Goal: Browse casually: Explore the website without a specific task or goal

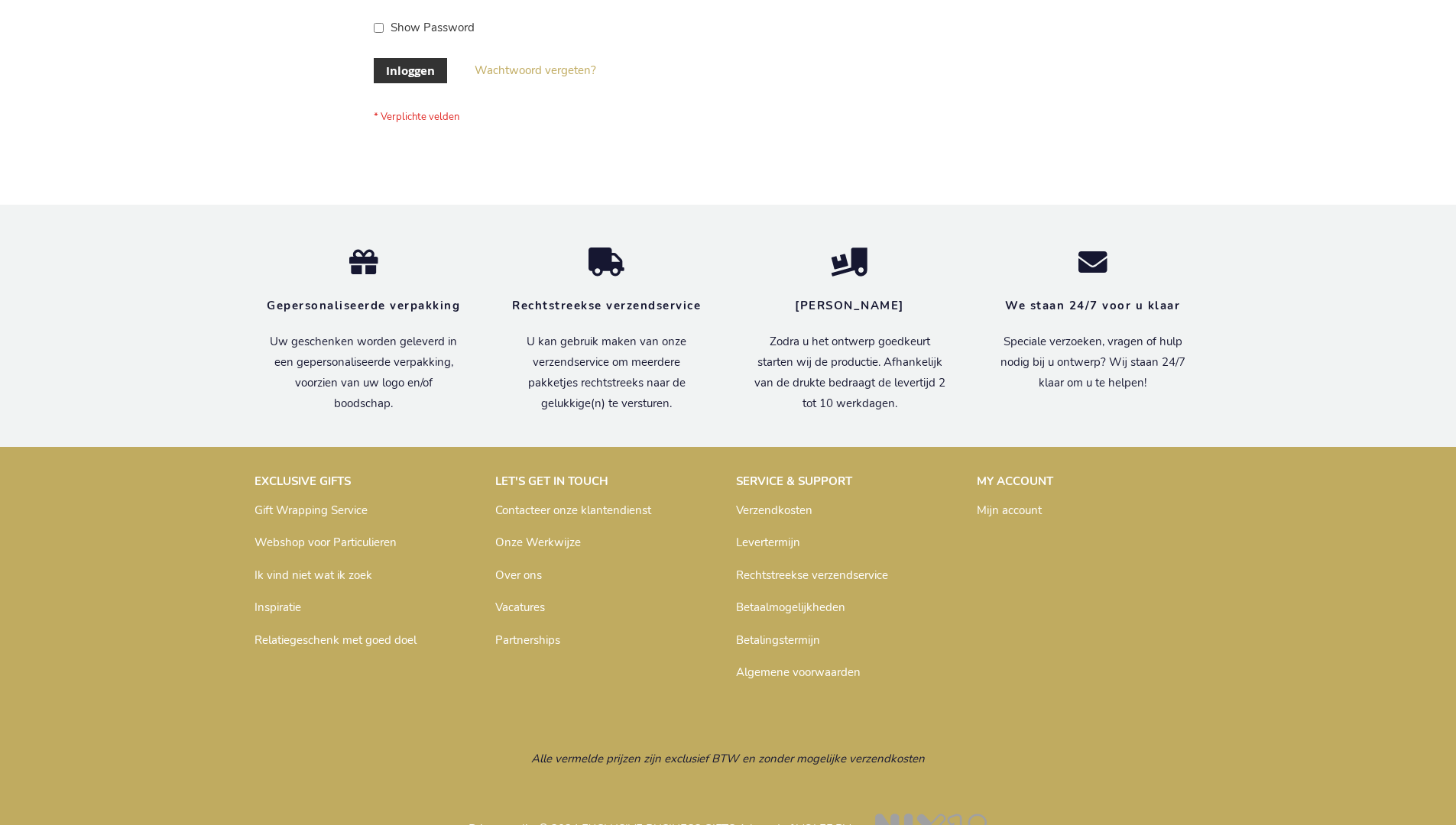
scroll to position [519, 0]
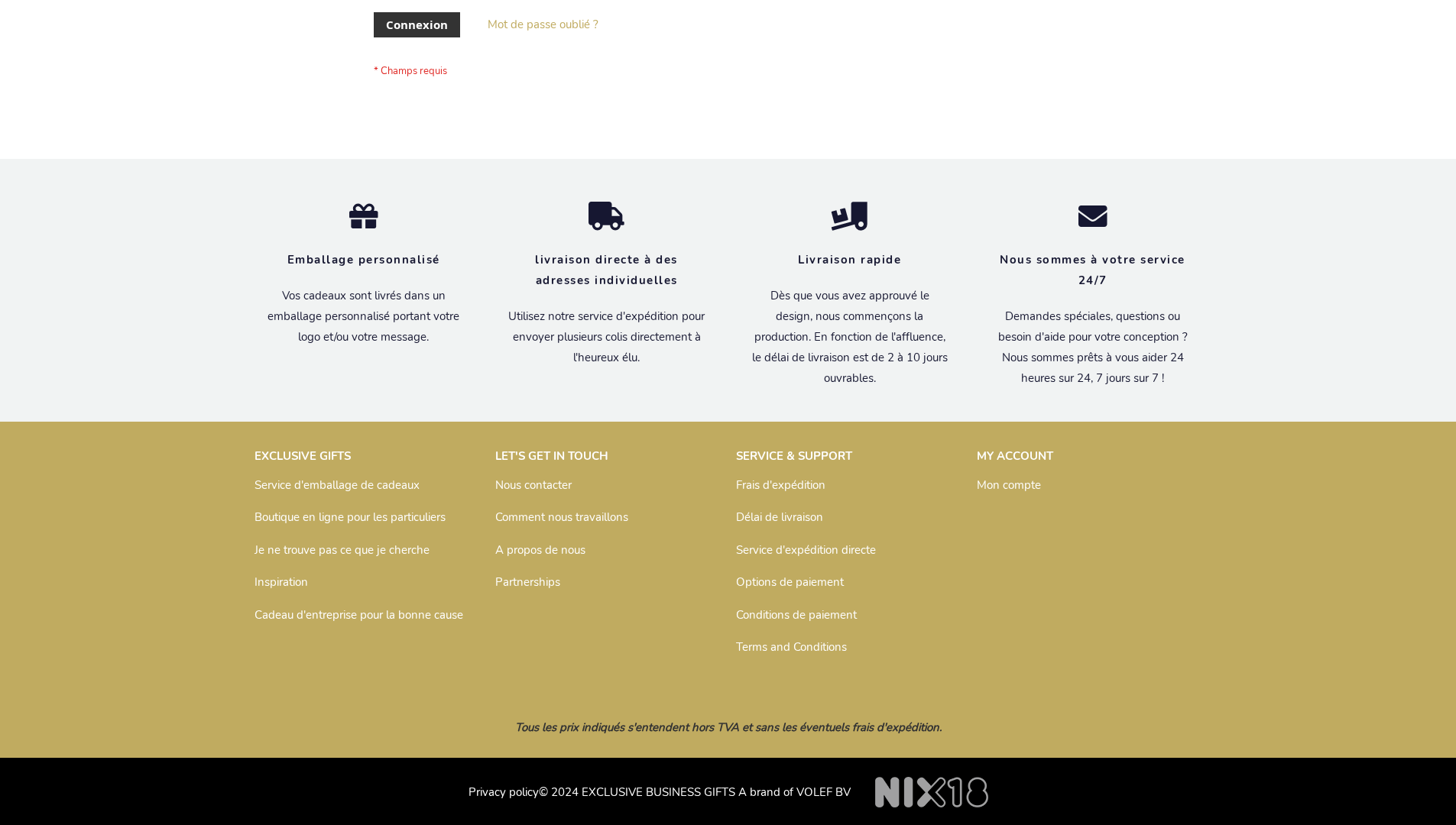
scroll to position [527, 0]
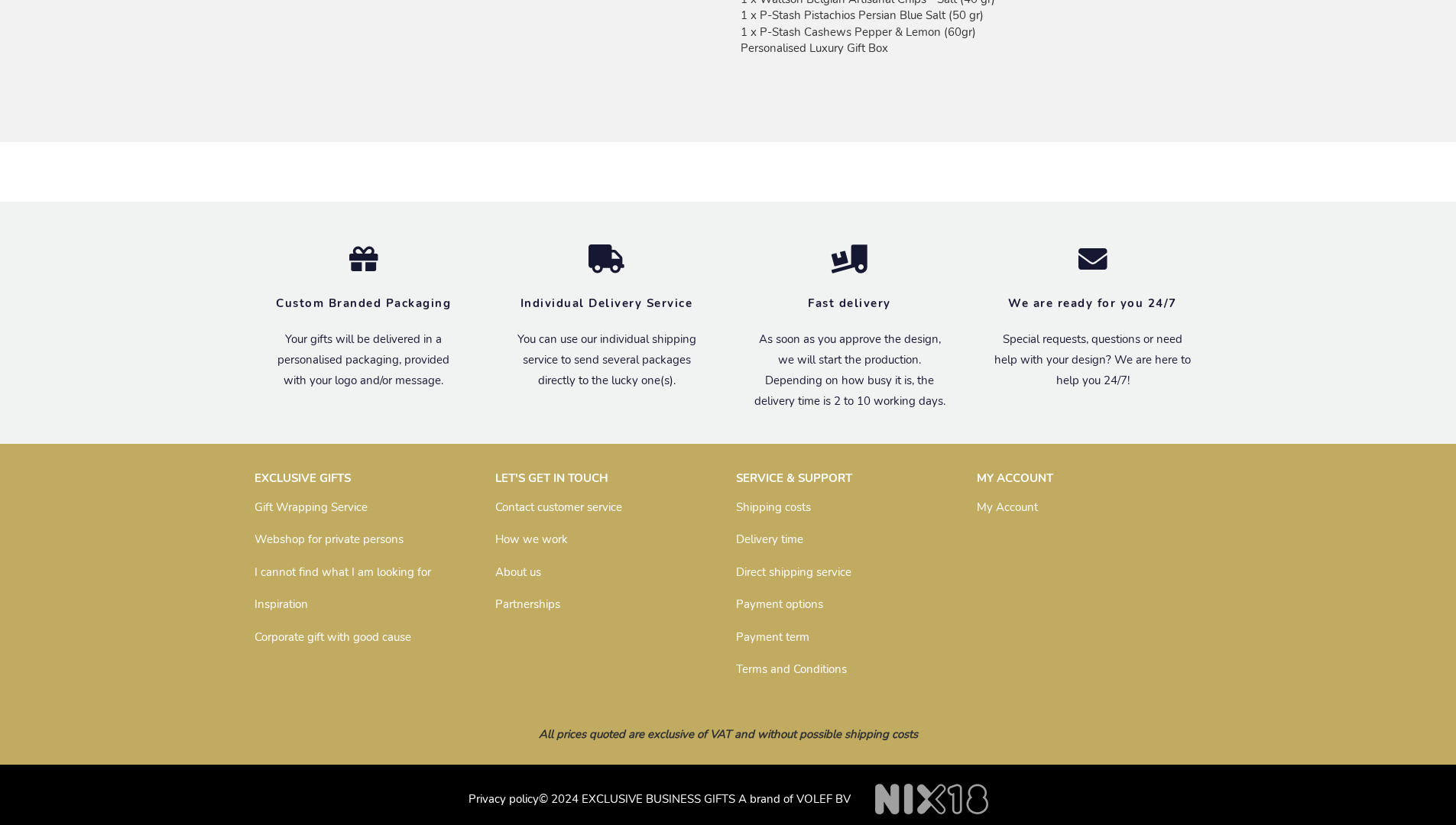
scroll to position [1313, 0]
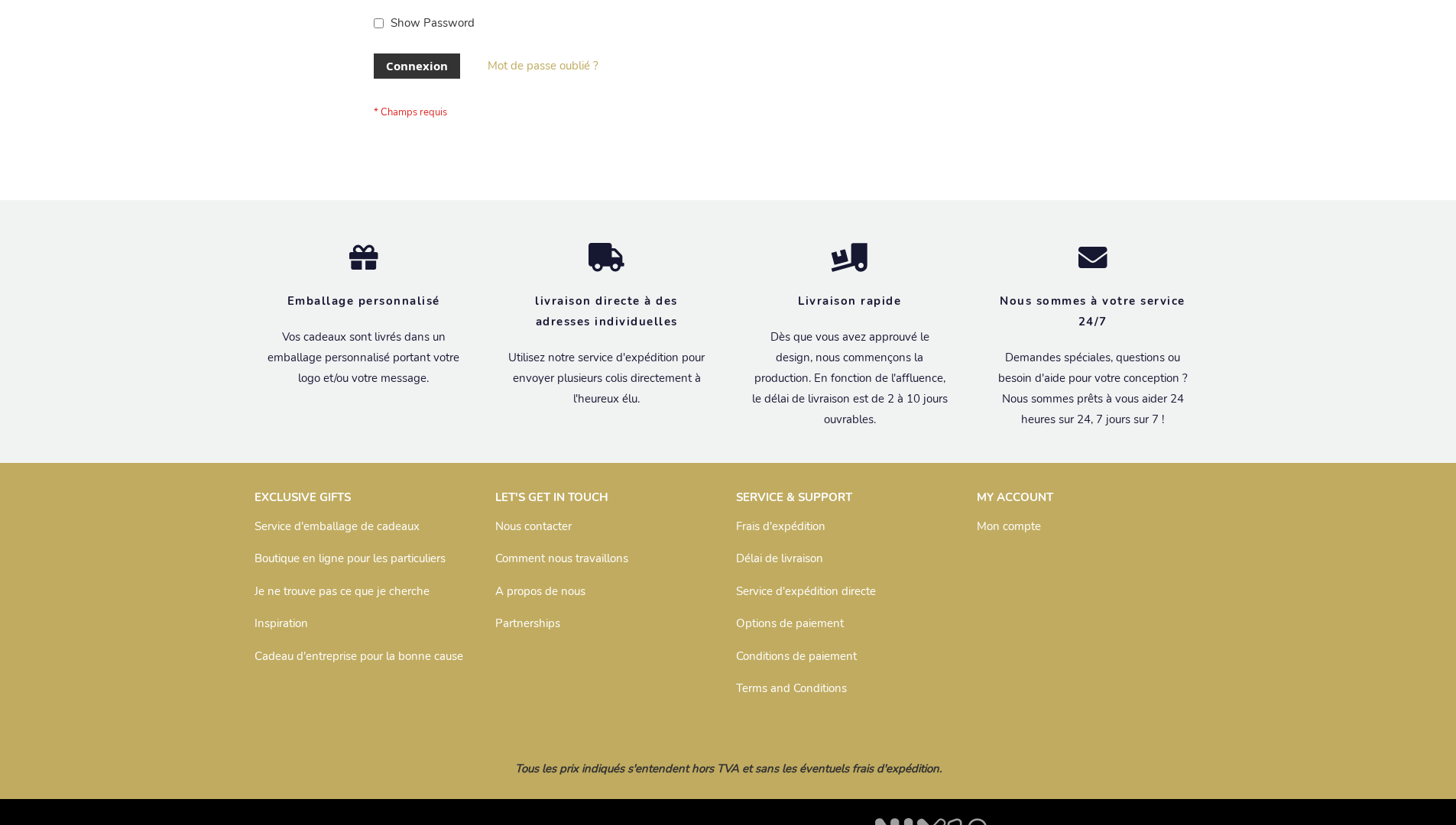
scroll to position [527, 0]
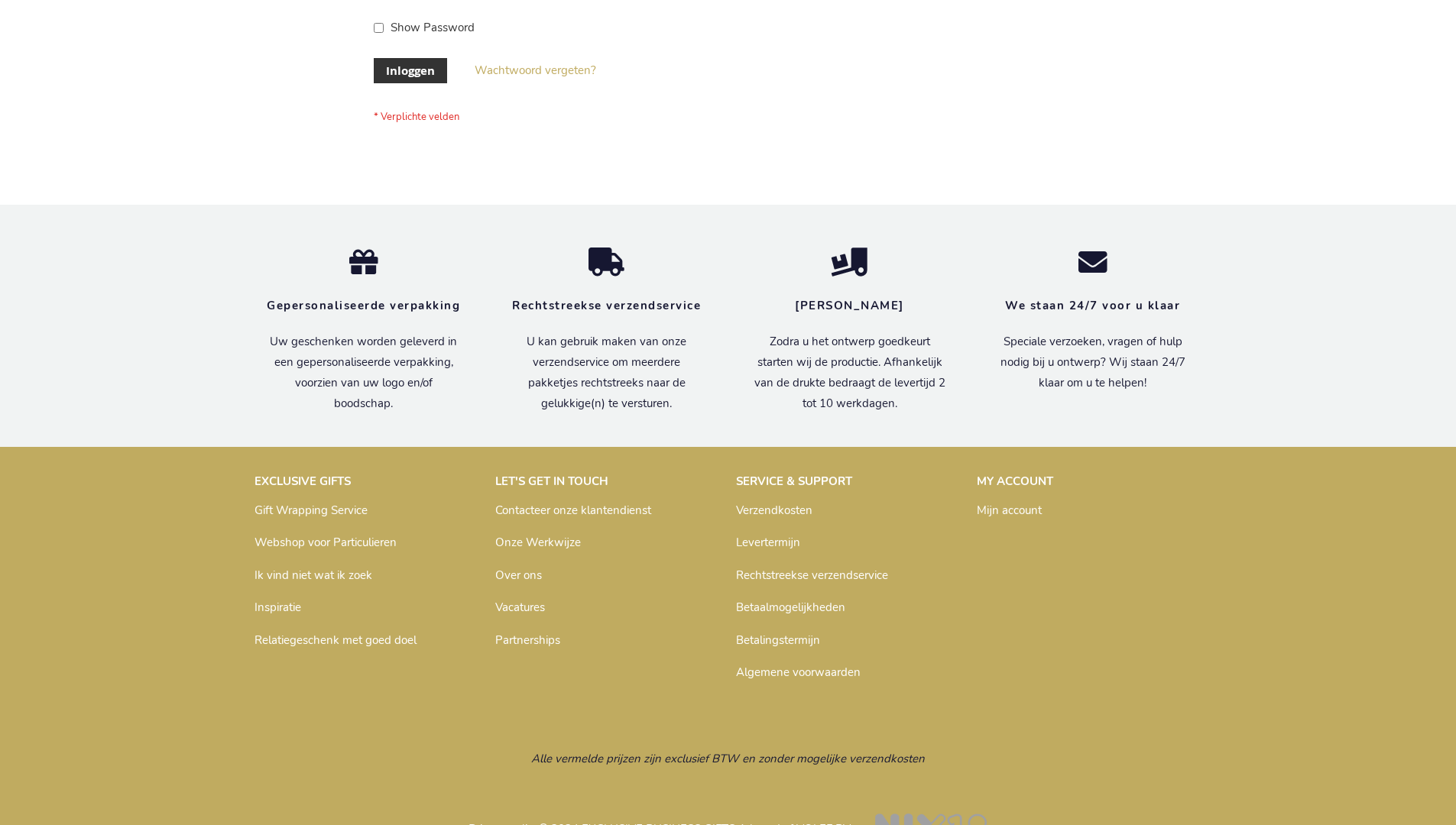
scroll to position [519, 0]
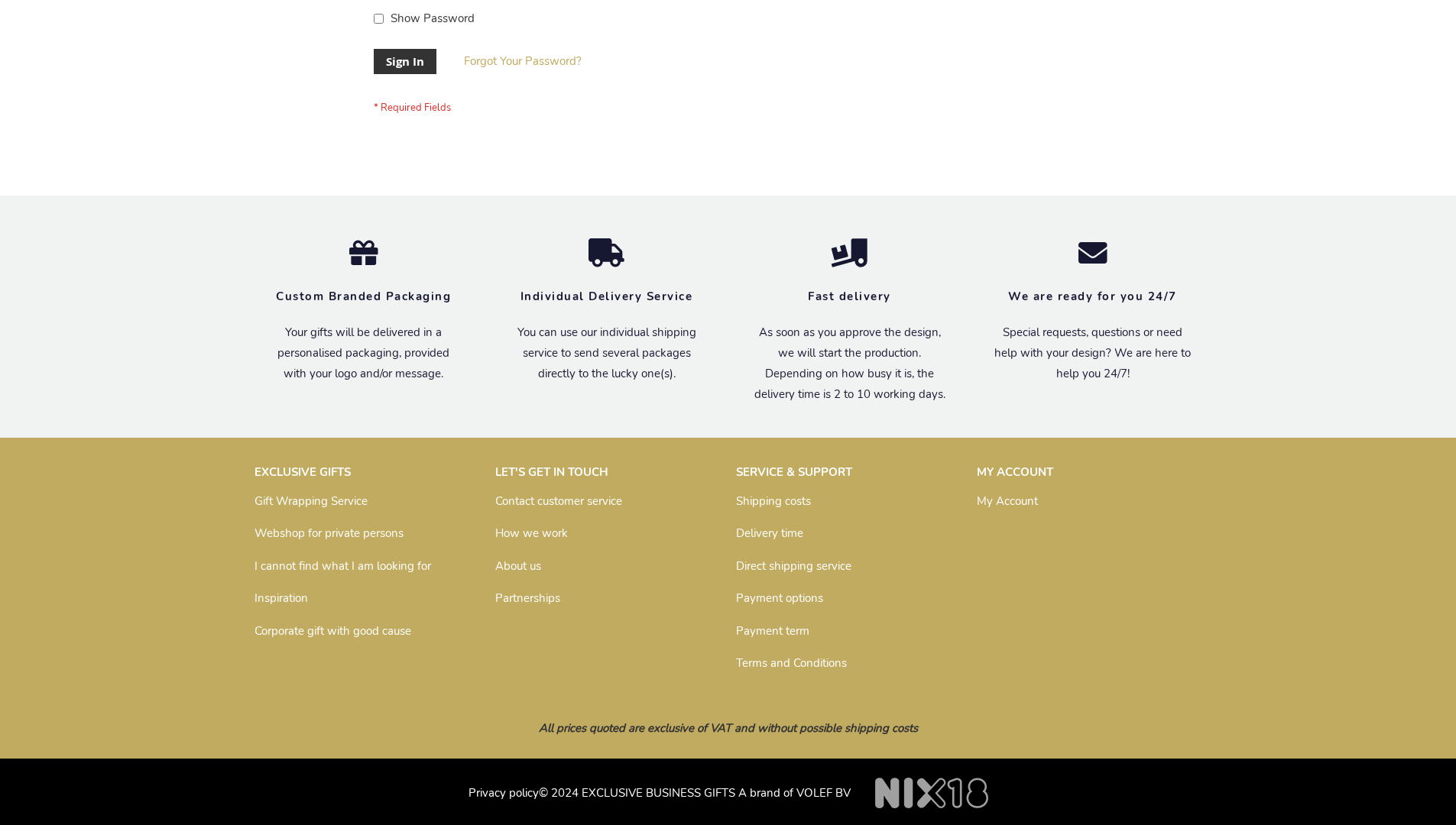
scroll to position [491, 0]
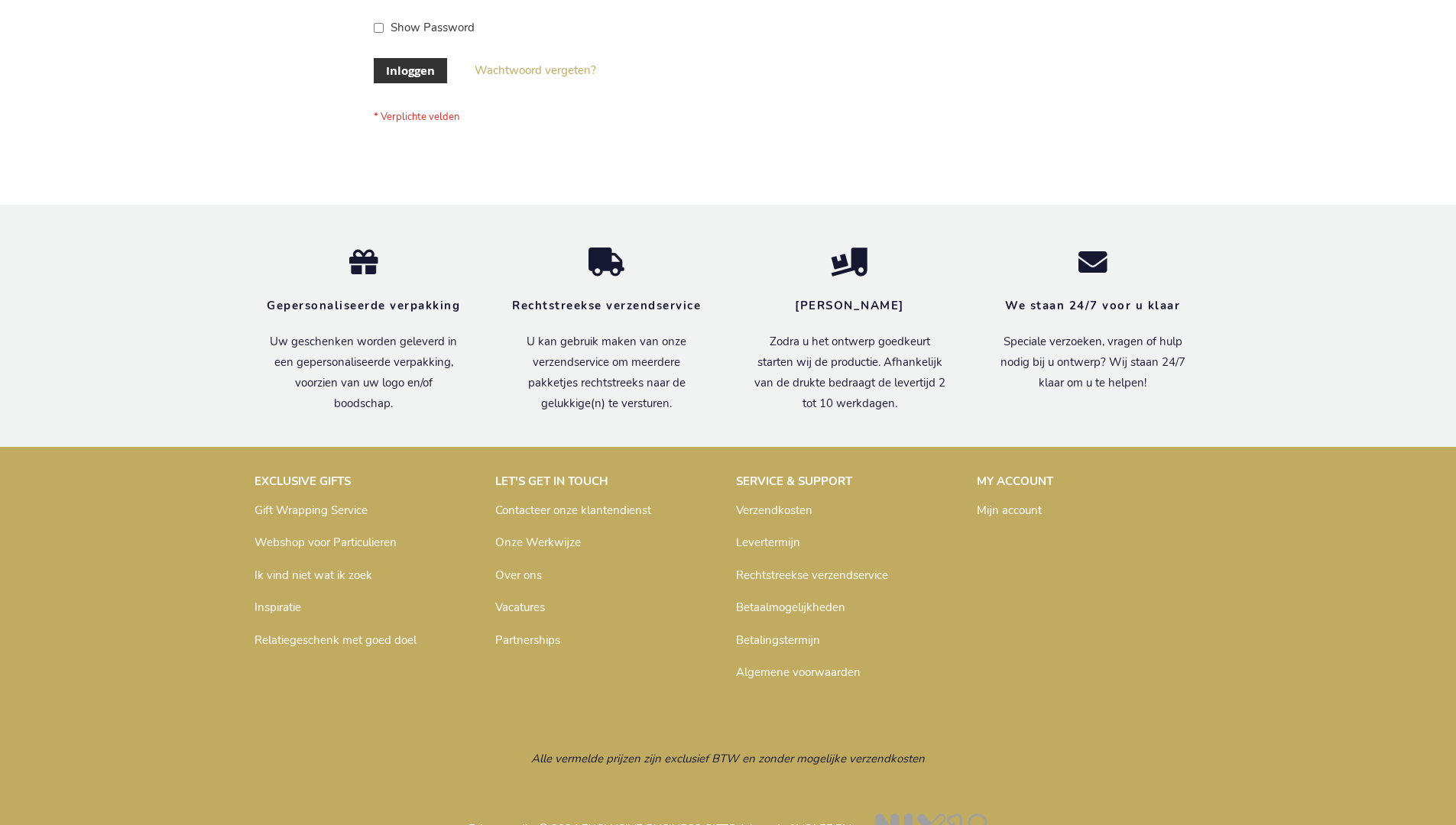
scroll to position [519, 0]
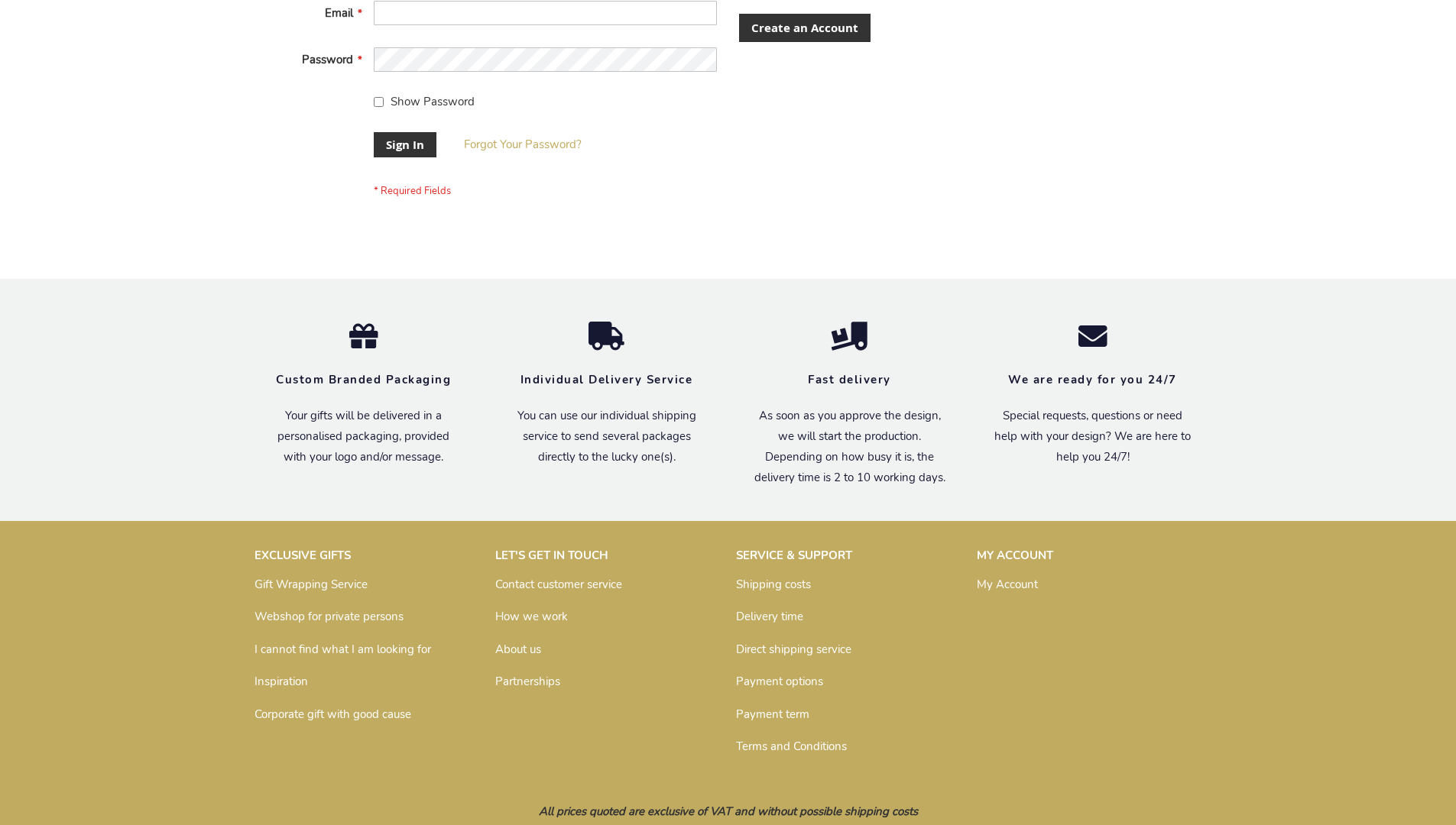
scroll to position [491, 0]
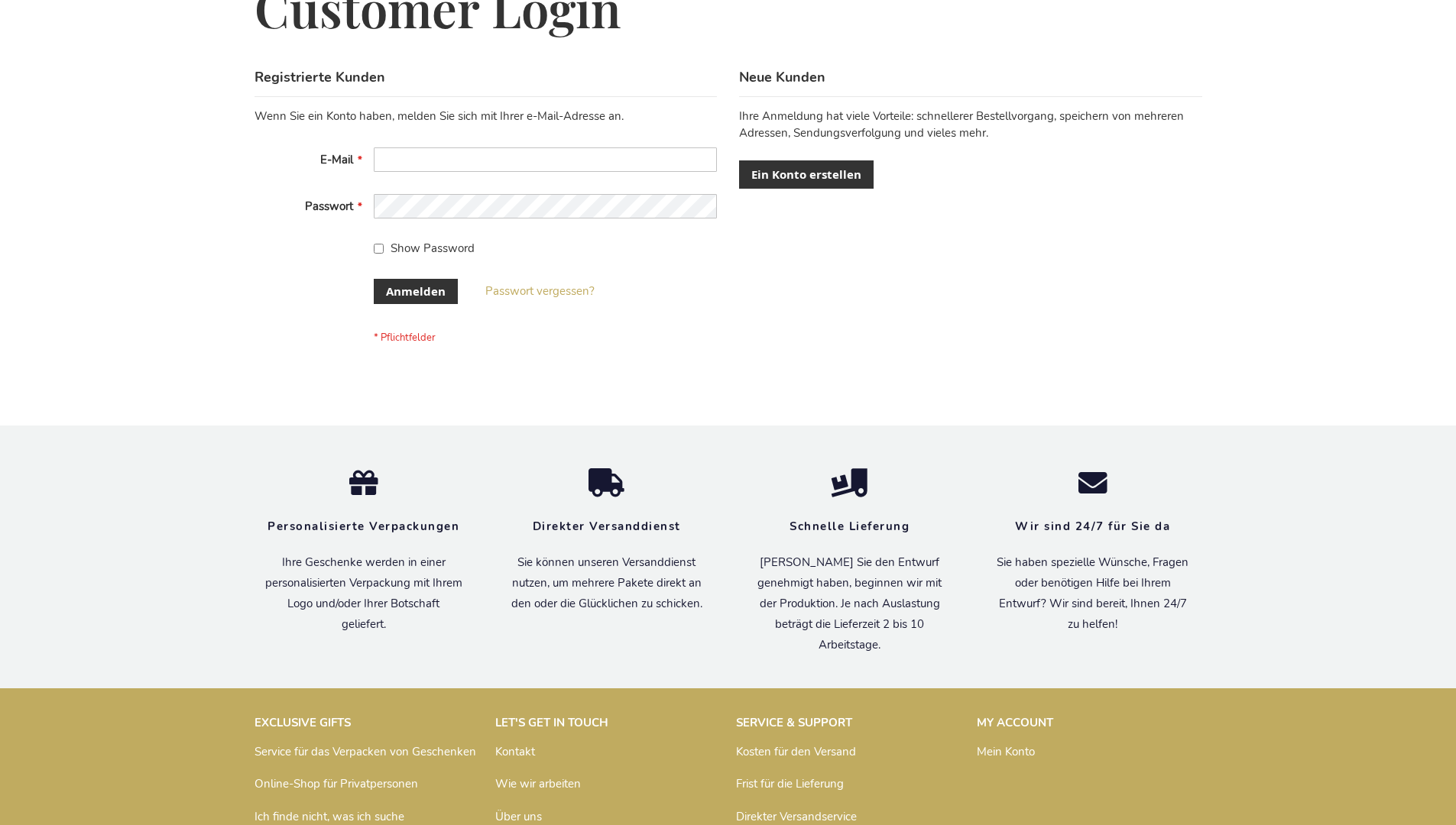
scroll to position [512, 0]
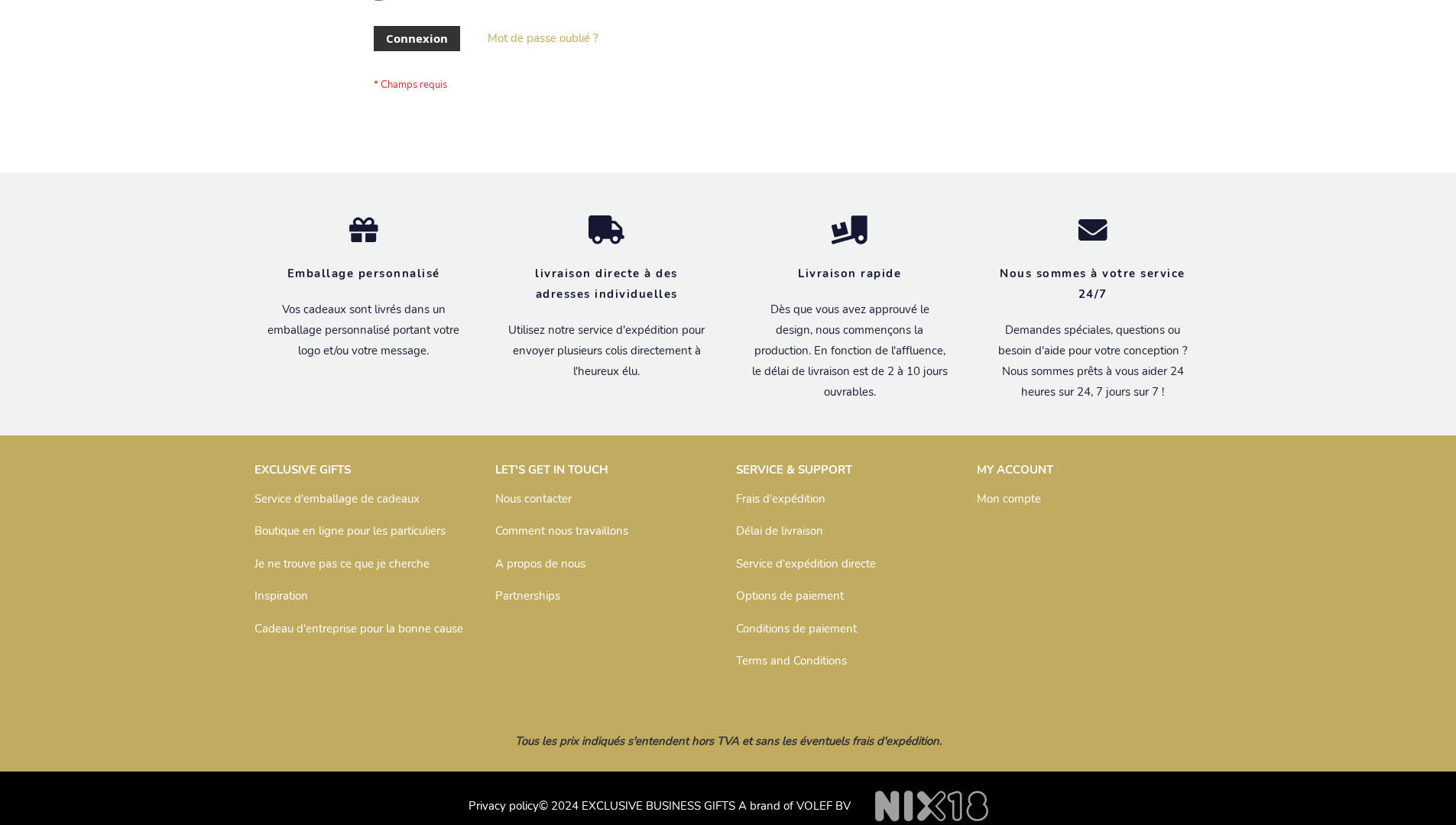
scroll to position [527, 0]
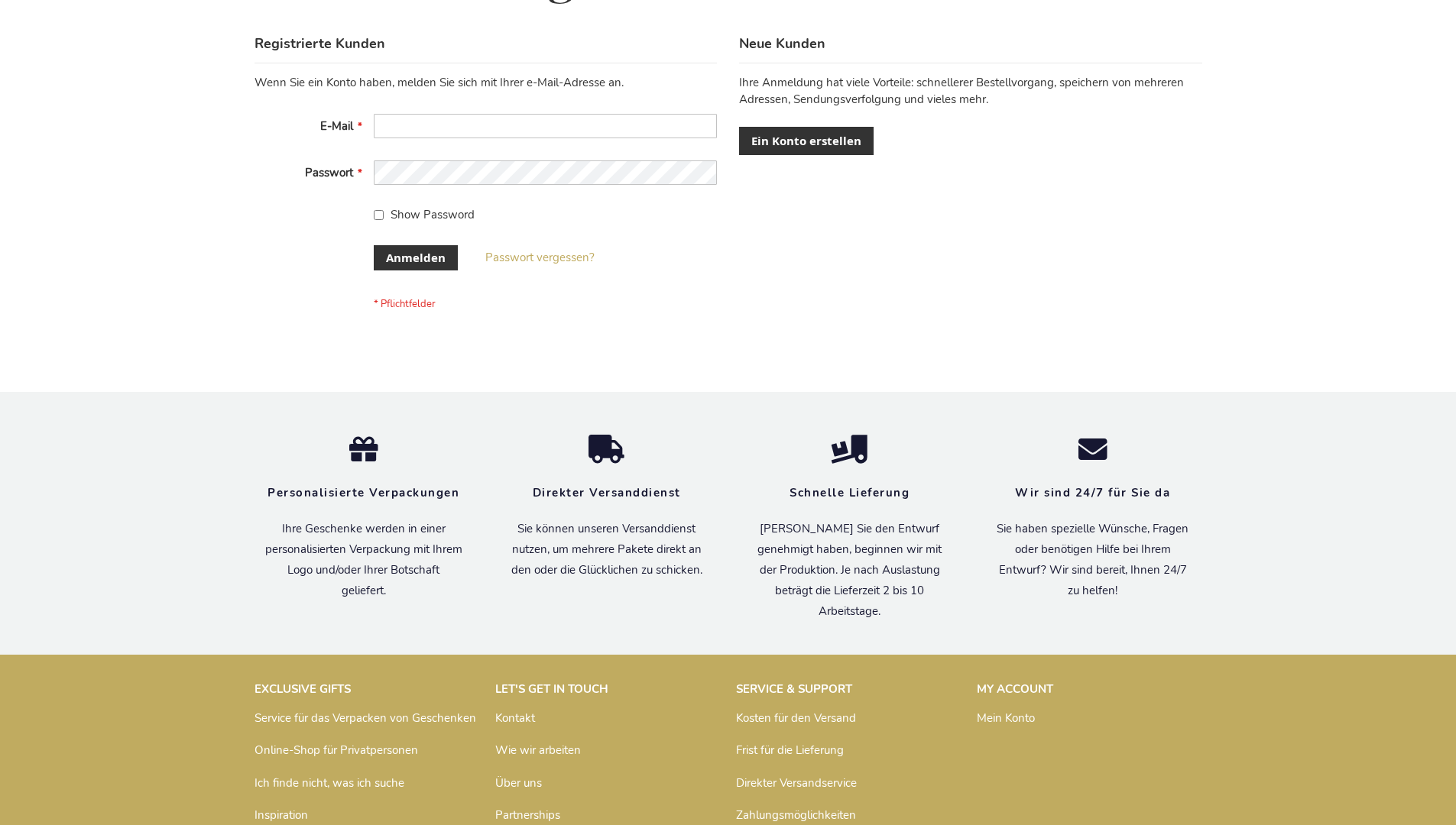
scroll to position [512, 0]
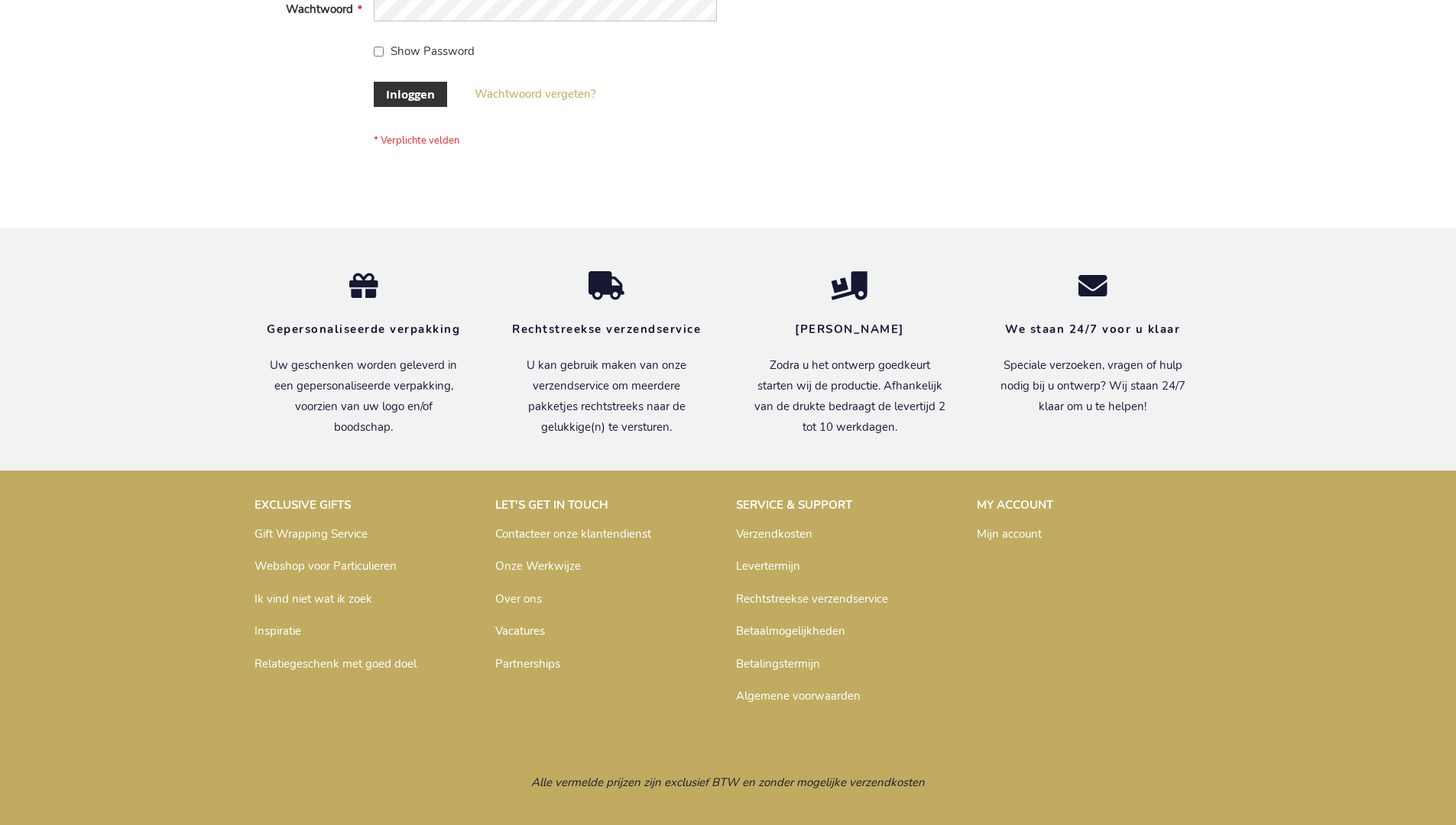
scroll to position [507, 0]
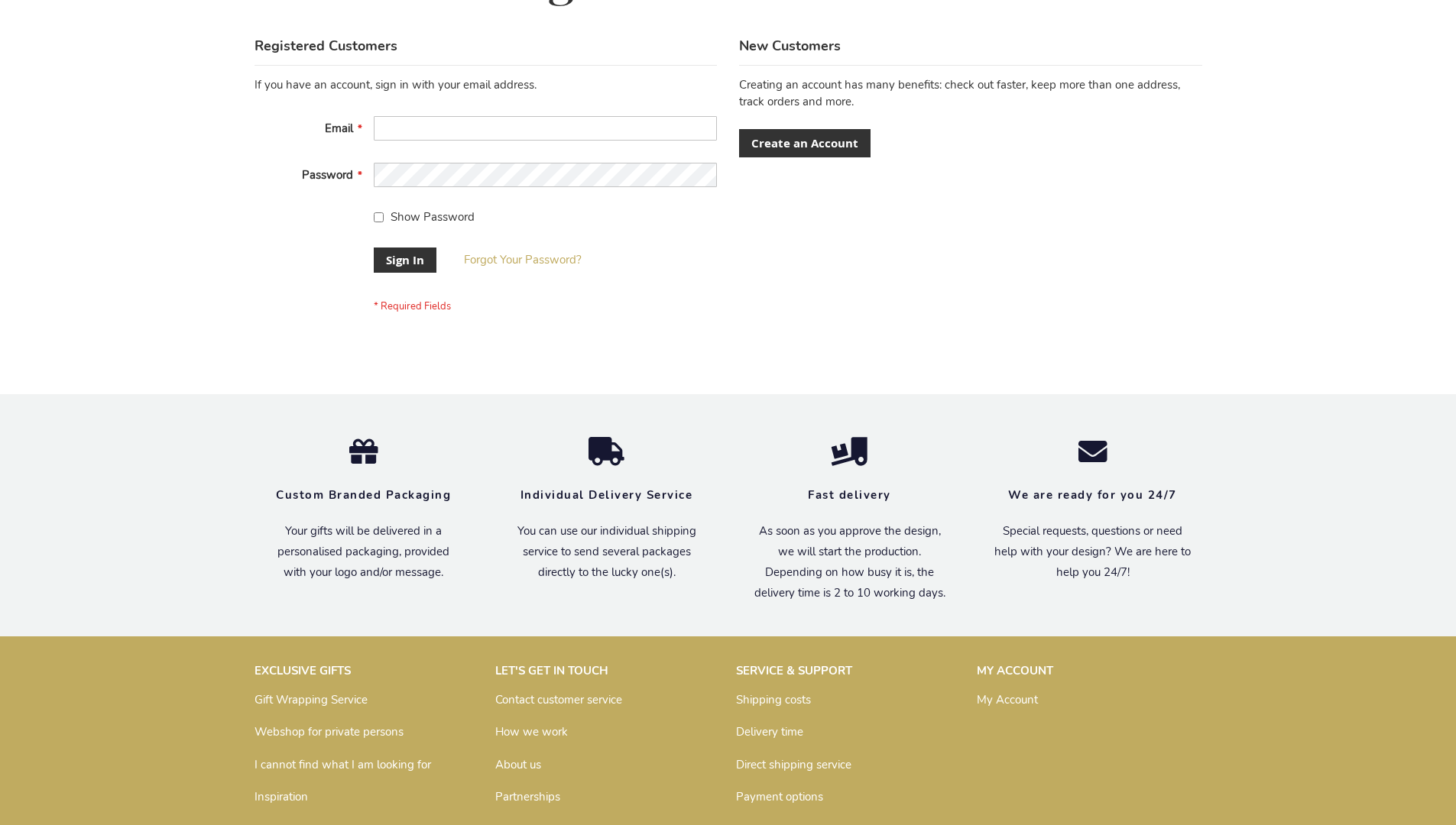
scroll to position [491, 0]
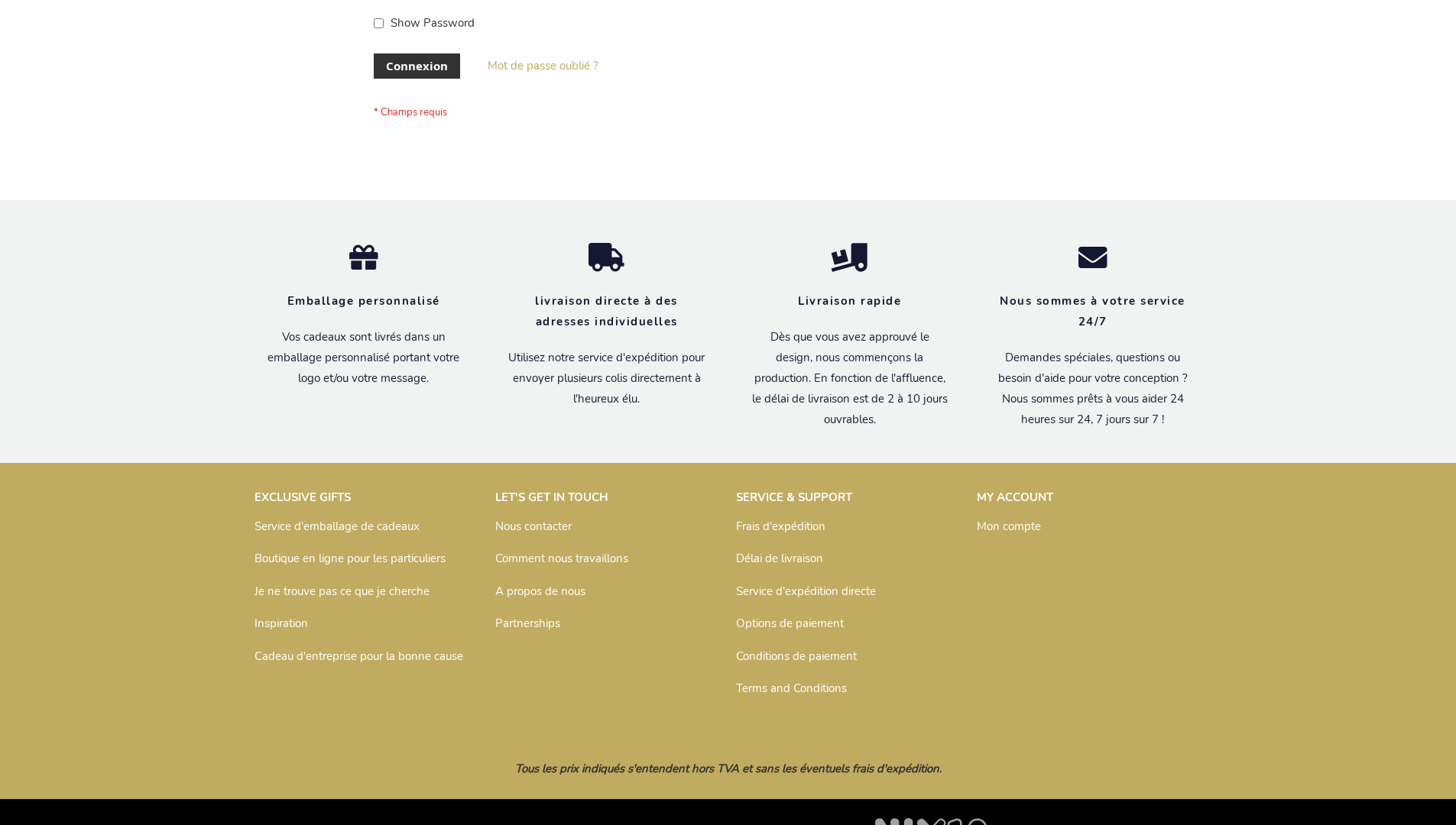
scroll to position [527, 0]
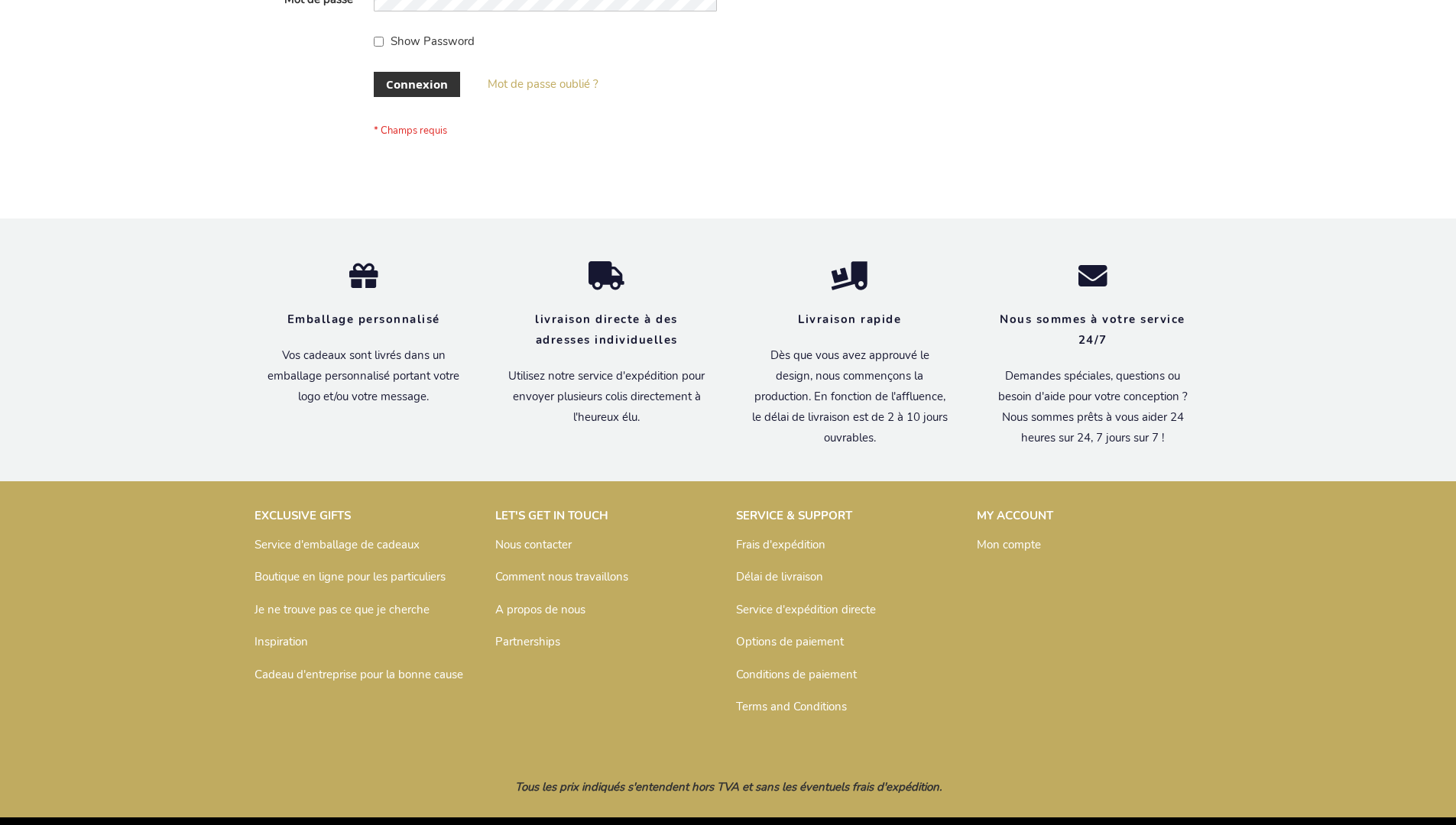
scroll to position [527, 0]
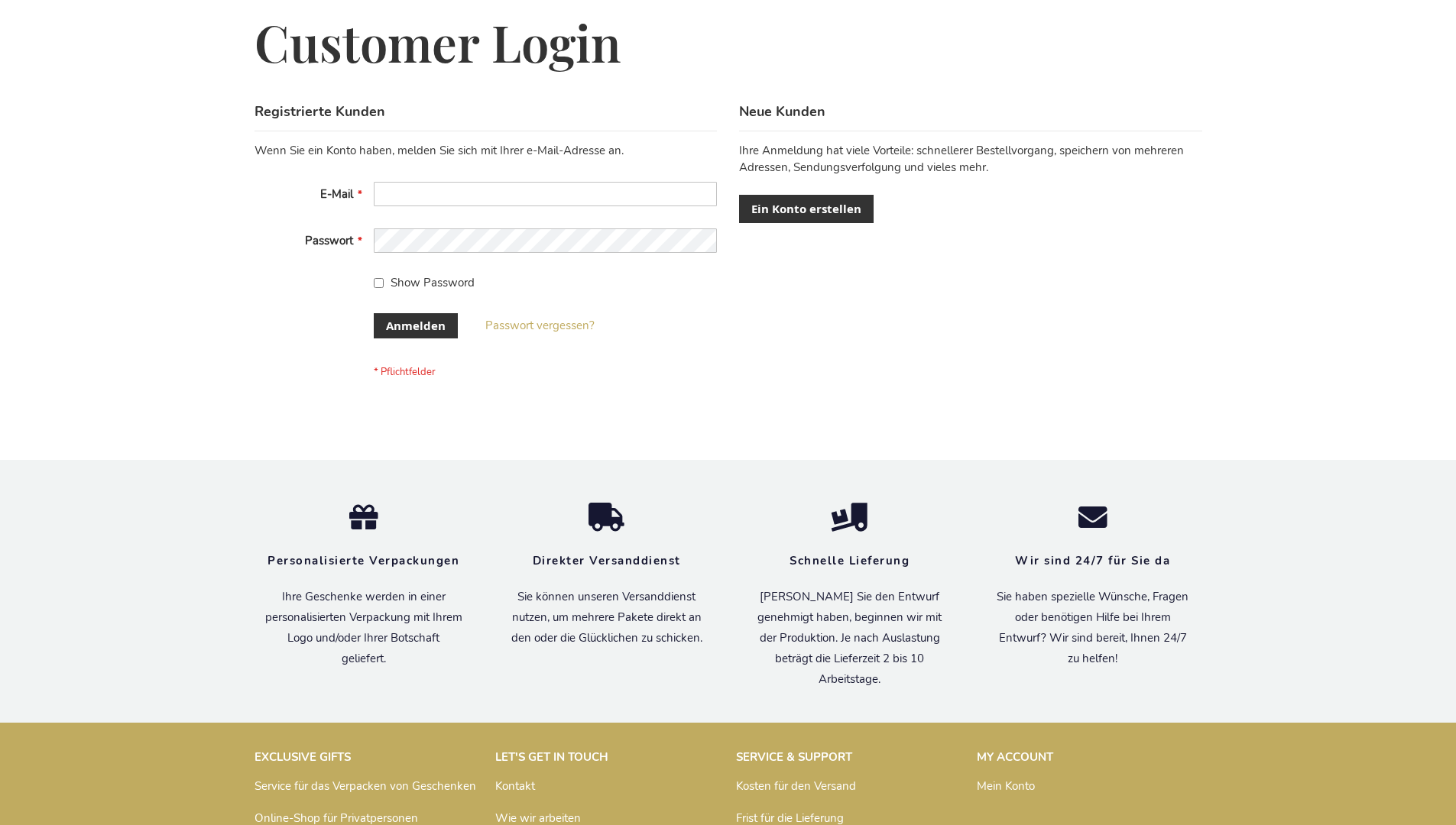
scroll to position [512, 0]
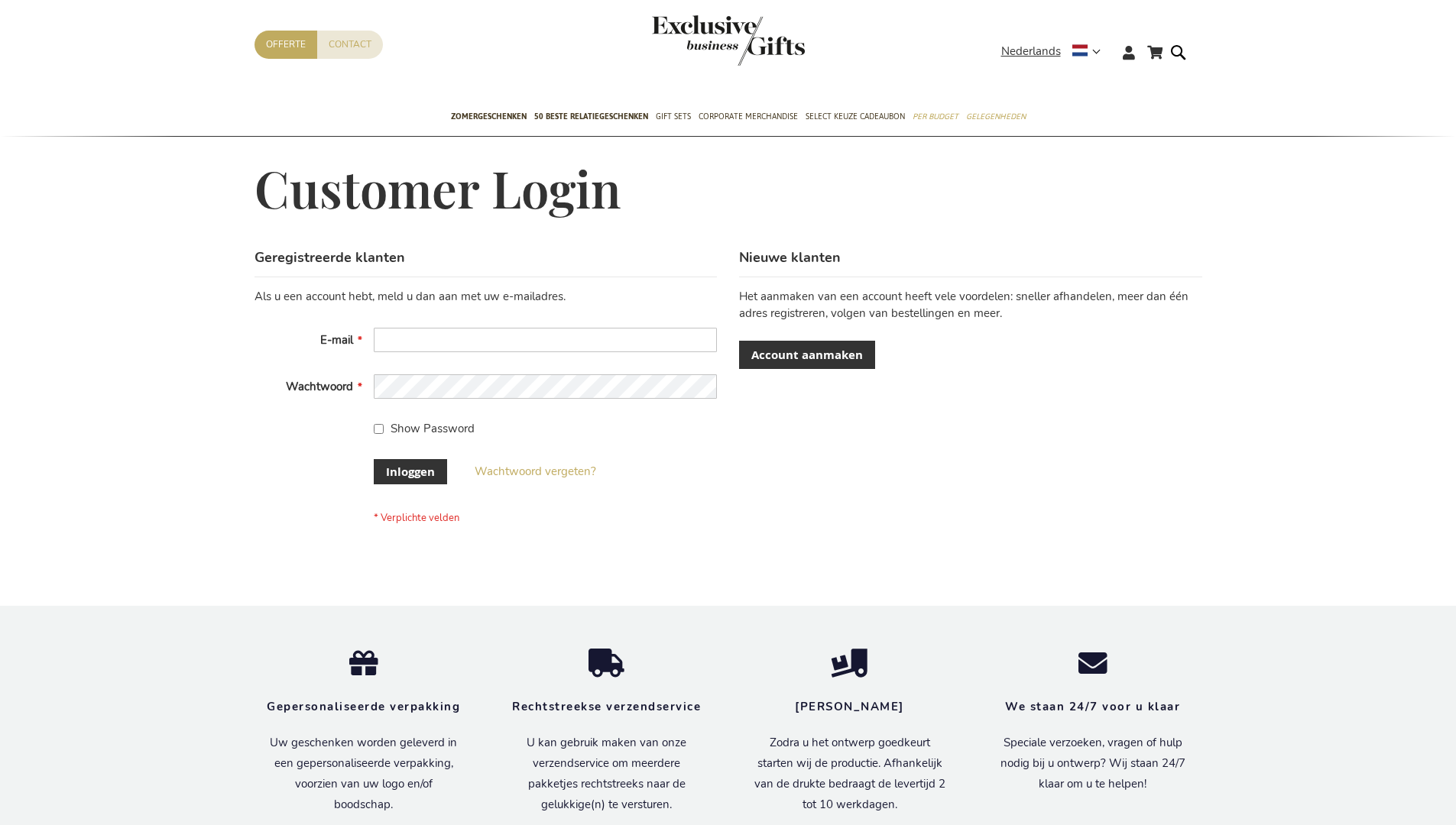
scroll to position [519, 0]
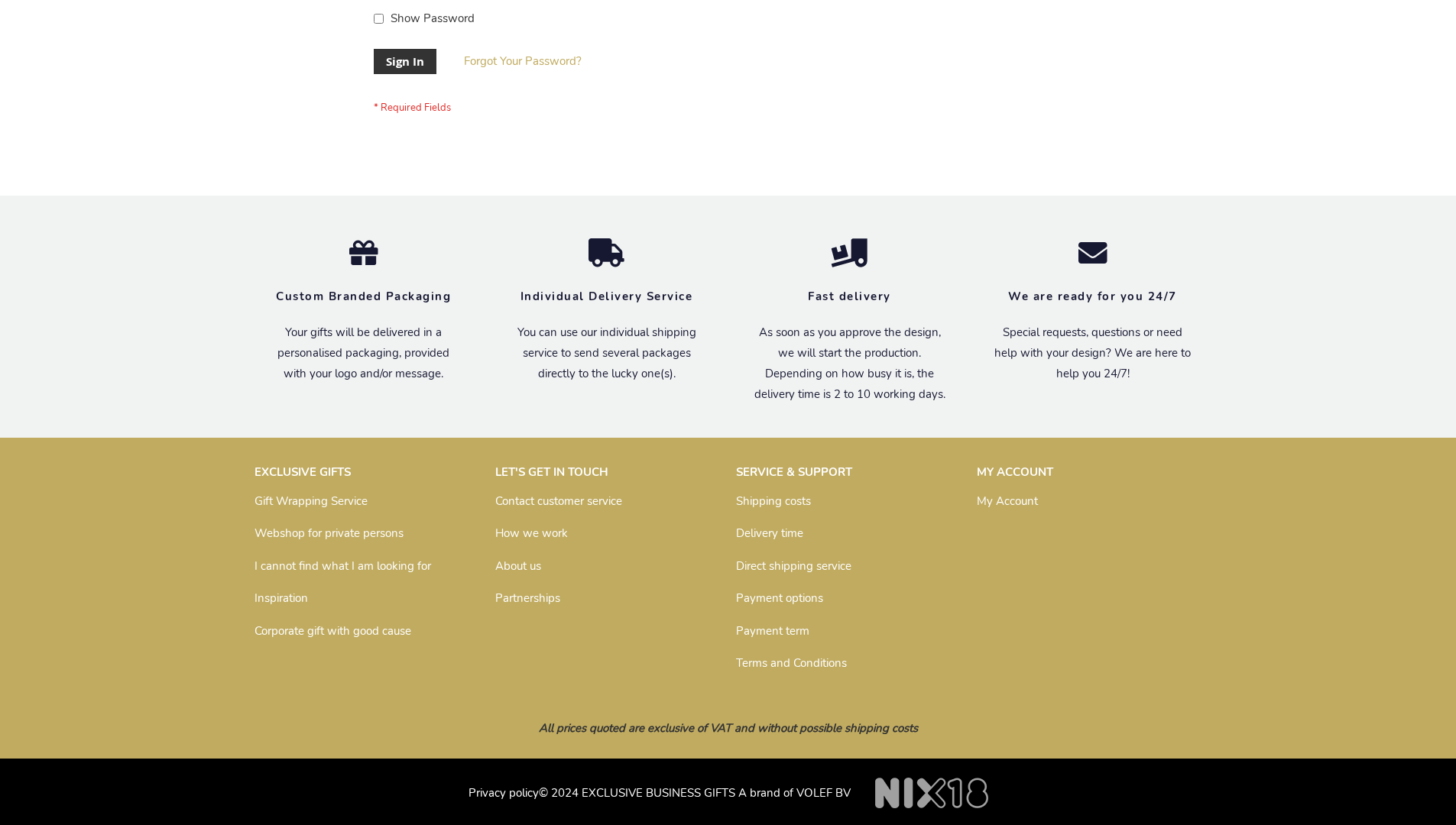
scroll to position [491, 0]
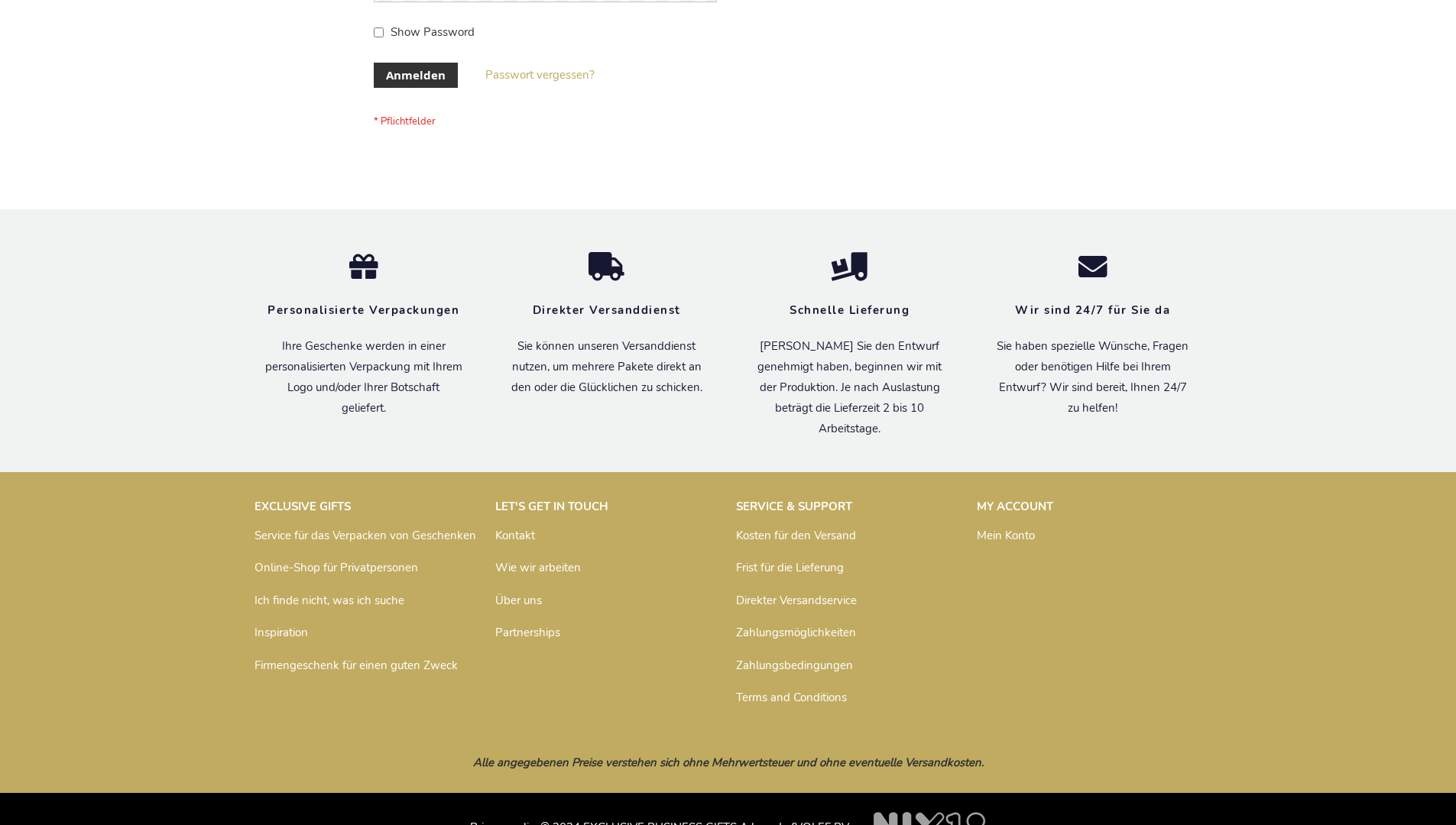
scroll to position [512, 0]
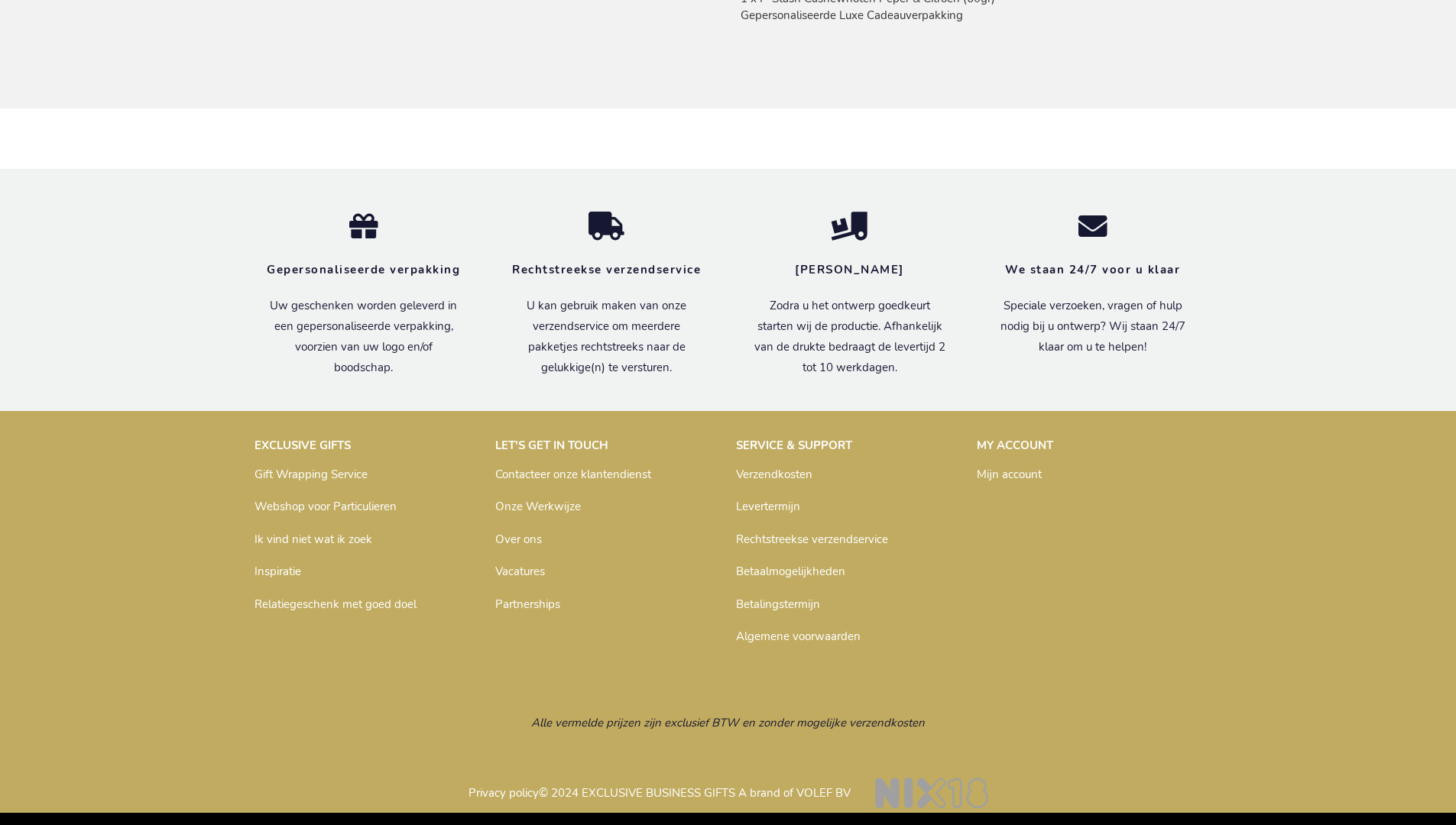
scroll to position [1323, 0]
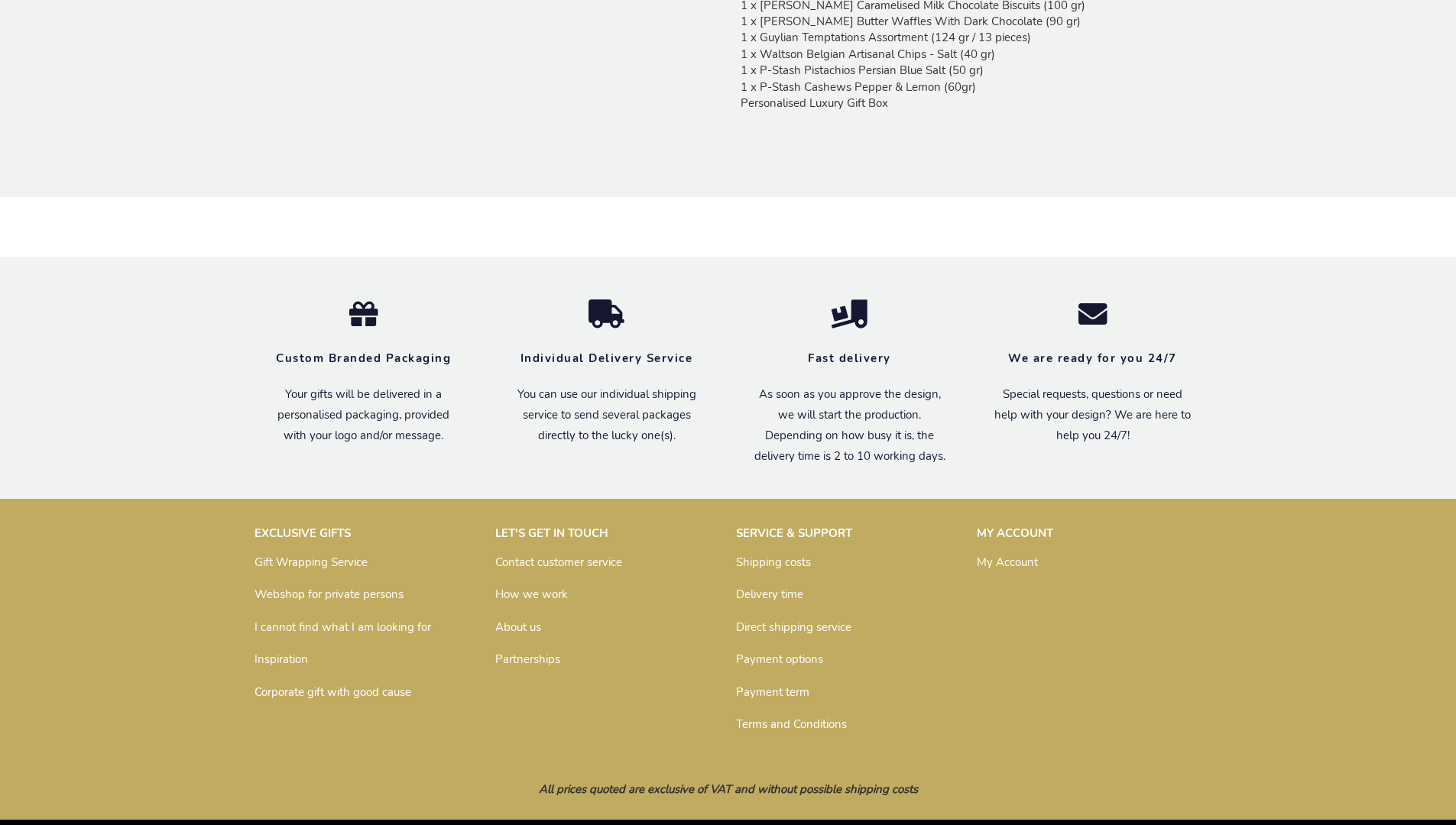
scroll to position [1313, 0]
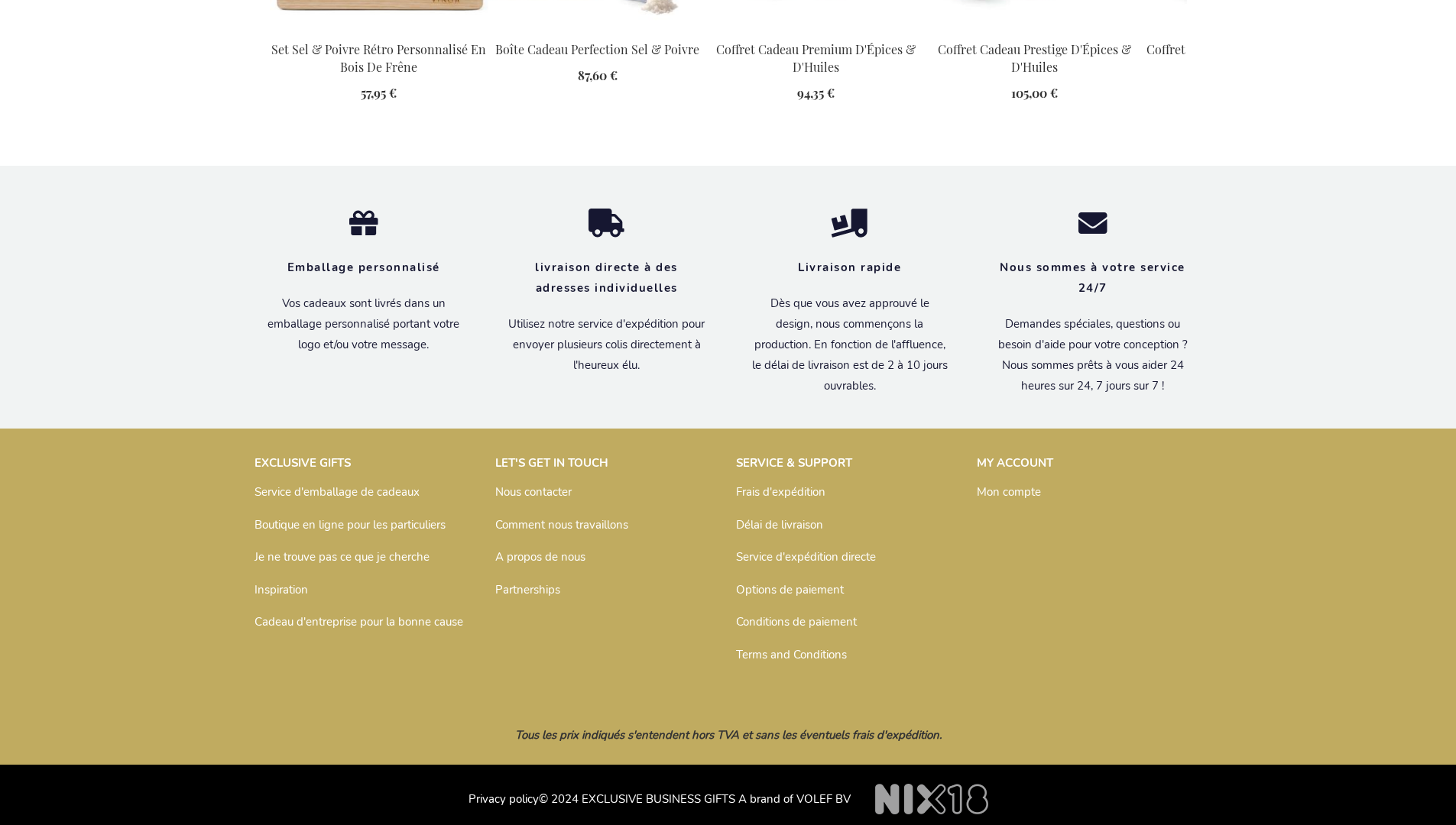
scroll to position [2095, 0]
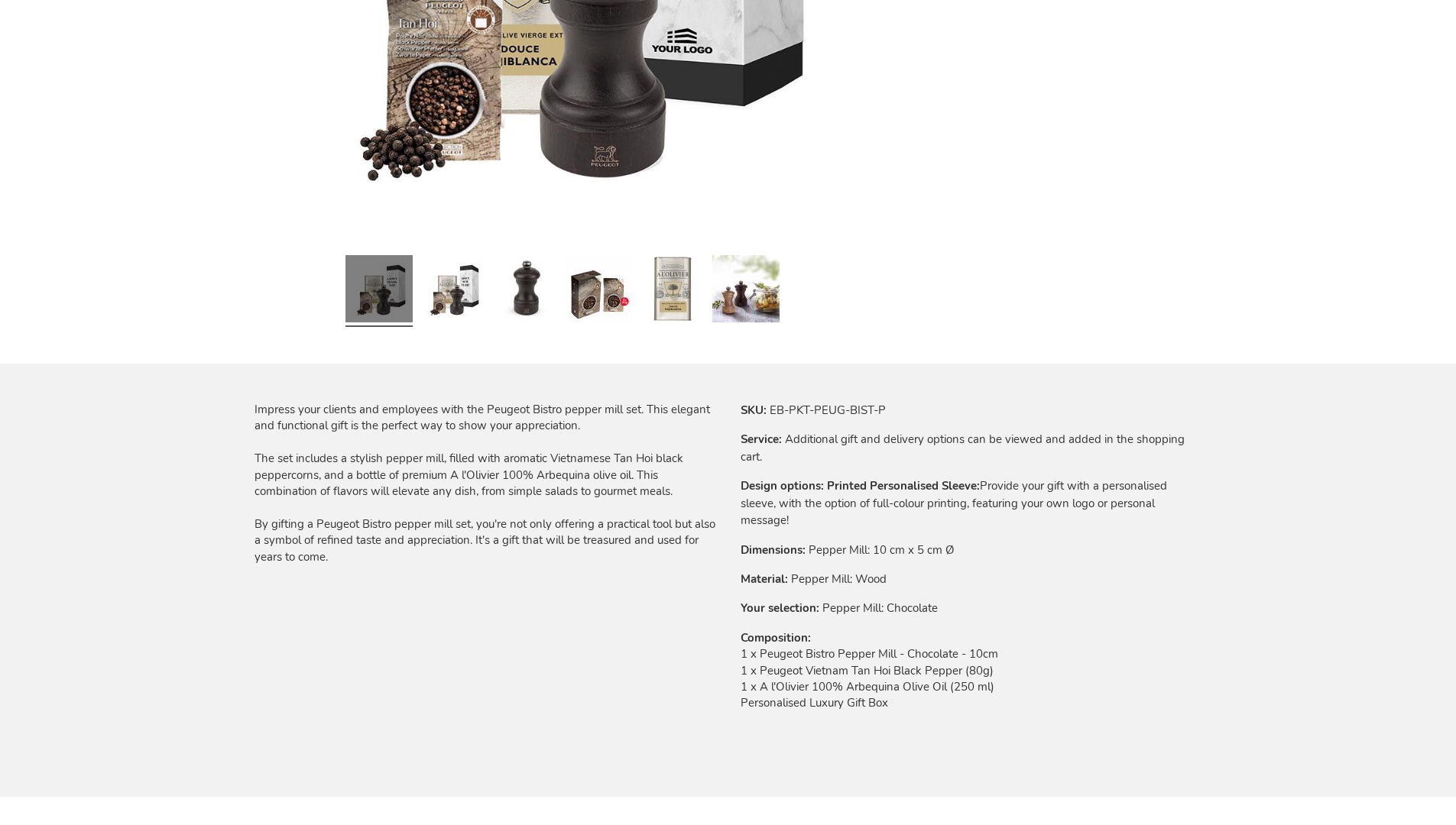
scroll to position [2059, 0]
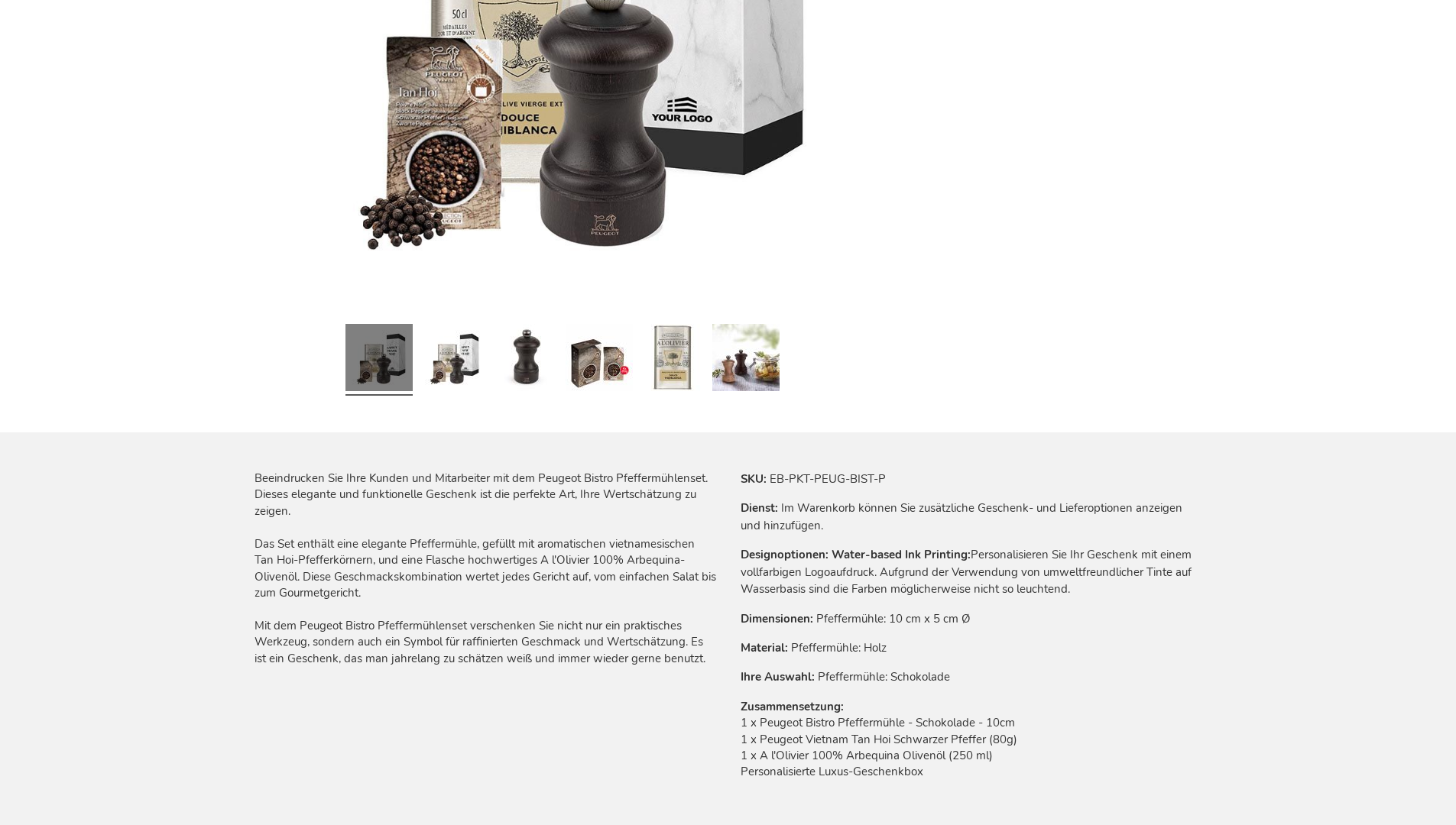
scroll to position [2080, 0]
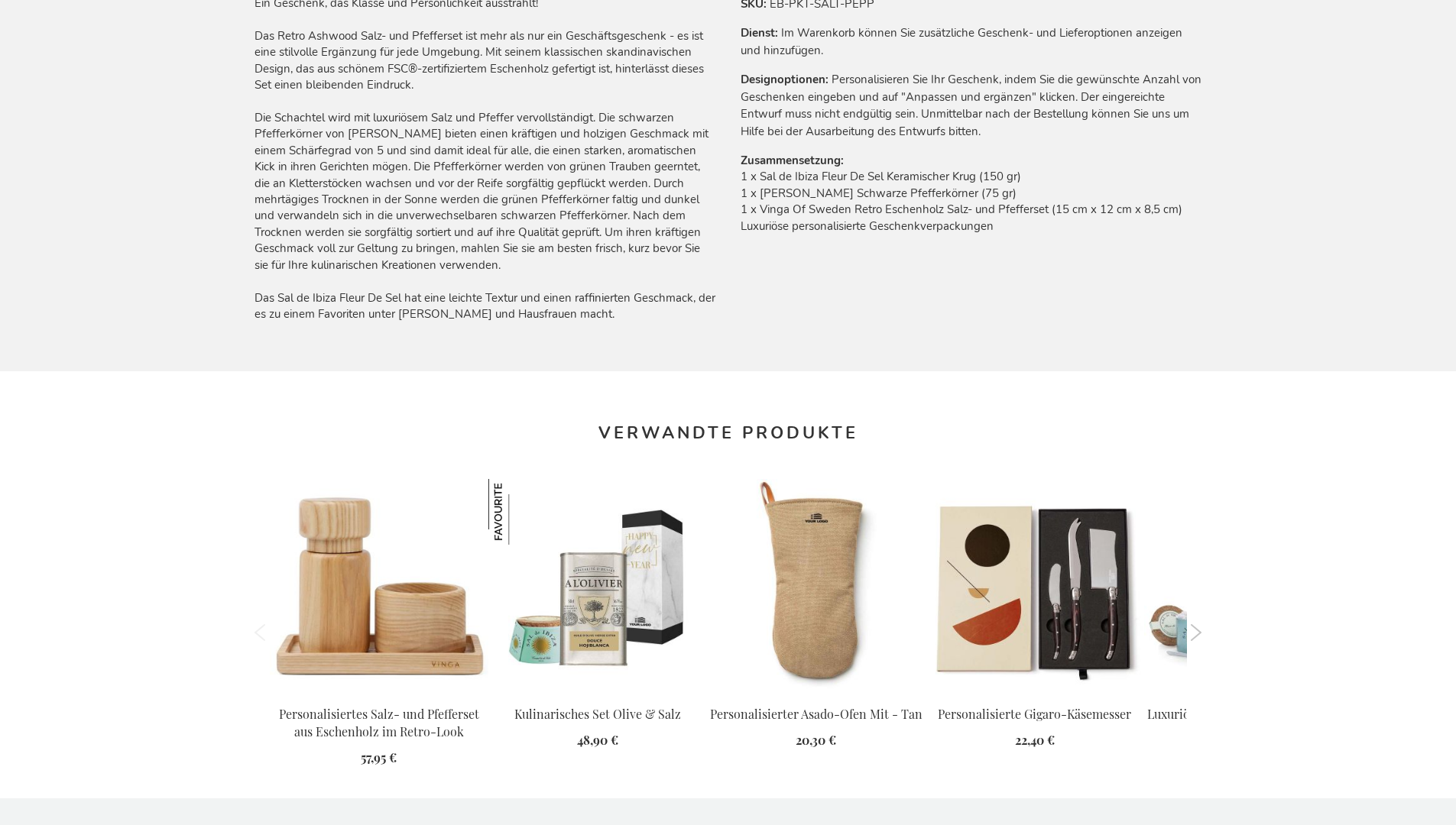
scroll to position [1655, 0]
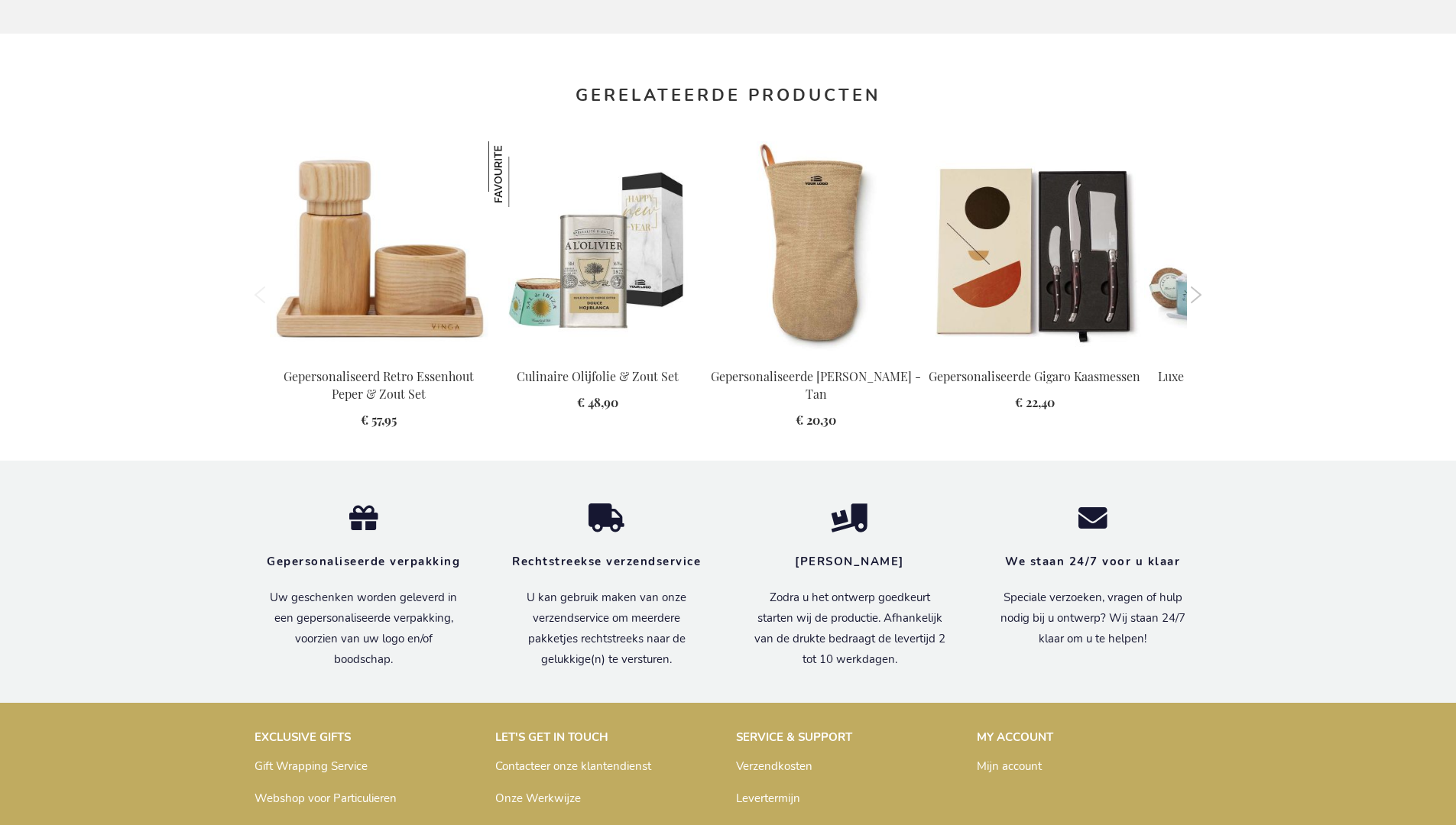
scroll to position [1646, 0]
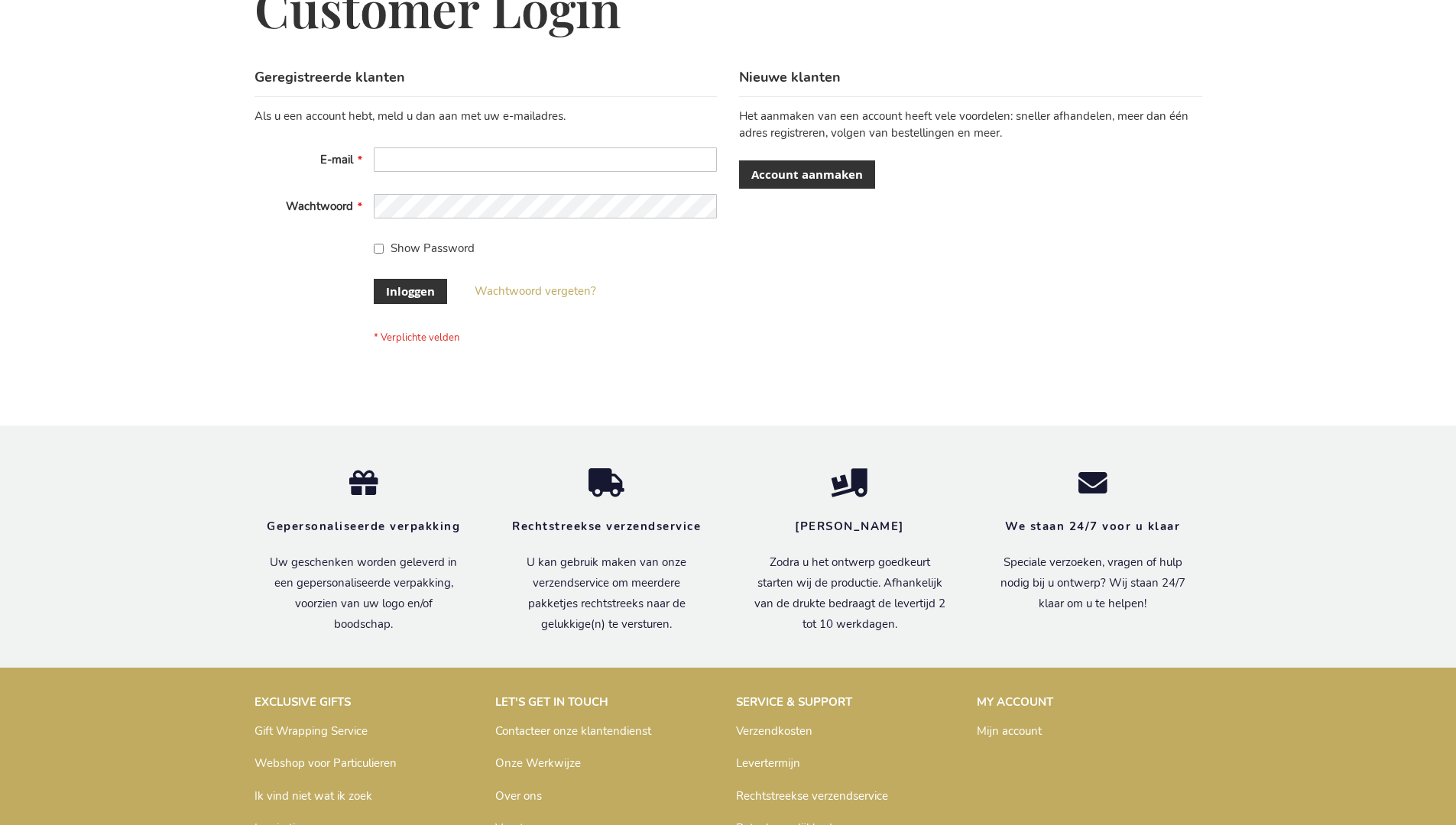
scroll to position [519, 0]
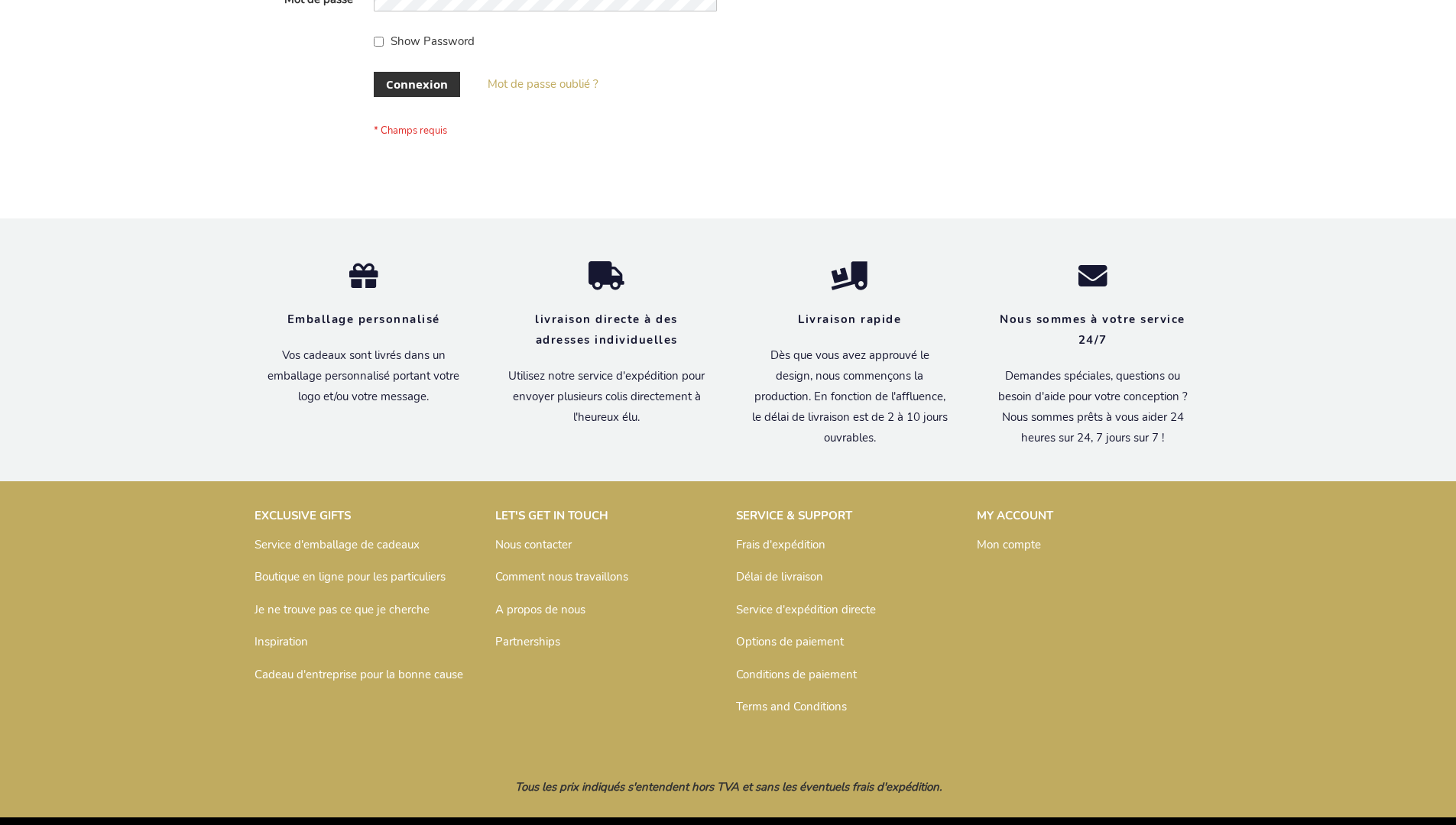
scroll to position [527, 0]
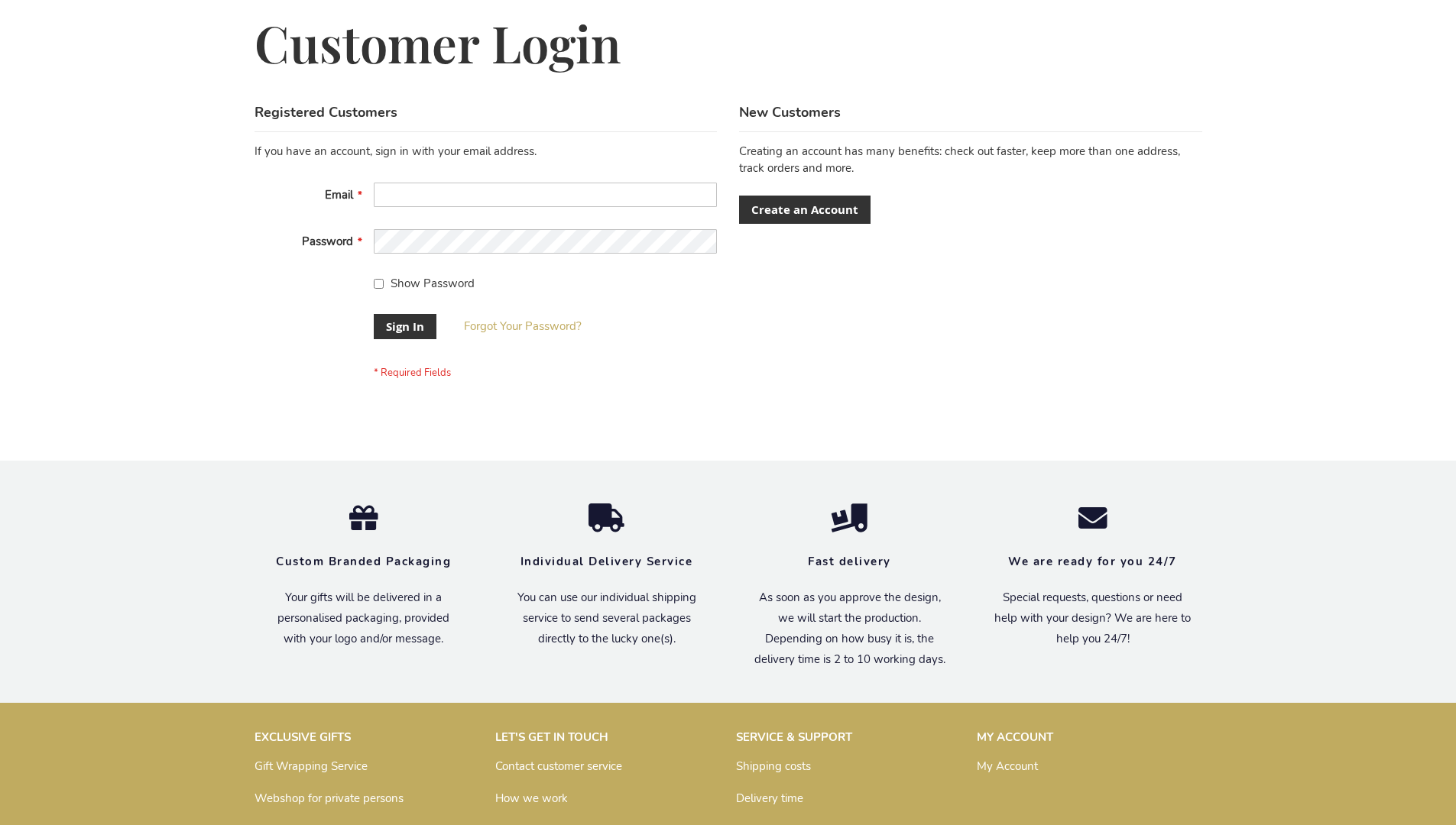
scroll to position [491, 0]
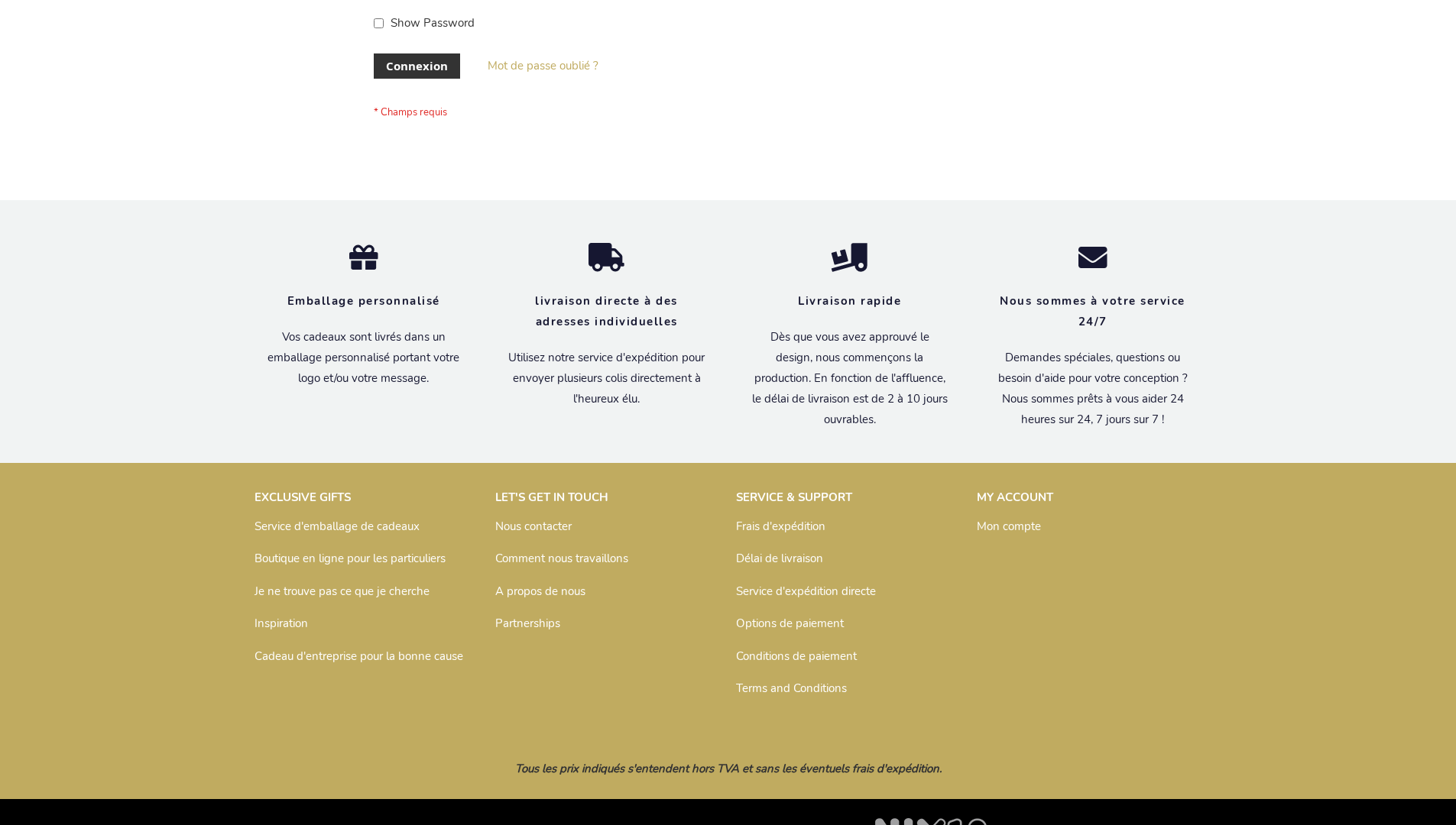
scroll to position [527, 0]
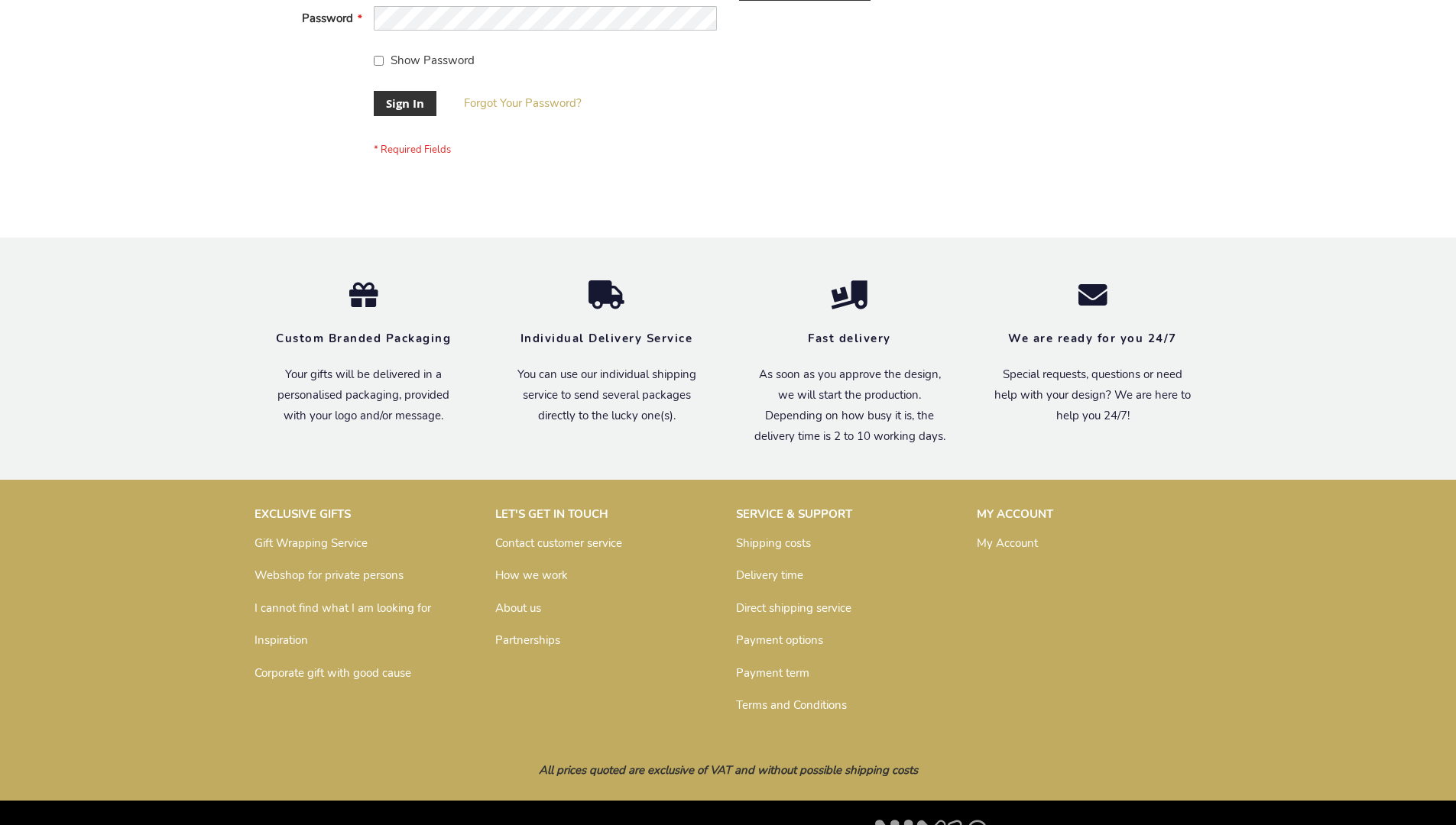
scroll to position [491, 0]
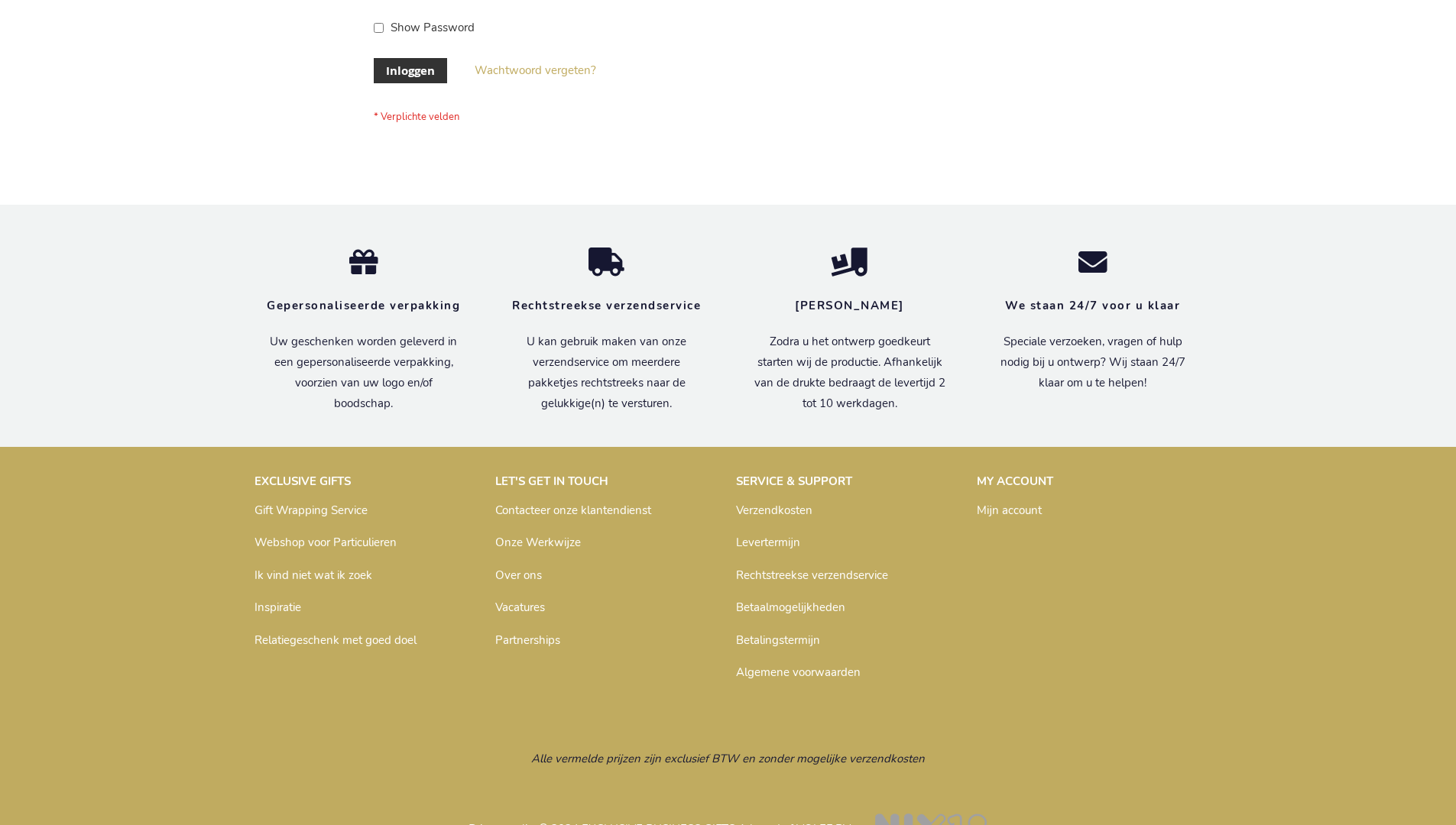
scroll to position [519, 0]
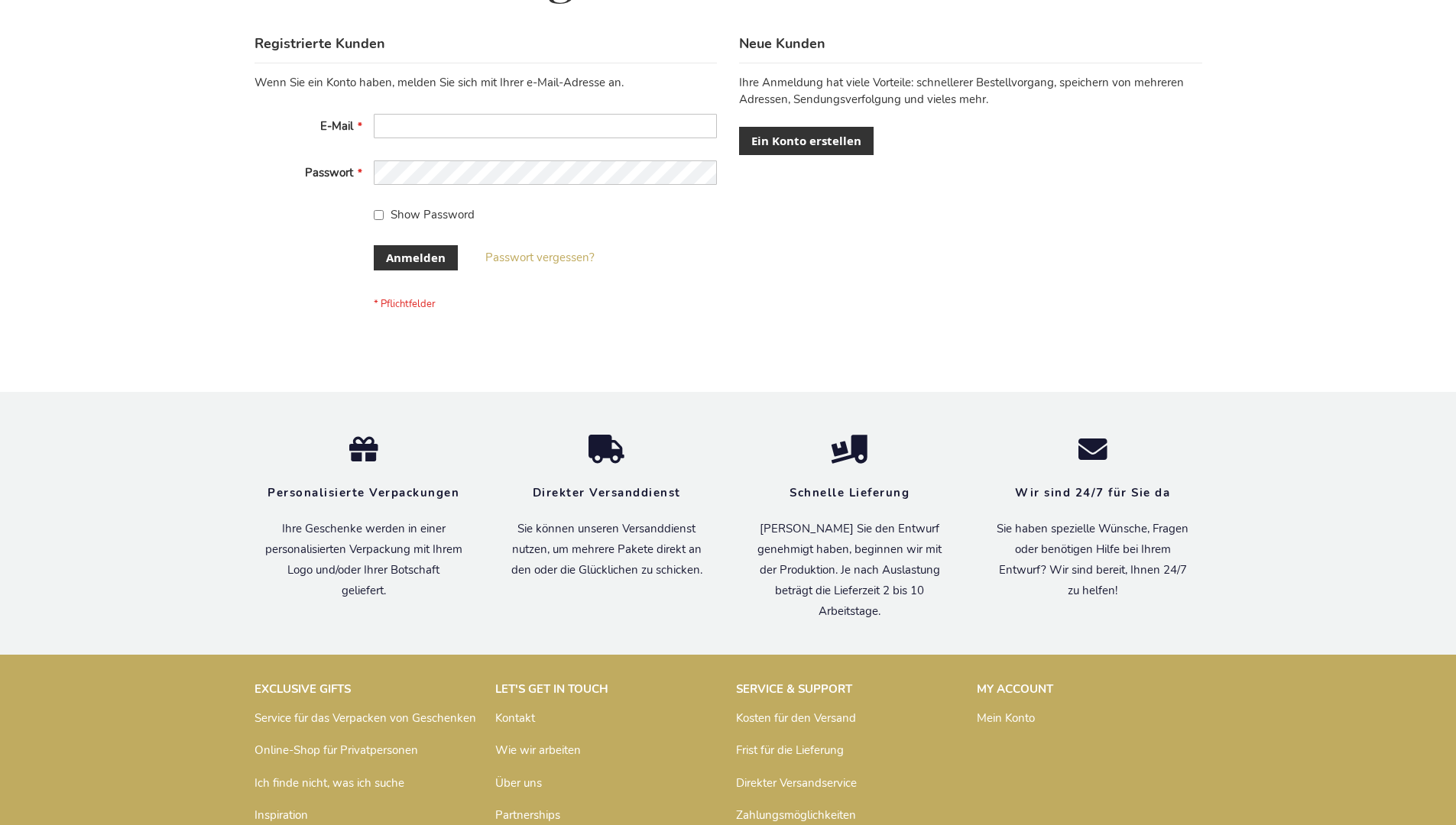
scroll to position [512, 0]
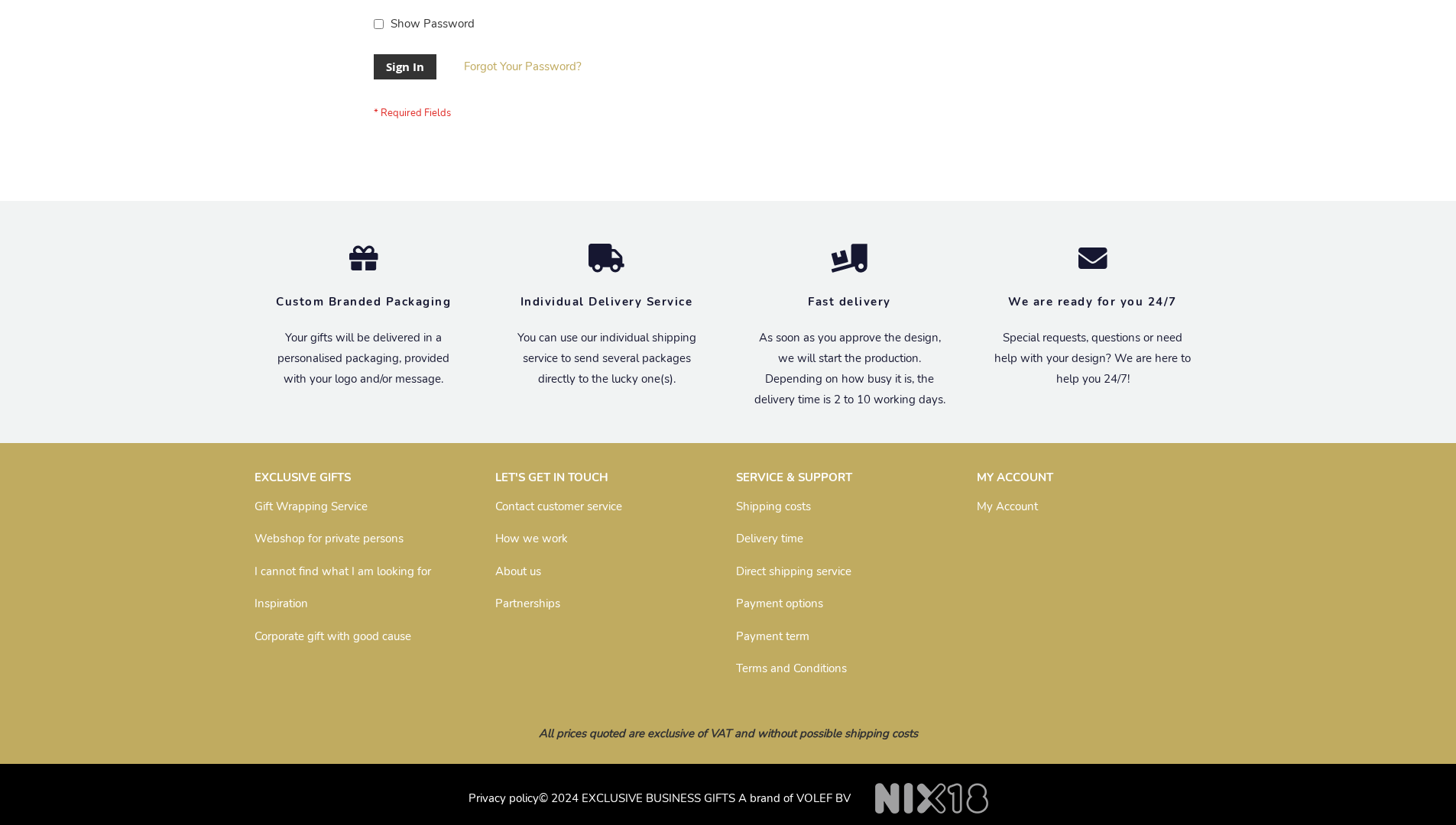
scroll to position [491, 0]
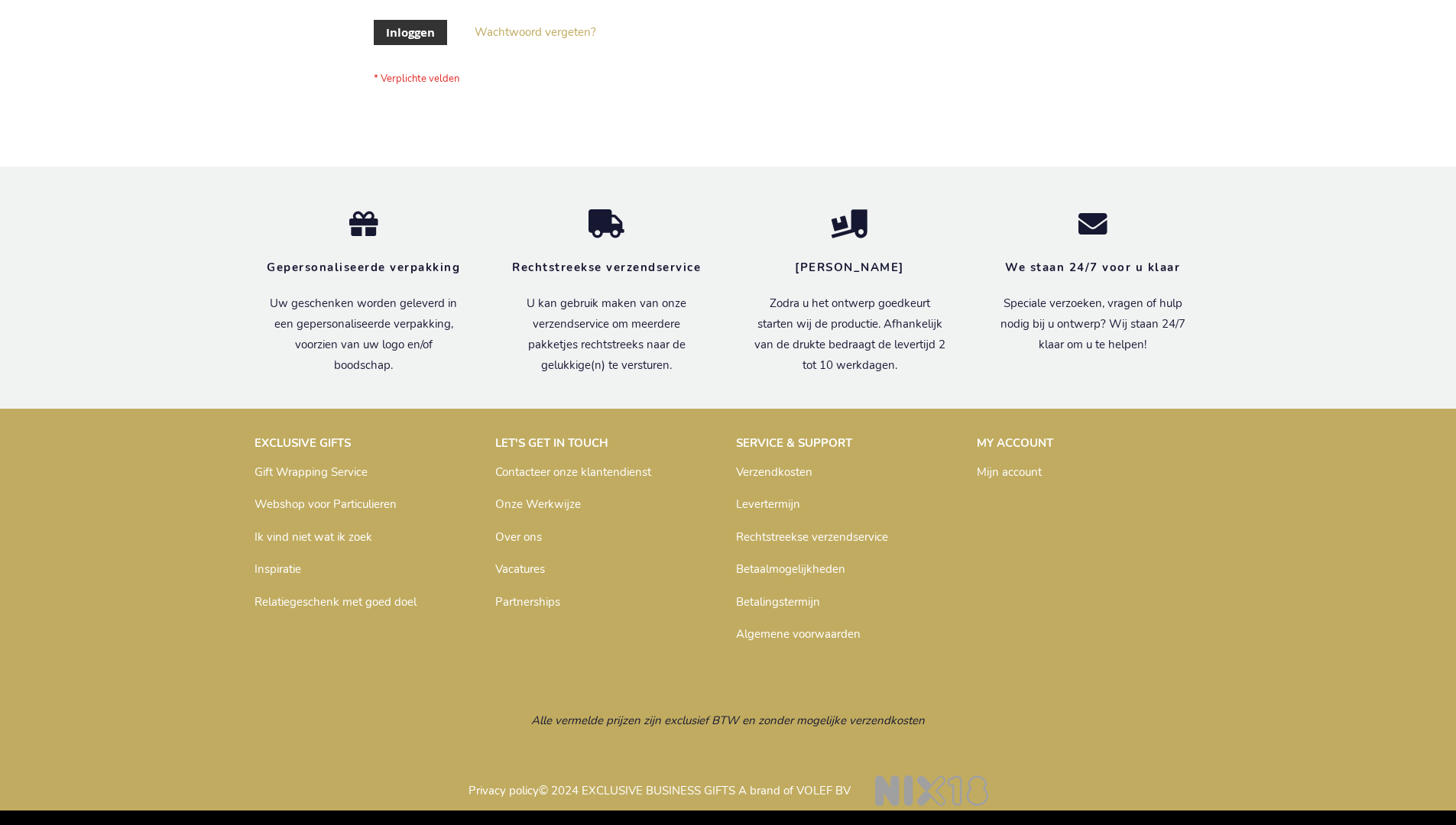
scroll to position [519, 0]
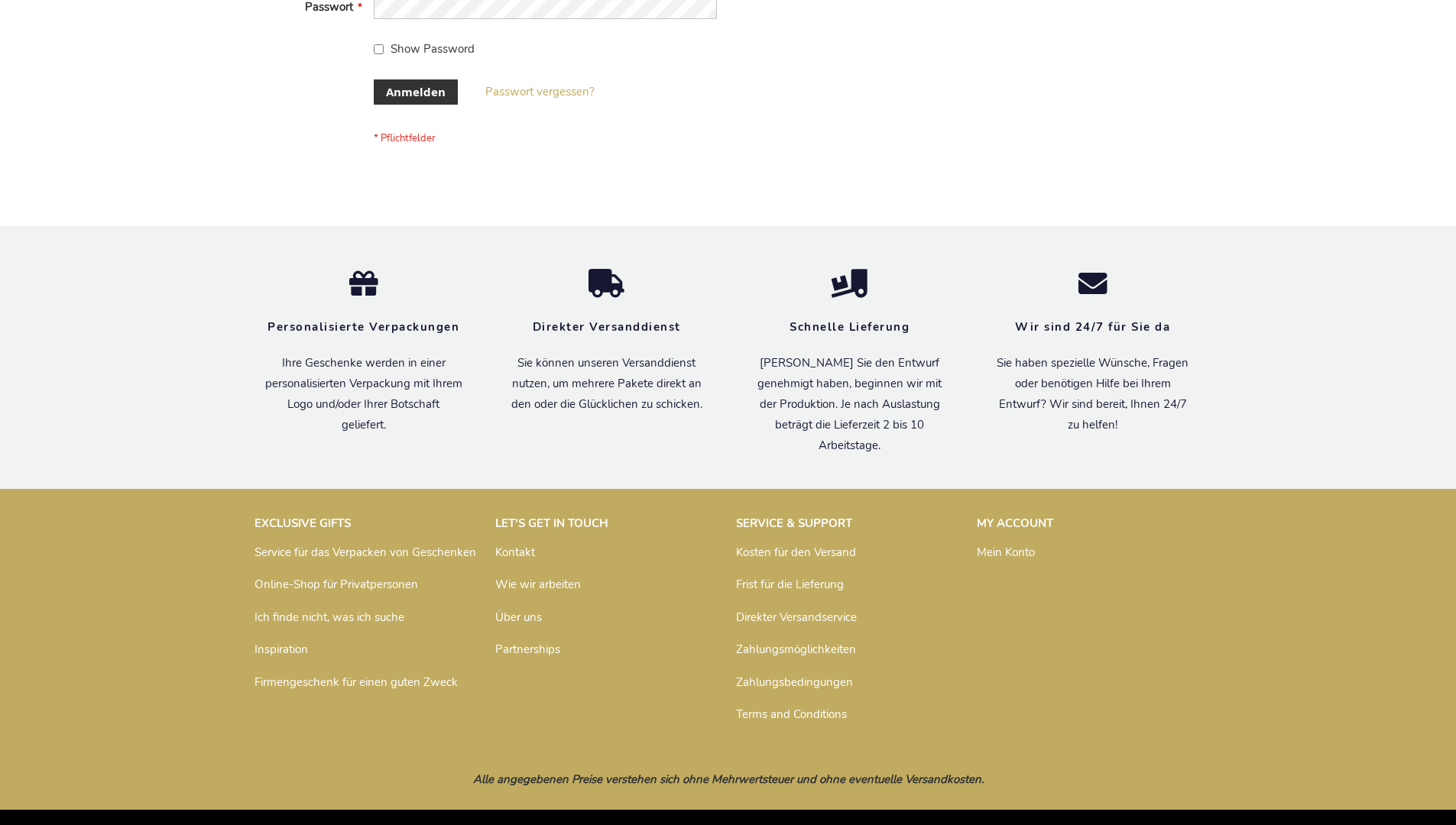
scroll to position [512, 0]
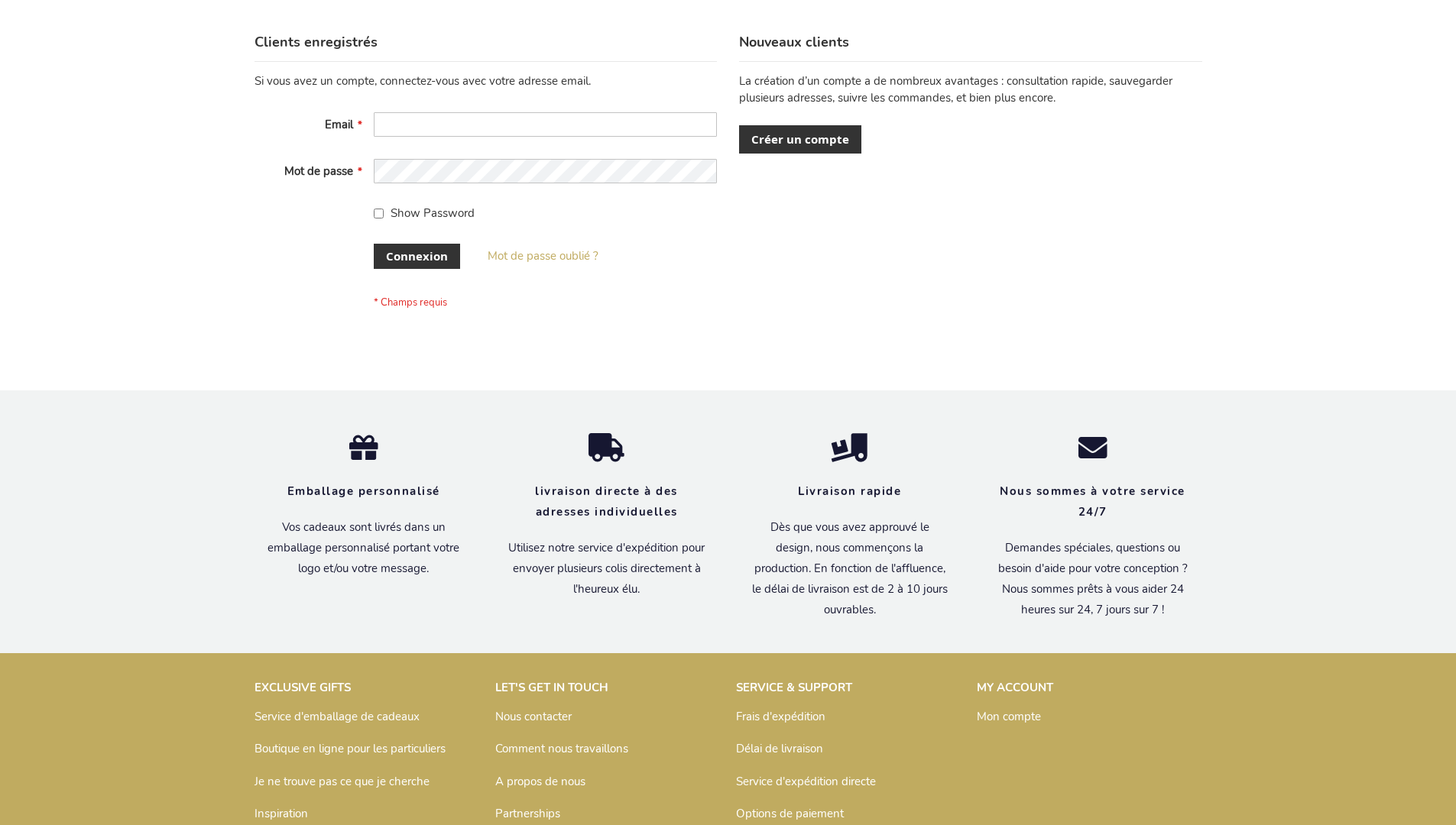
scroll to position [527, 0]
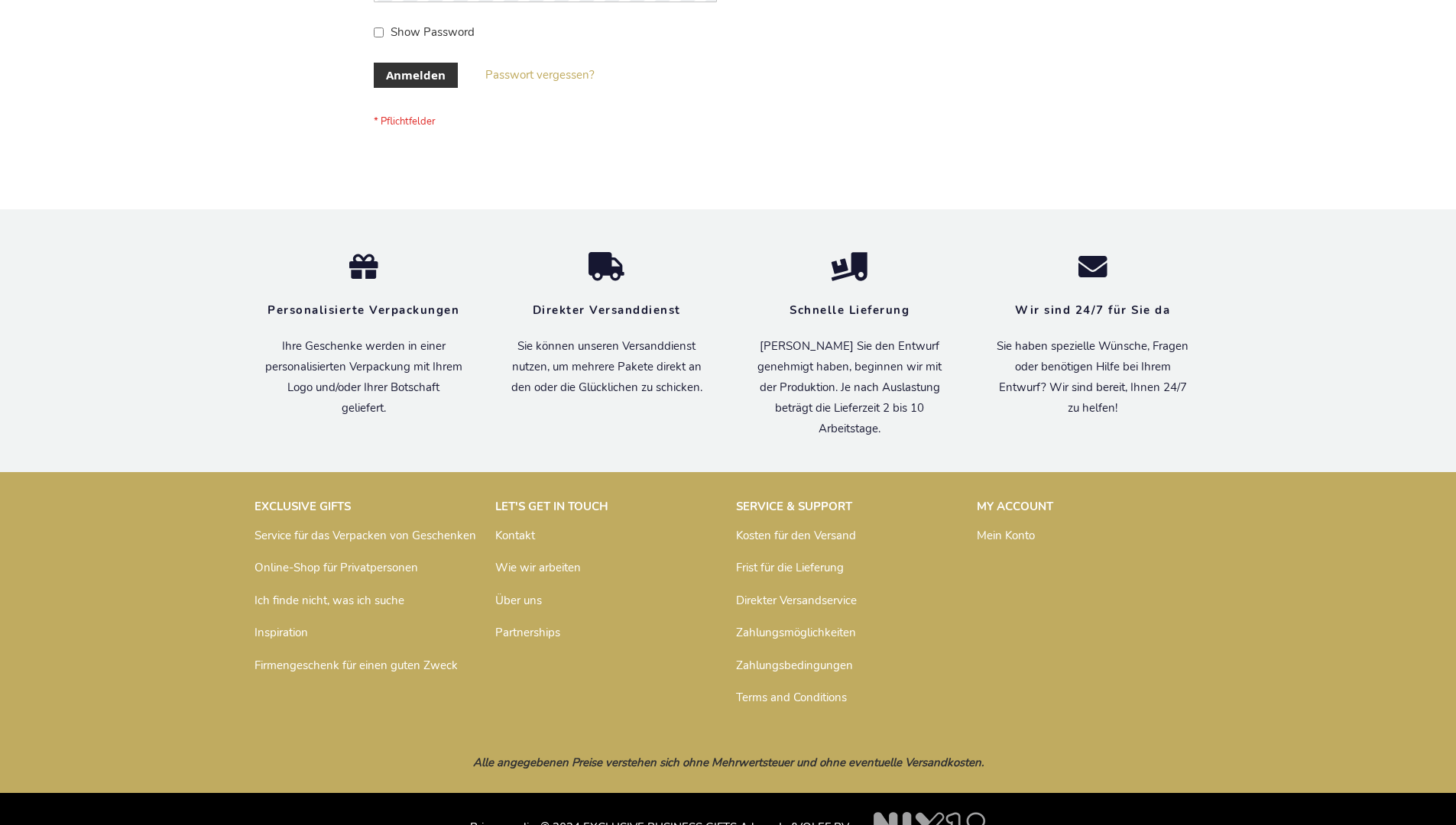
scroll to position [512, 0]
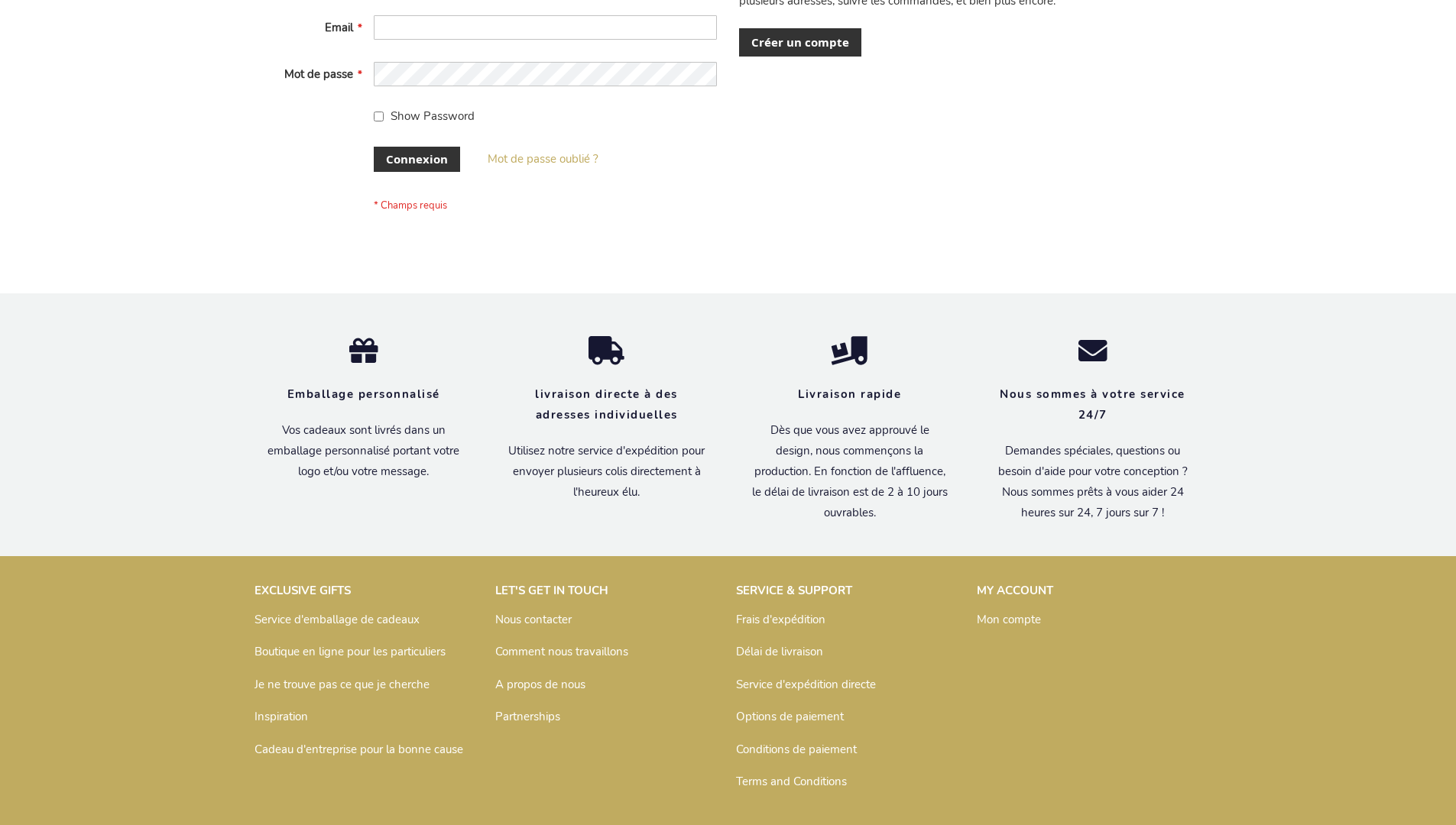
scroll to position [527, 0]
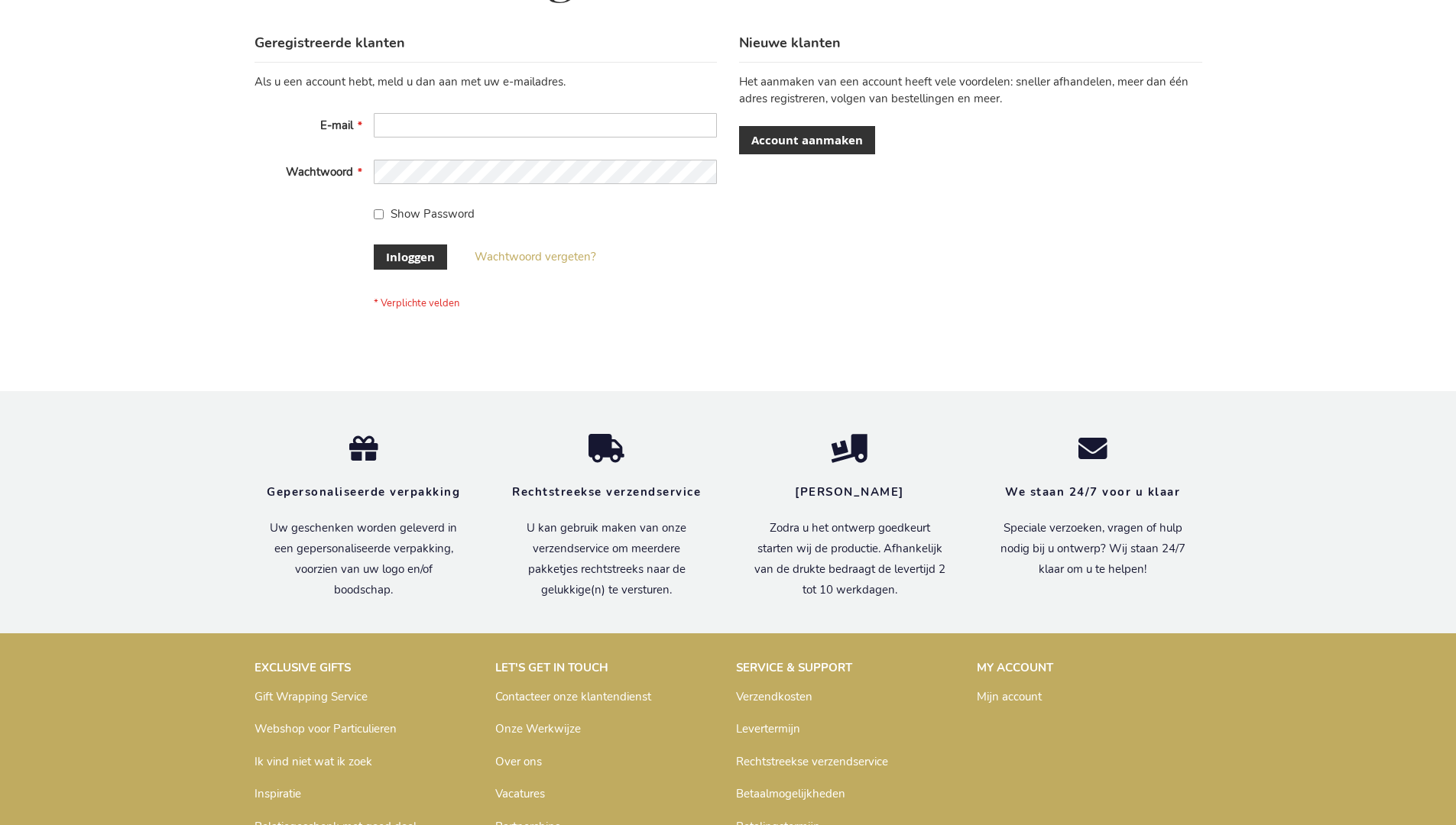
scroll to position [519, 0]
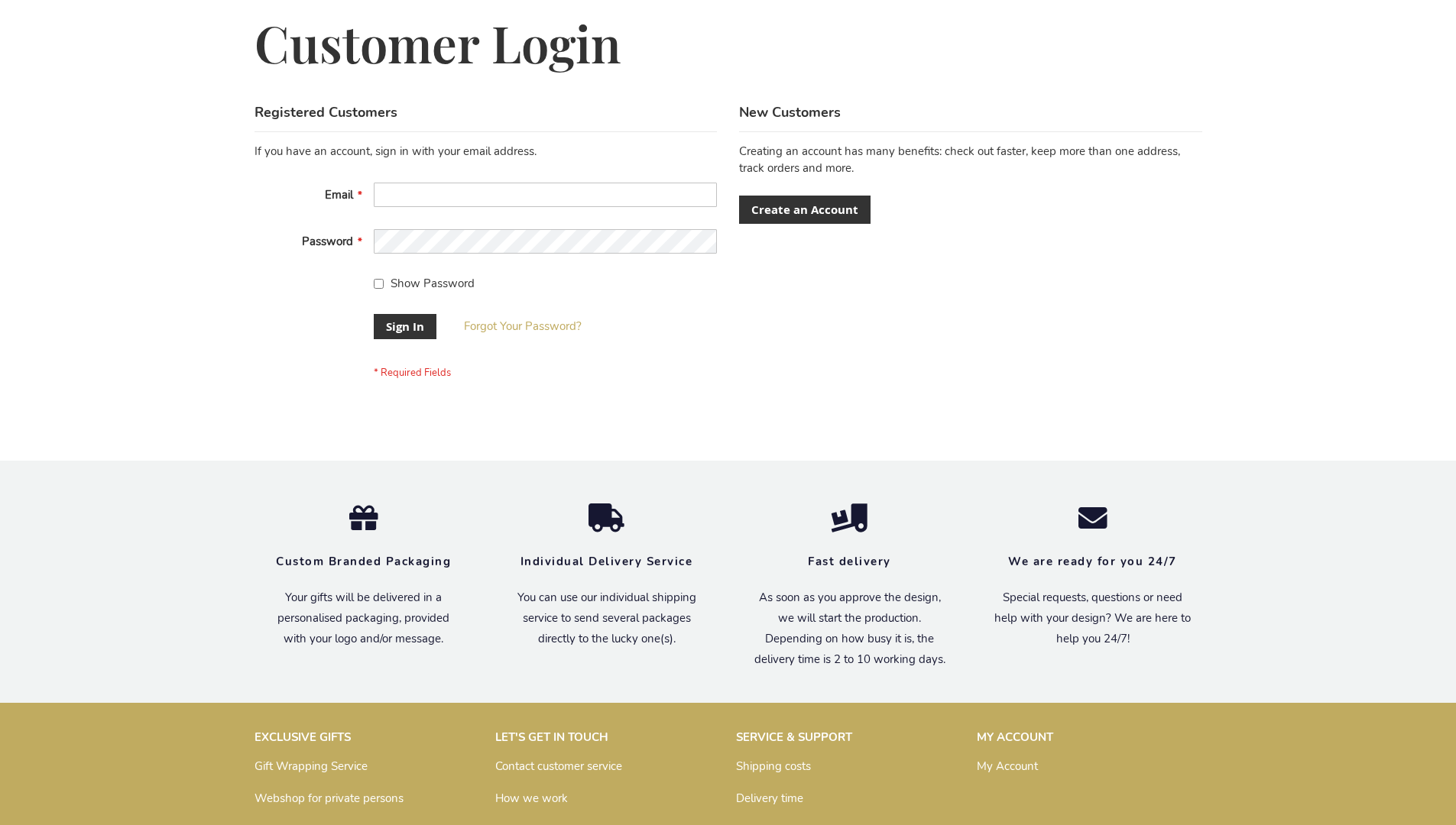
scroll to position [491, 0]
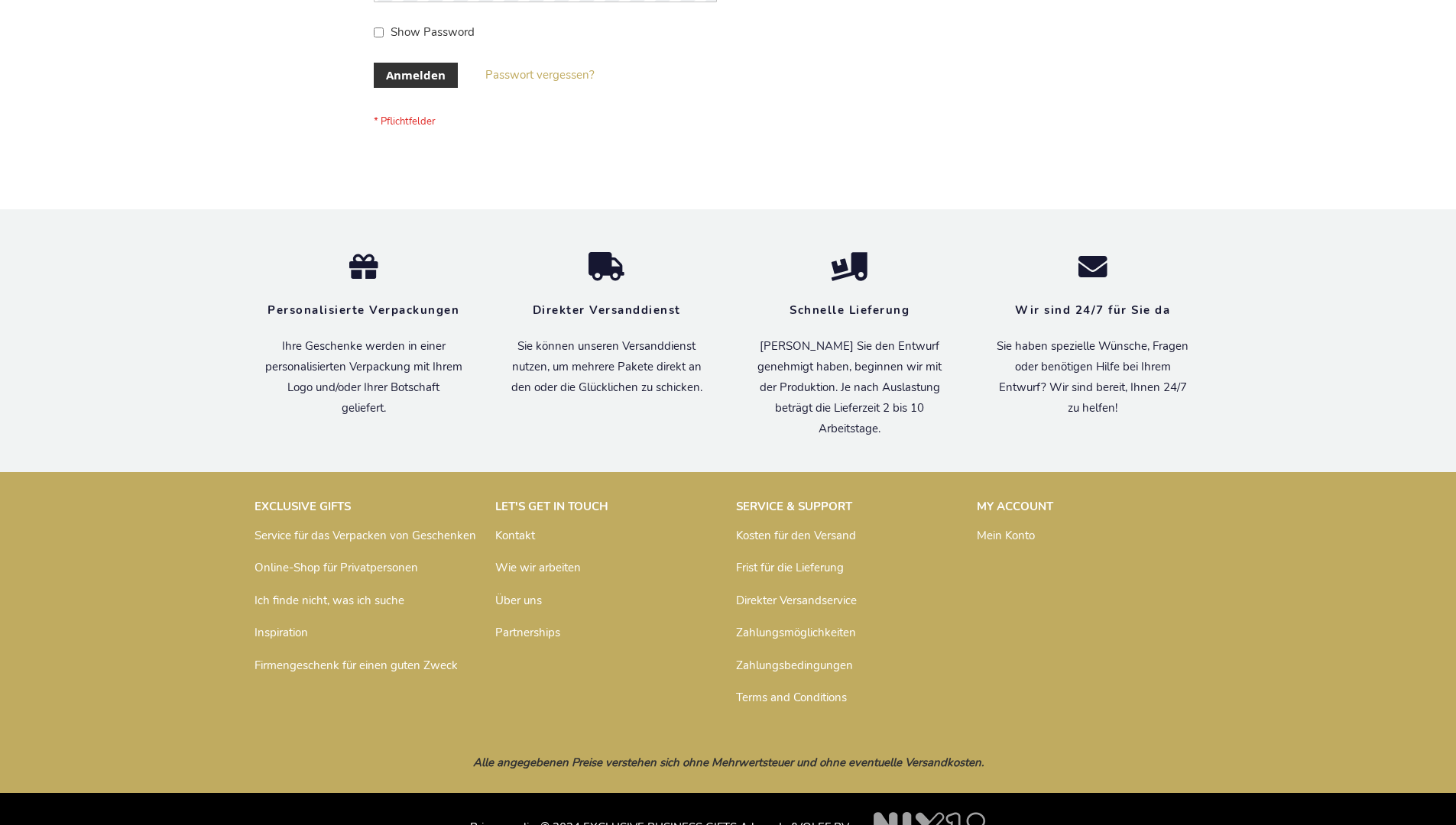
scroll to position [512, 0]
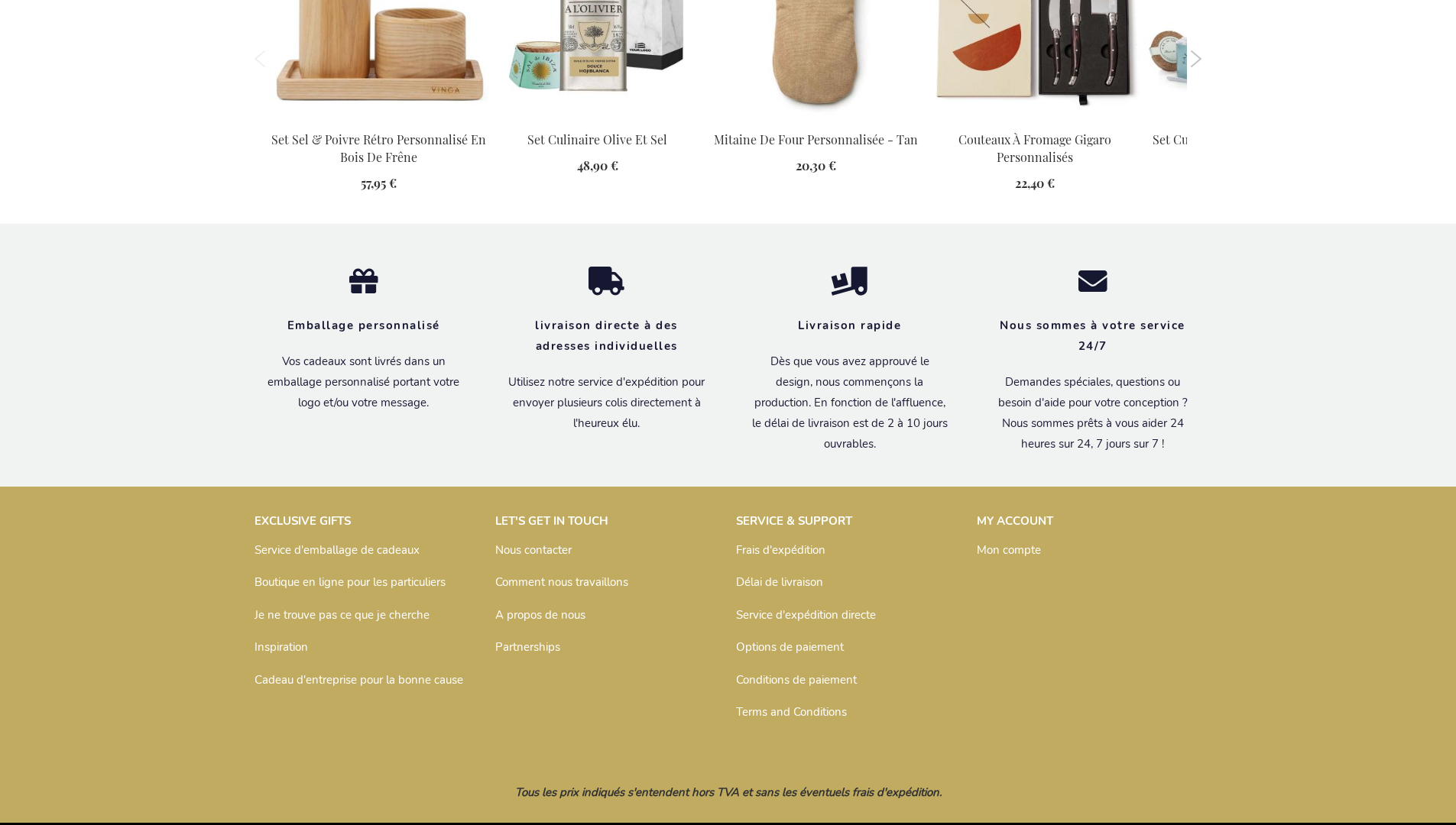
scroll to position [1645, 0]
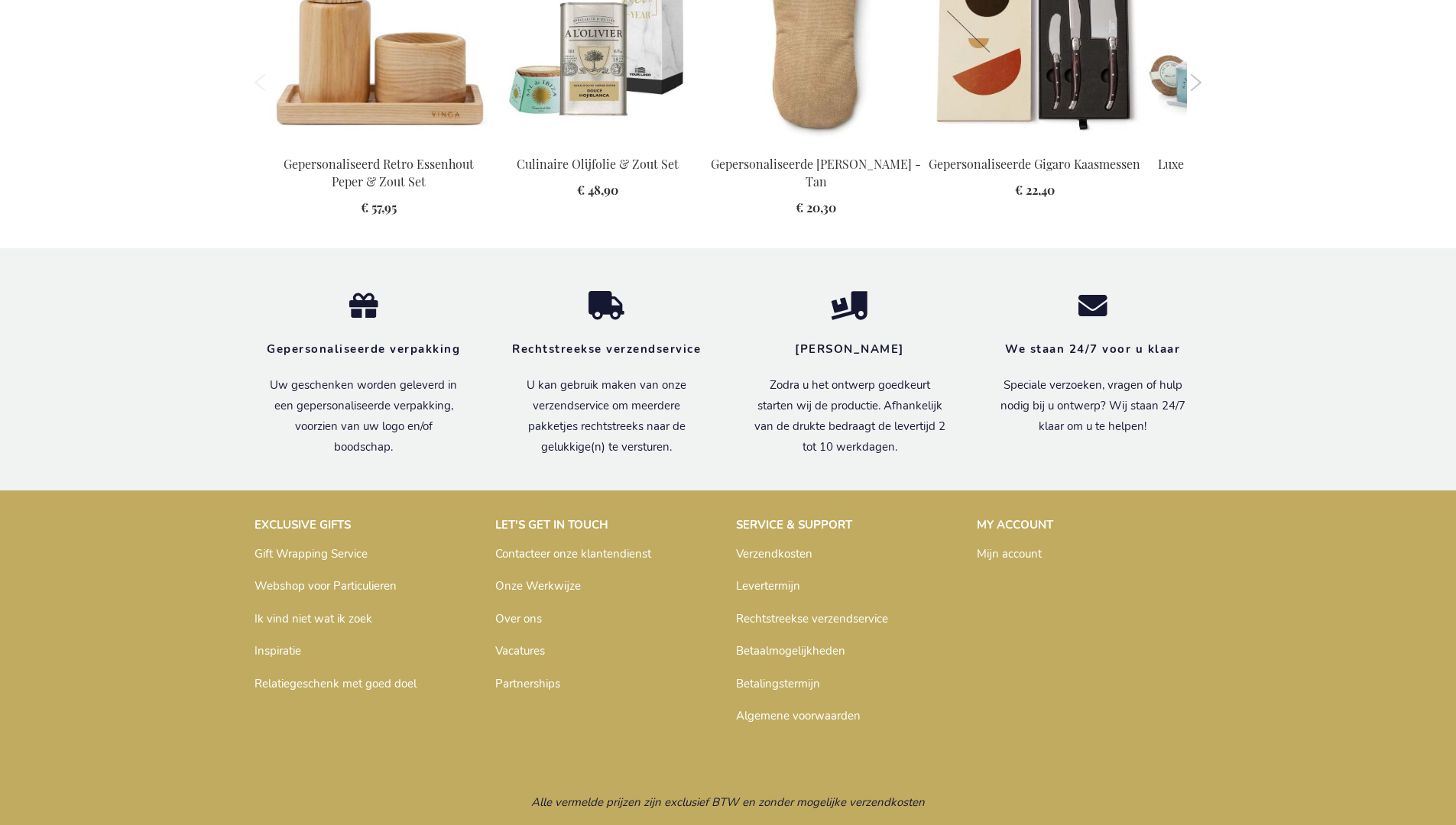
scroll to position [1646, 0]
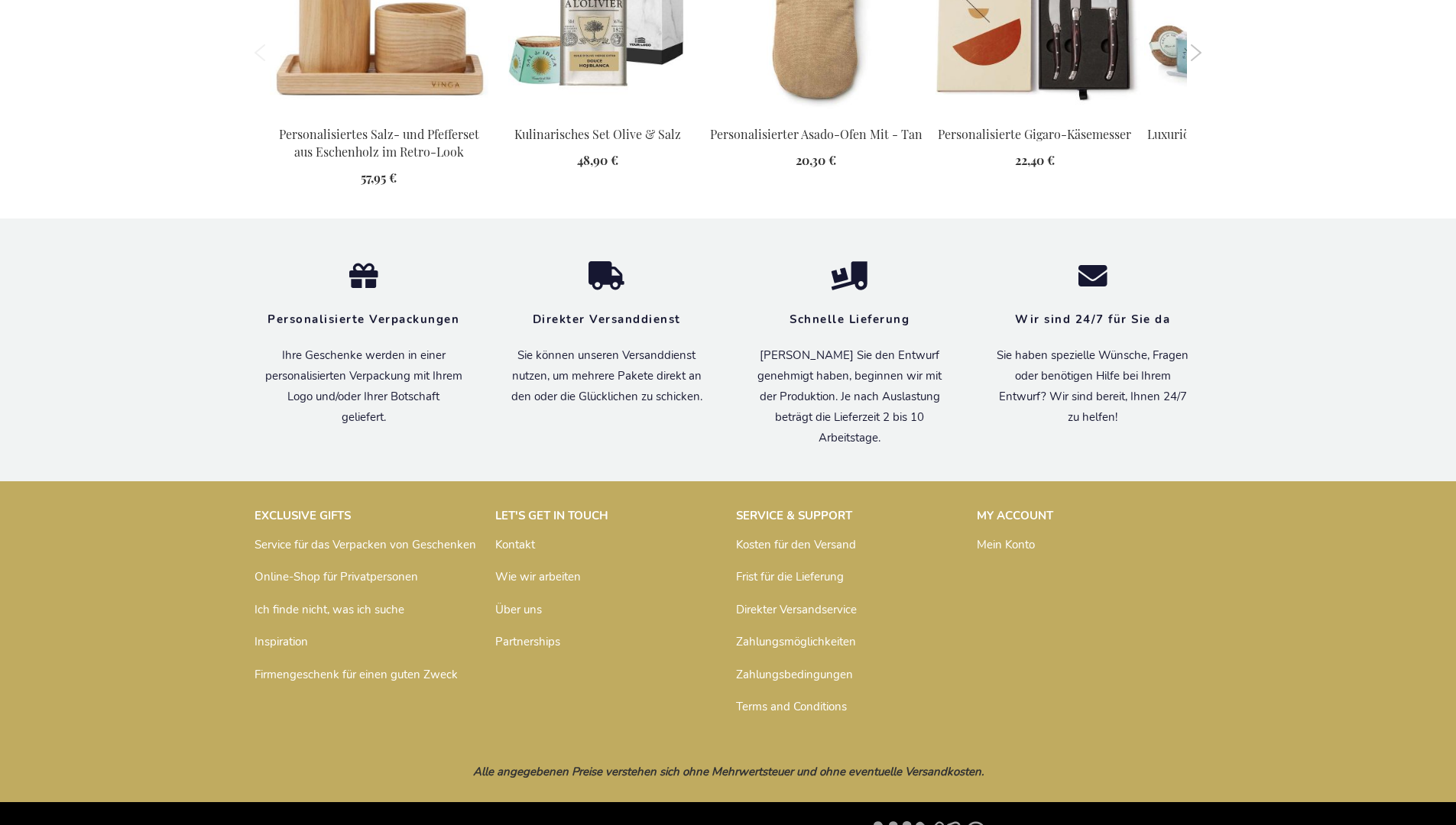
scroll to position [1655, 0]
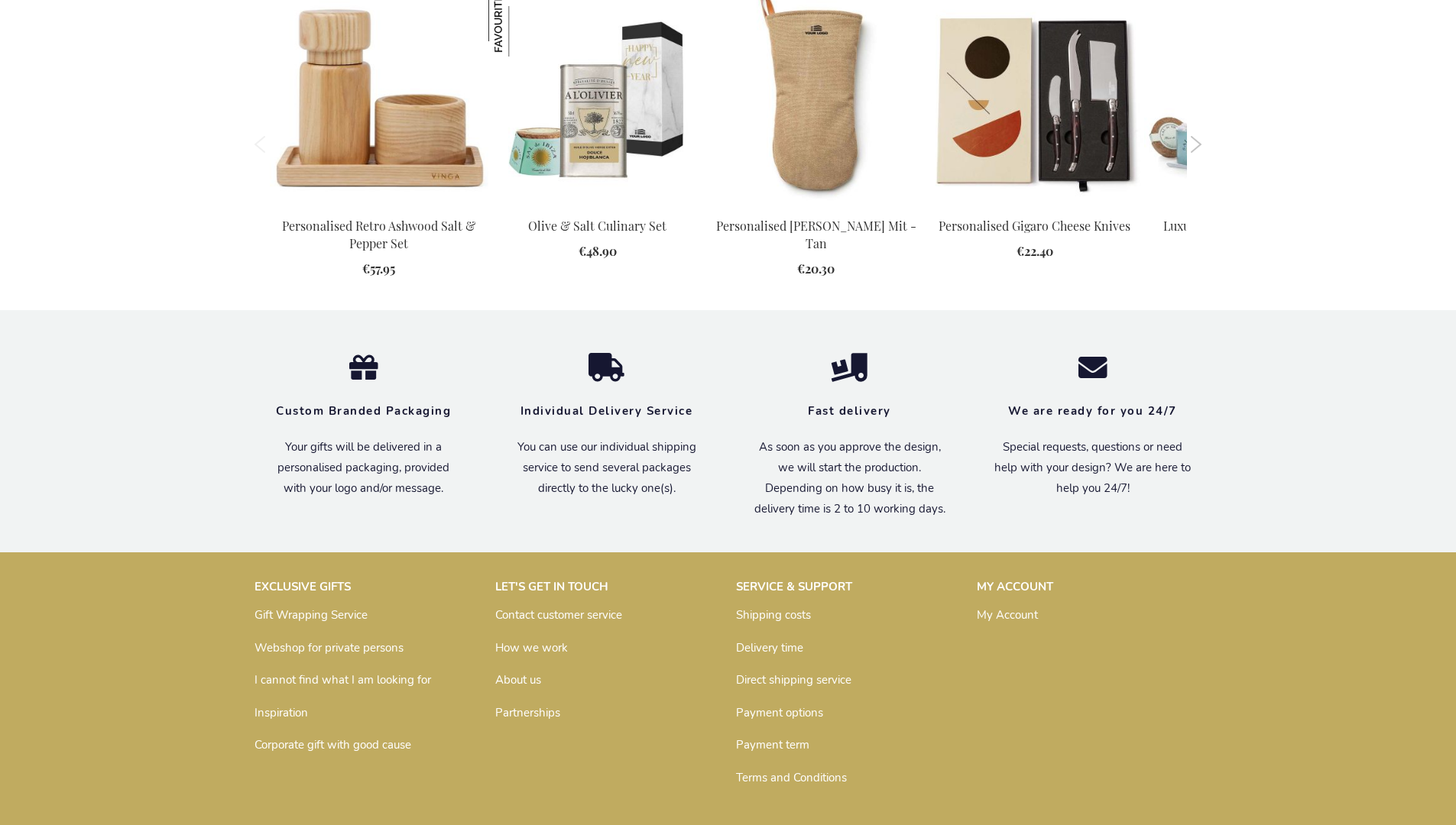
scroll to position [1585, 0]
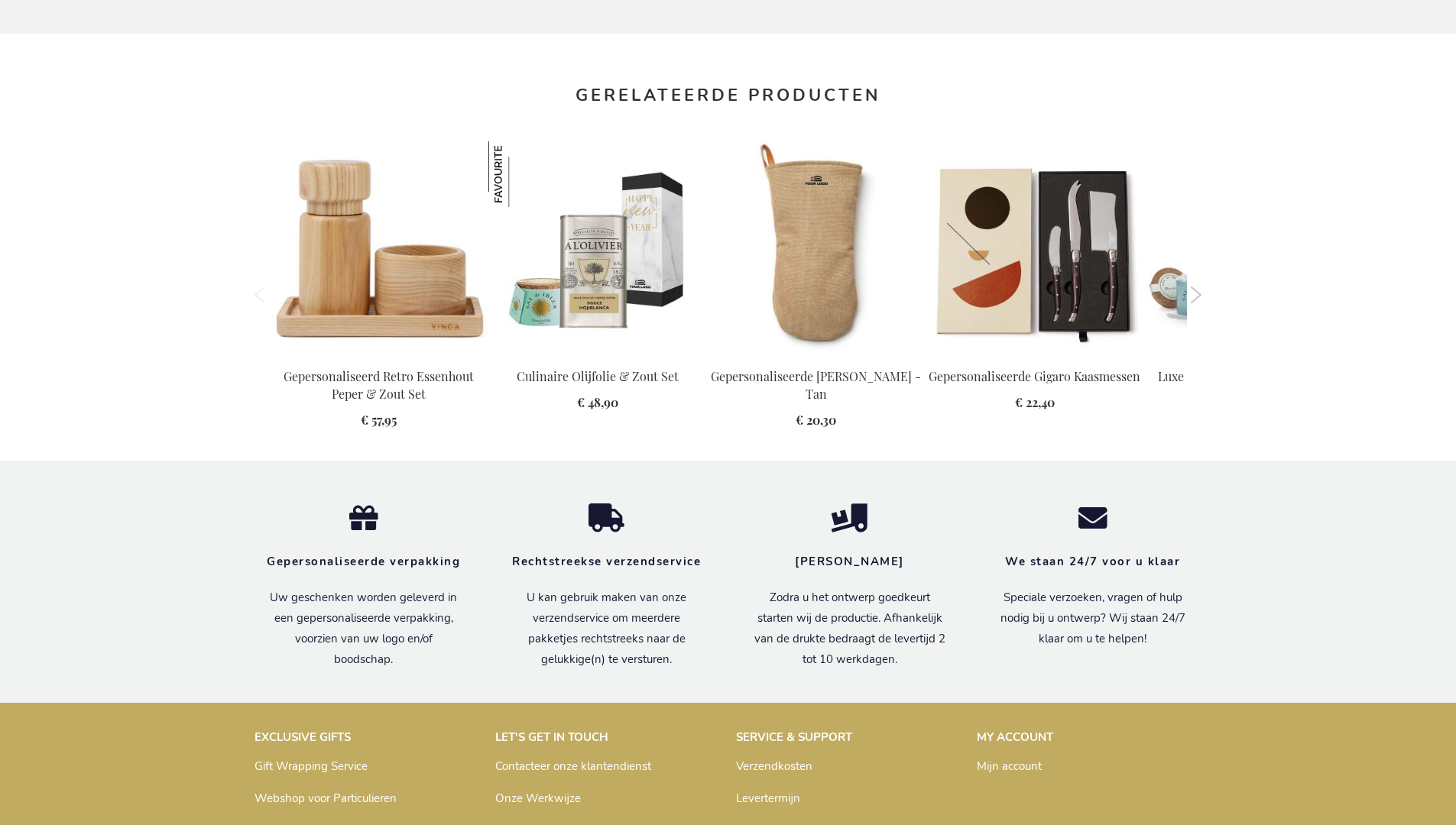
scroll to position [1646, 0]
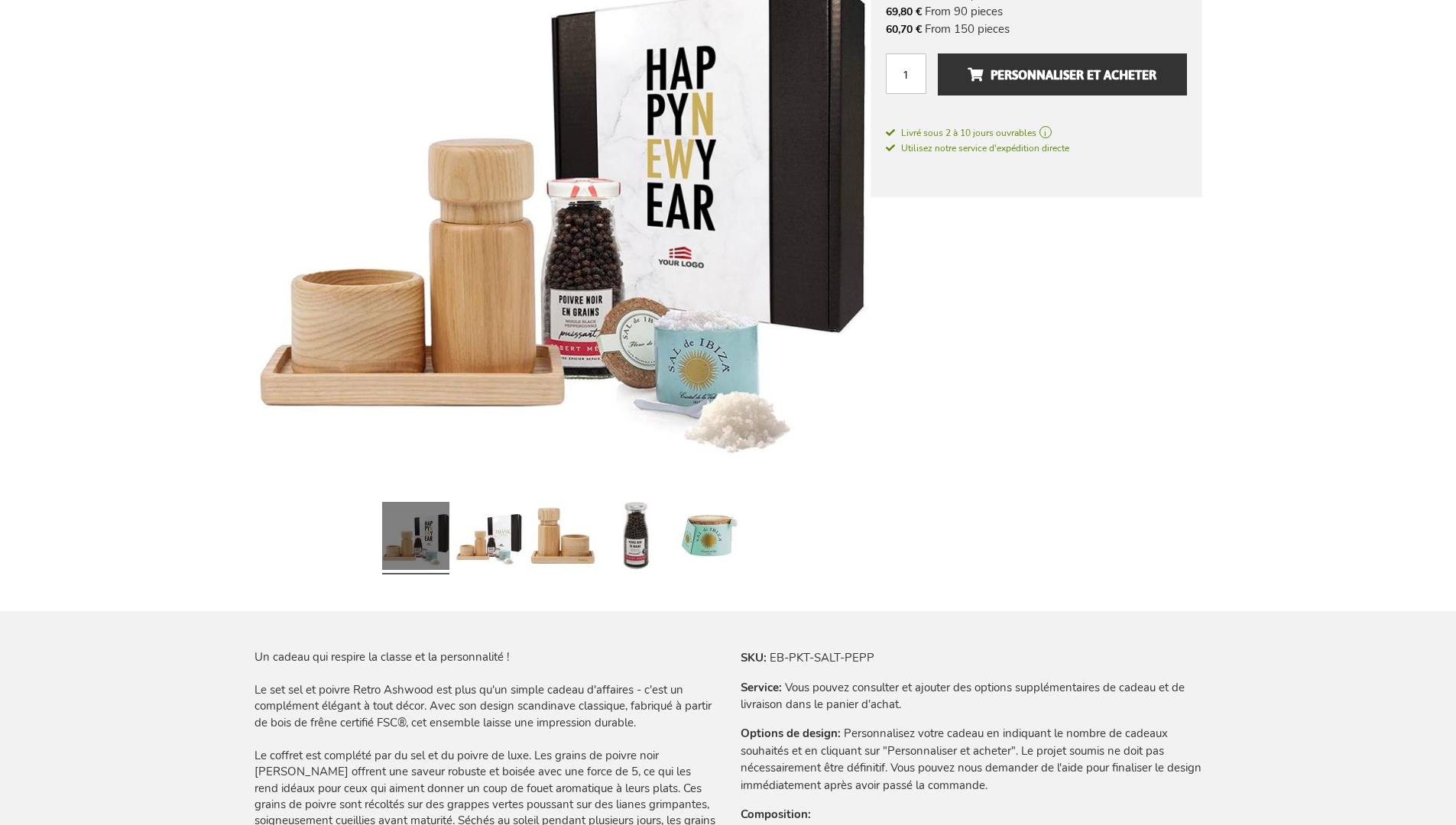
scroll to position [1645, 0]
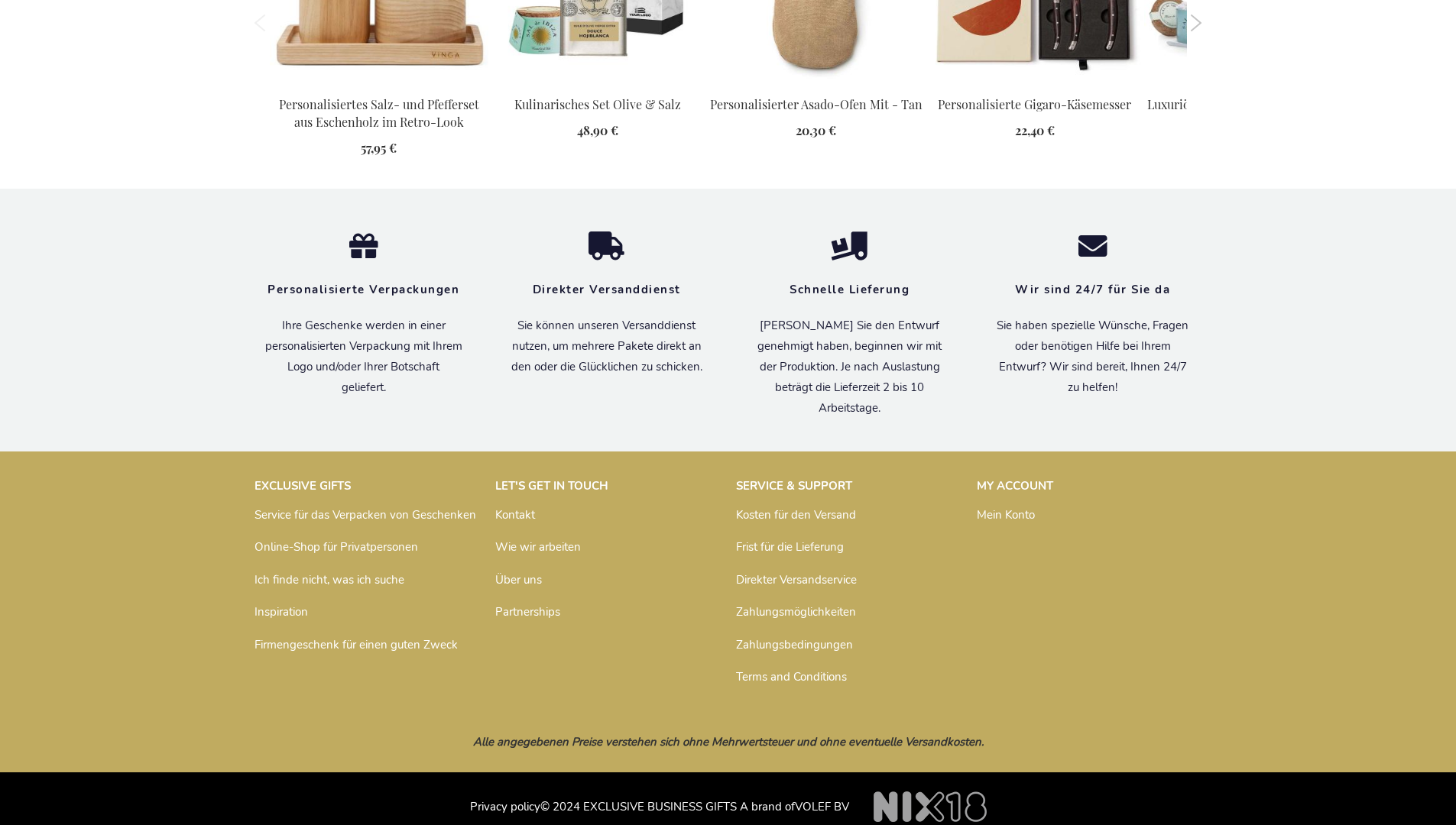
scroll to position [1655, 0]
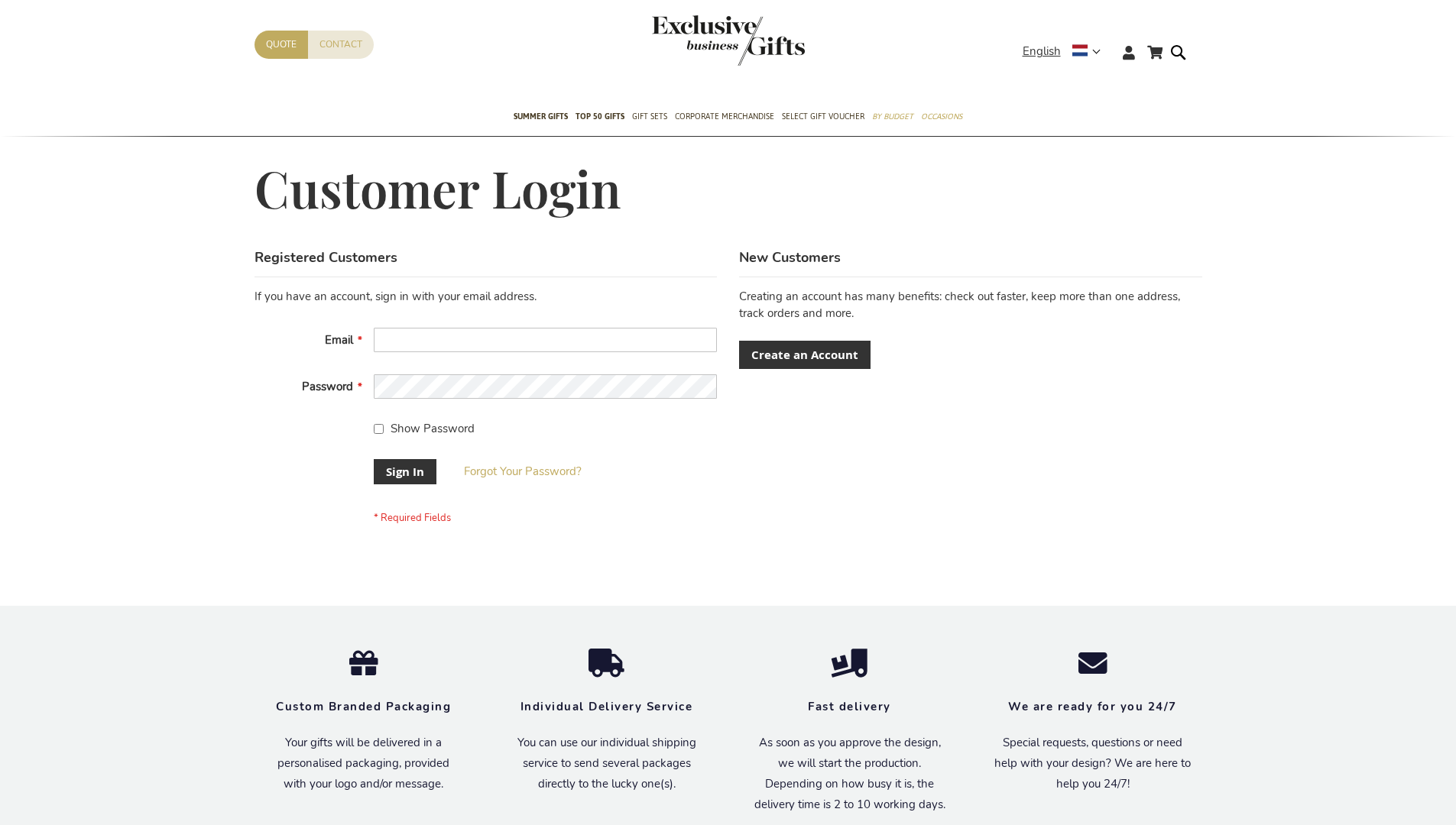
scroll to position [491, 0]
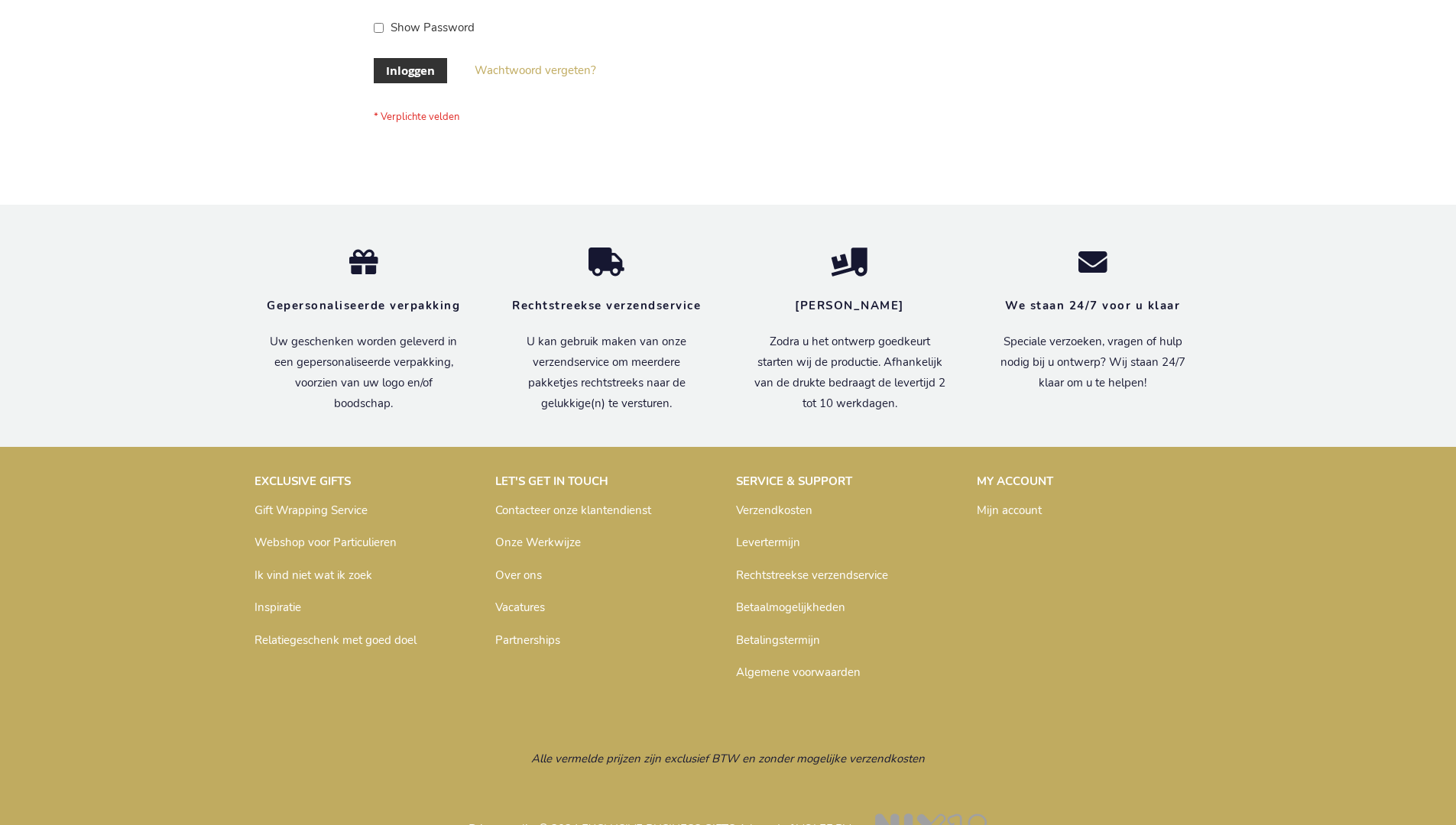
scroll to position [519, 0]
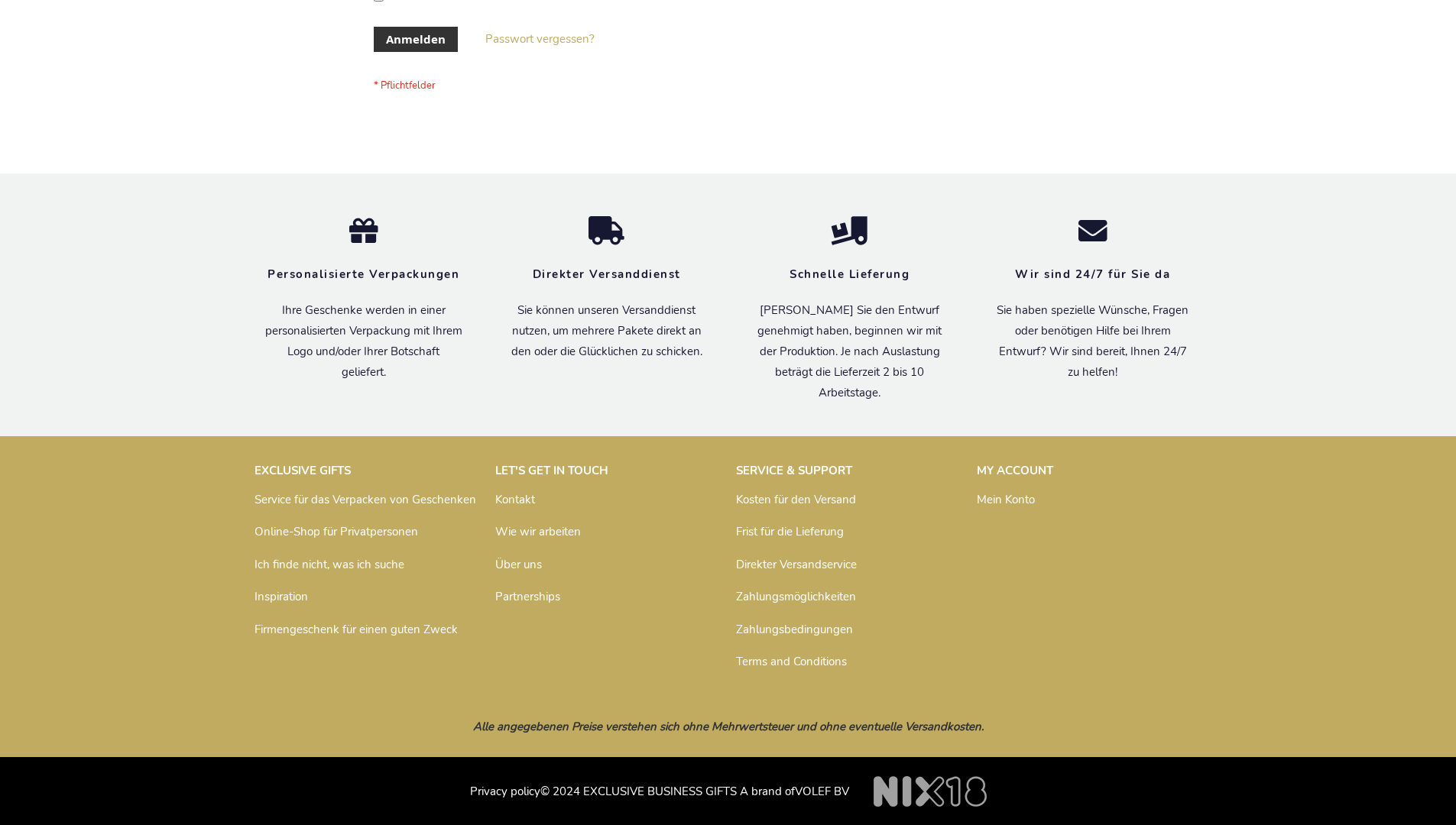
scroll to position [512, 0]
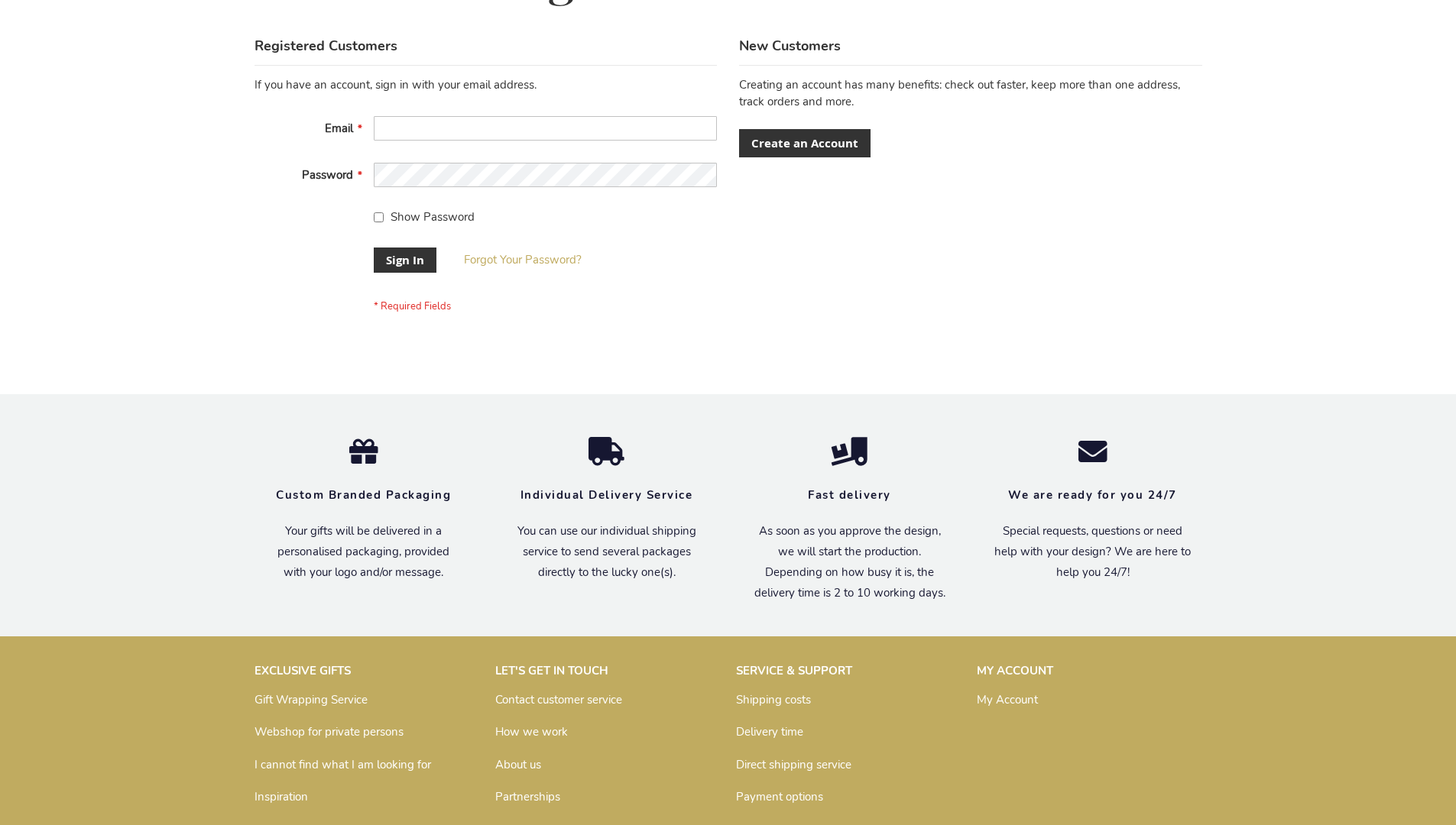
scroll to position [491, 0]
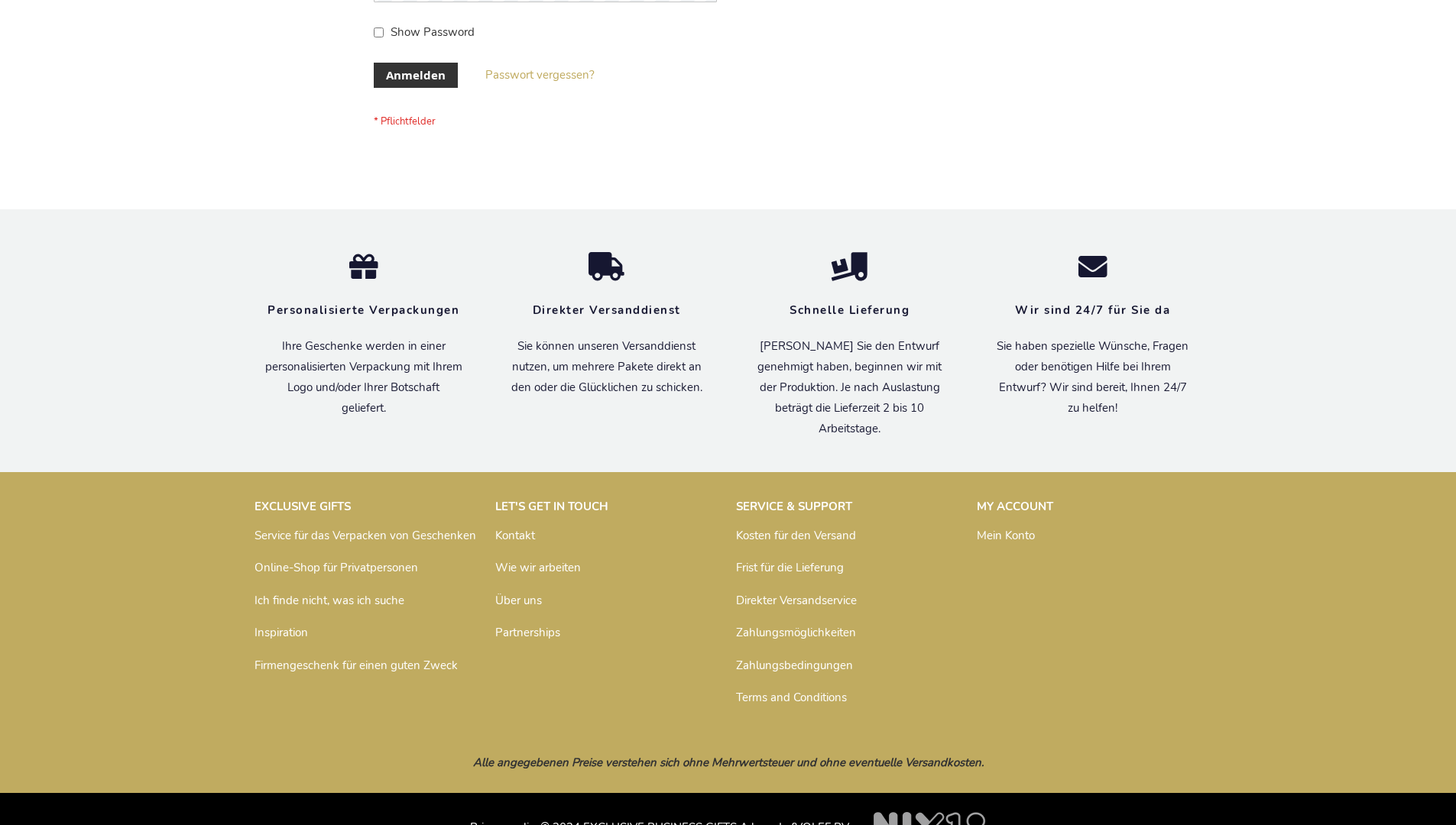
scroll to position [512, 0]
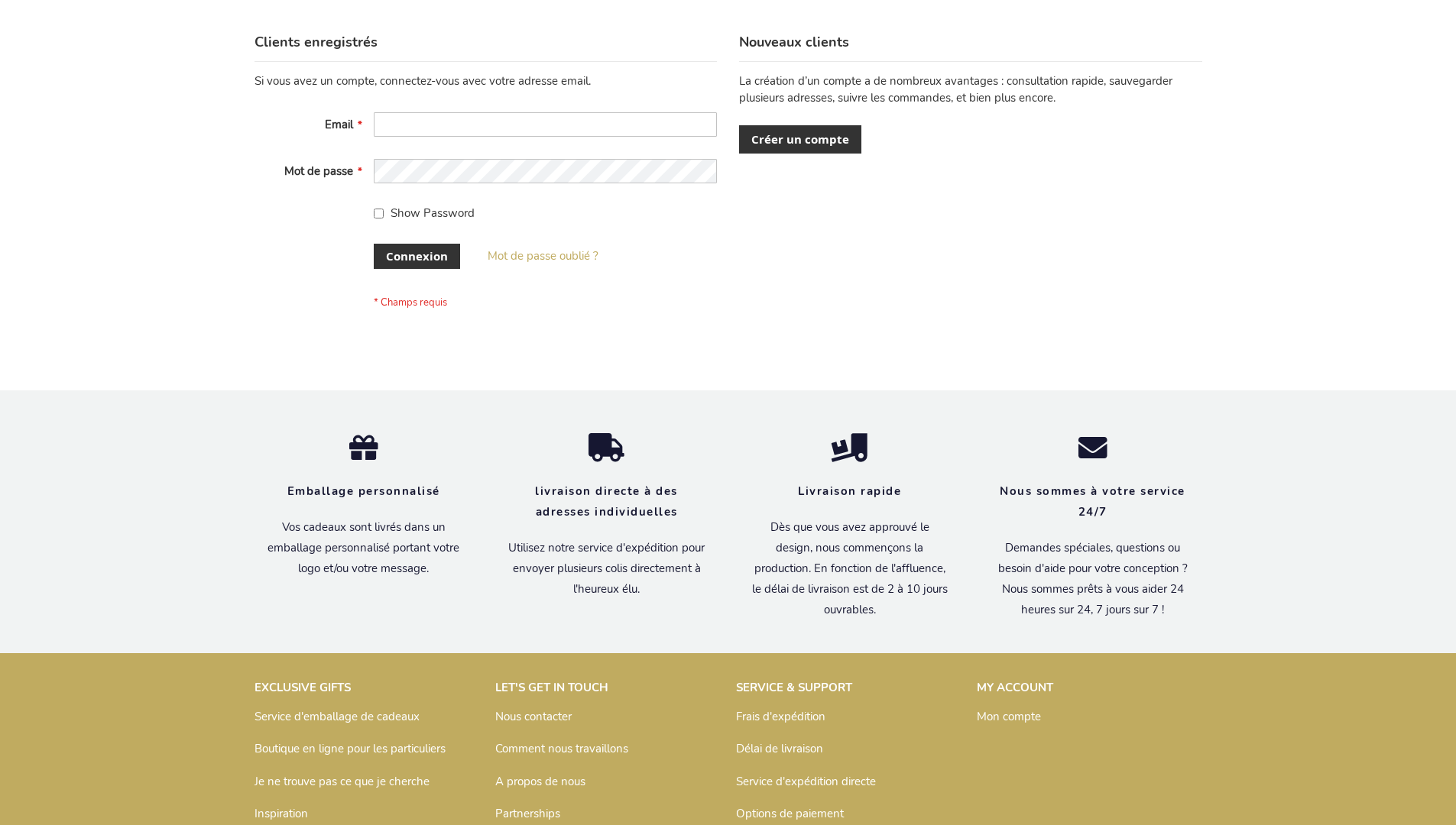
scroll to position [527, 0]
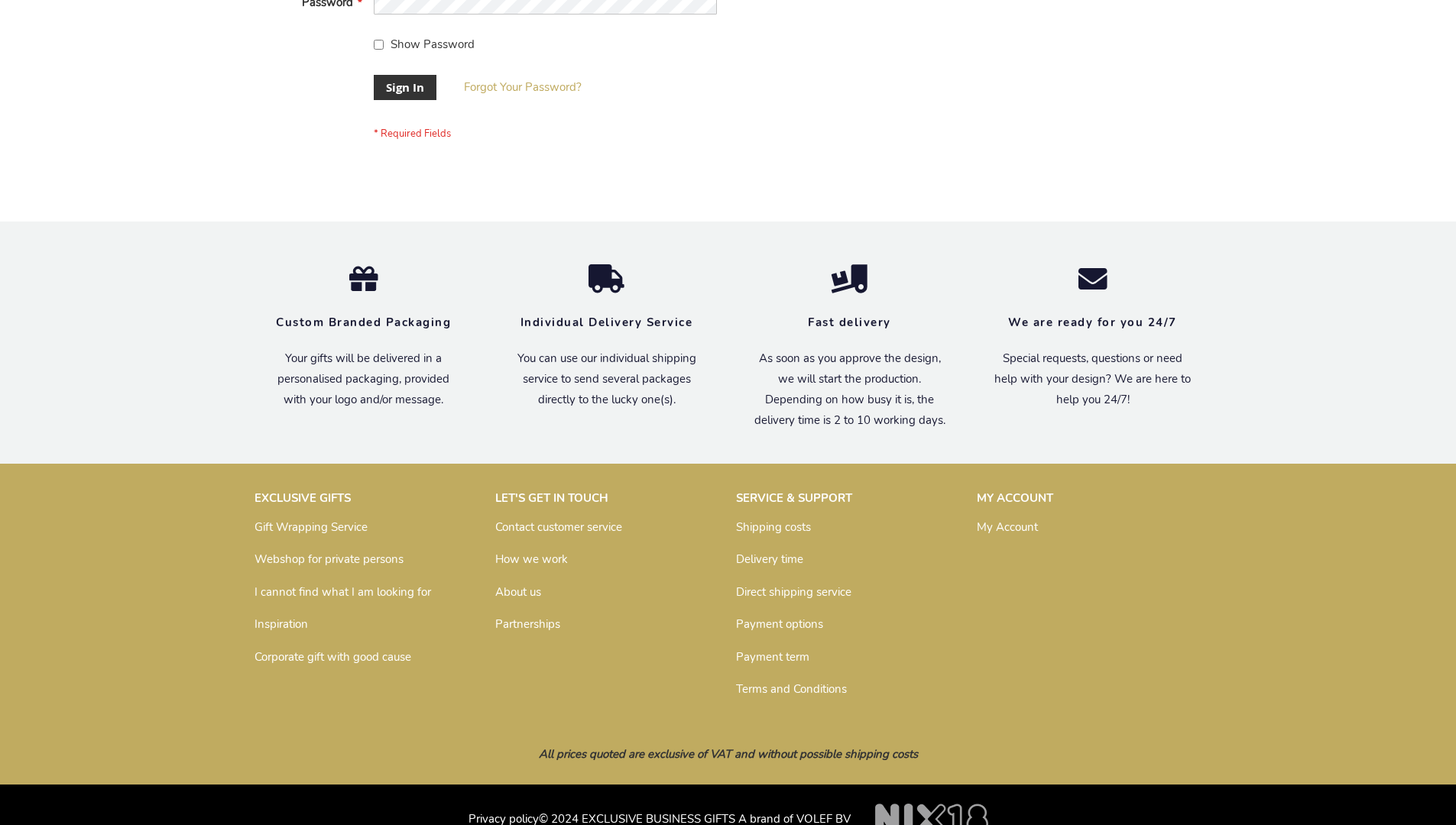
scroll to position [491, 0]
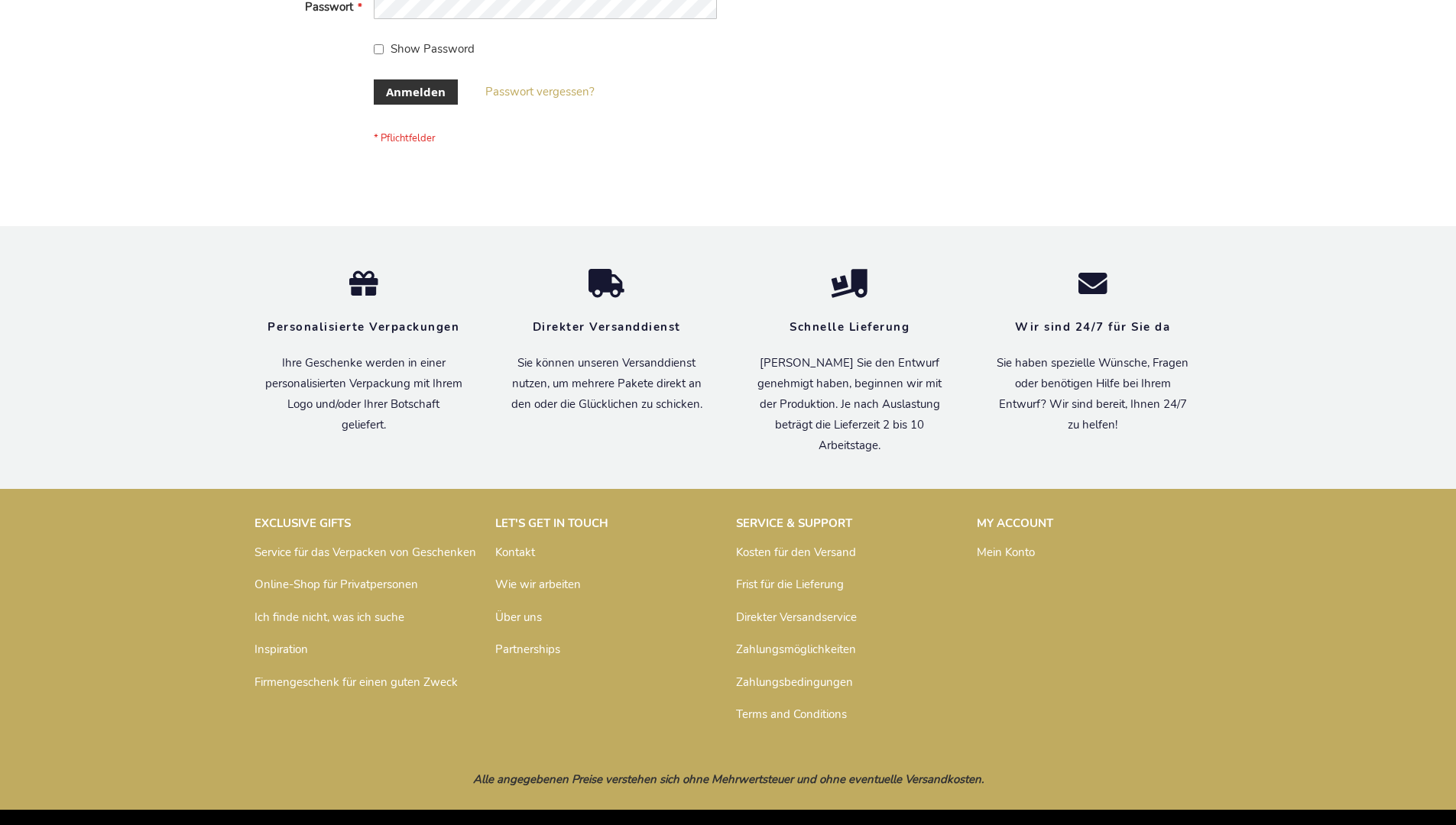
scroll to position [512, 0]
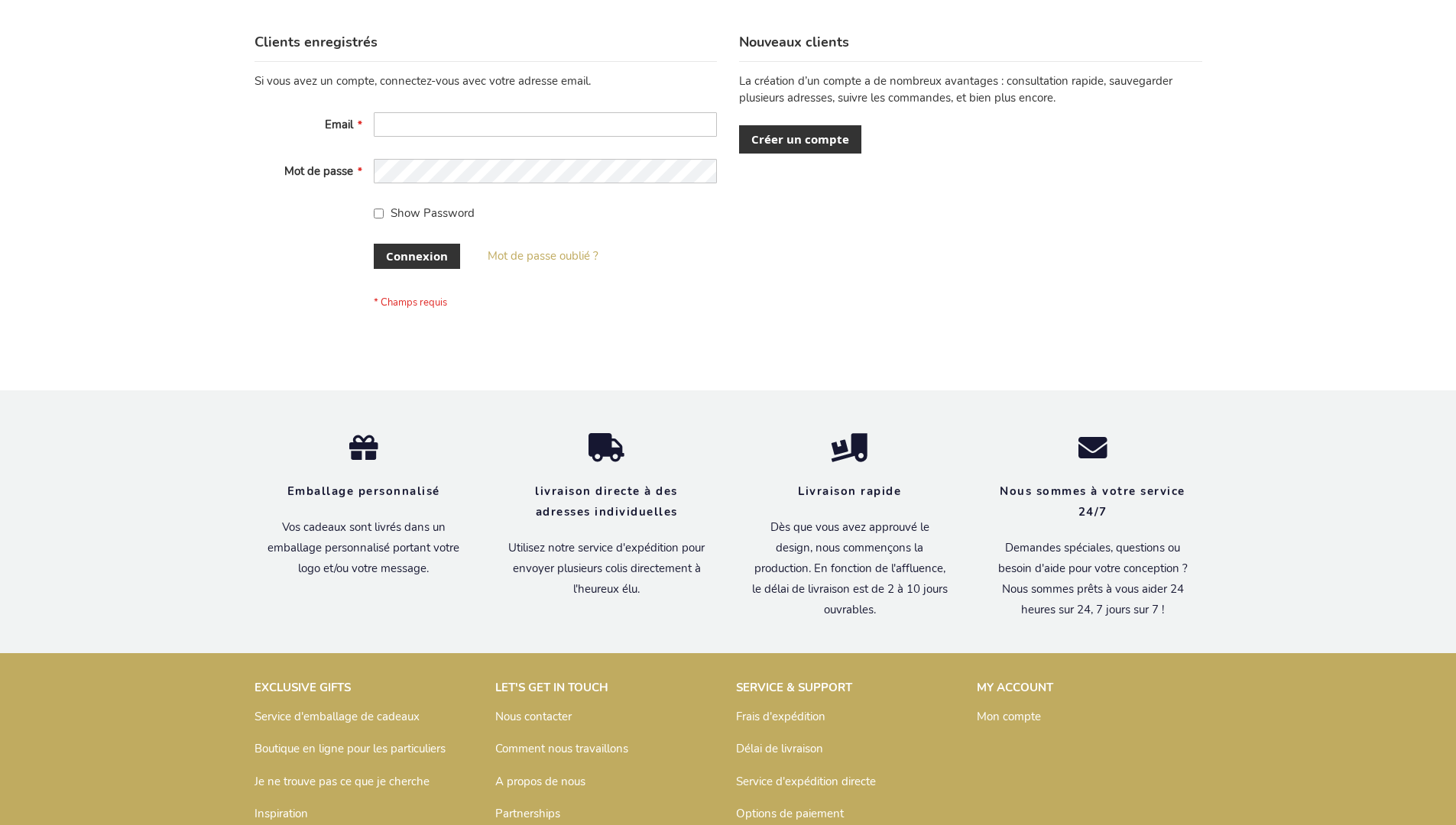
scroll to position [527, 0]
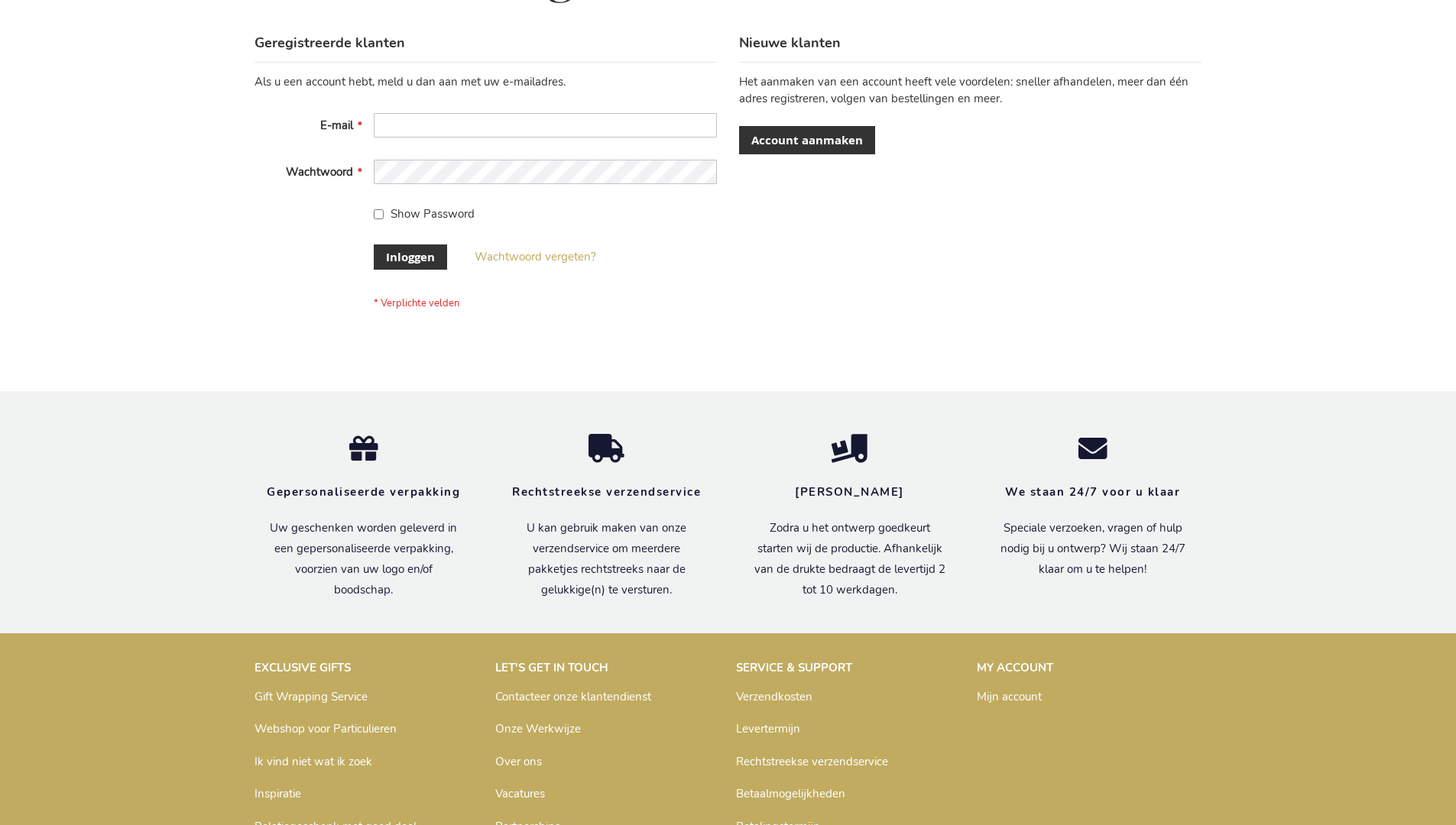
scroll to position [519, 0]
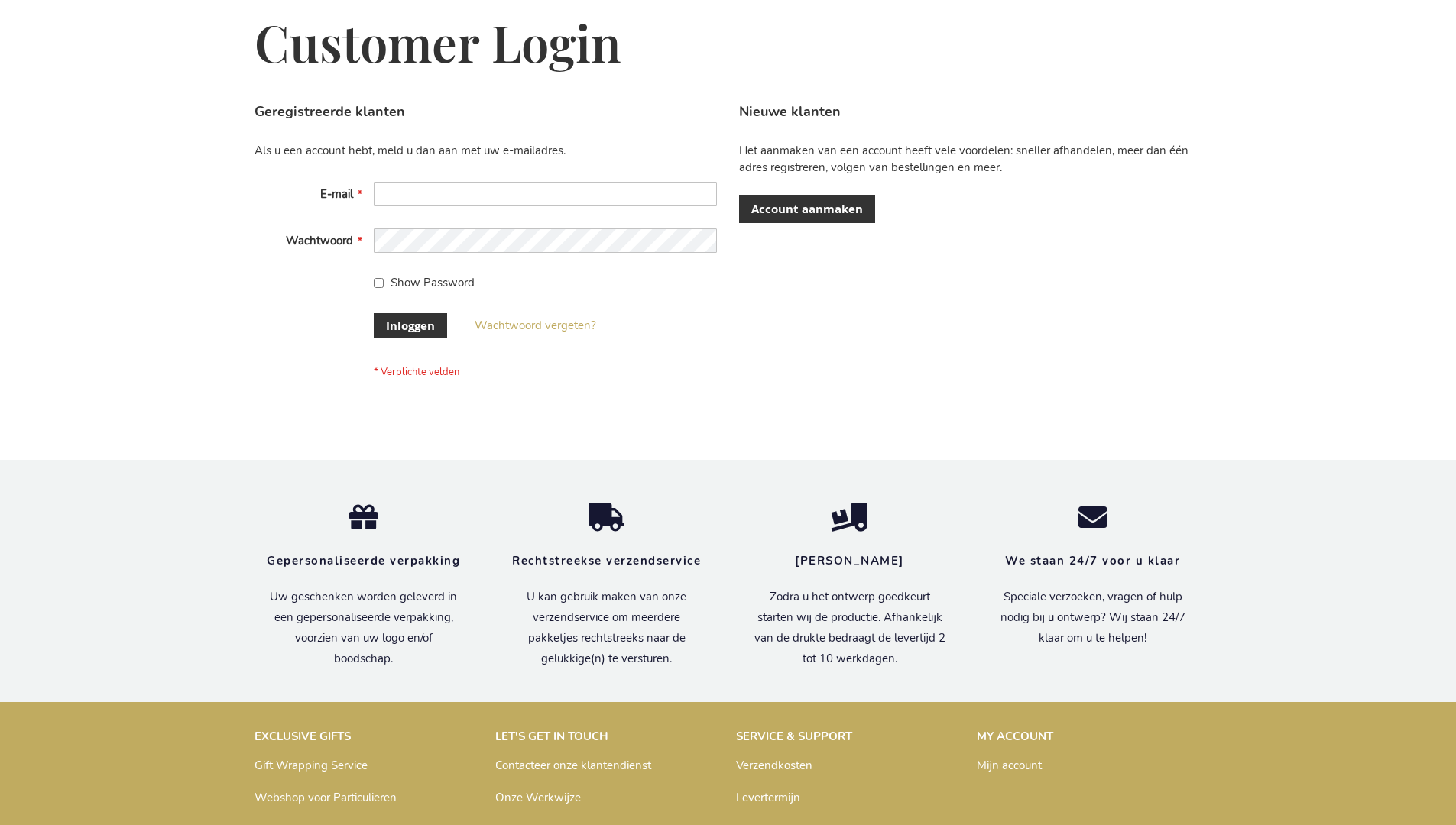
scroll to position [519, 0]
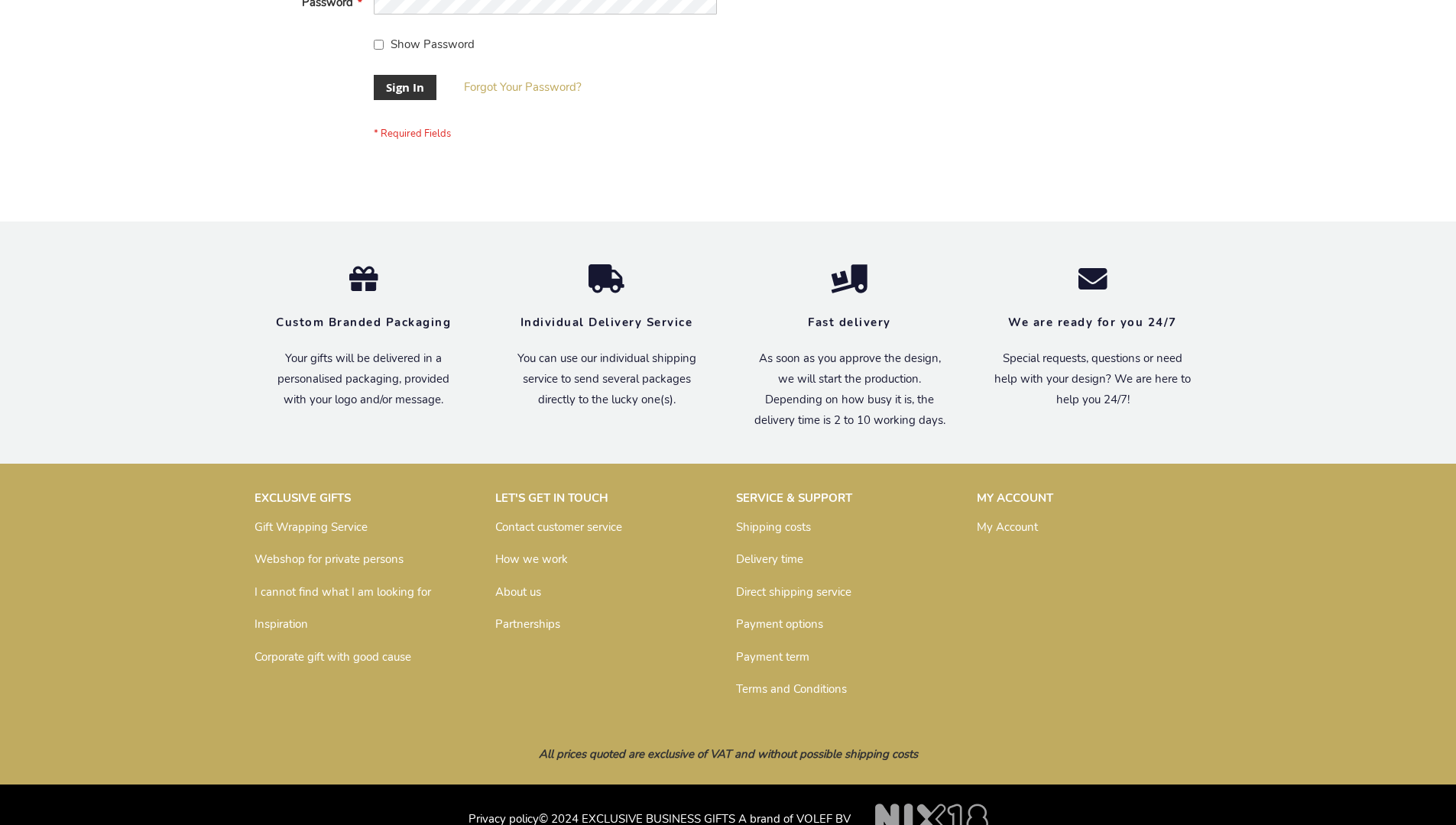
scroll to position [491, 0]
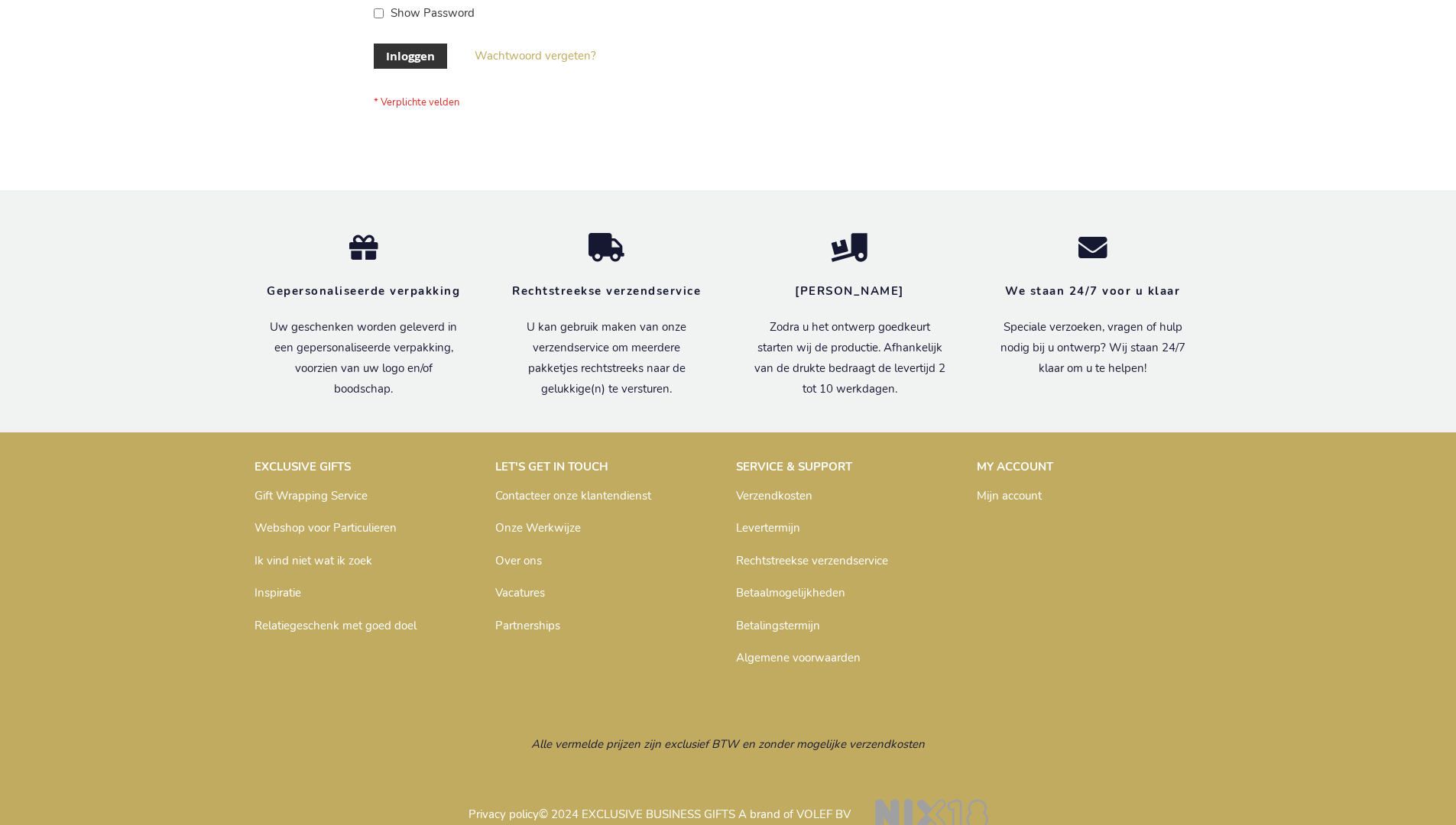
scroll to position [519, 0]
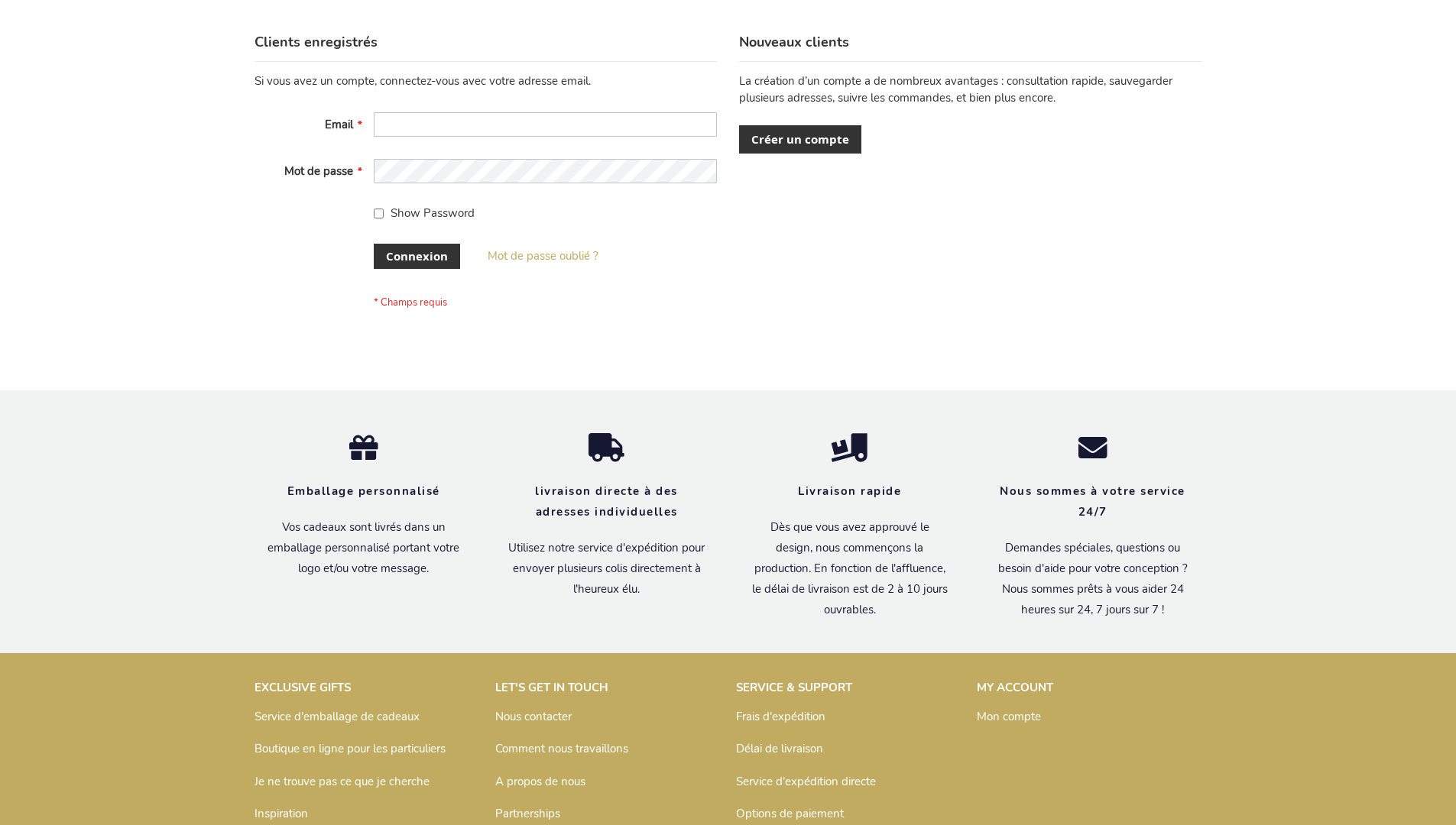
scroll to position [527, 0]
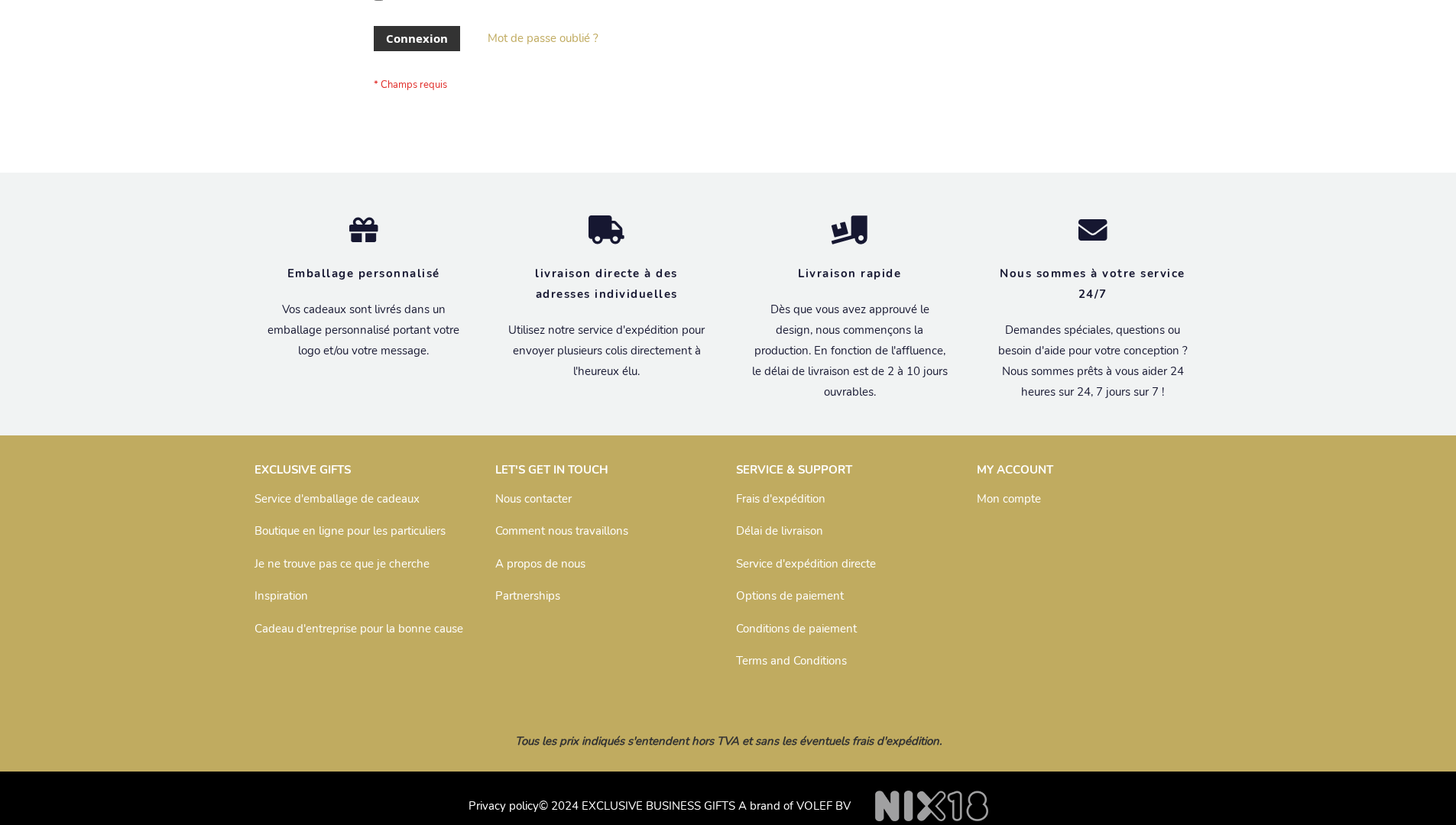
scroll to position [527, 0]
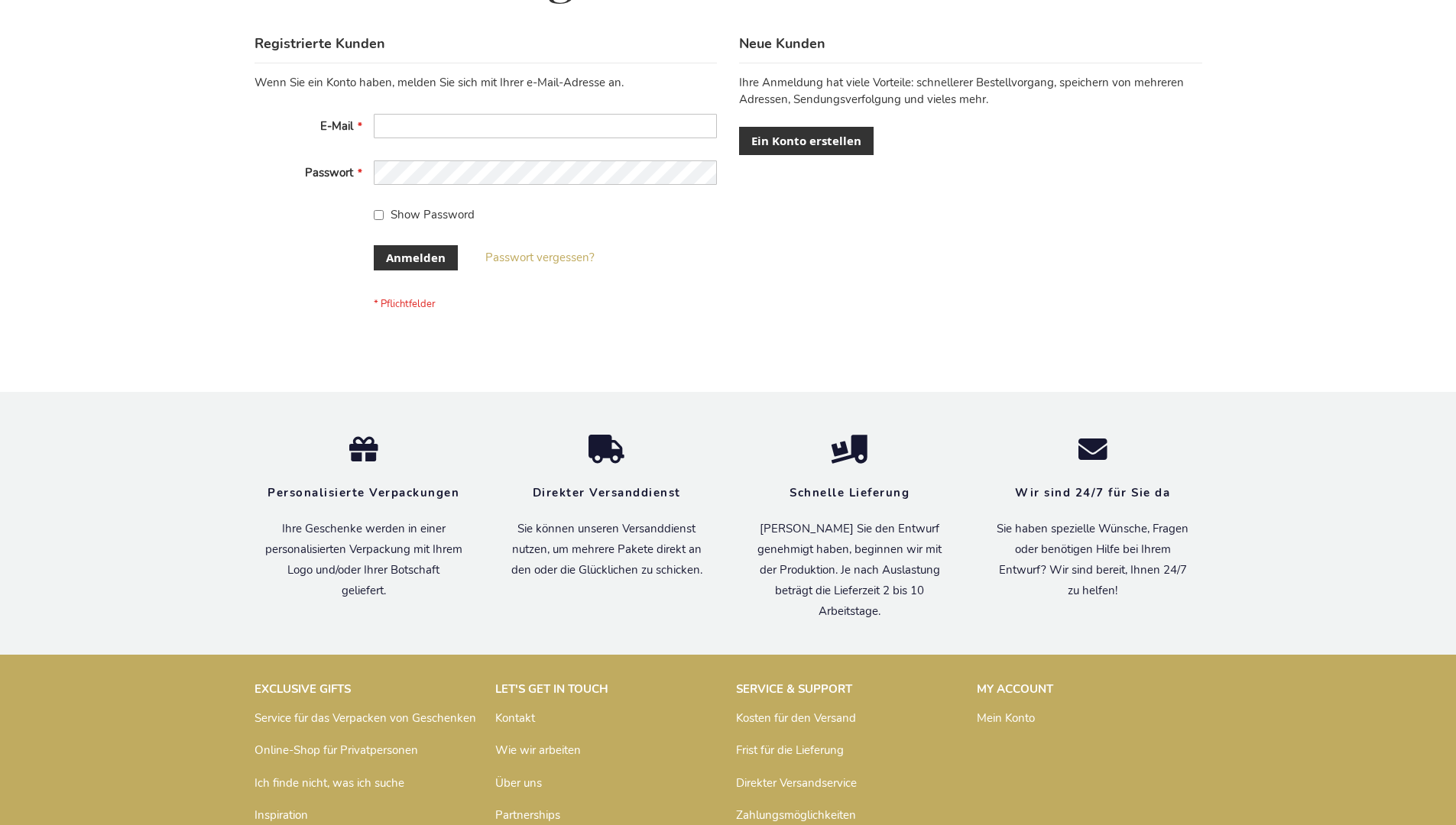
scroll to position [512, 0]
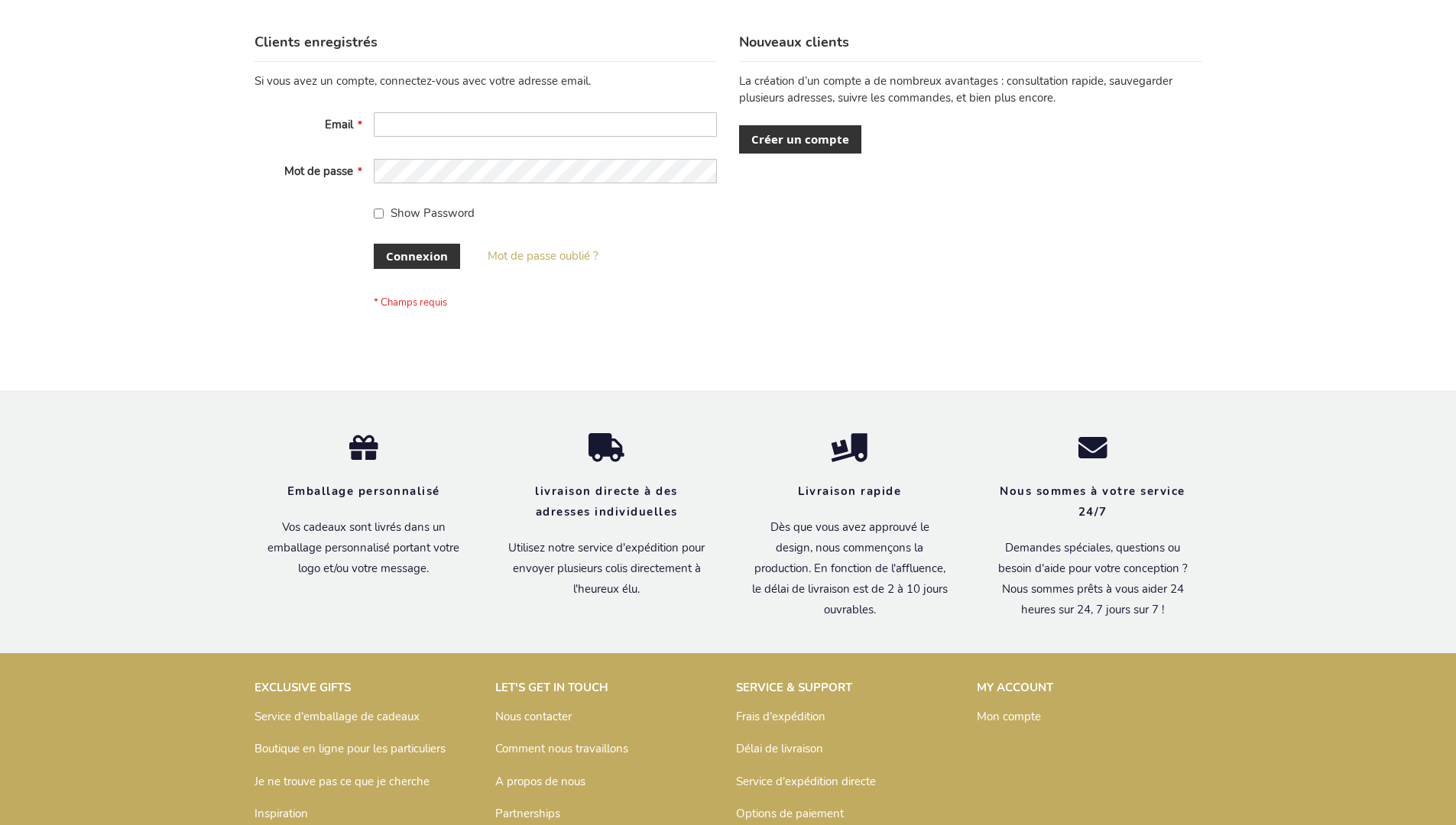
scroll to position [527, 0]
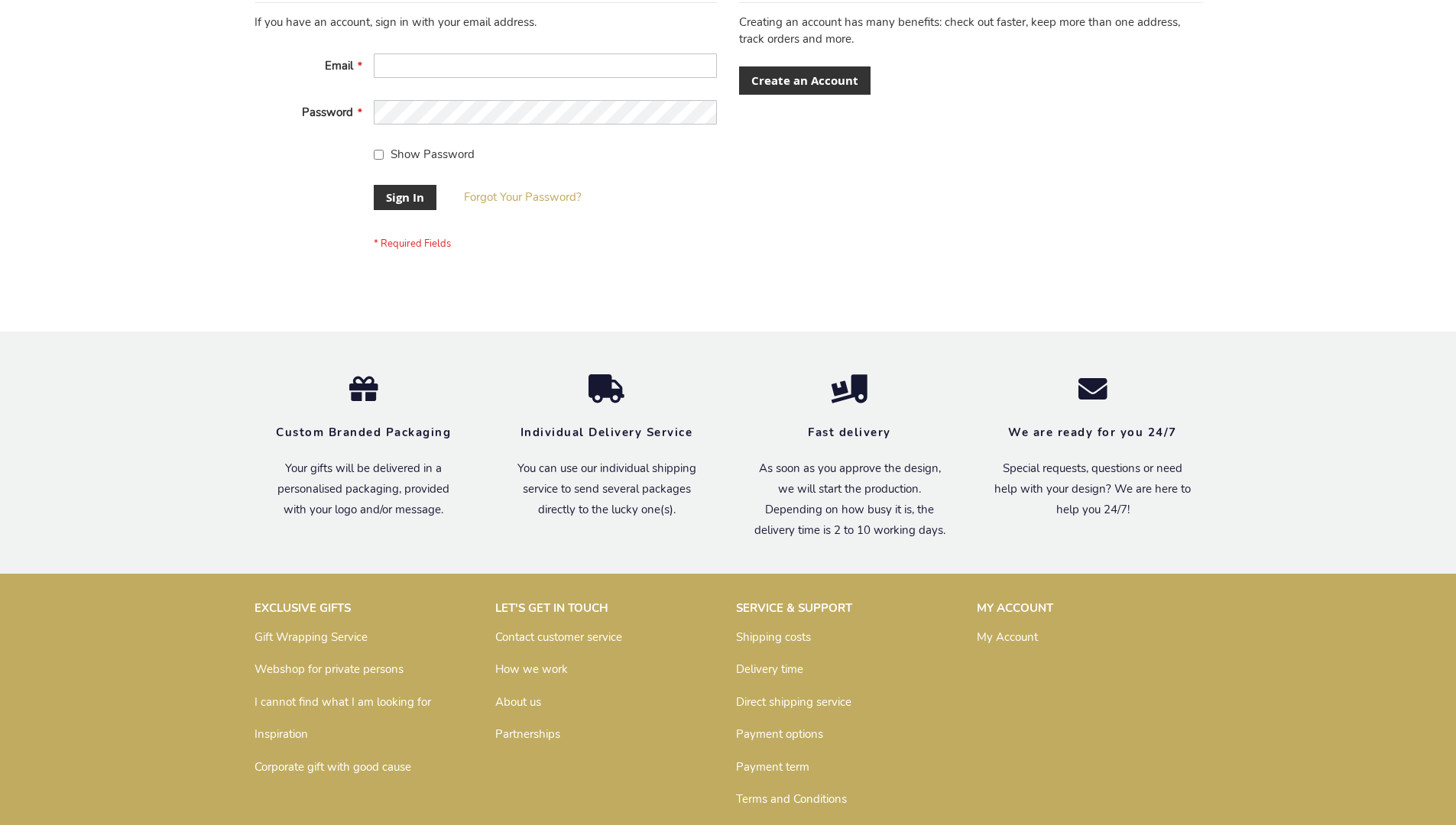
scroll to position [491, 0]
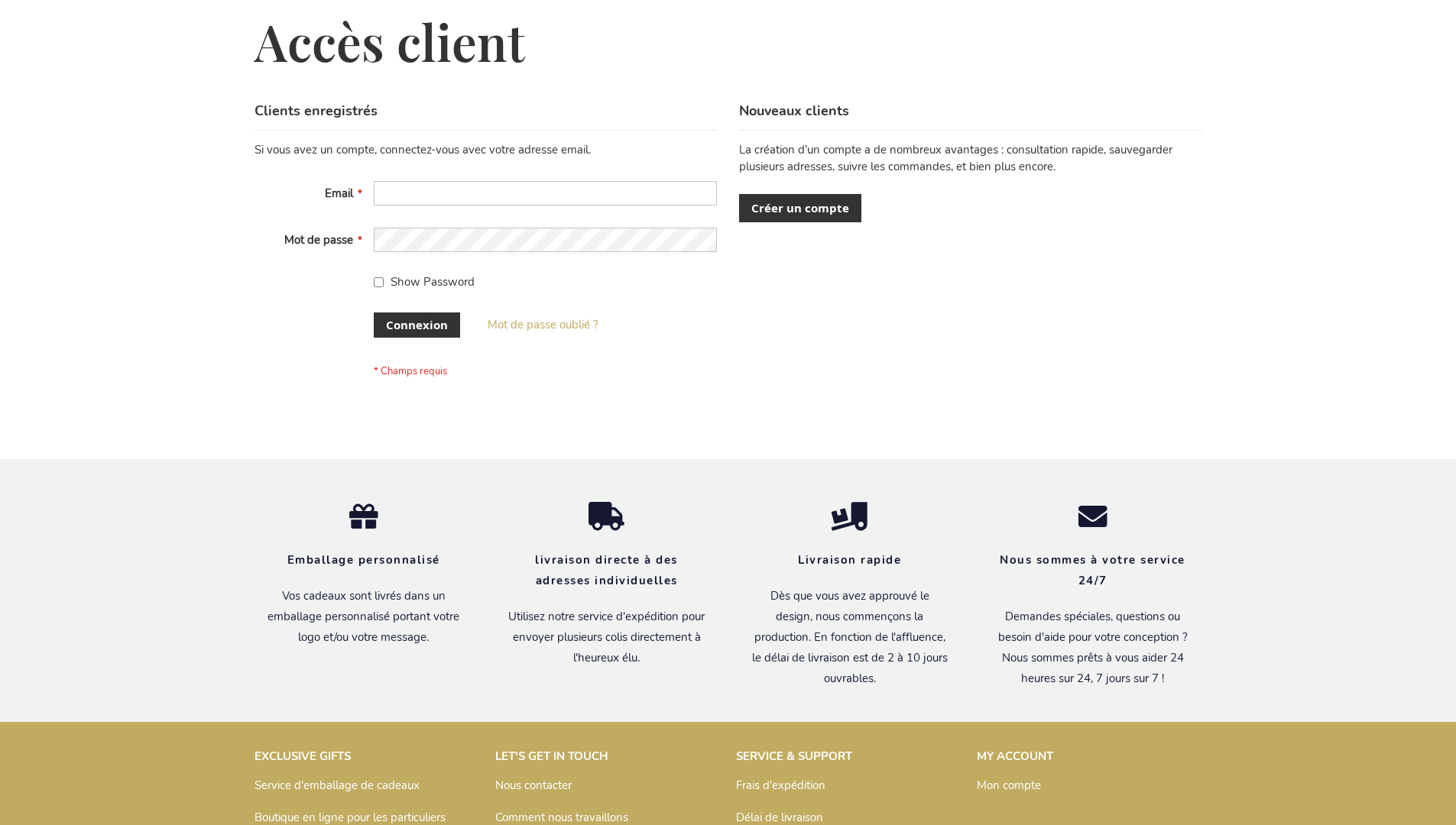
scroll to position [527, 0]
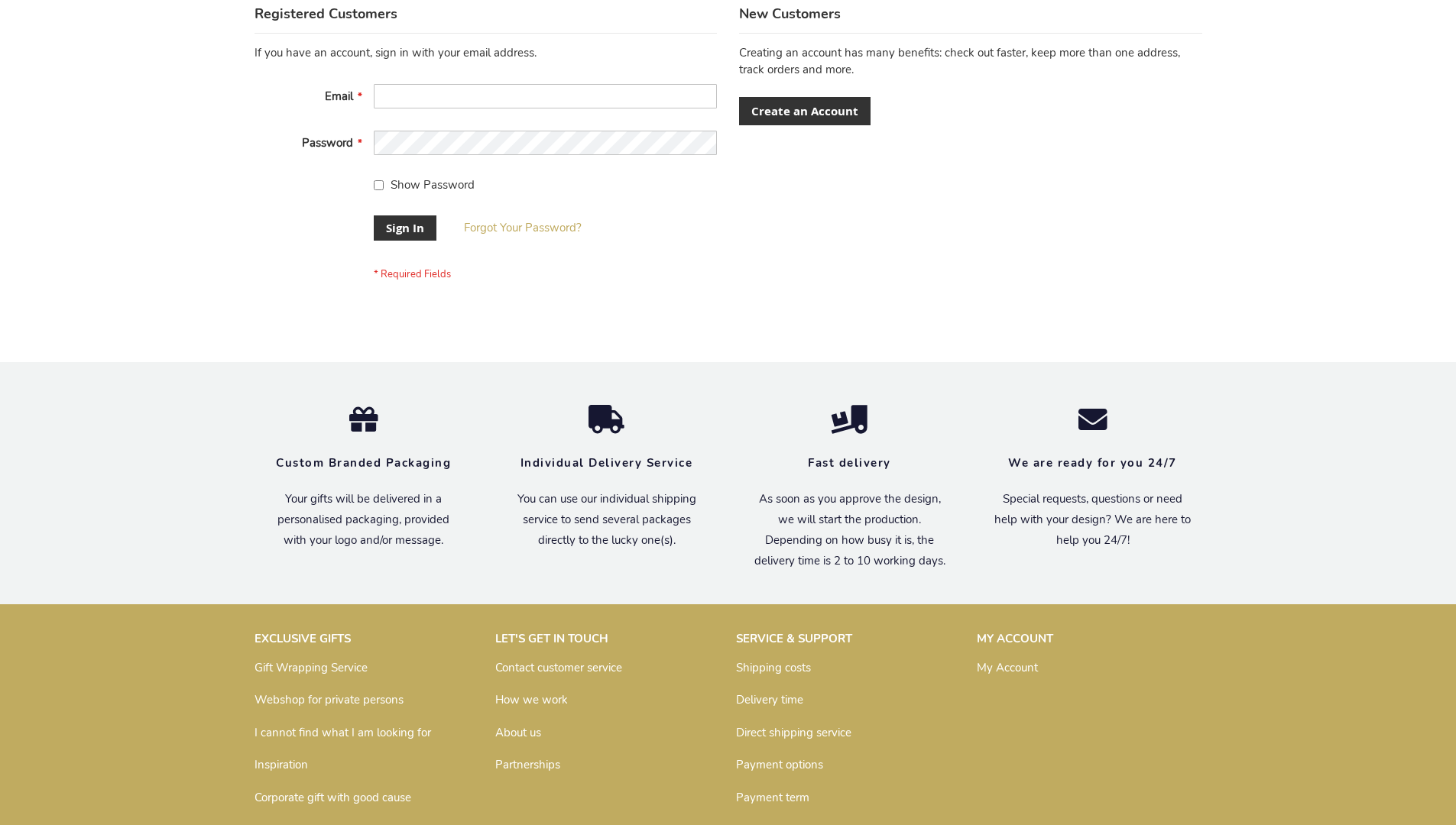
scroll to position [491, 0]
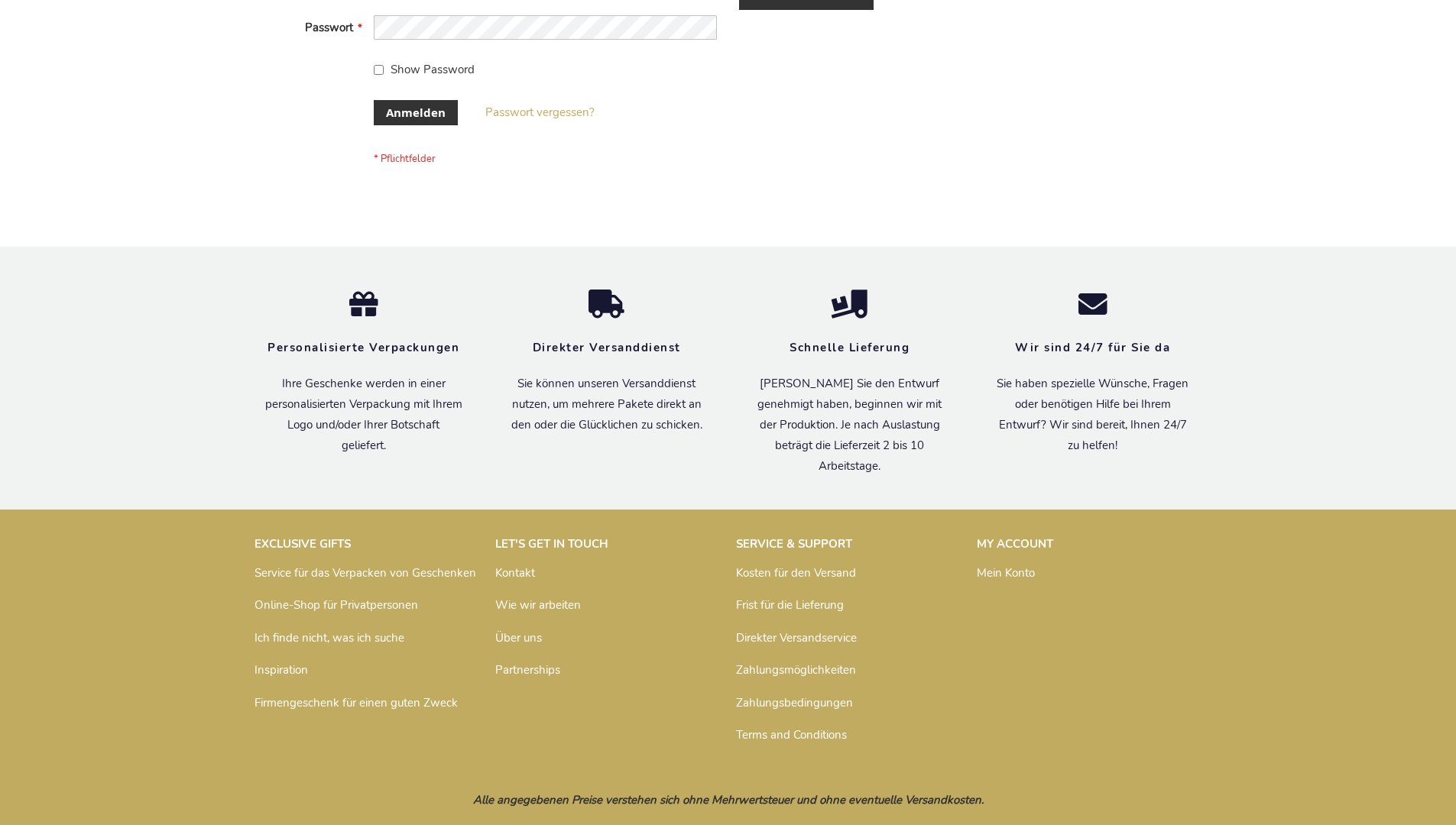
scroll to position [512, 0]
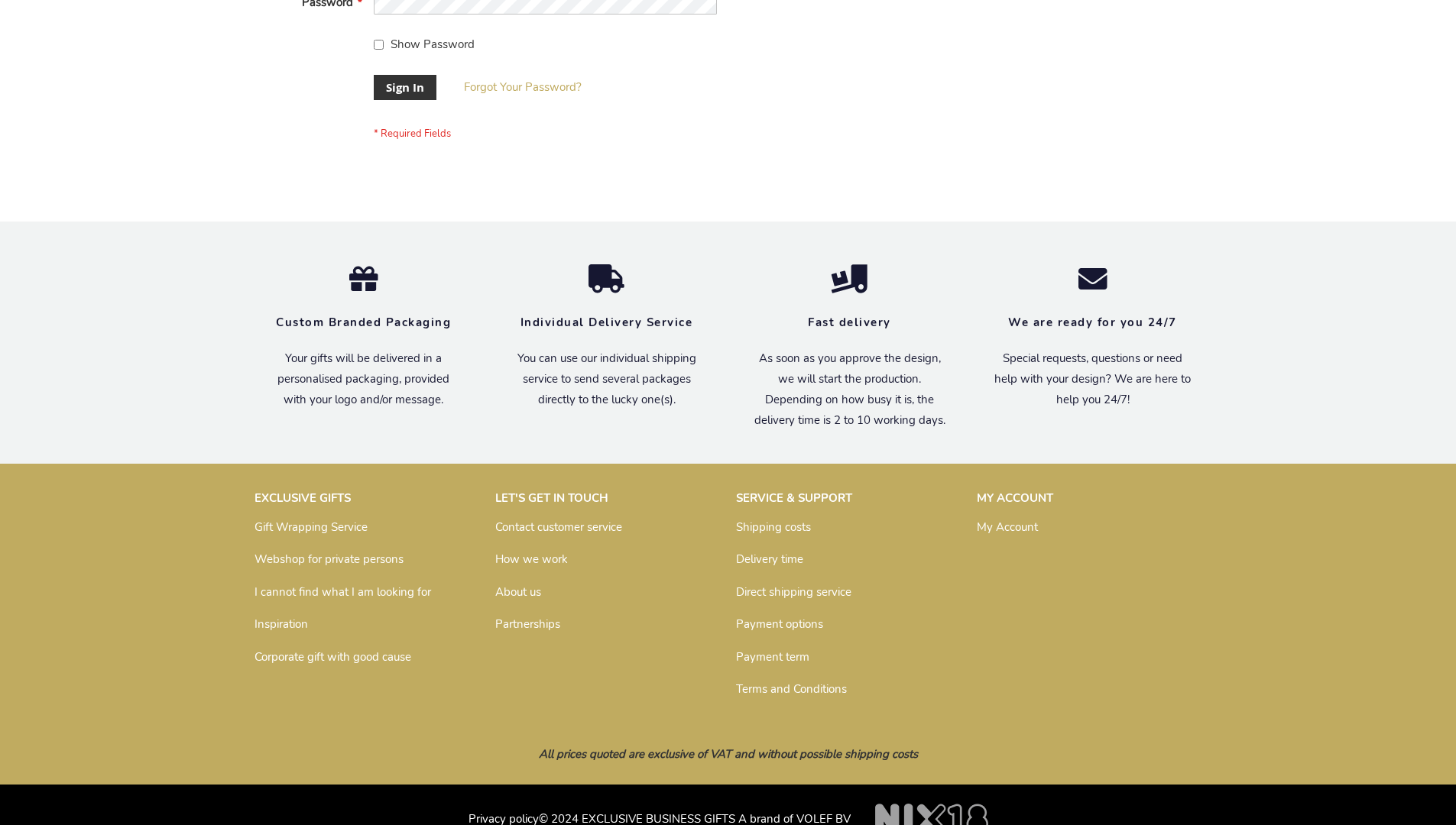
scroll to position [491, 0]
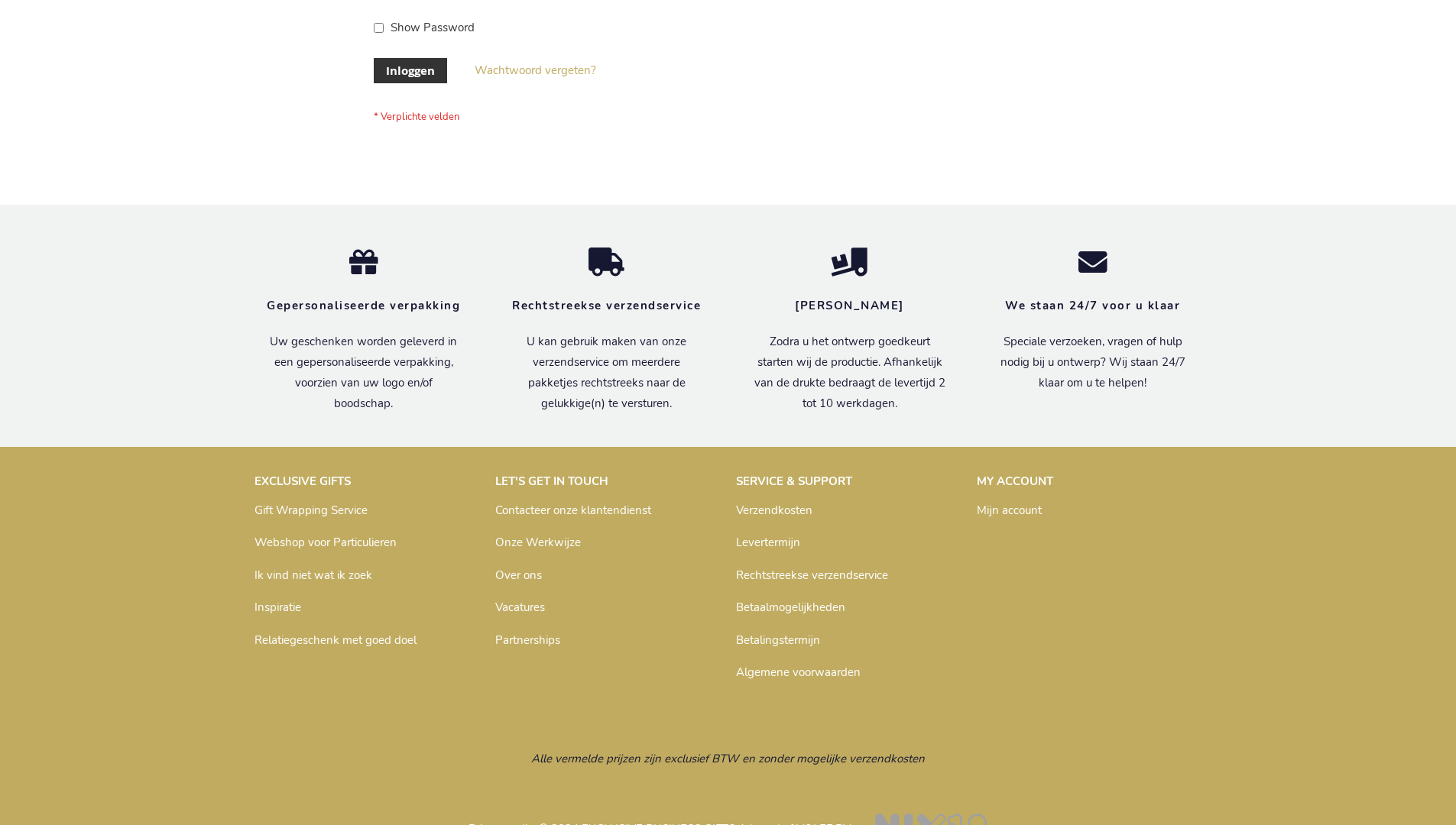
scroll to position [519, 0]
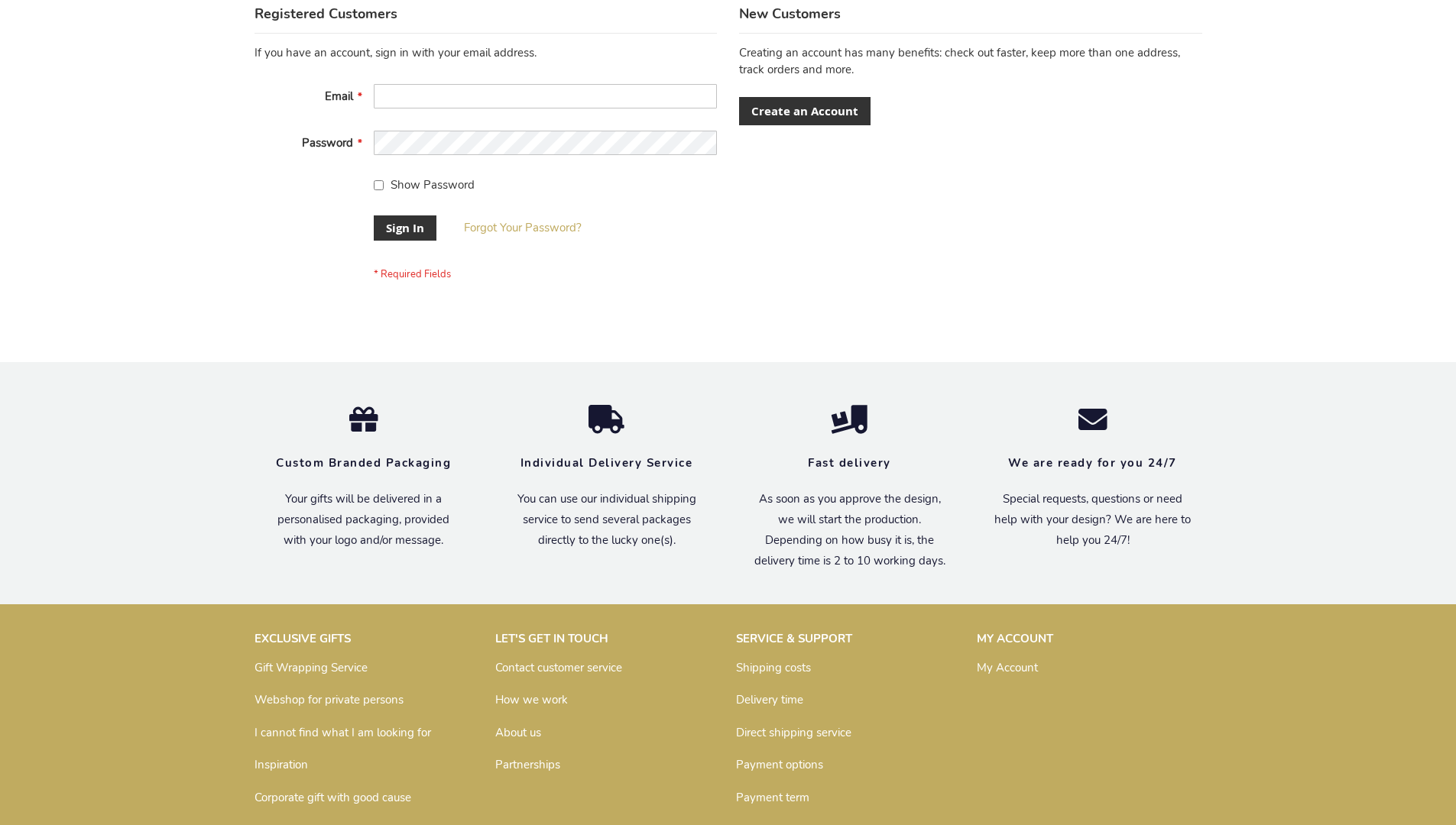
scroll to position [491, 0]
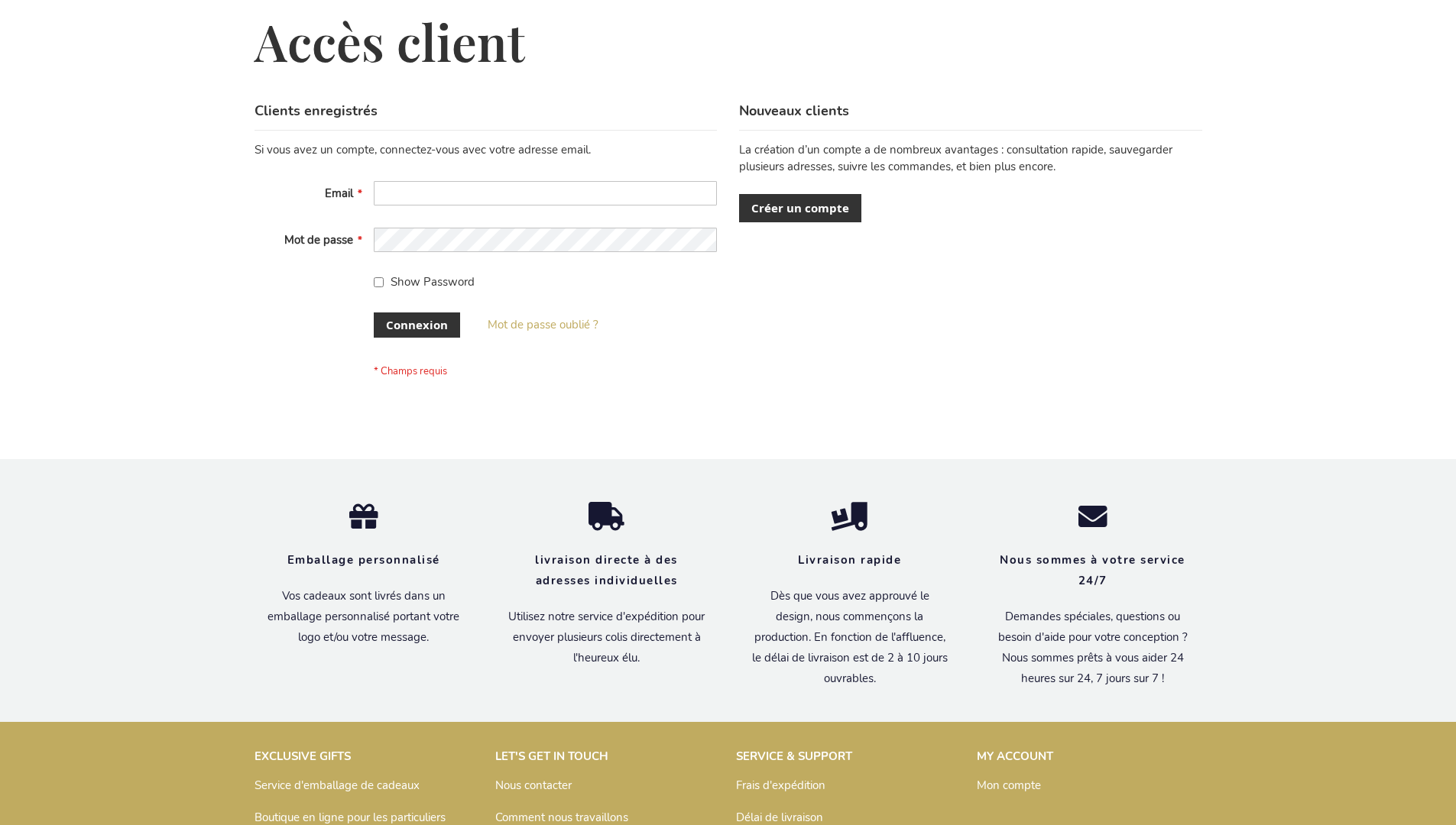
scroll to position [527, 0]
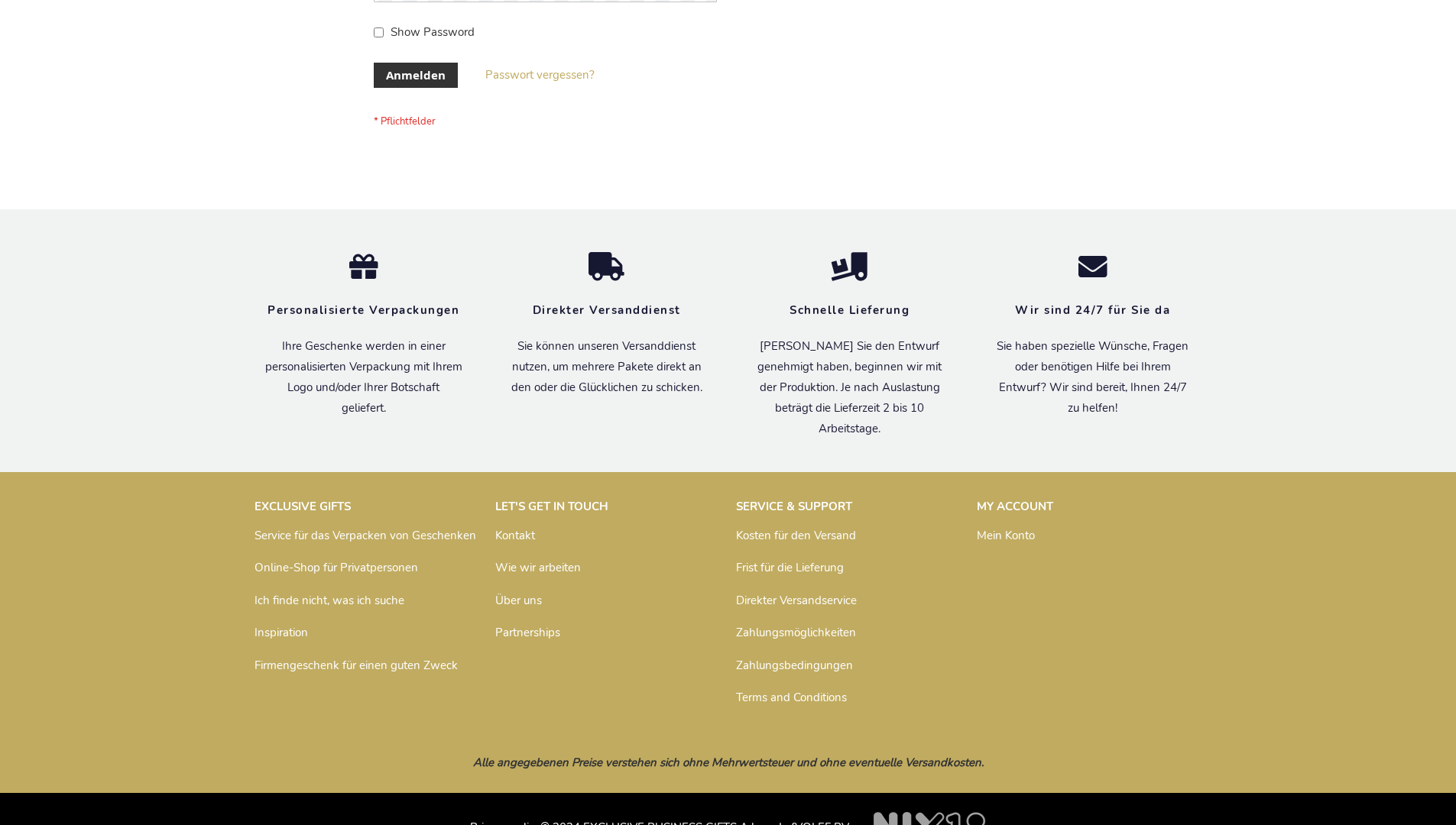
scroll to position [512, 0]
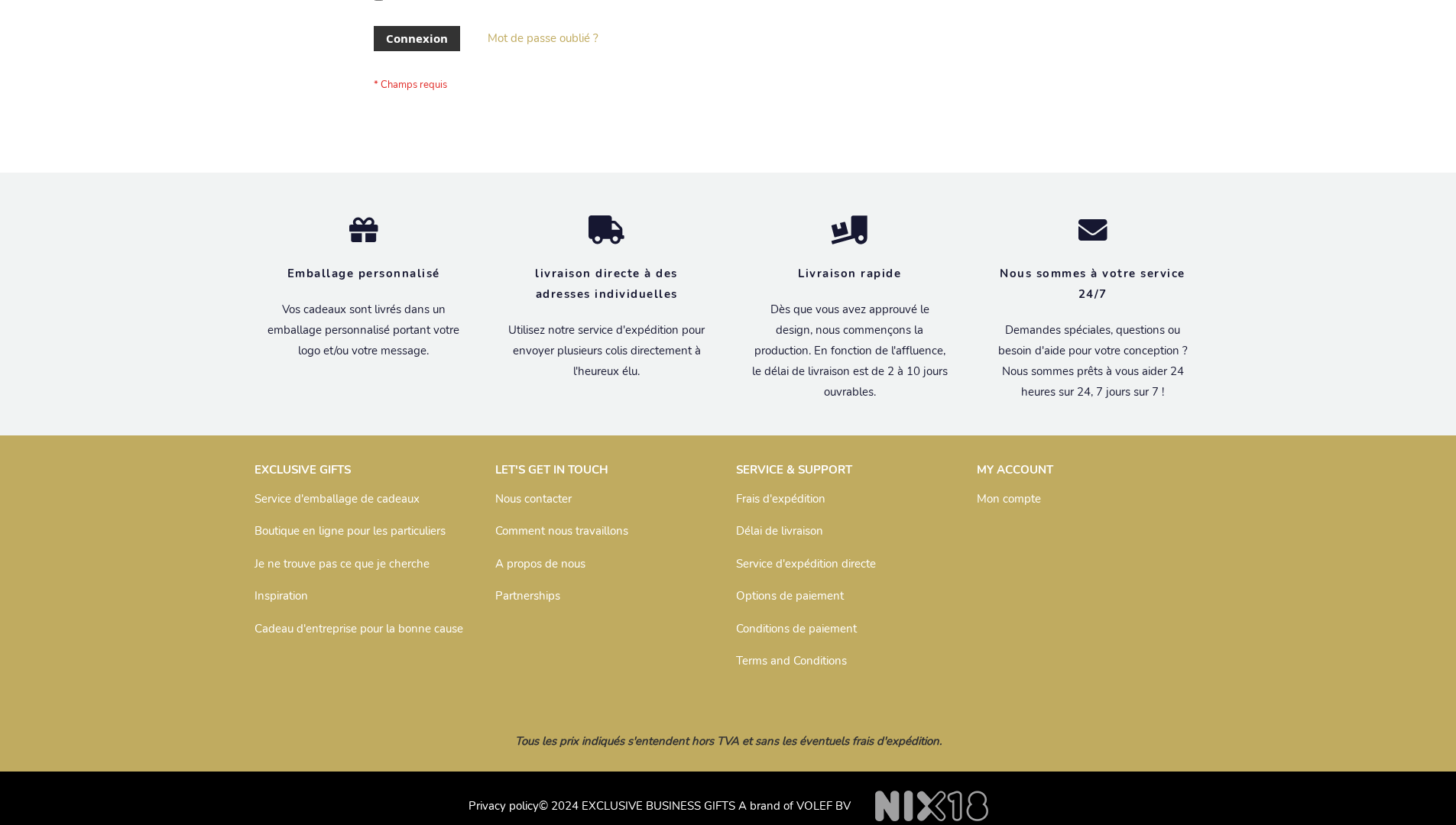
scroll to position [527, 0]
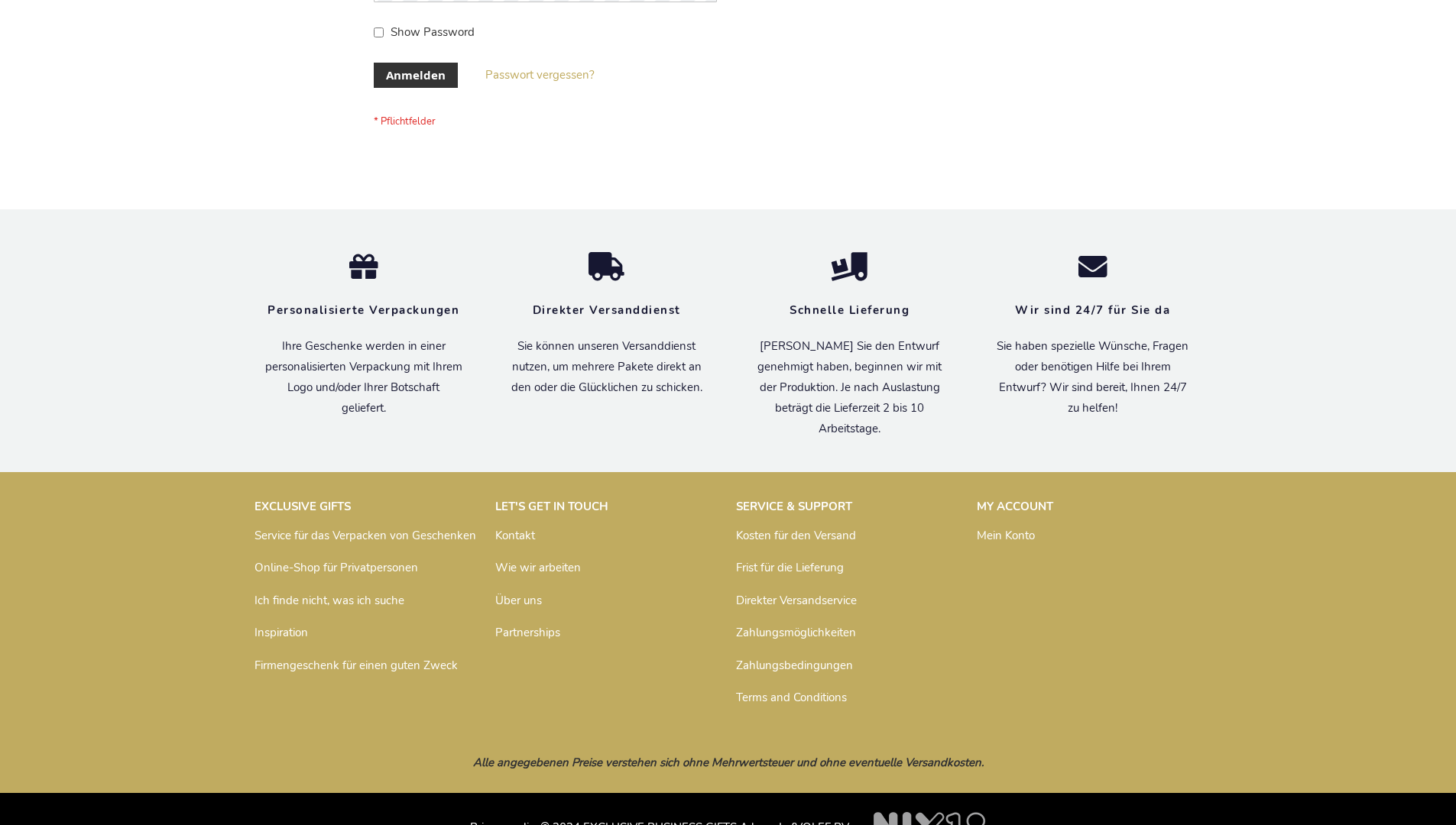
scroll to position [512, 0]
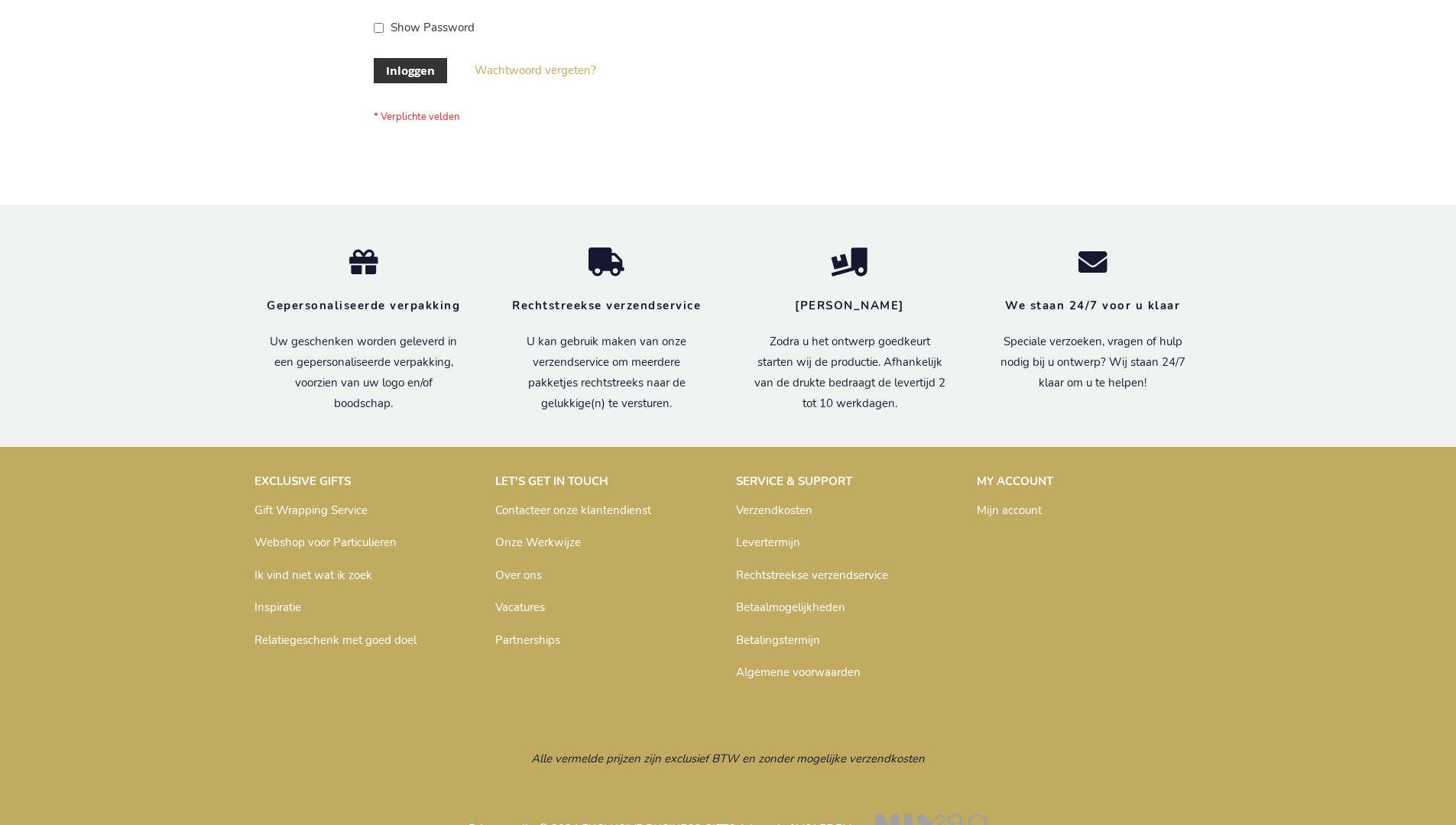
scroll to position [519, 0]
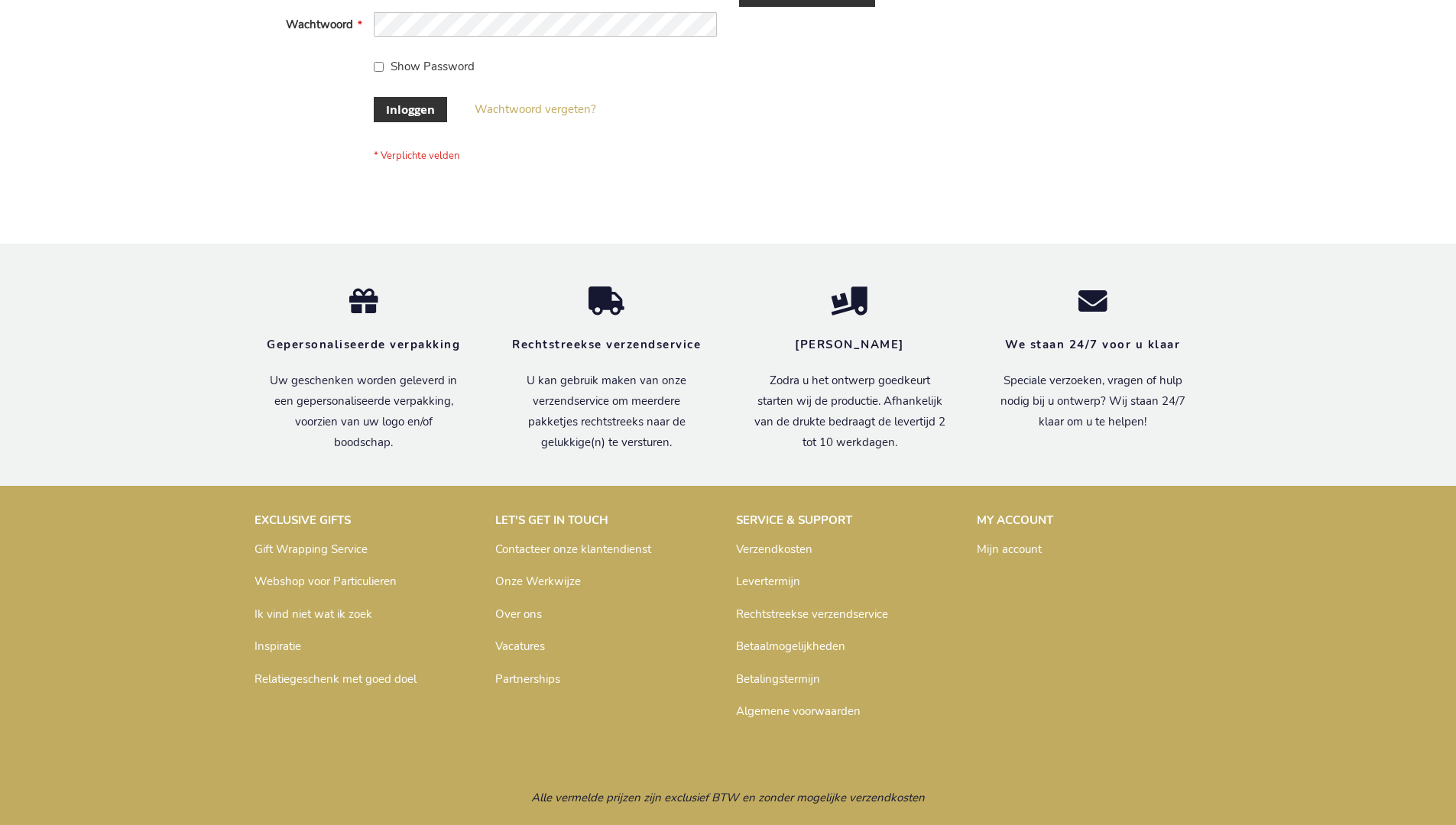
scroll to position [519, 0]
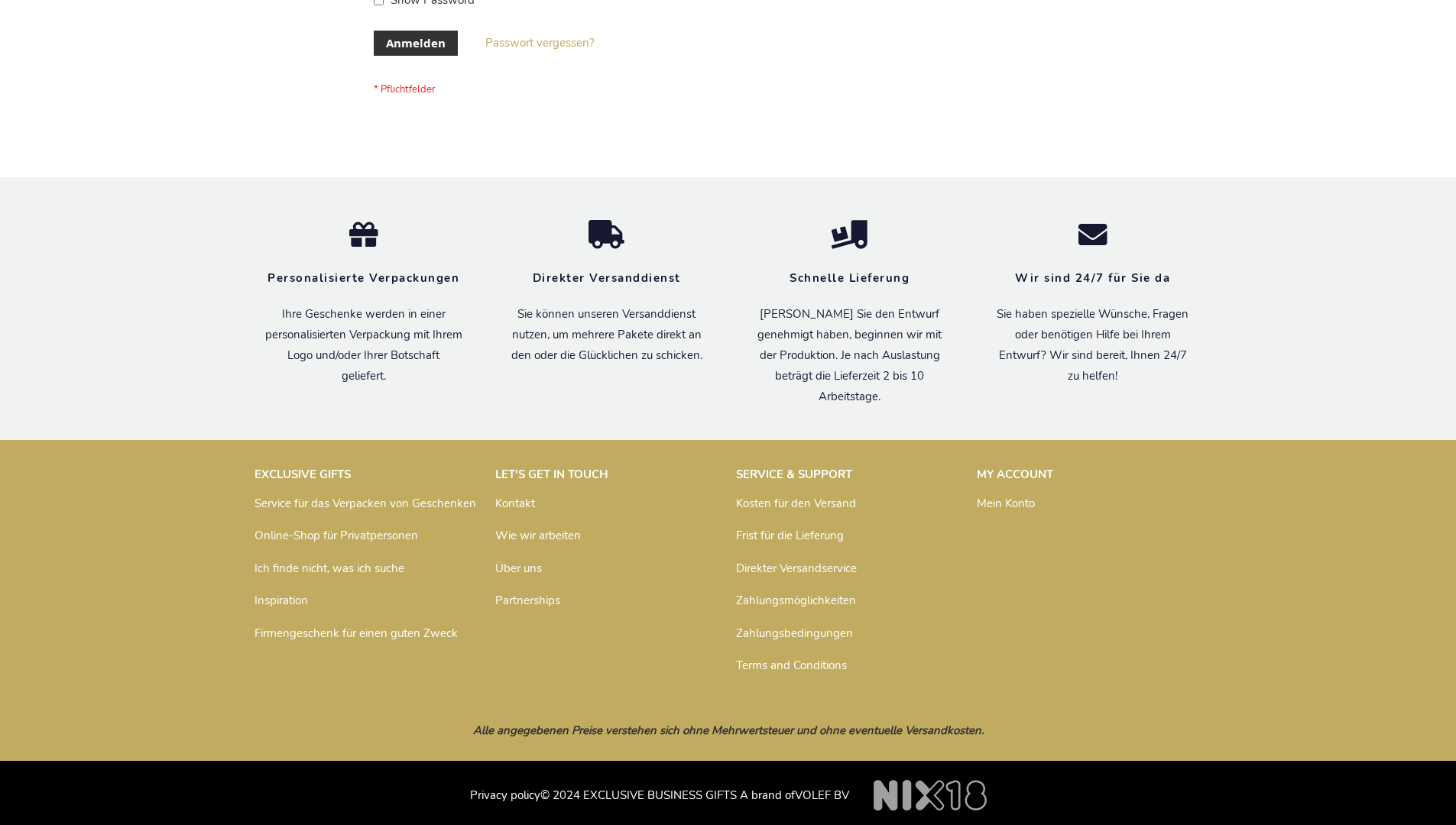
scroll to position [512, 0]
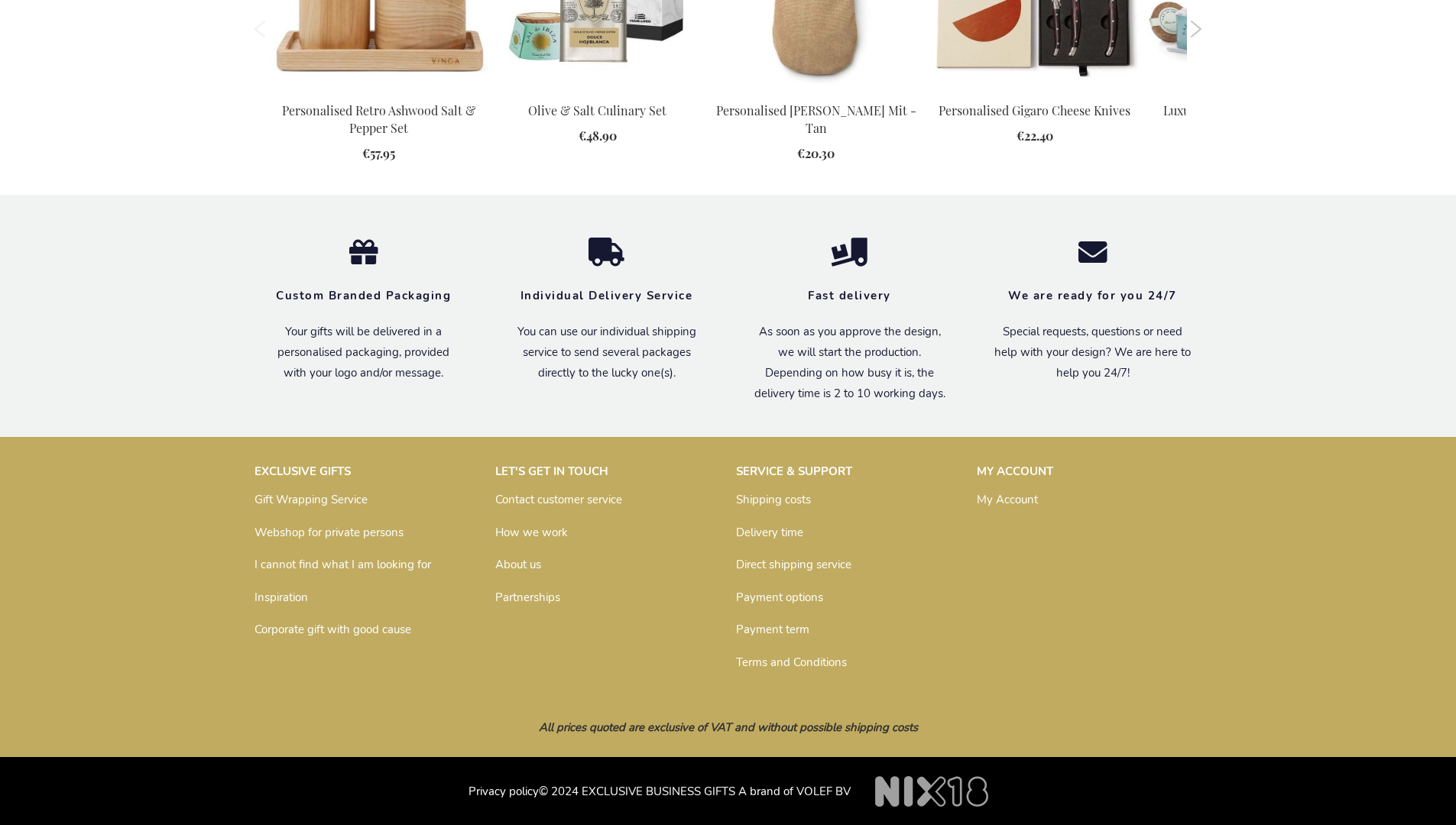
scroll to position [1585, 0]
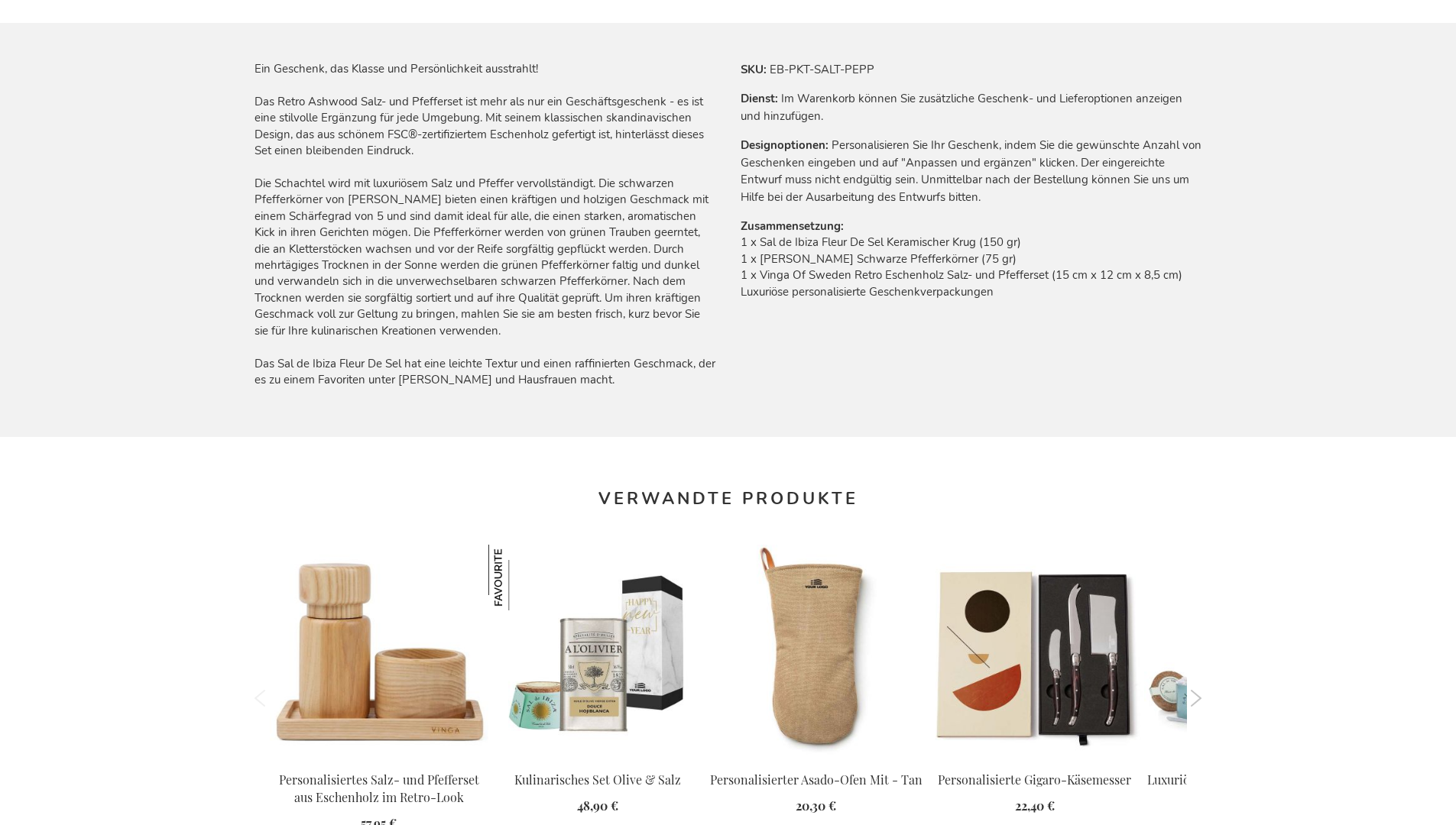
scroll to position [1655, 0]
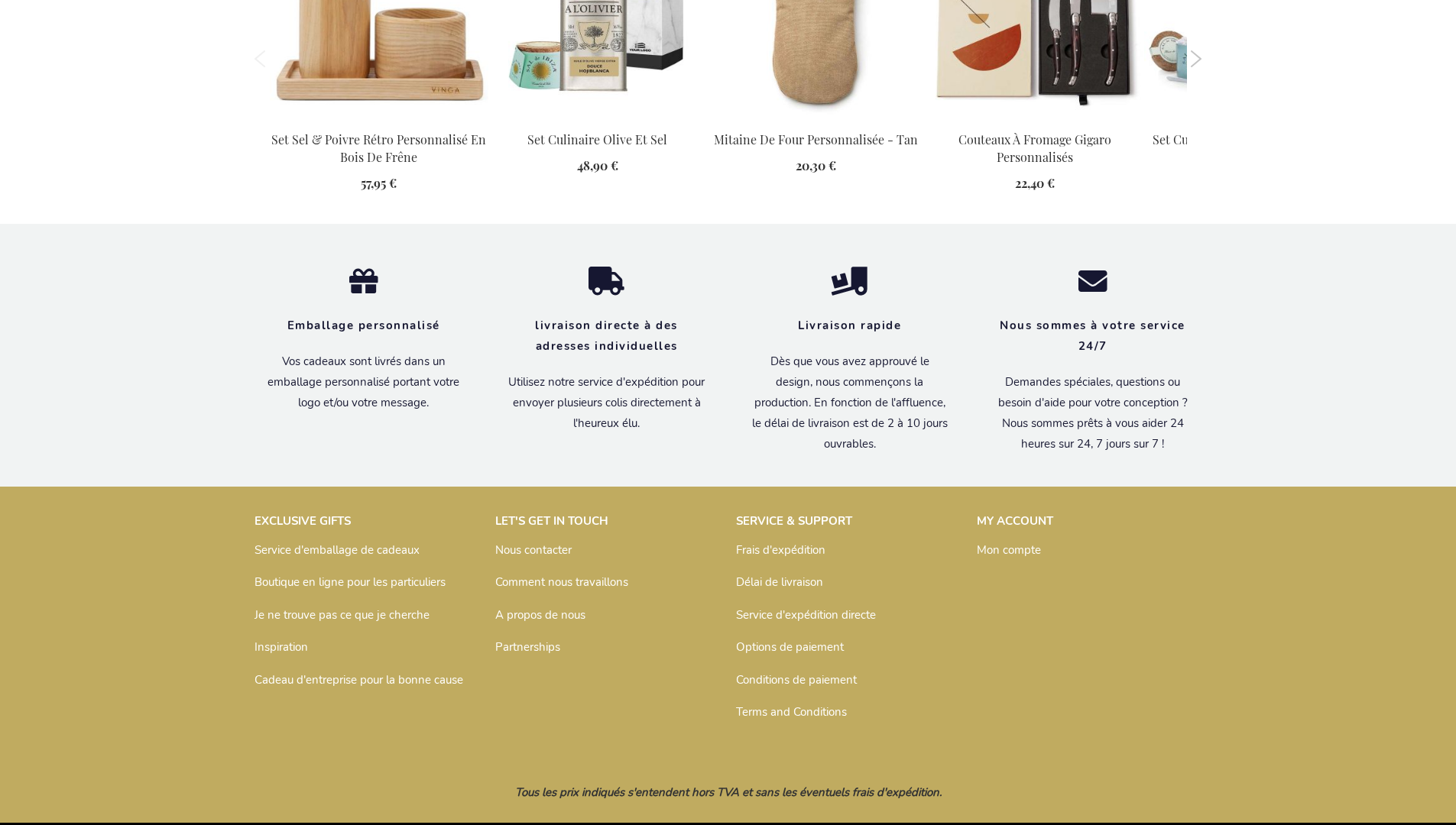
scroll to position [1645, 0]
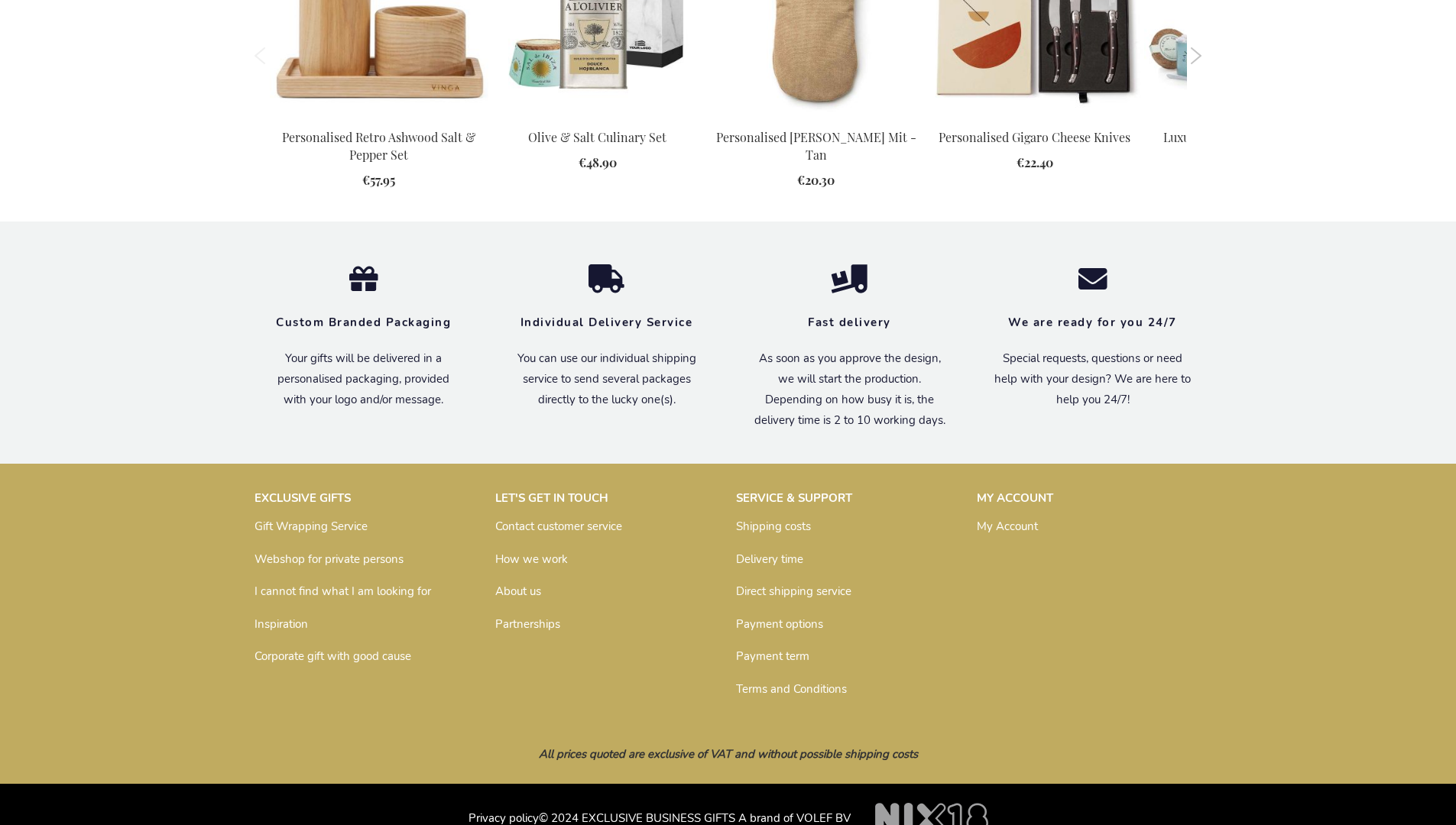
scroll to position [1585, 0]
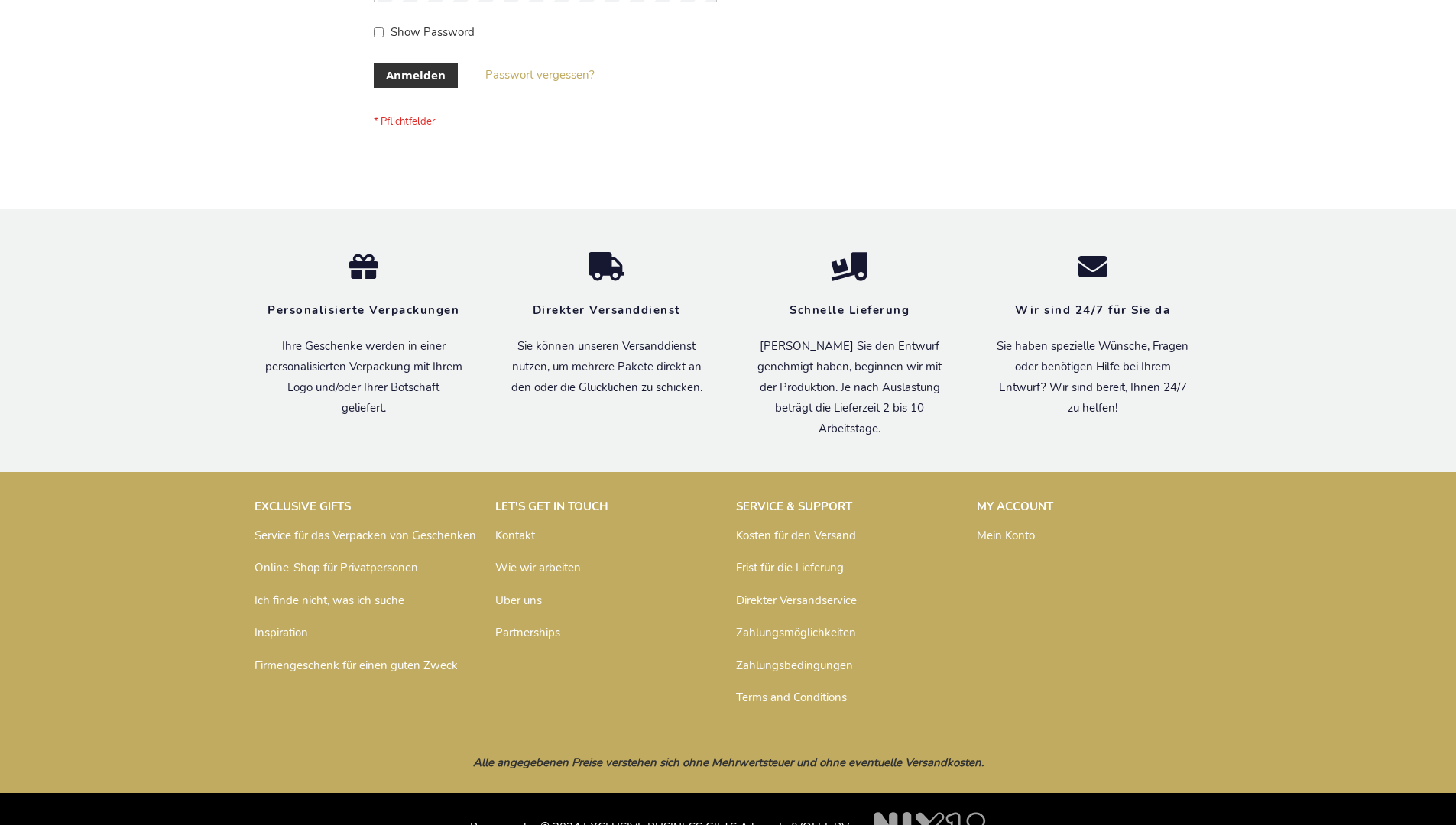
scroll to position [512, 0]
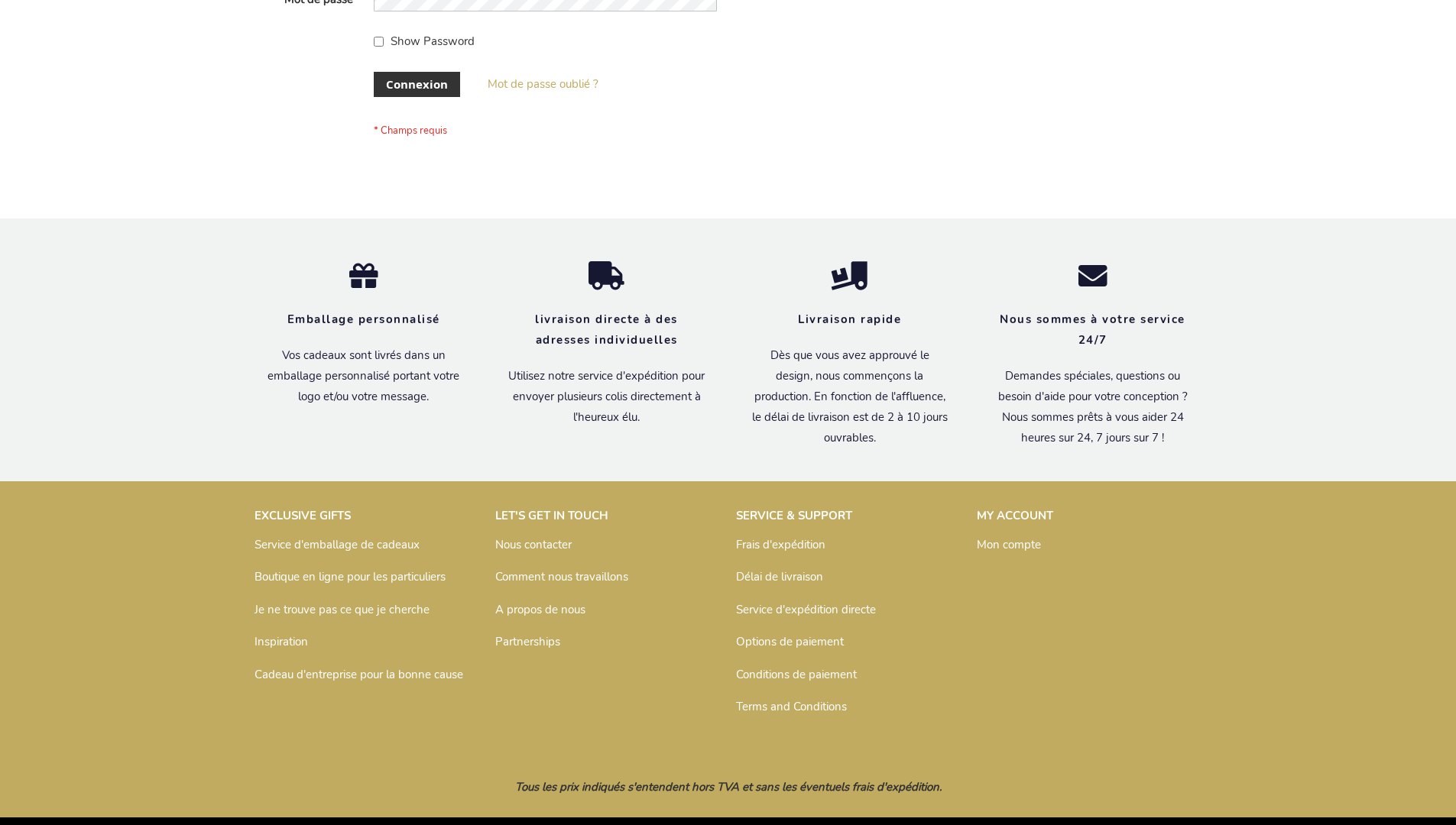
scroll to position [527, 0]
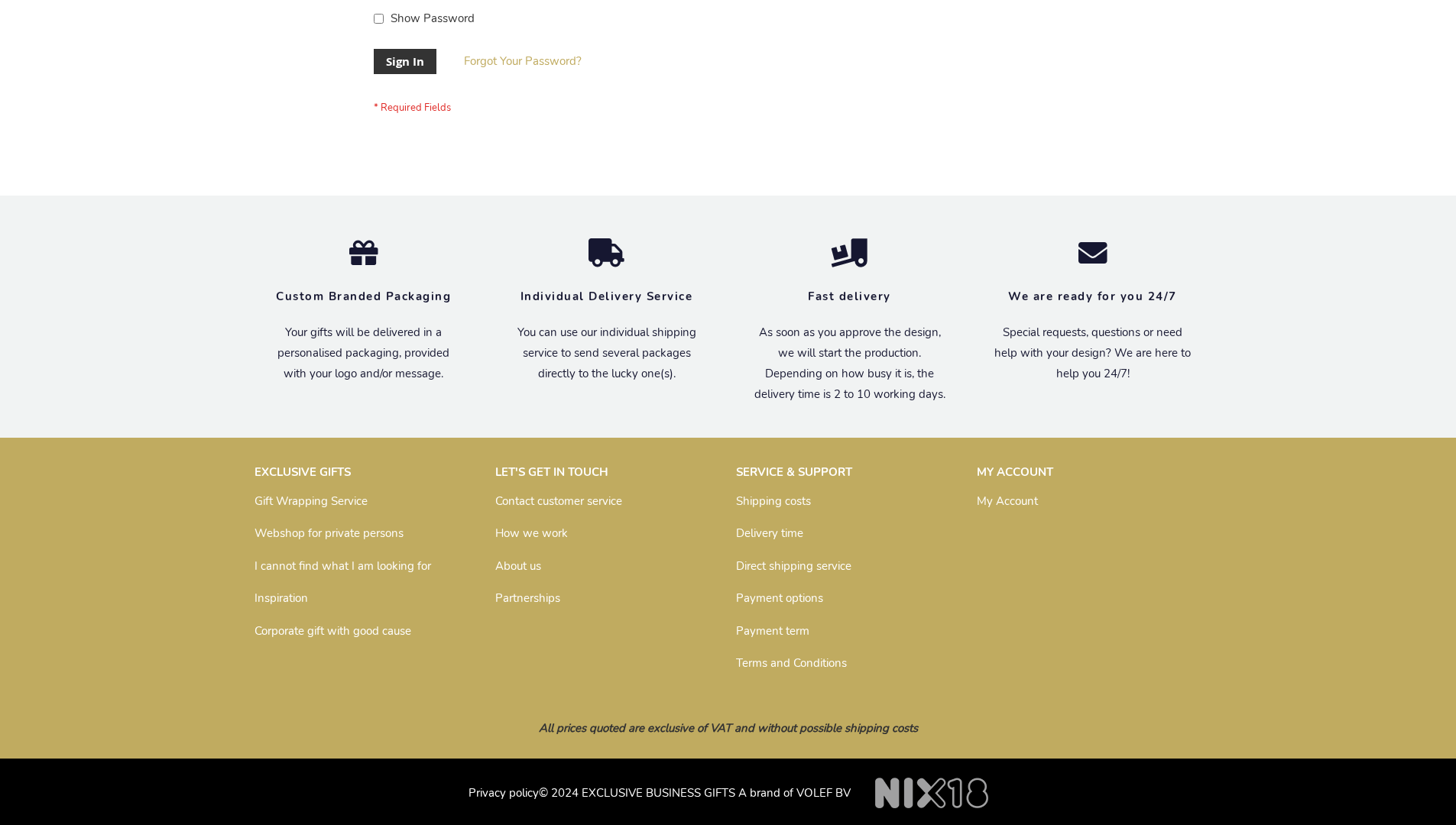
scroll to position [491, 0]
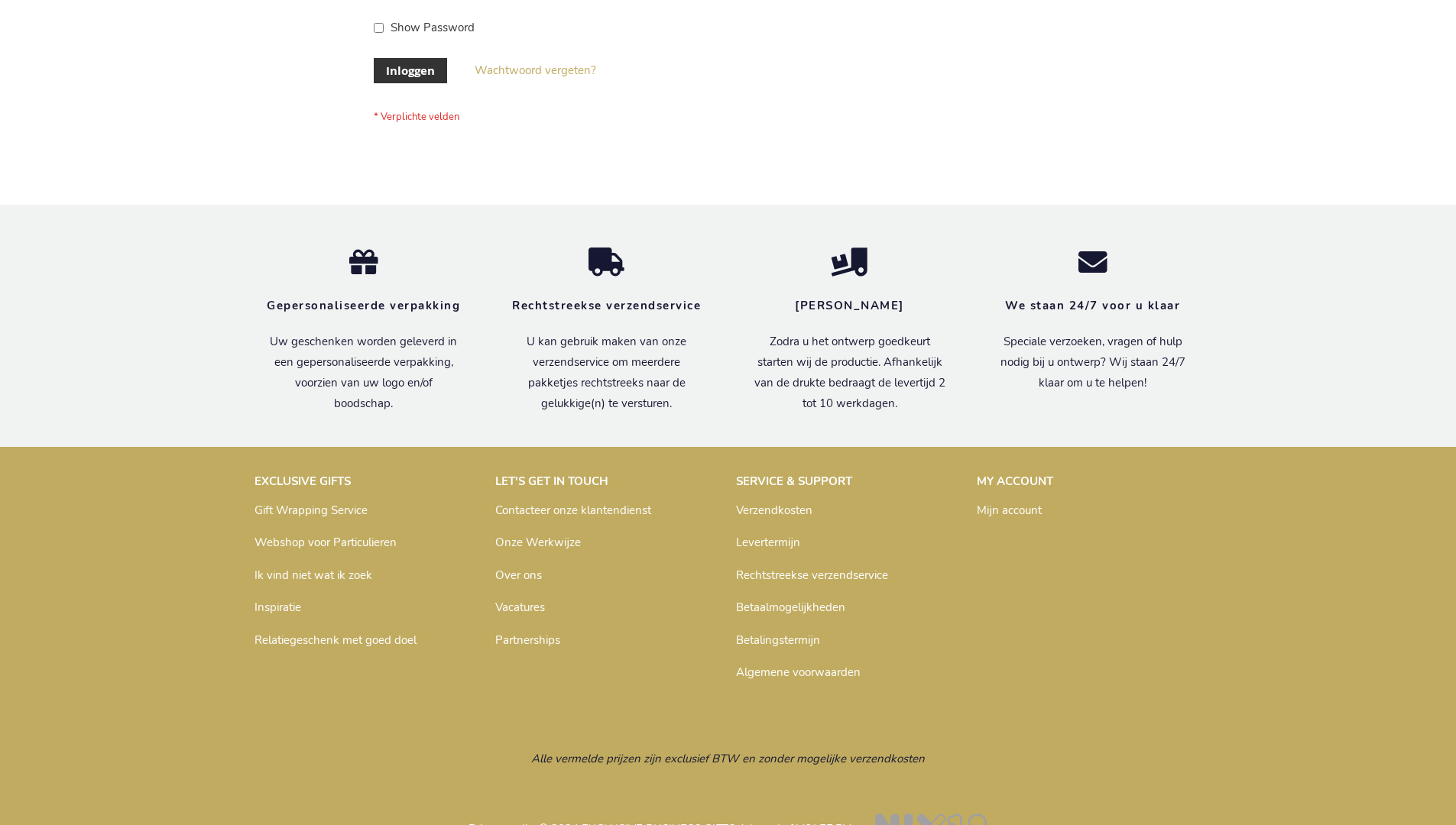
scroll to position [519, 0]
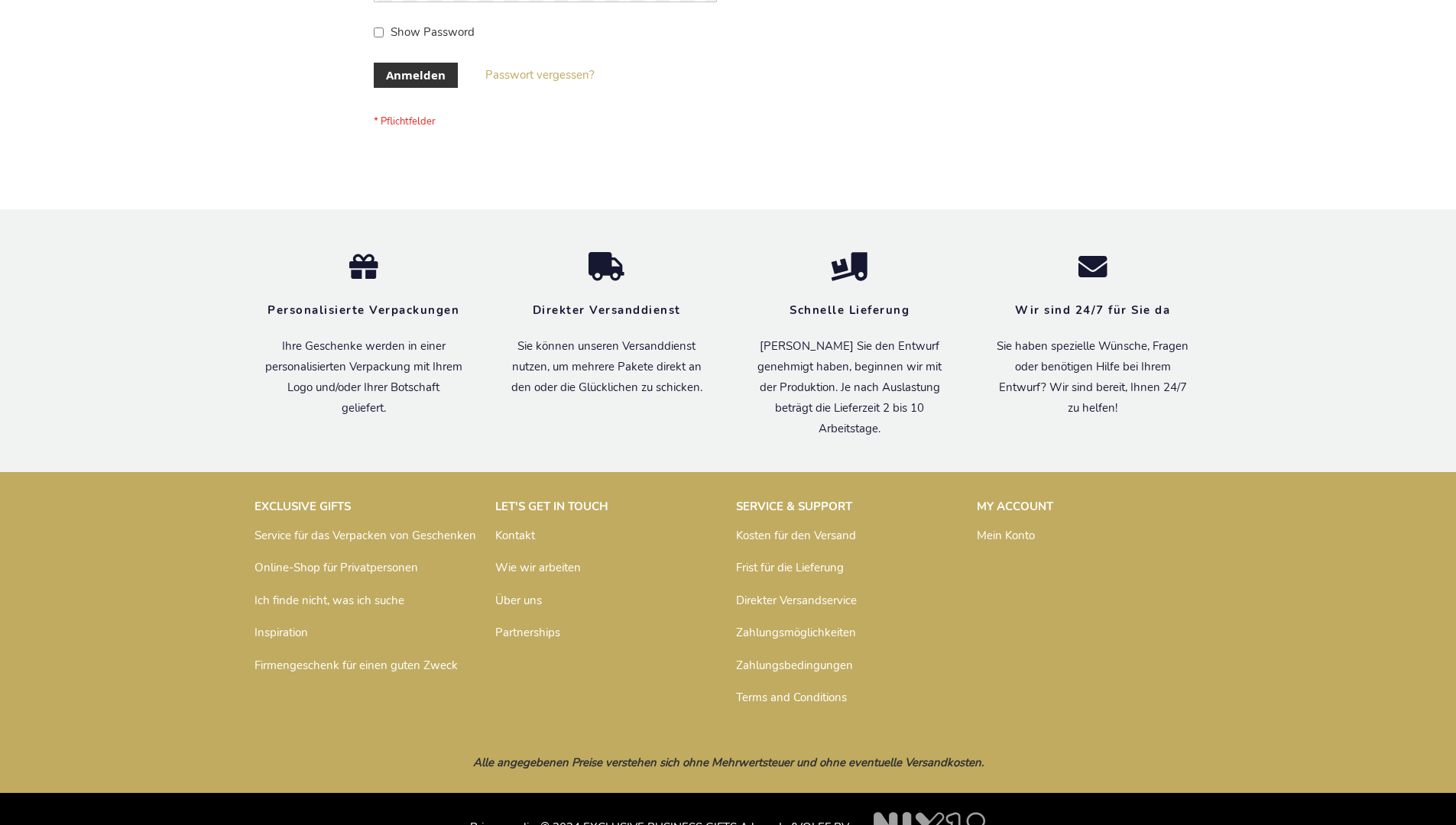
scroll to position [512, 0]
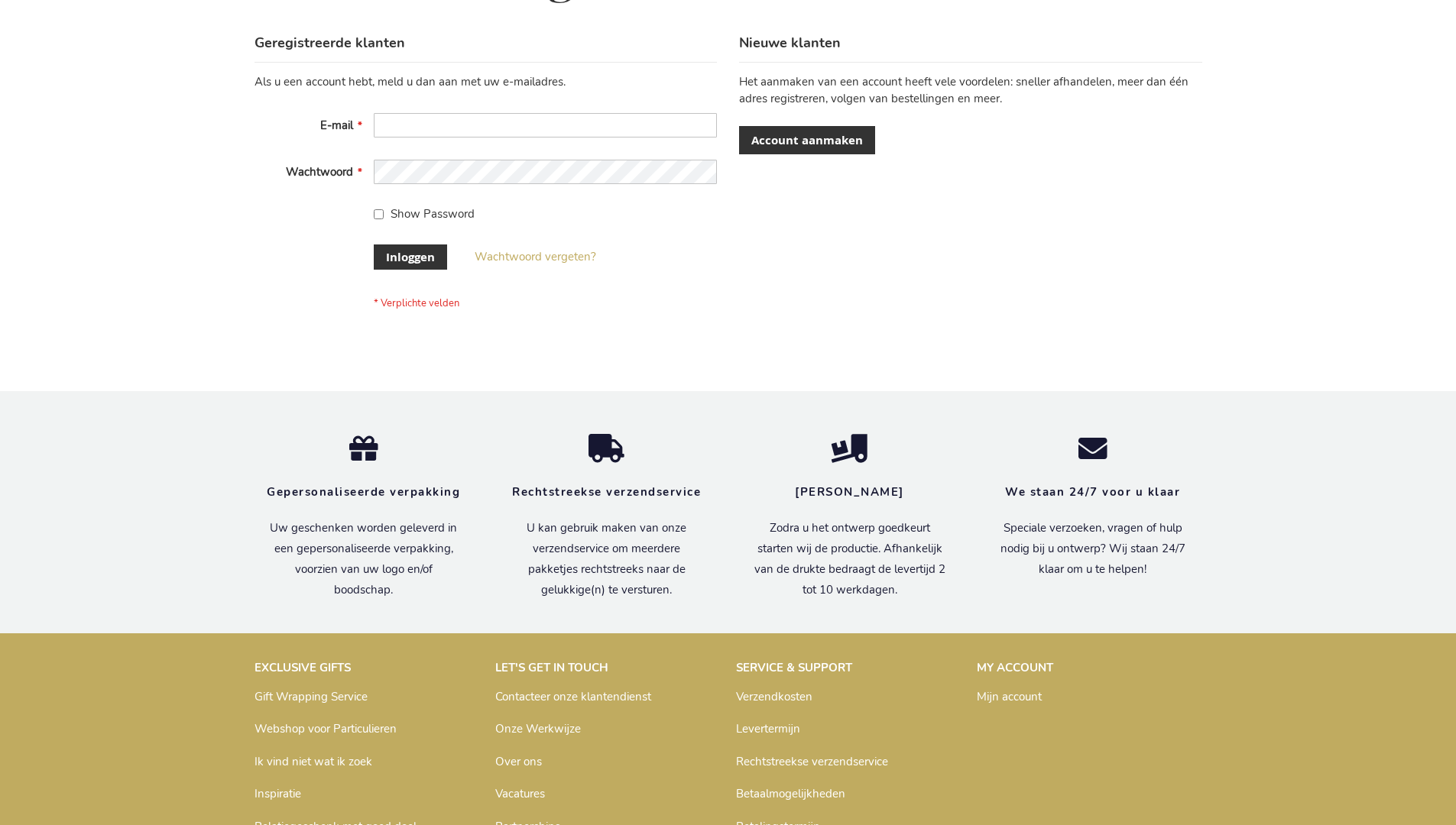
scroll to position [519, 0]
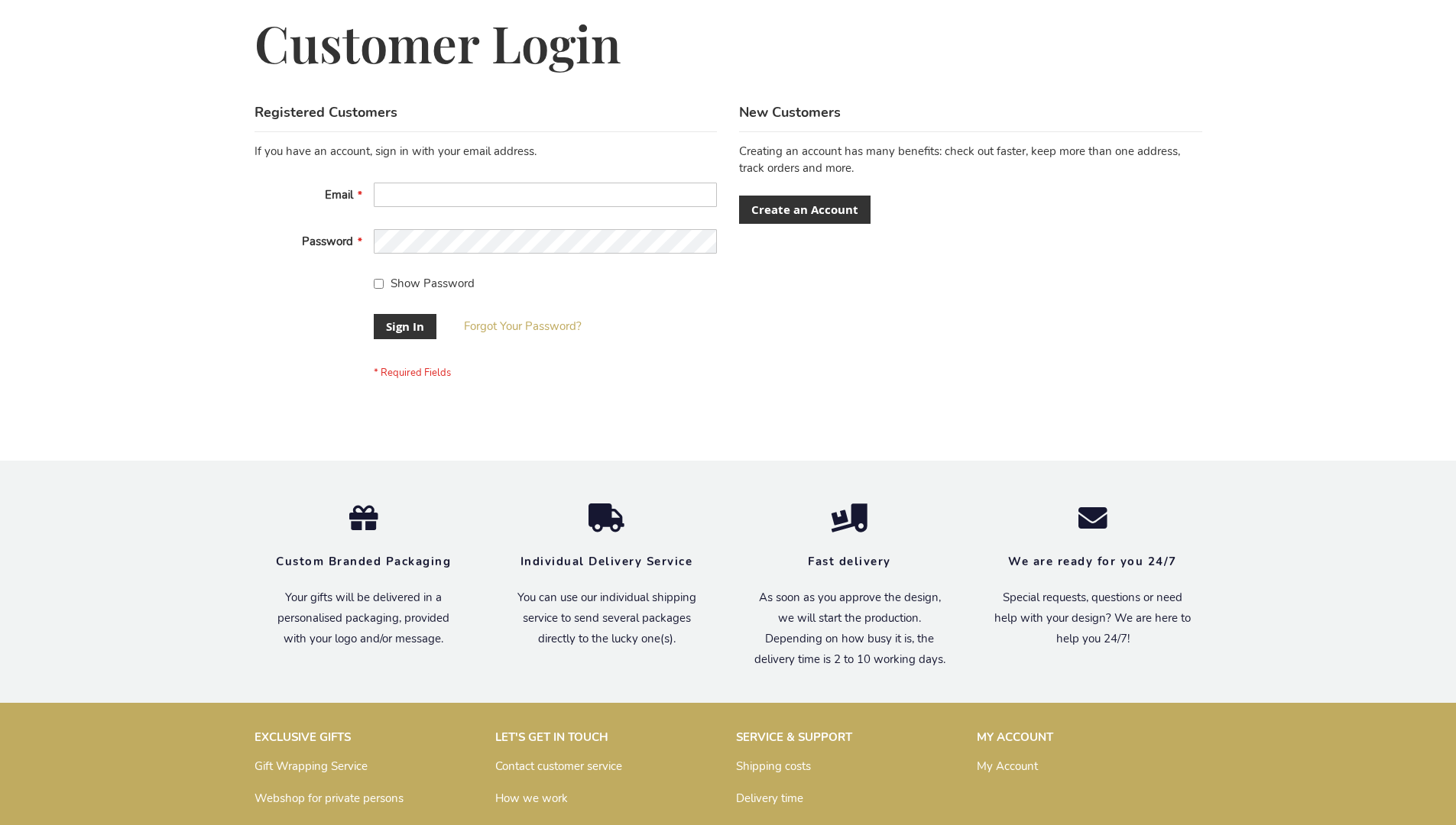
scroll to position [491, 0]
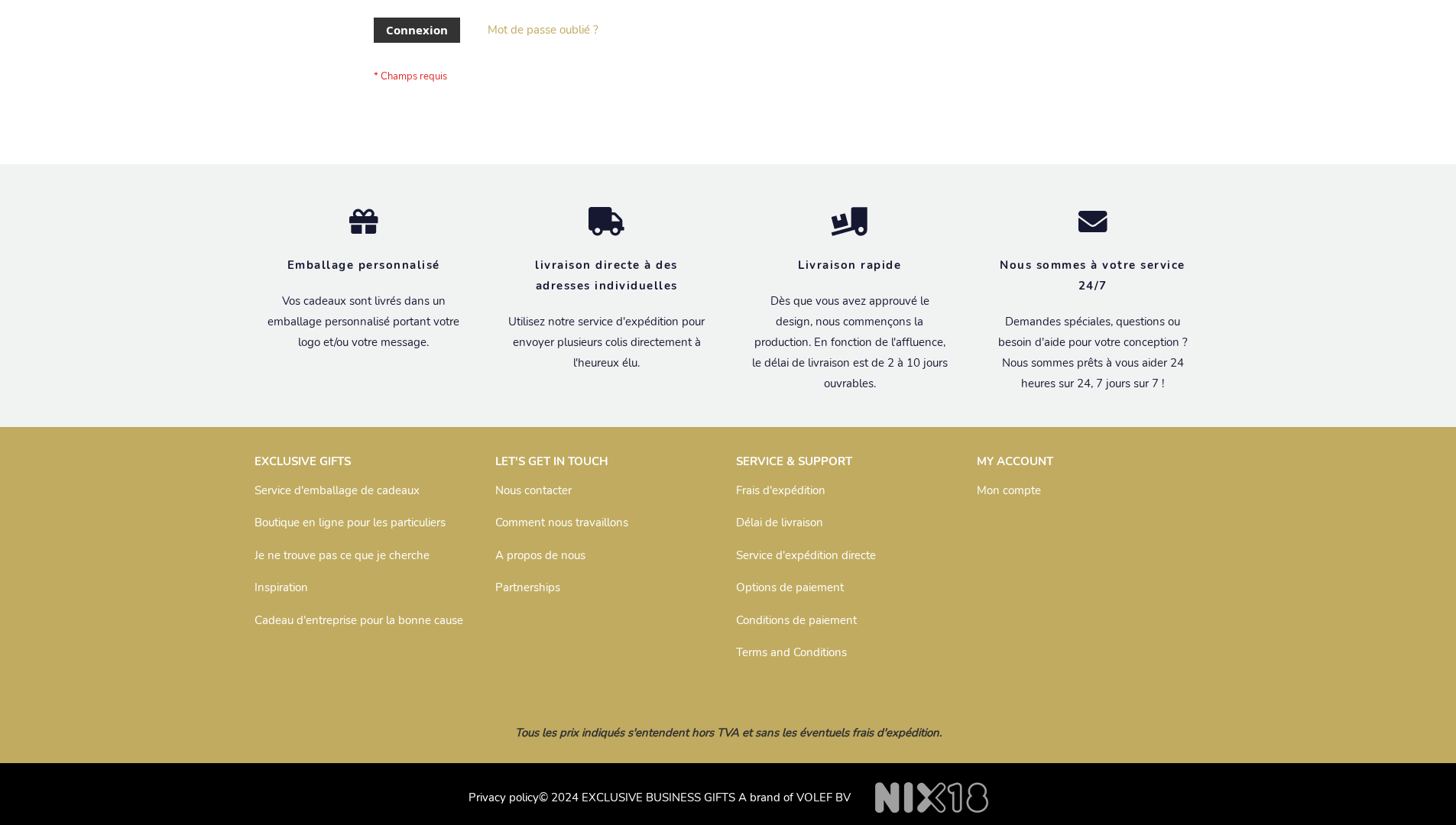
scroll to position [527, 0]
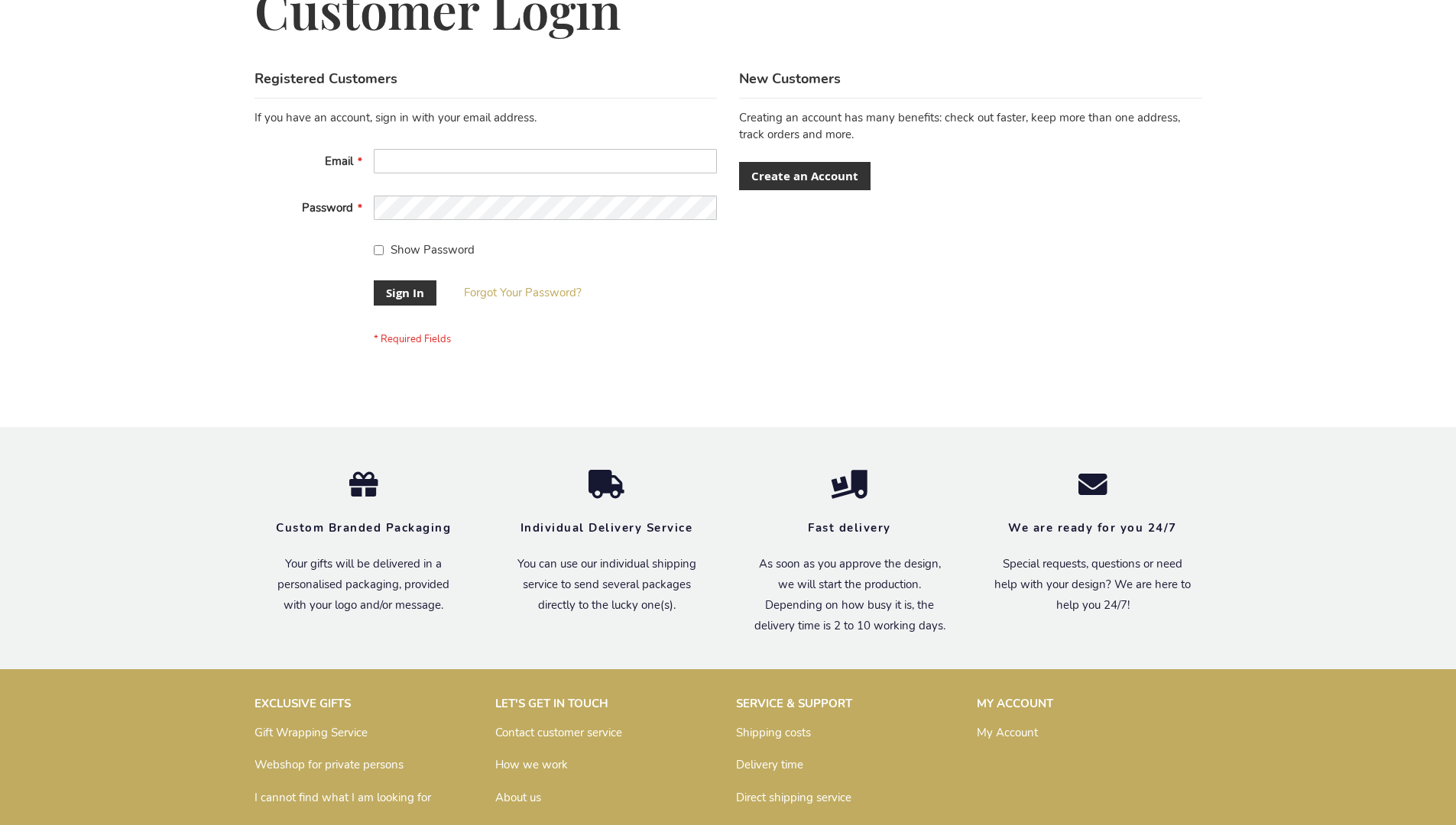
scroll to position [491, 0]
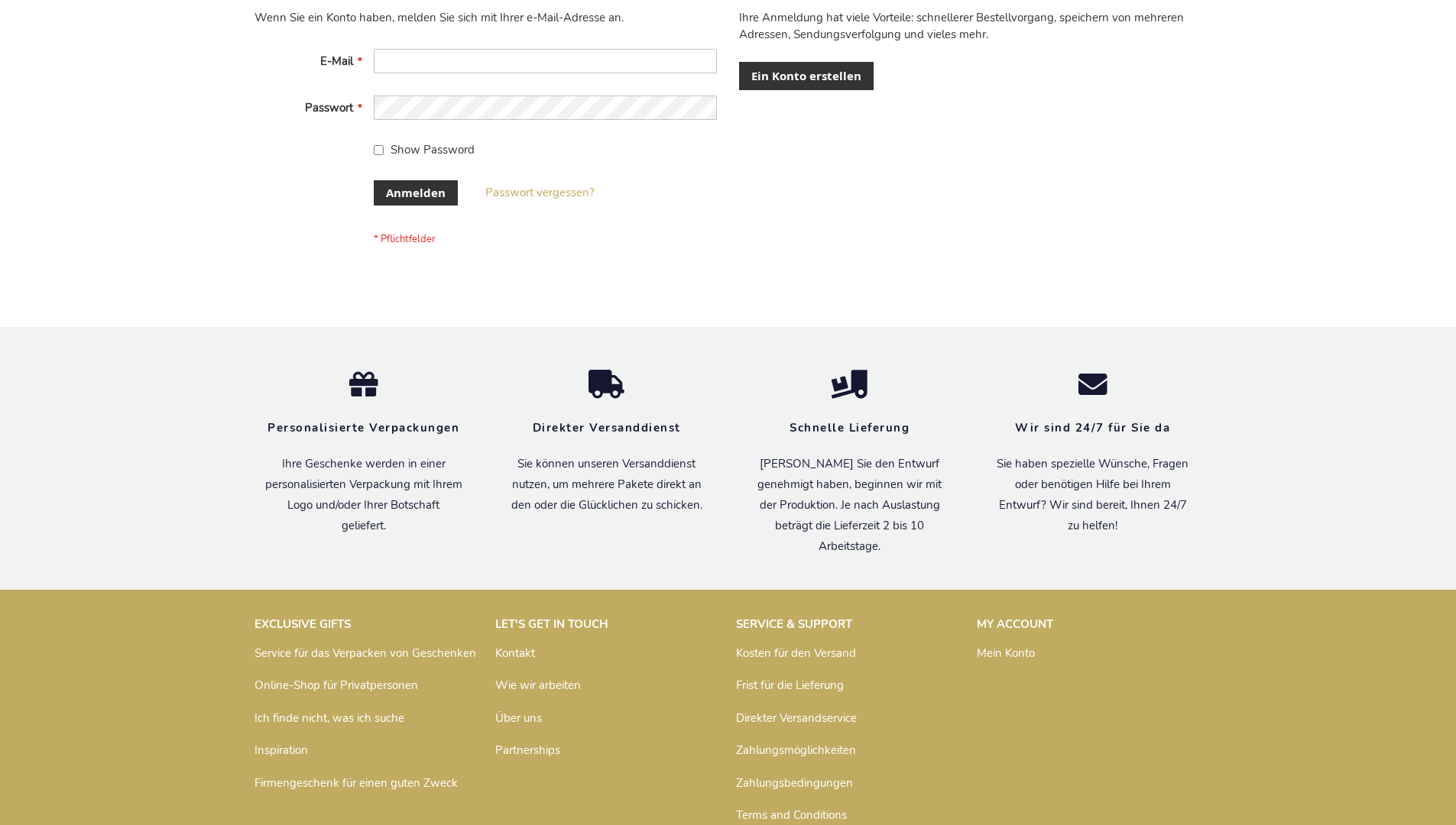
scroll to position [512, 0]
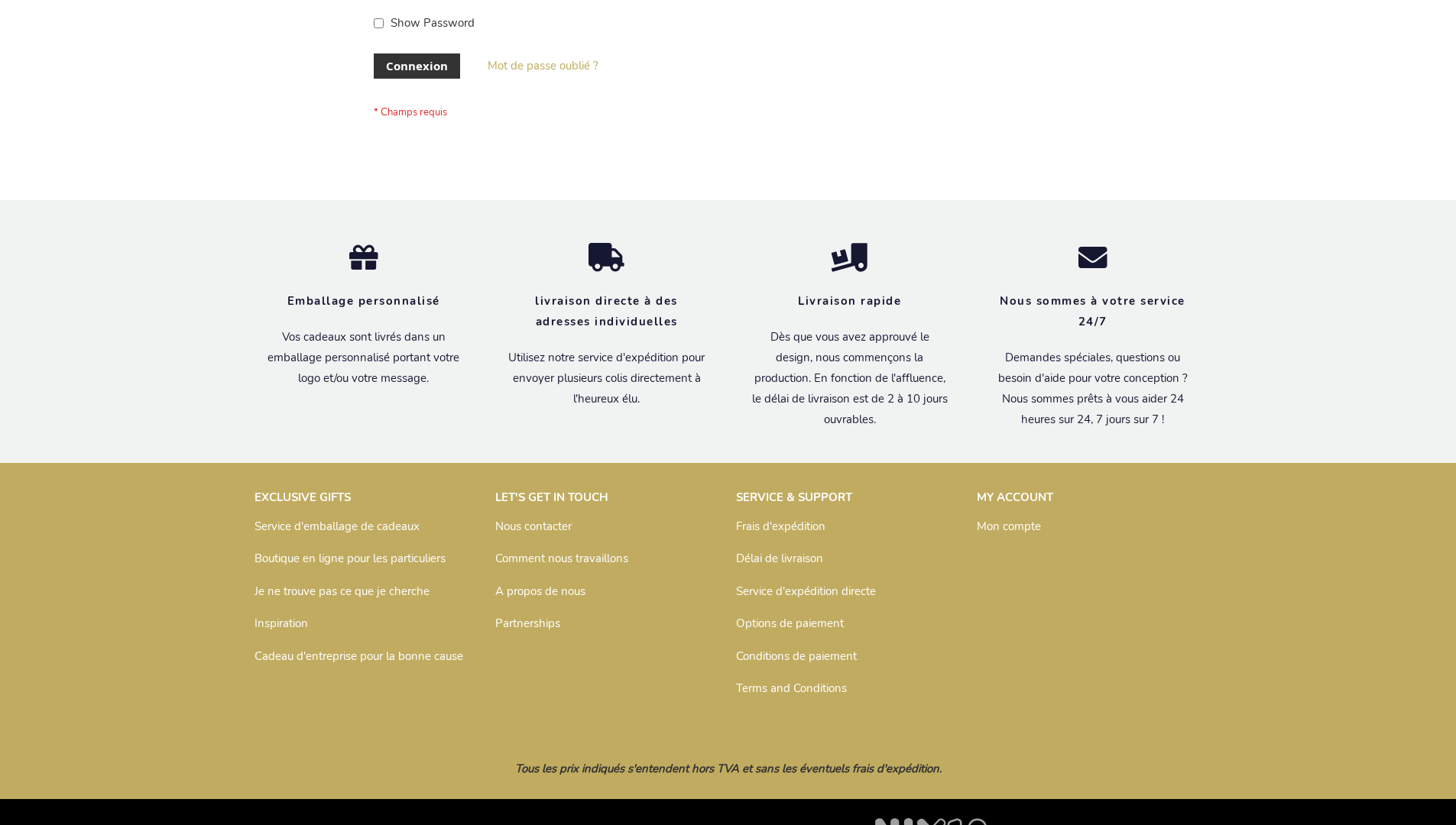
scroll to position [527, 0]
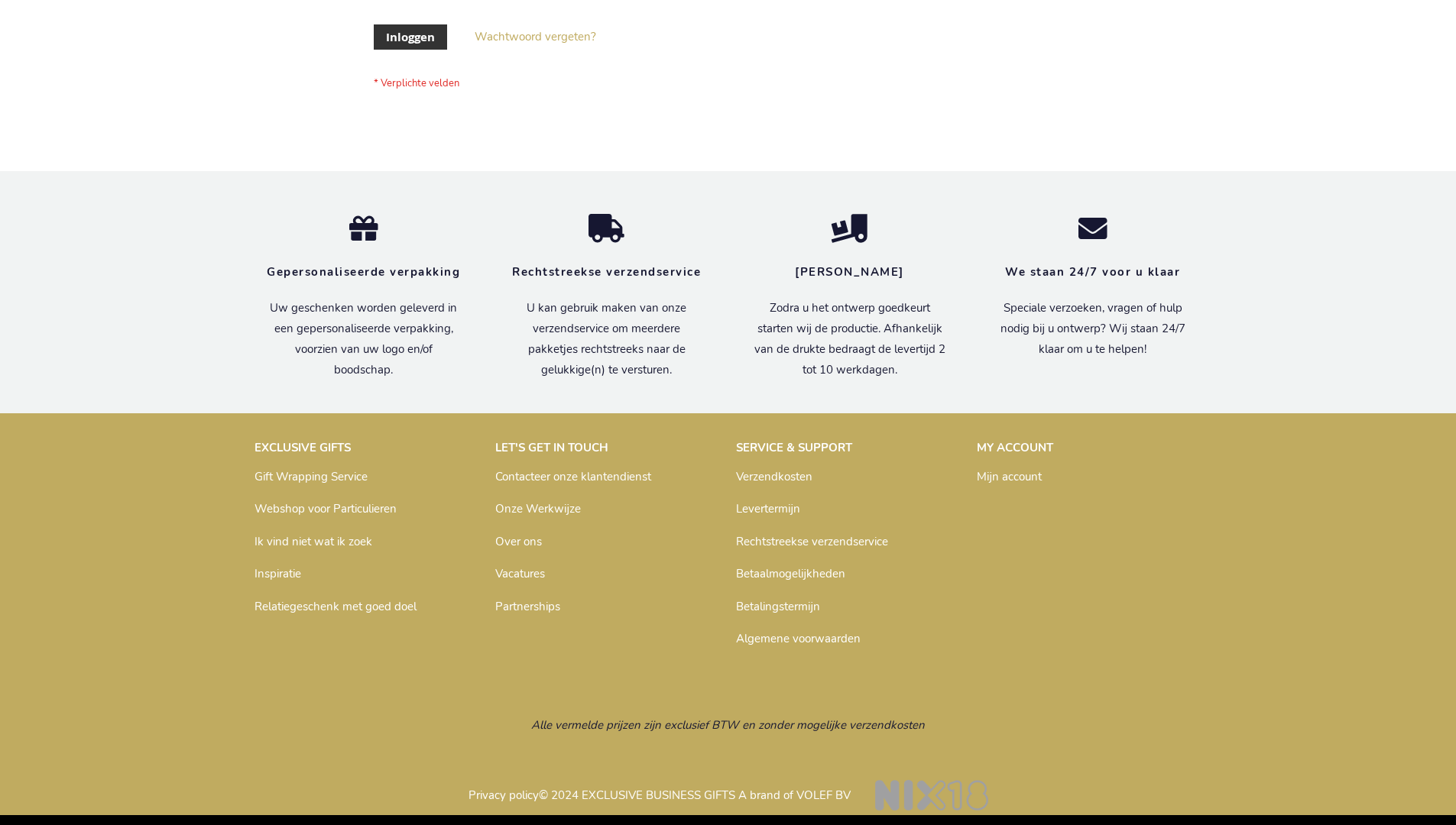
scroll to position [519, 0]
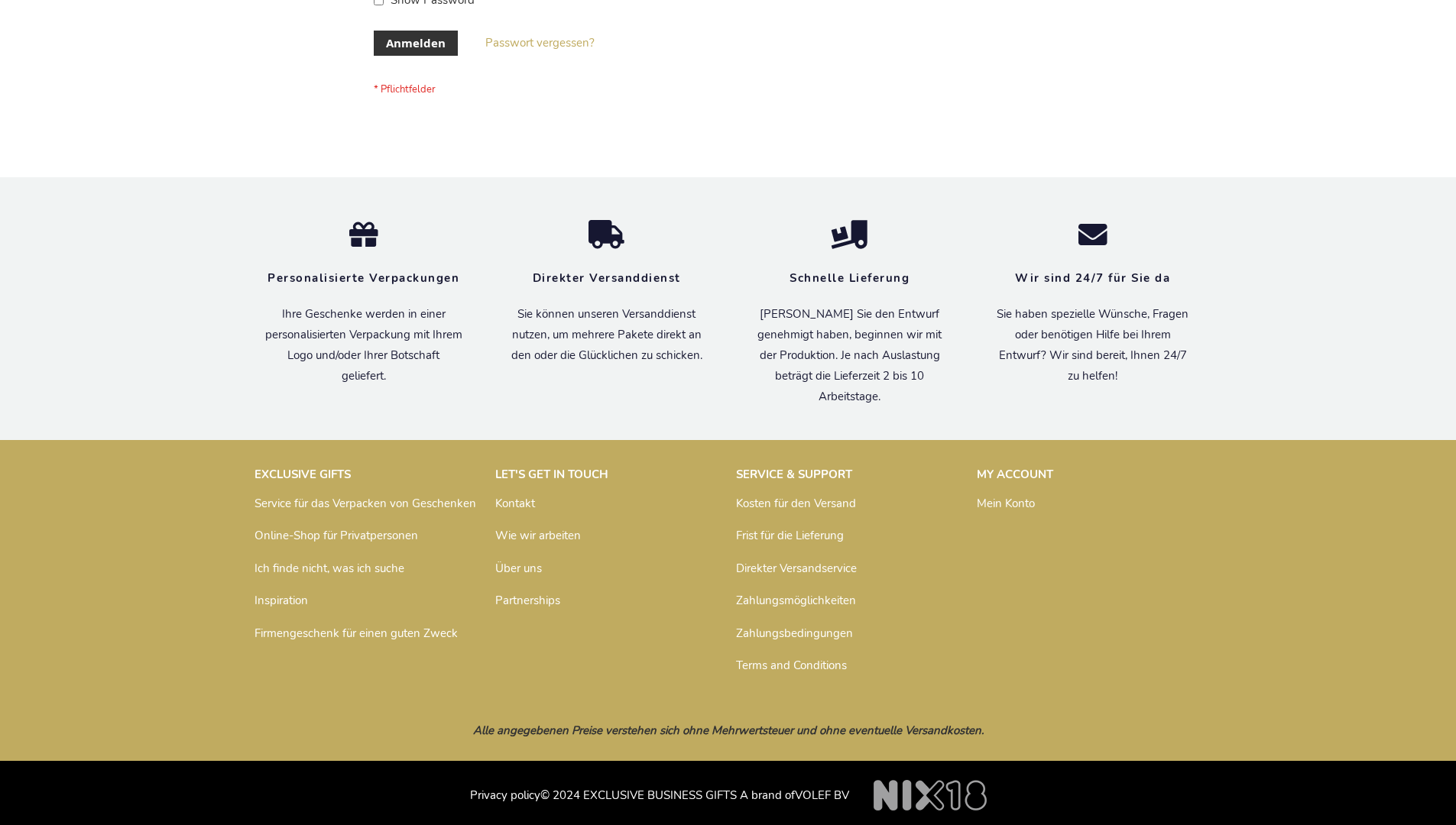
scroll to position [512, 0]
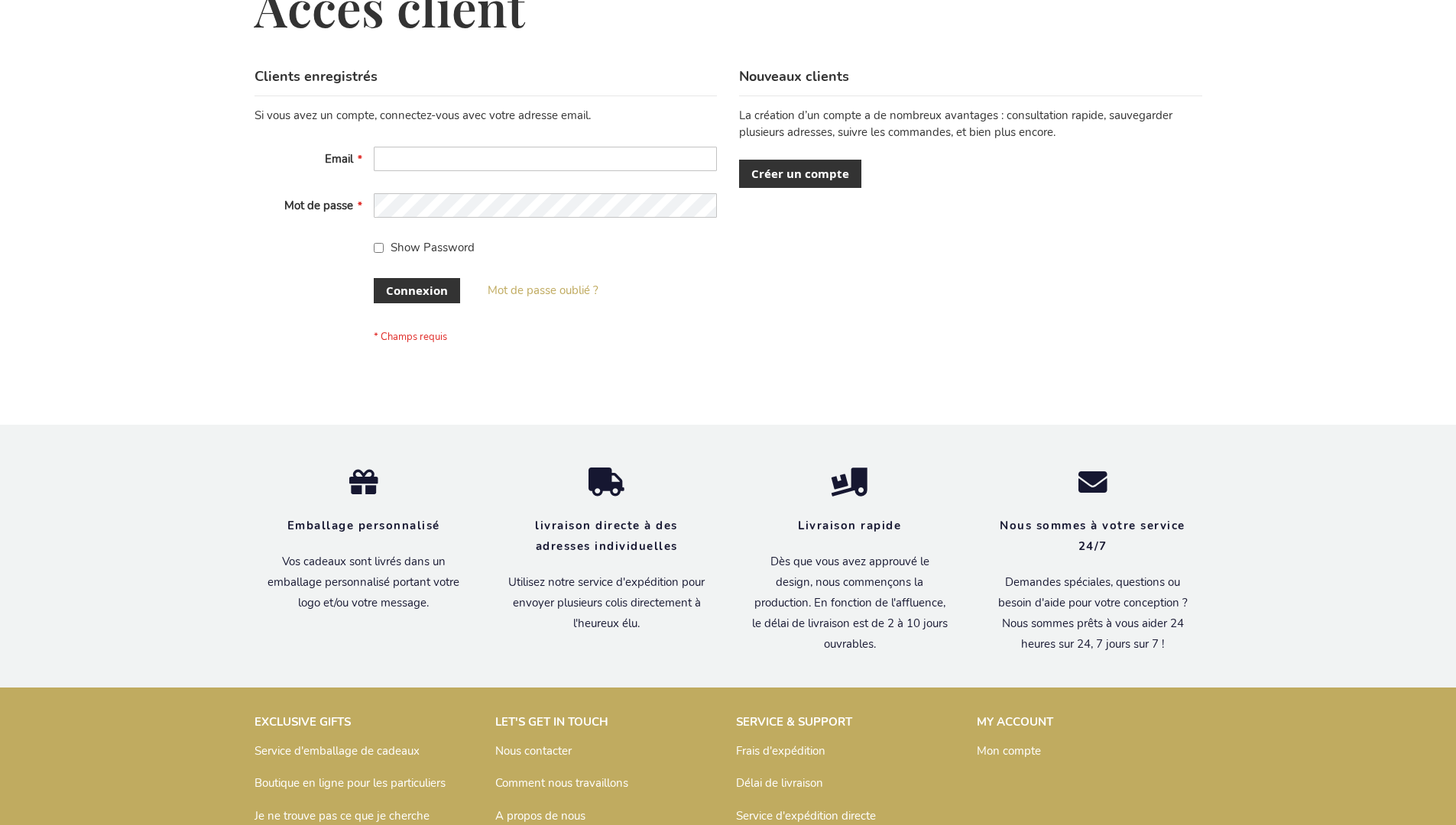
scroll to position [527, 0]
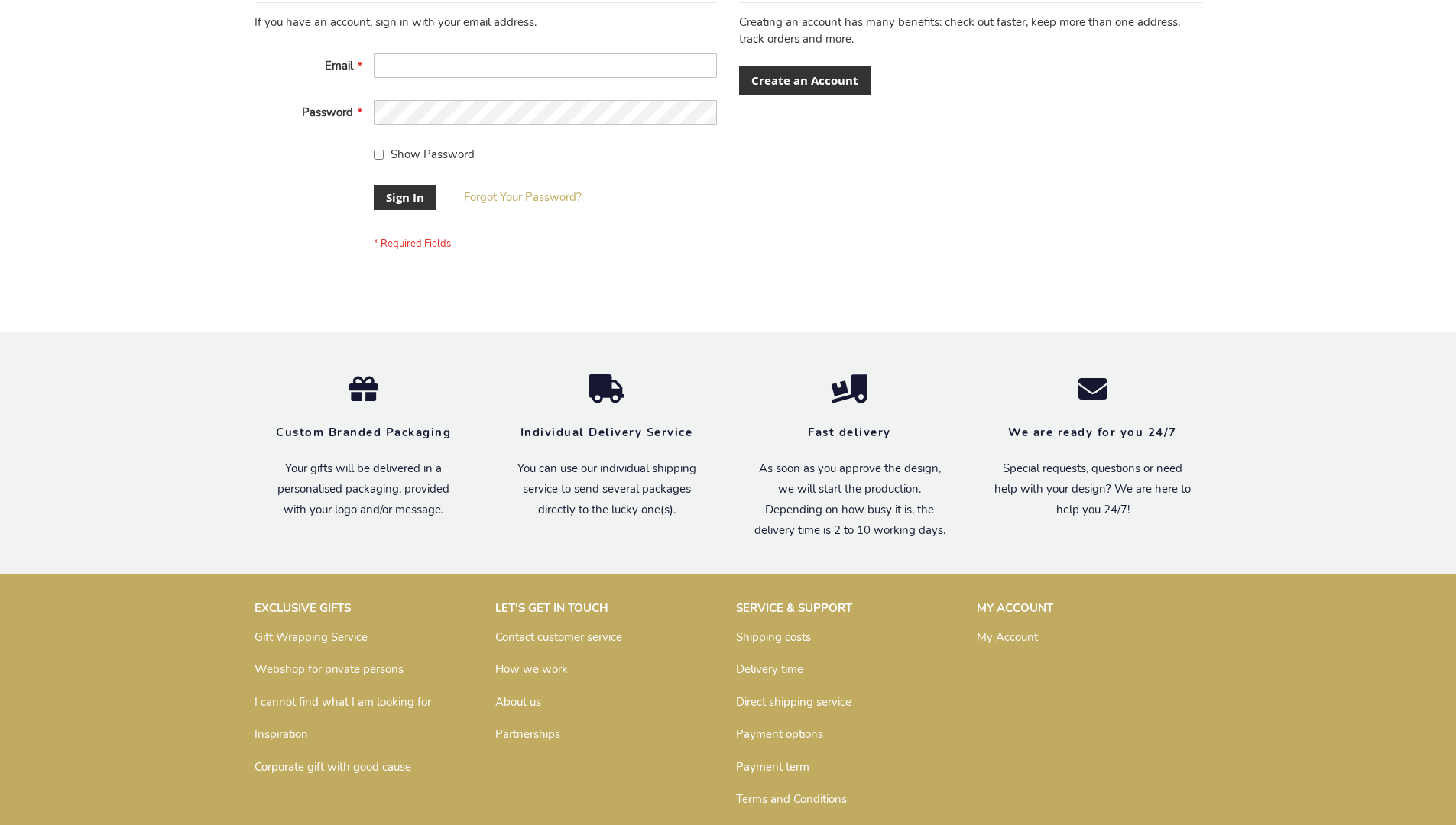
scroll to position [491, 0]
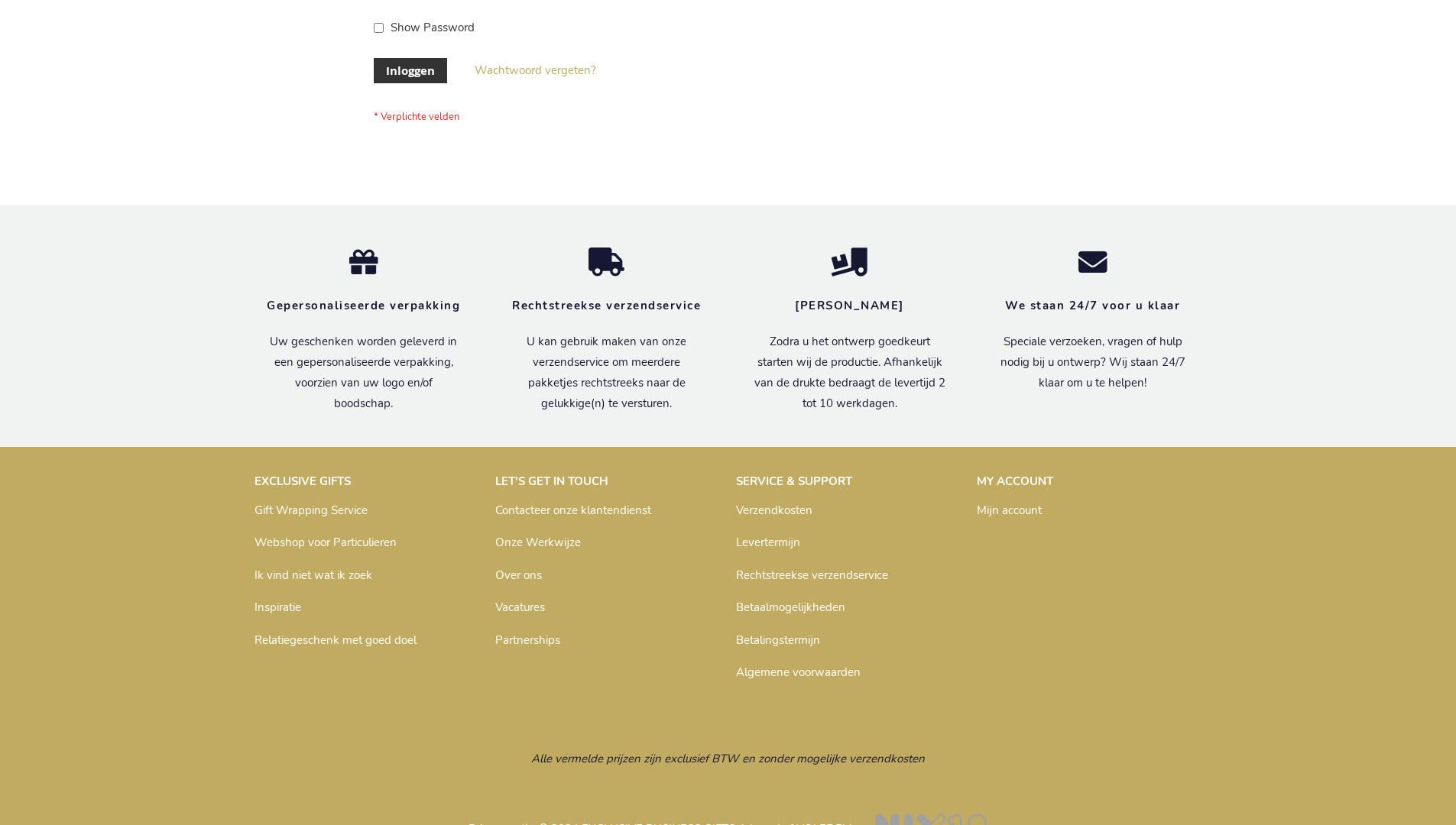
scroll to position [519, 0]
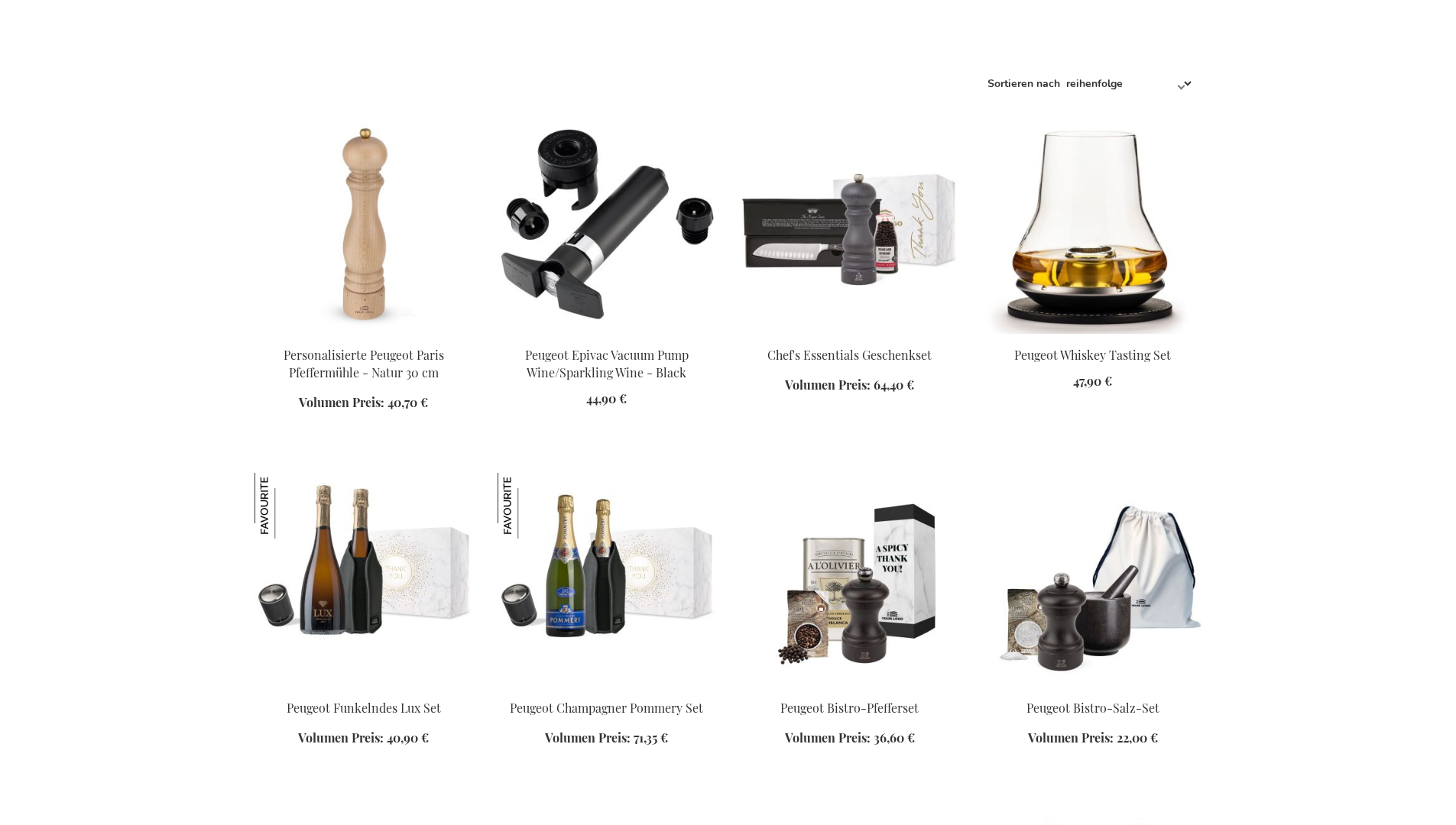
scroll to position [1714, 0]
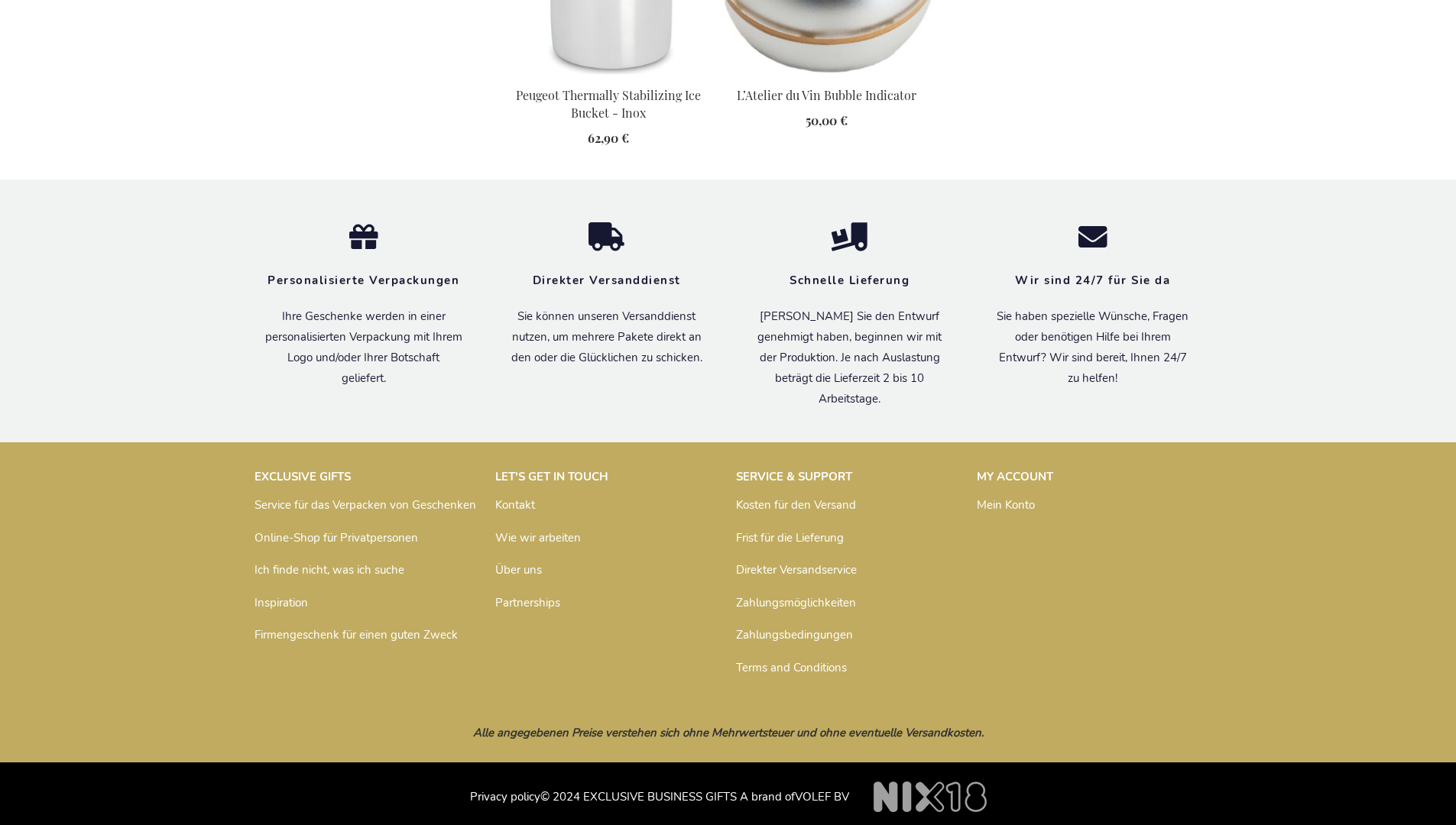
scroll to position [1555, 0]
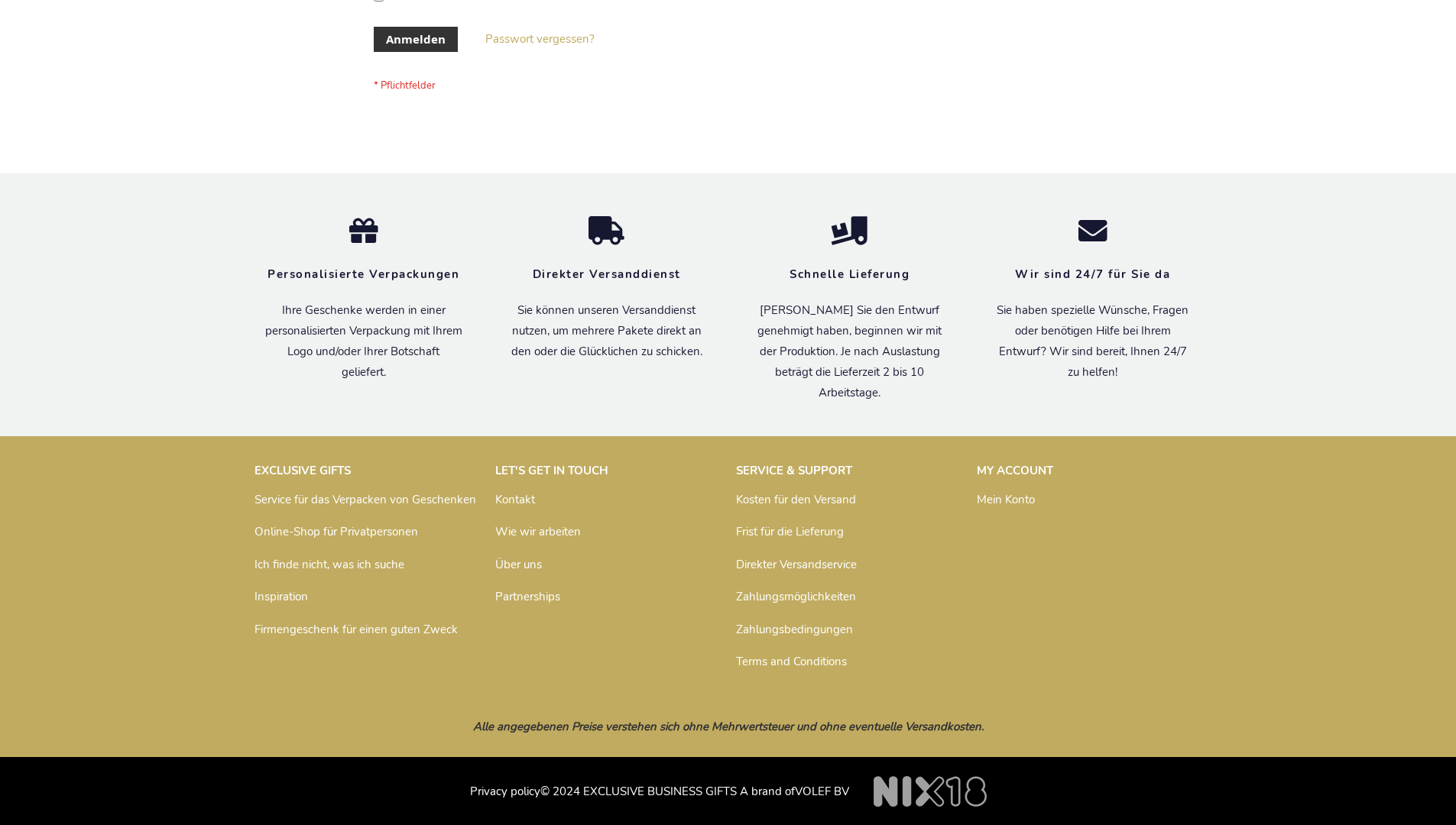
scroll to position [512, 0]
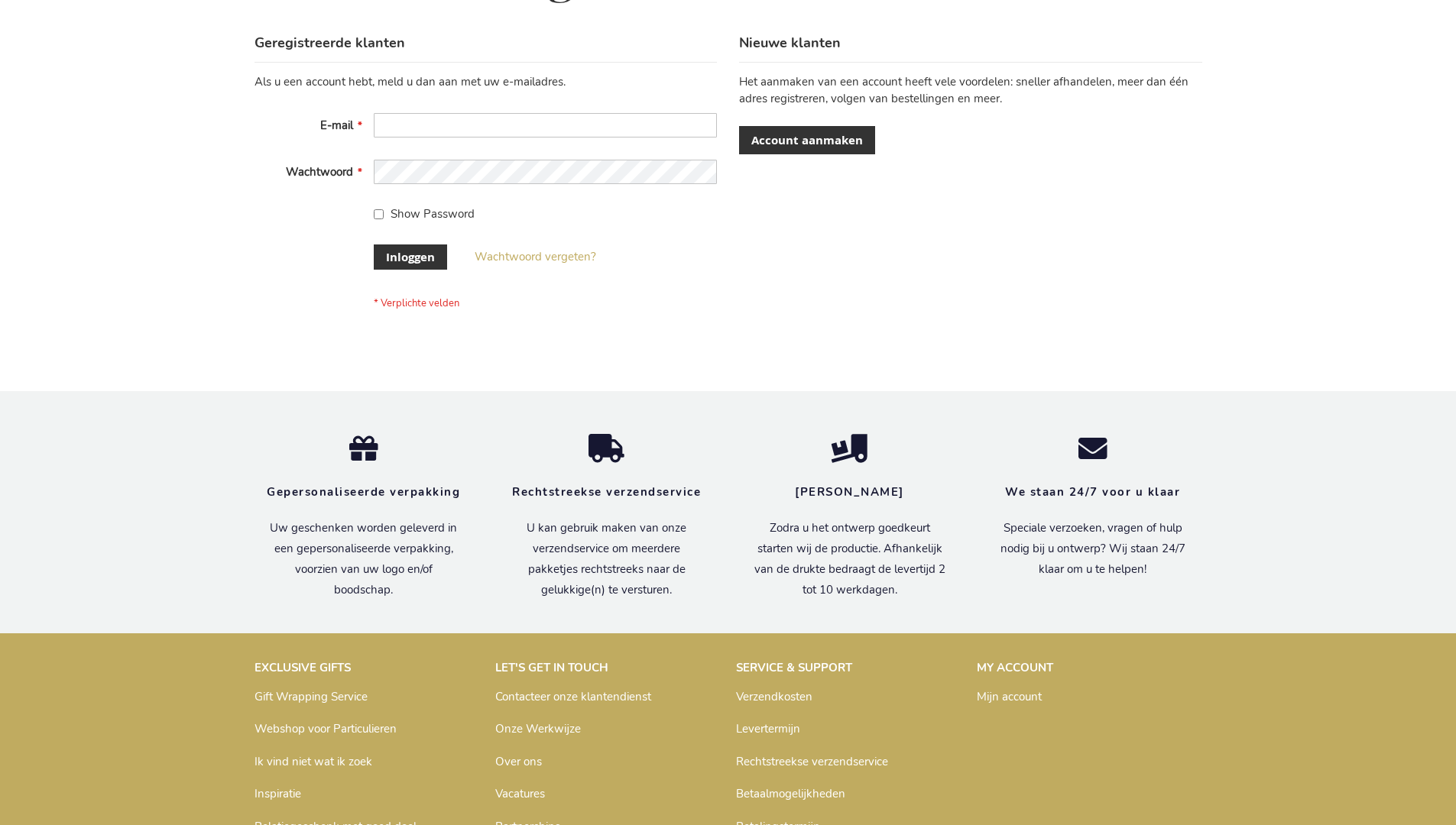
scroll to position [519, 0]
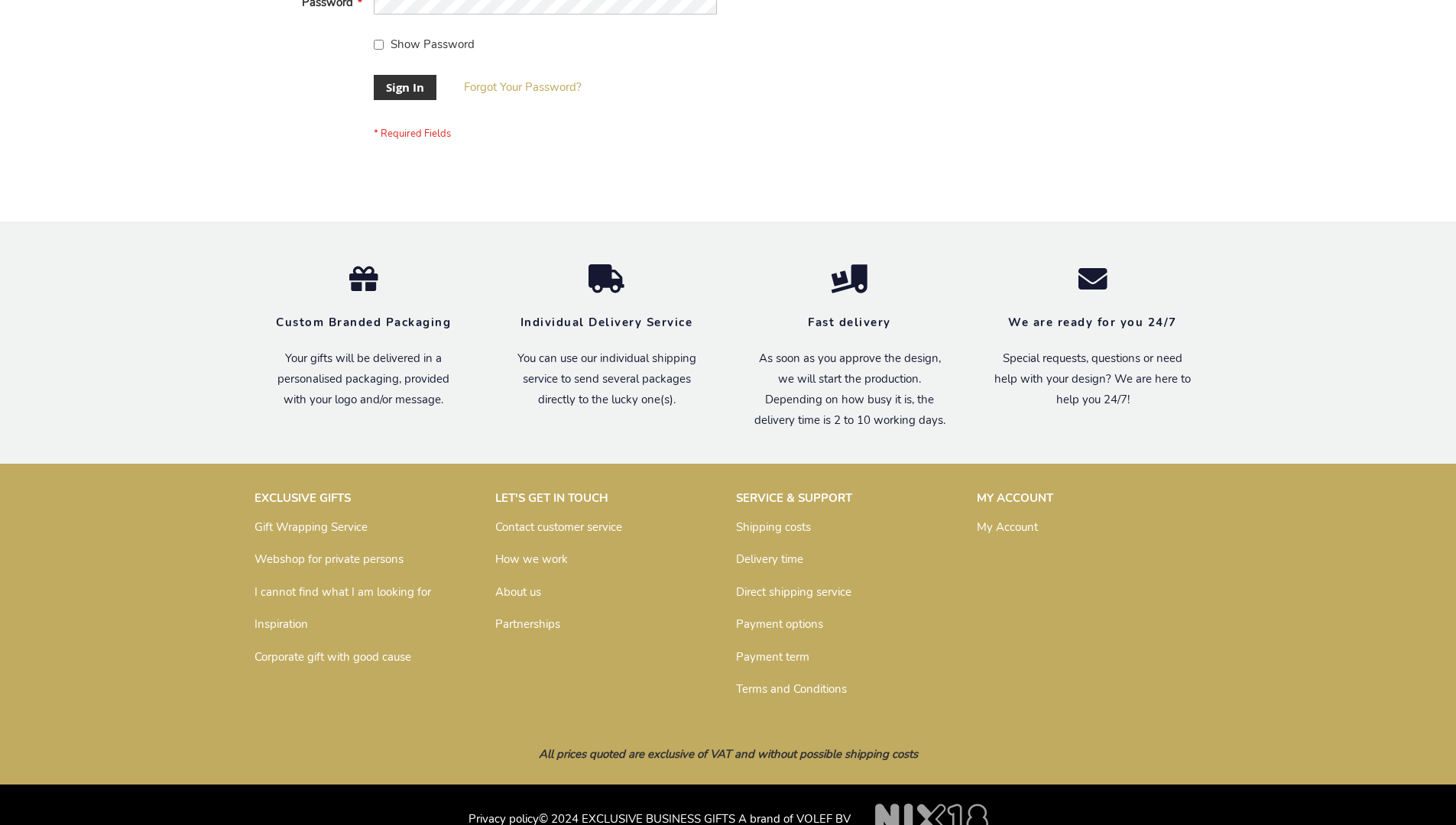
scroll to position [491, 0]
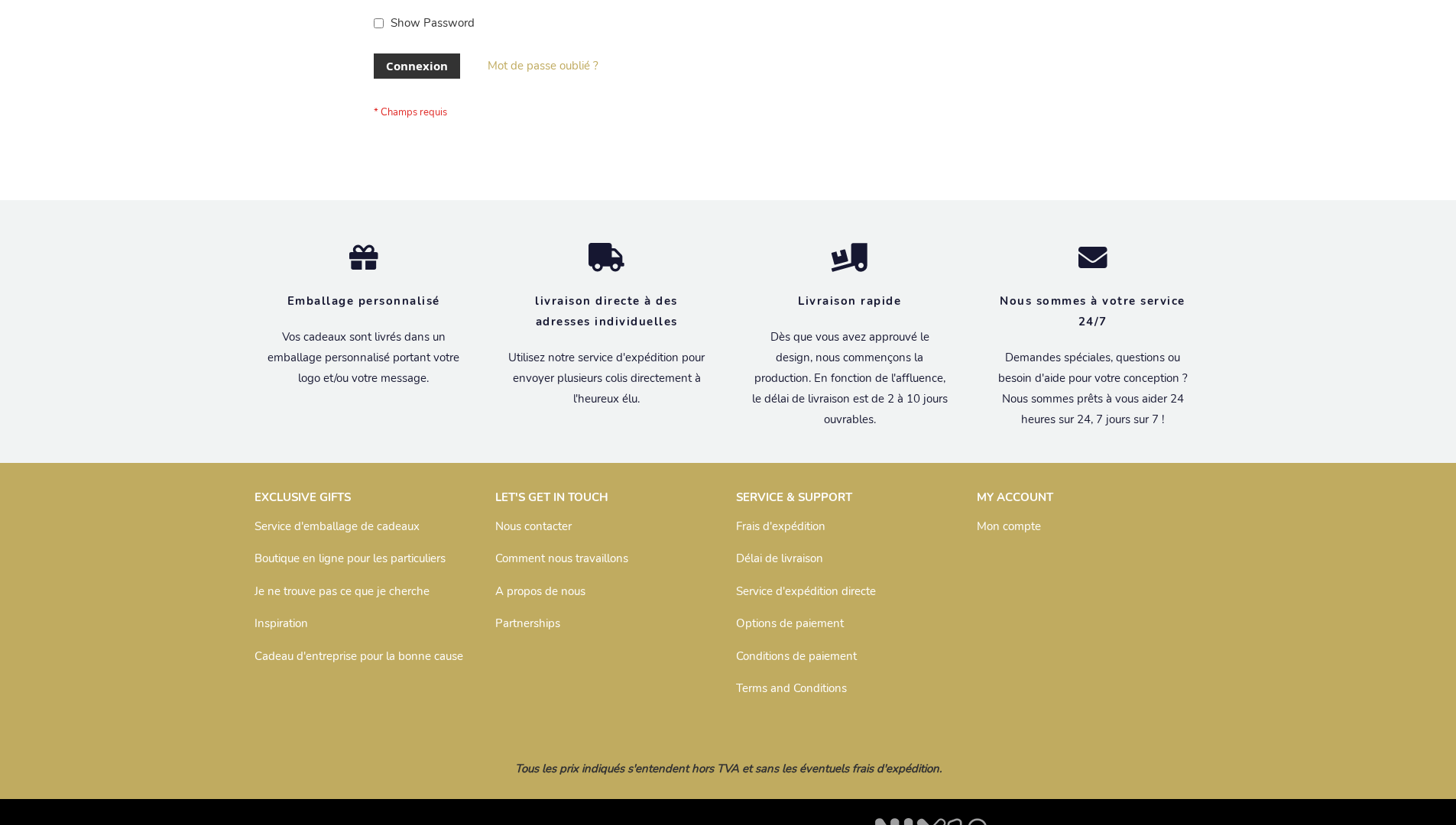
scroll to position [527, 0]
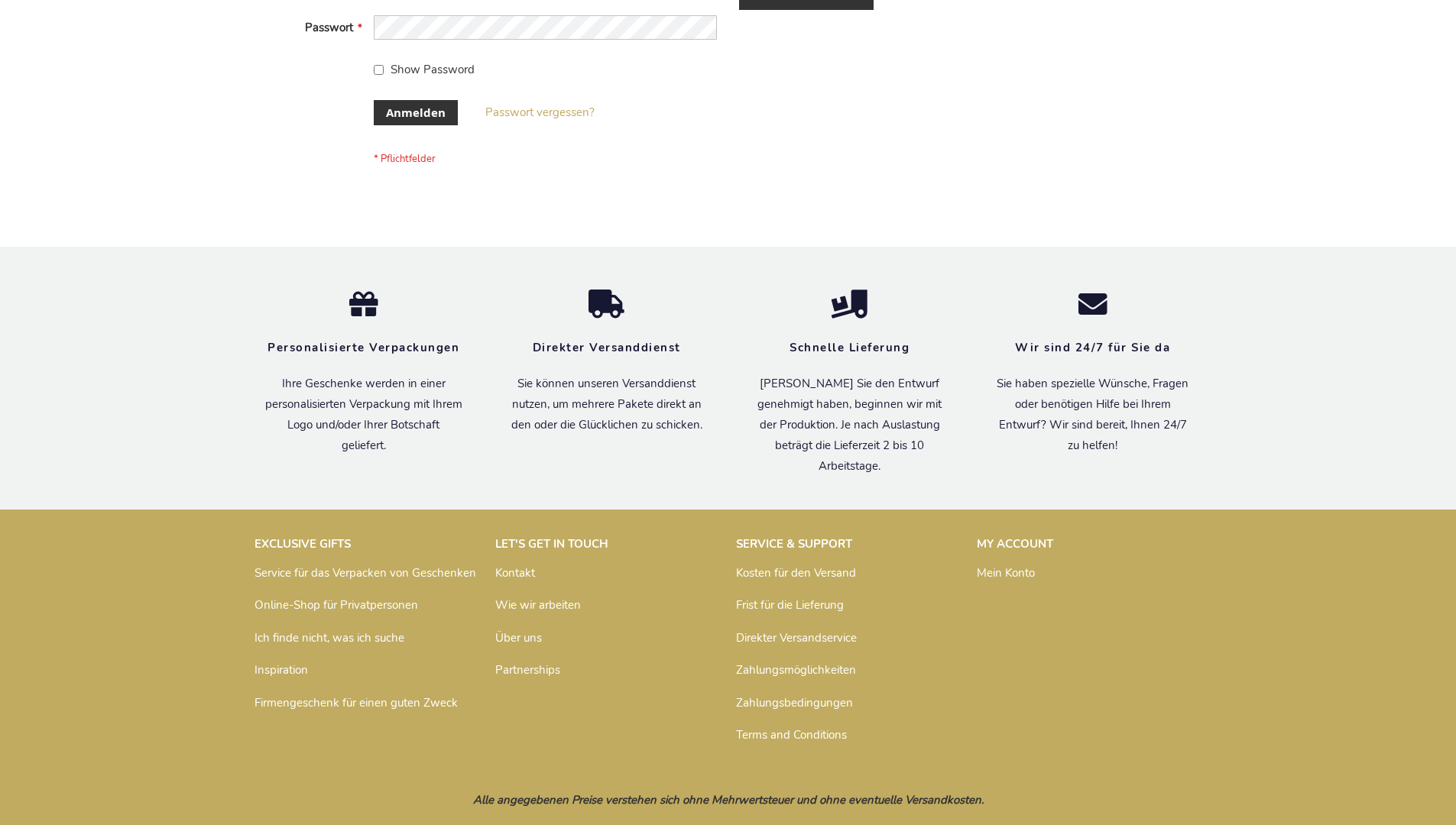
scroll to position [512, 0]
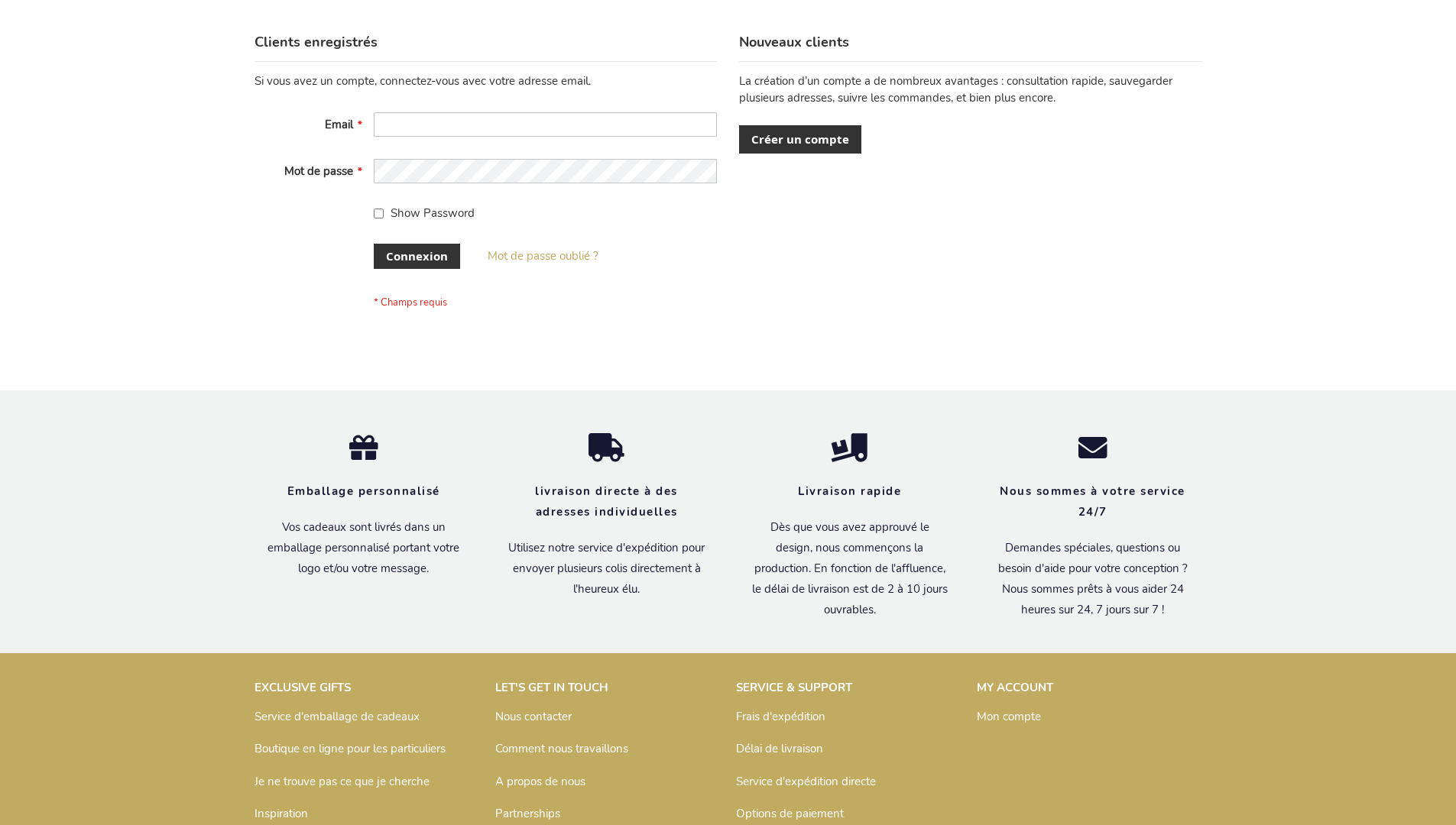
scroll to position [527, 0]
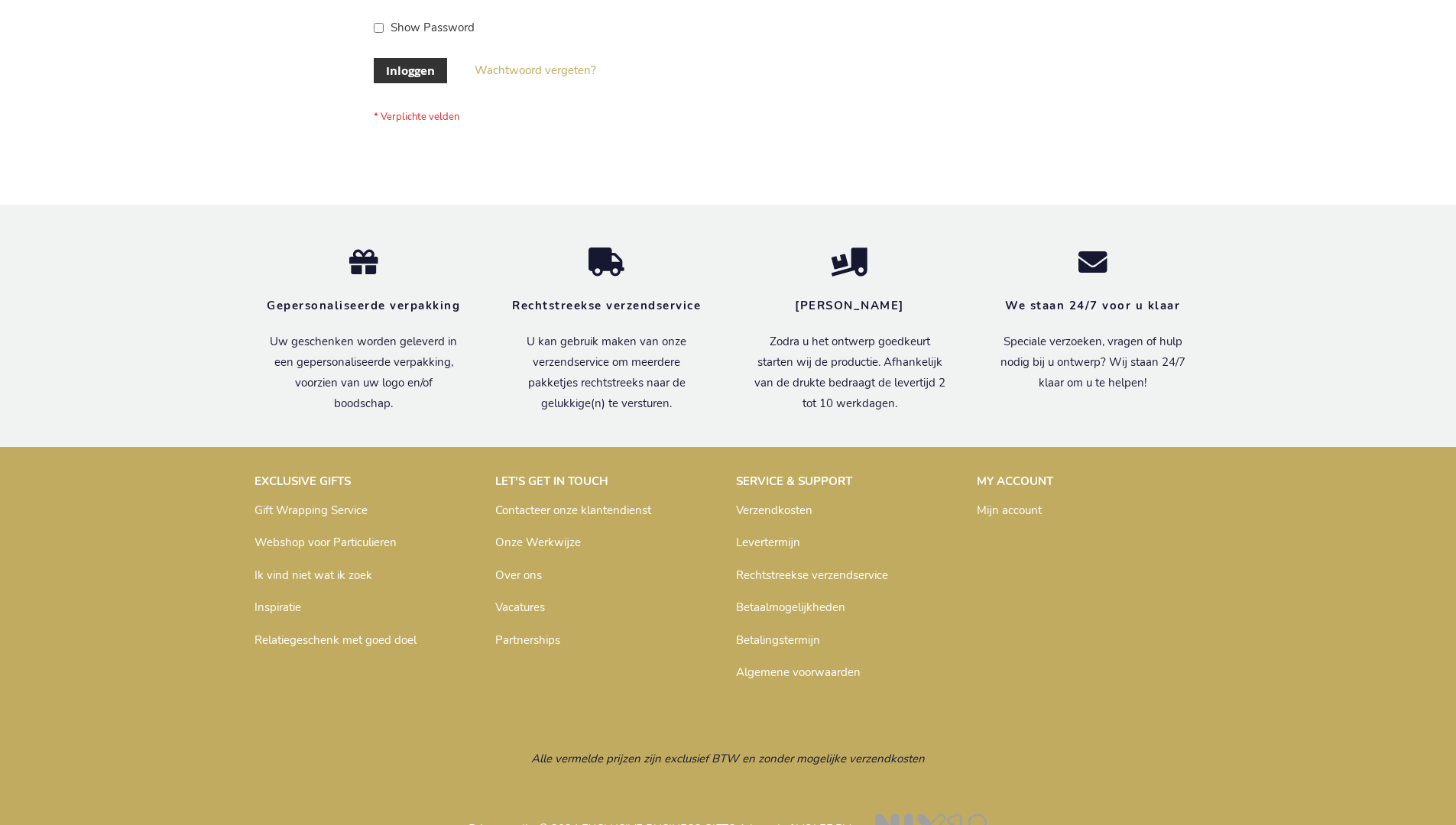
scroll to position [519, 0]
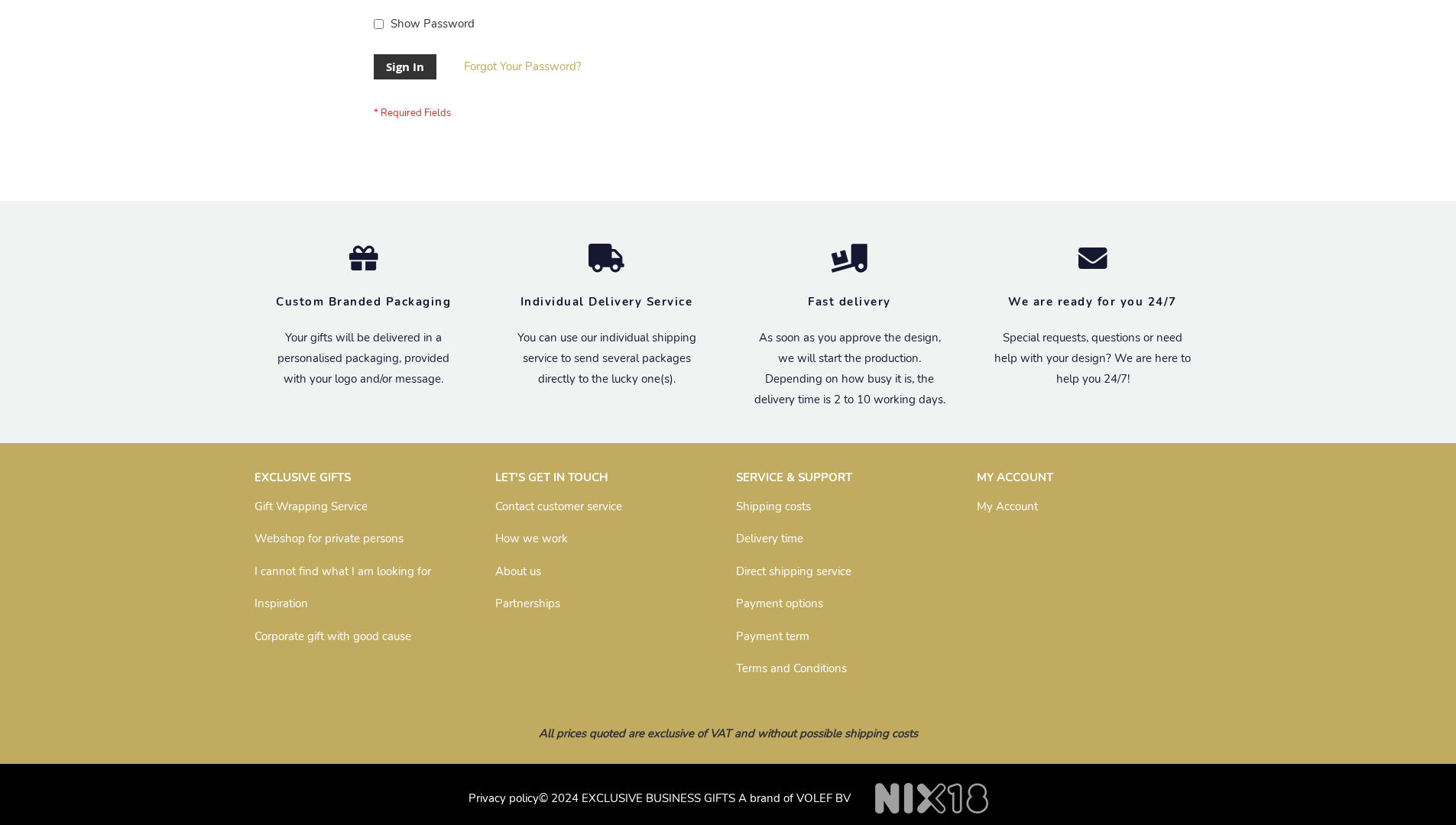
scroll to position [491, 0]
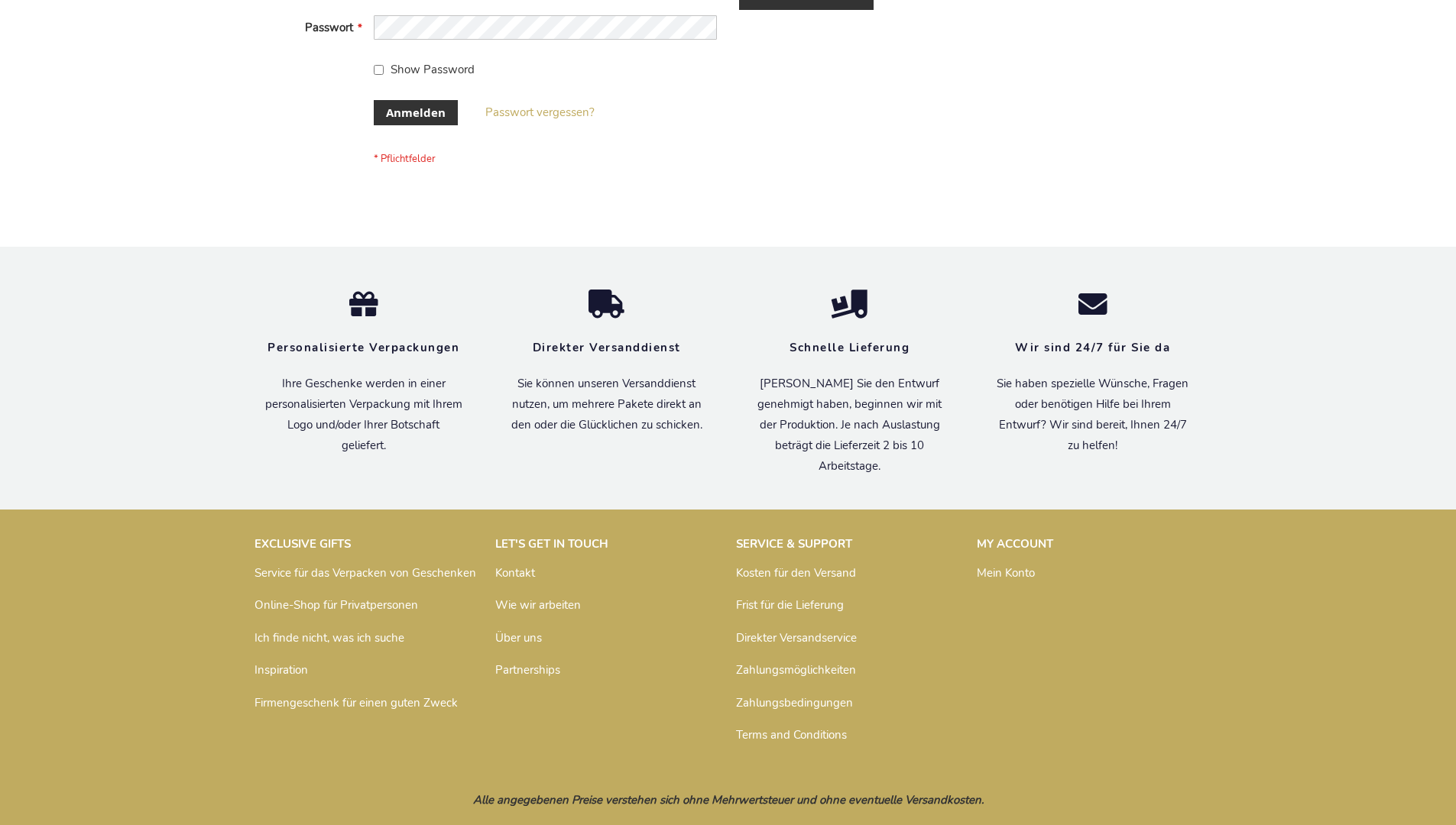
scroll to position [512, 0]
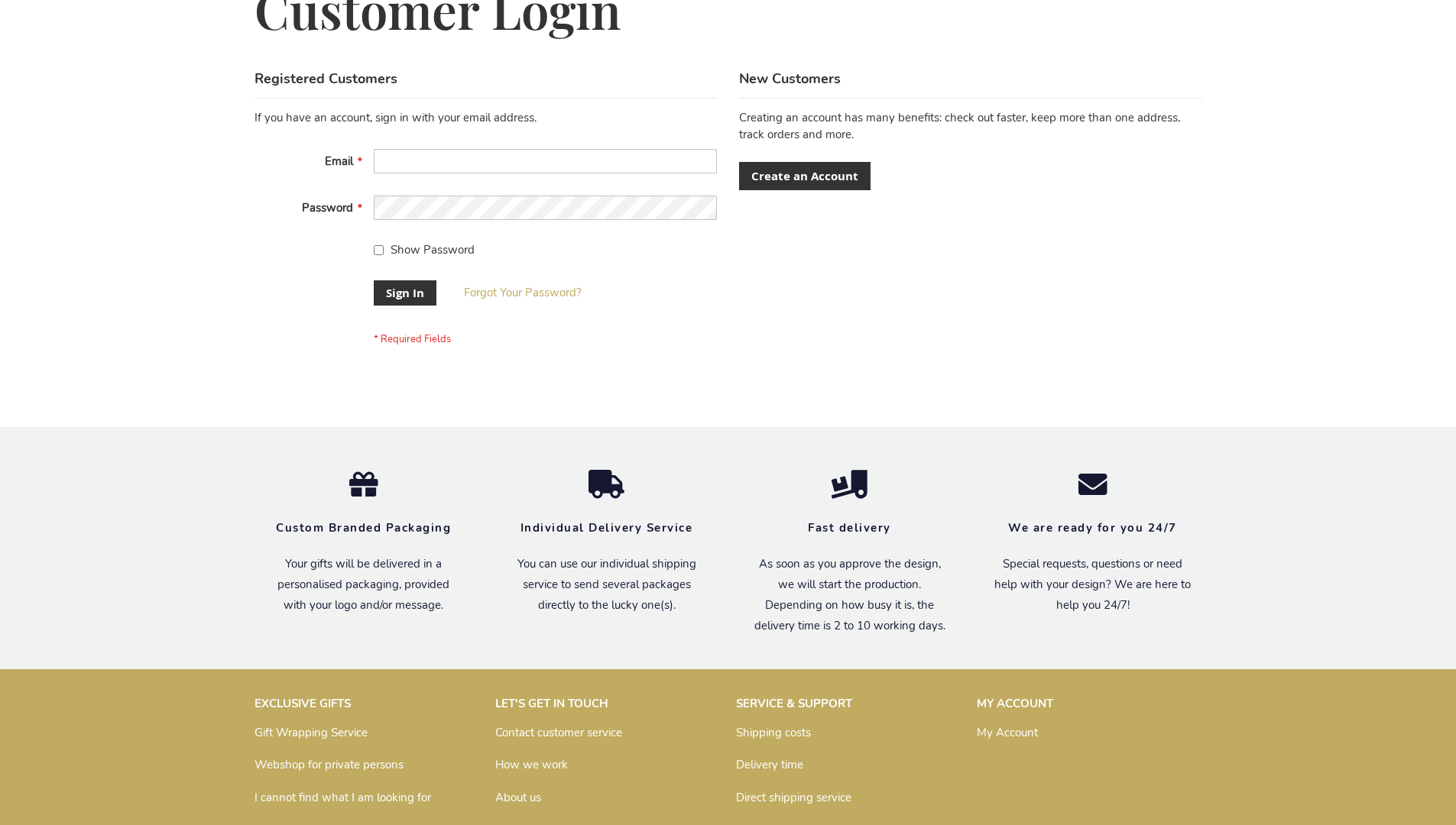
scroll to position [491, 0]
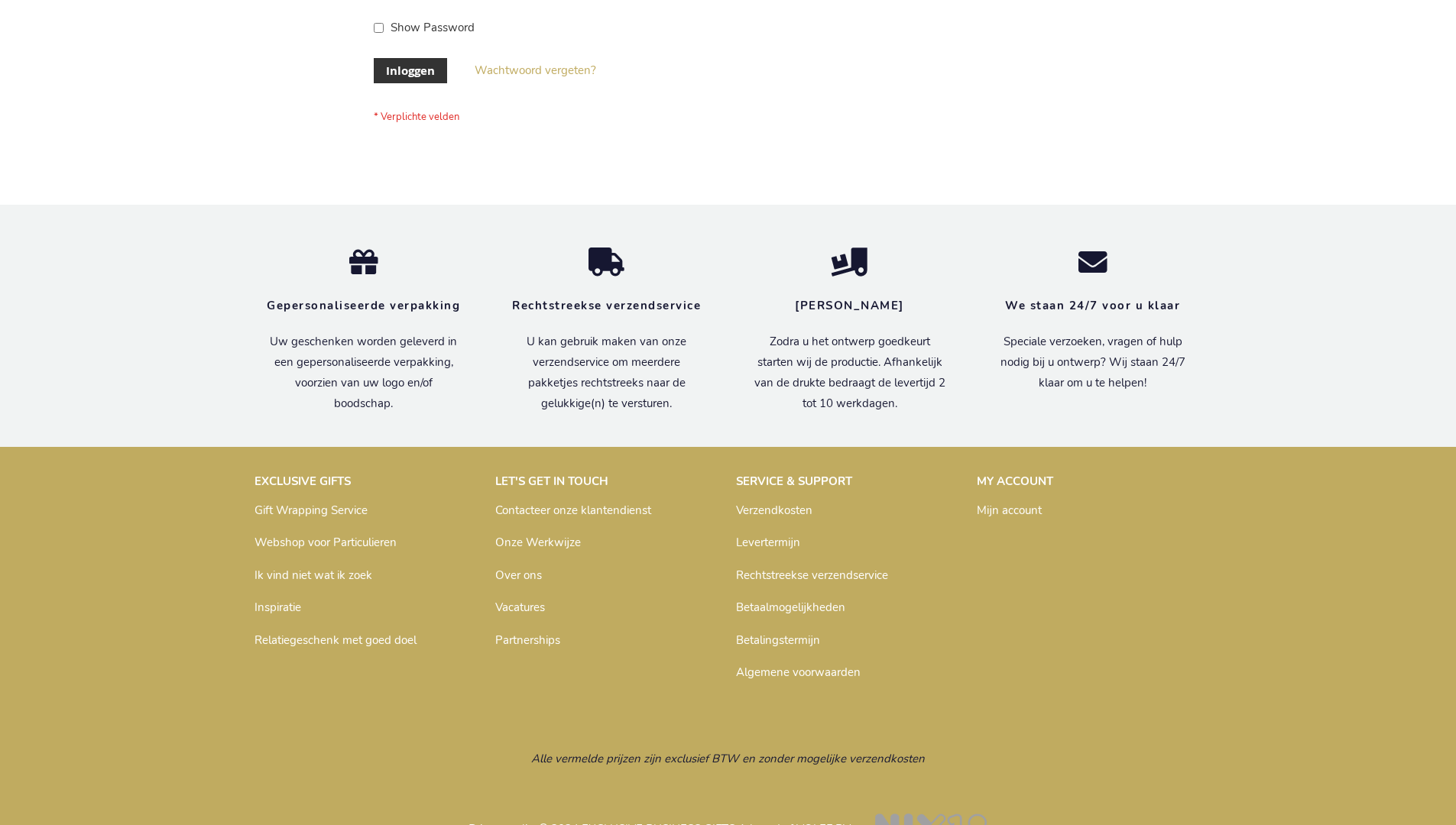
scroll to position [519, 0]
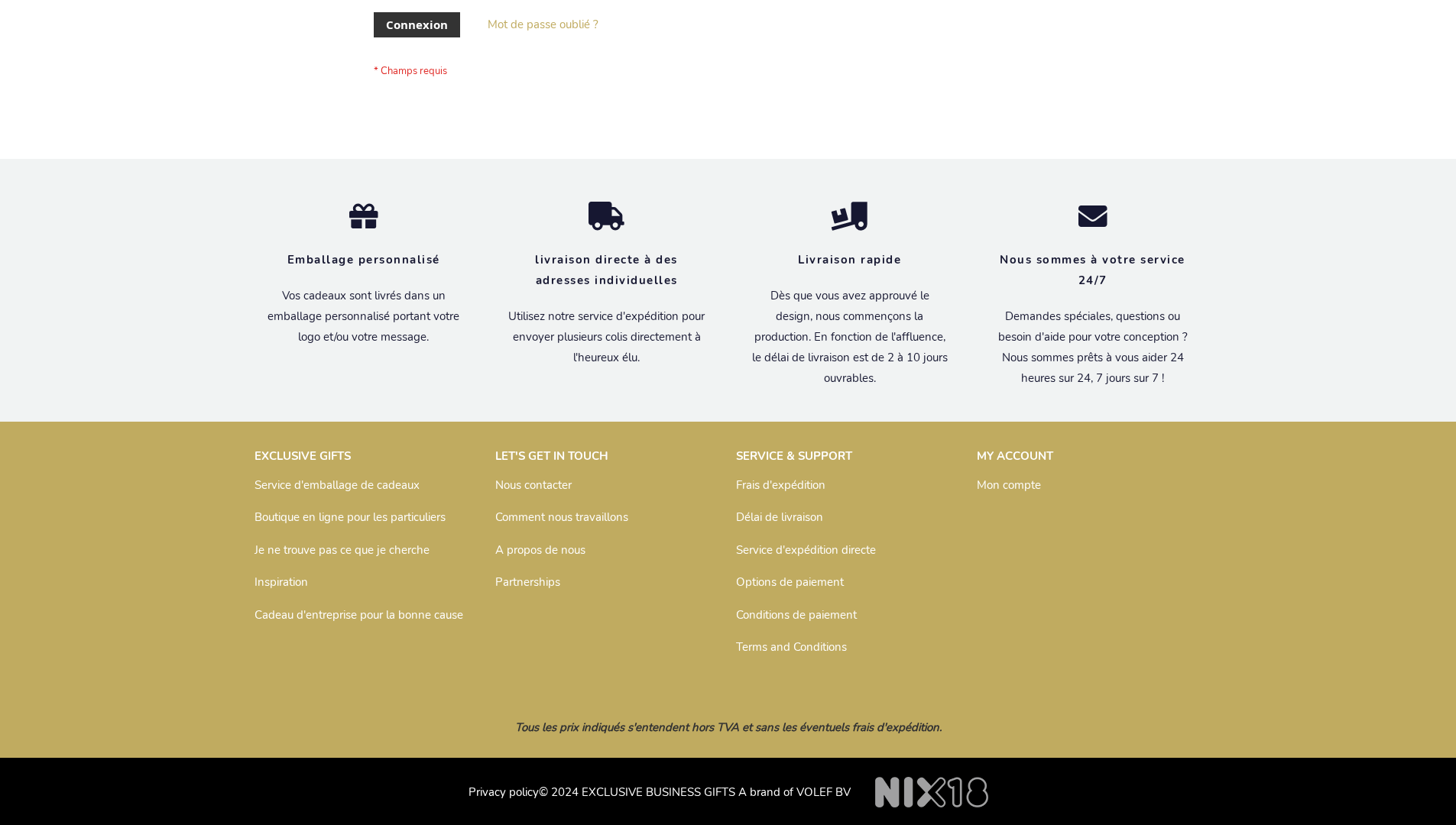
scroll to position [527, 0]
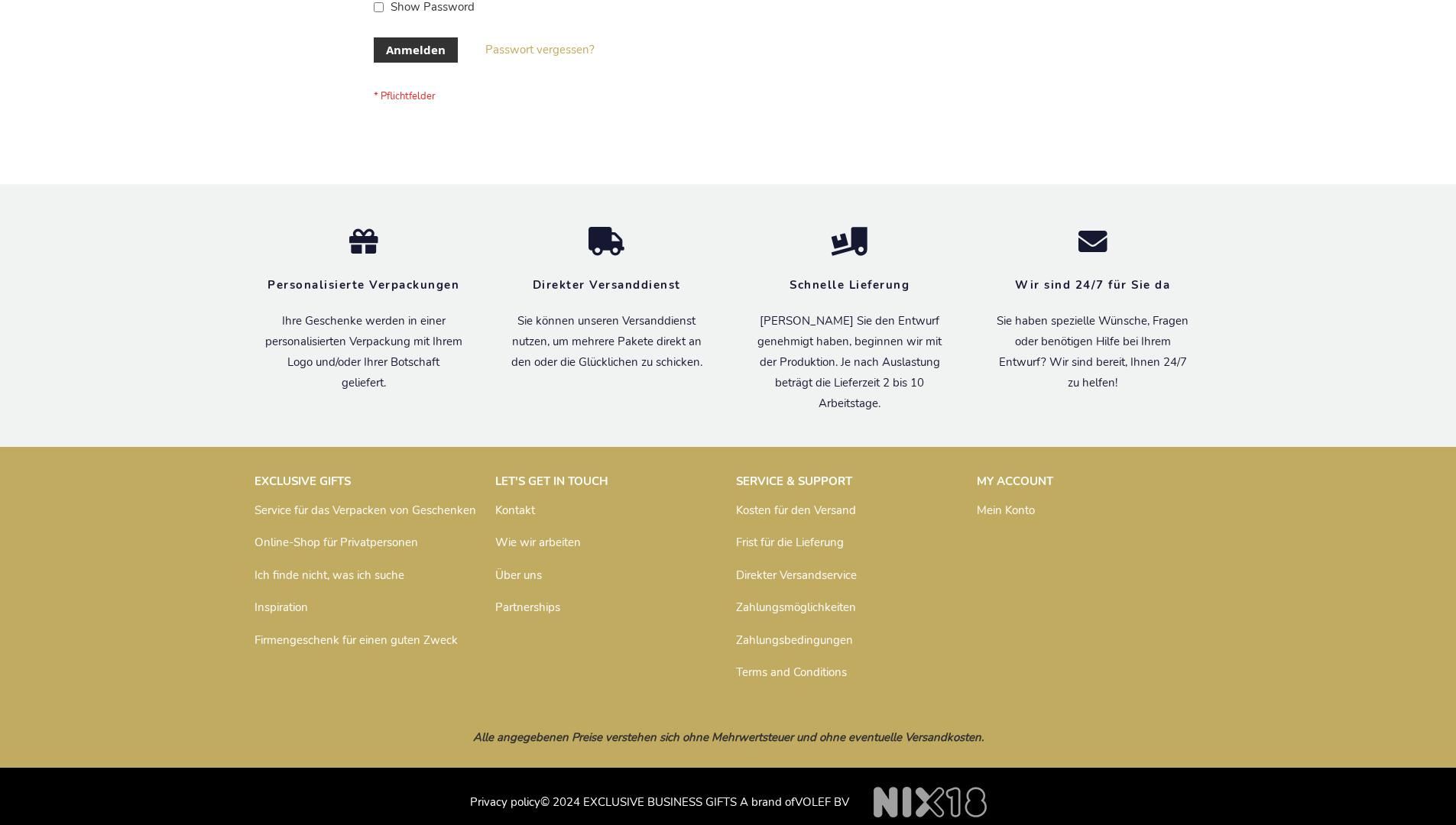
scroll to position [512, 0]
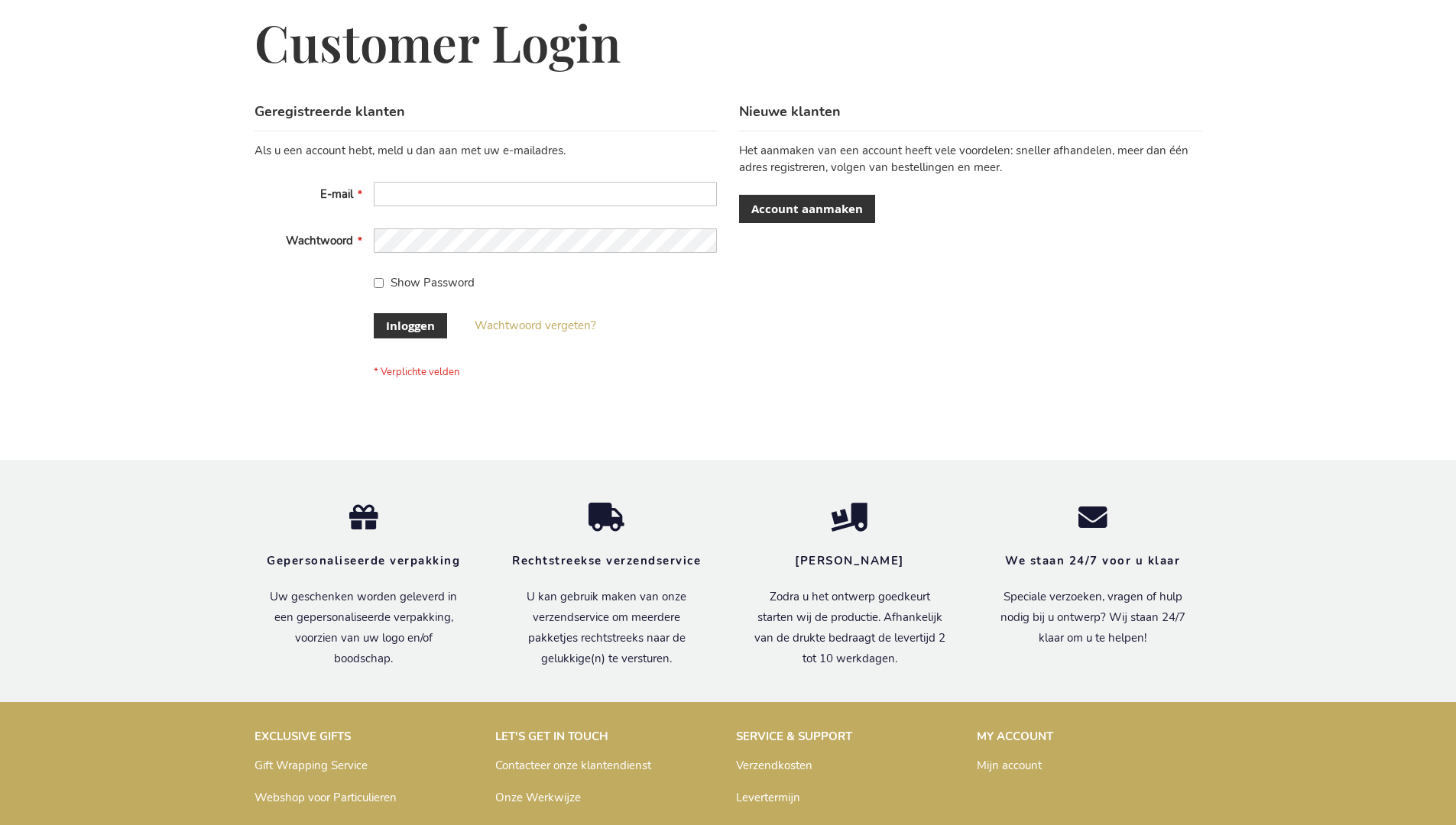
scroll to position [519, 0]
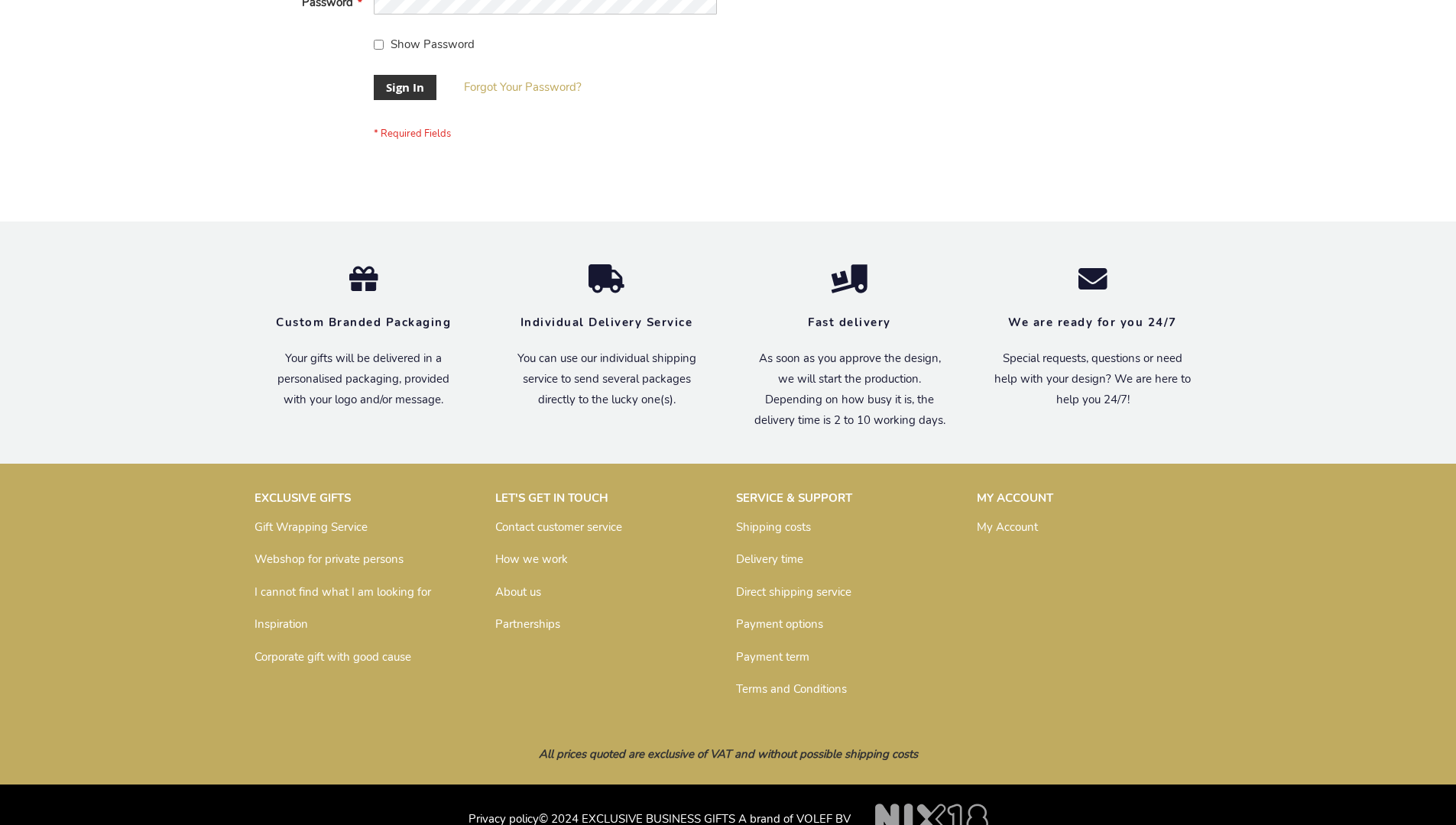
scroll to position [491, 0]
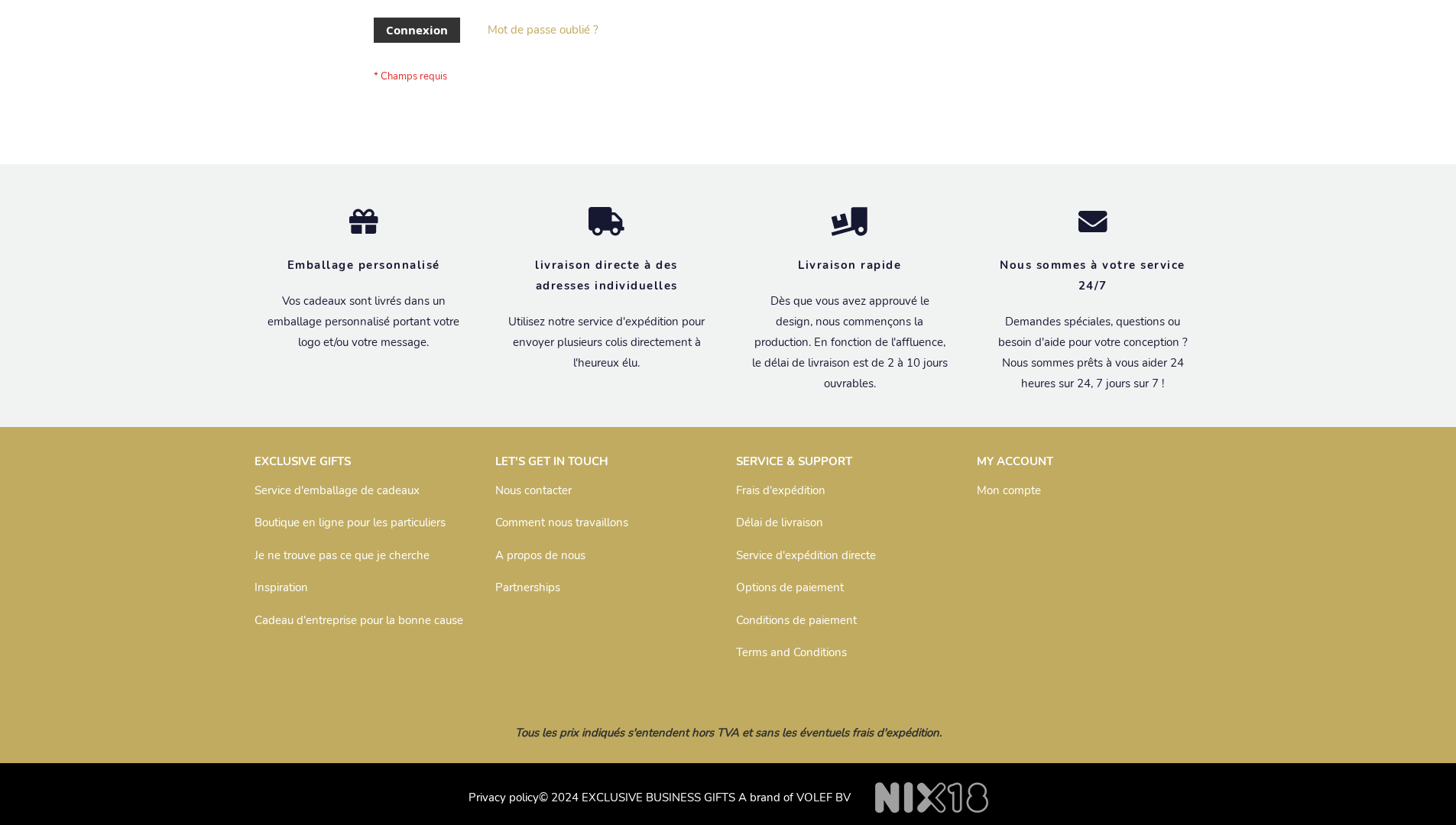
scroll to position [527, 0]
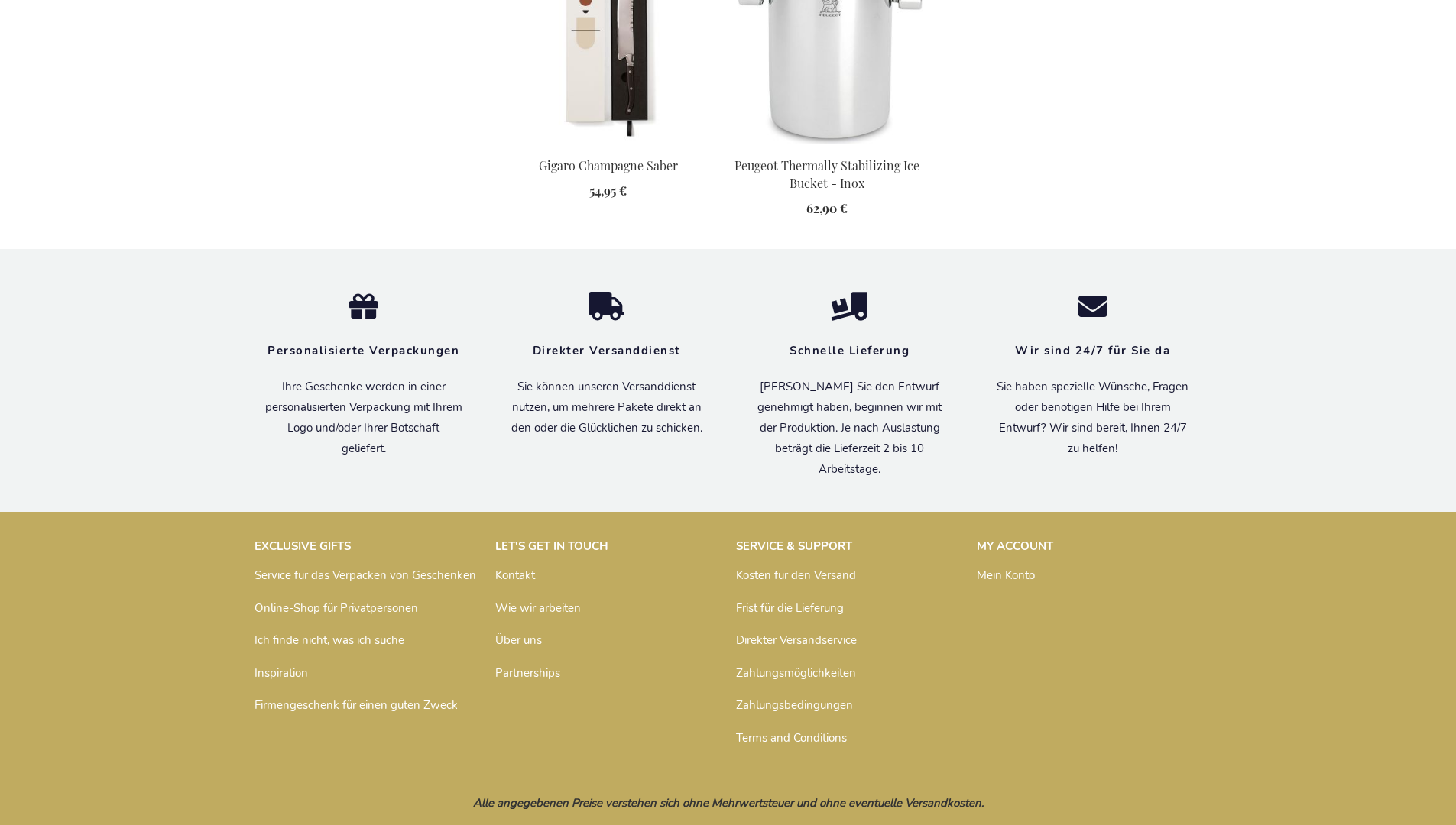
scroll to position [1377, 0]
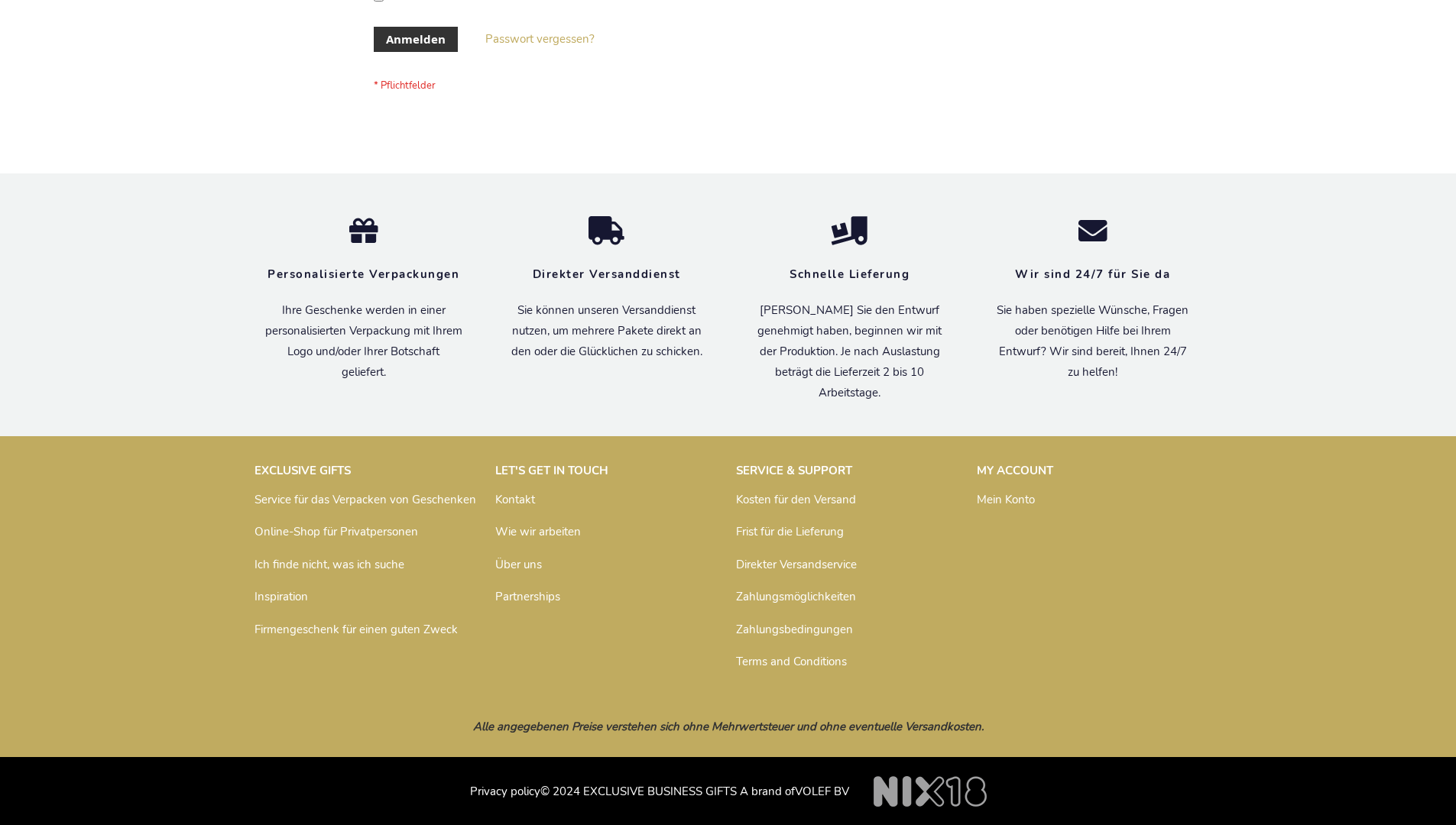
scroll to position [512, 0]
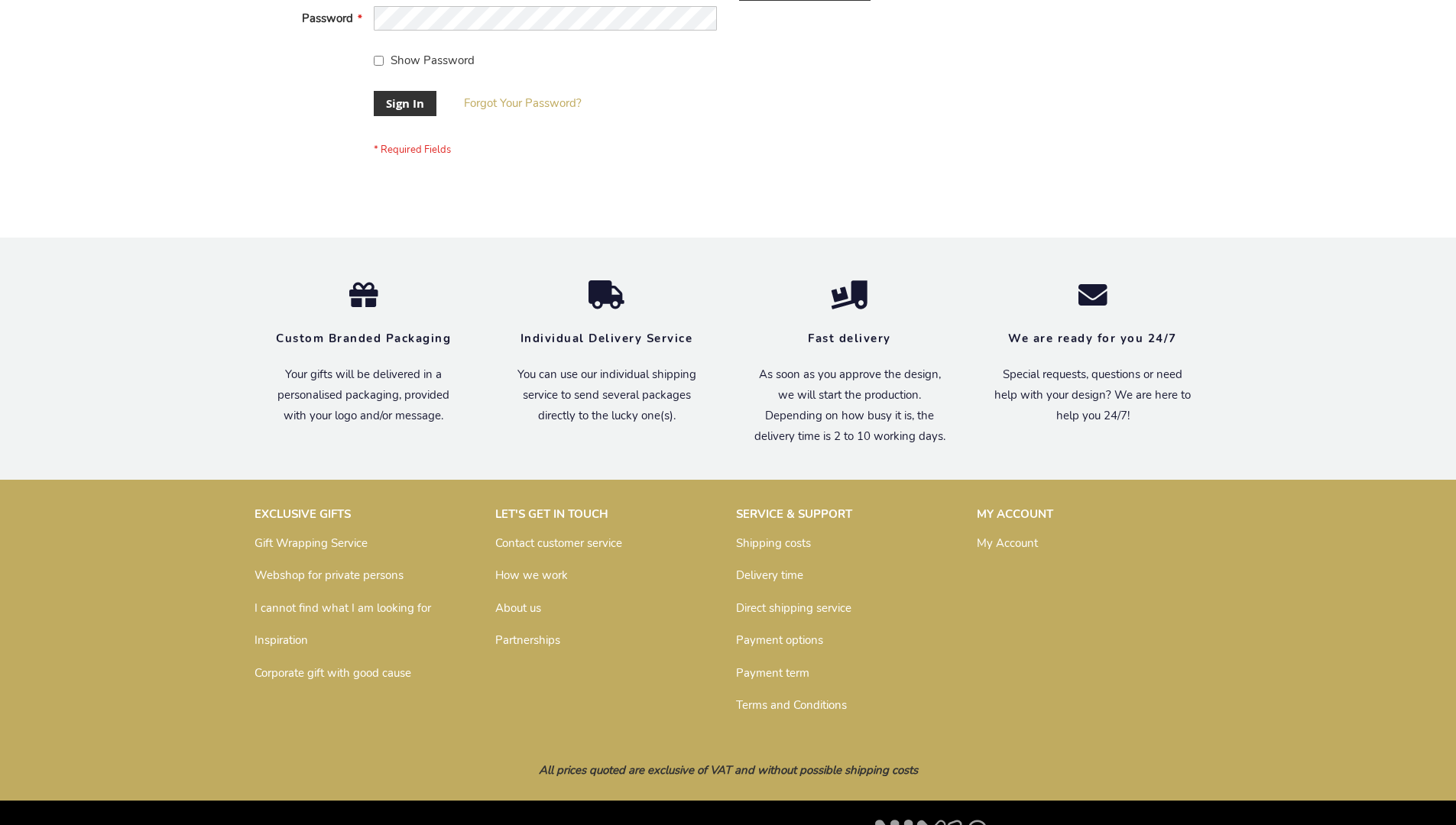
scroll to position [491, 0]
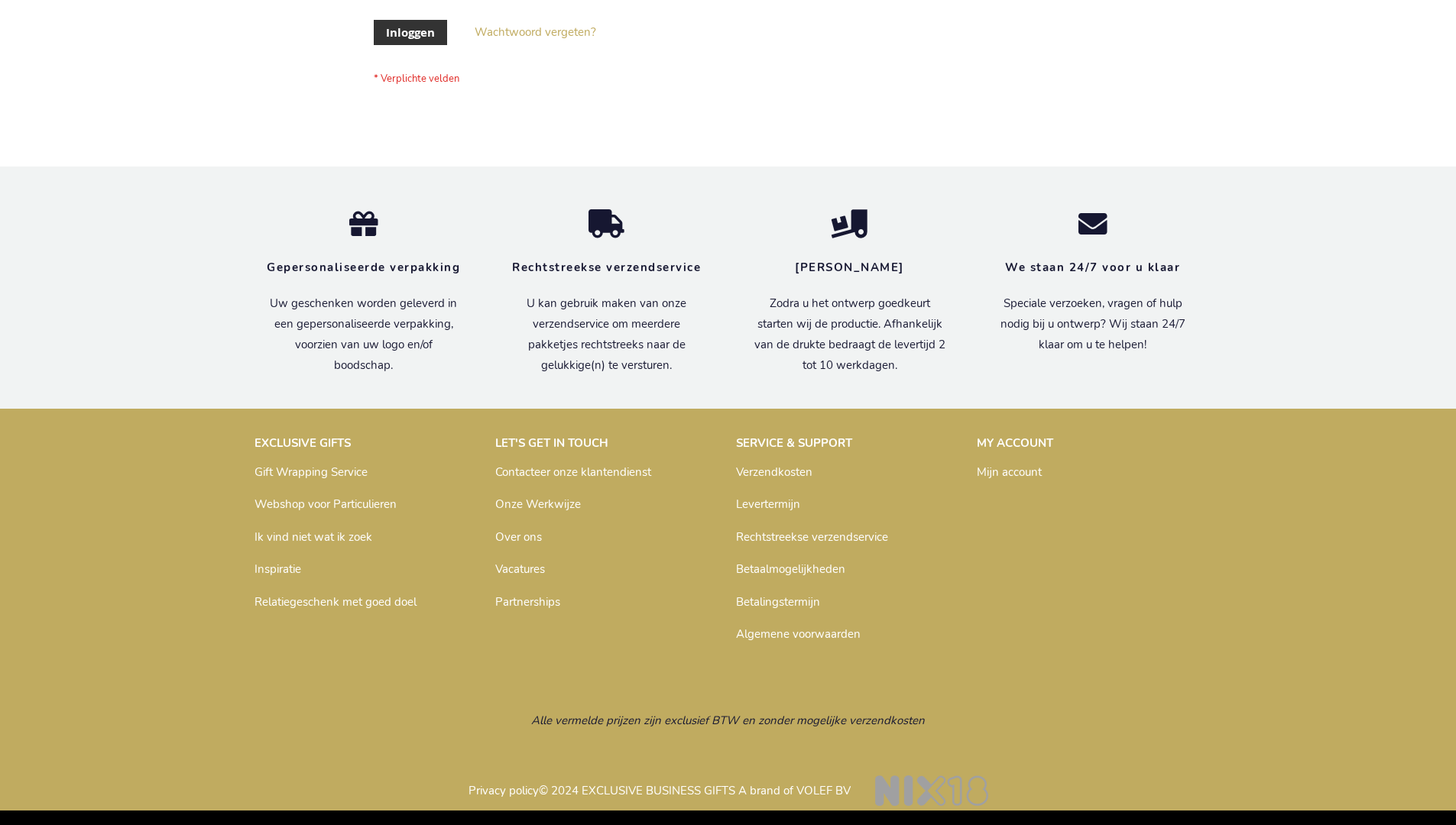
scroll to position [519, 0]
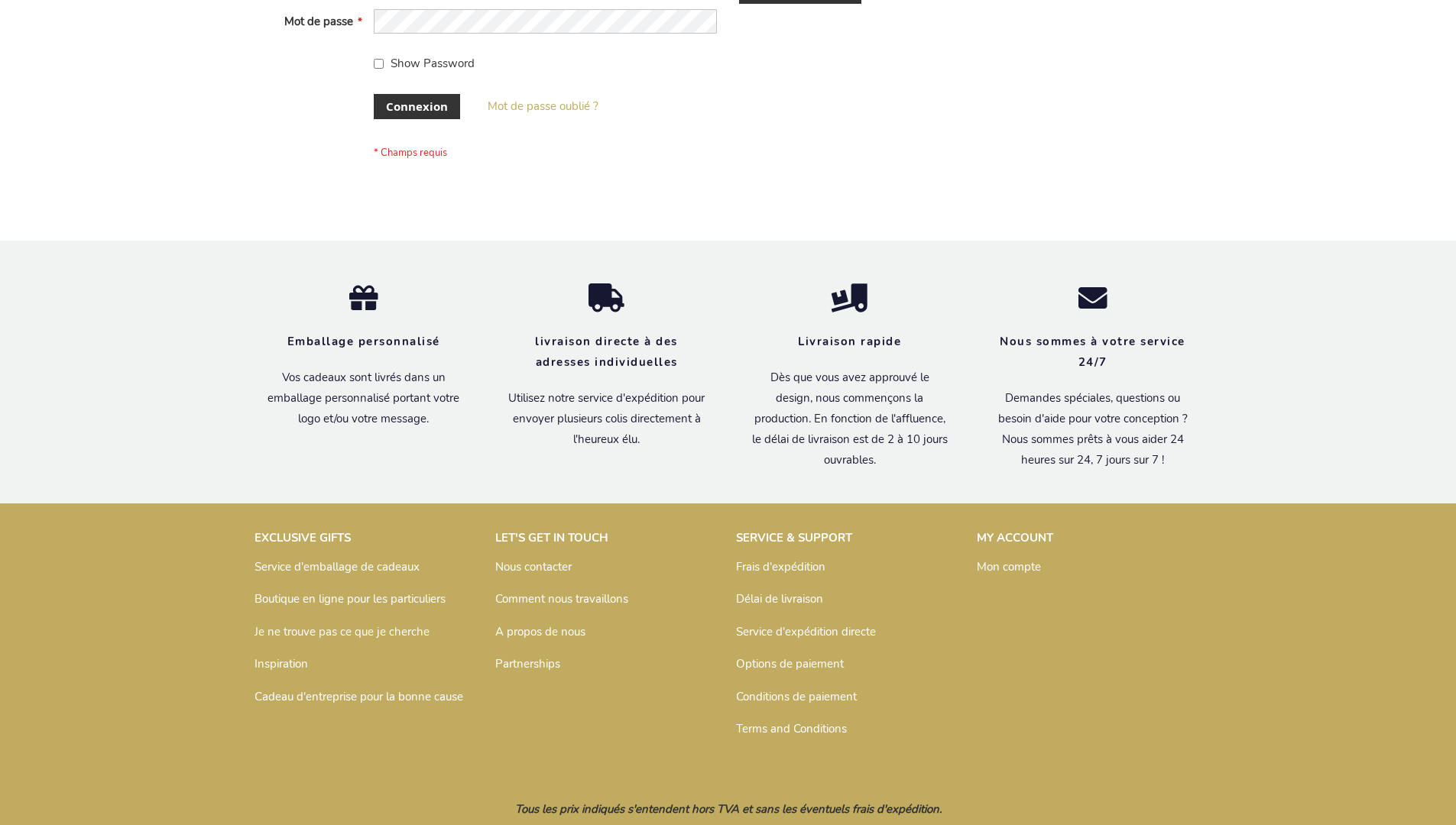
scroll to position [527, 0]
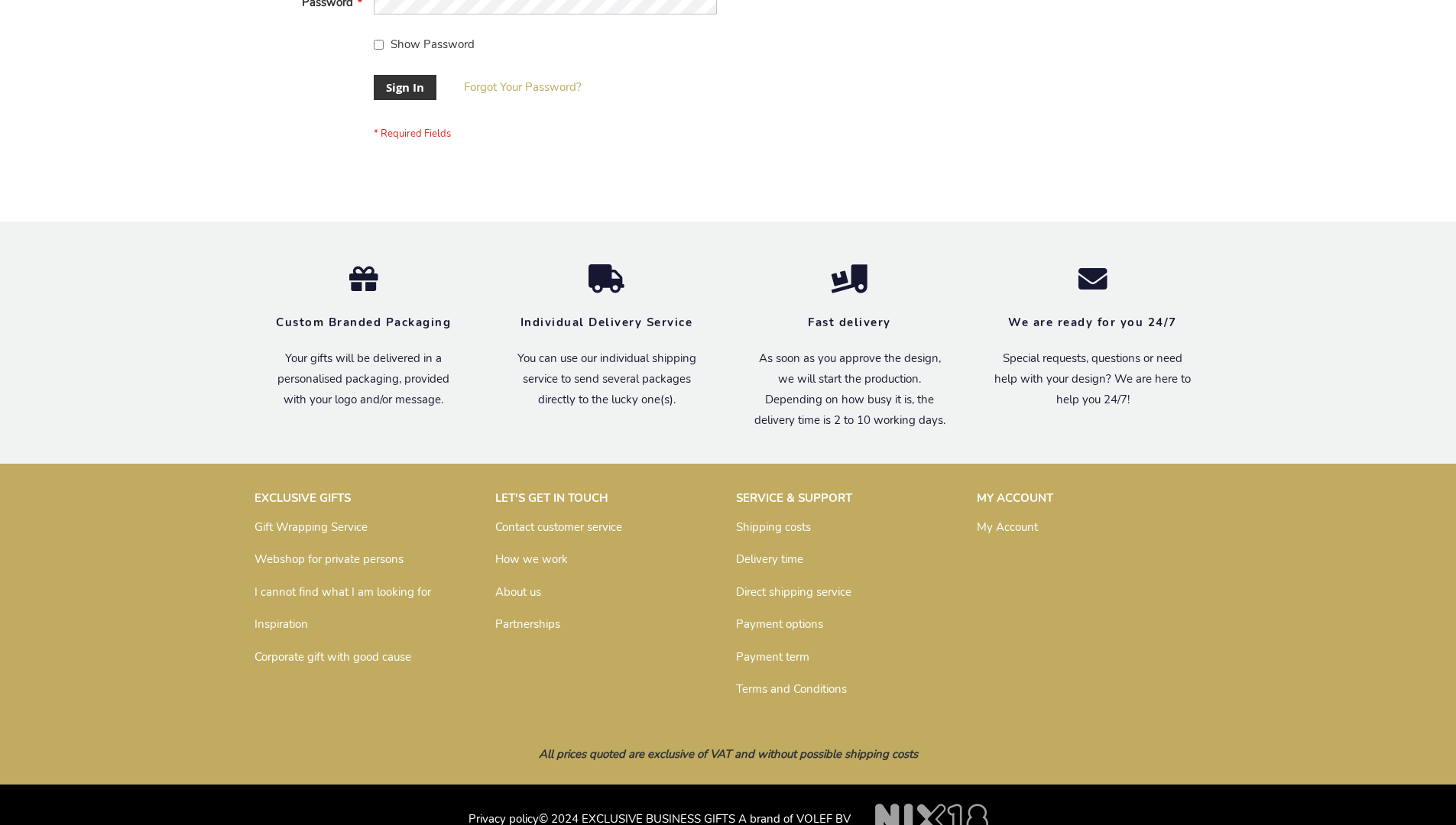
scroll to position [491, 0]
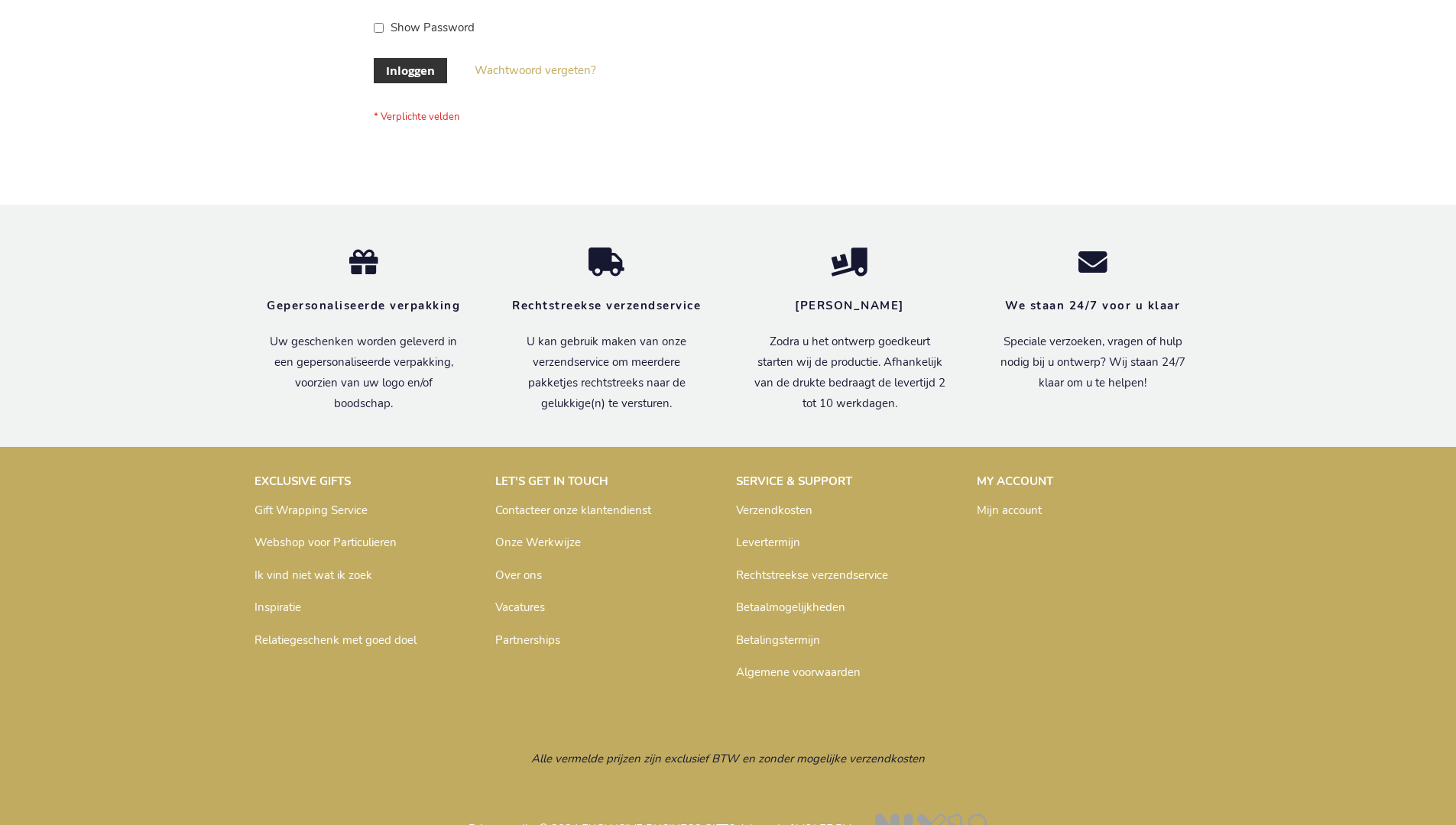
scroll to position [519, 0]
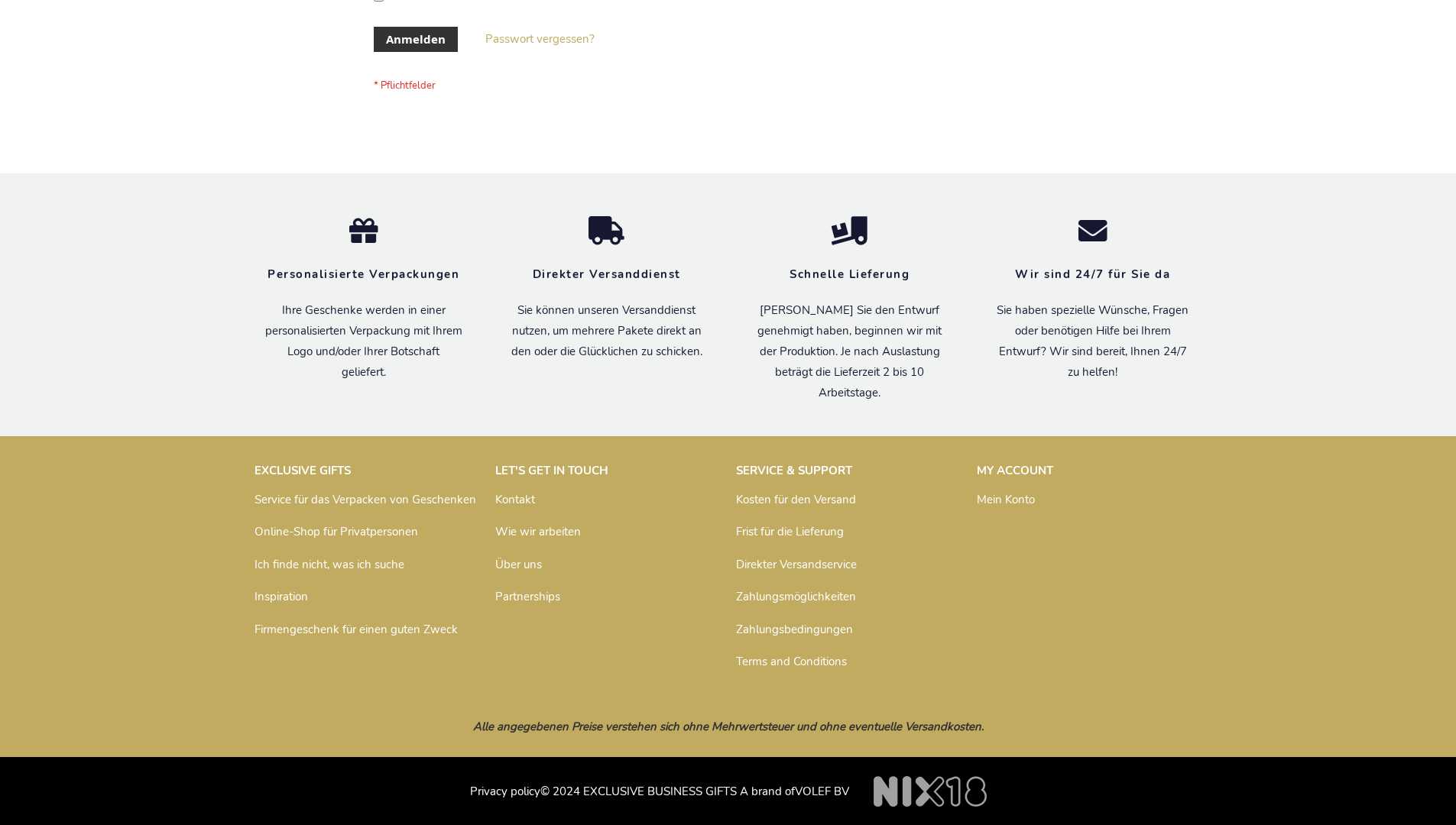
scroll to position [512, 0]
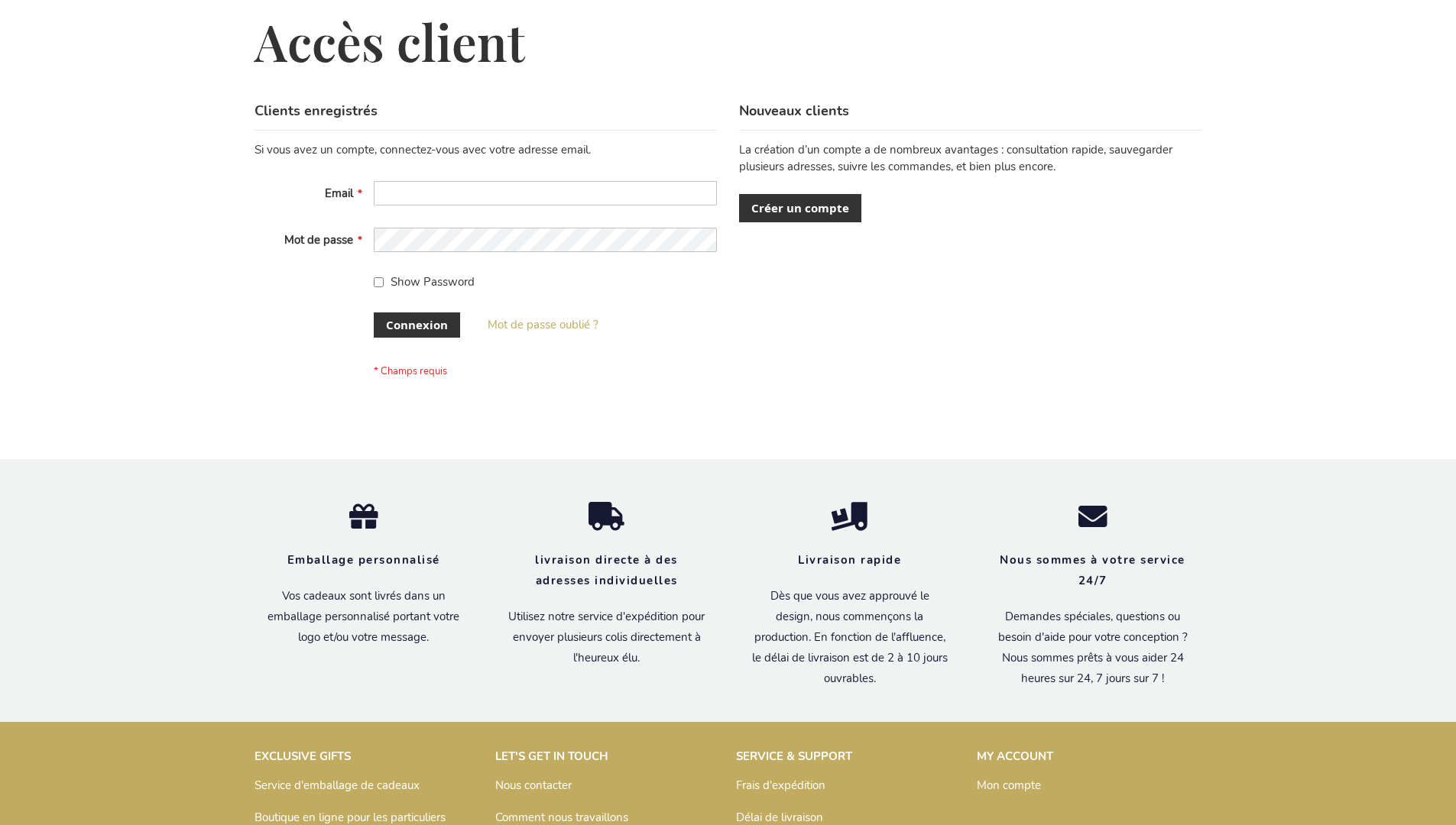
scroll to position [527, 0]
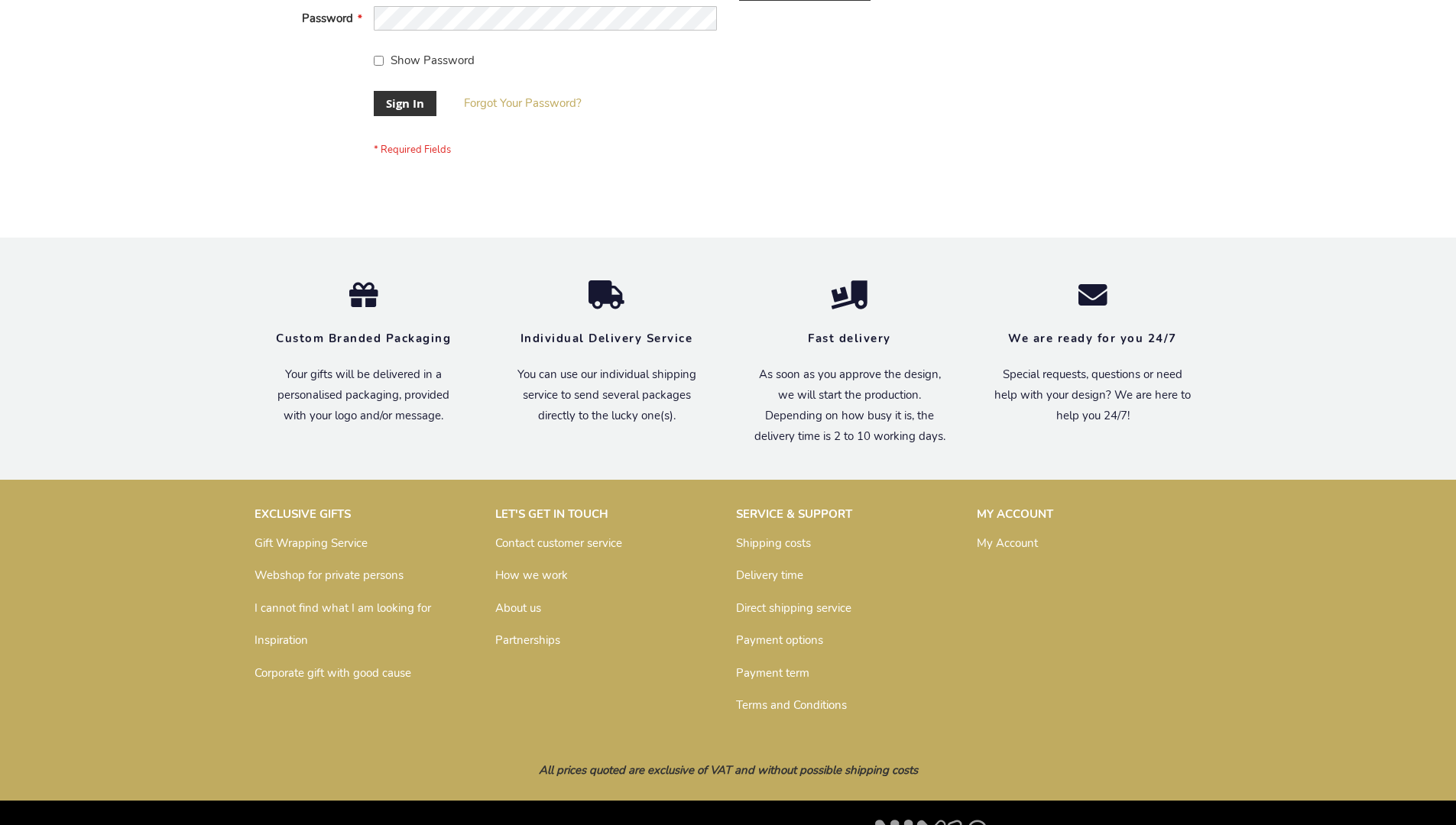
scroll to position [491, 0]
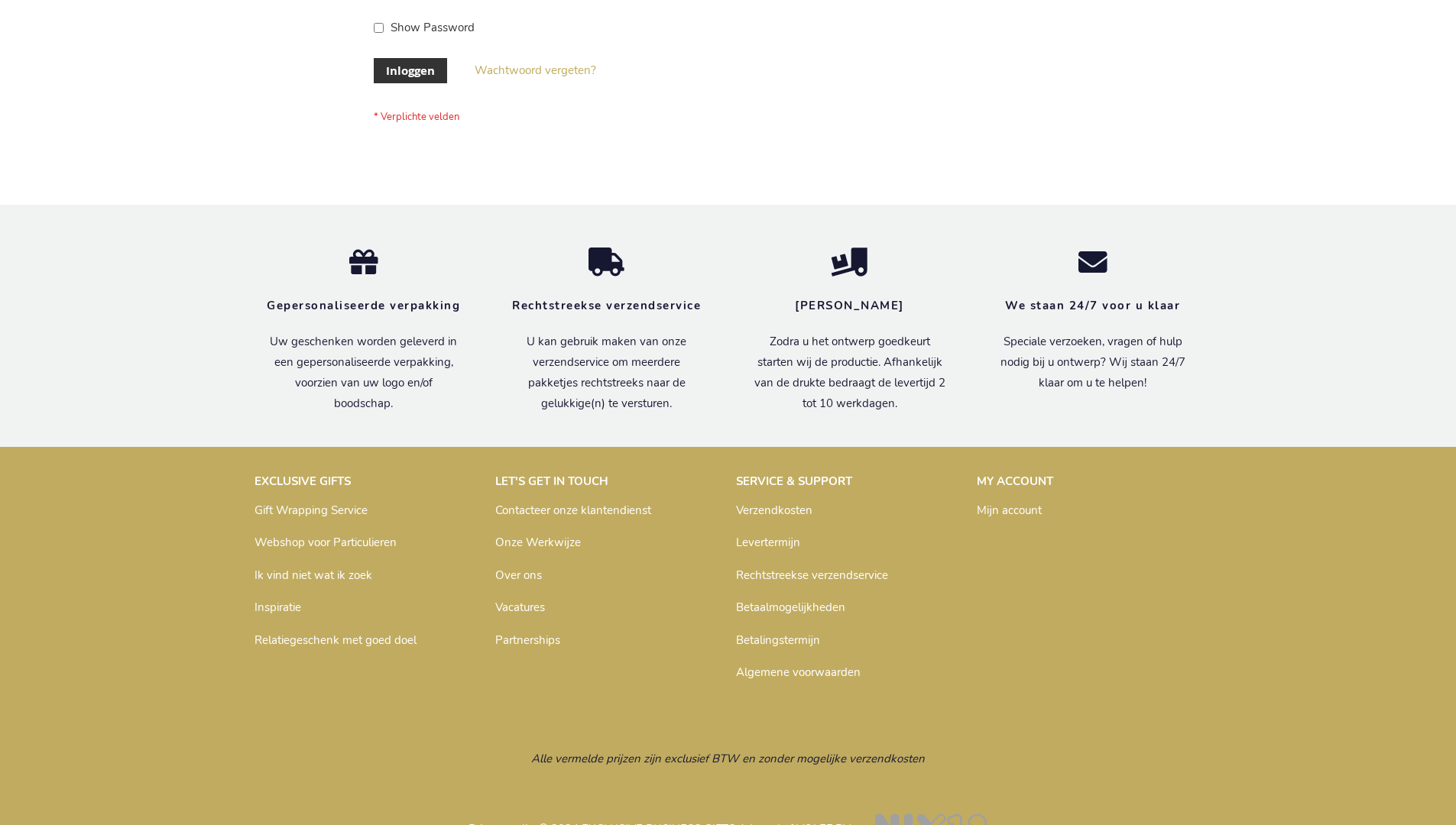
scroll to position [519, 0]
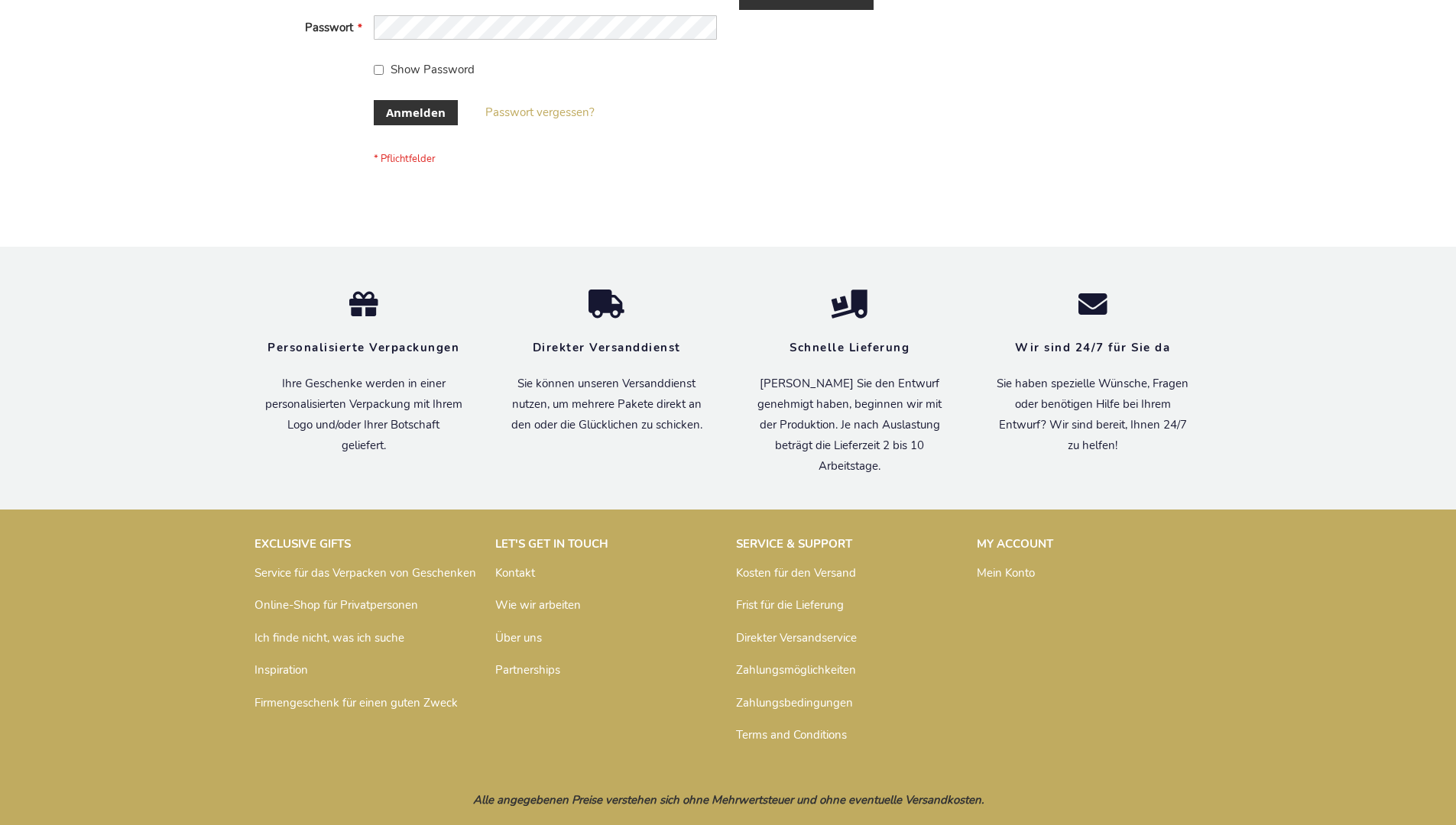
scroll to position [512, 0]
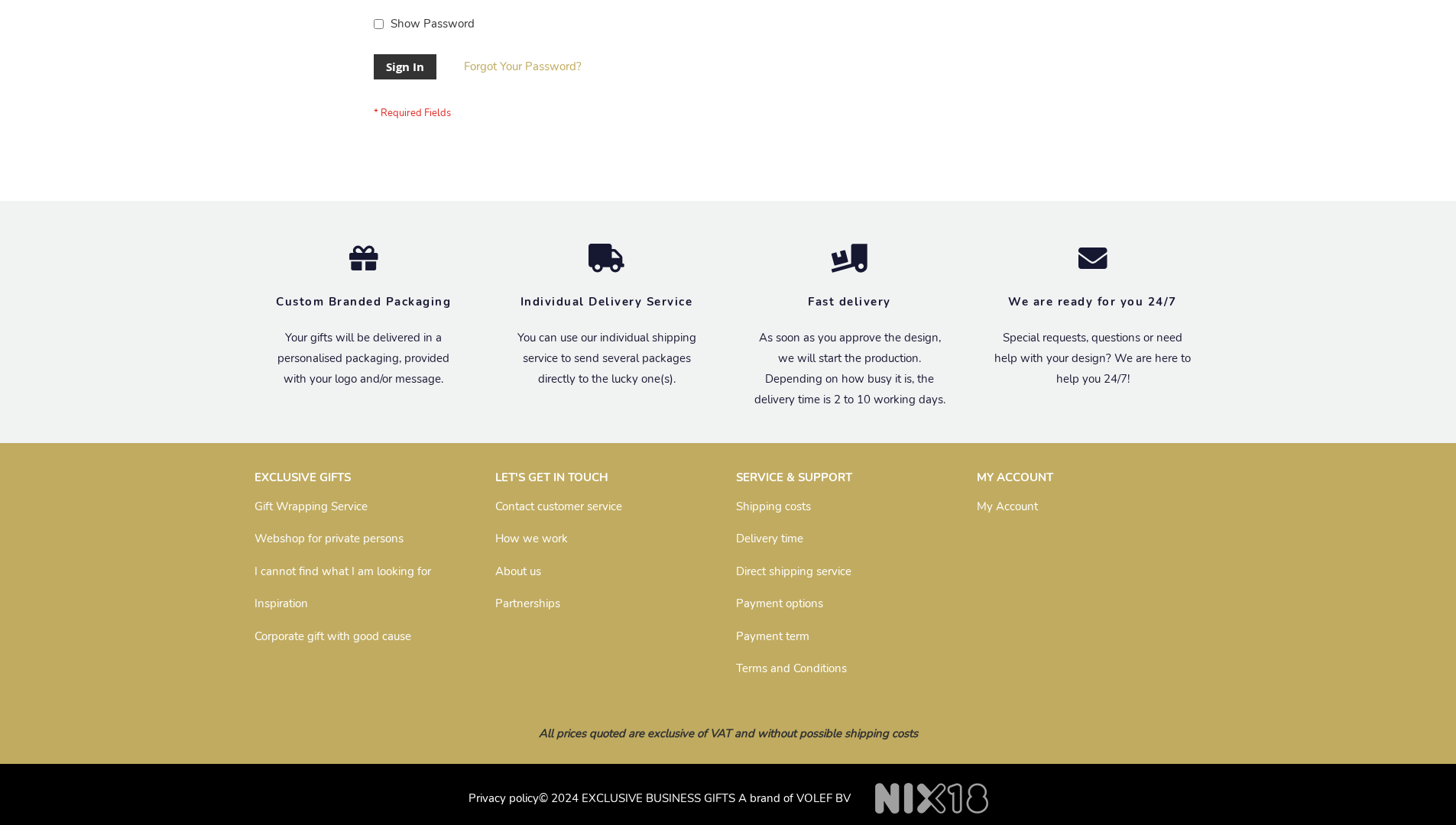
scroll to position [491, 0]
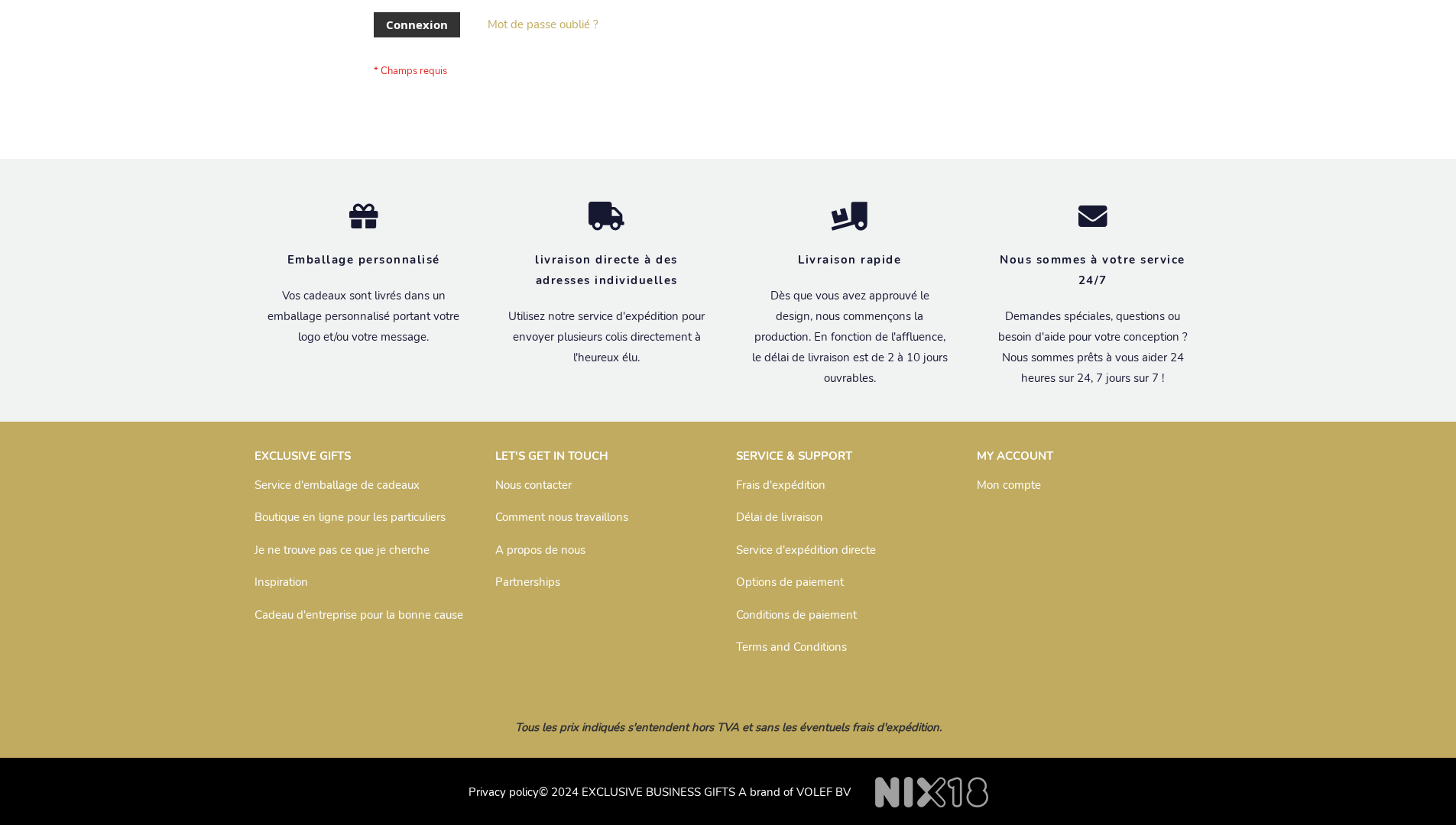
scroll to position [527, 0]
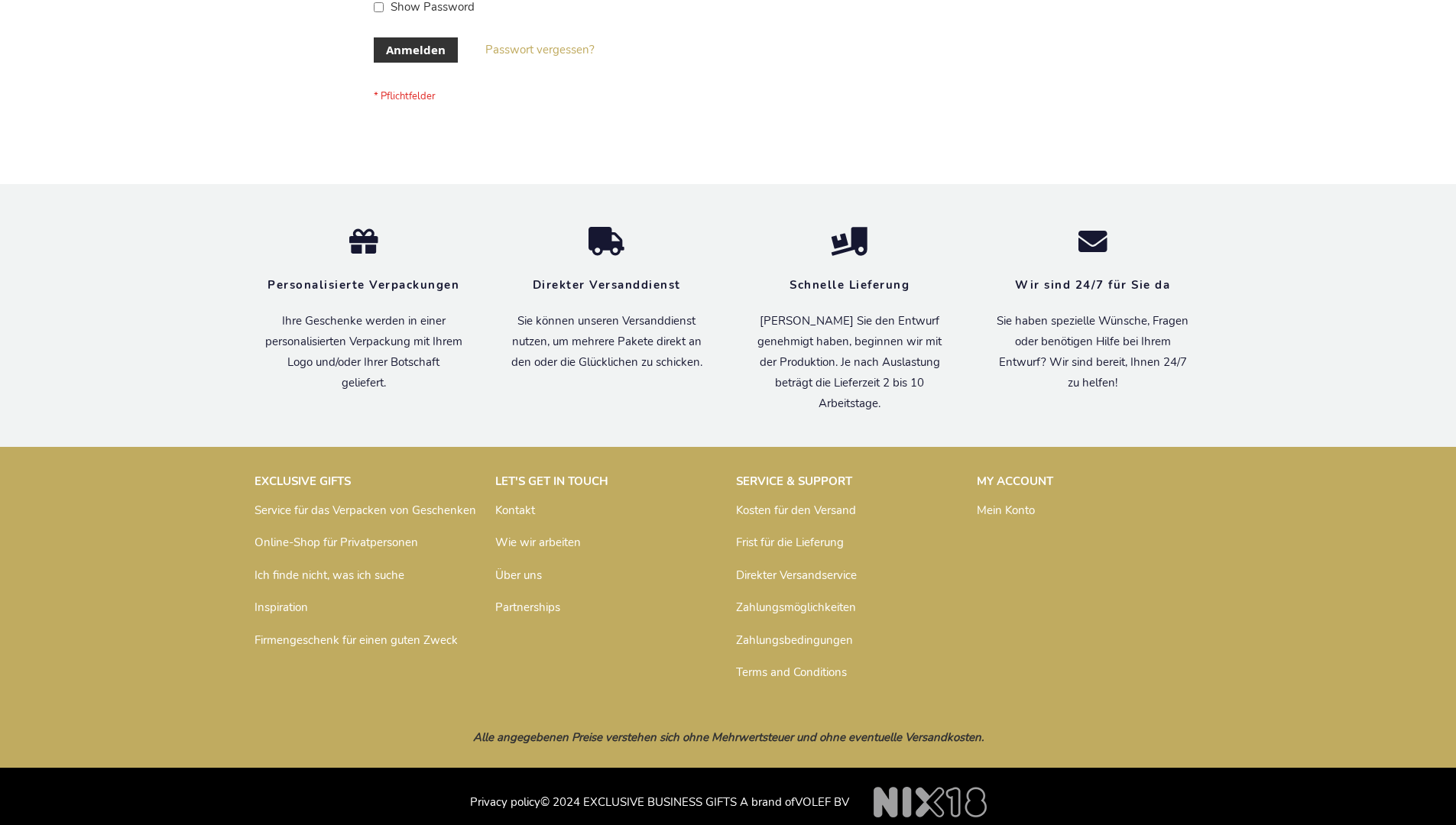
scroll to position [512, 0]
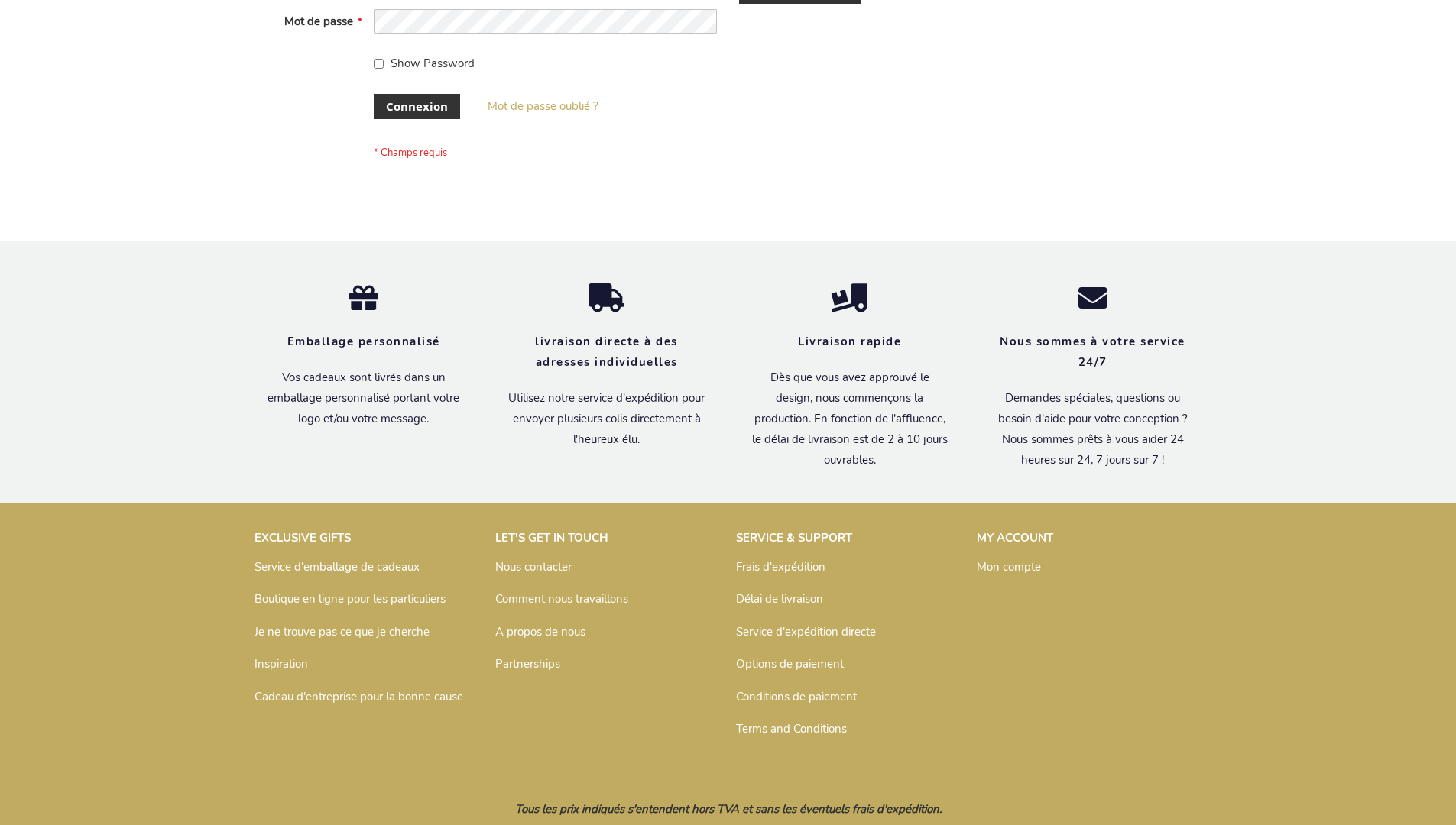
scroll to position [527, 0]
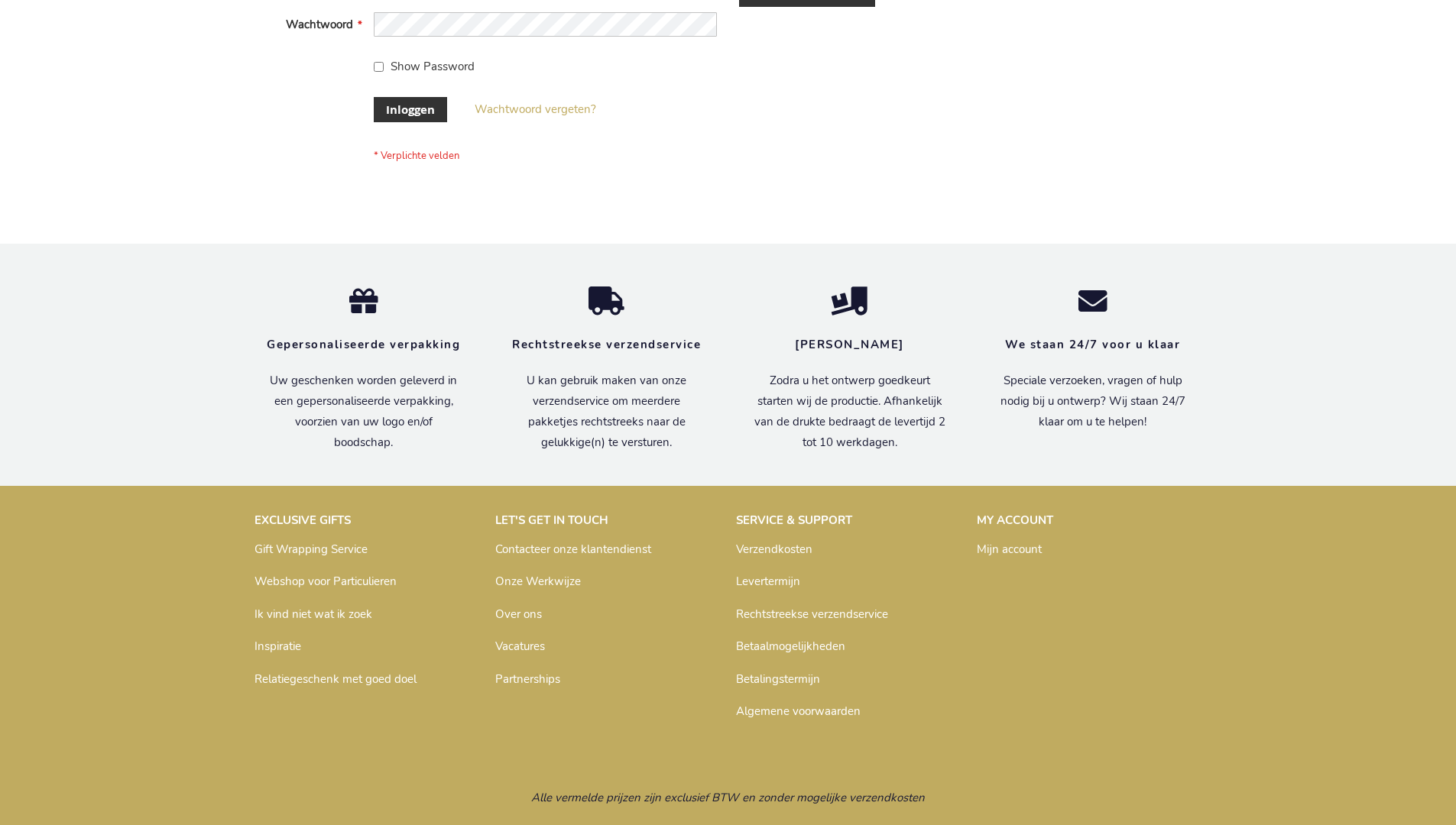
scroll to position [519, 0]
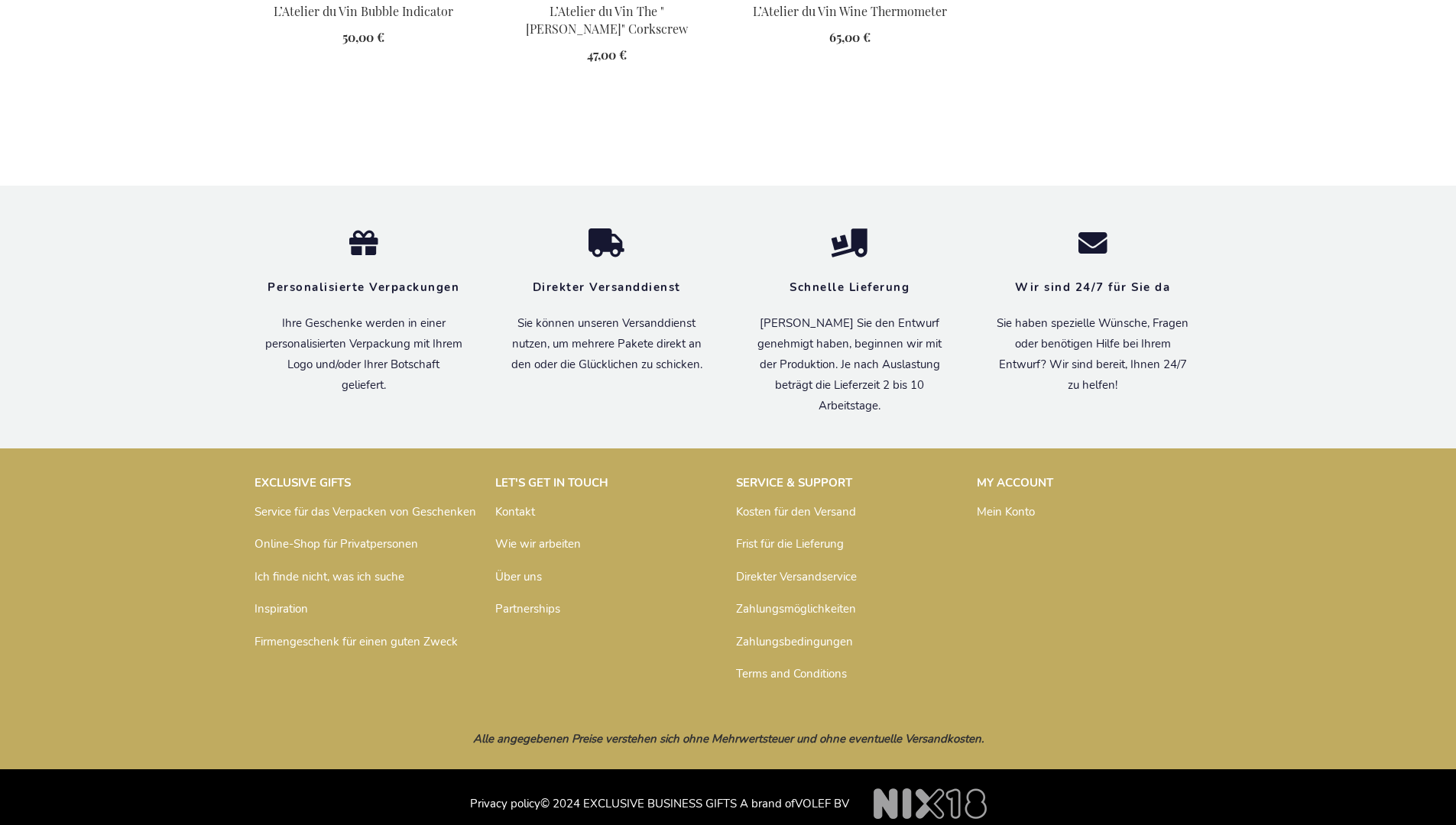
scroll to position [939, 0]
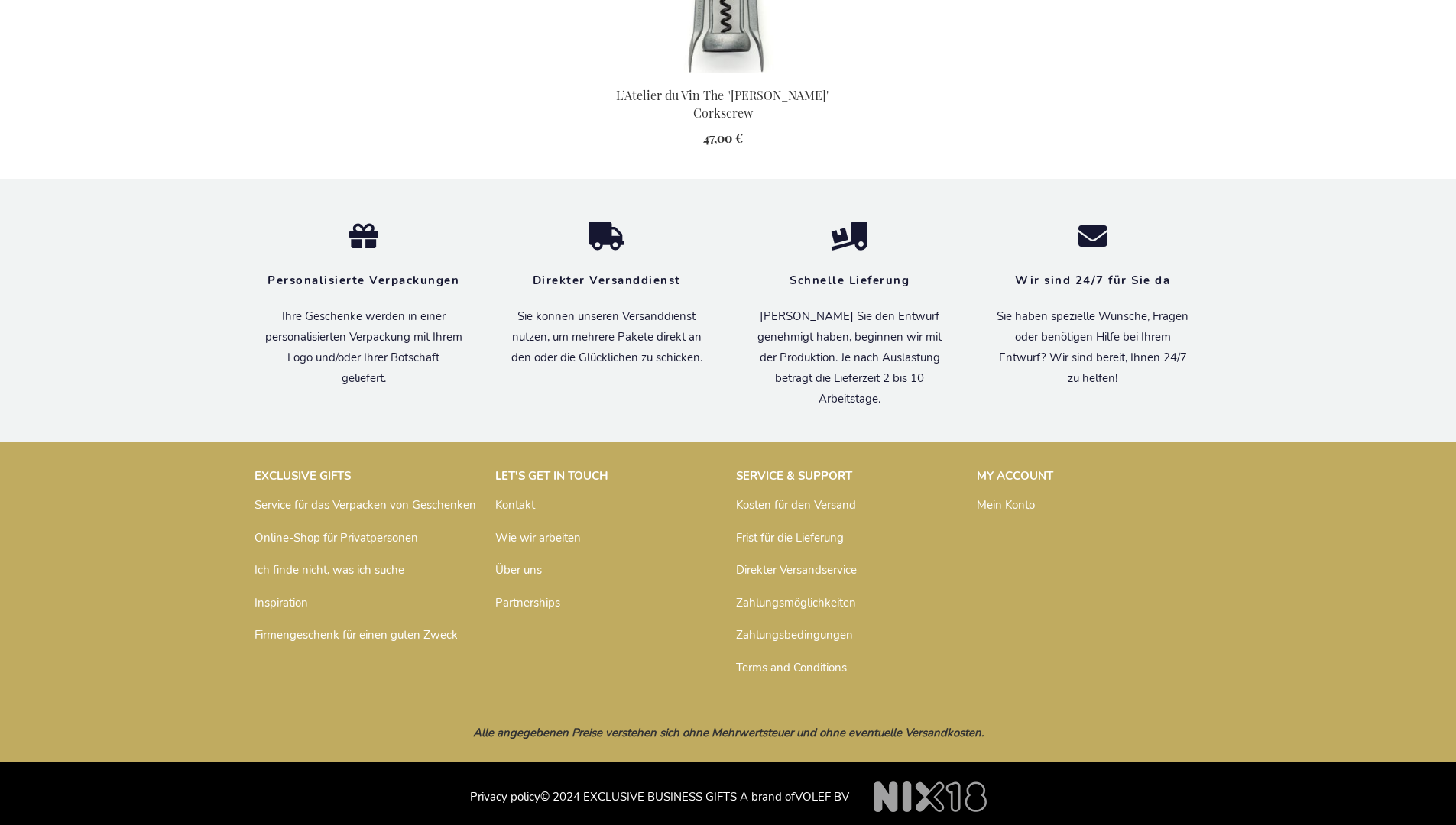
scroll to position [1491, 0]
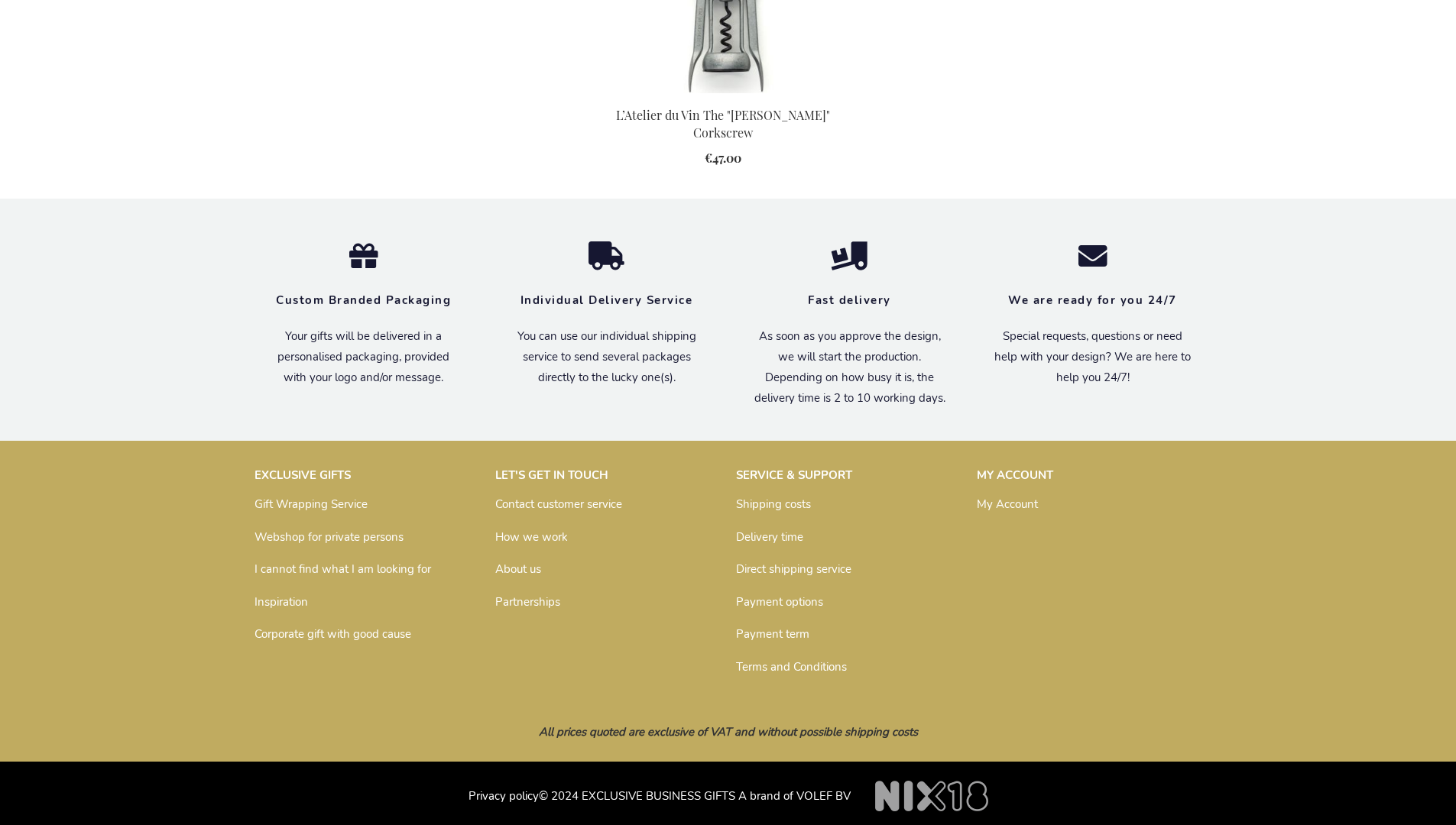
scroll to position [1471, 0]
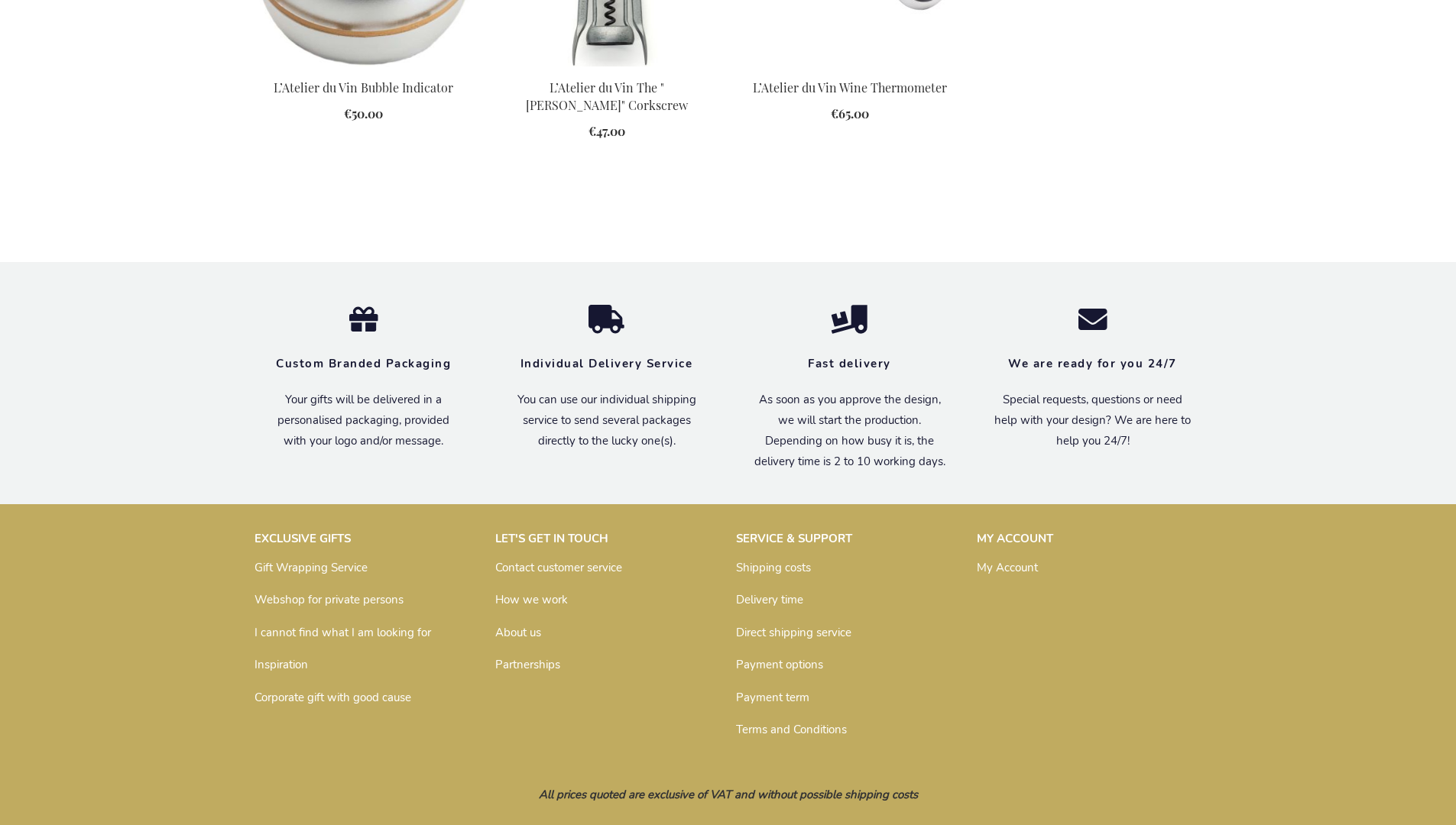
scroll to position [918, 0]
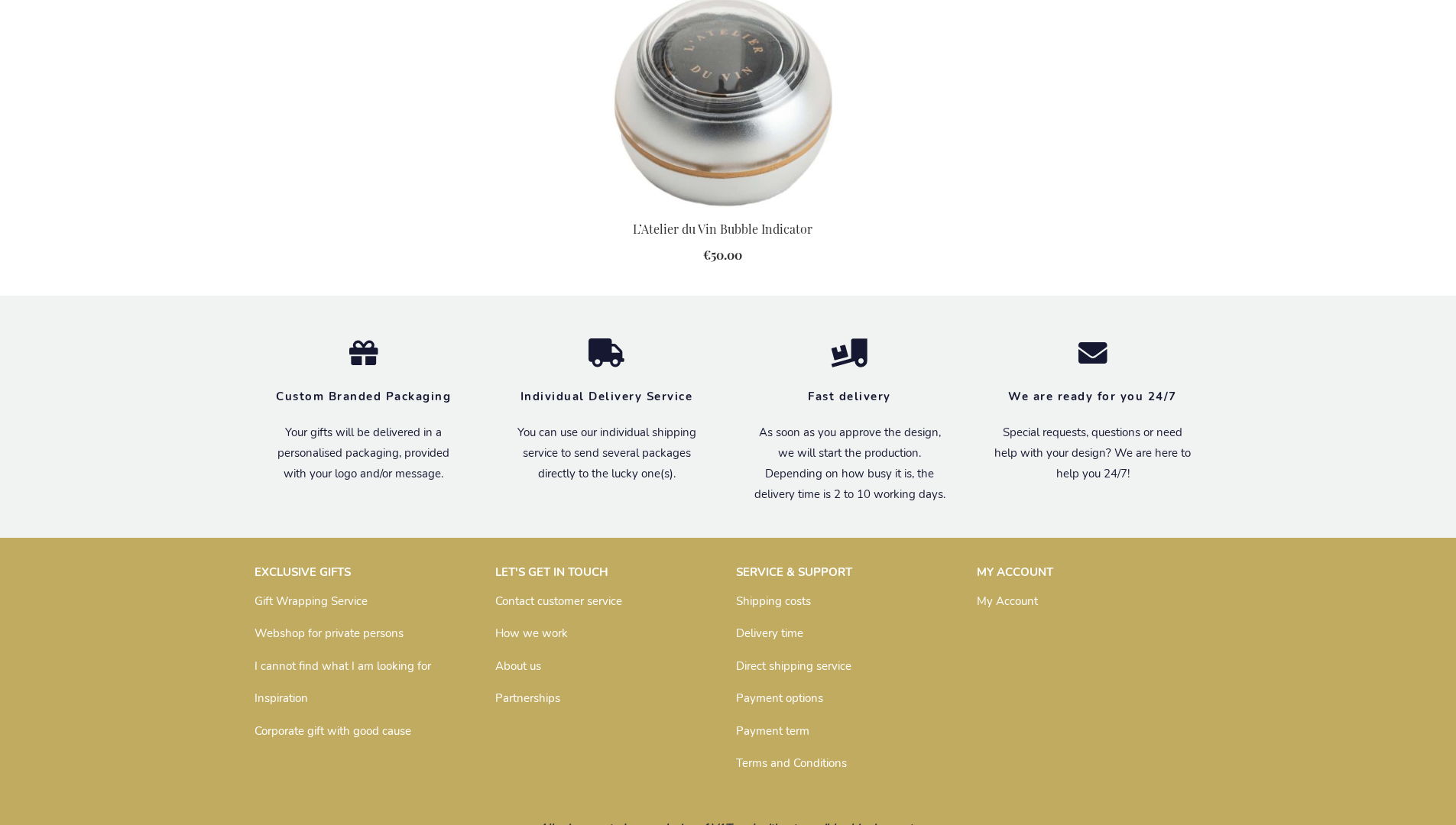
scroll to position [1535, 0]
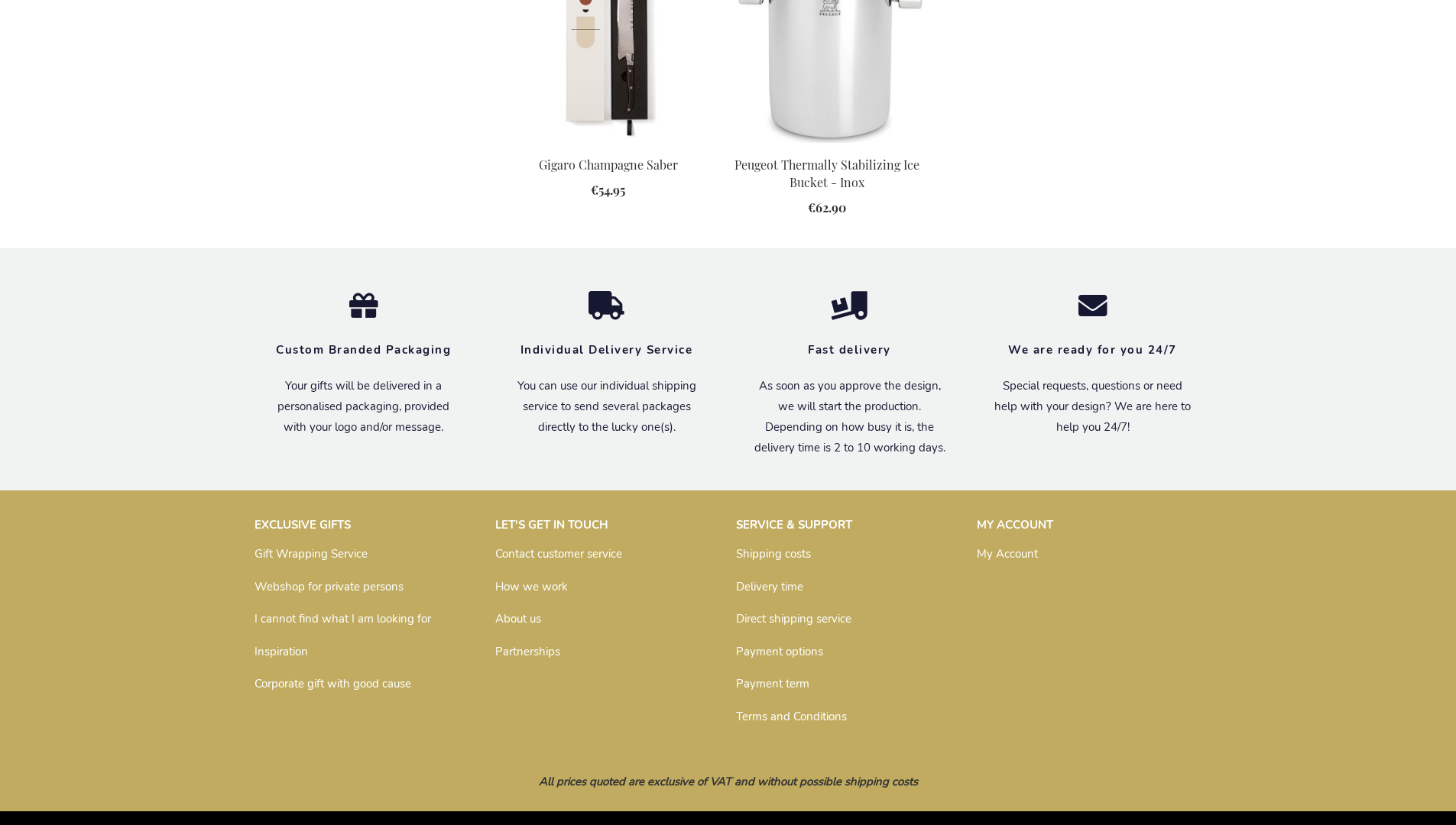
scroll to position [1357, 0]
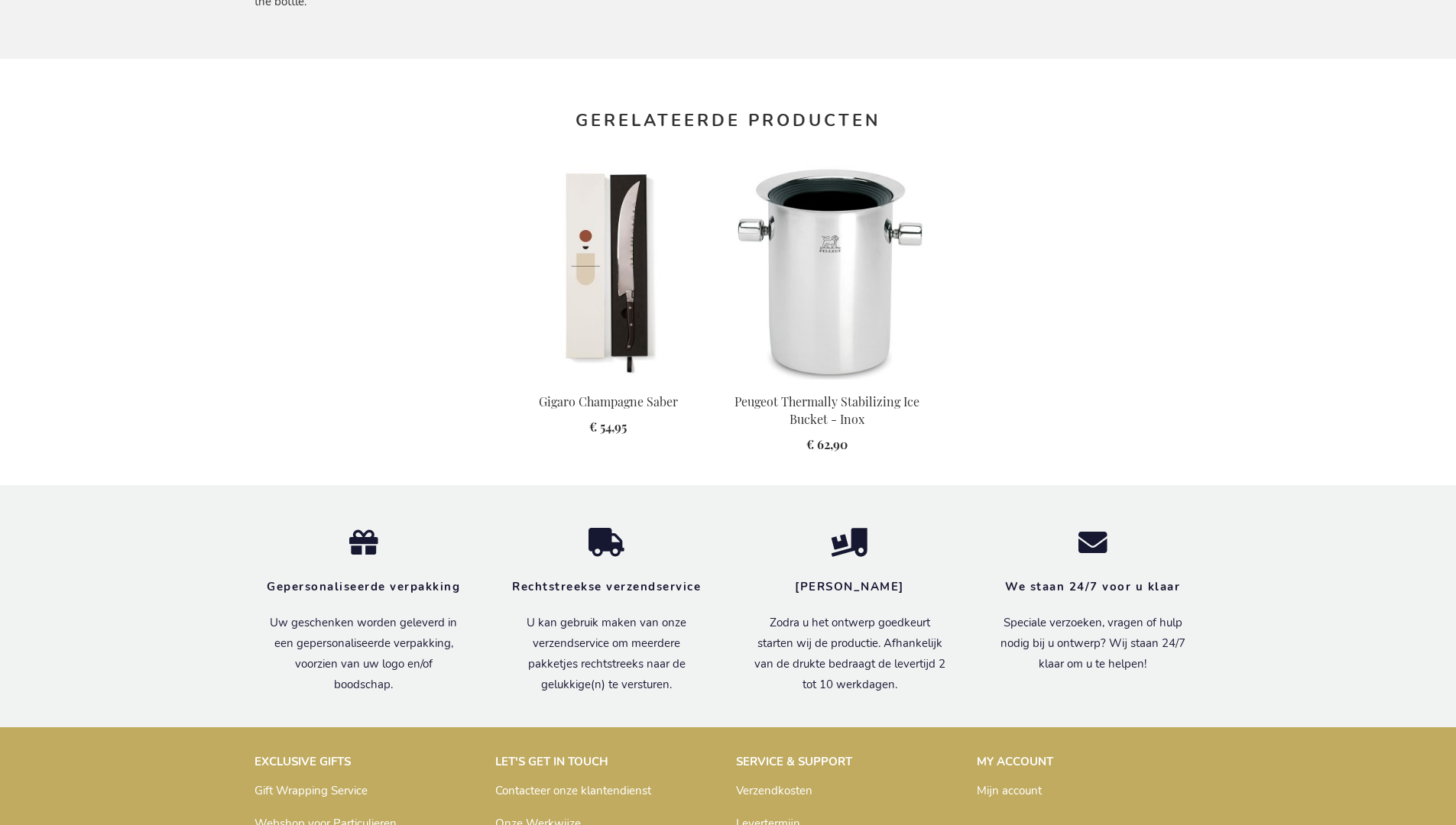
scroll to position [1385, 0]
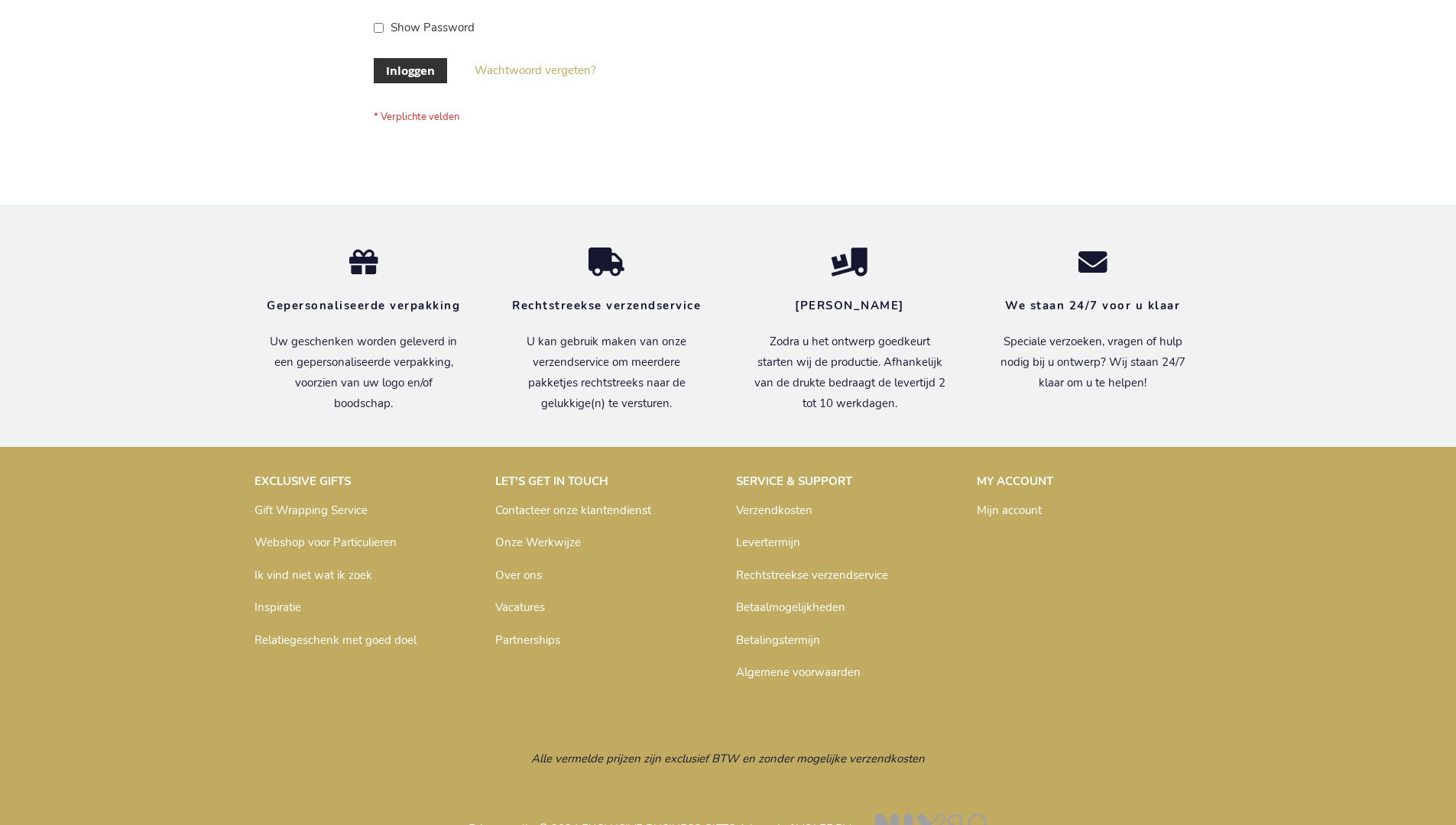
scroll to position [519, 0]
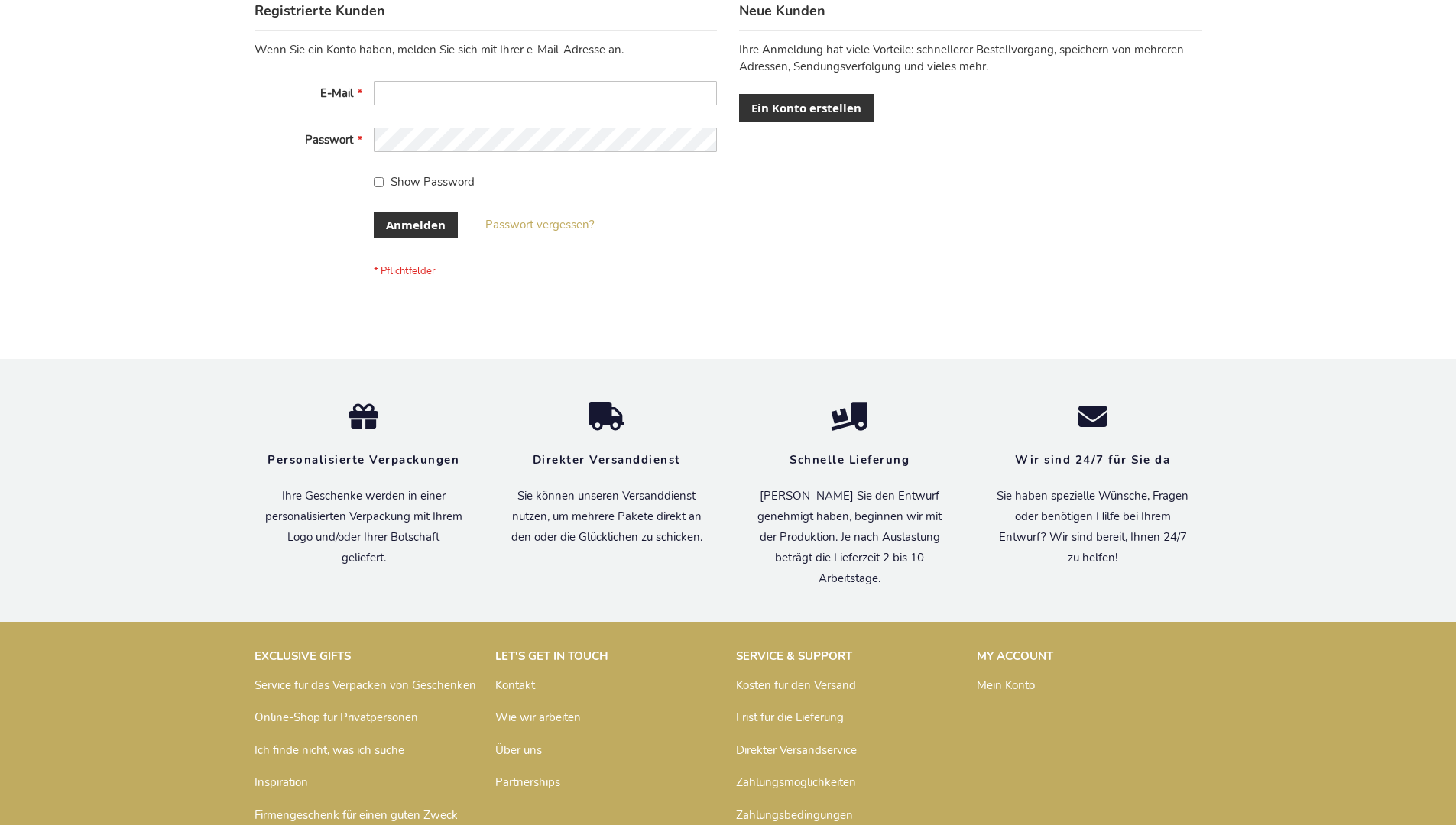
scroll to position [512, 0]
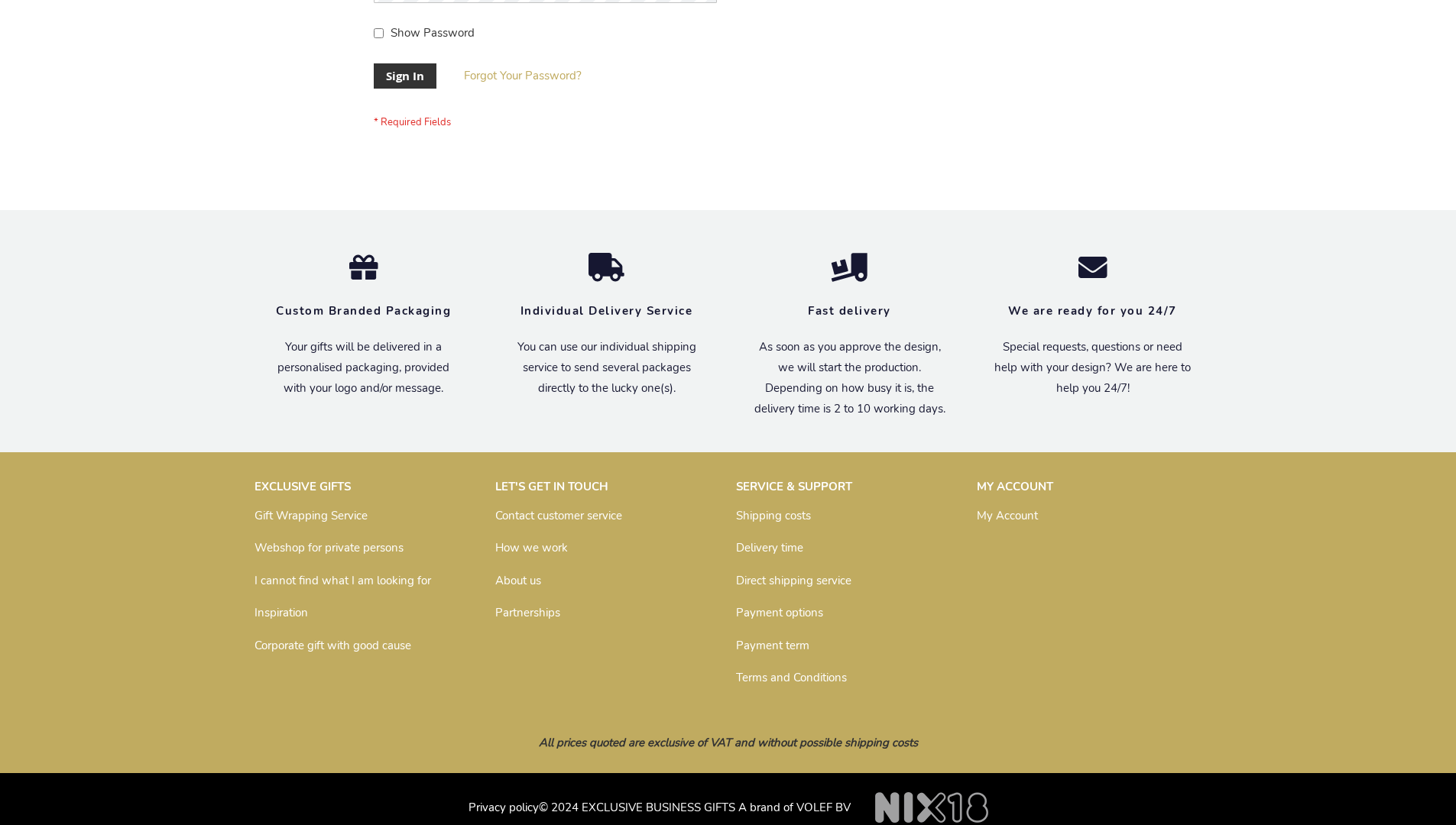
scroll to position [491, 0]
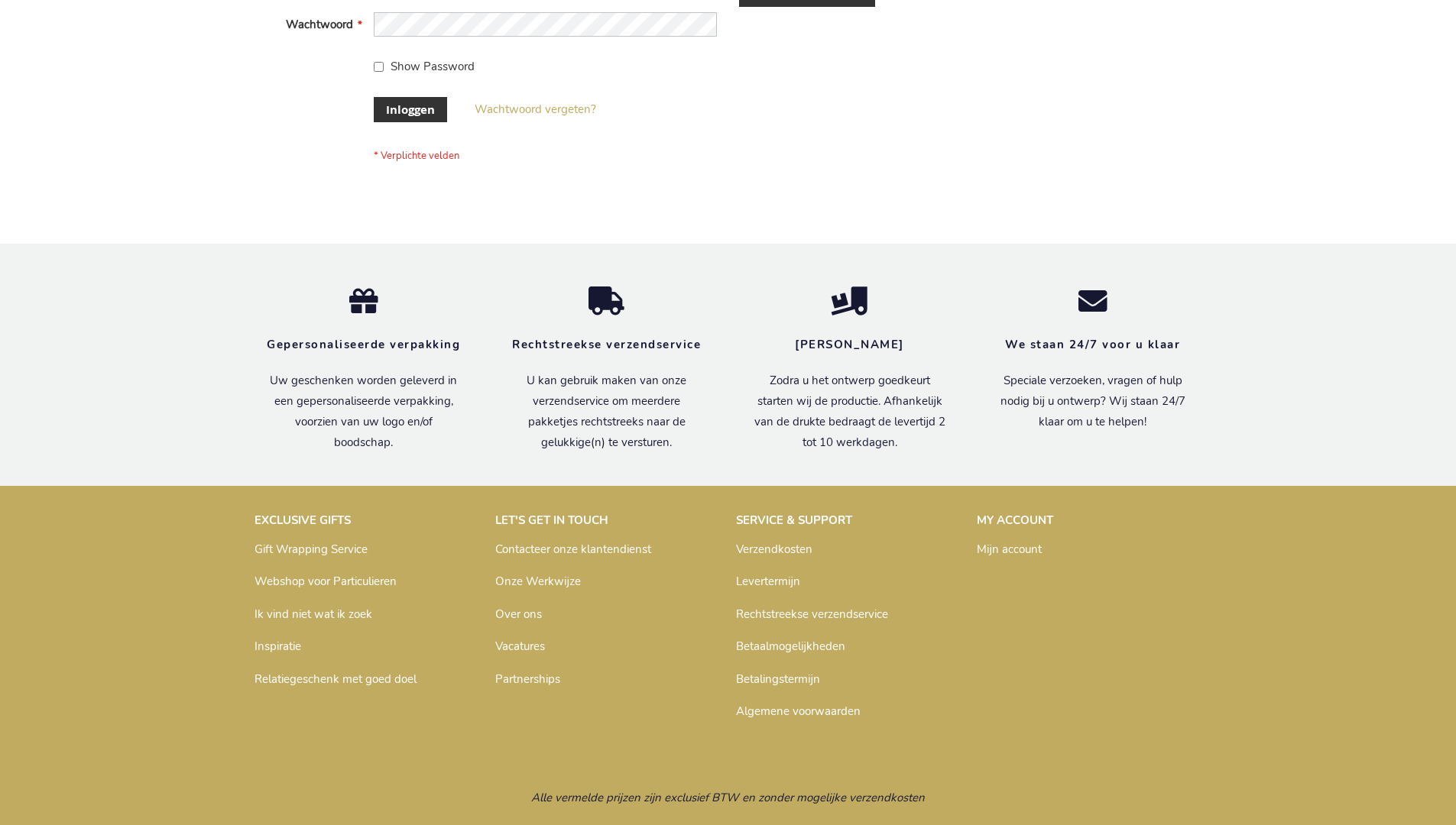
scroll to position [519, 0]
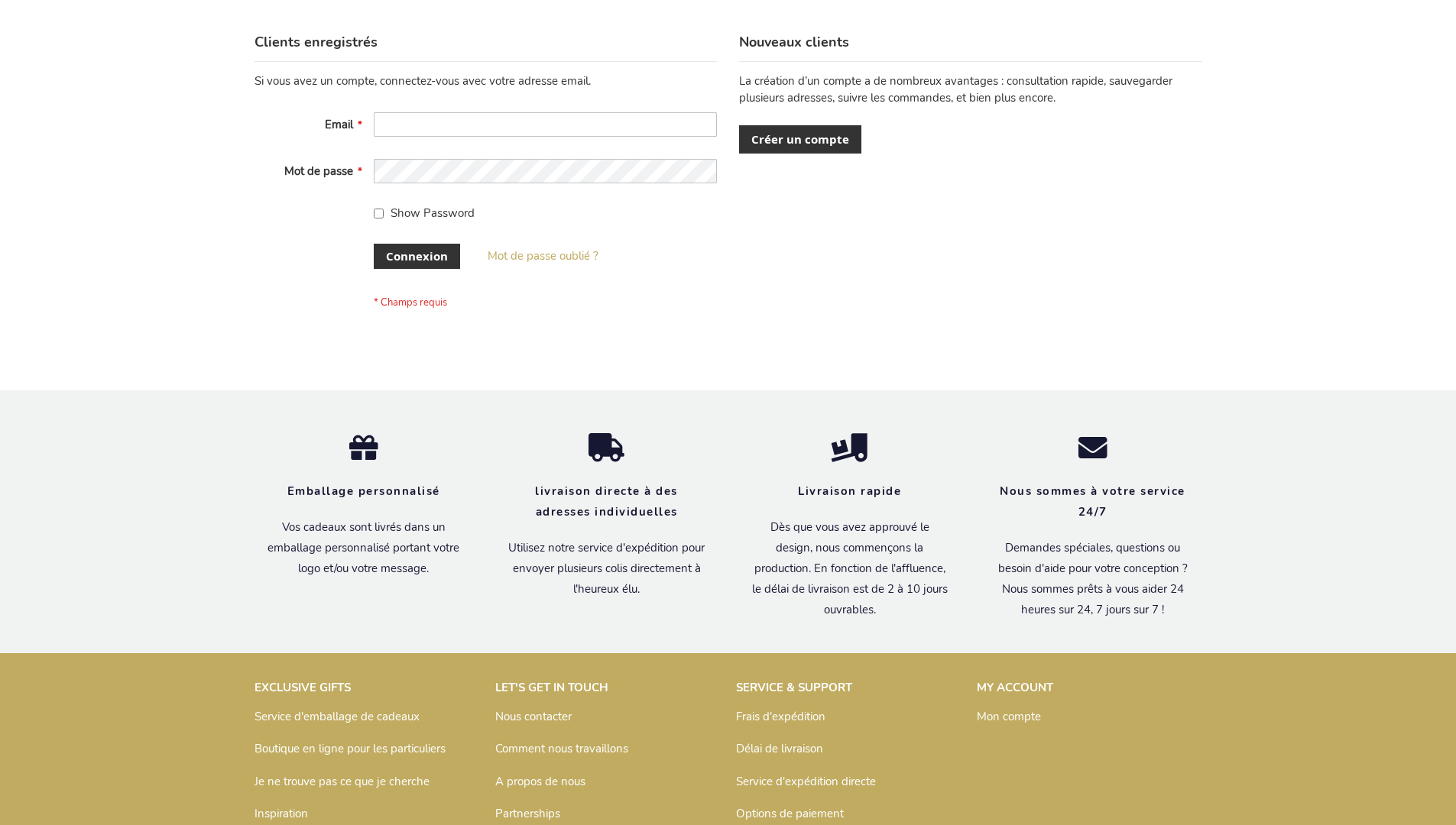
scroll to position [527, 0]
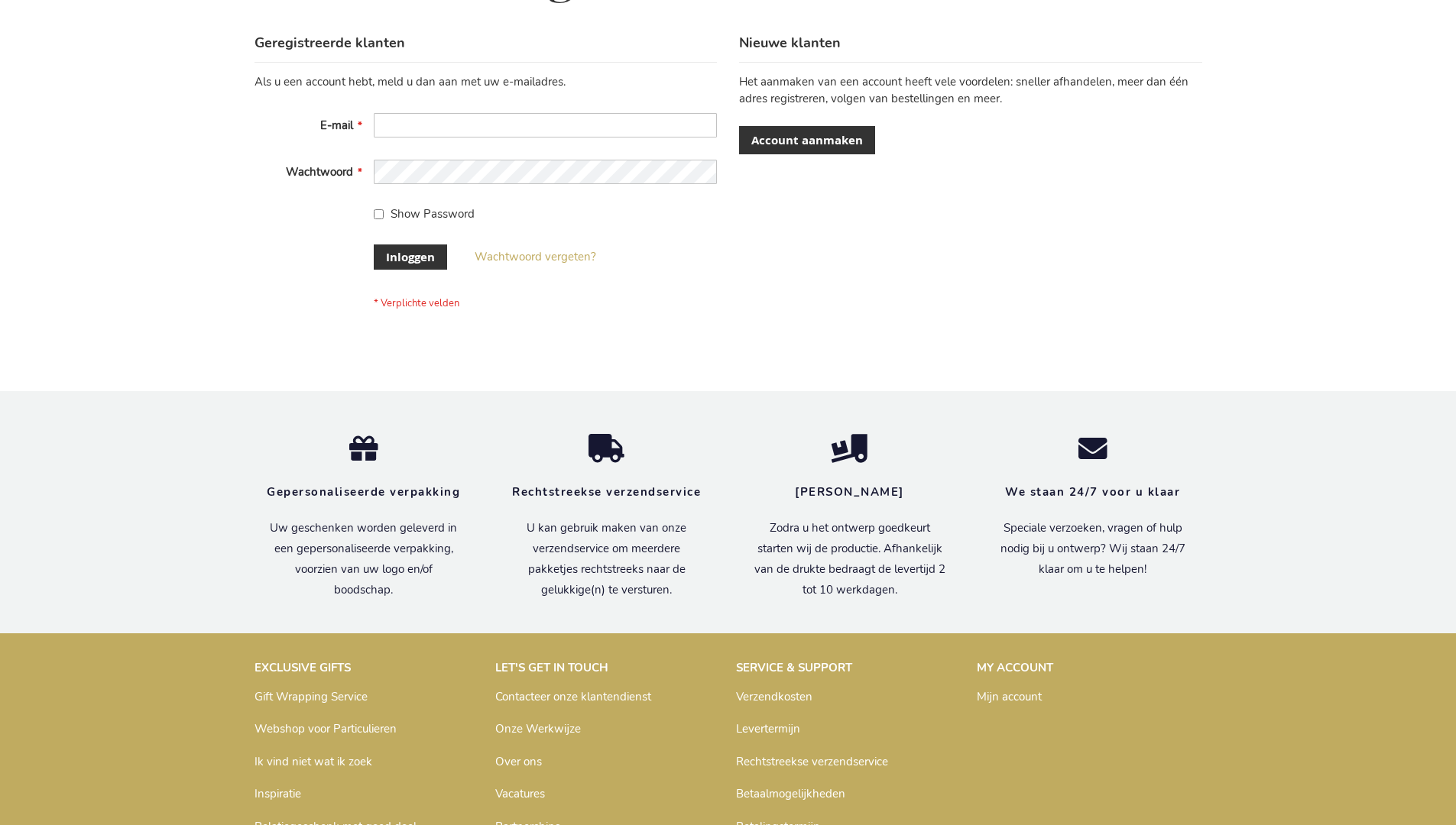
scroll to position [519, 0]
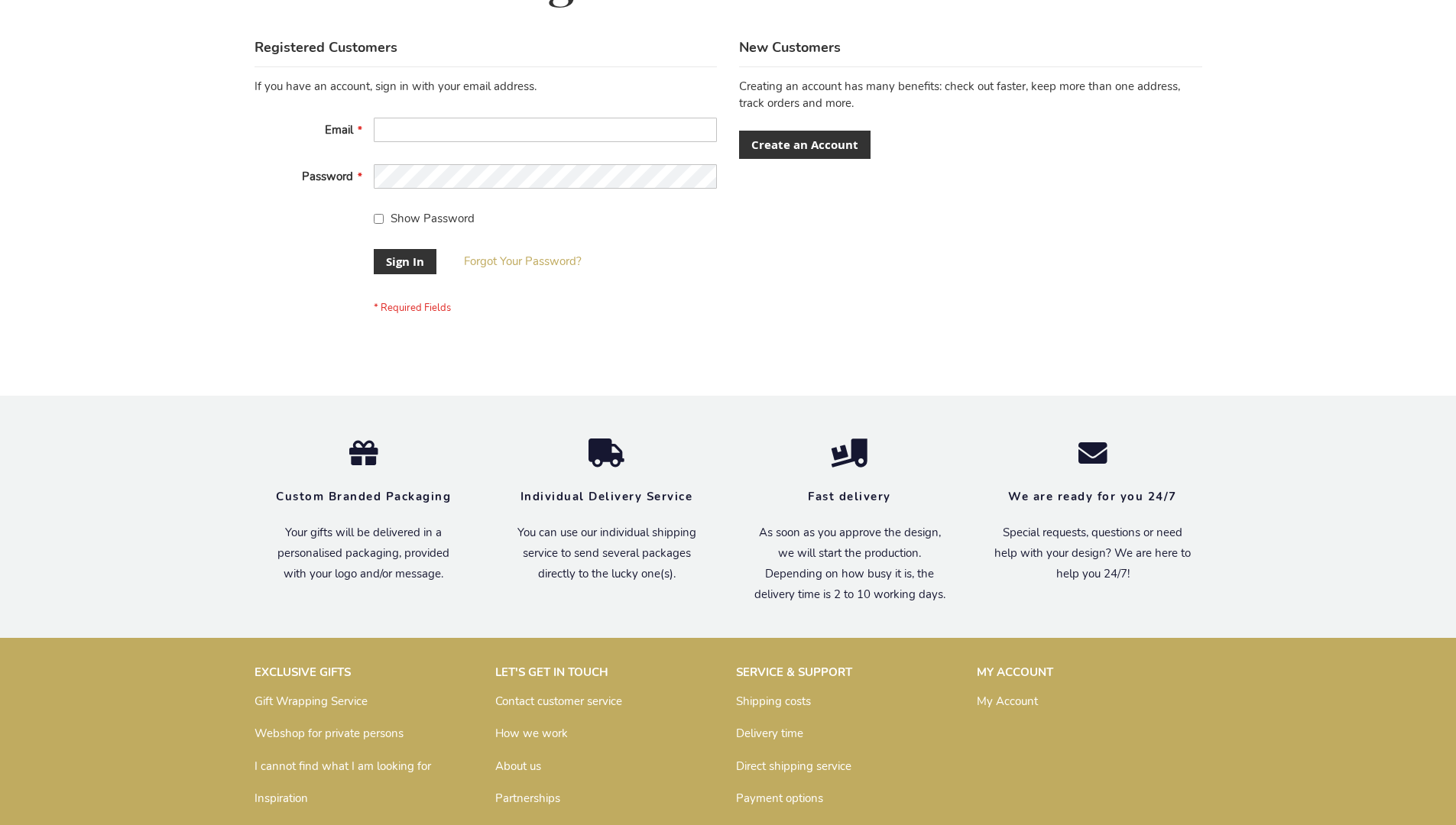
scroll to position [479, 0]
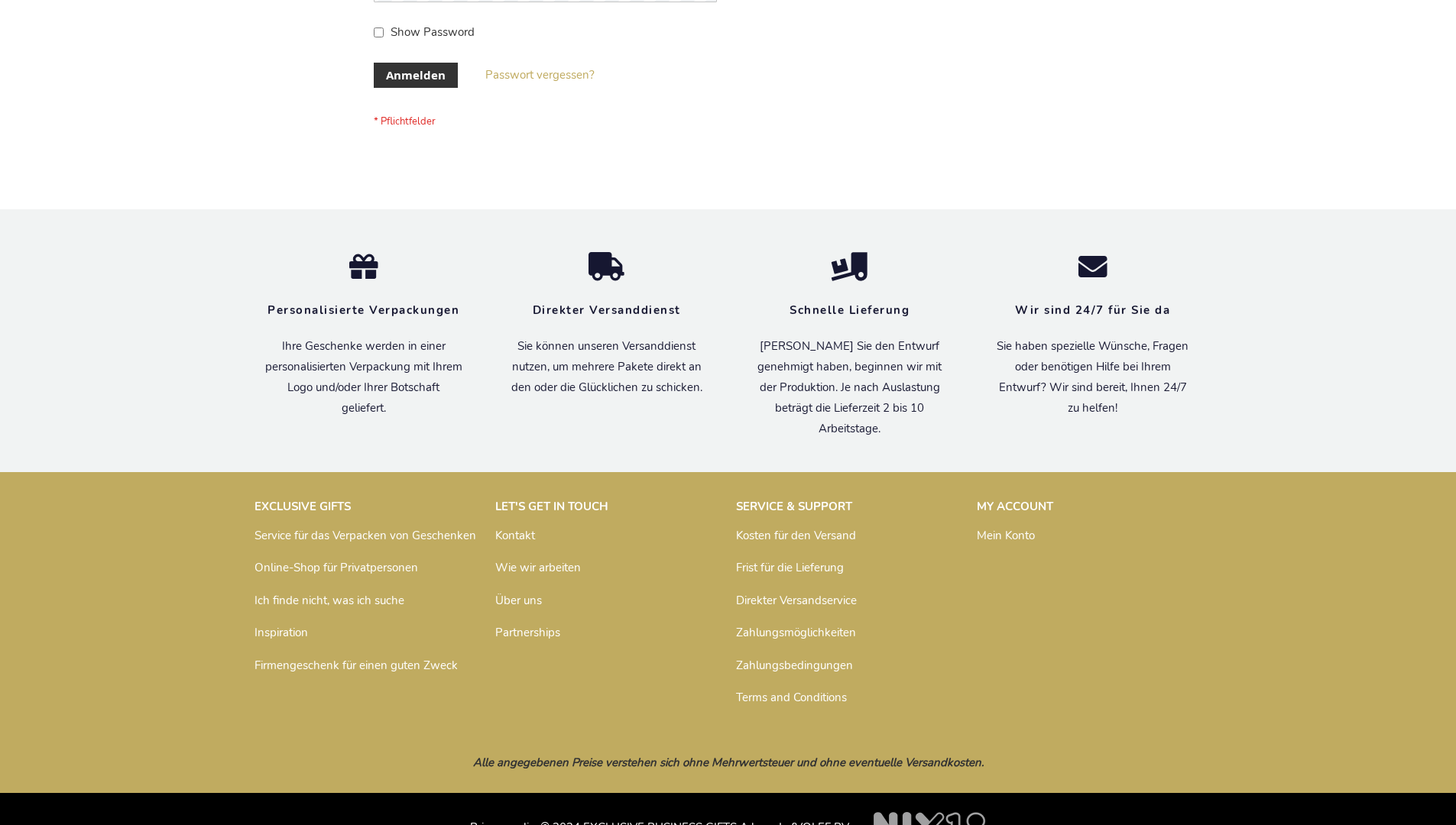
scroll to position [512, 0]
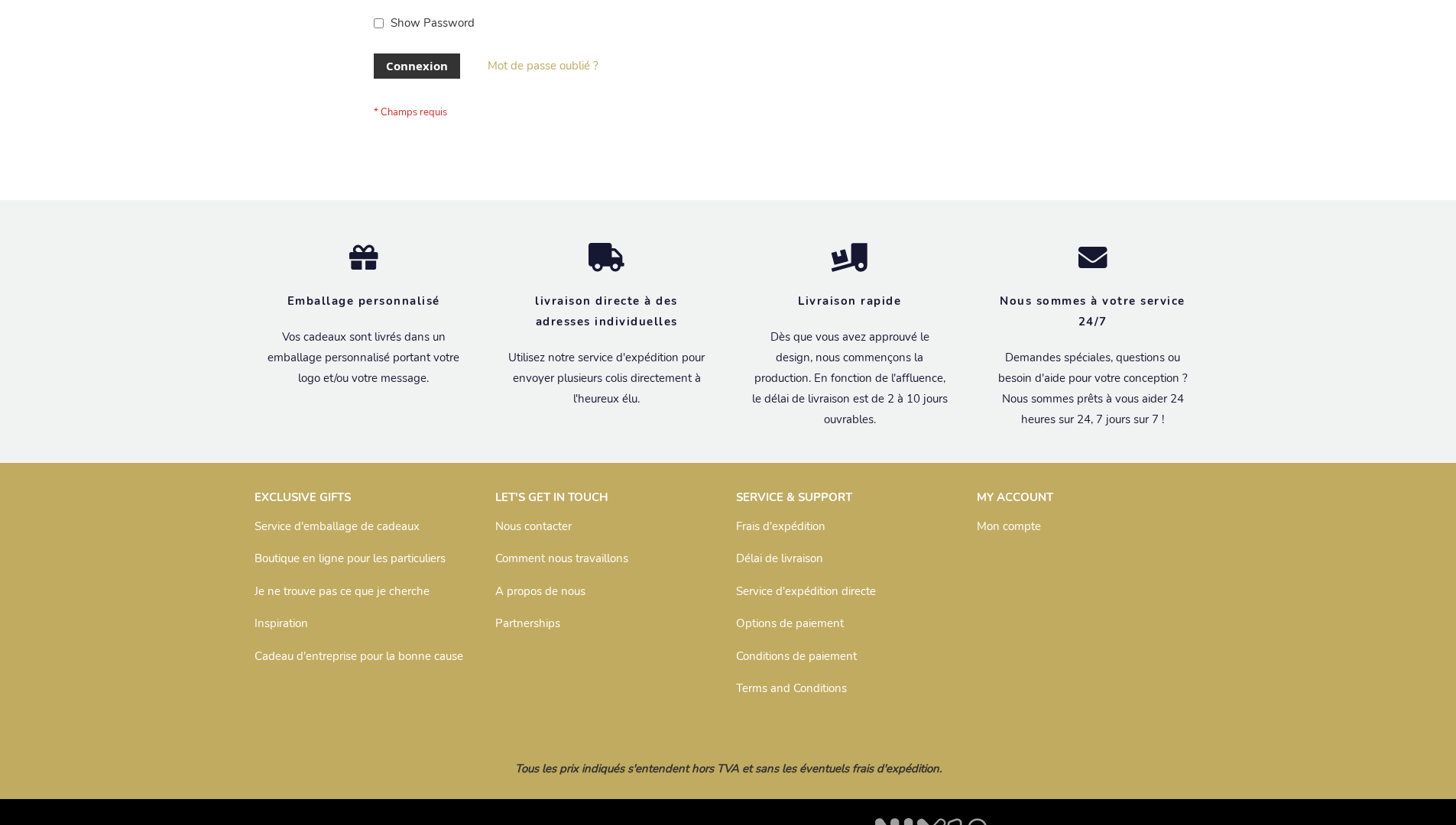
scroll to position [527, 0]
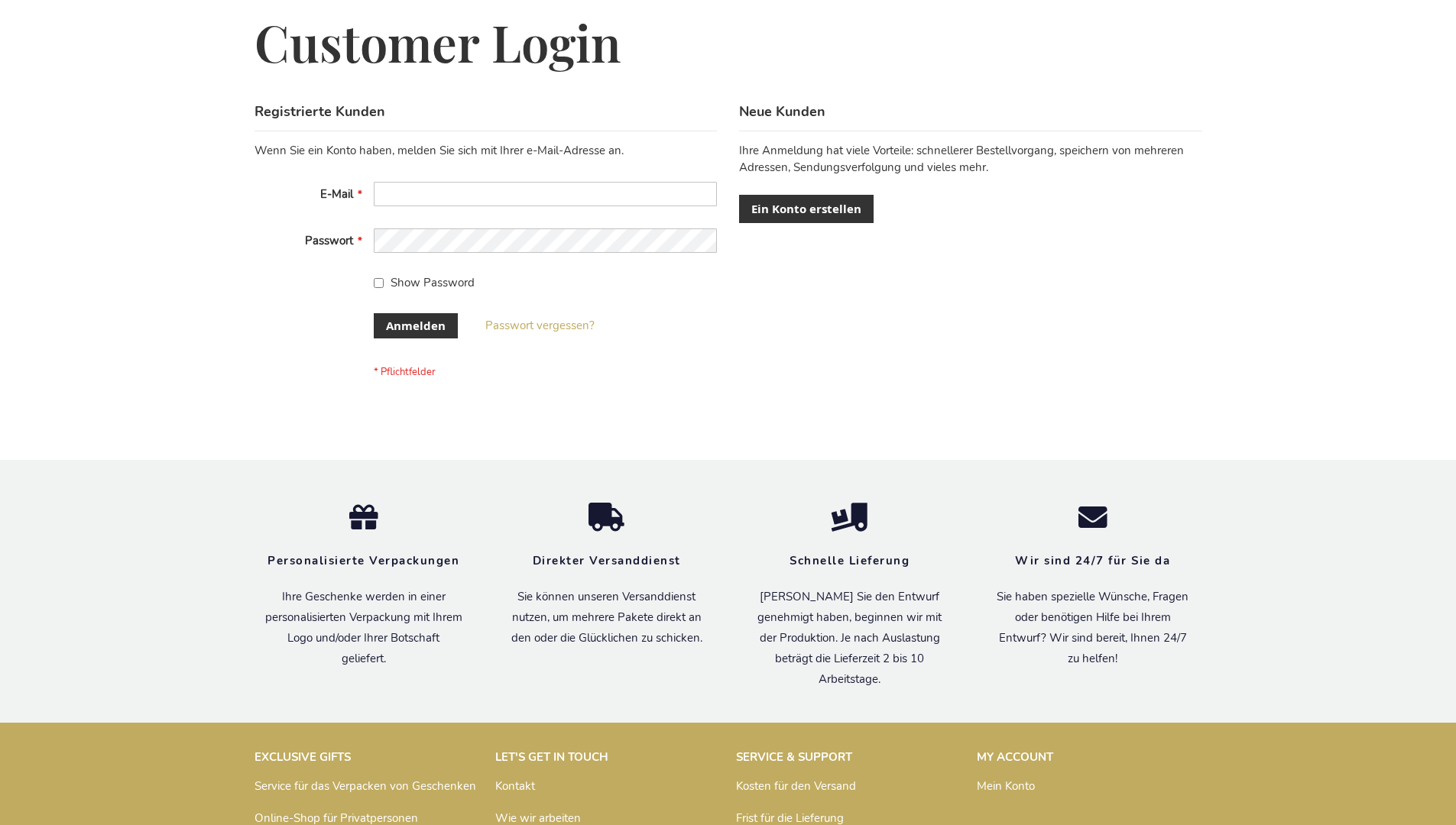
scroll to position [512, 0]
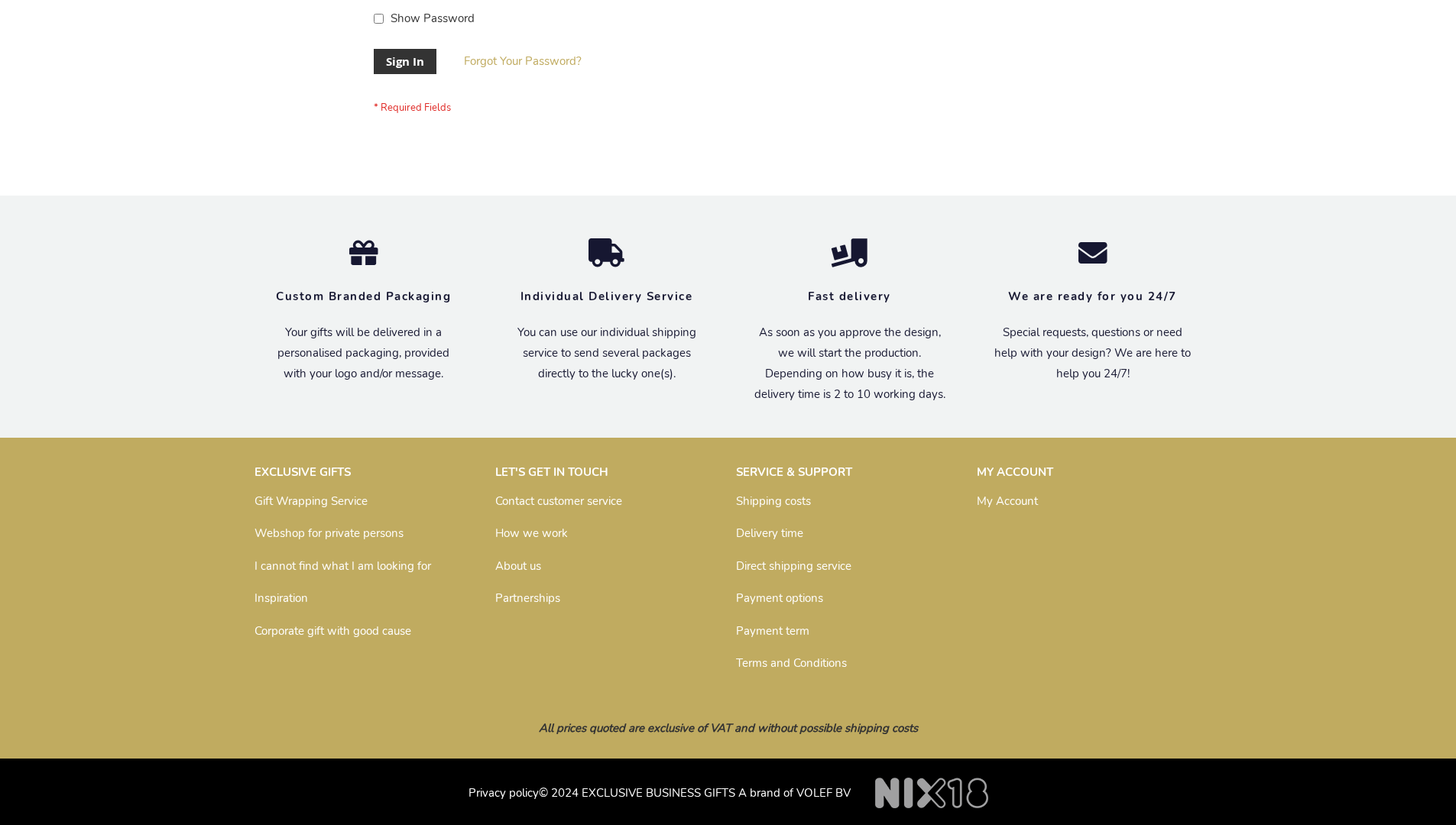
scroll to position [491, 0]
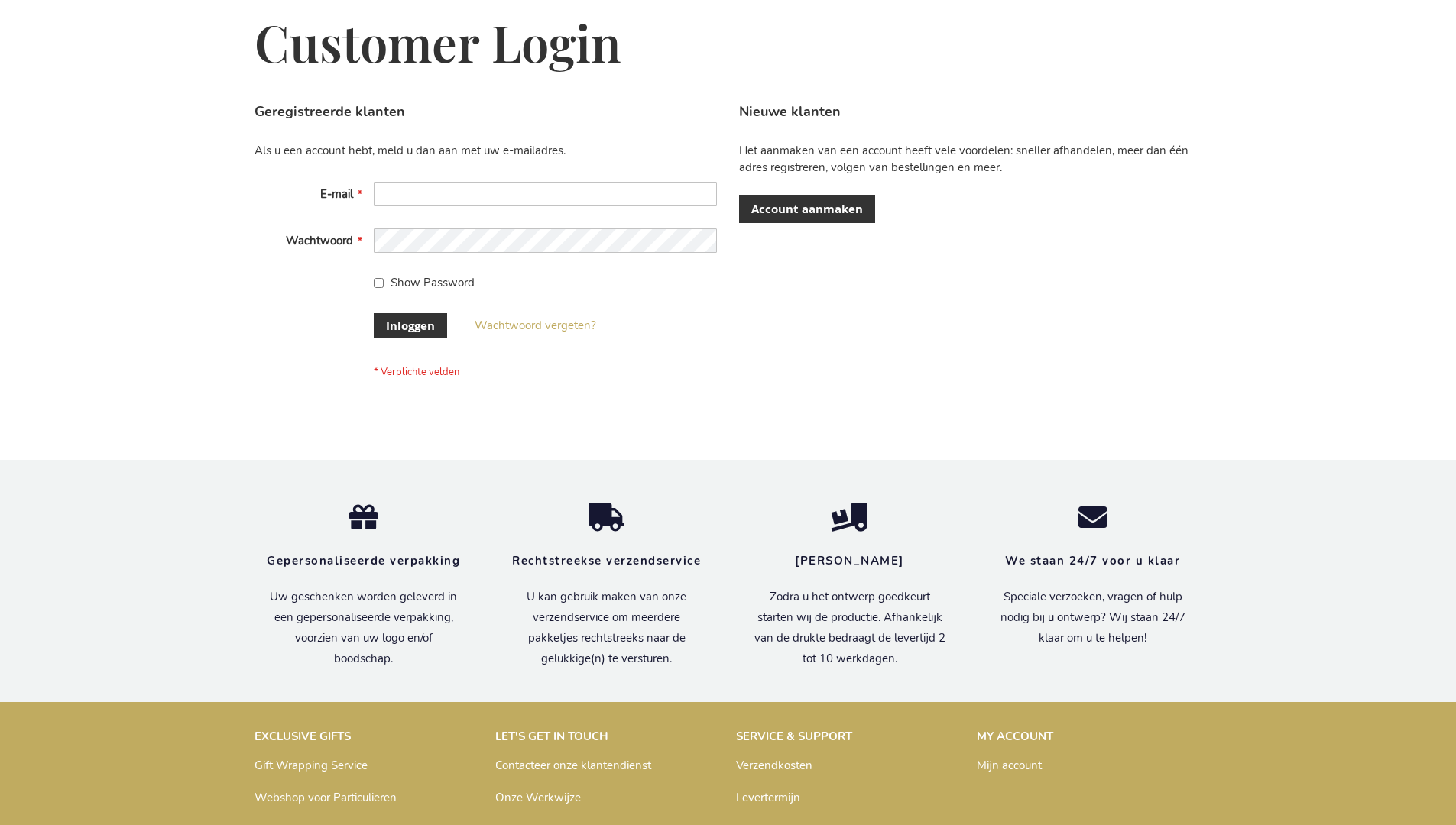
scroll to position [519, 0]
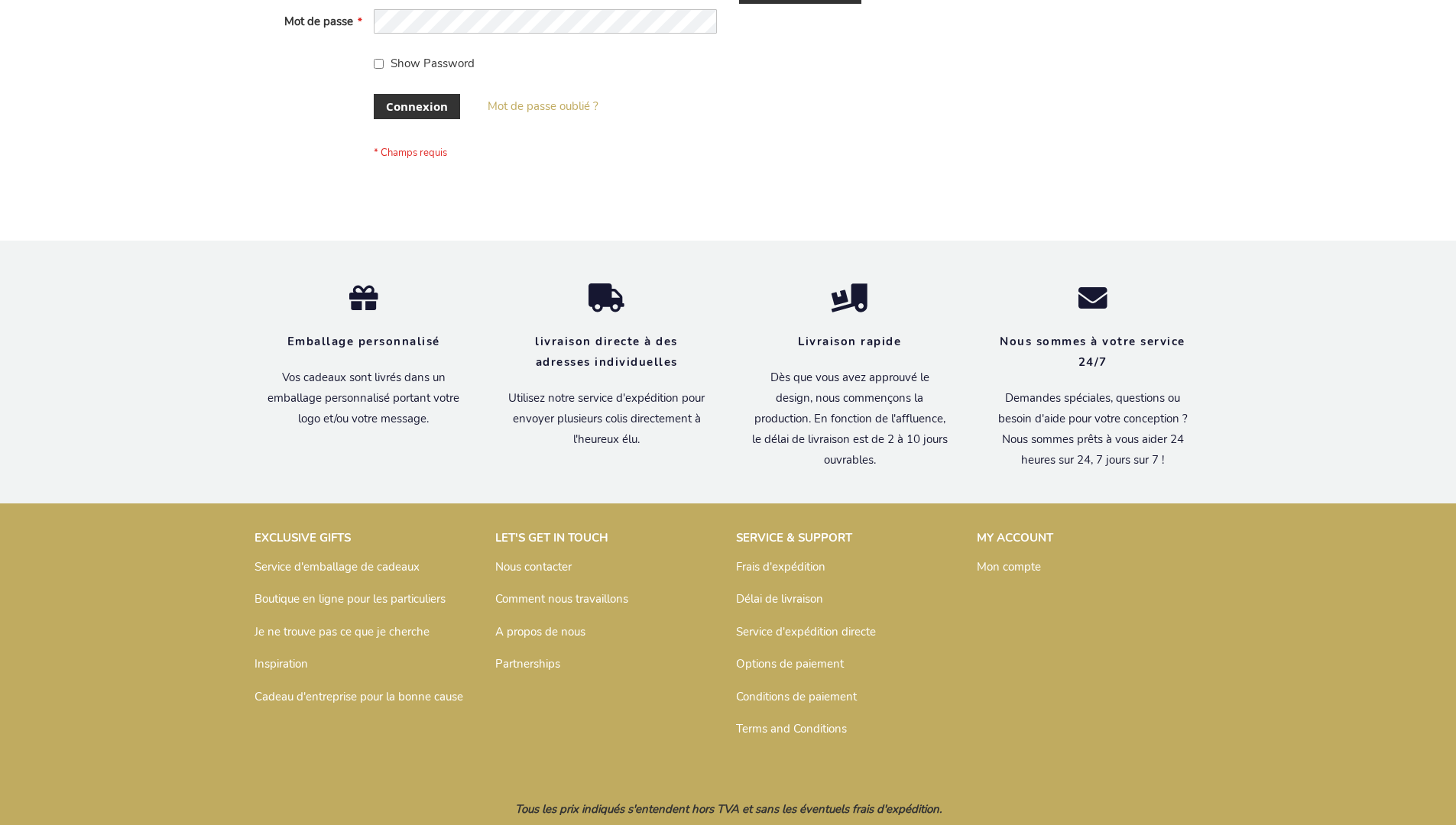
scroll to position [527, 0]
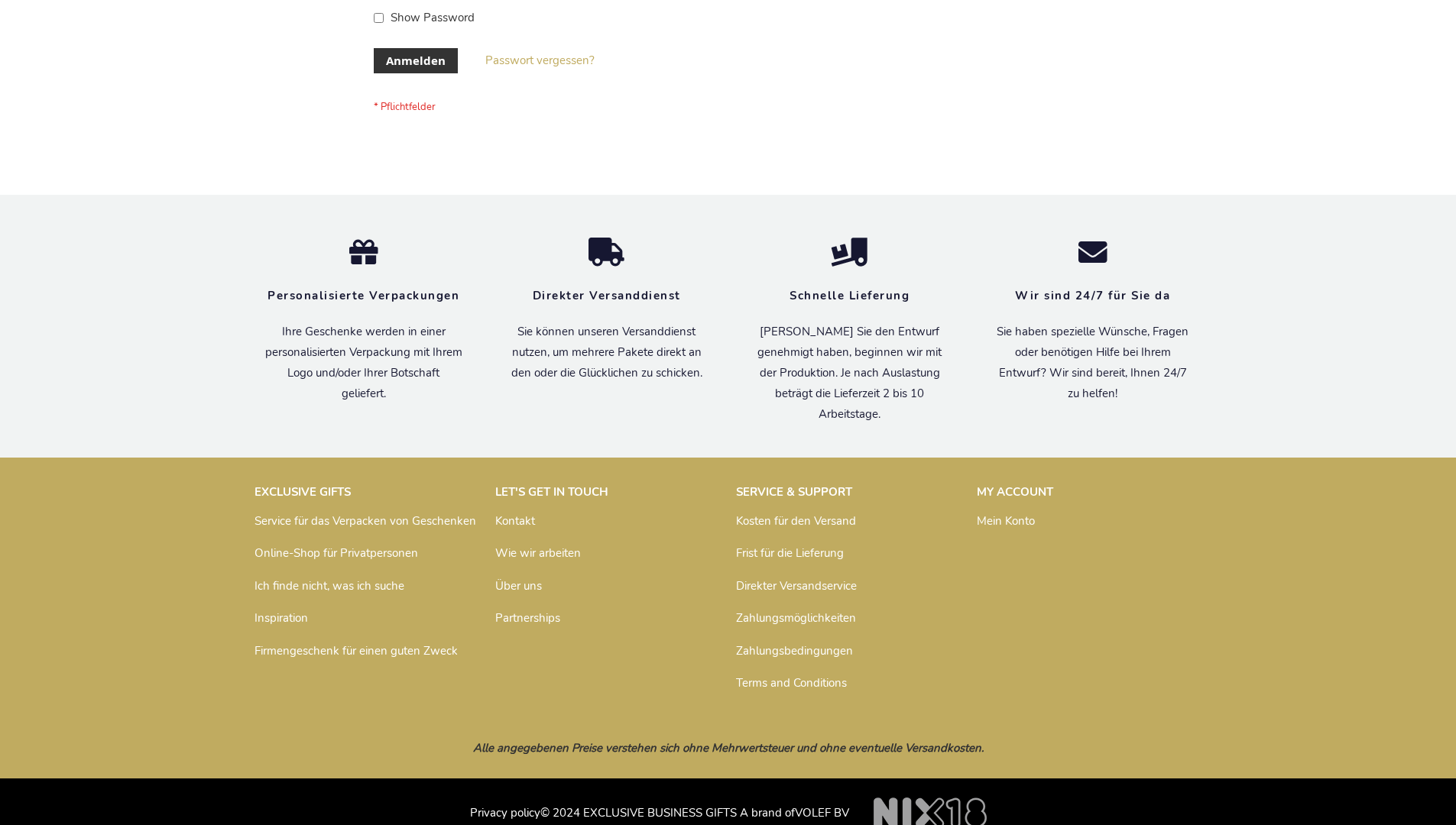
scroll to position [512, 0]
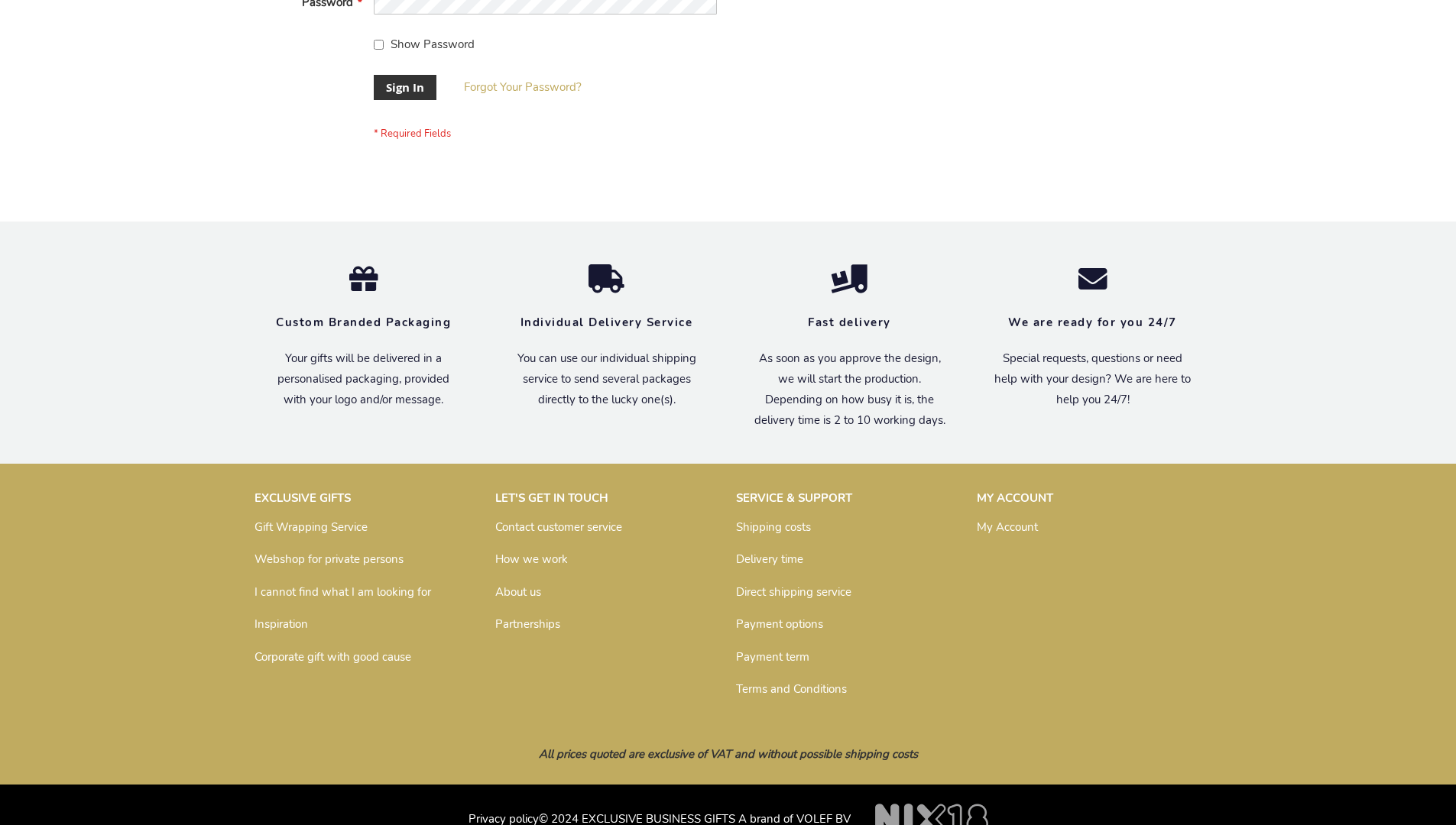
scroll to position [491, 0]
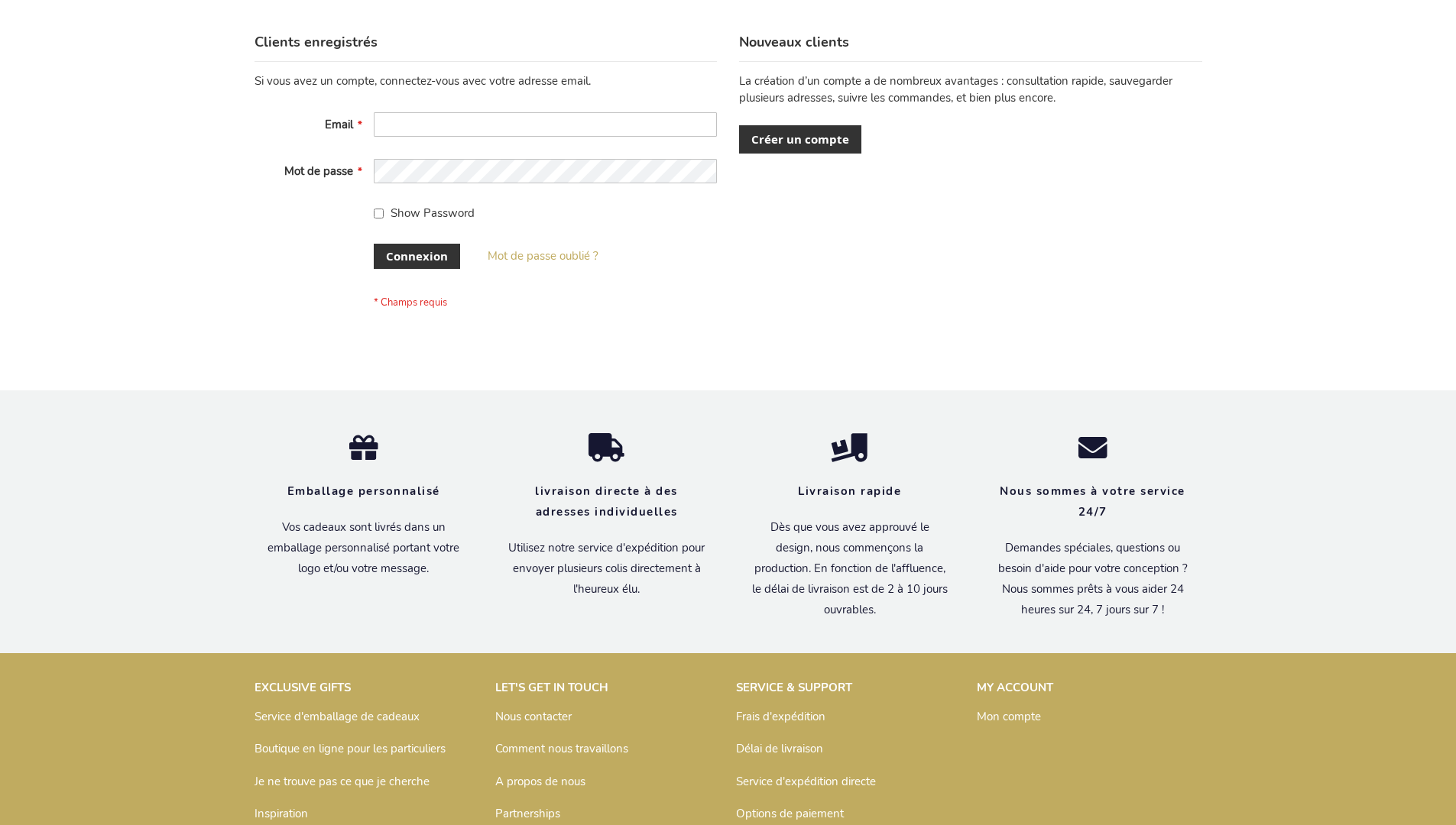
scroll to position [527, 0]
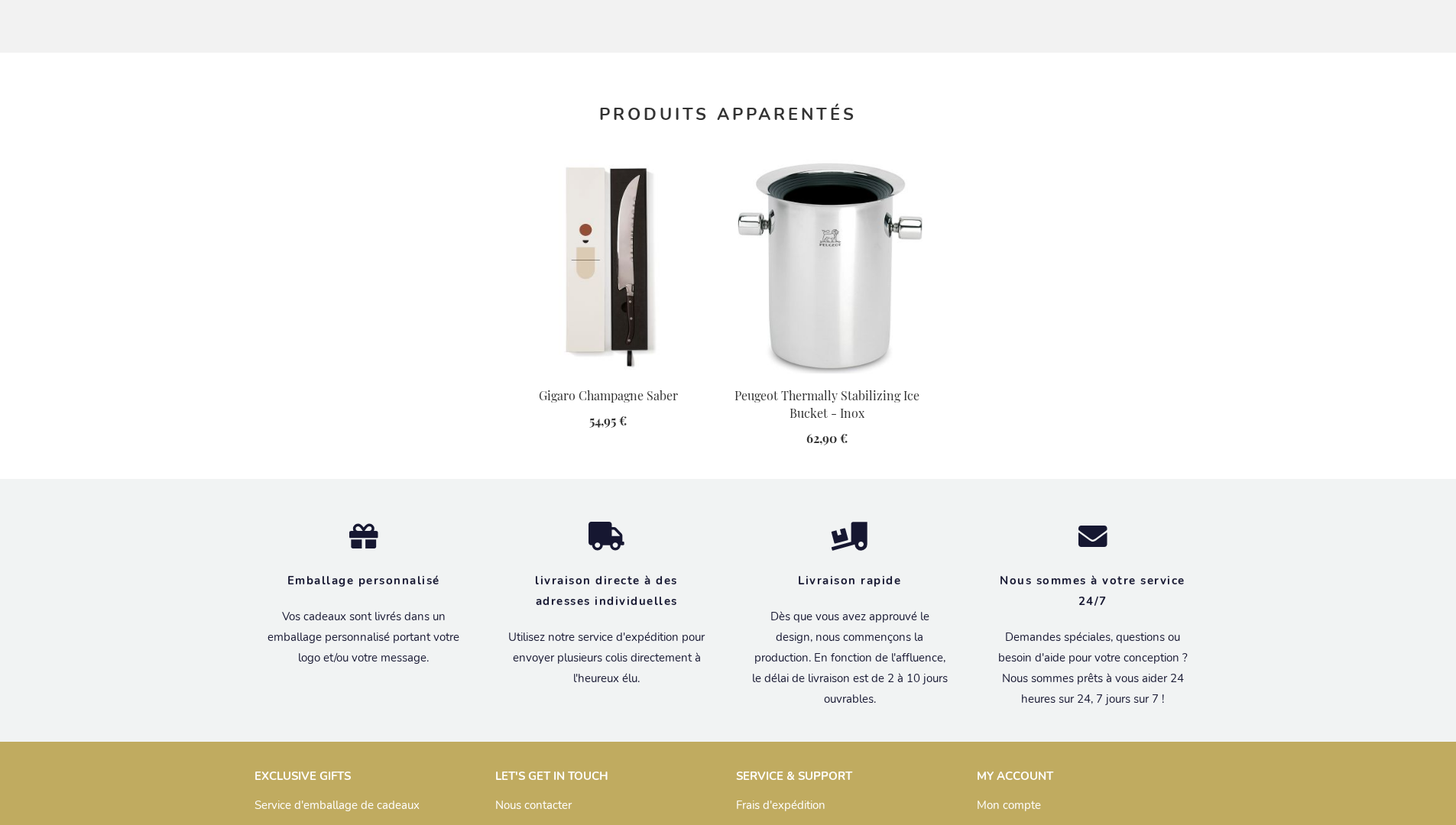
scroll to position [1392, 0]
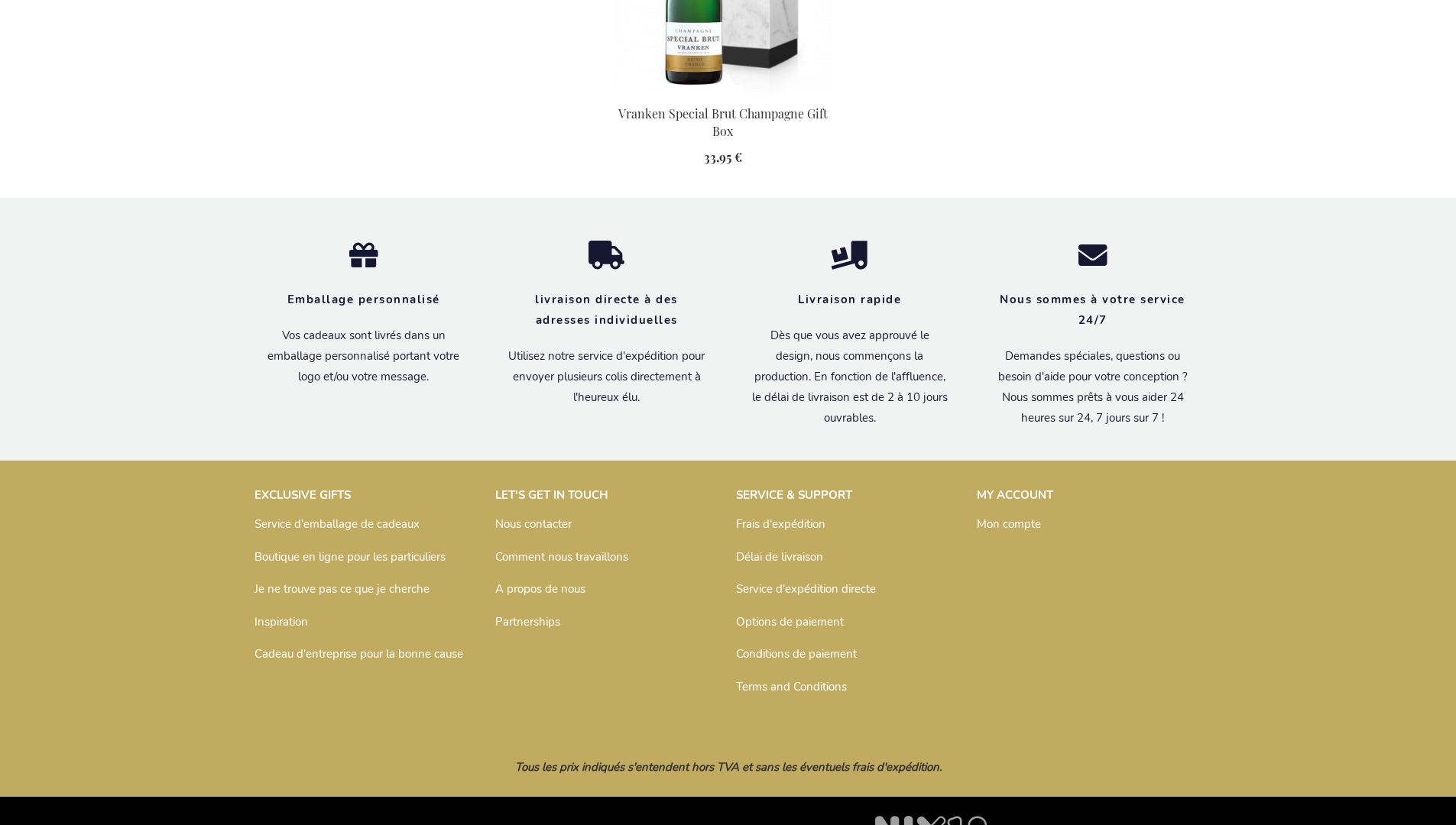
scroll to position [1458, 0]
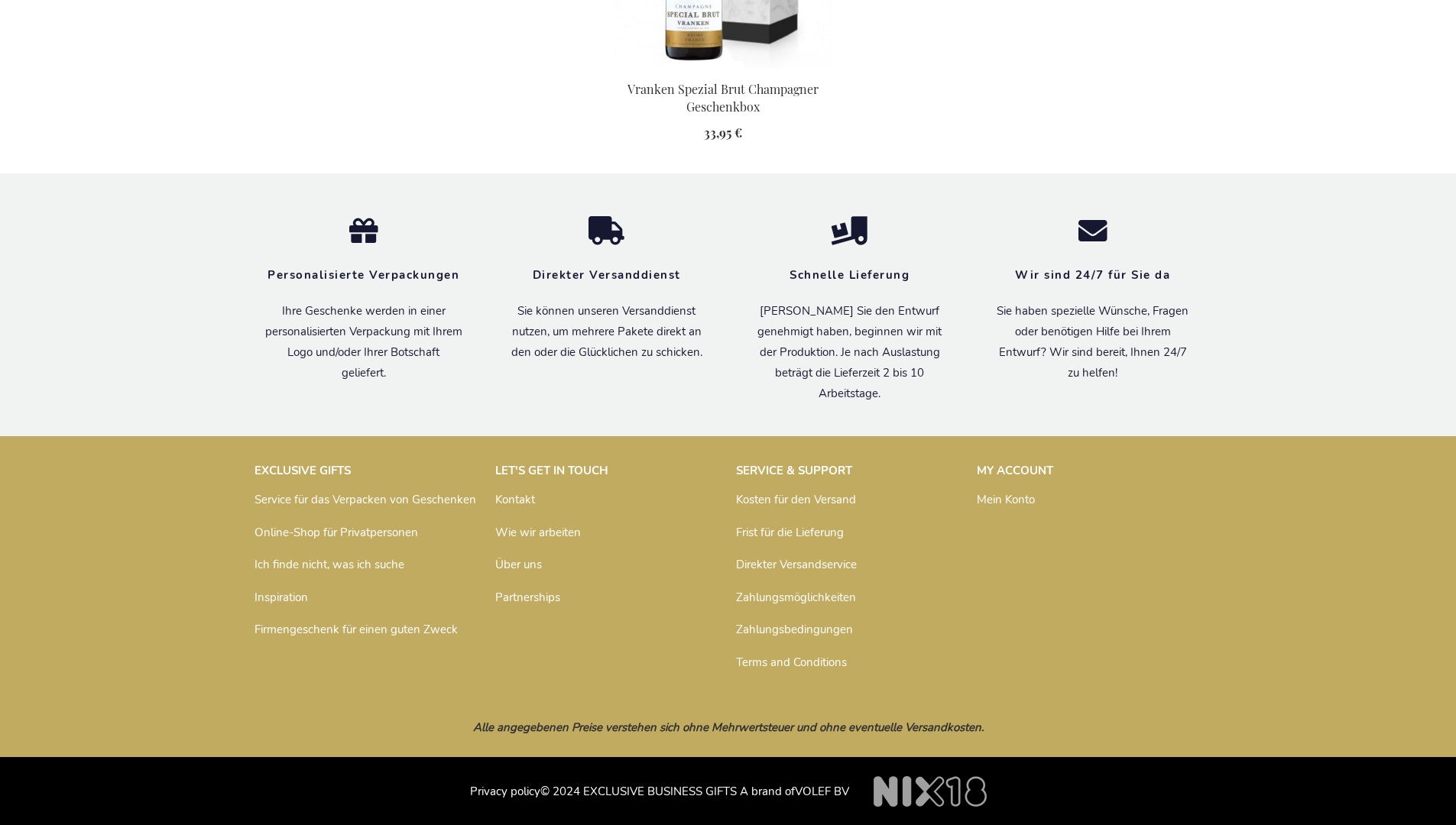
scroll to position [1443, 0]
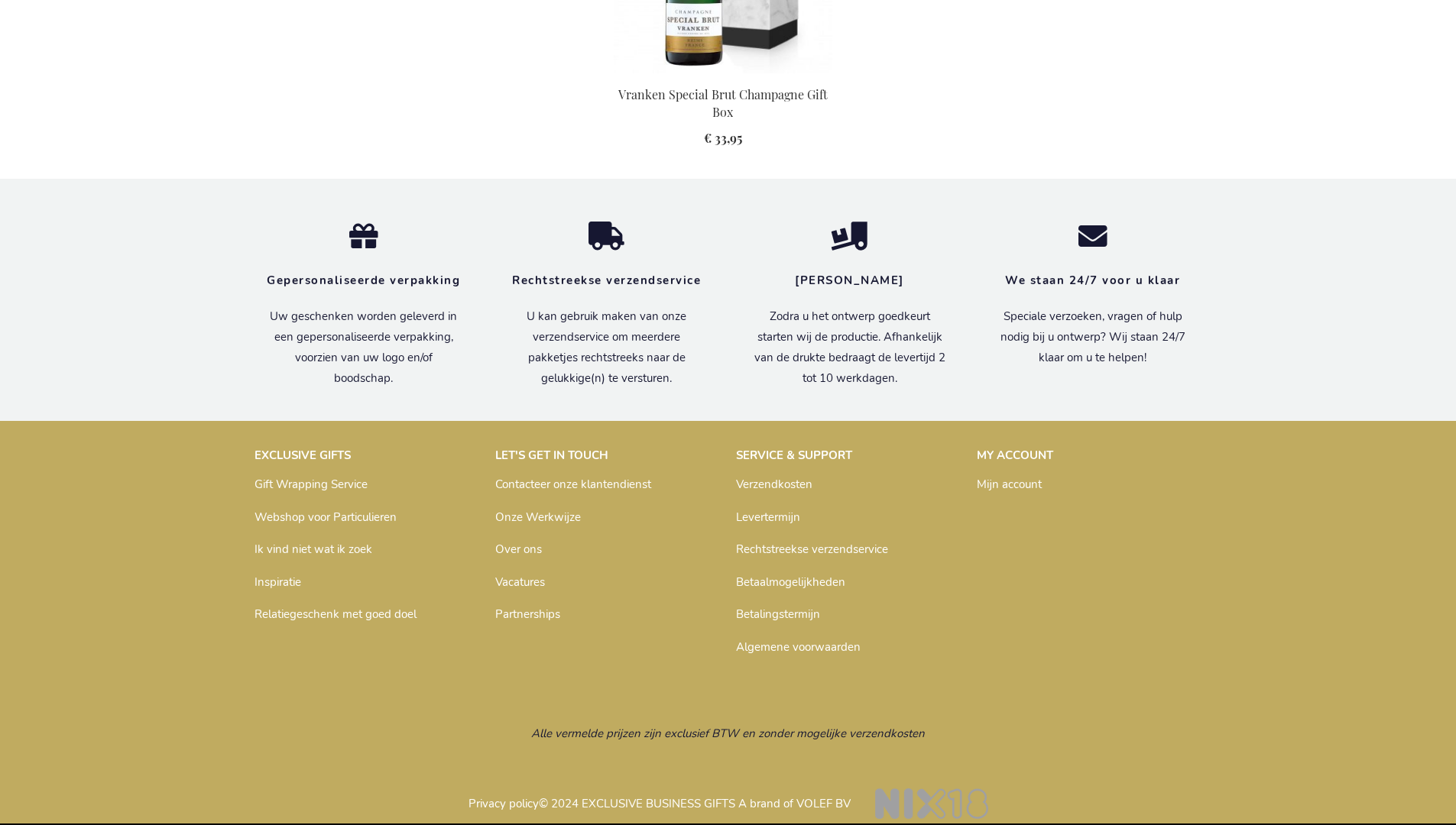
scroll to position [1450, 0]
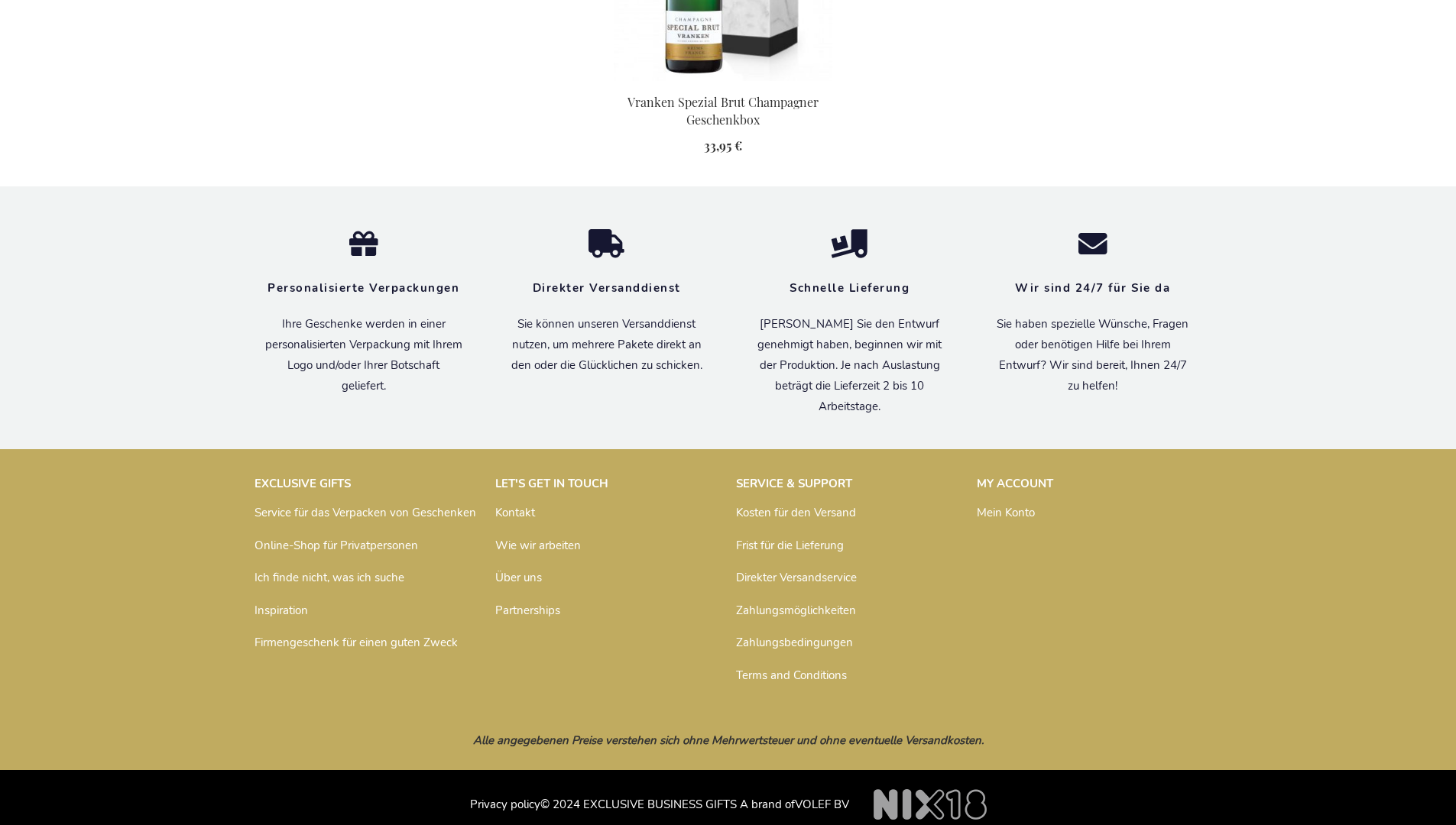
scroll to position [1443, 0]
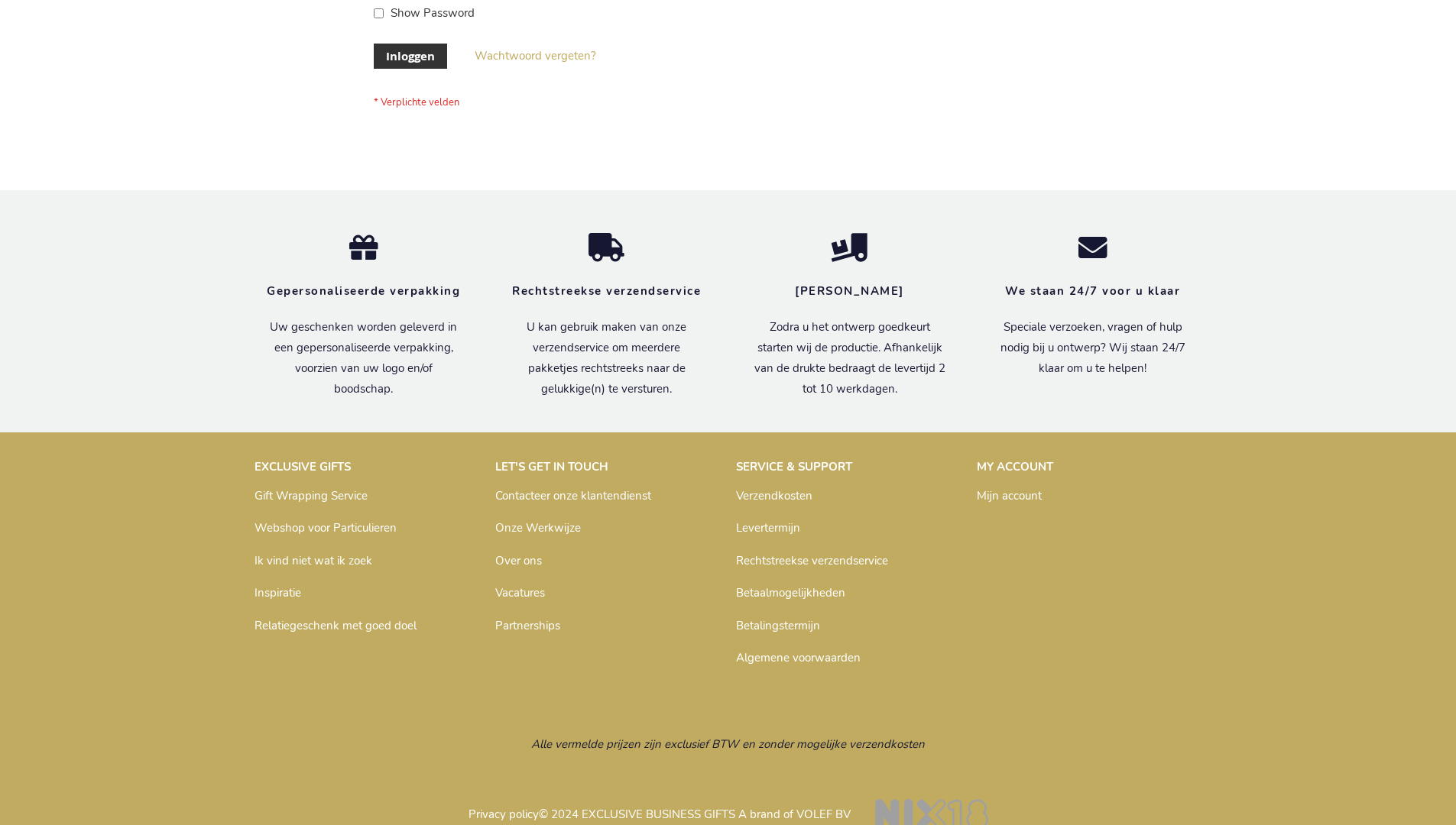
scroll to position [519, 0]
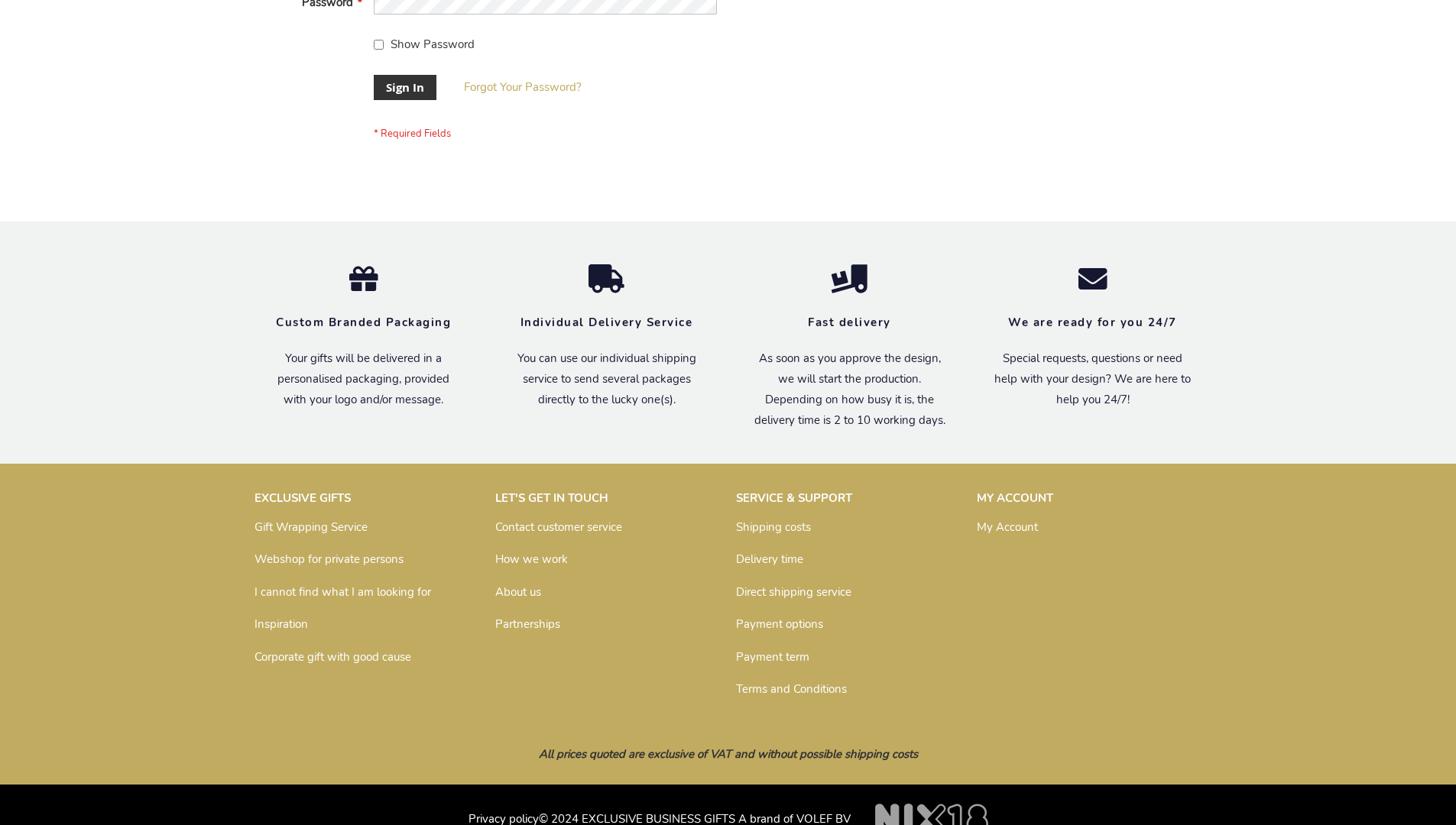
scroll to position [491, 0]
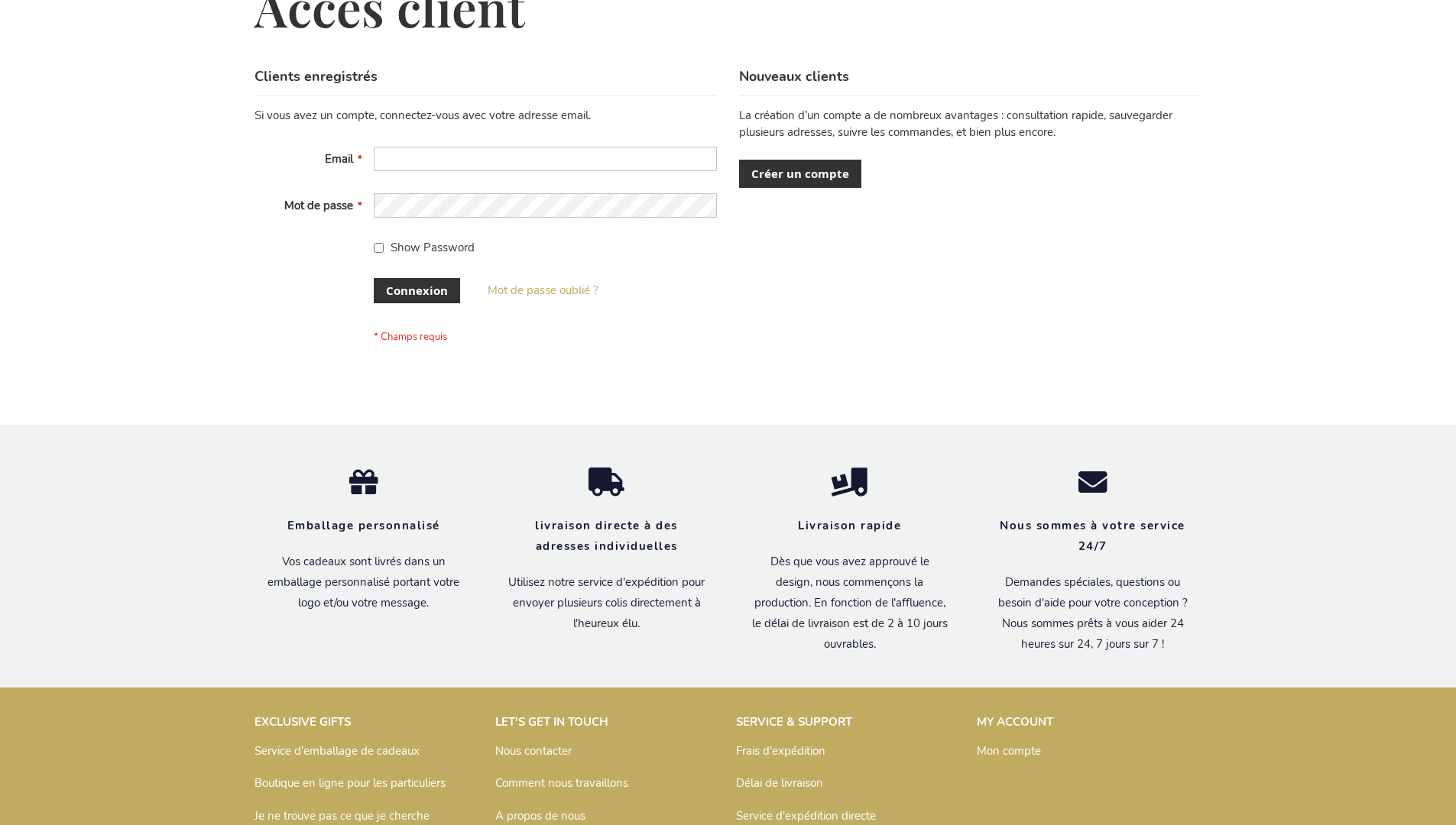
scroll to position [527, 0]
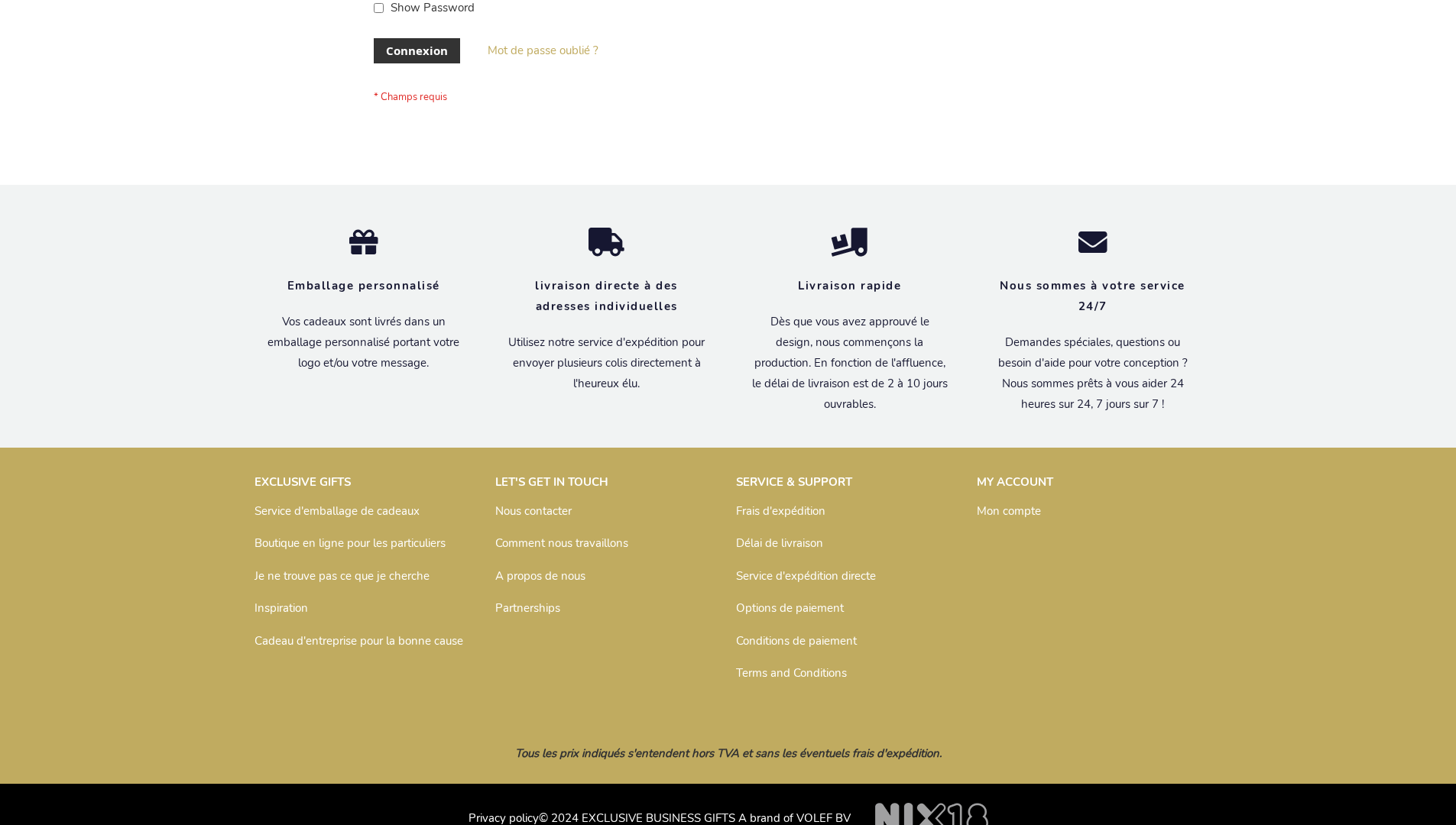
scroll to position [527, 0]
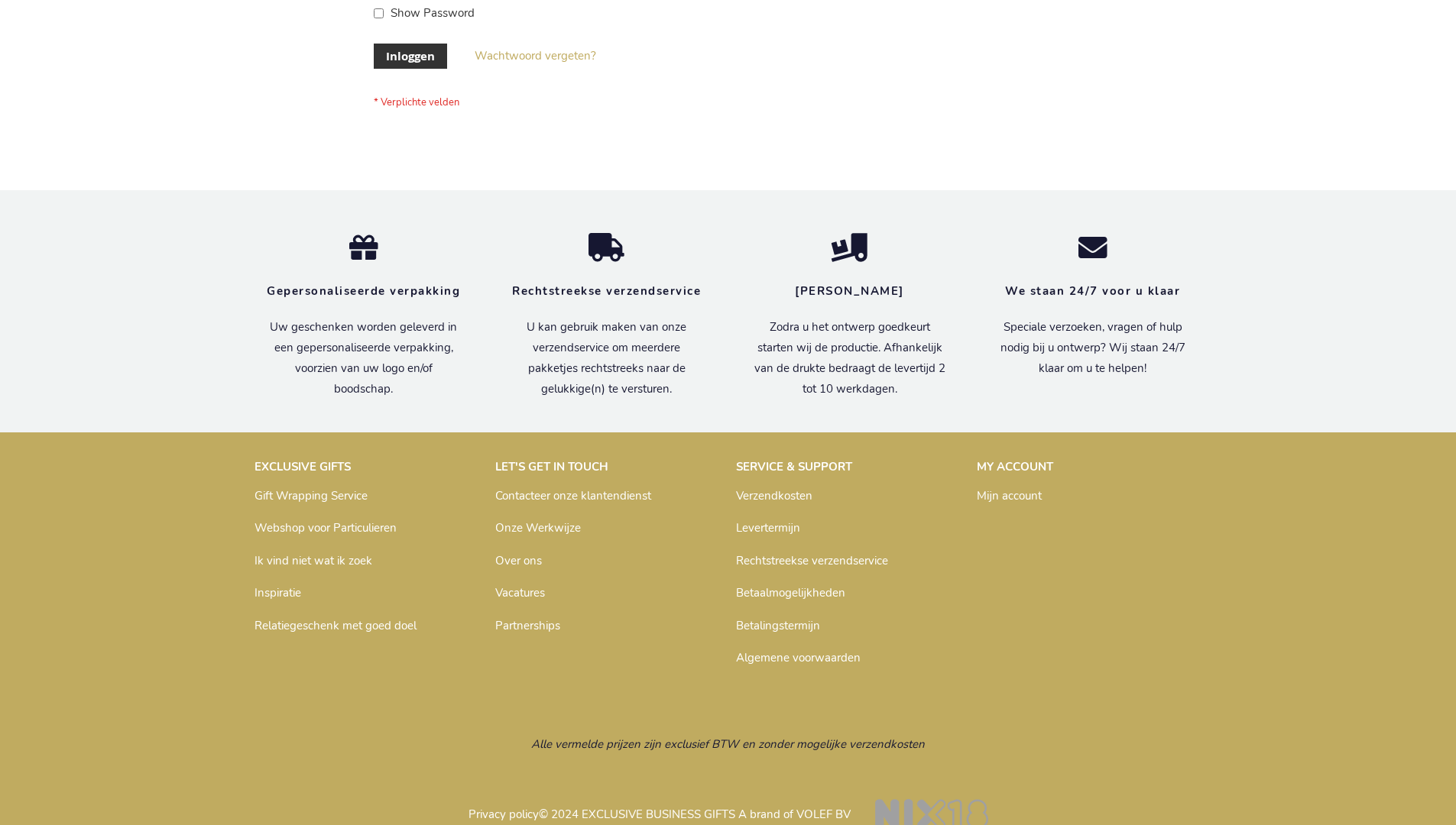
scroll to position [519, 0]
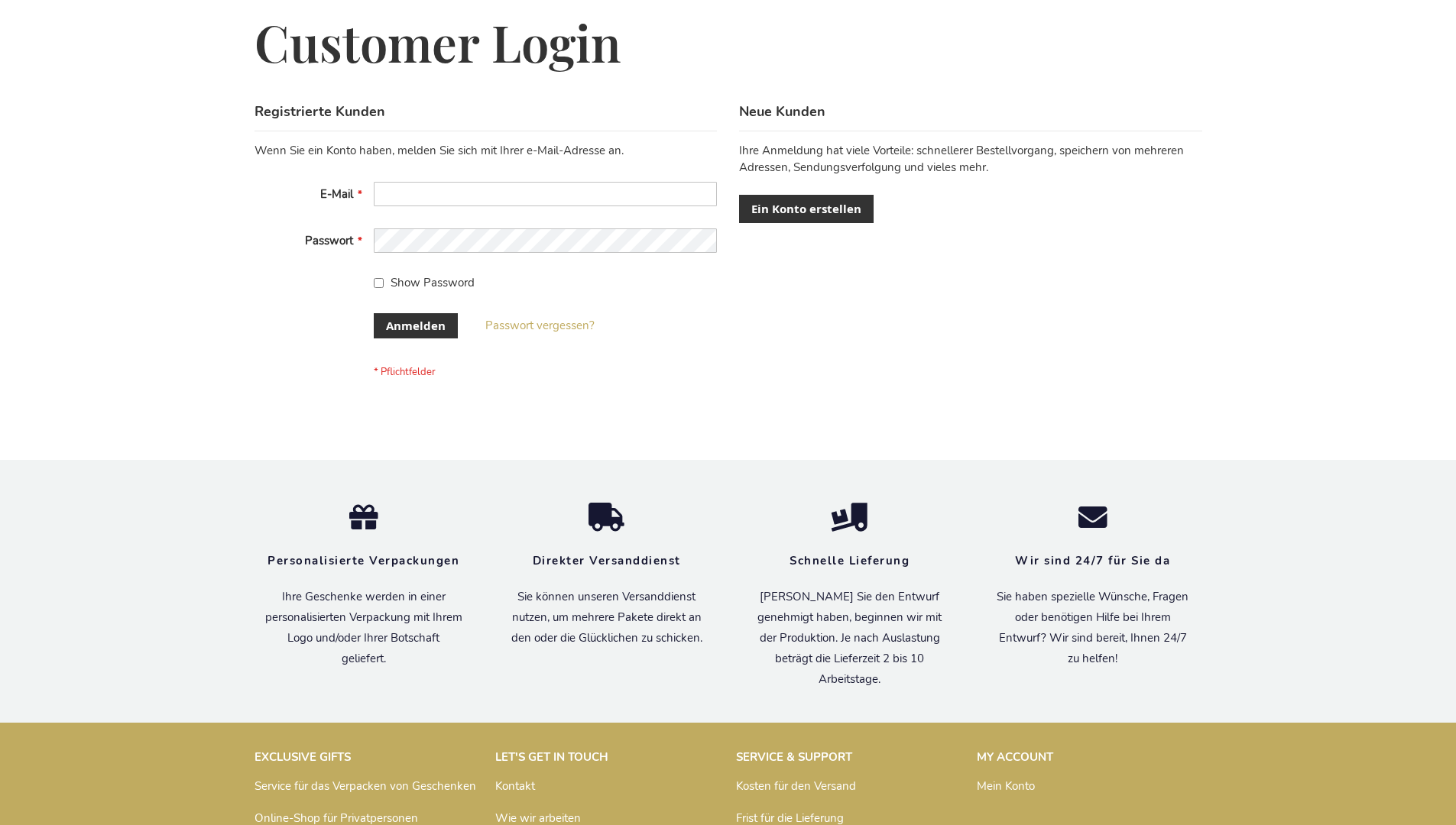
scroll to position [512, 0]
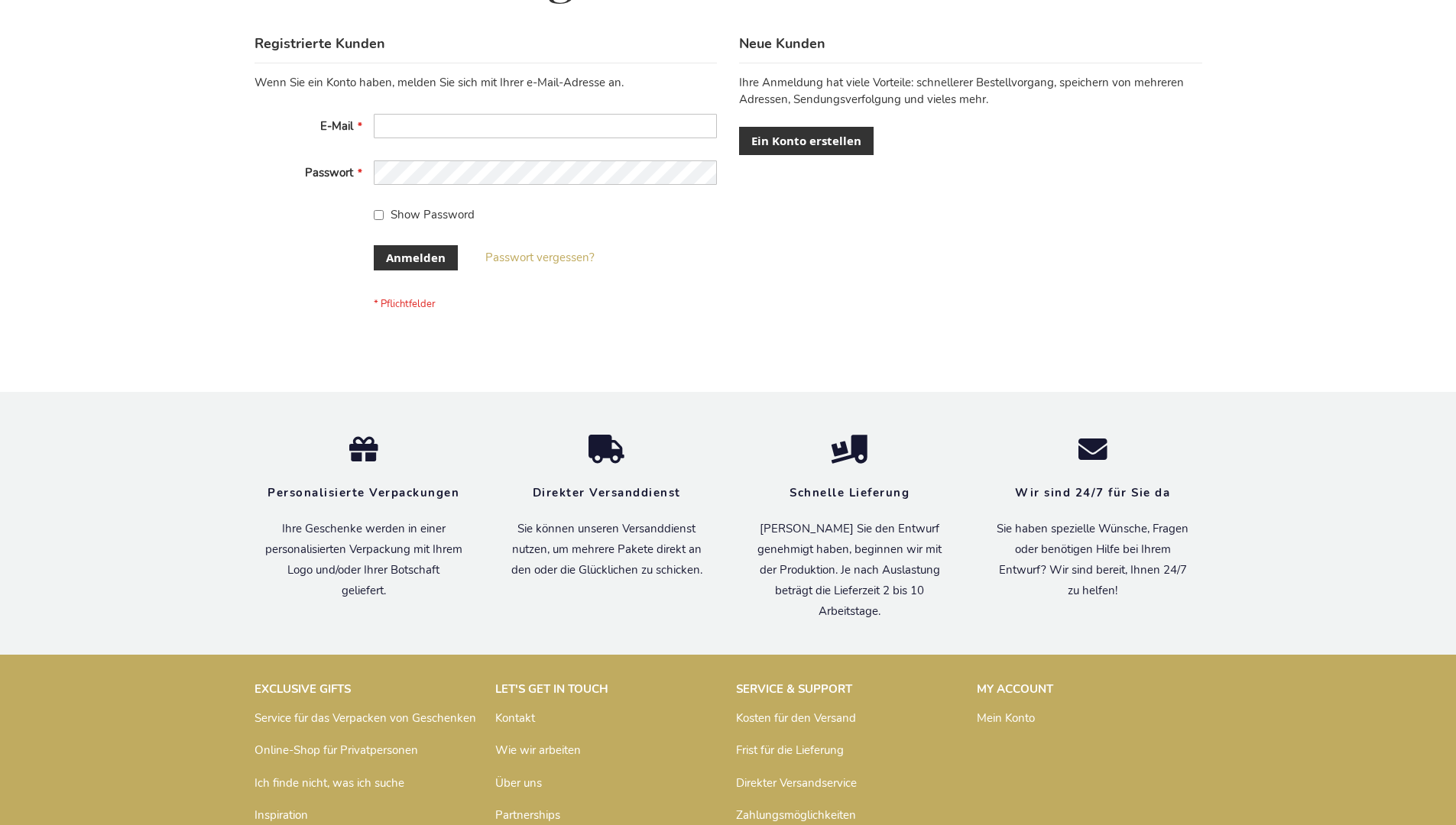
scroll to position [512, 0]
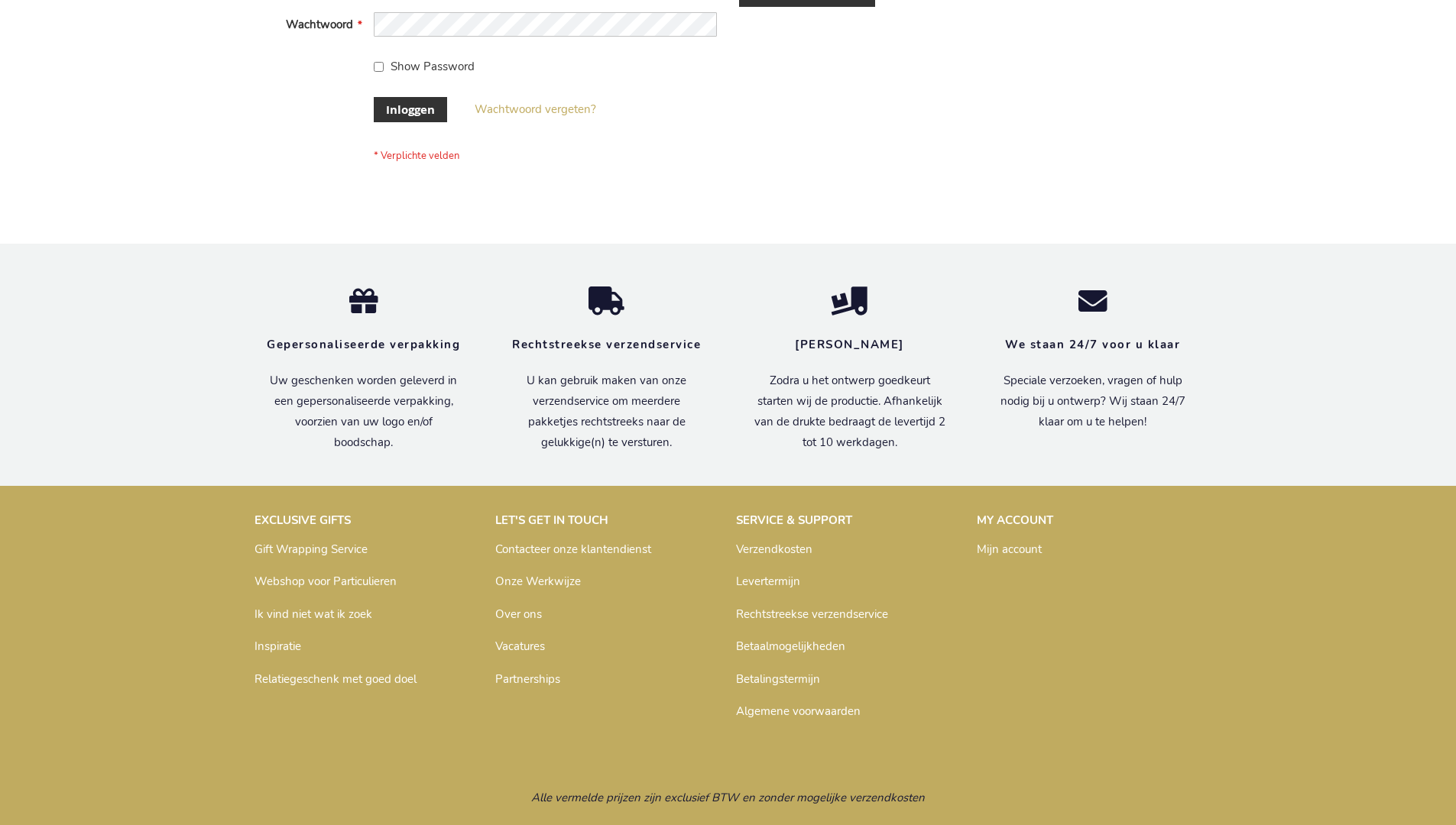
scroll to position [519, 0]
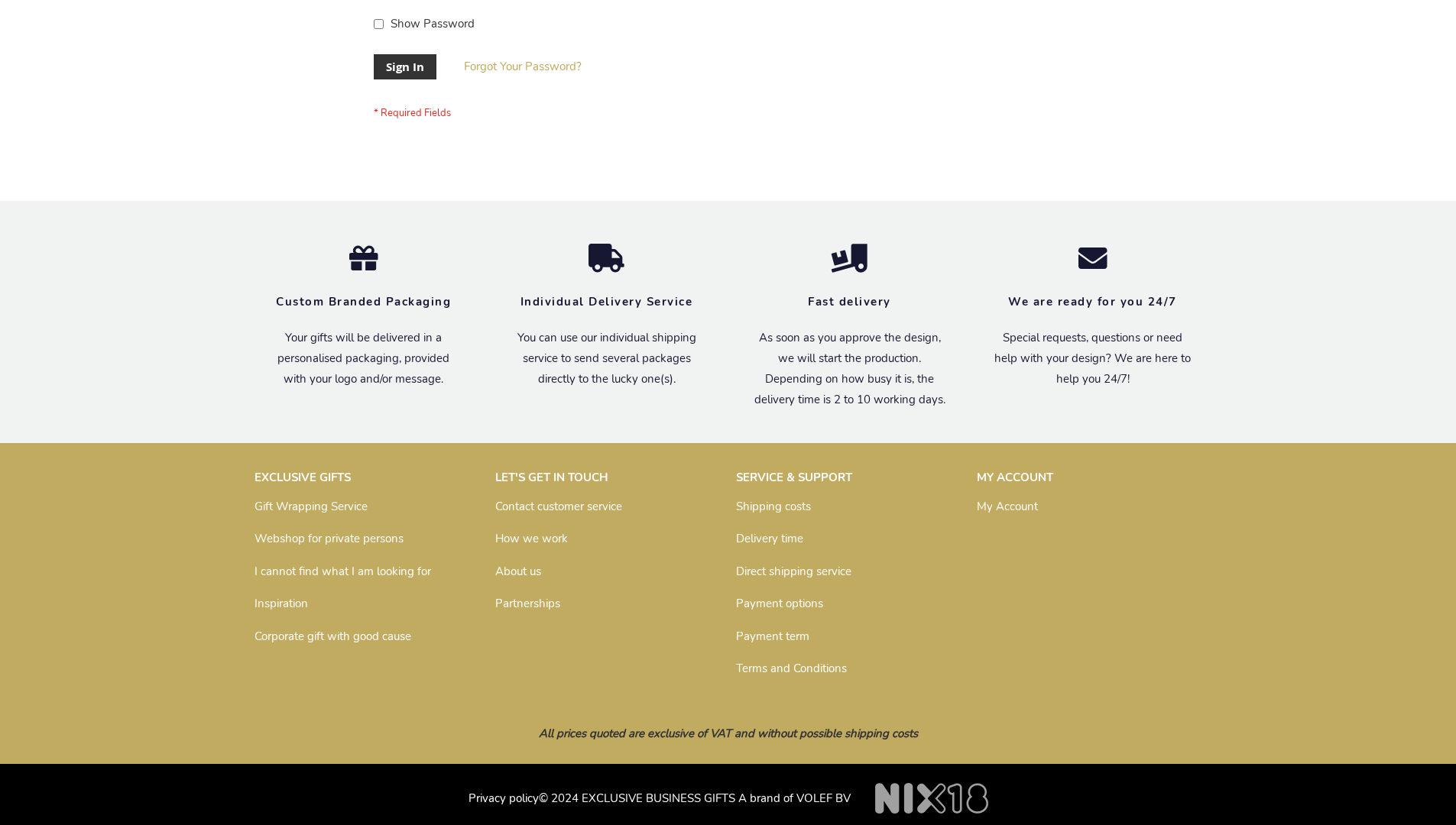
scroll to position [491, 0]
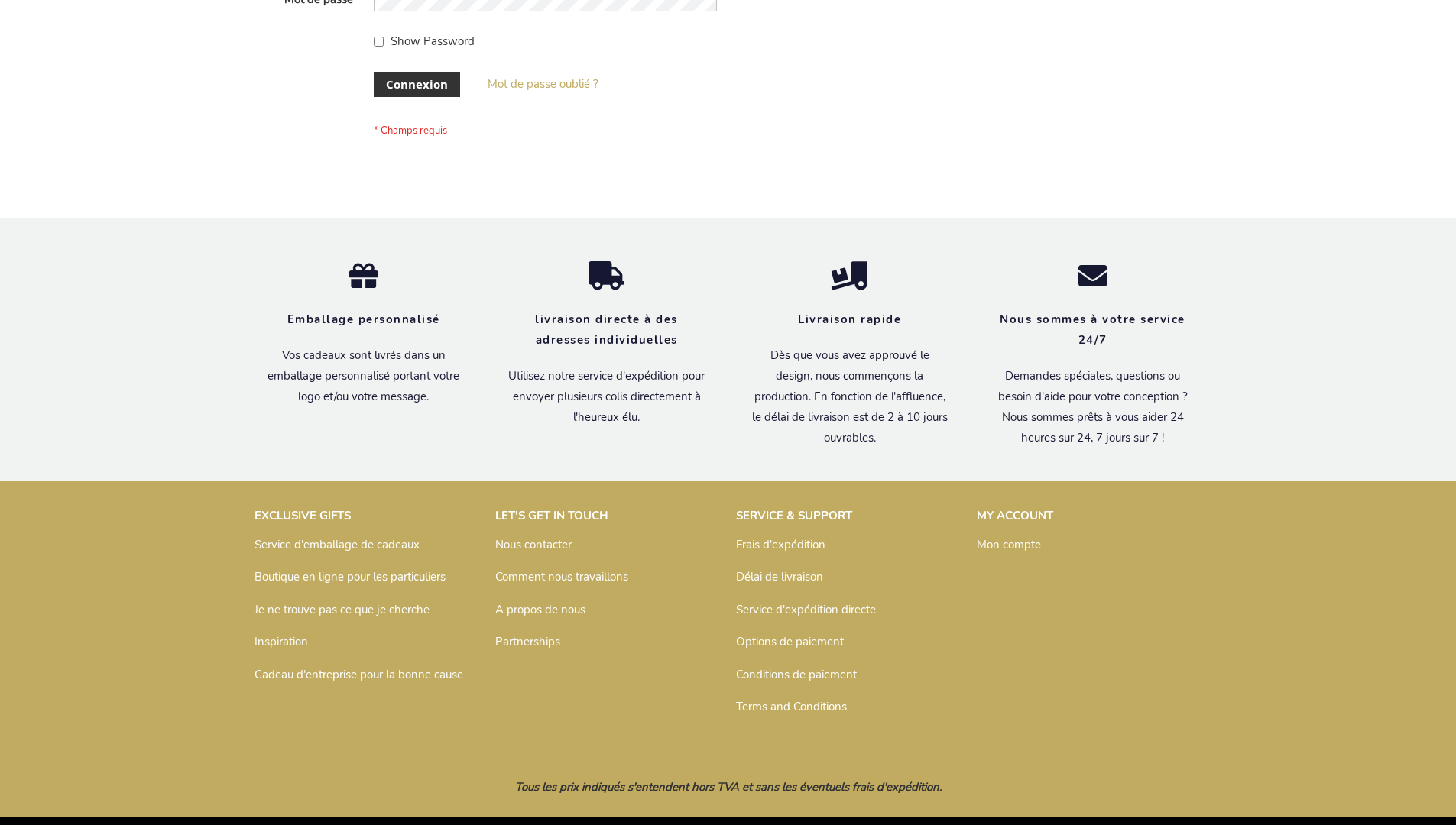
scroll to position [527, 0]
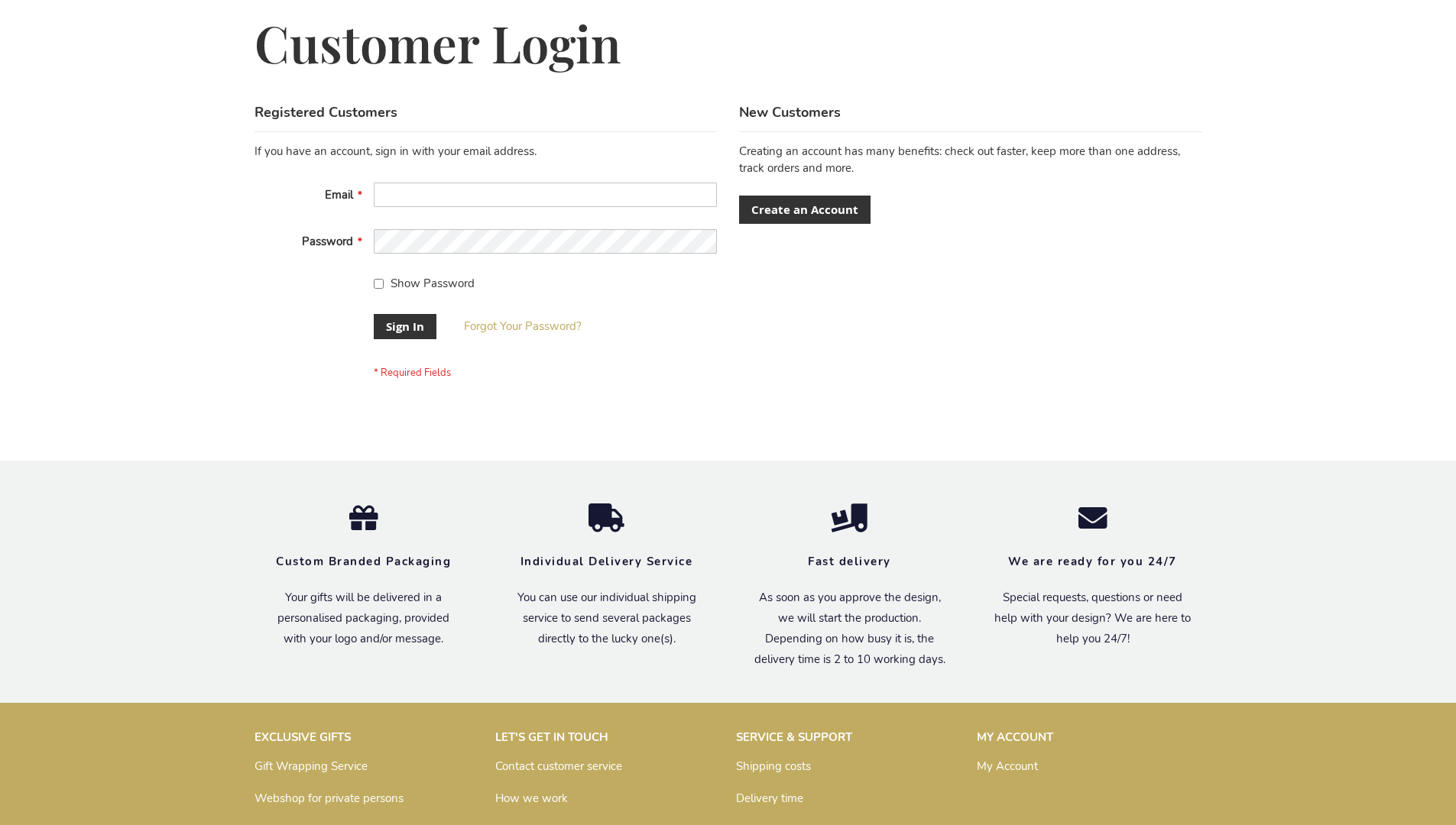
scroll to position [491, 0]
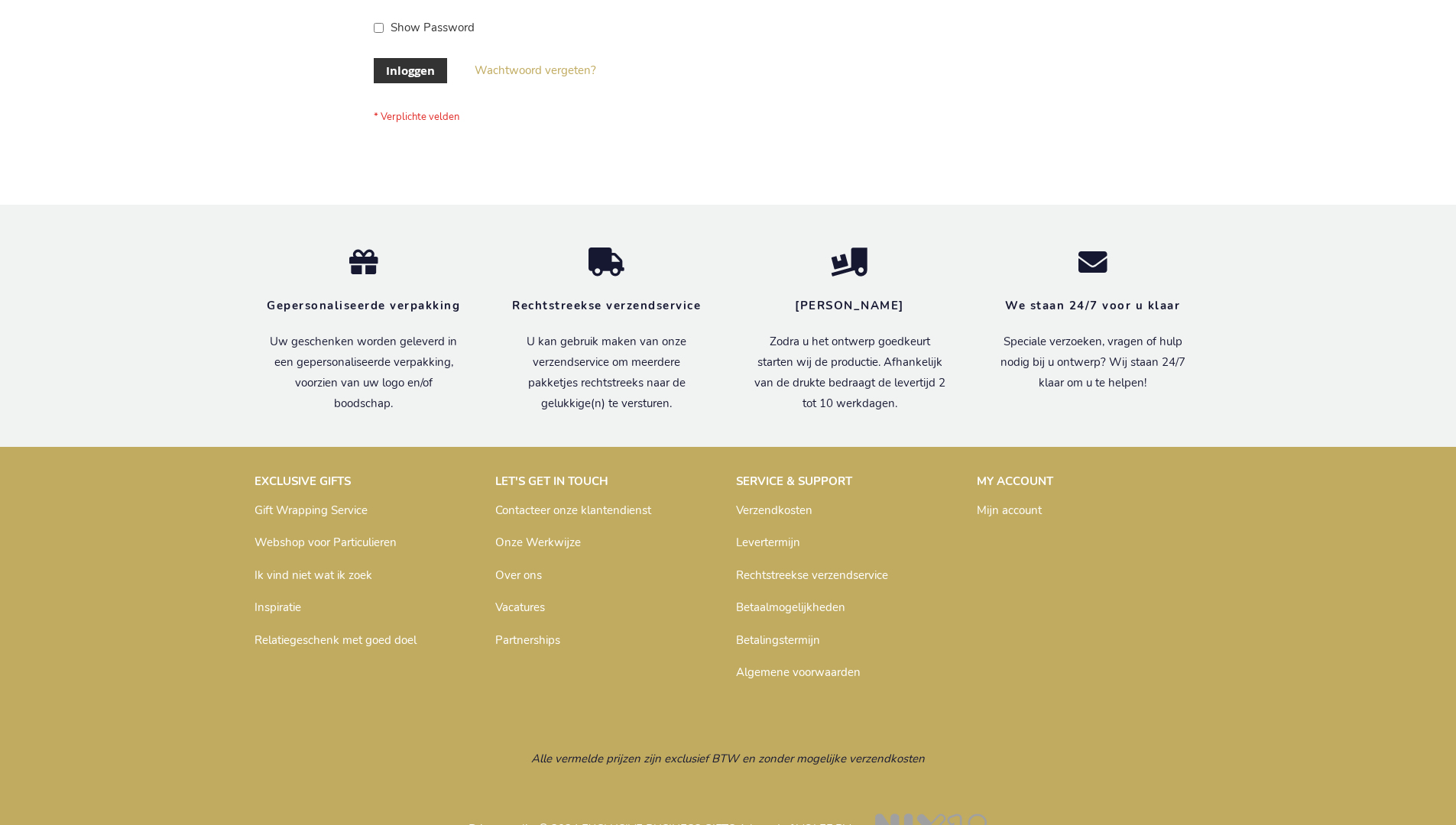
scroll to position [519, 0]
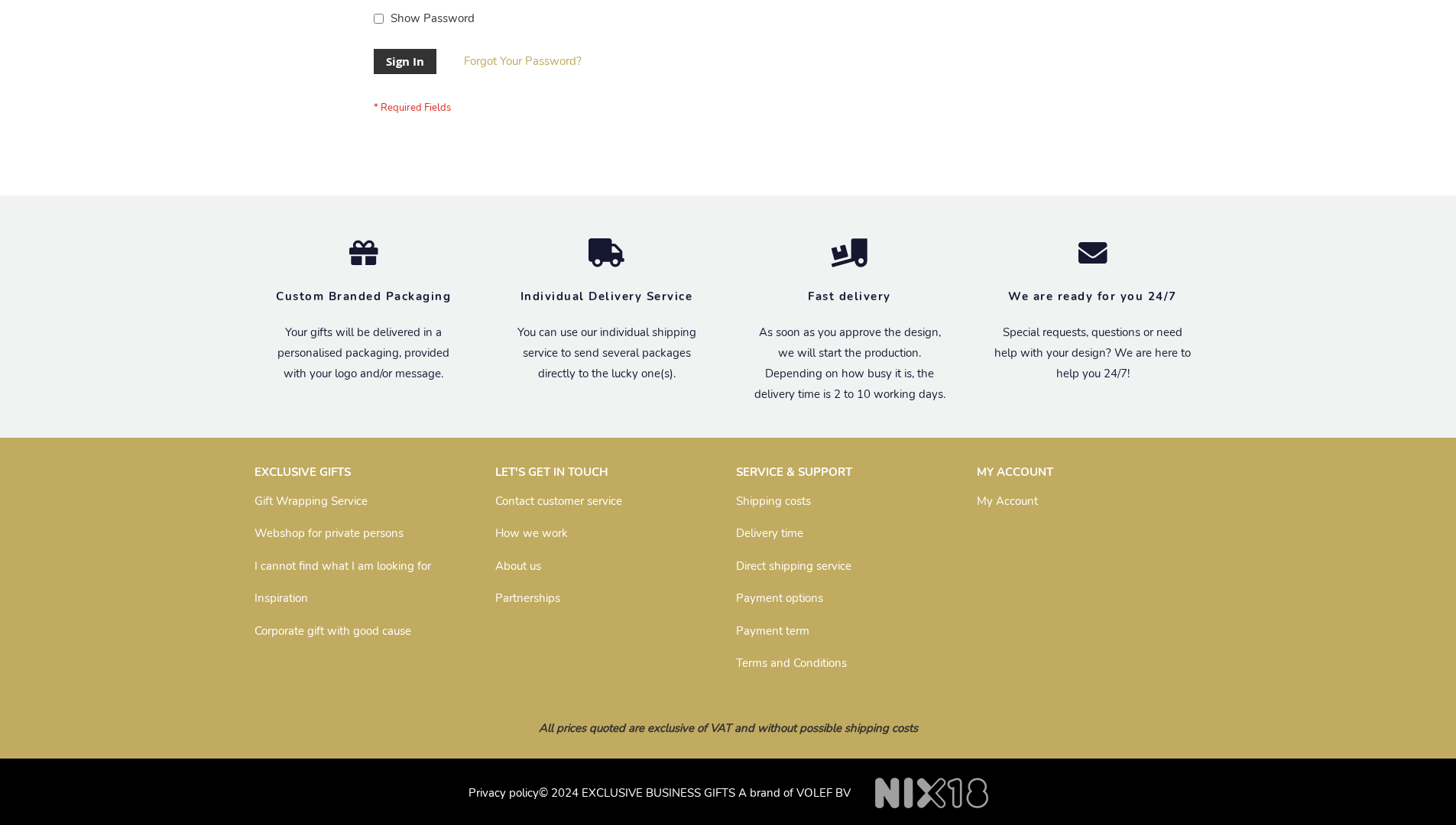
scroll to position [491, 0]
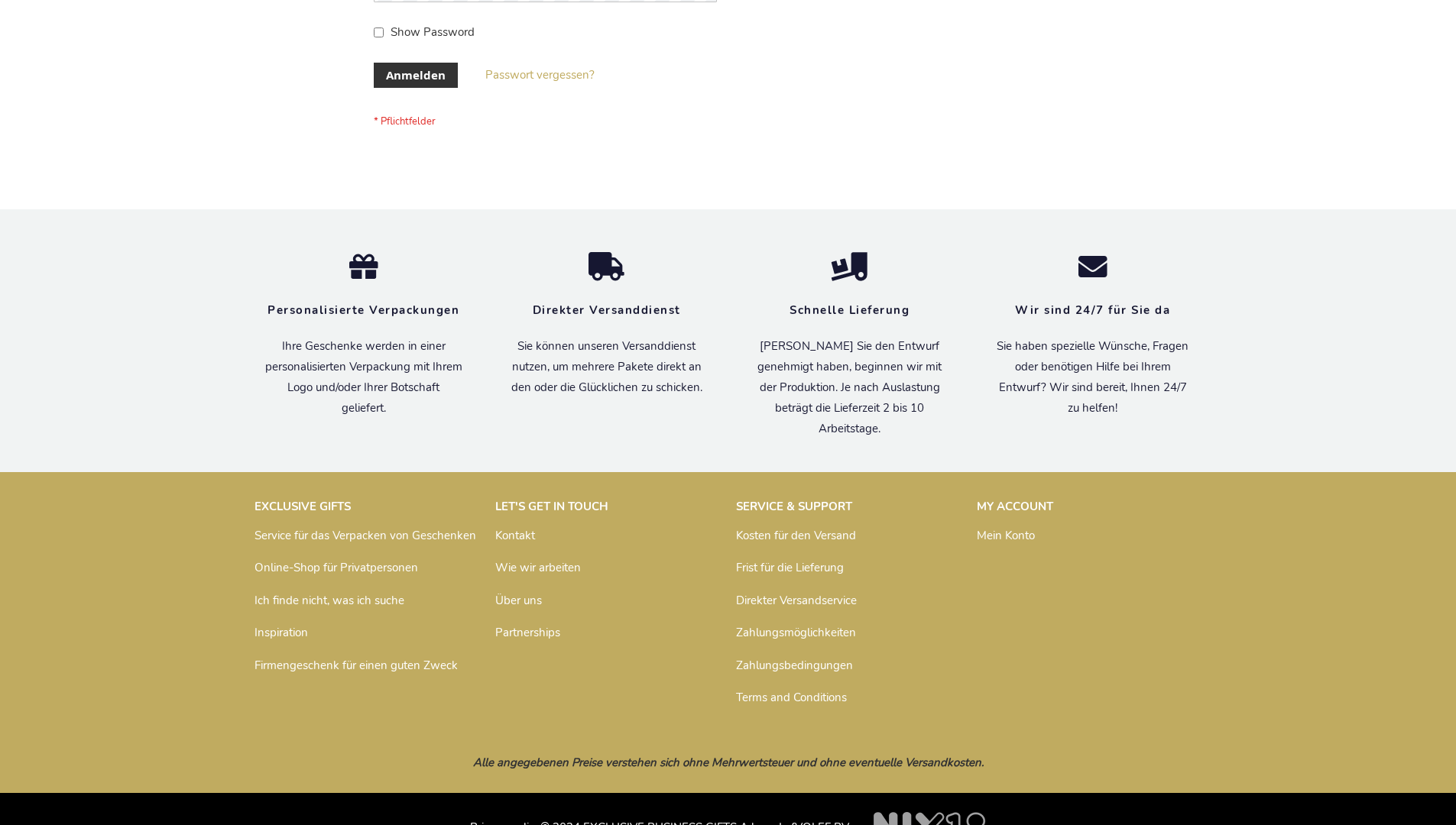
scroll to position [512, 0]
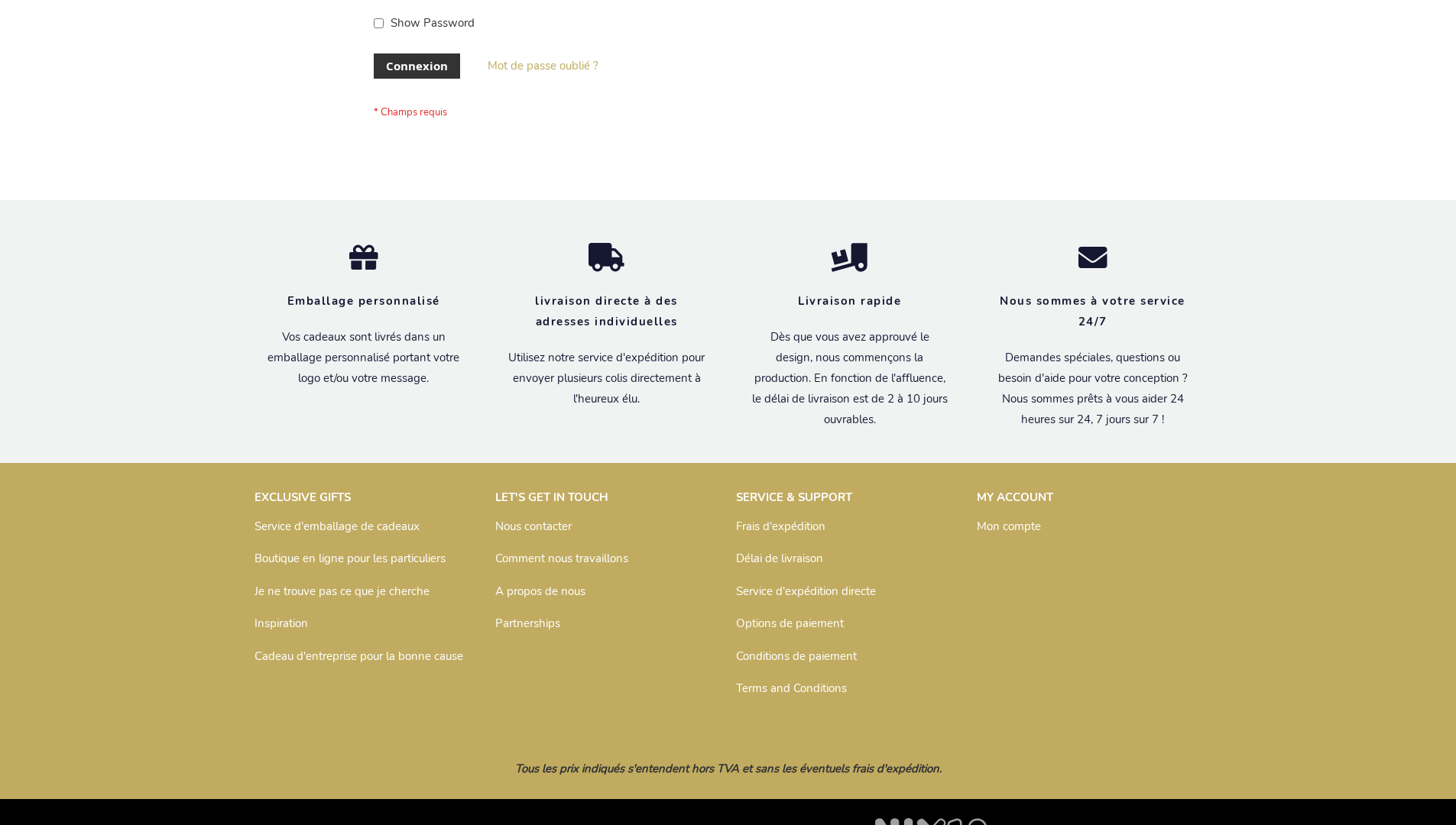
scroll to position [527, 0]
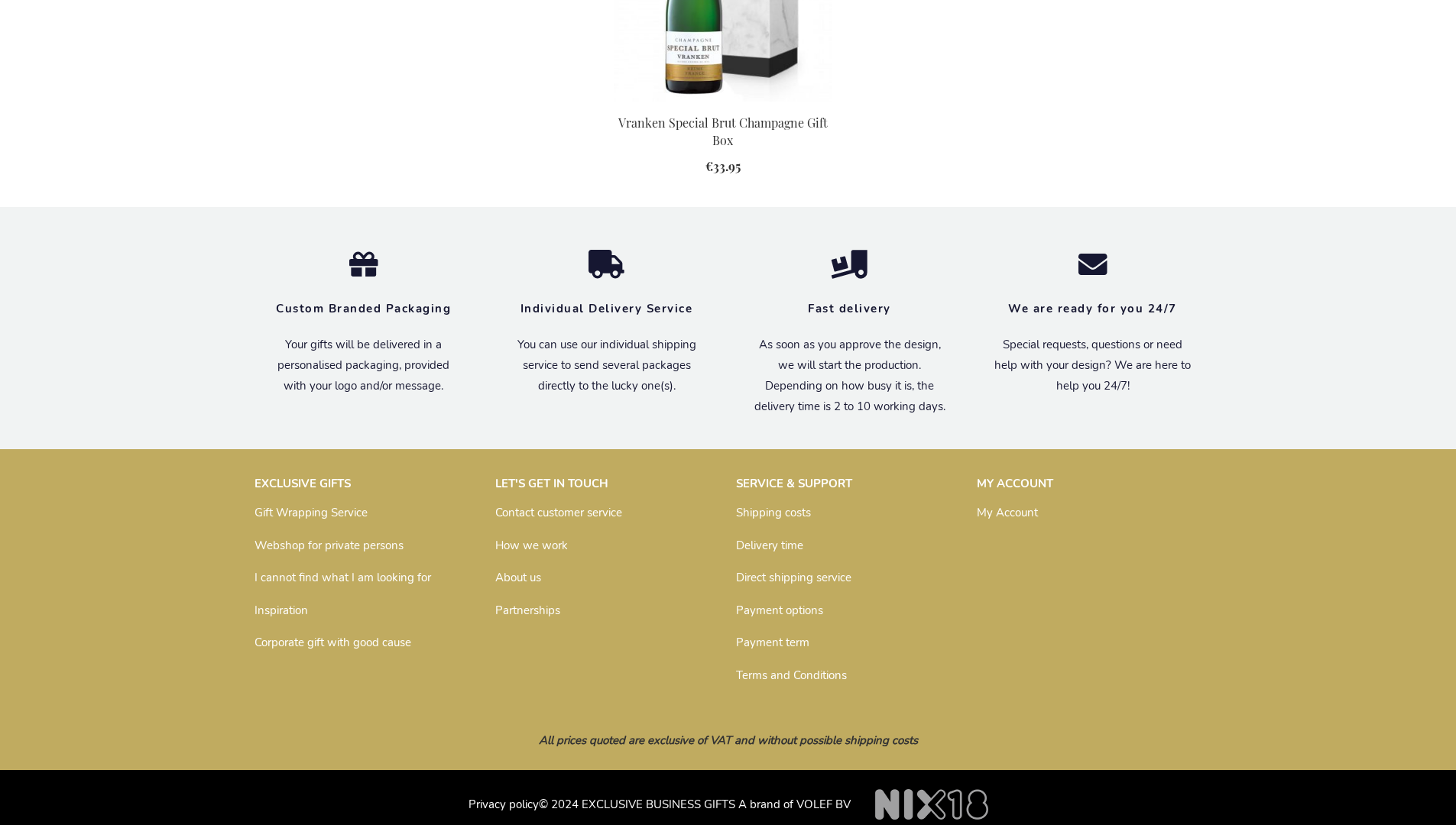
scroll to position [1422, 0]
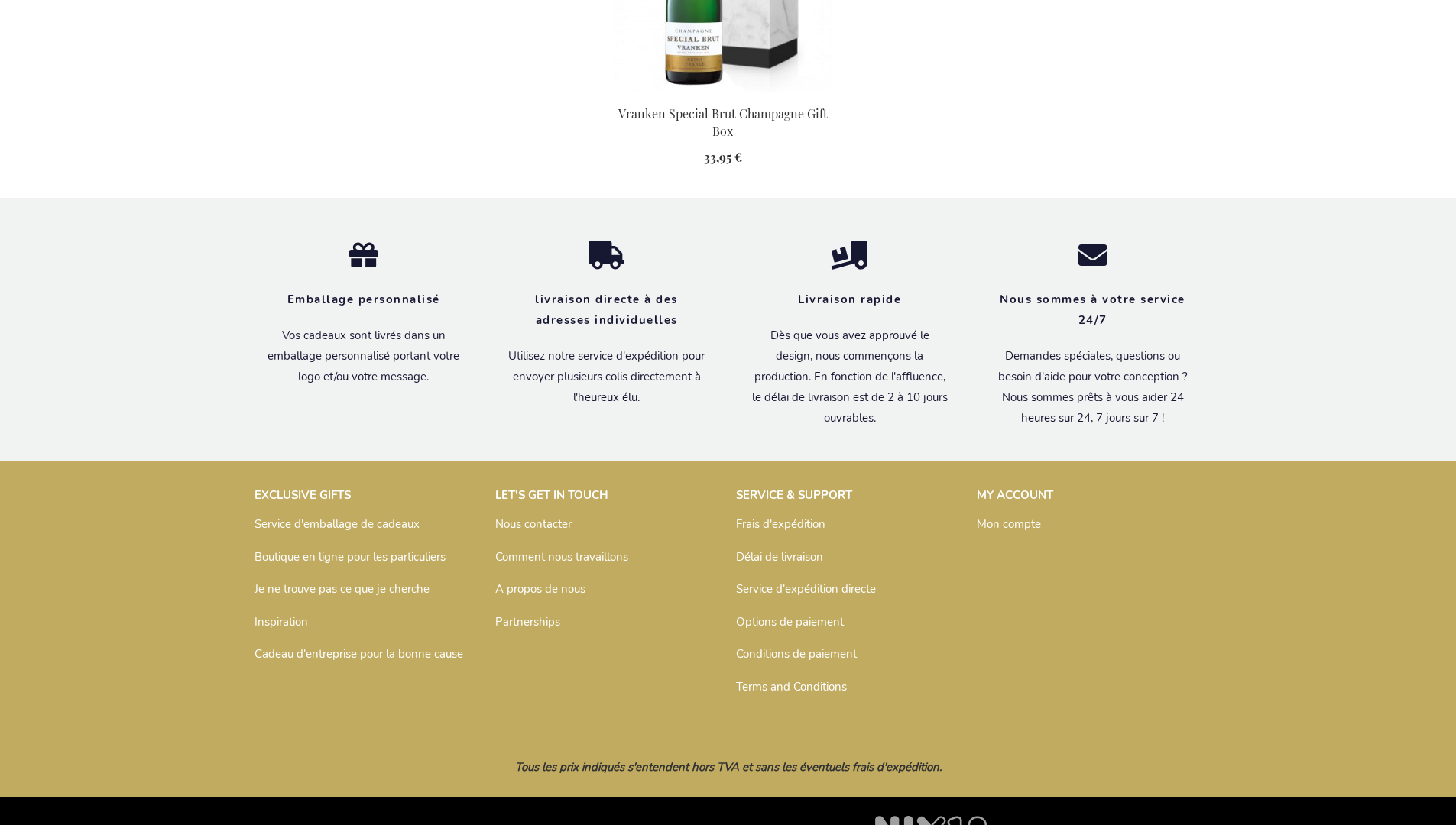
scroll to position [1458, 0]
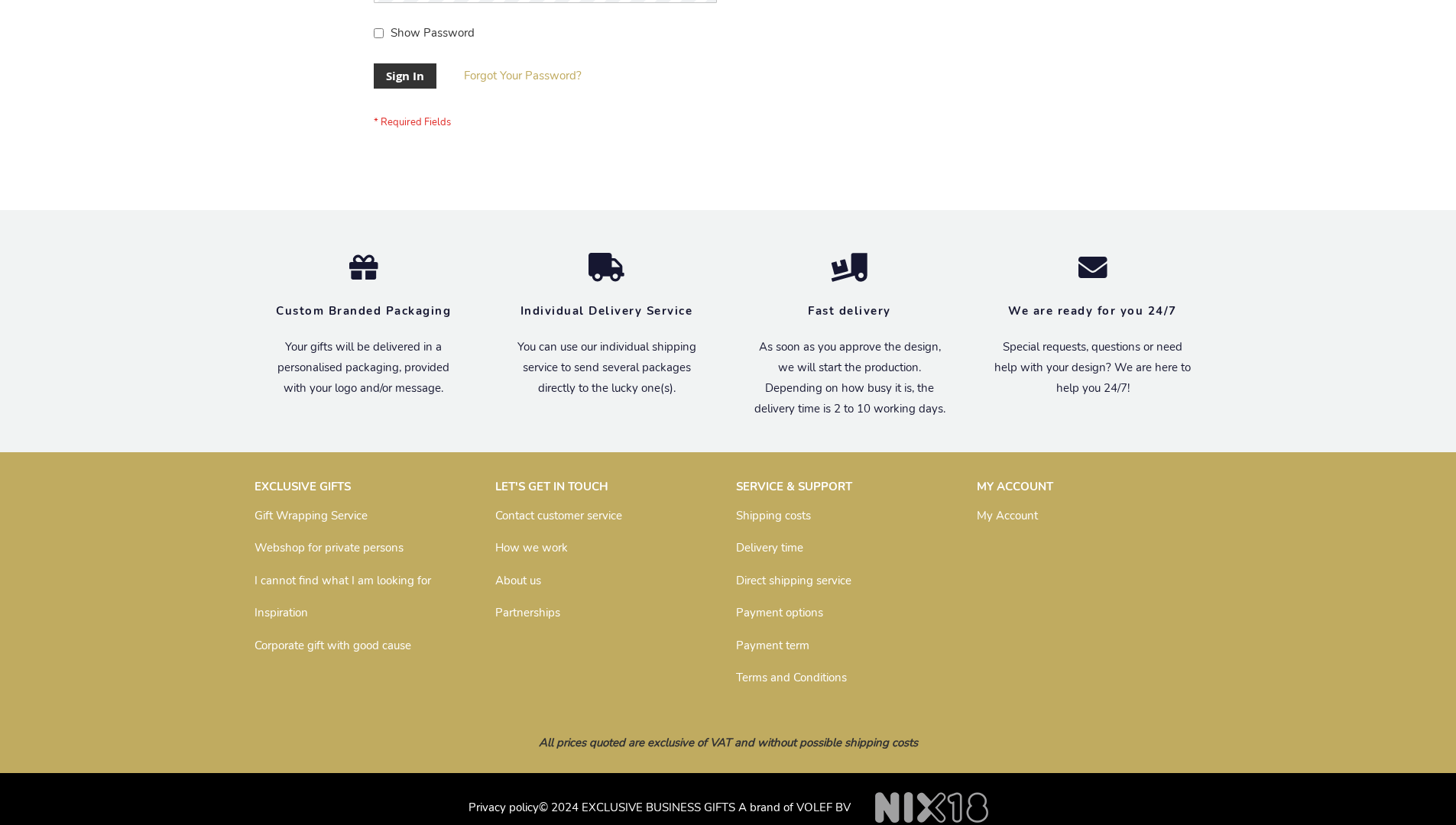
scroll to position [491, 0]
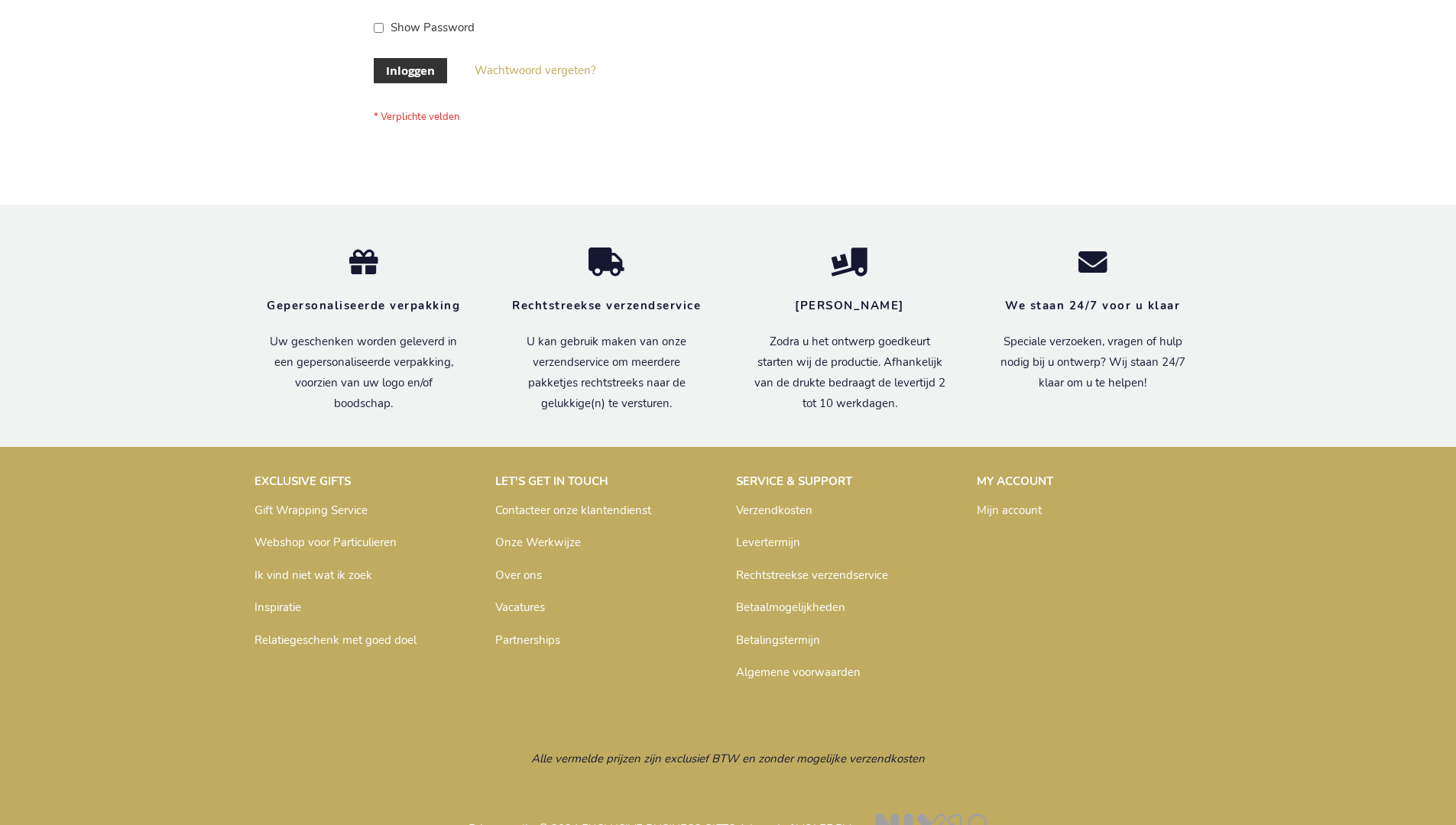
scroll to position [519, 0]
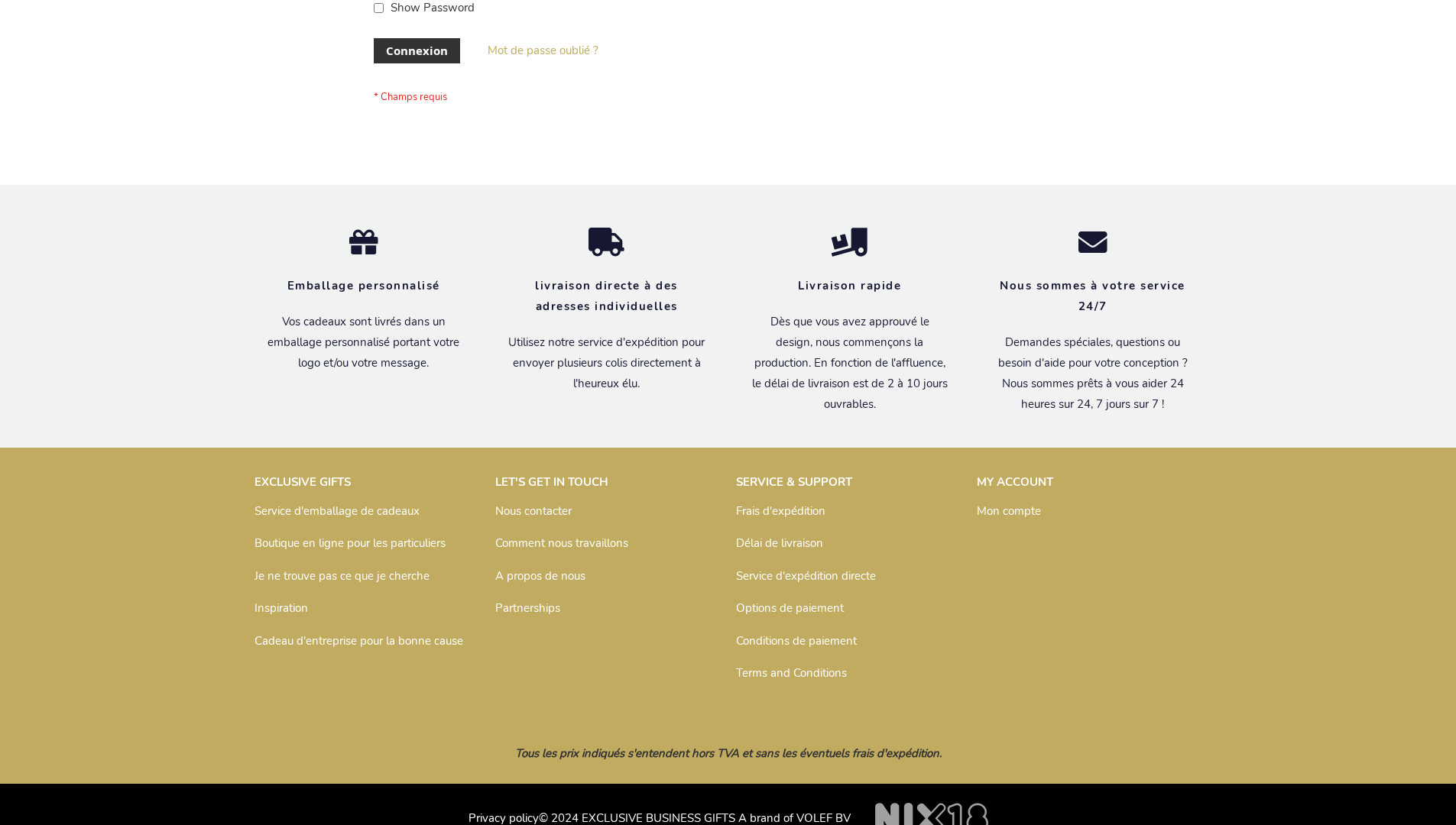
scroll to position [527, 0]
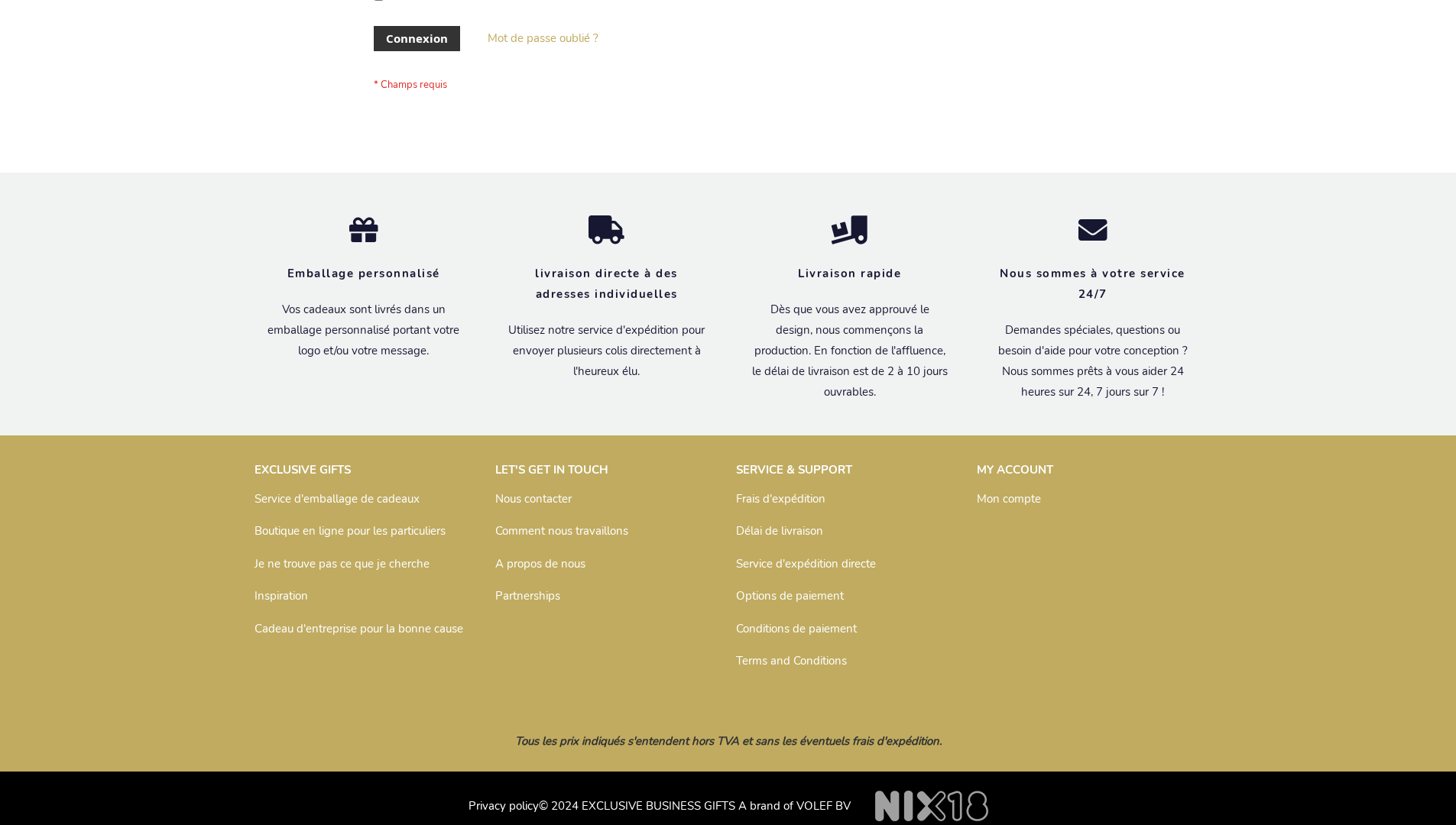
scroll to position [527, 0]
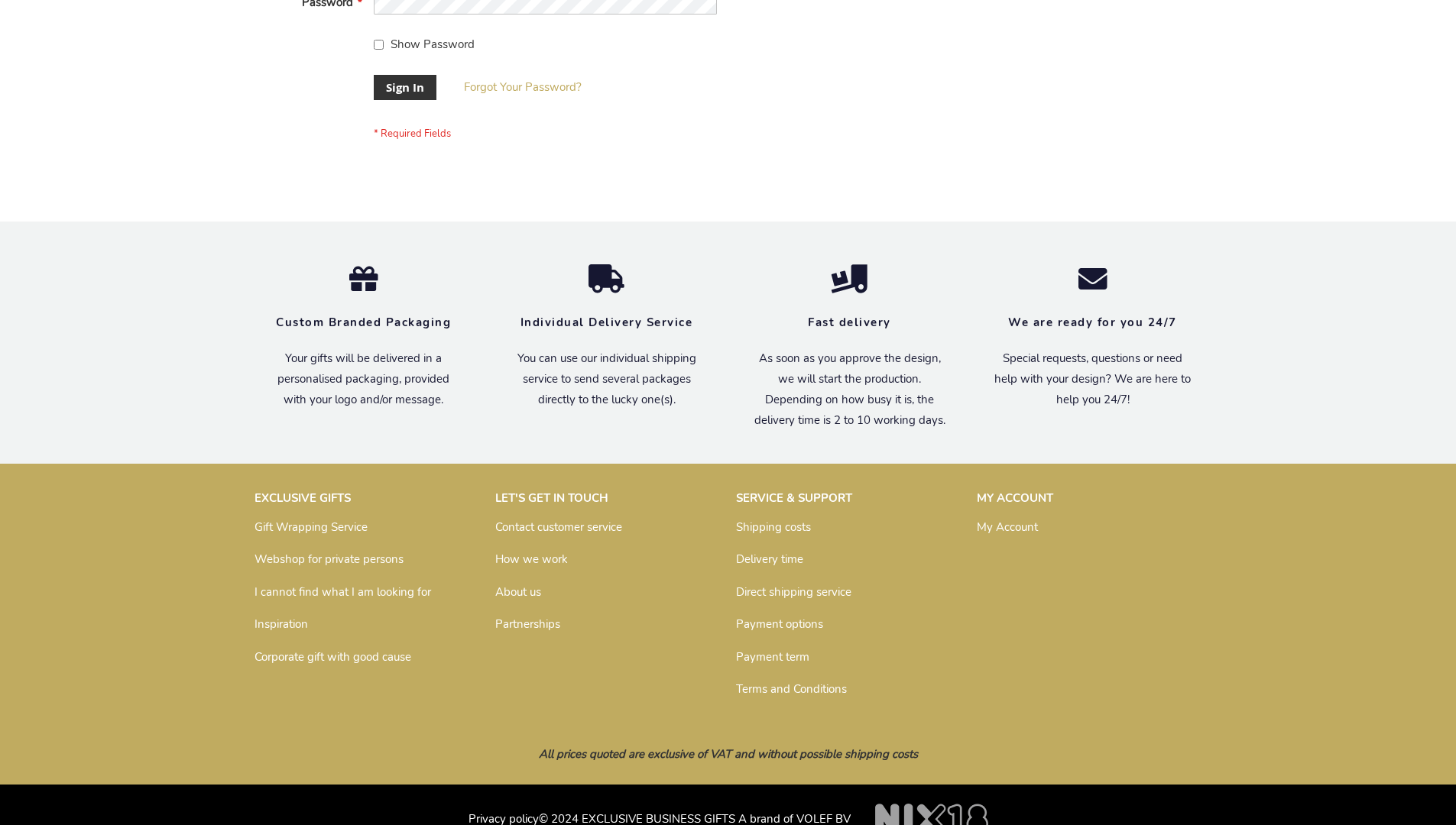
scroll to position [491, 0]
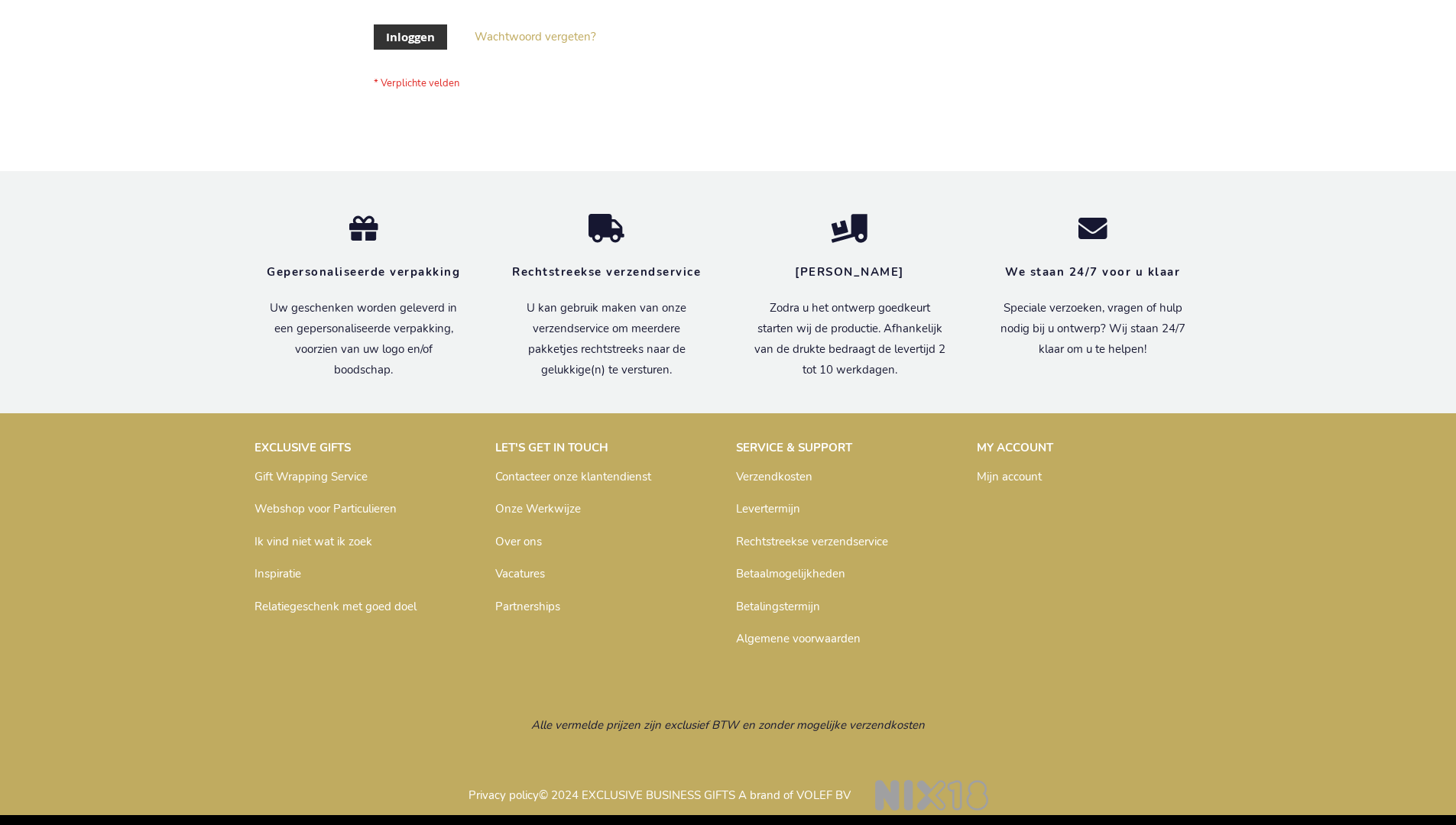
scroll to position [519, 0]
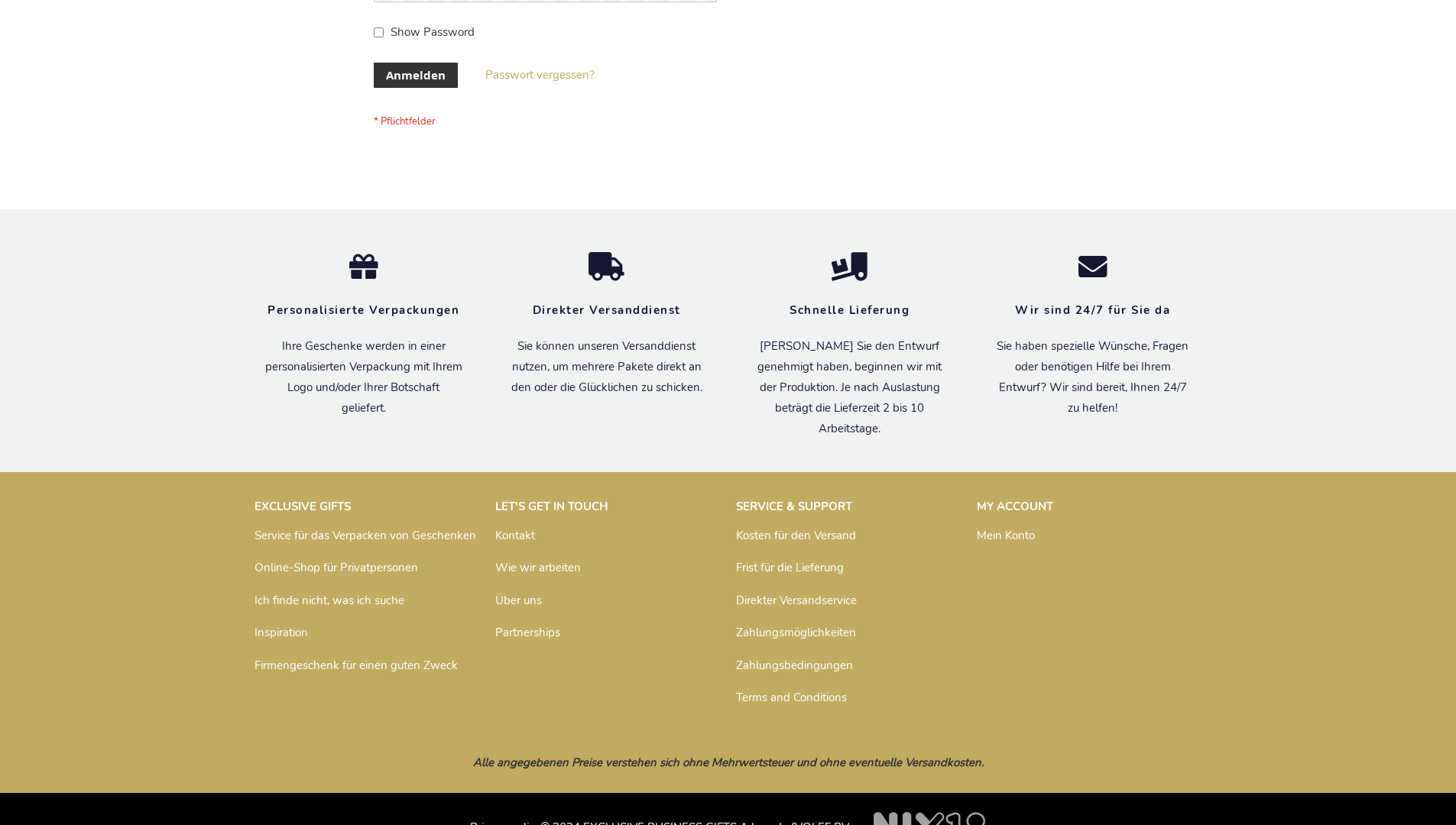
scroll to position [512, 0]
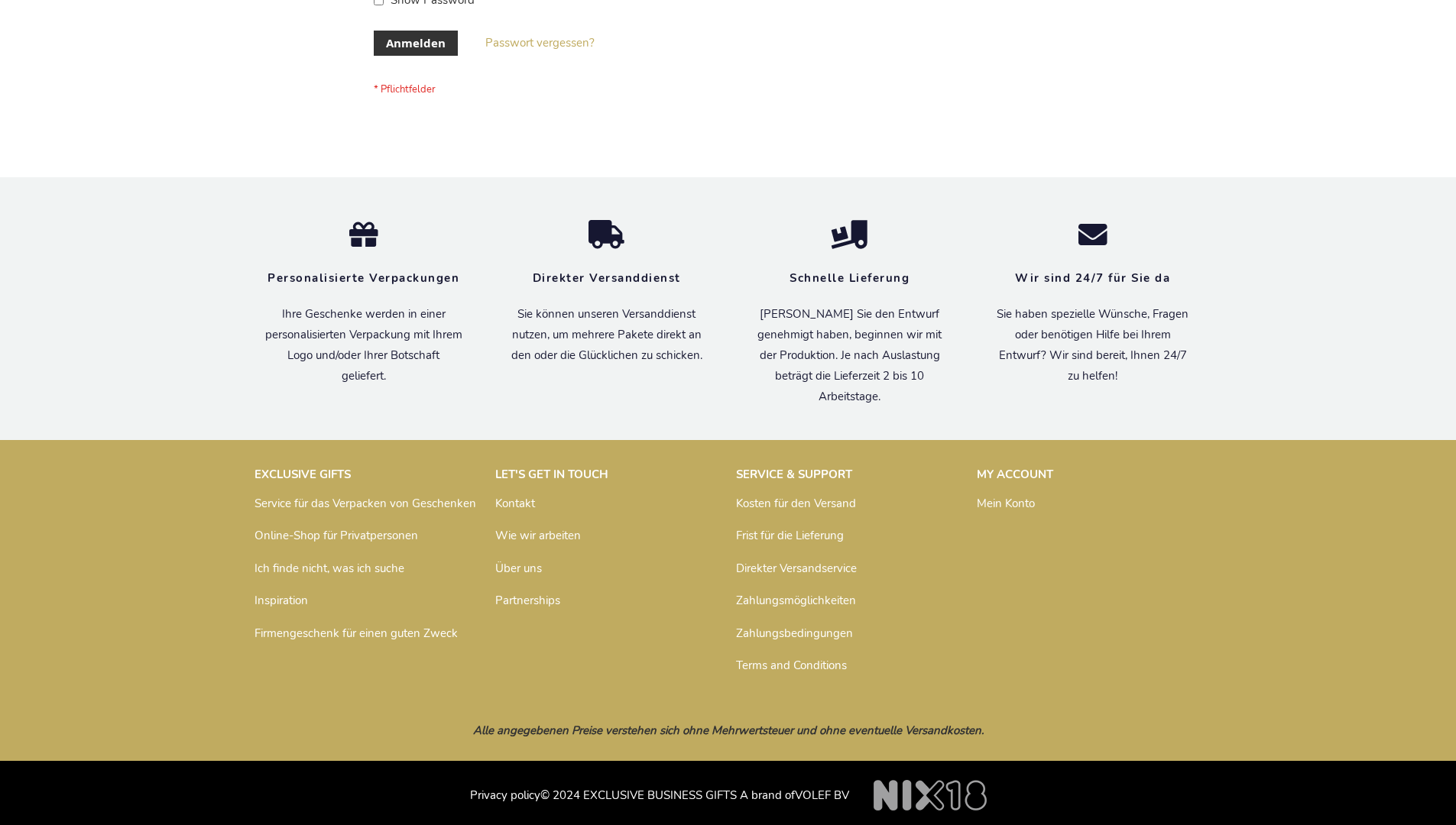
scroll to position [512, 0]
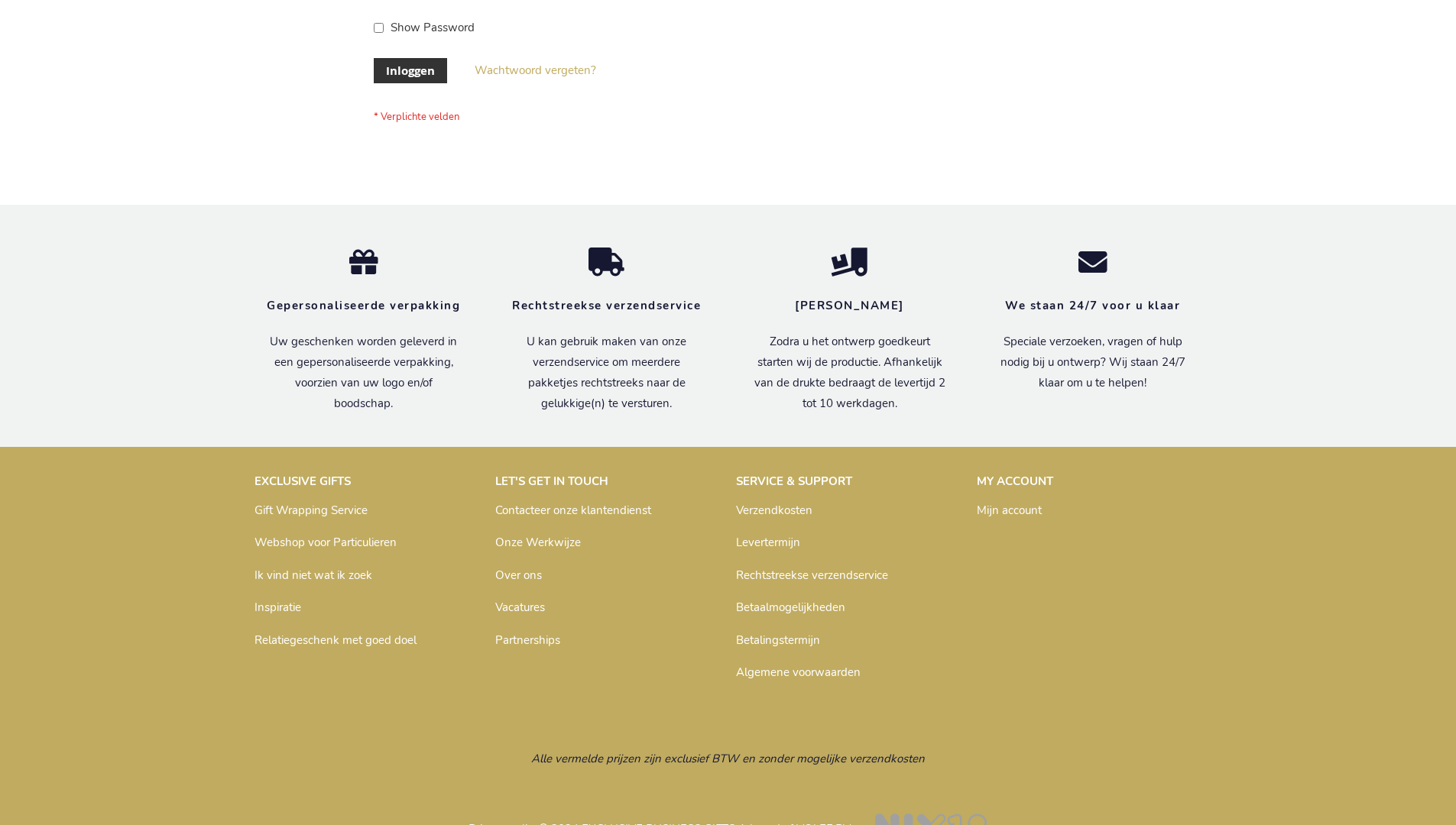
scroll to position [519, 0]
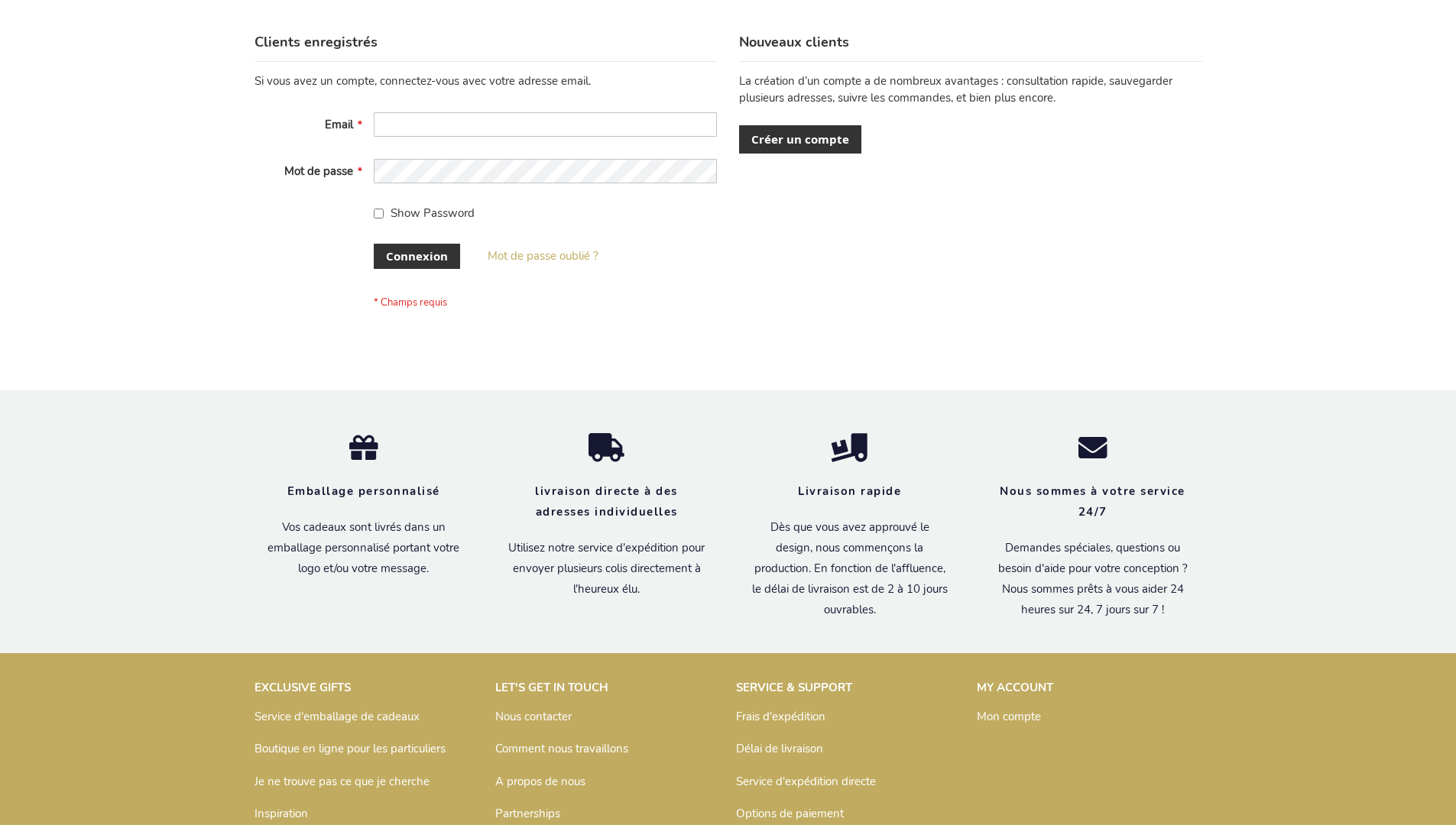
scroll to position [527, 0]
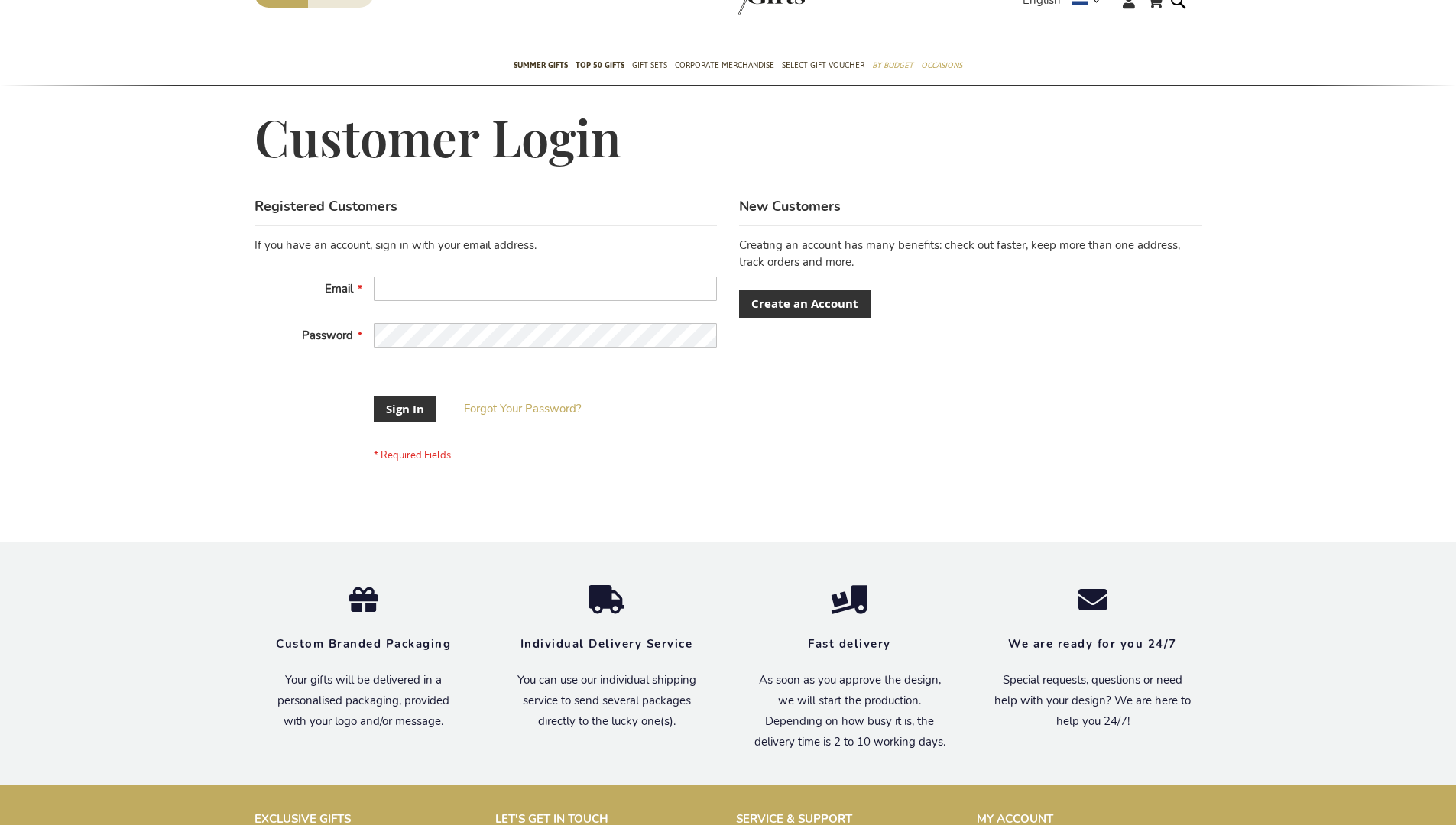
scroll to position [479, 0]
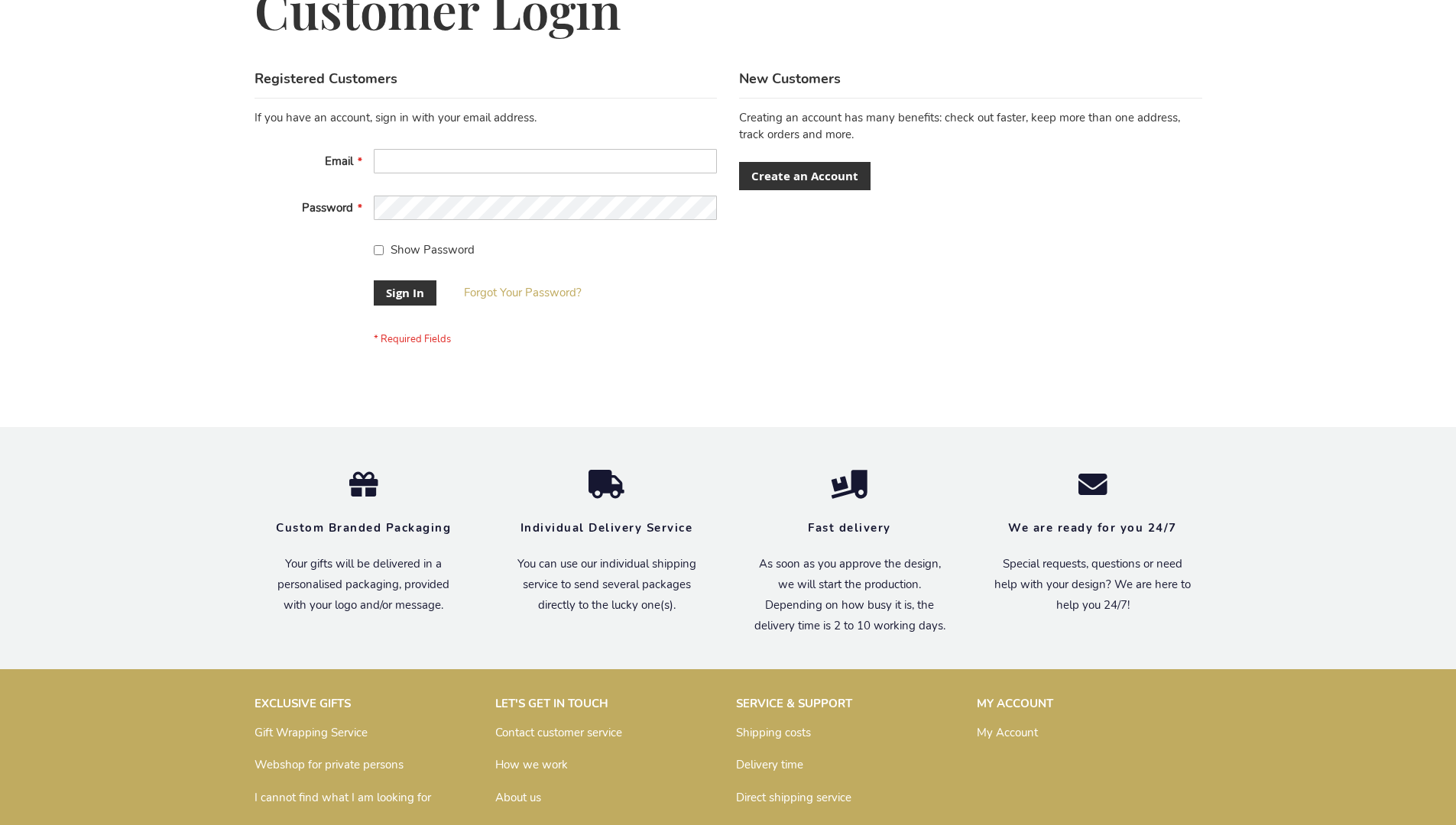
scroll to position [491, 0]
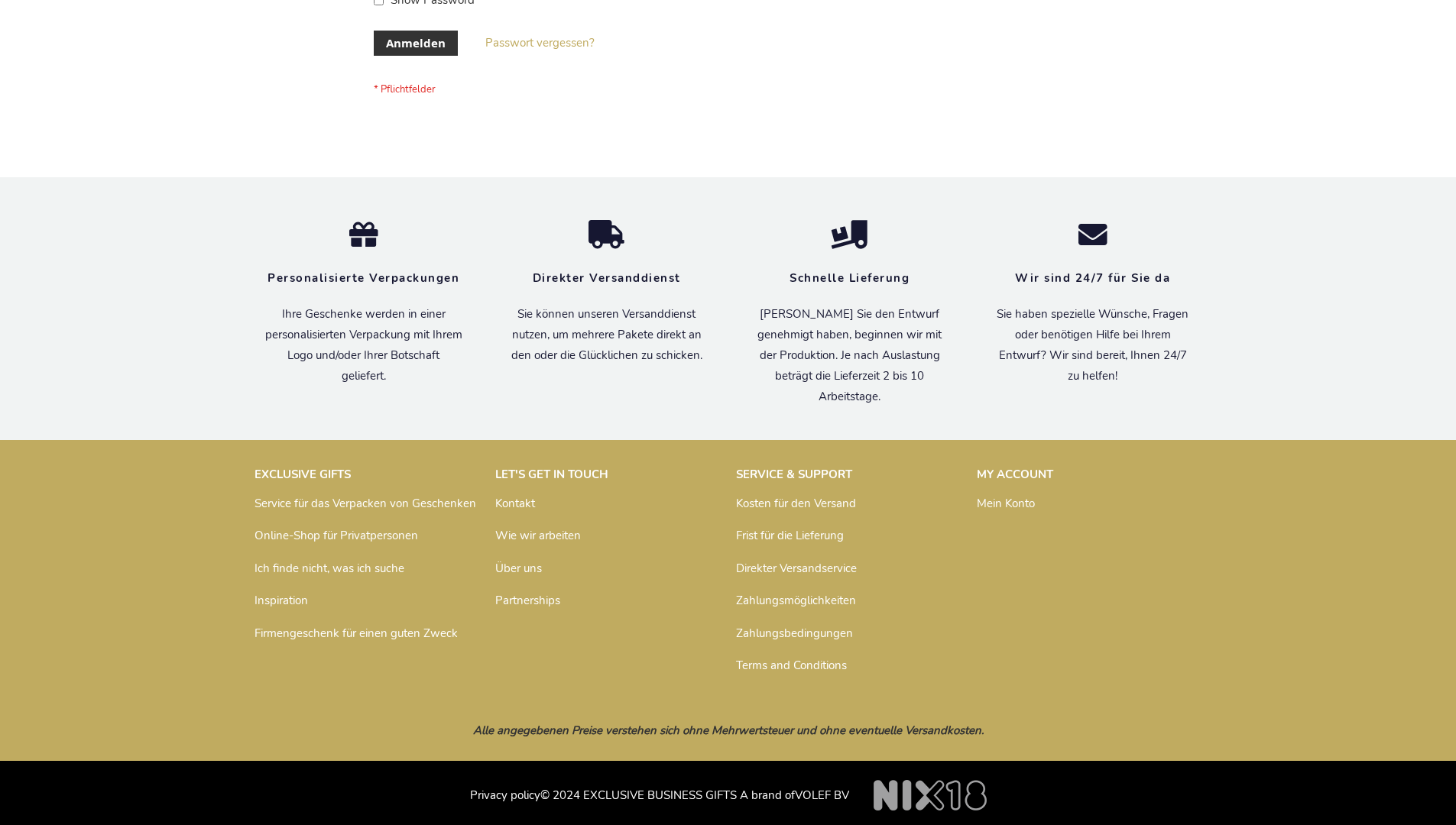
scroll to position [512, 0]
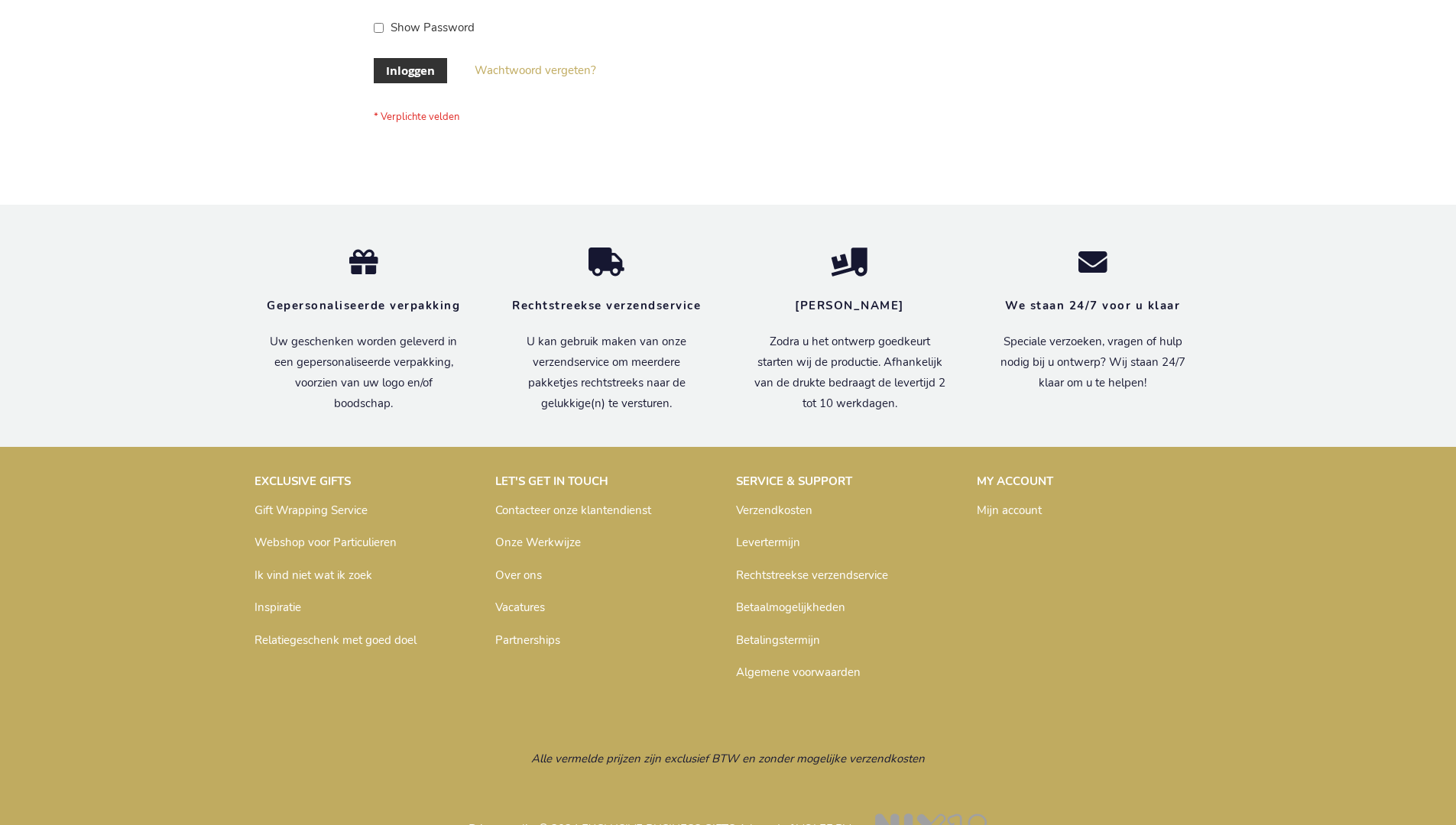
scroll to position [519, 0]
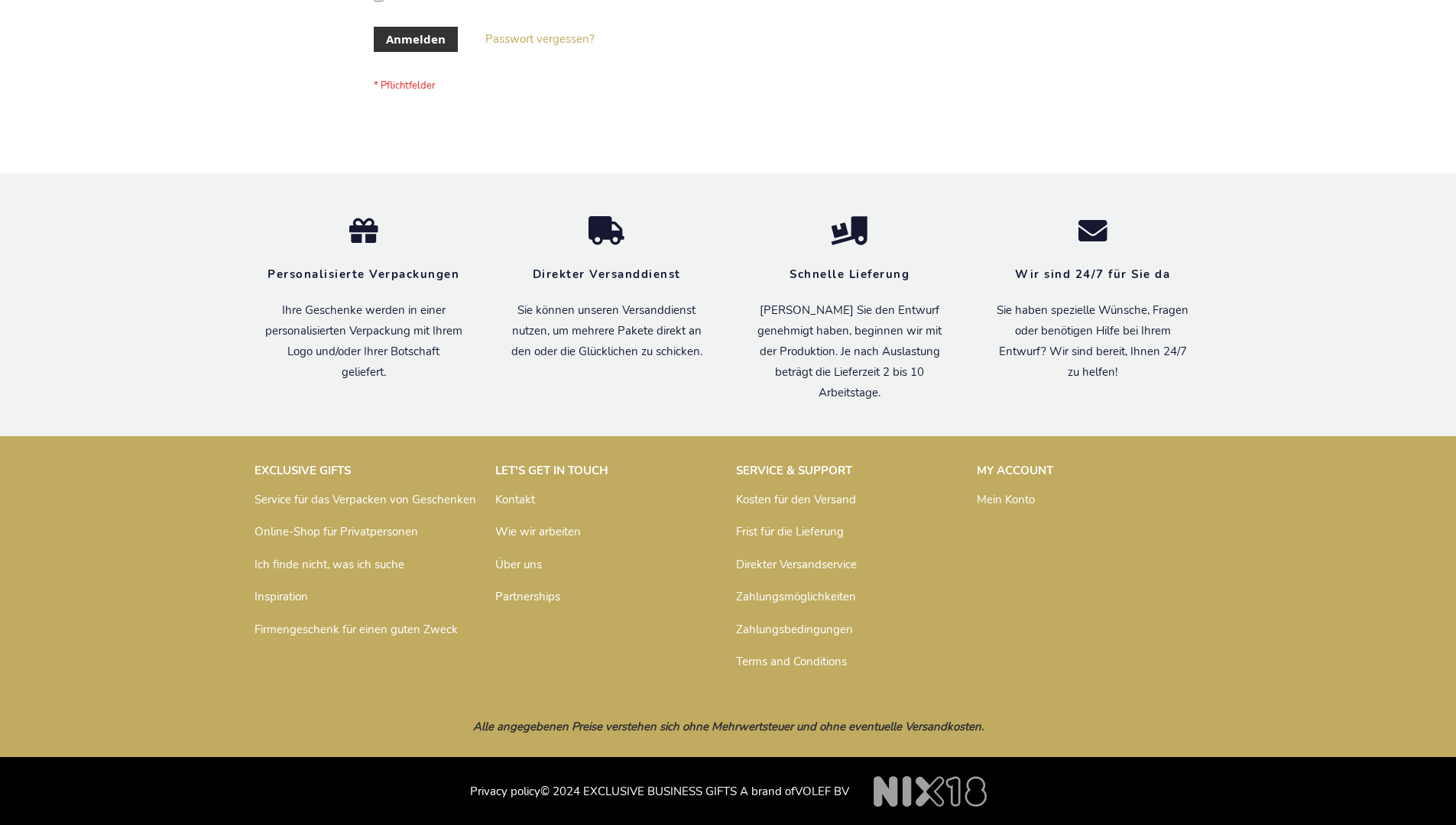
scroll to position [512, 0]
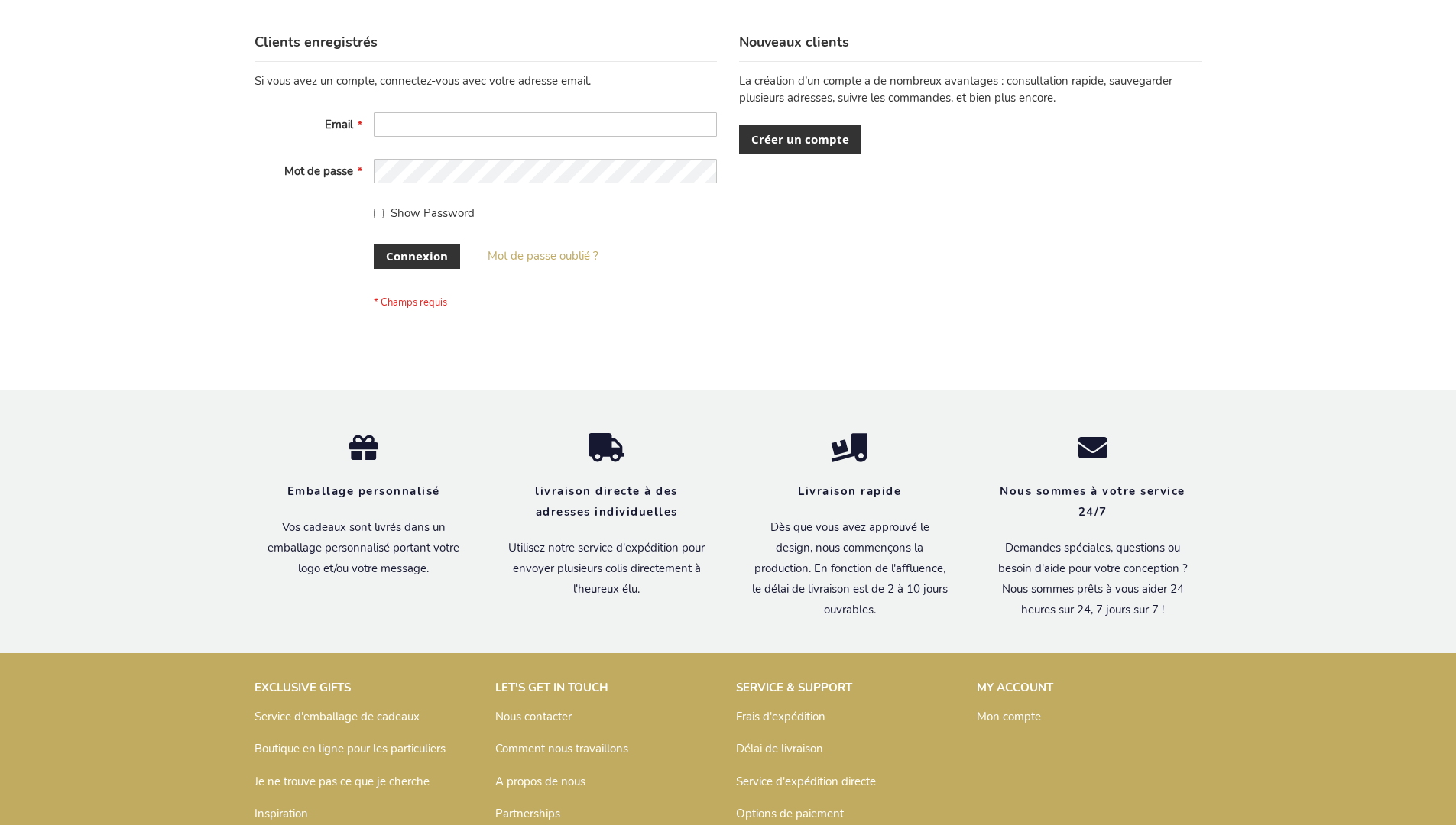
scroll to position [527, 0]
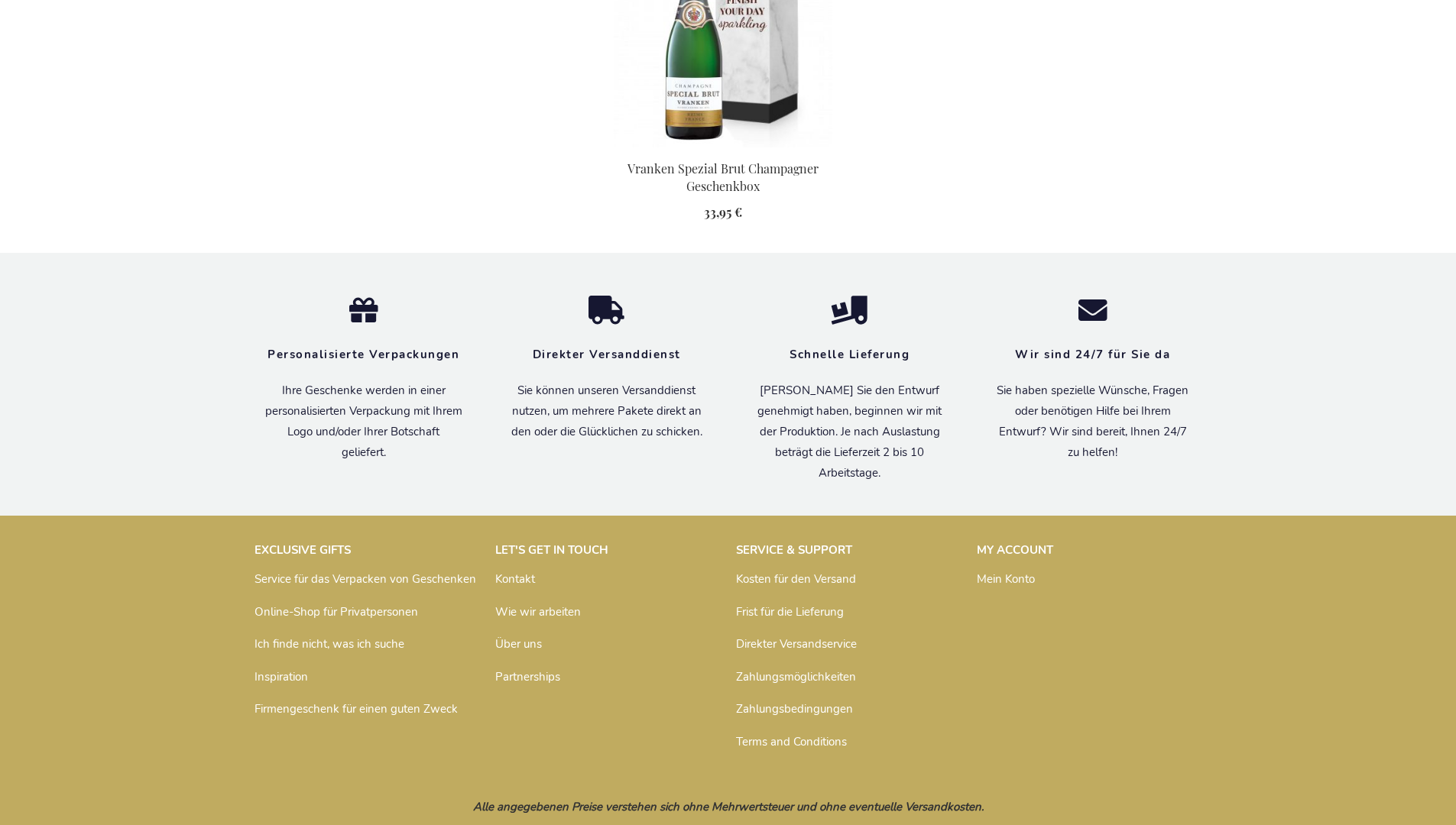
scroll to position [1443, 0]
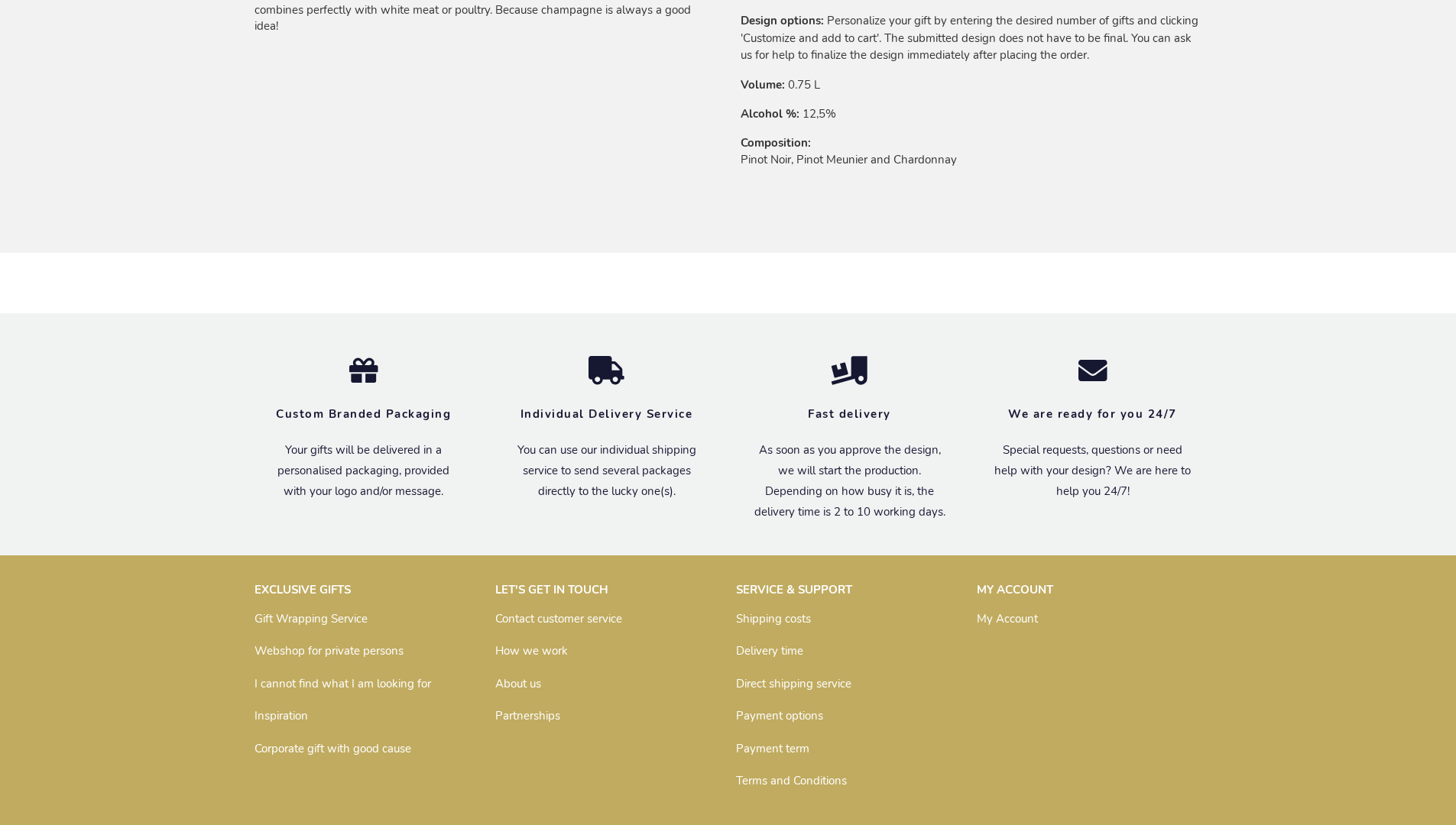
scroll to position [1208, 0]
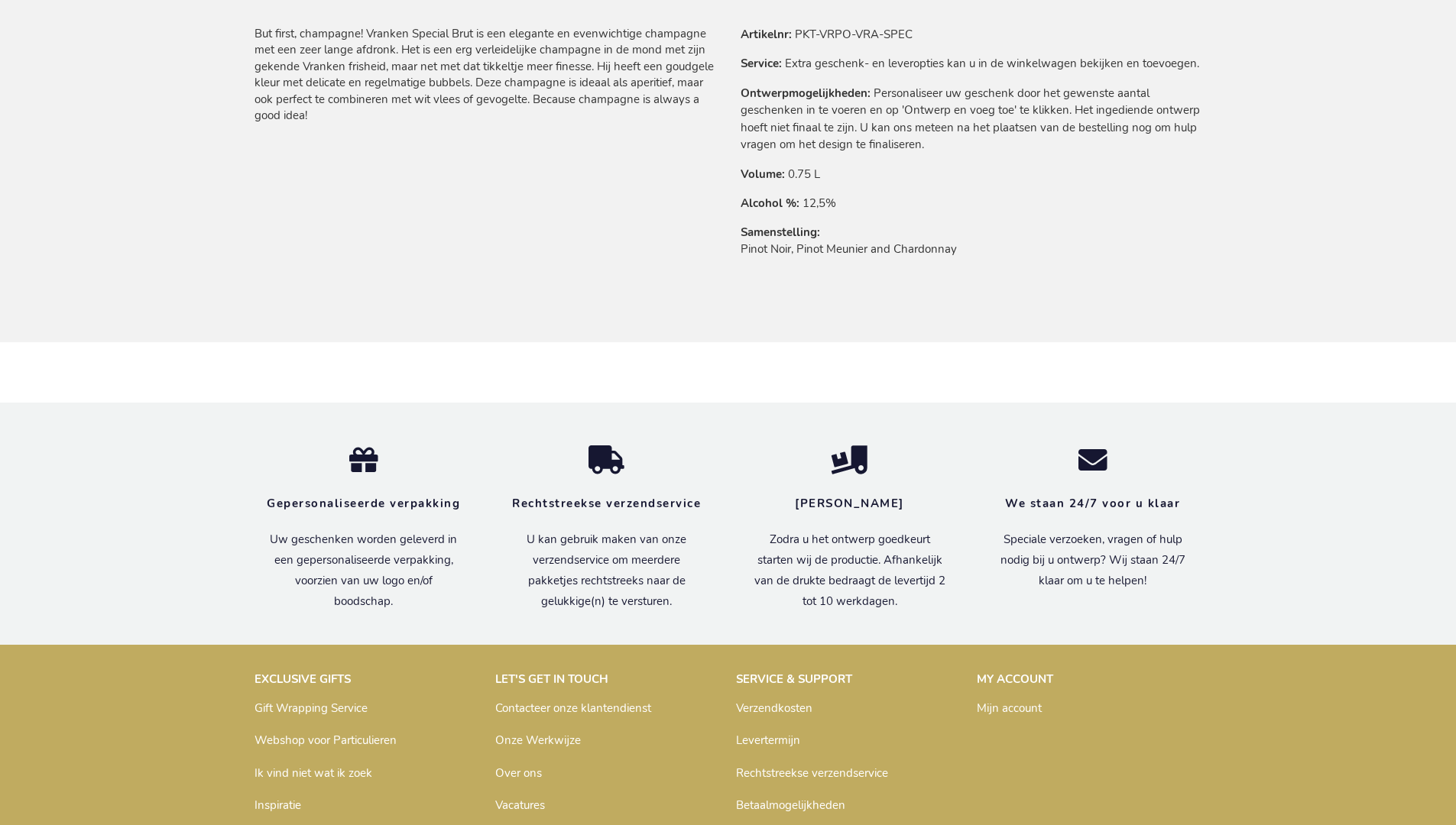
scroll to position [1236, 0]
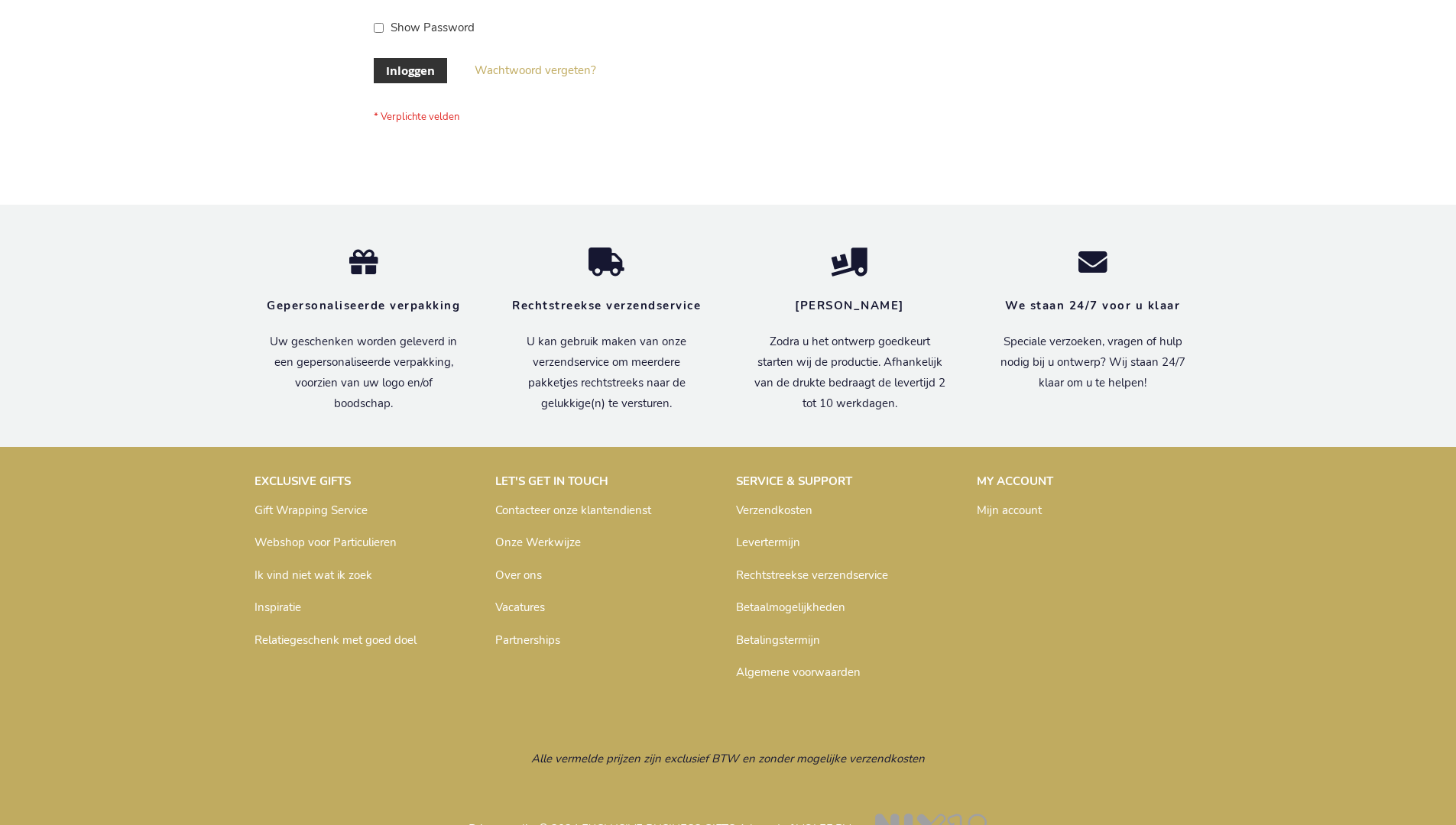
scroll to position [519, 0]
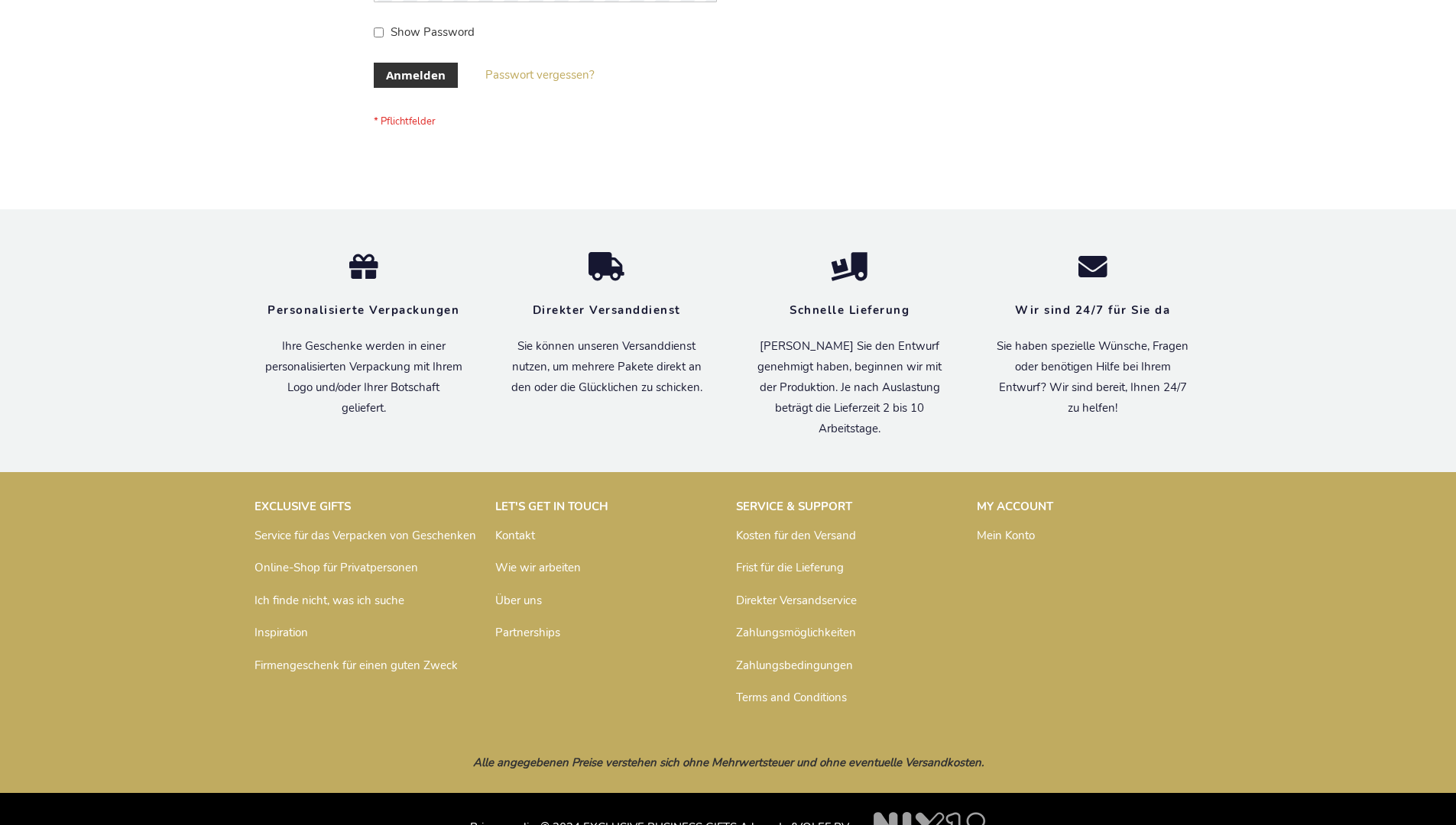
scroll to position [512, 0]
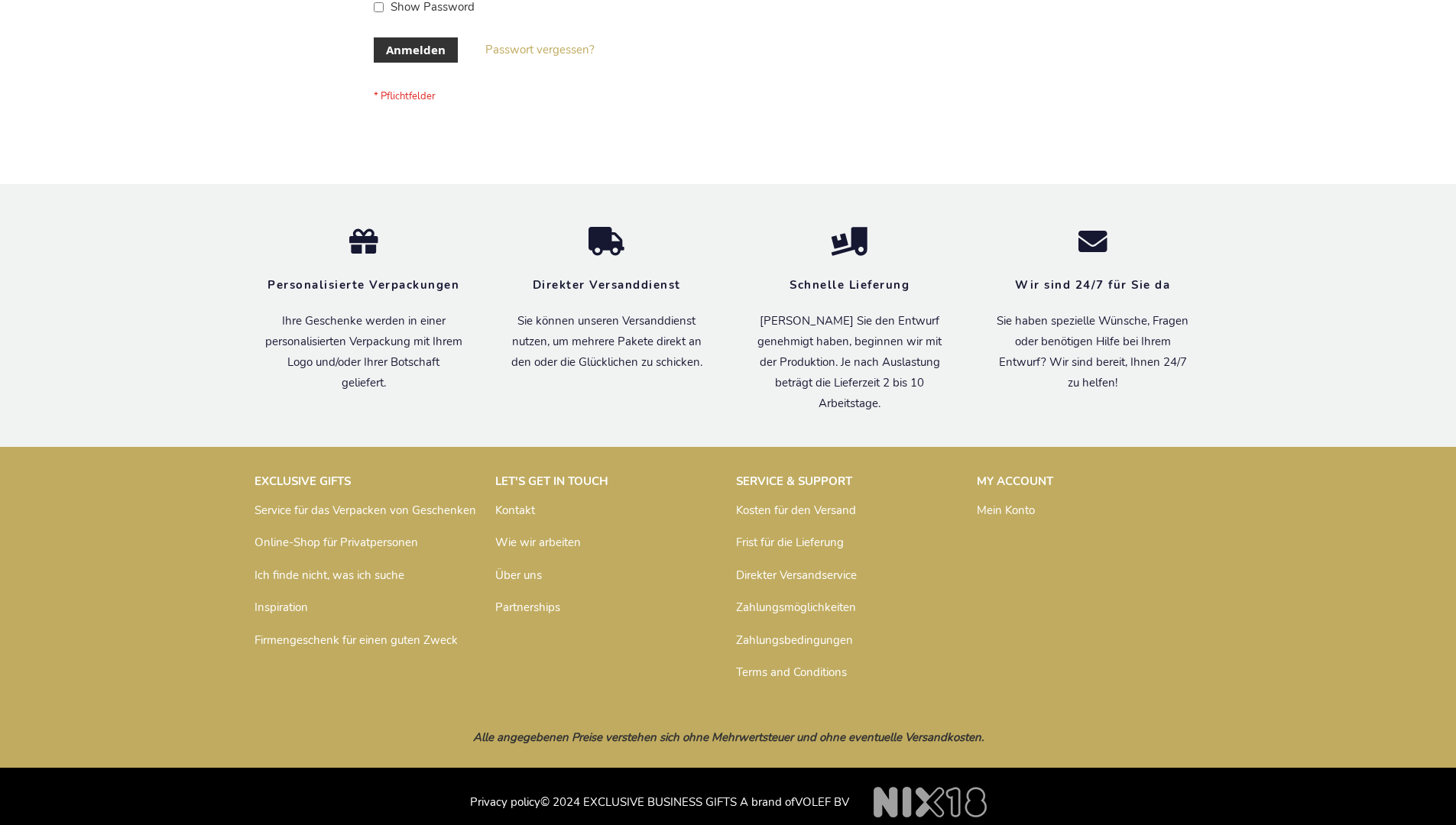
scroll to position [512, 0]
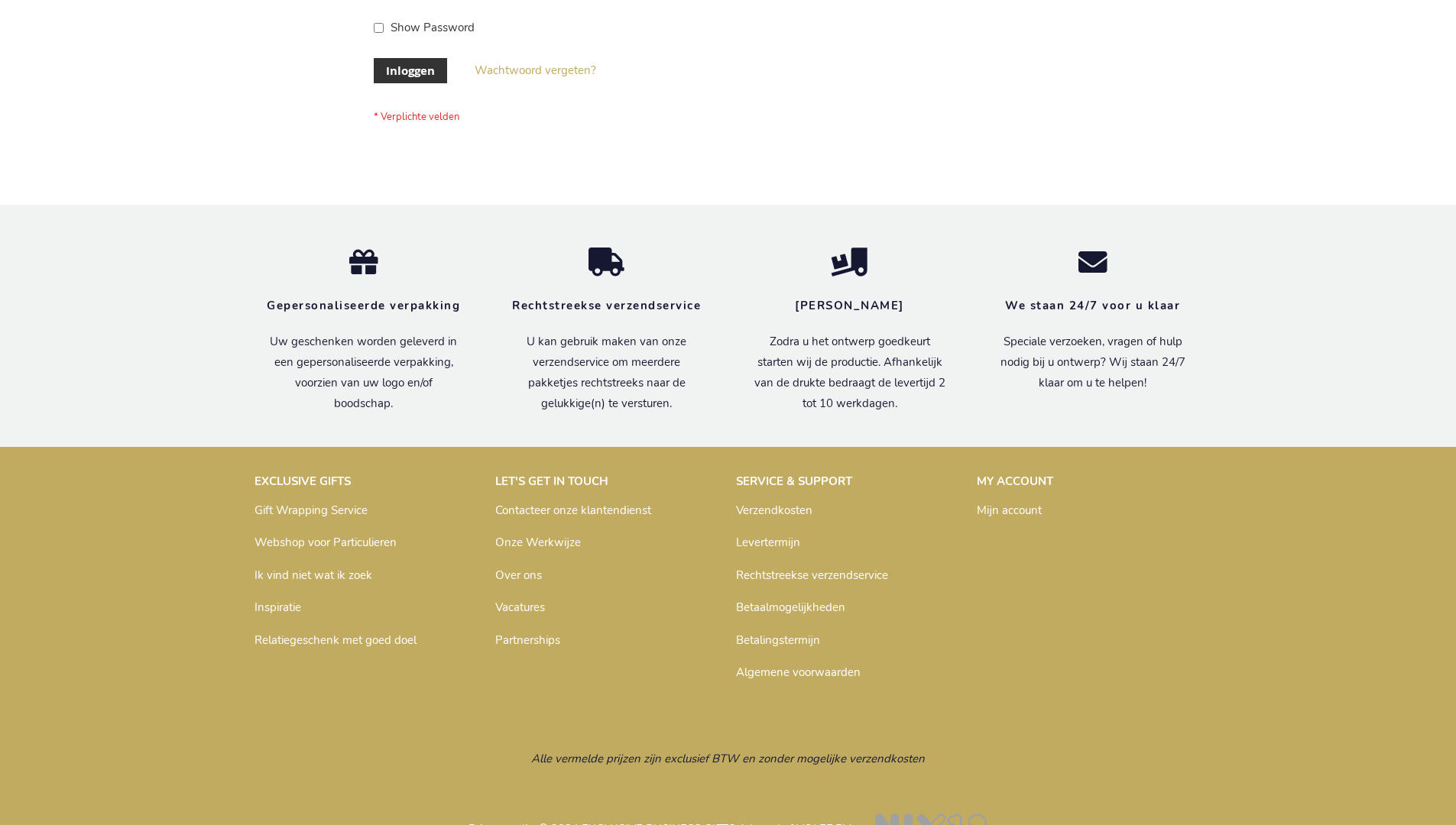
scroll to position [519, 0]
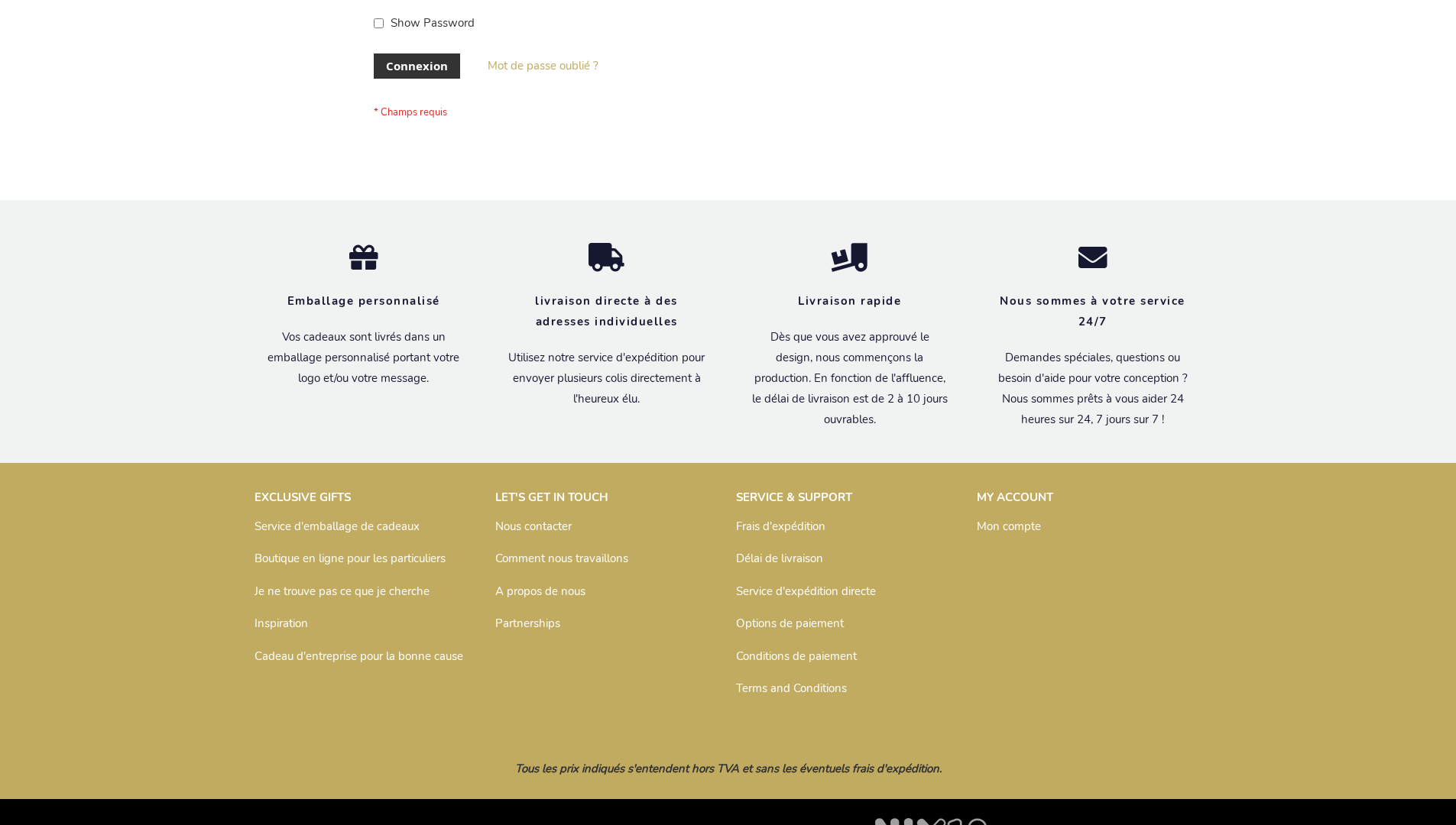
scroll to position [527, 0]
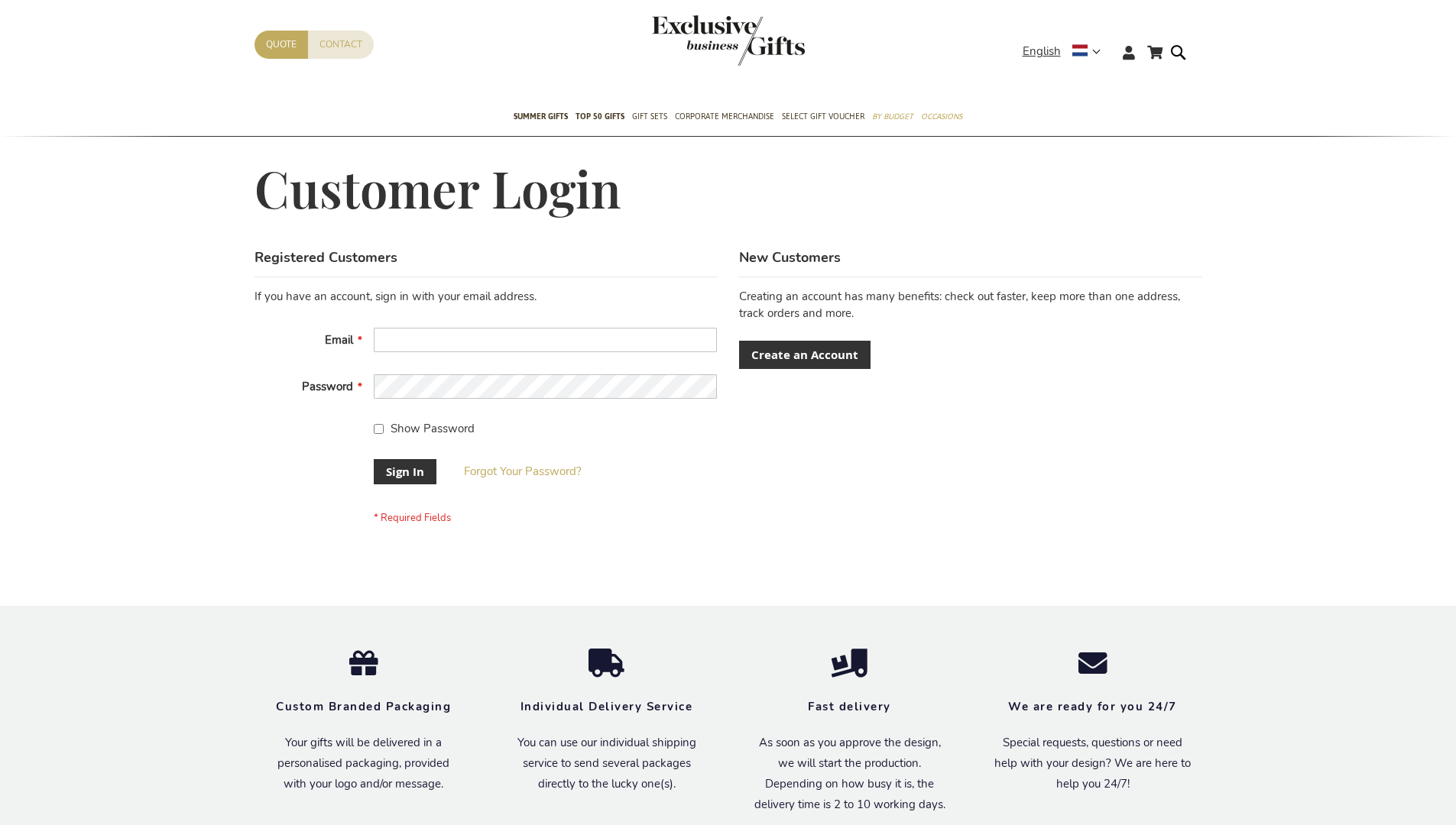
scroll to position [491, 0]
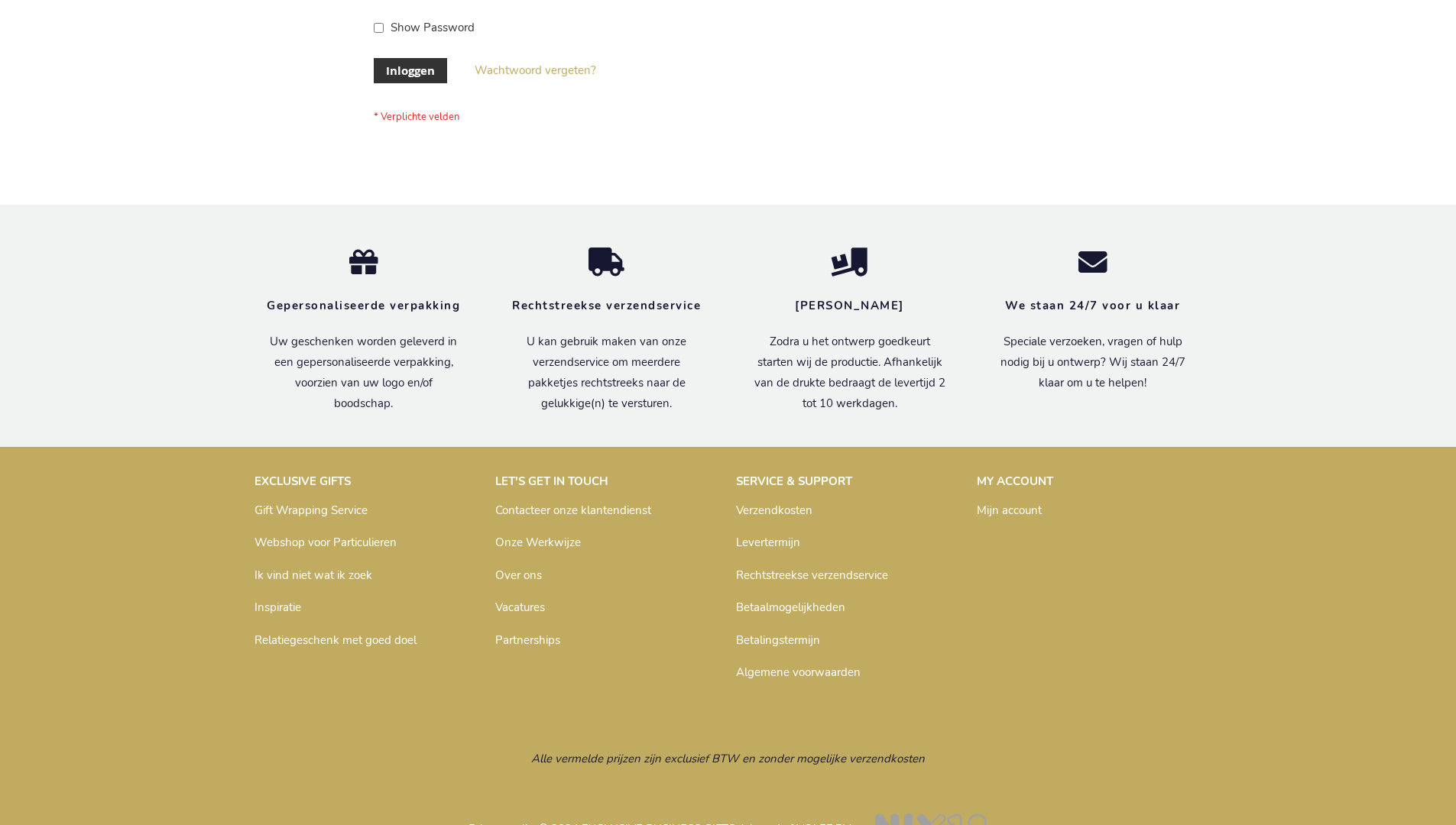
scroll to position [519, 0]
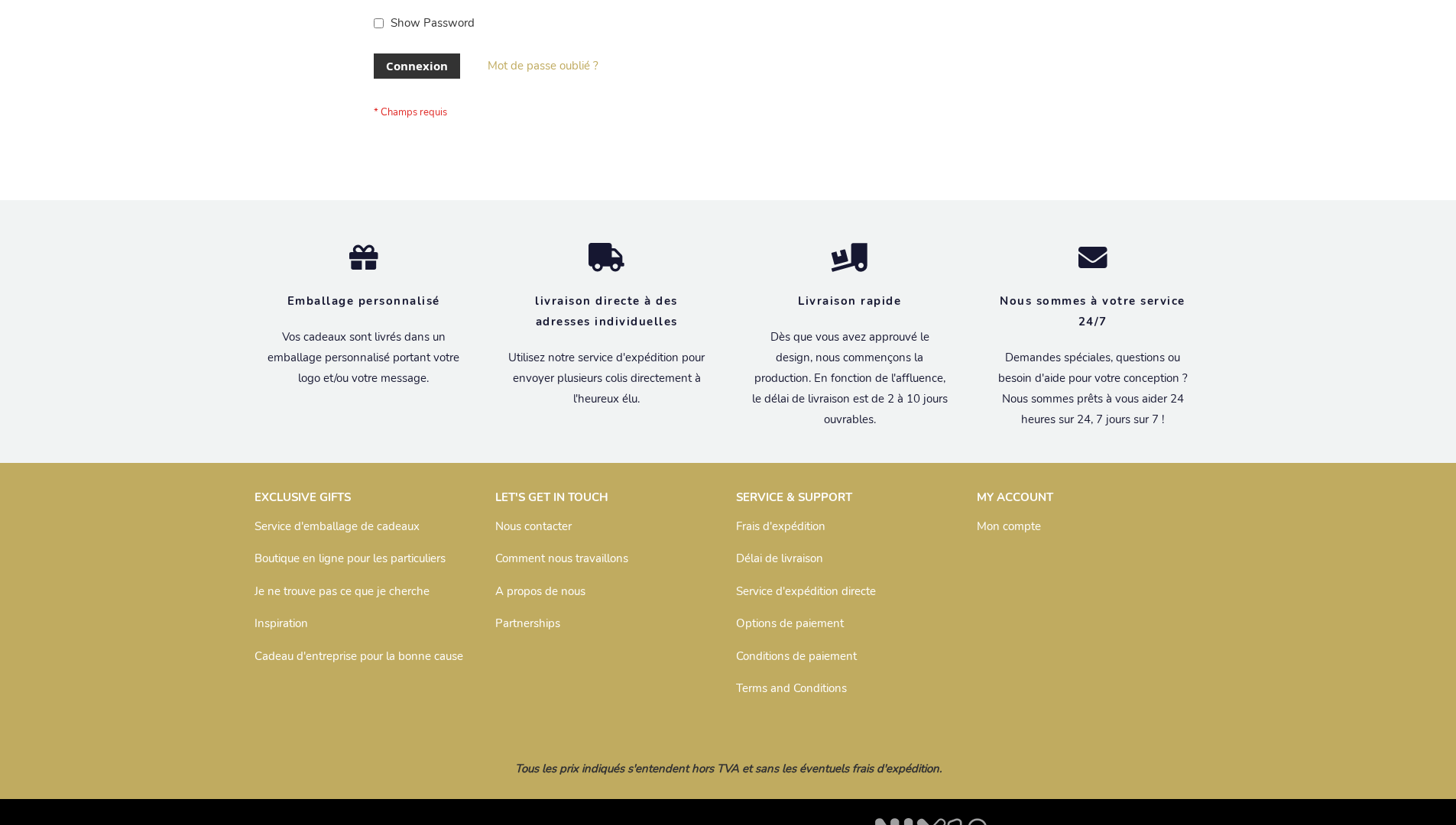
scroll to position [527, 0]
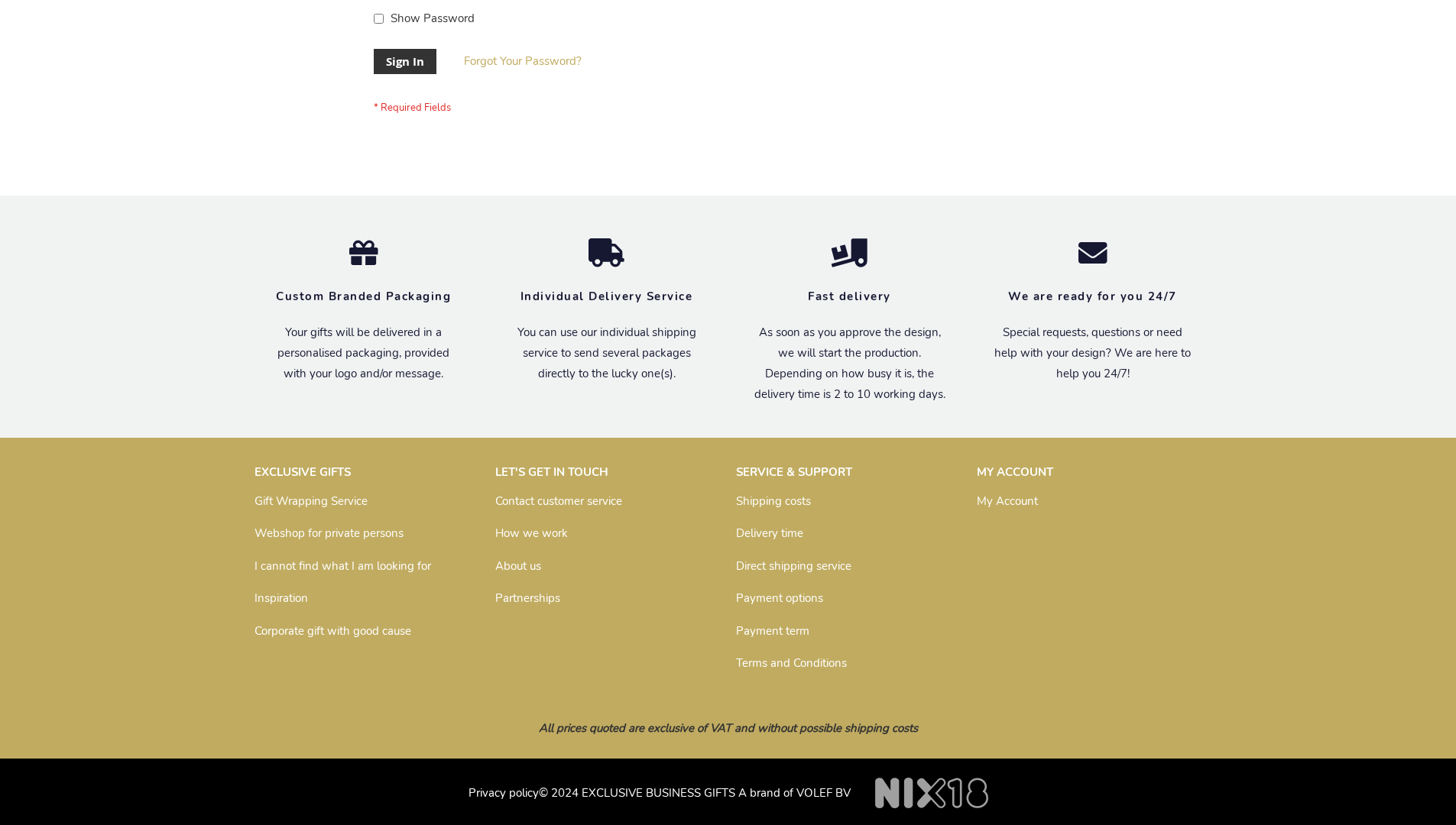
scroll to position [491, 0]
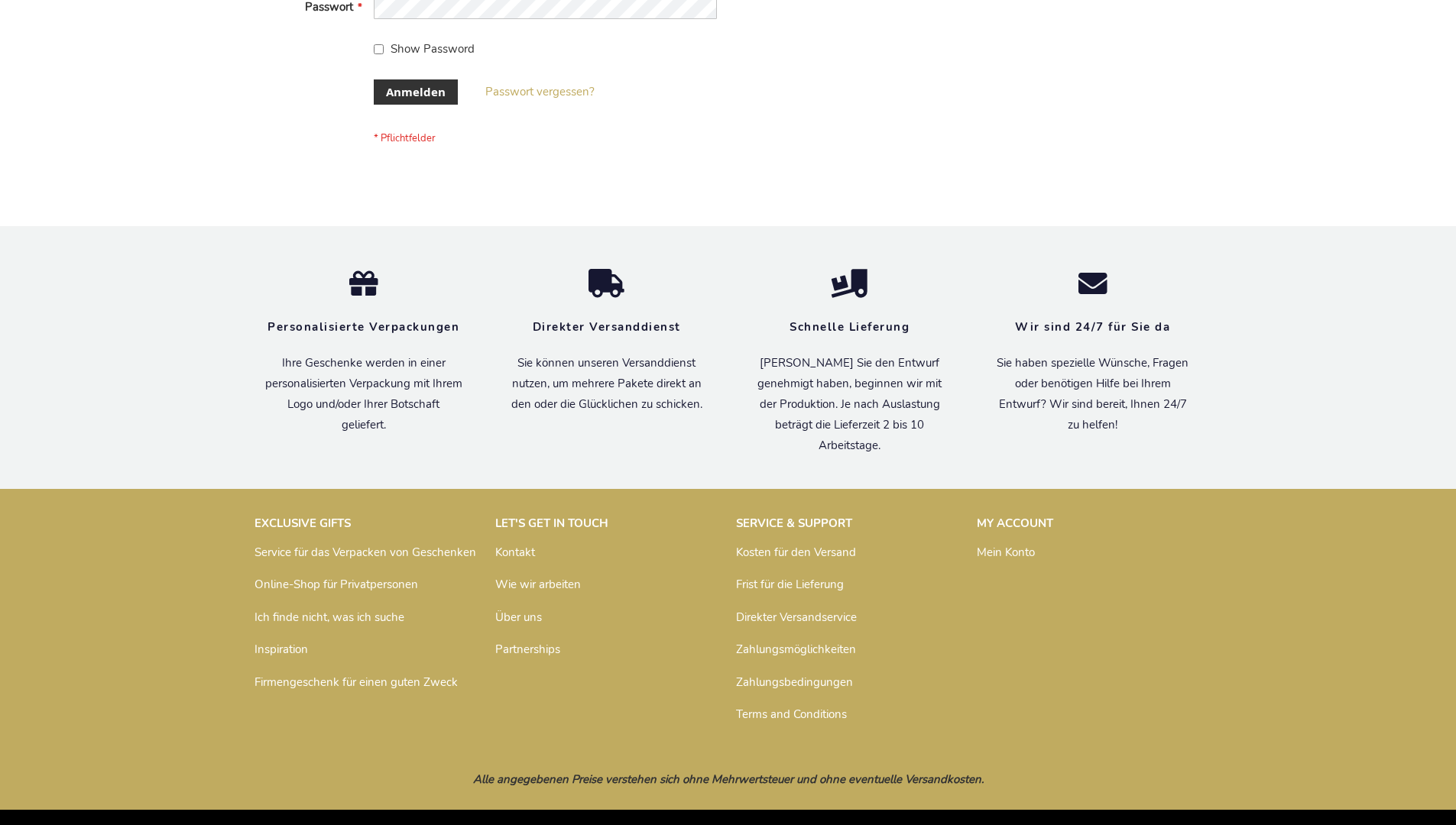
scroll to position [512, 0]
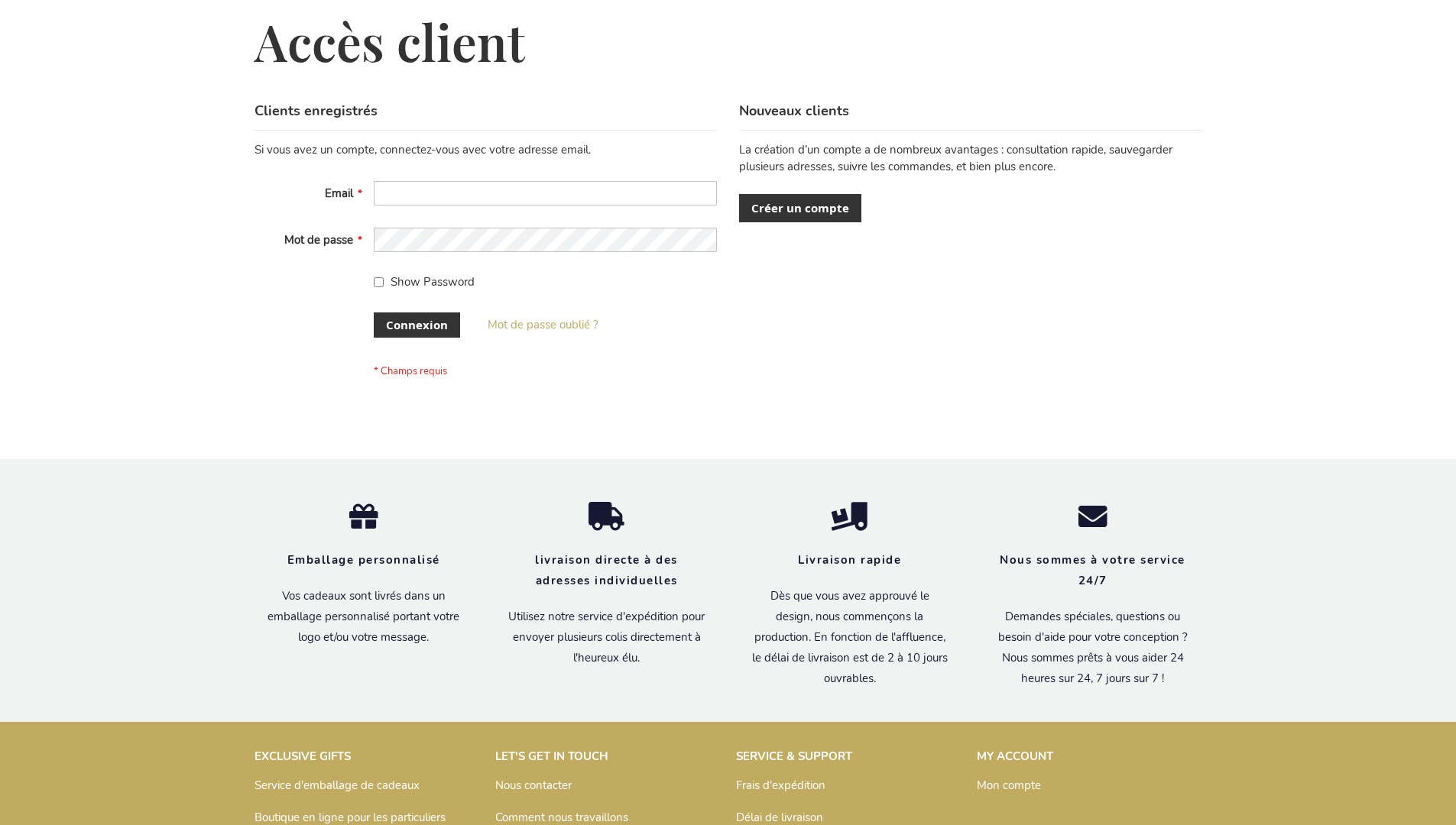
scroll to position [527, 0]
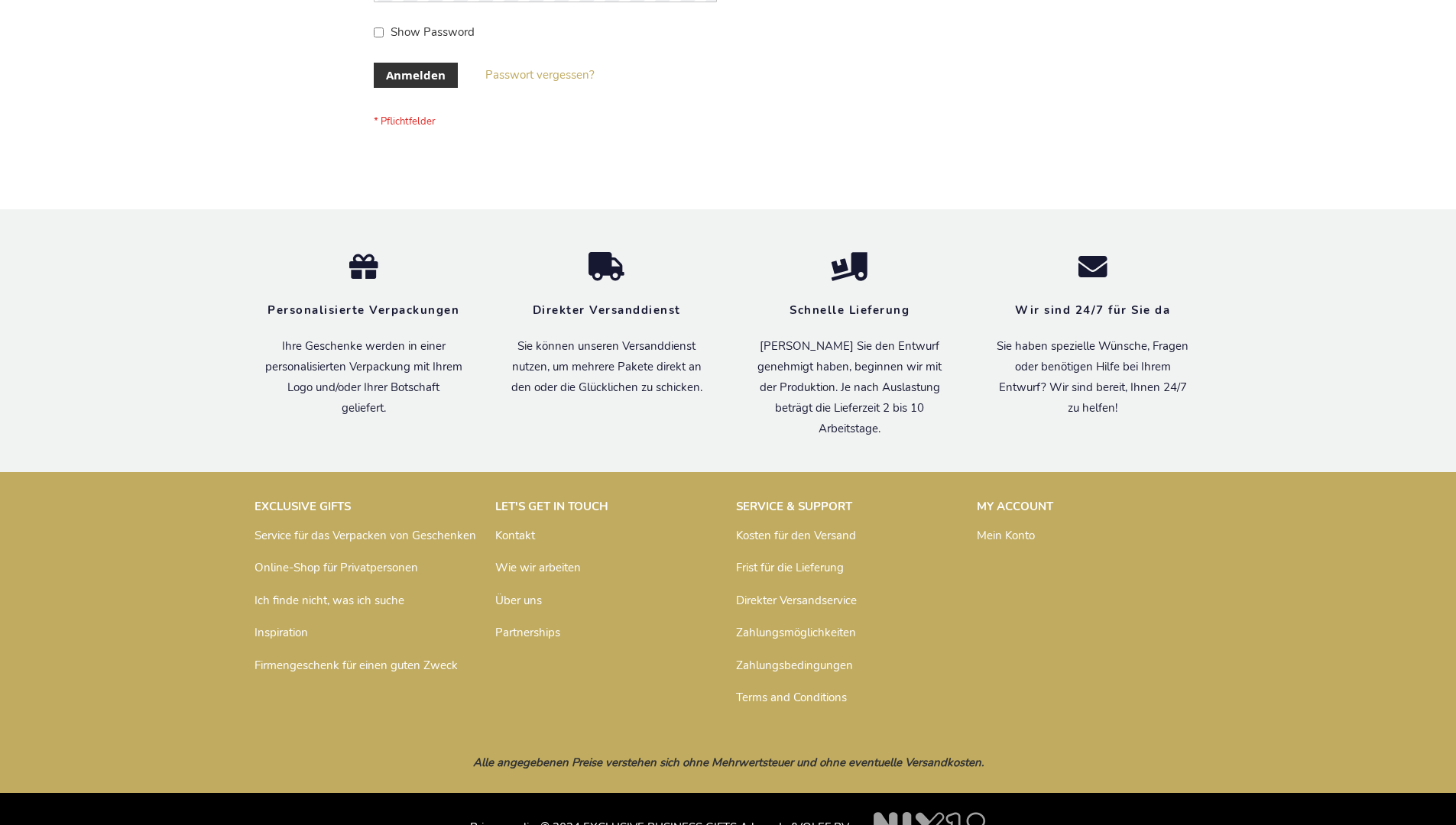
scroll to position [512, 0]
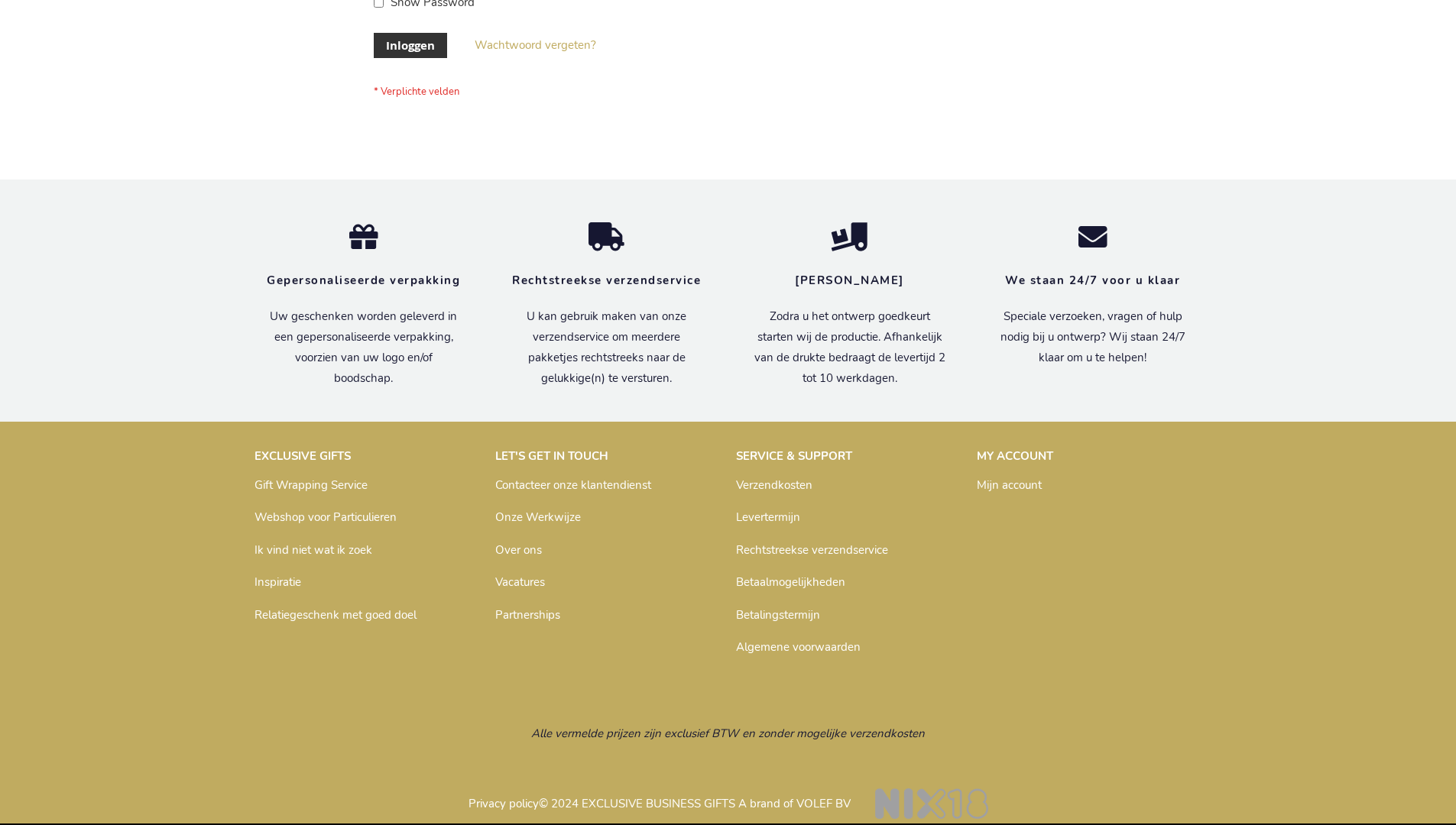
scroll to position [519, 0]
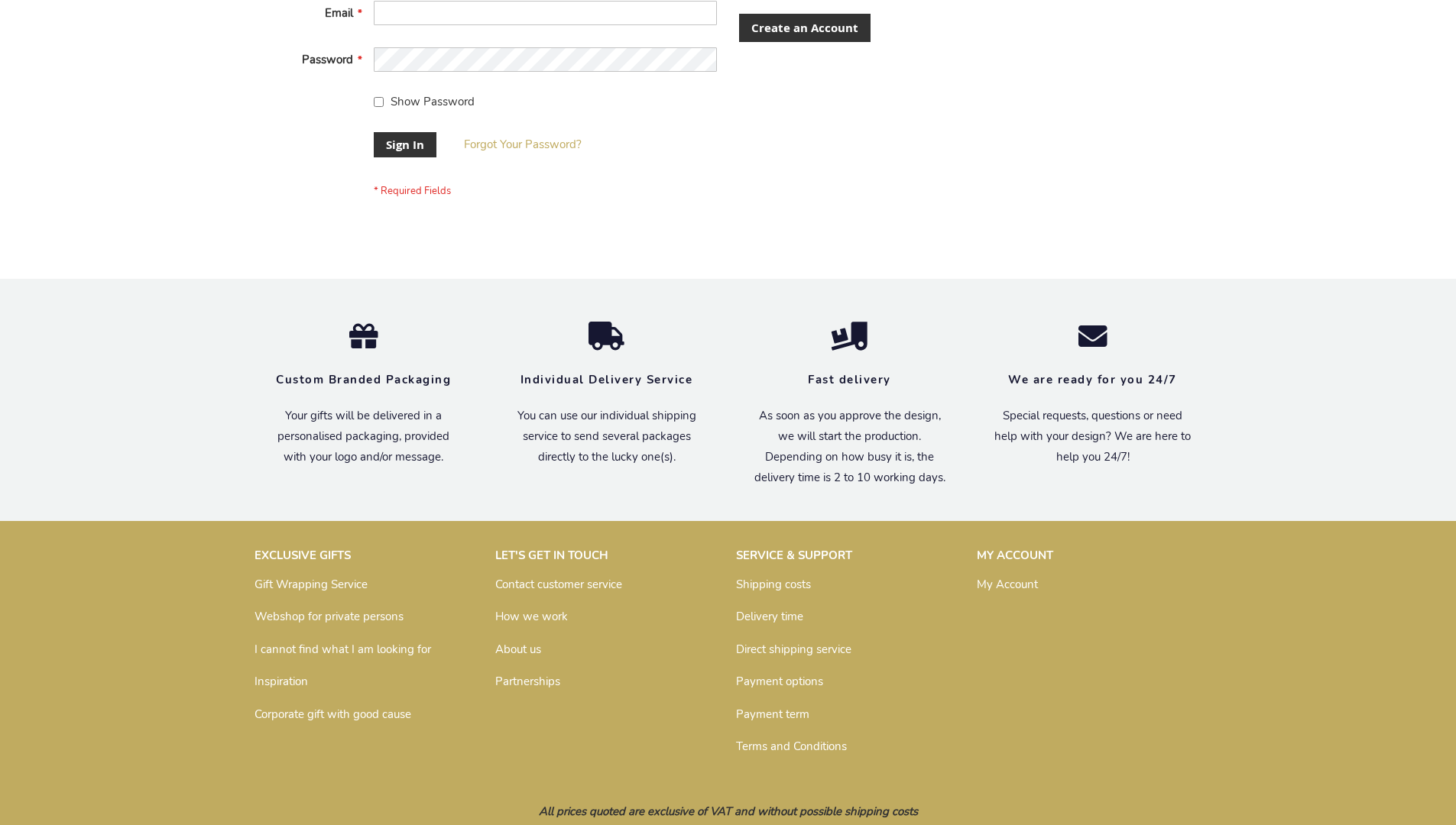
scroll to position [491, 0]
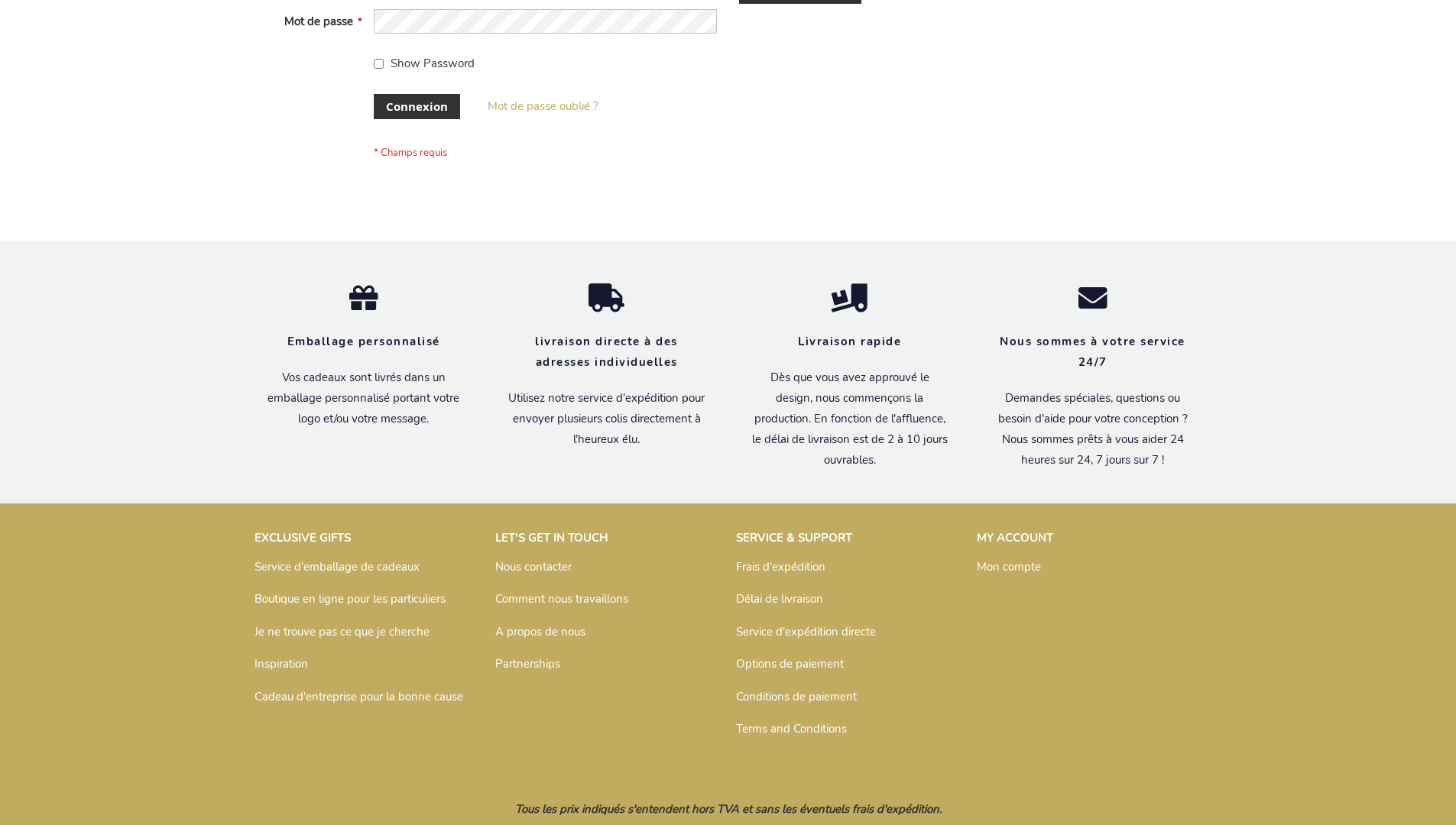
scroll to position [527, 0]
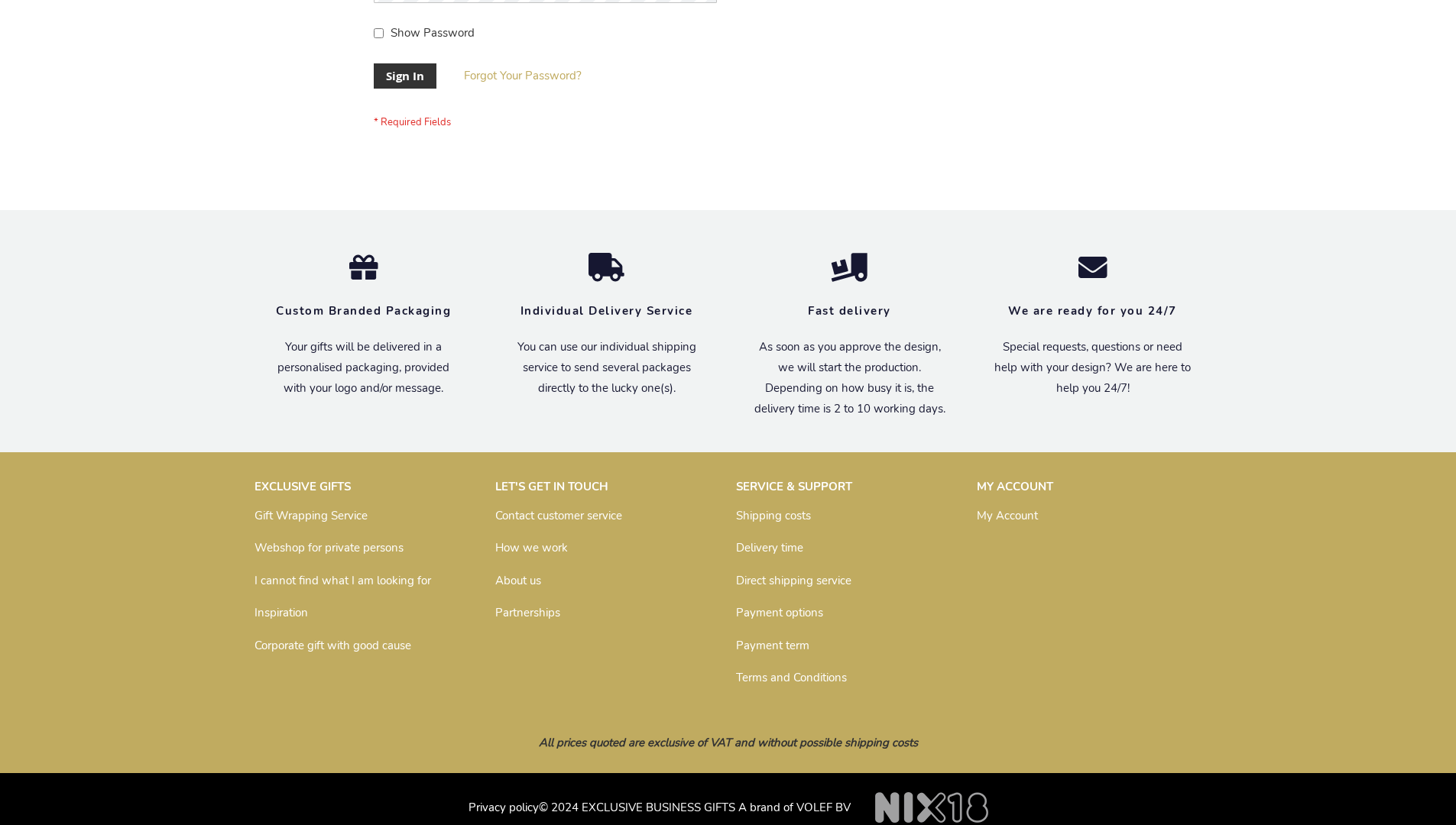
scroll to position [491, 0]
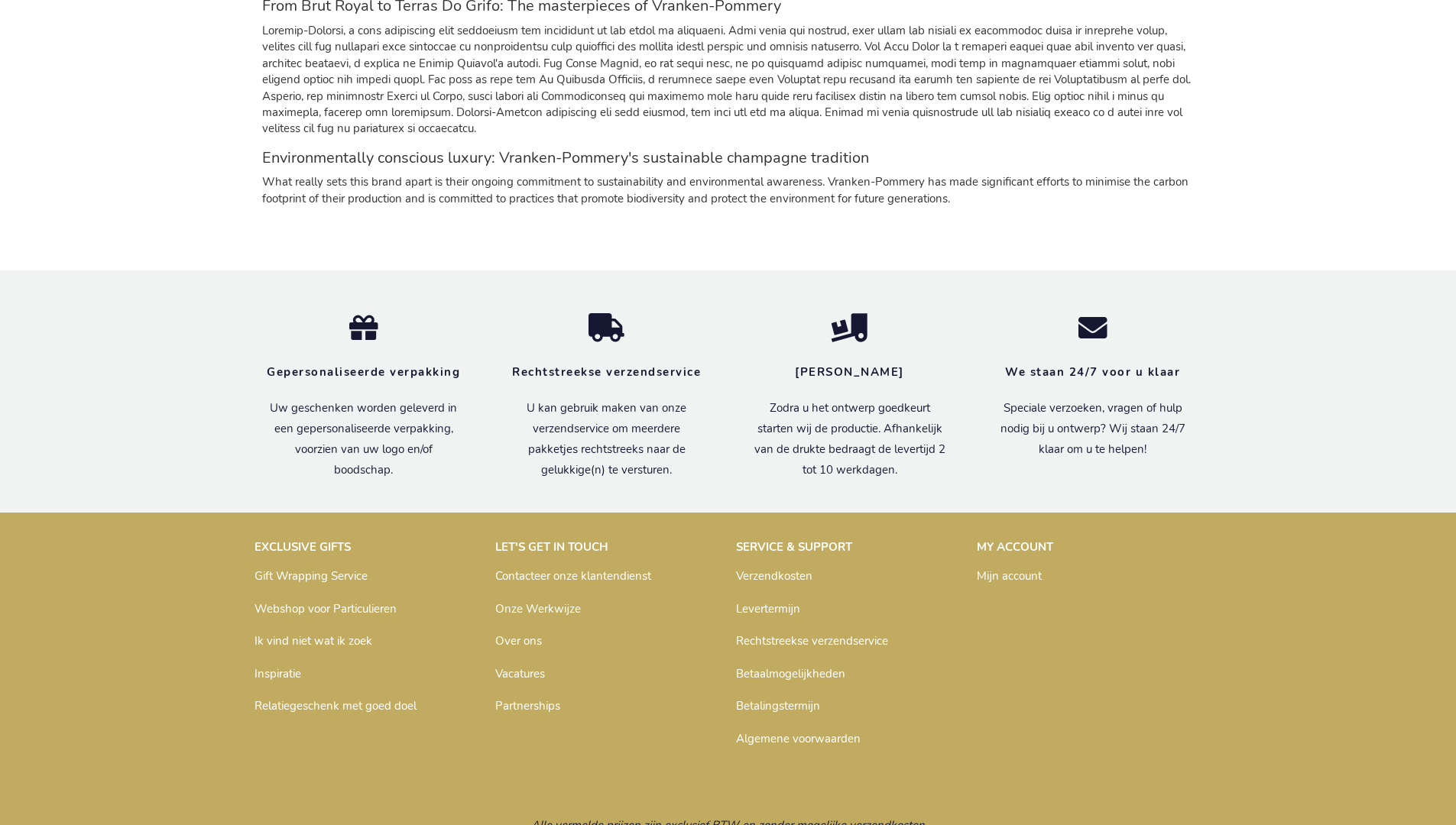
scroll to position [1434, 0]
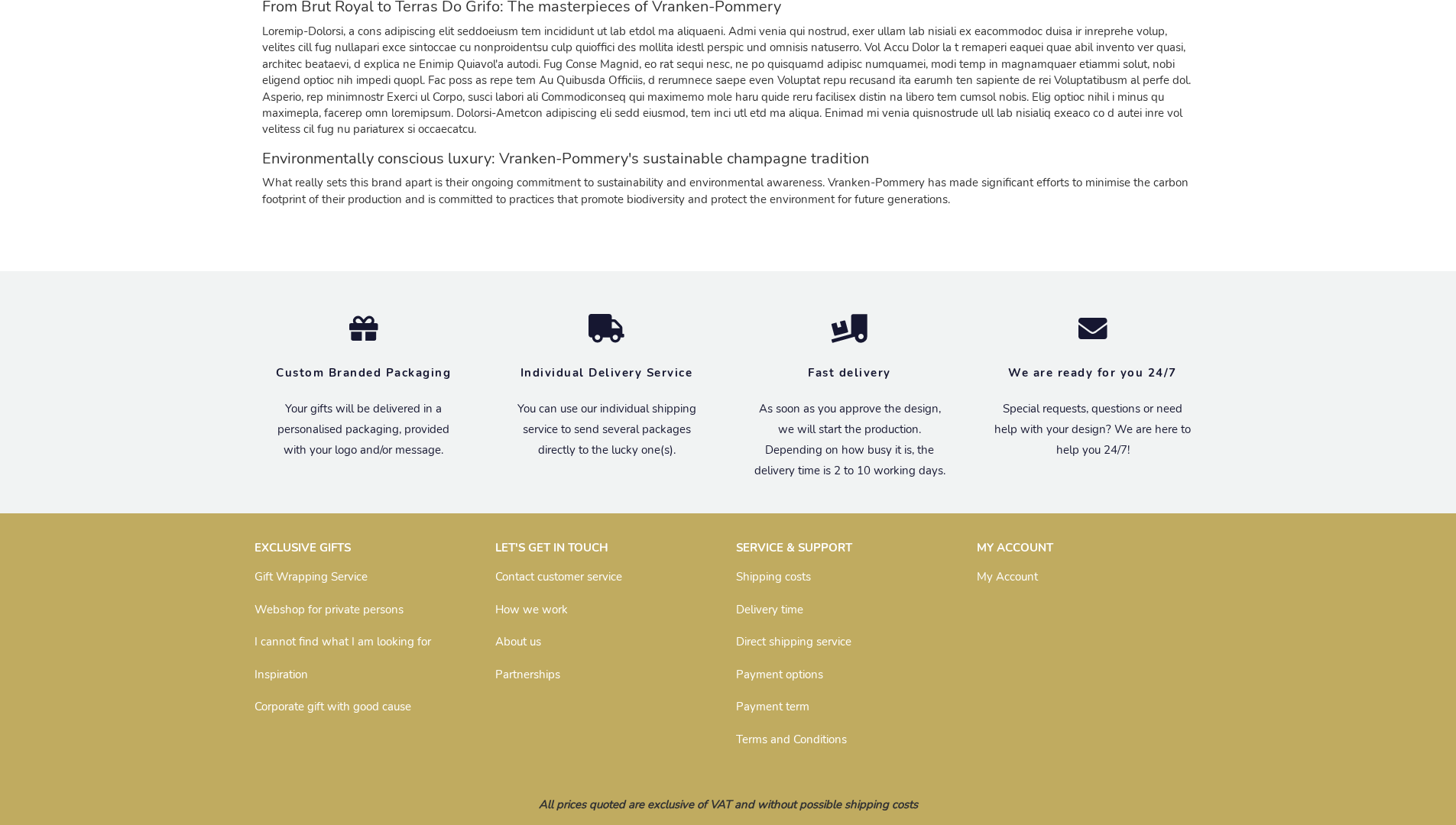
scroll to position [1406, 0]
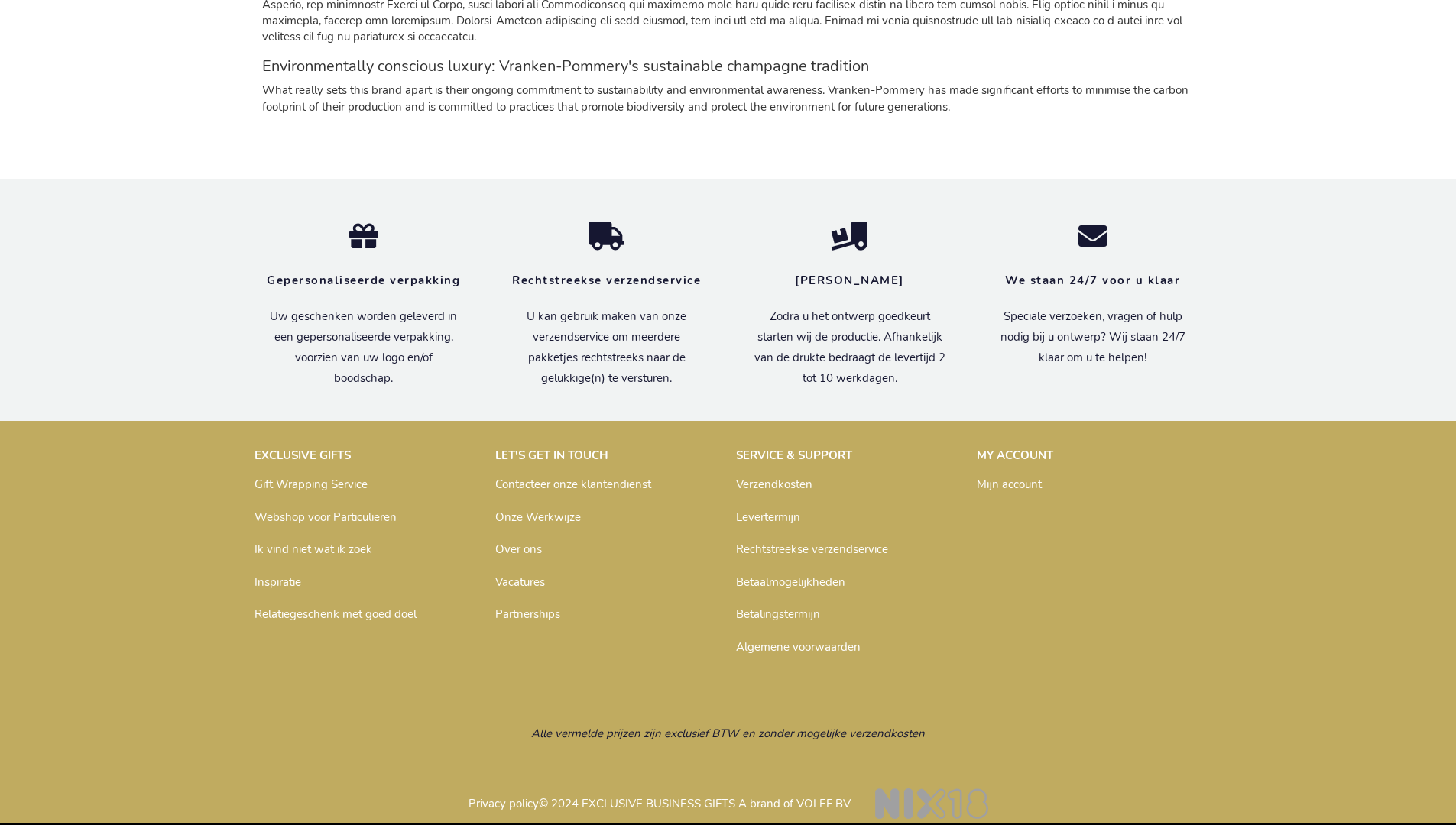
scroll to position [1434, 0]
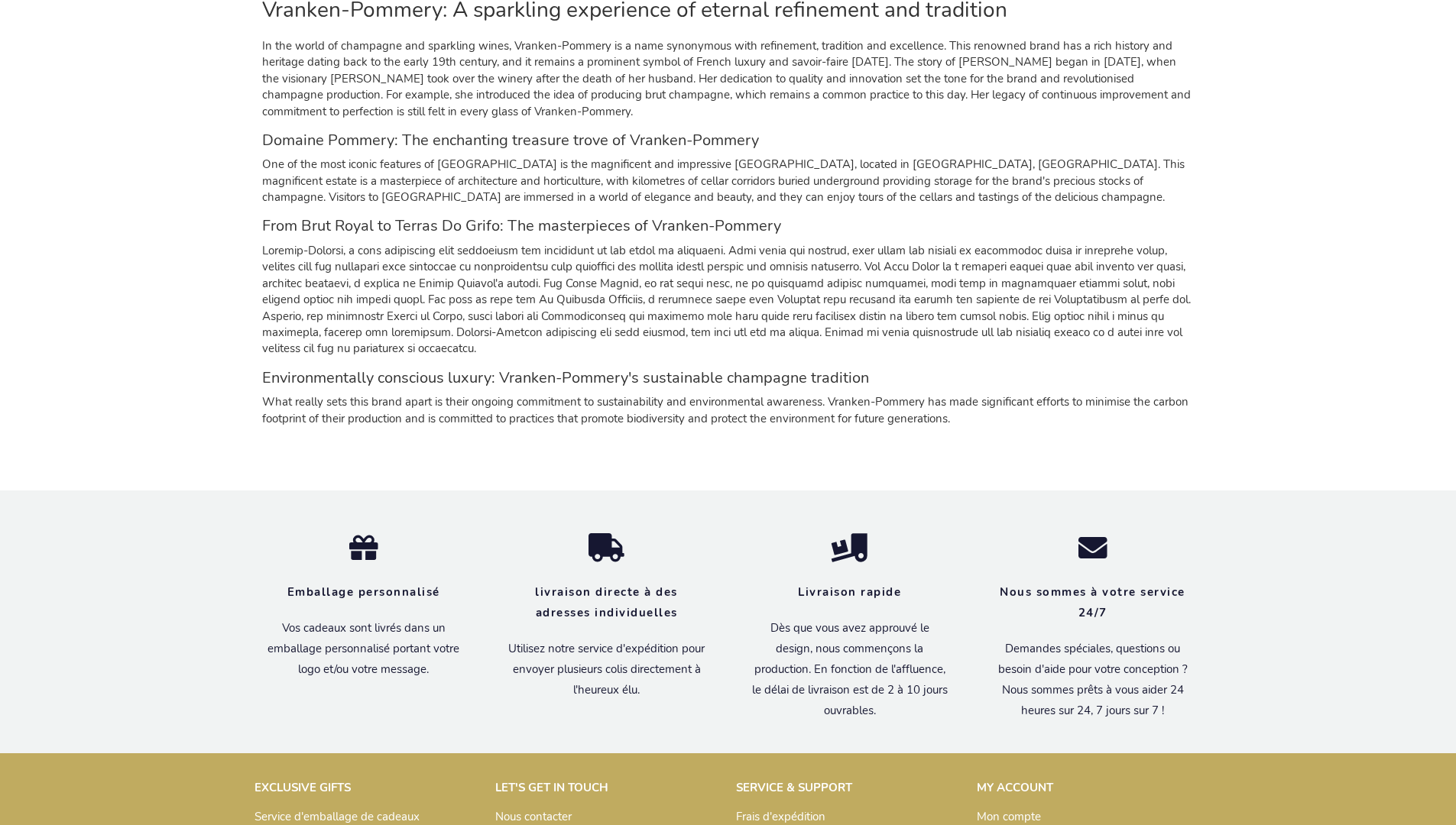
scroll to position [1442, 0]
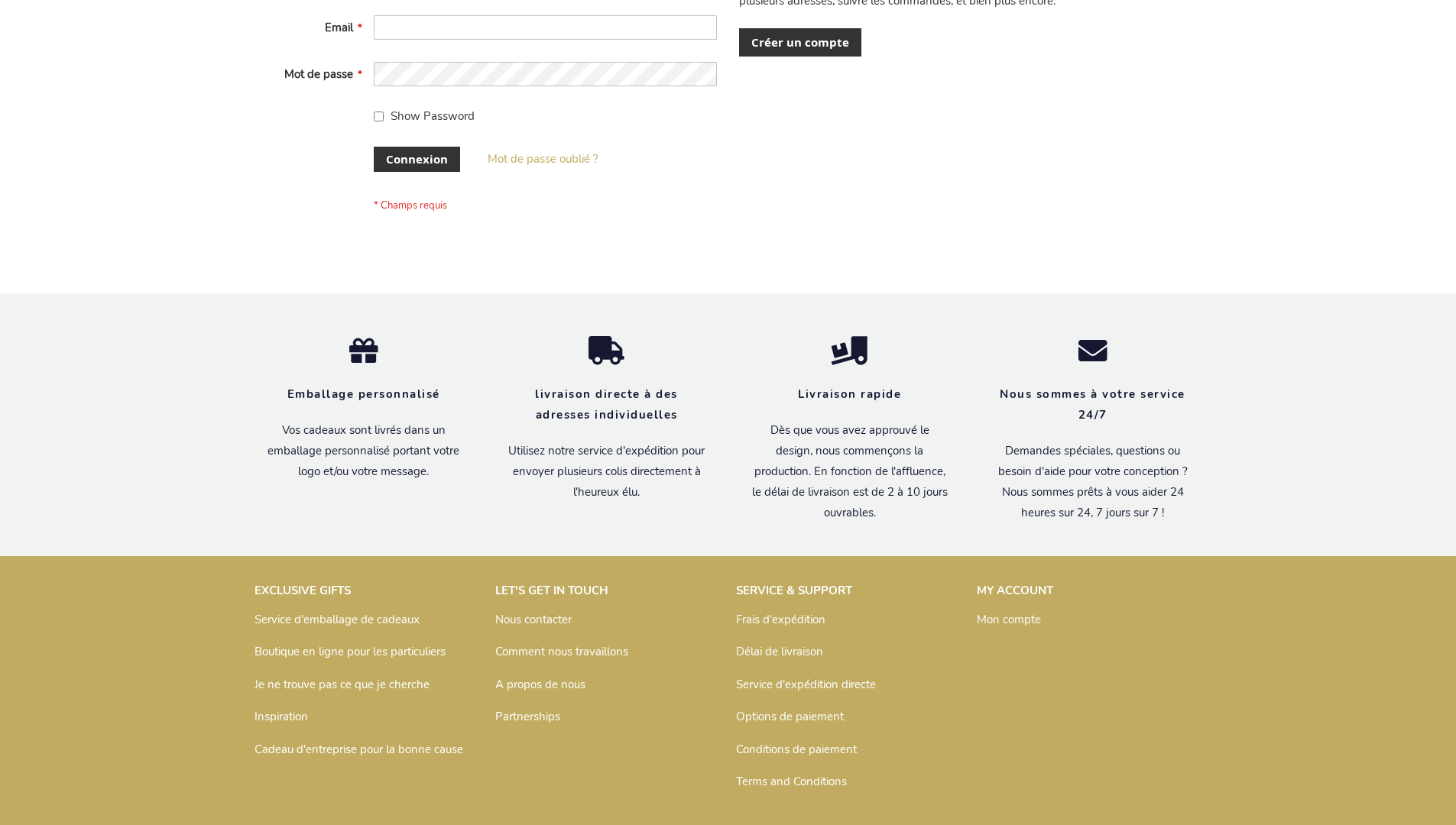
scroll to position [527, 0]
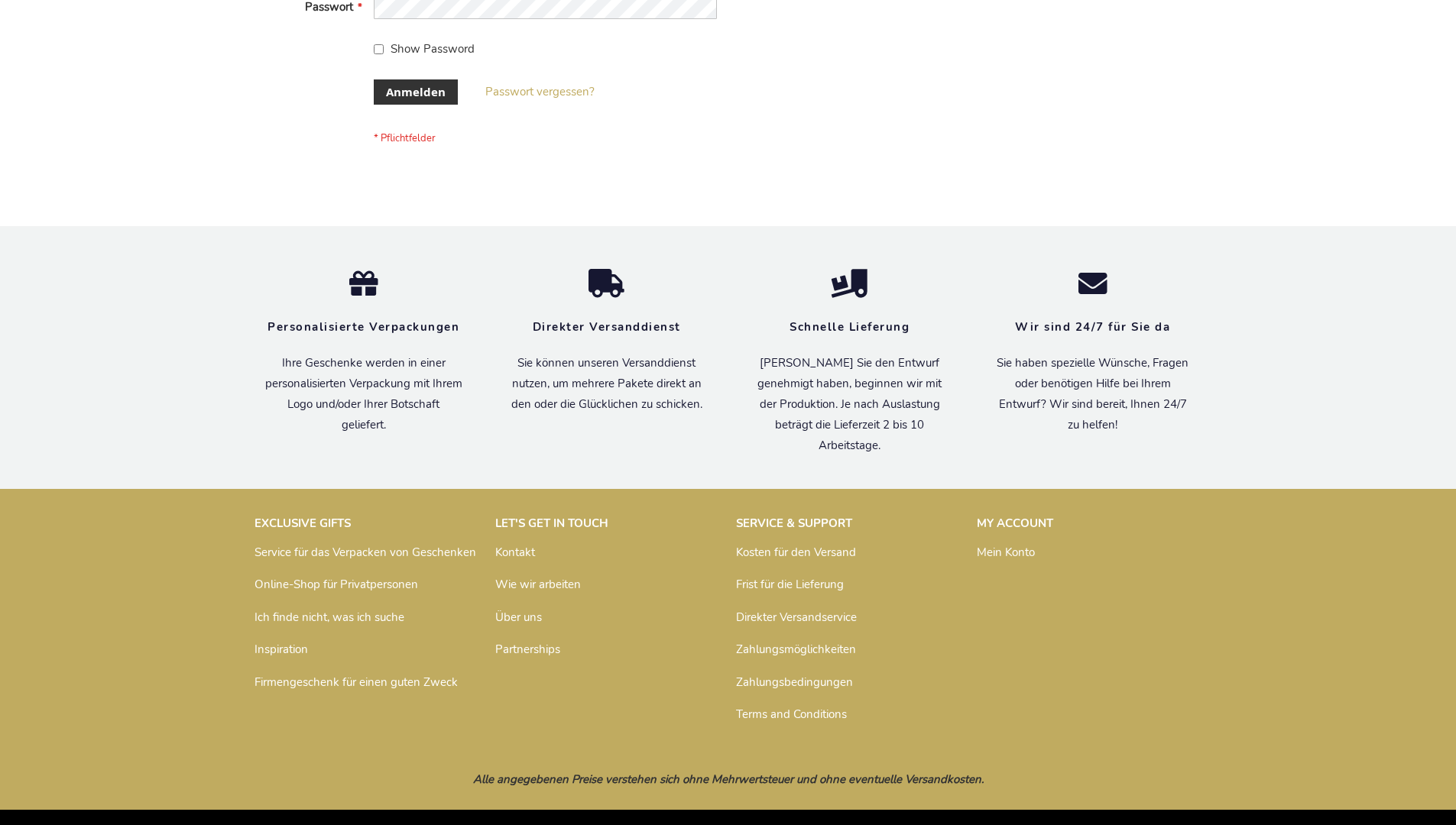
scroll to position [512, 0]
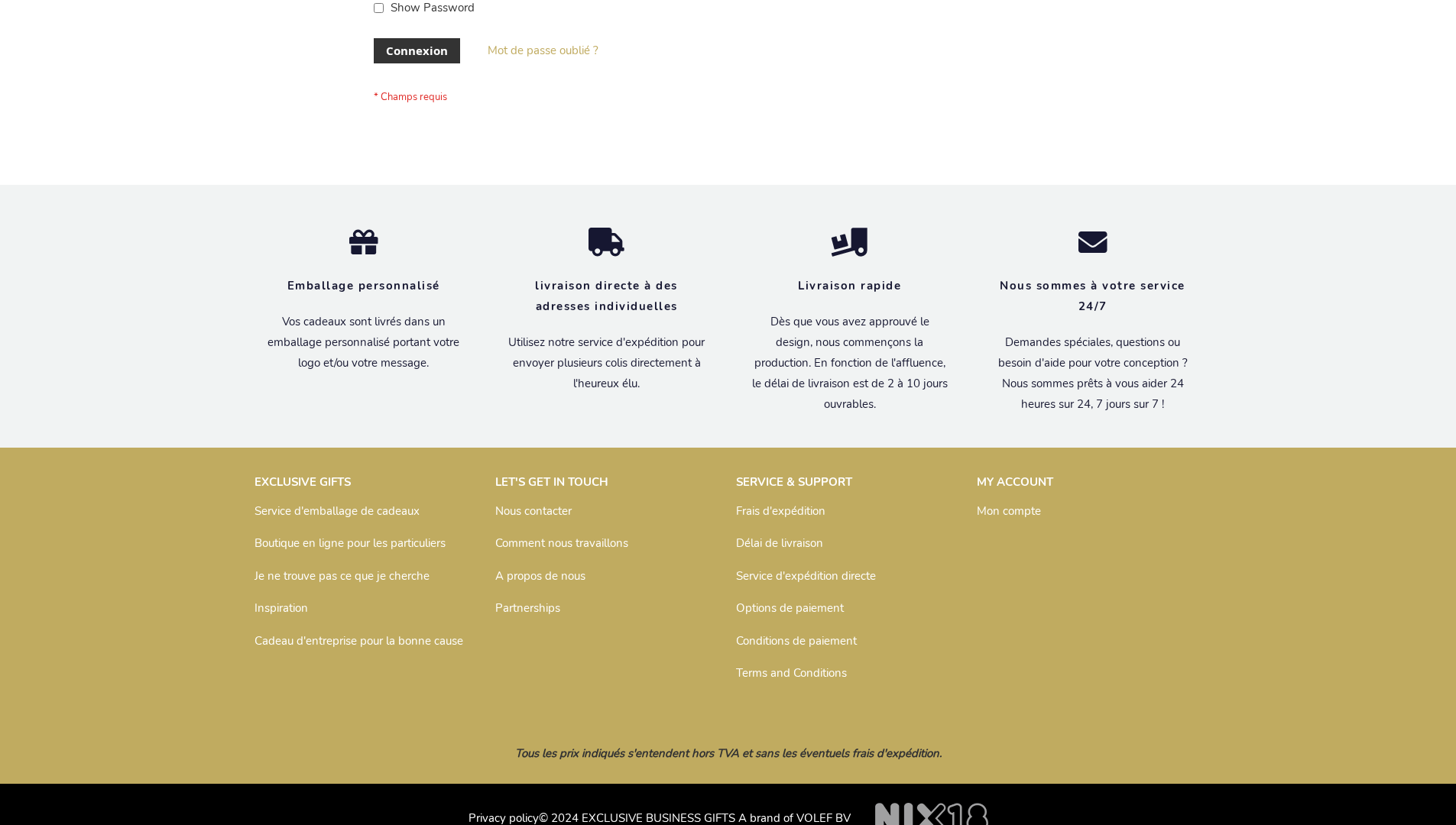
scroll to position [527, 0]
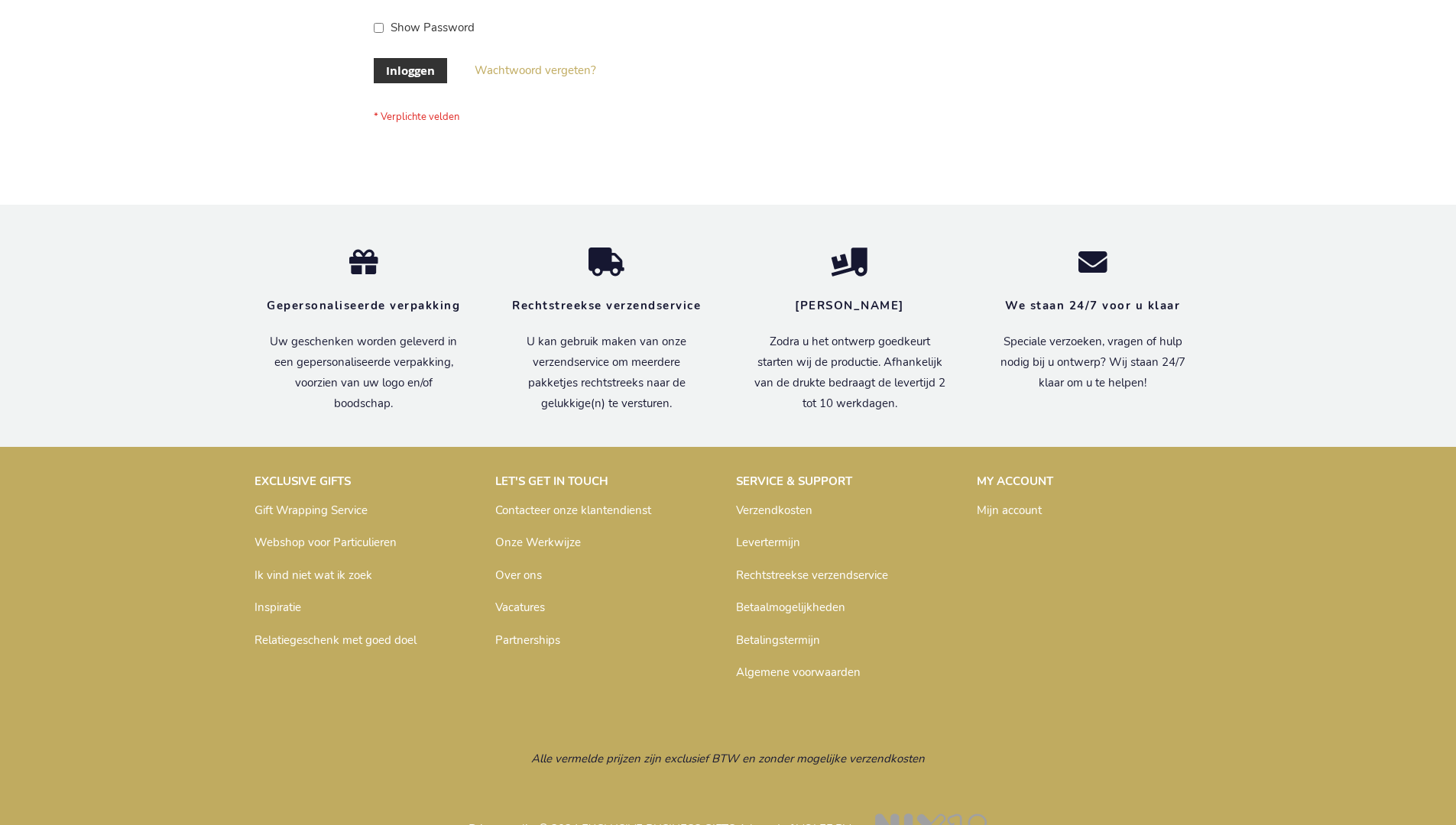
scroll to position [519, 0]
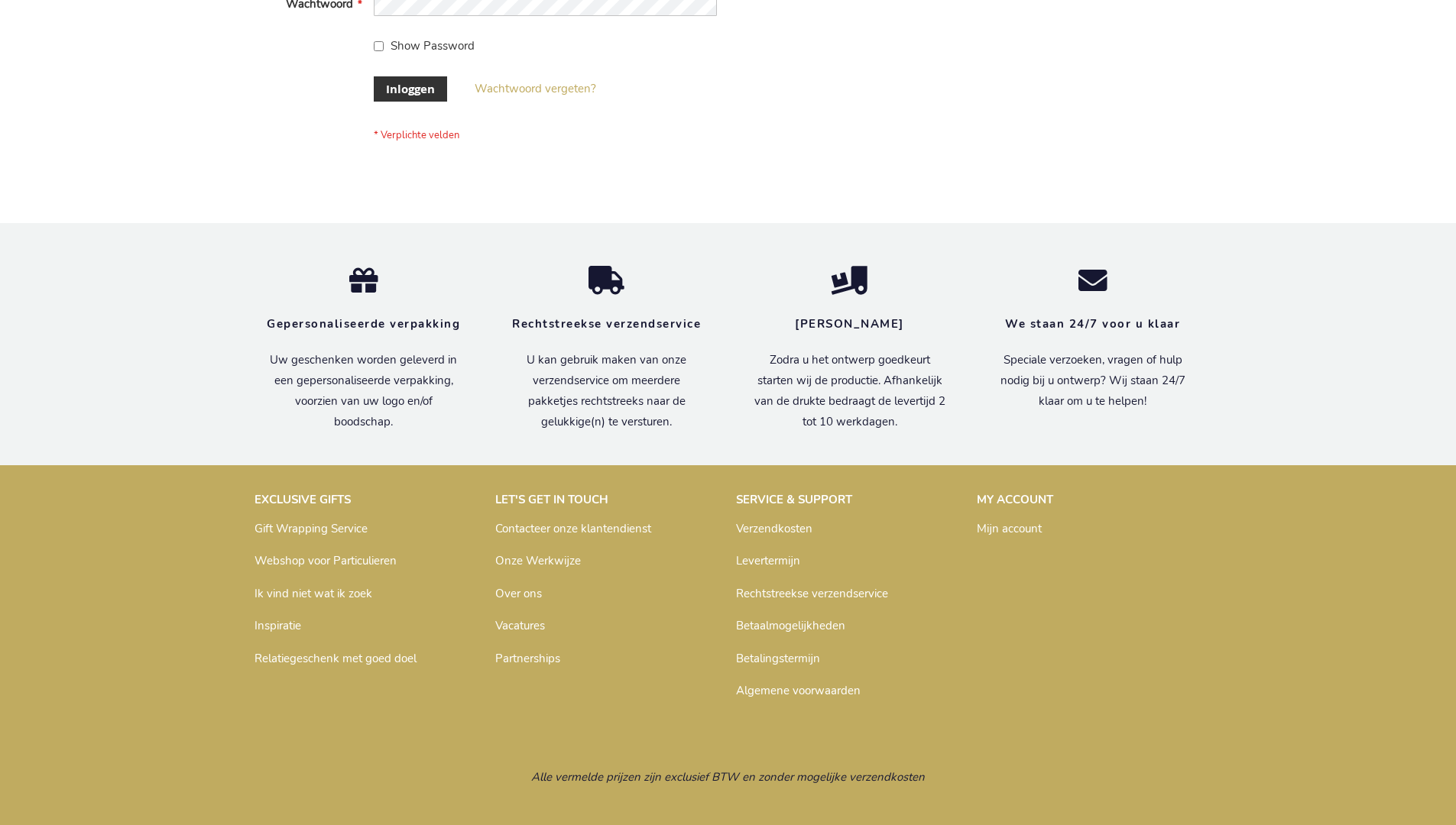
scroll to position [519, 0]
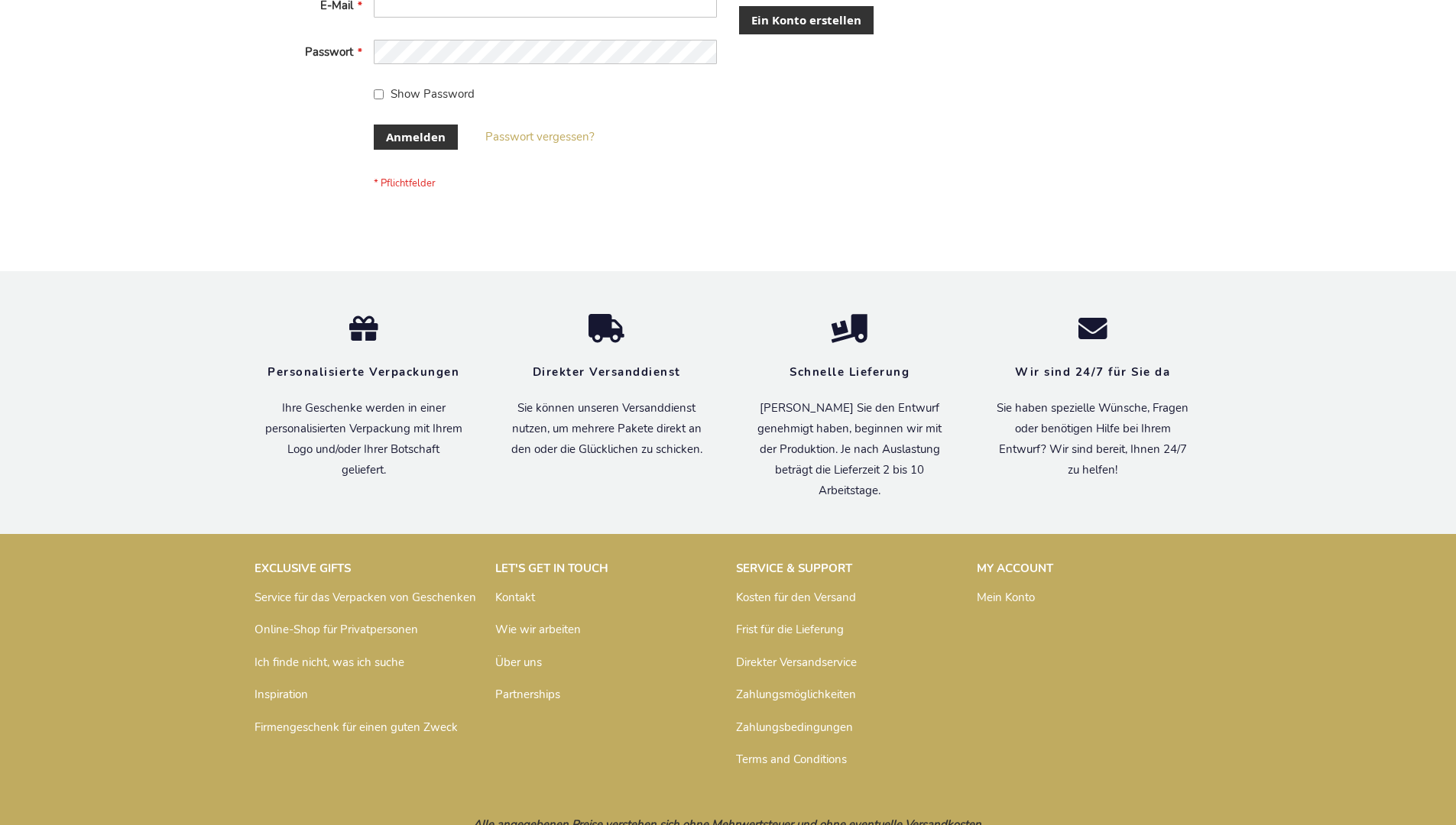
scroll to position [512, 0]
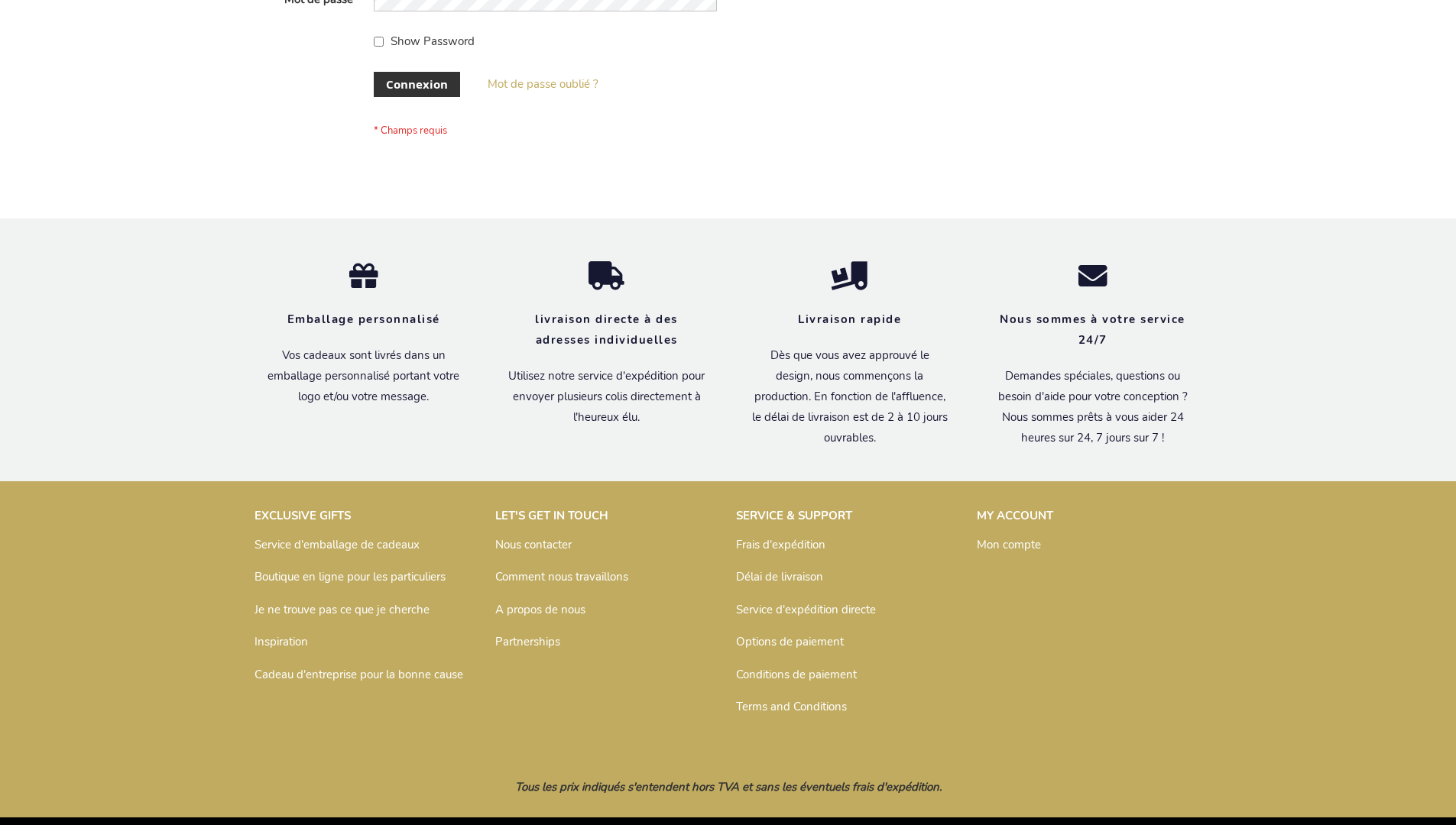
scroll to position [527, 0]
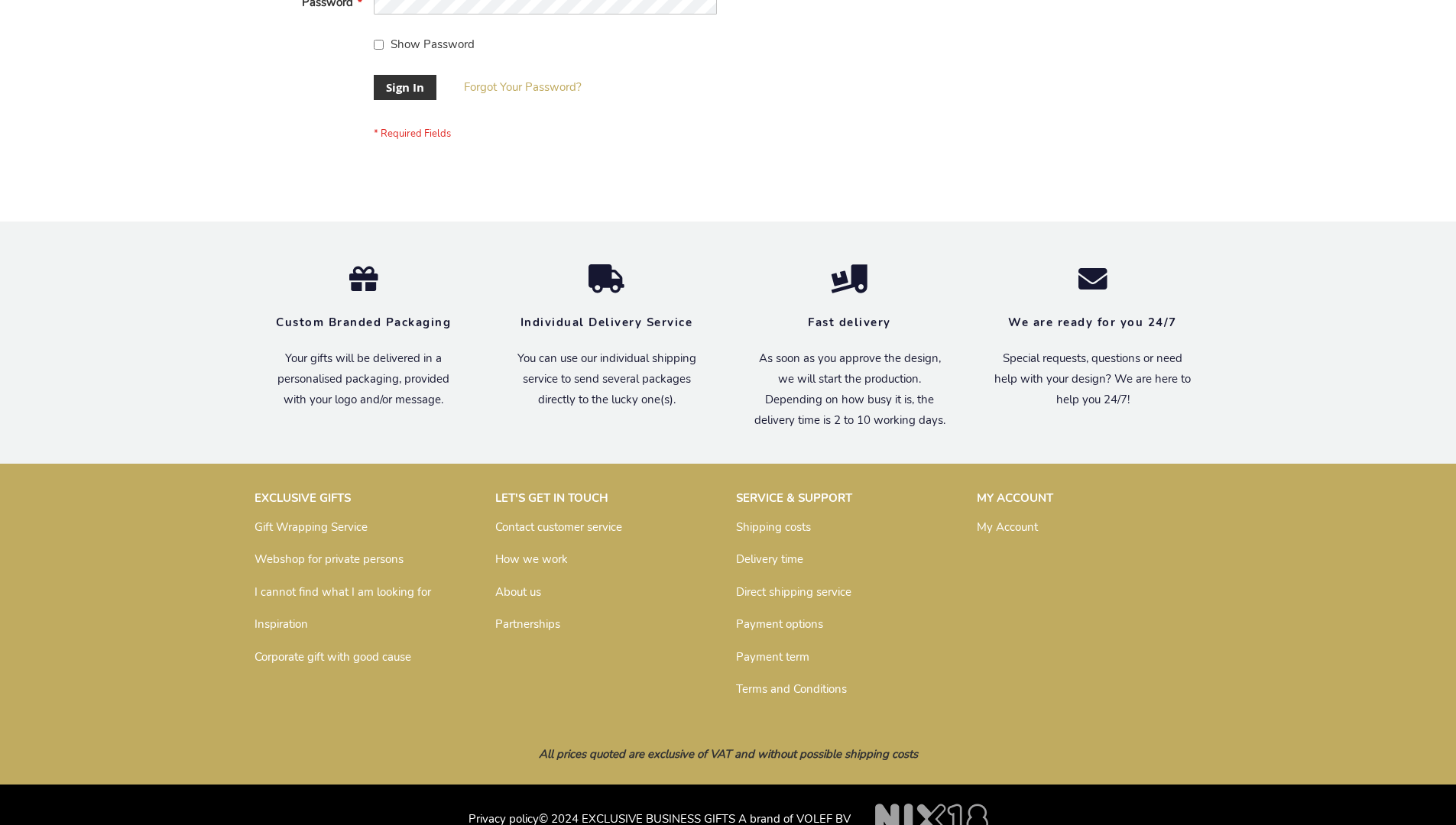
scroll to position [491, 0]
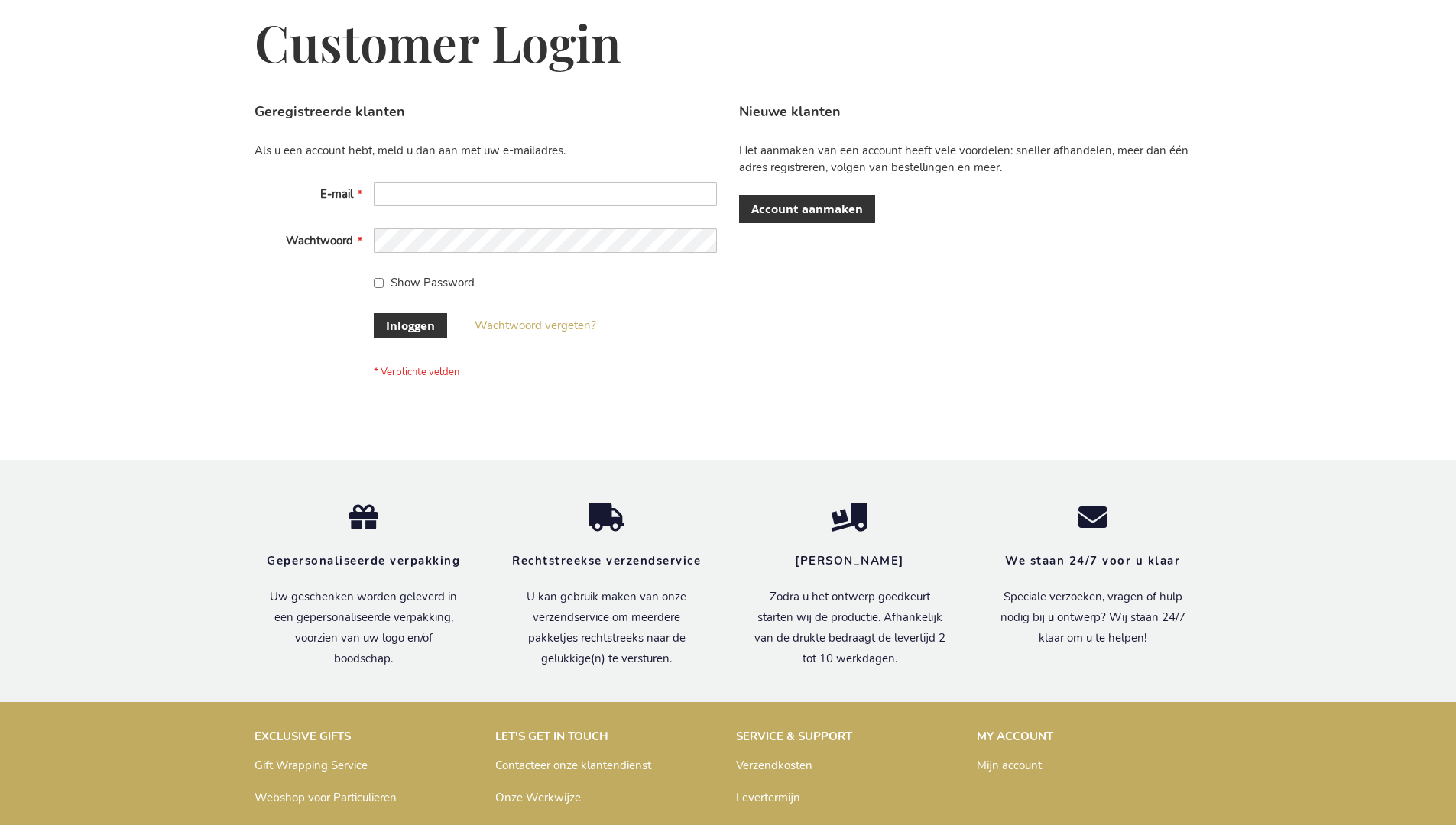
scroll to position [519, 0]
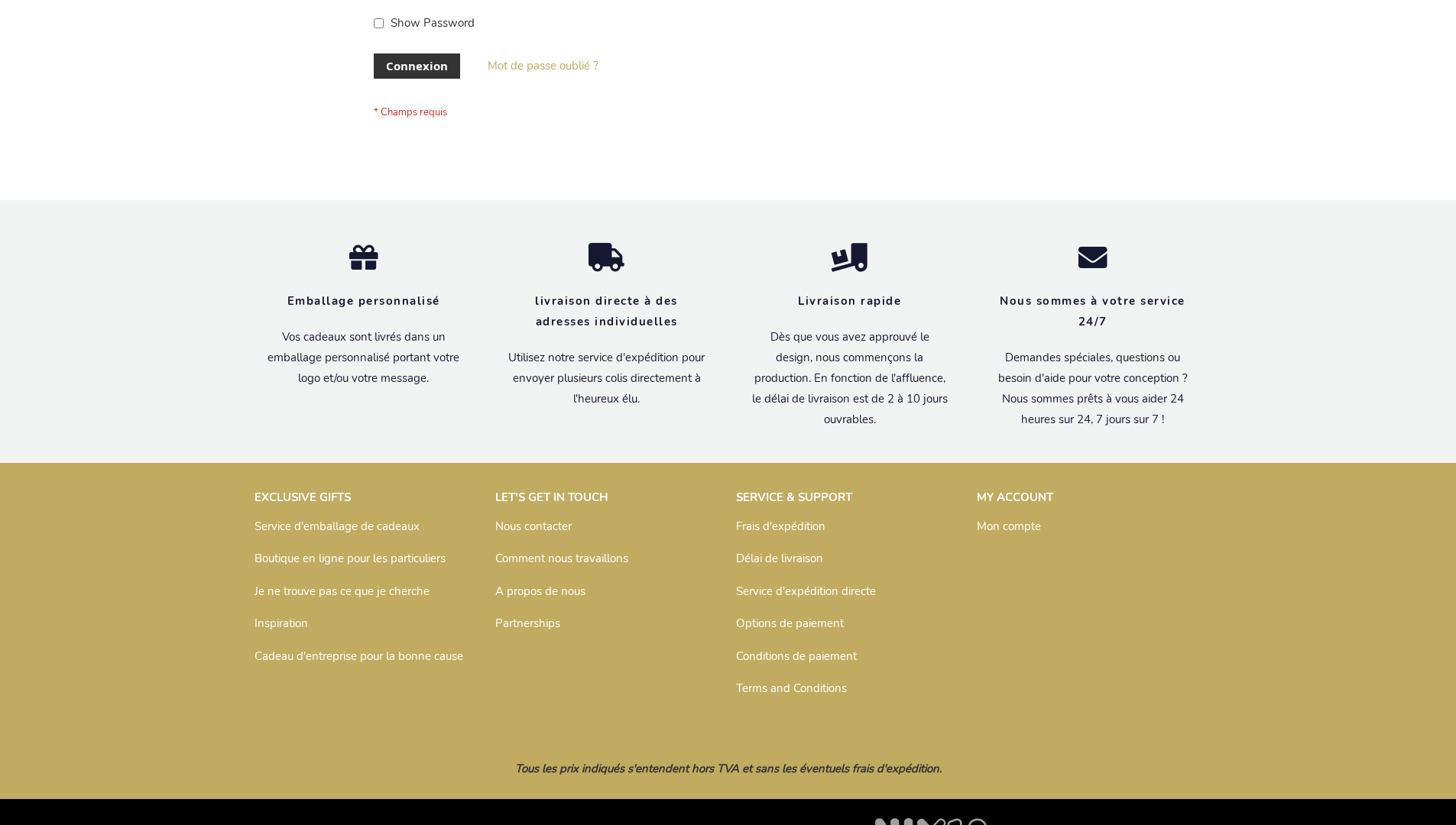
scroll to position [527, 0]
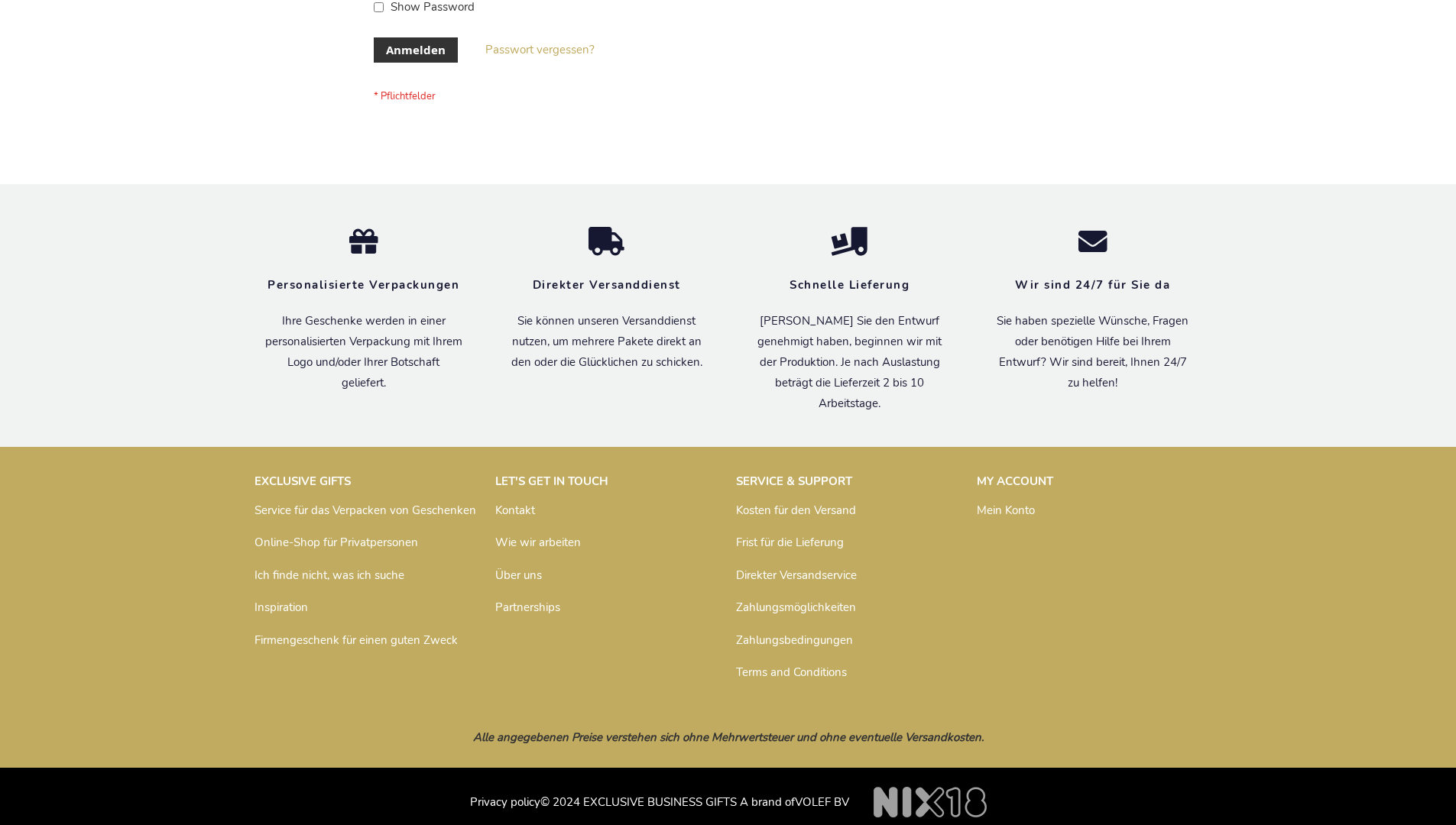
scroll to position [512, 0]
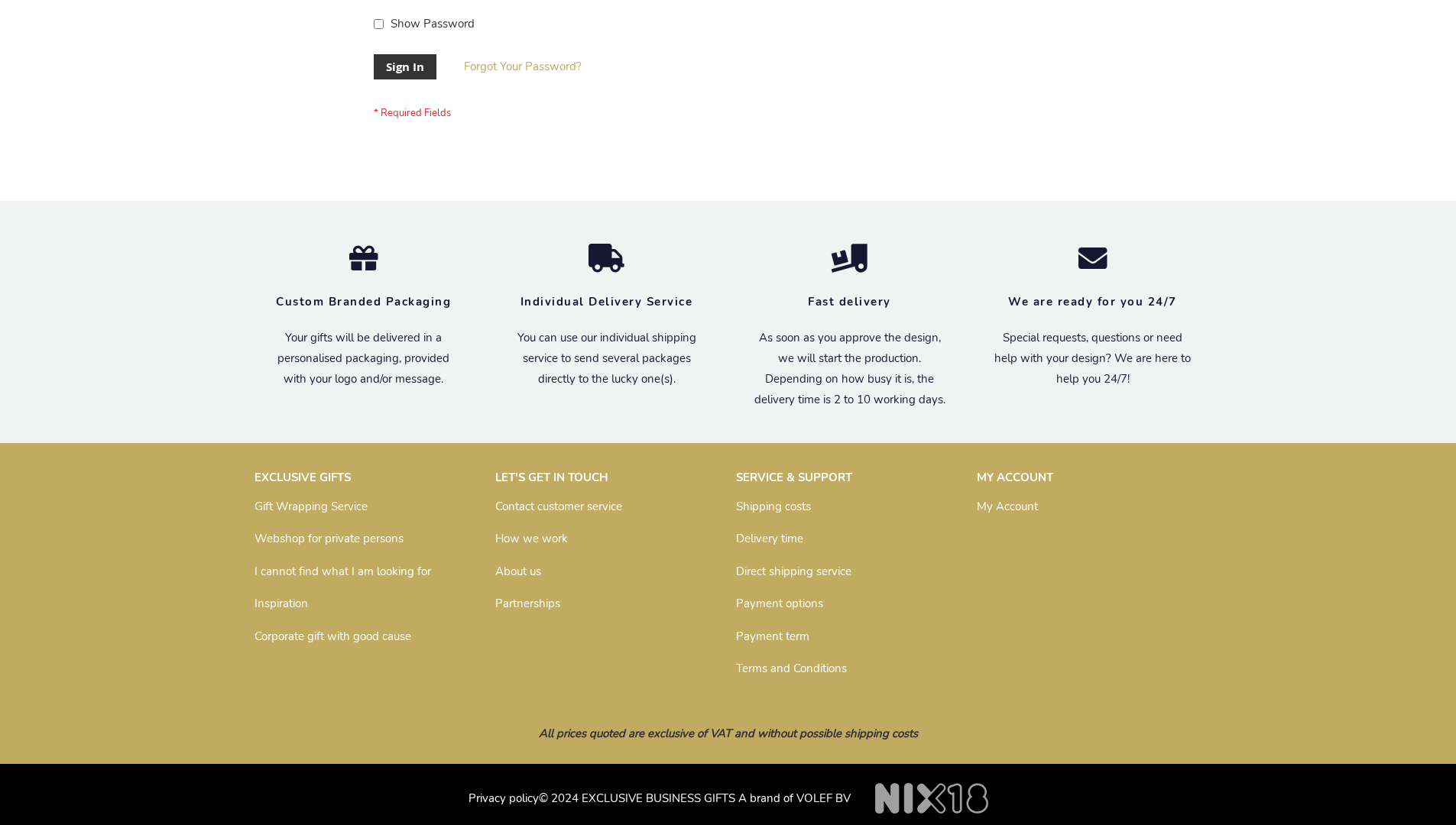
scroll to position [491, 0]
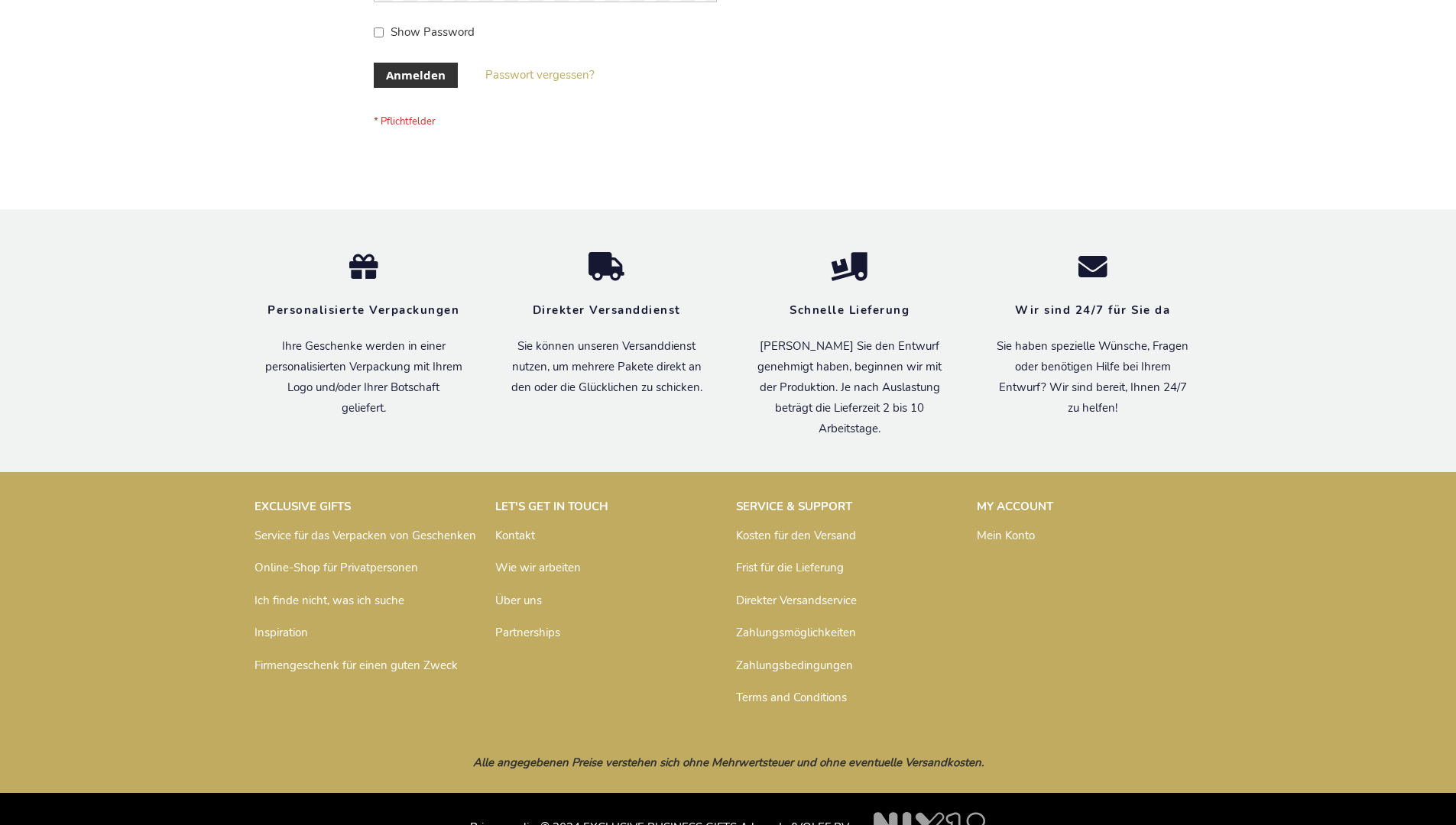
scroll to position [512, 0]
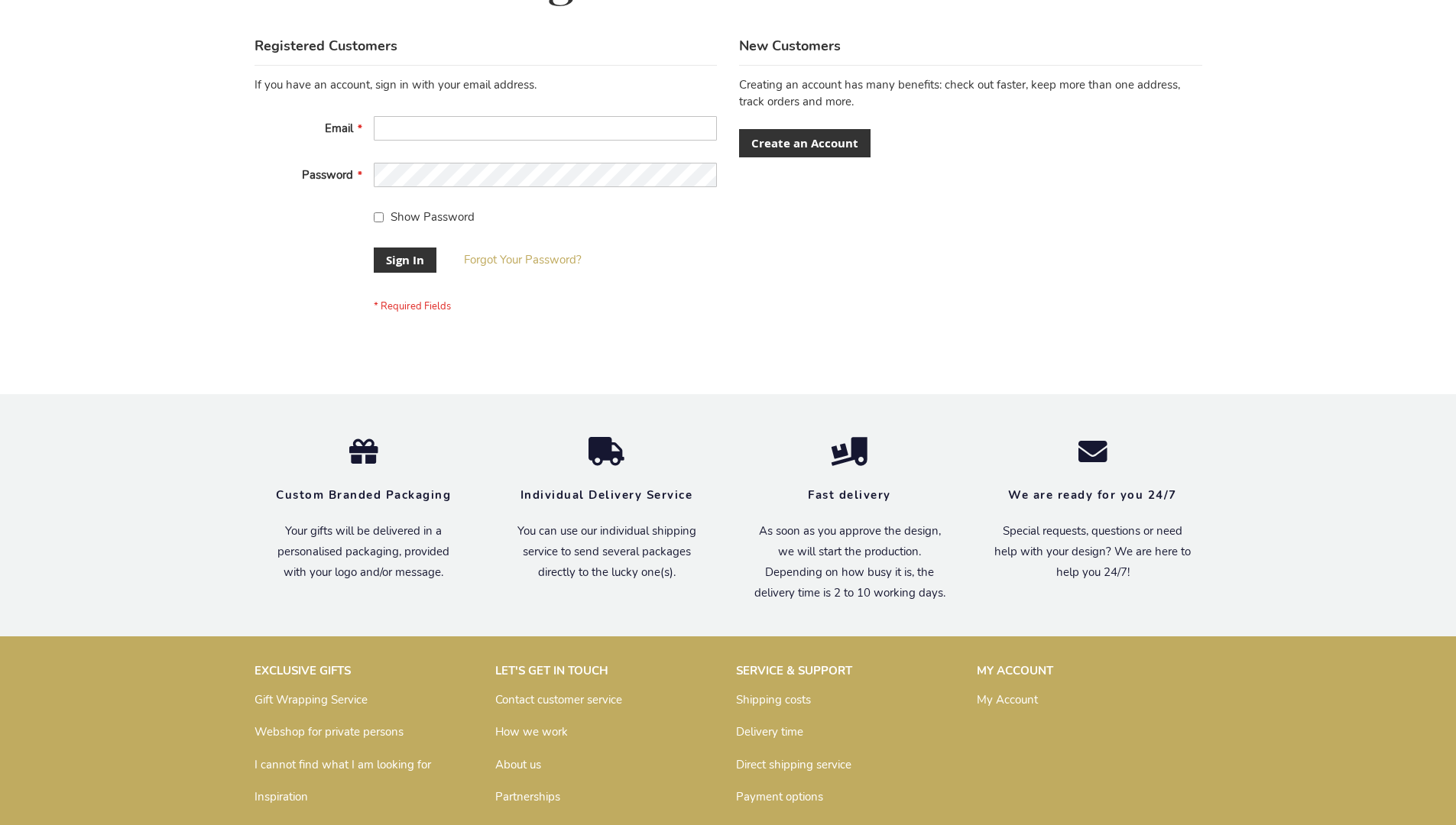
scroll to position [491, 0]
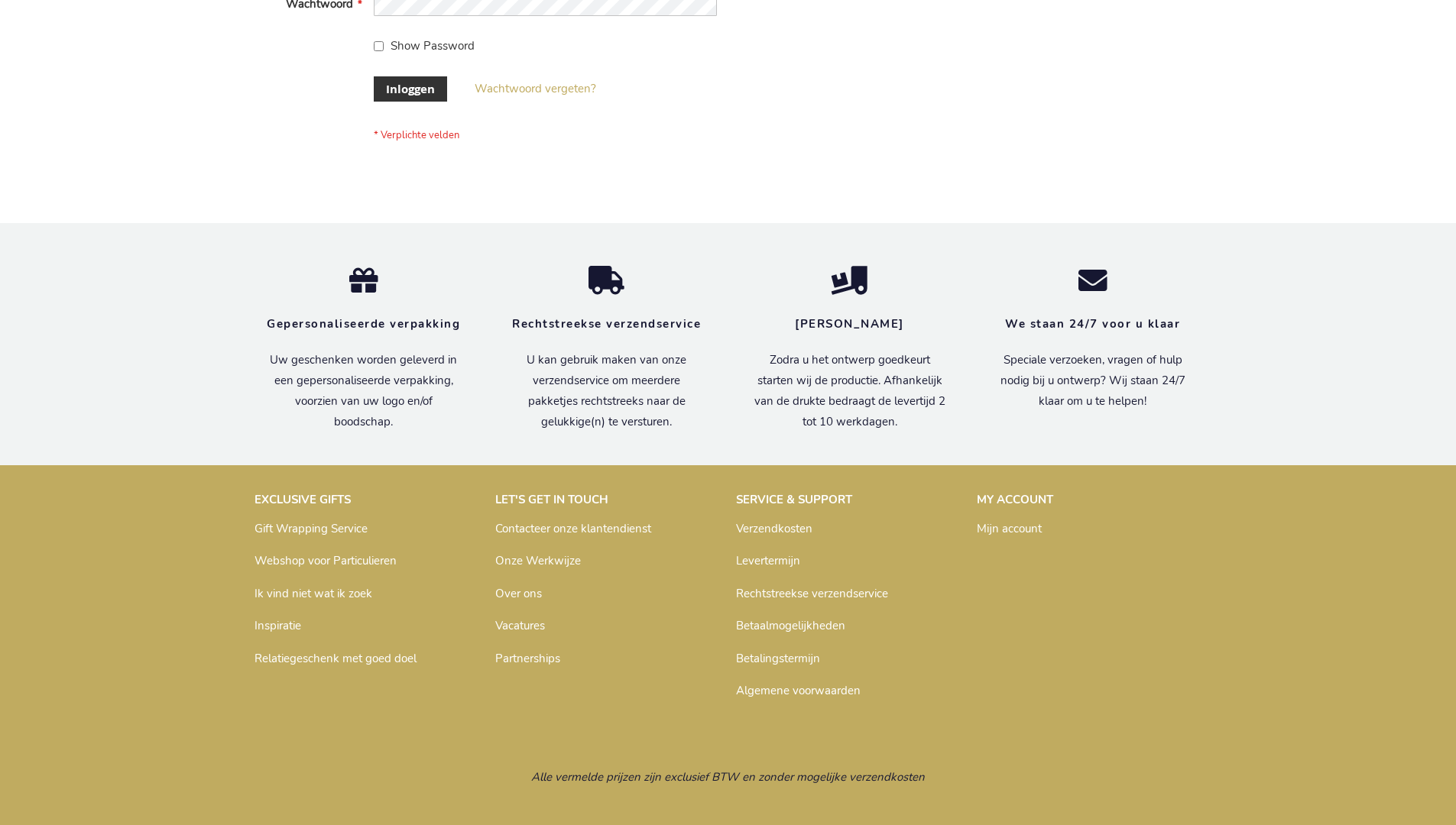
scroll to position [519, 0]
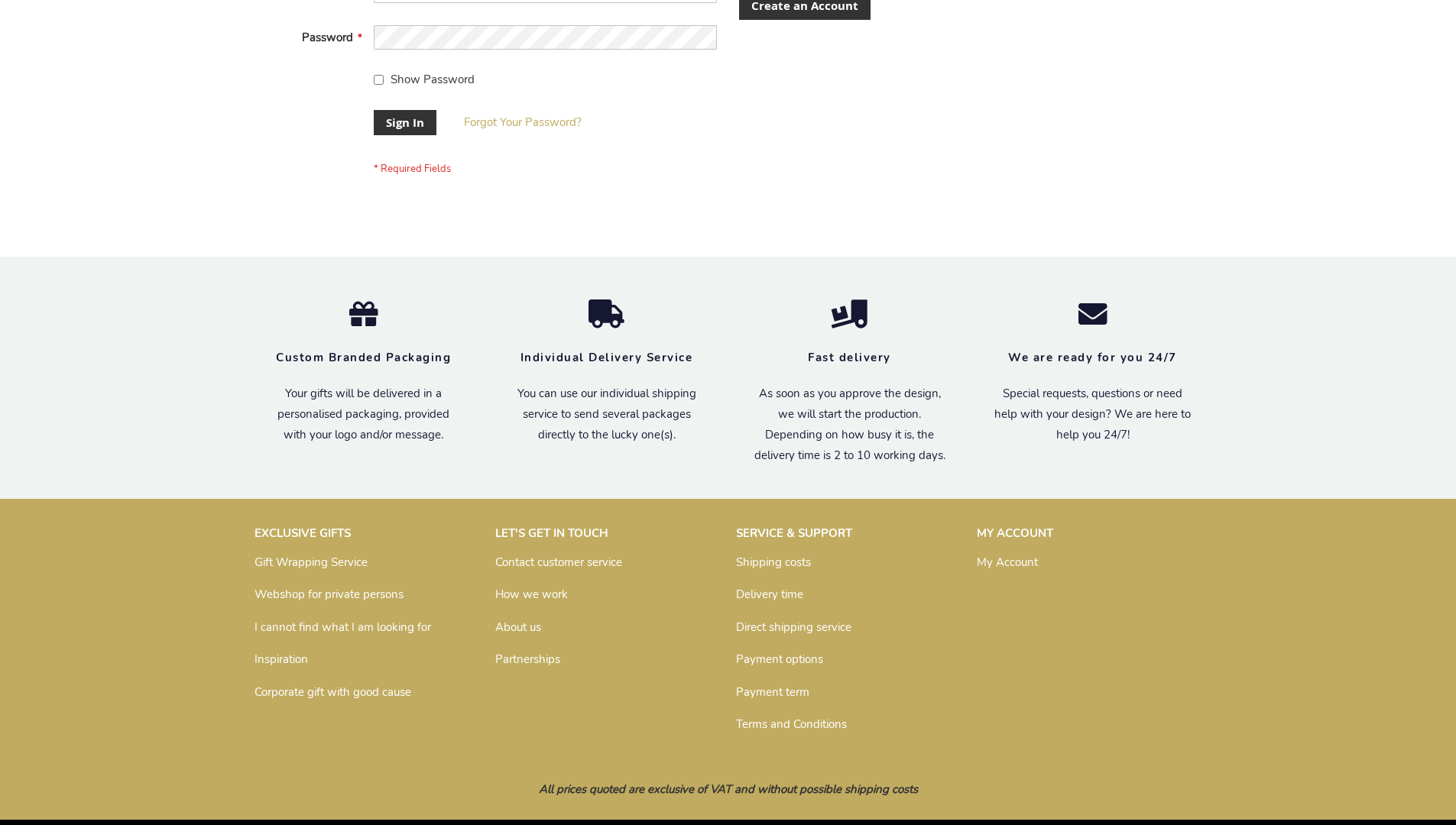
scroll to position [491, 0]
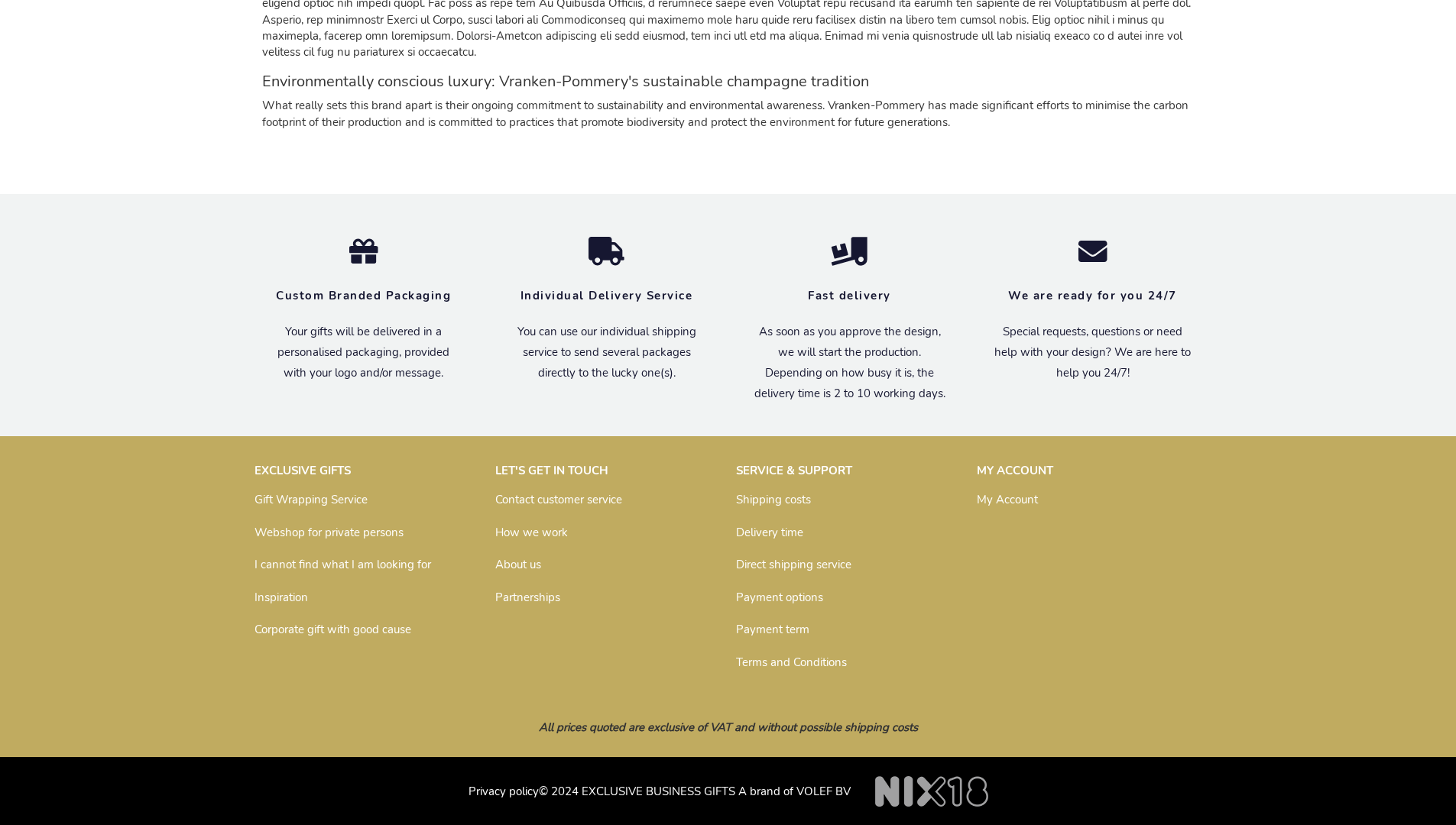
scroll to position [1406, 0]
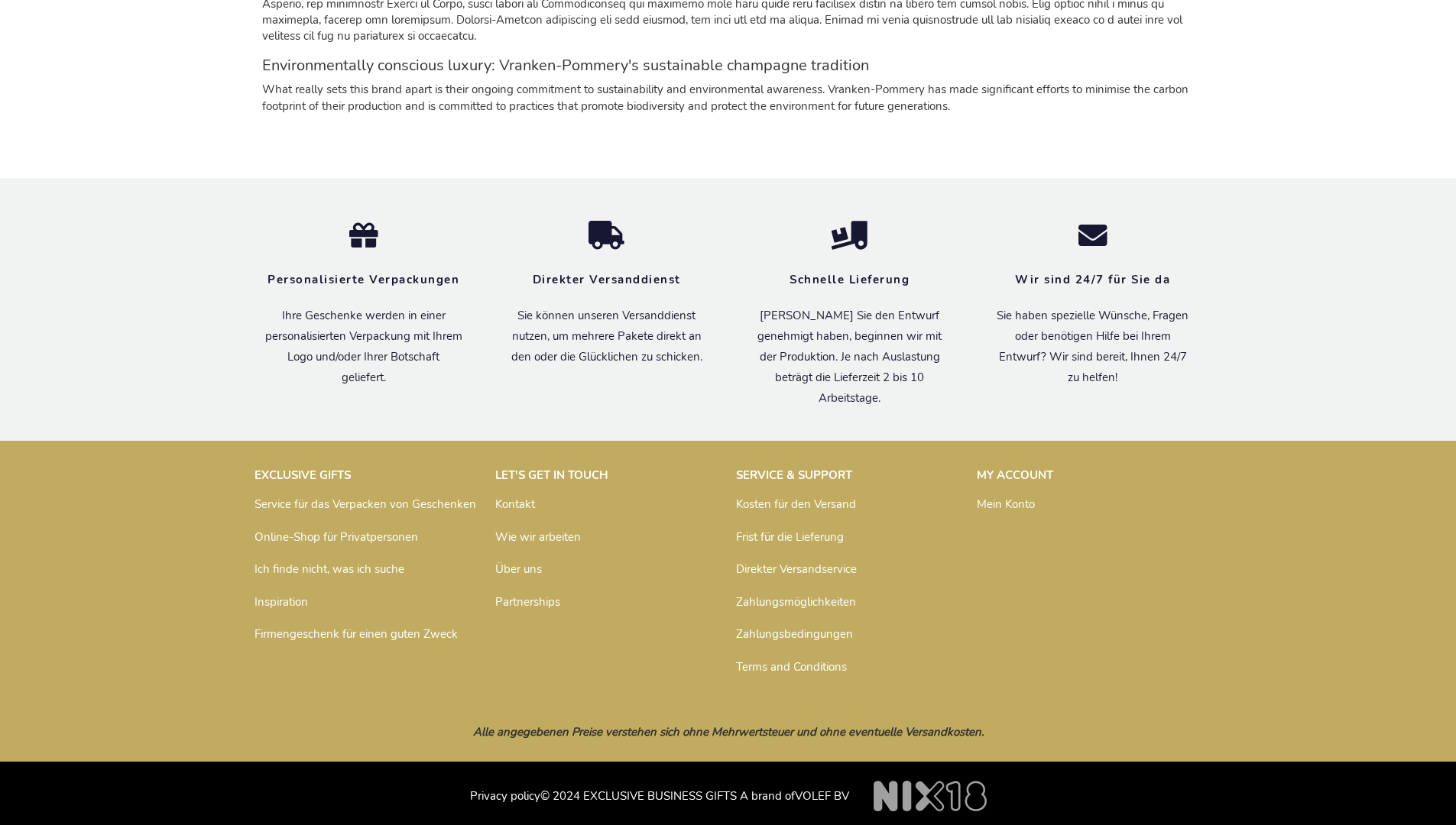
scroll to position [1427, 0]
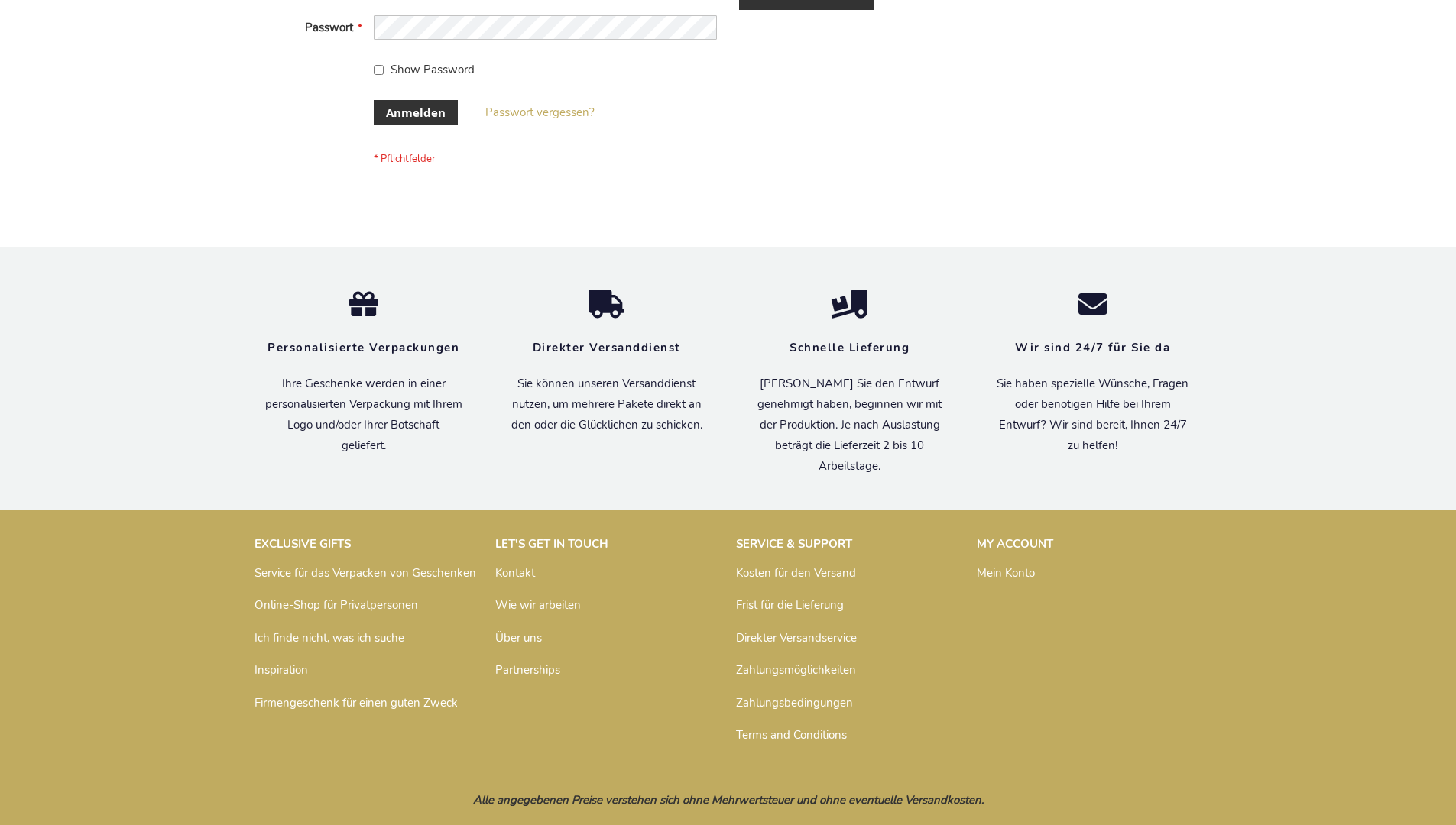
scroll to position [512, 0]
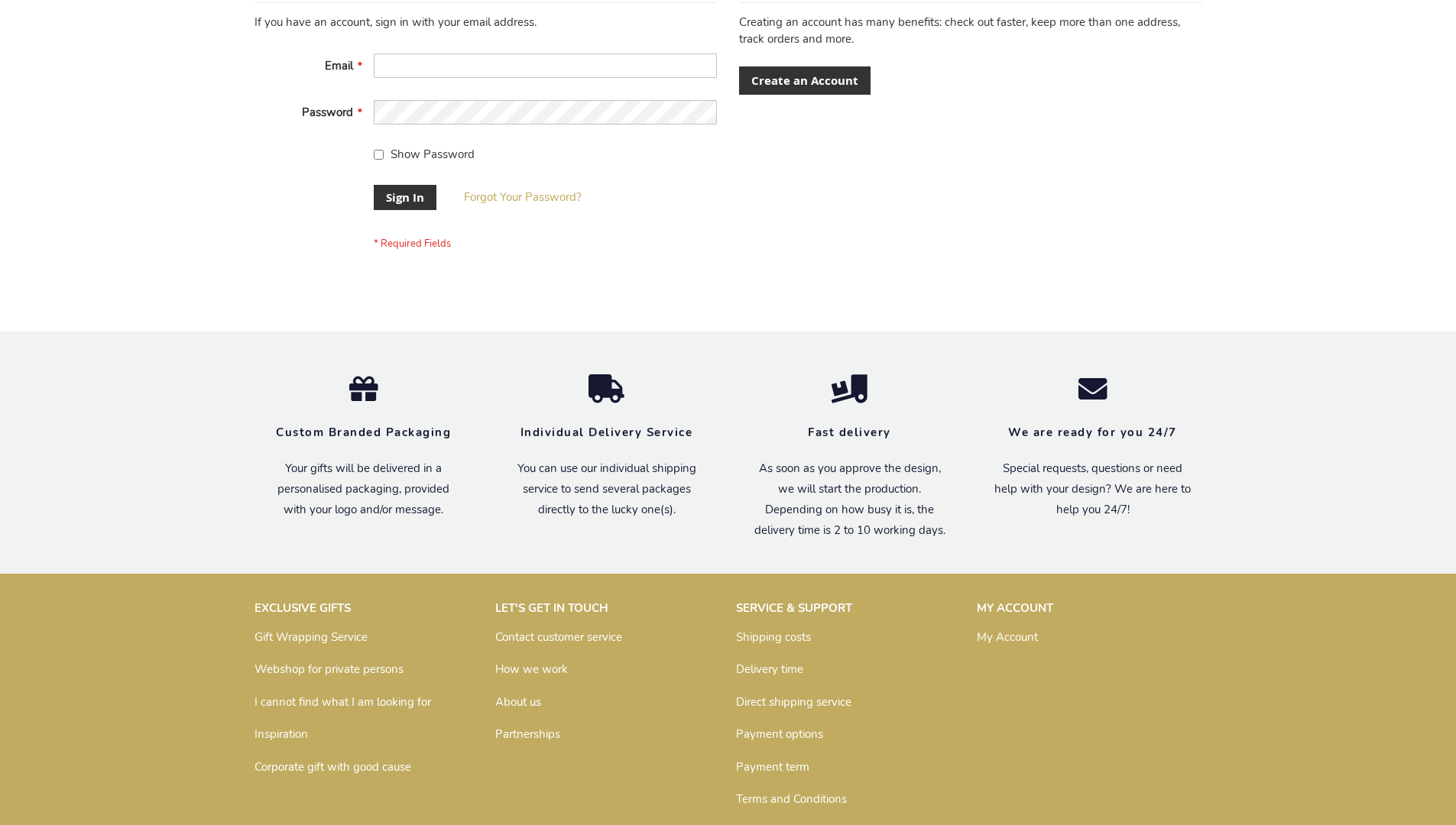
scroll to position [491, 0]
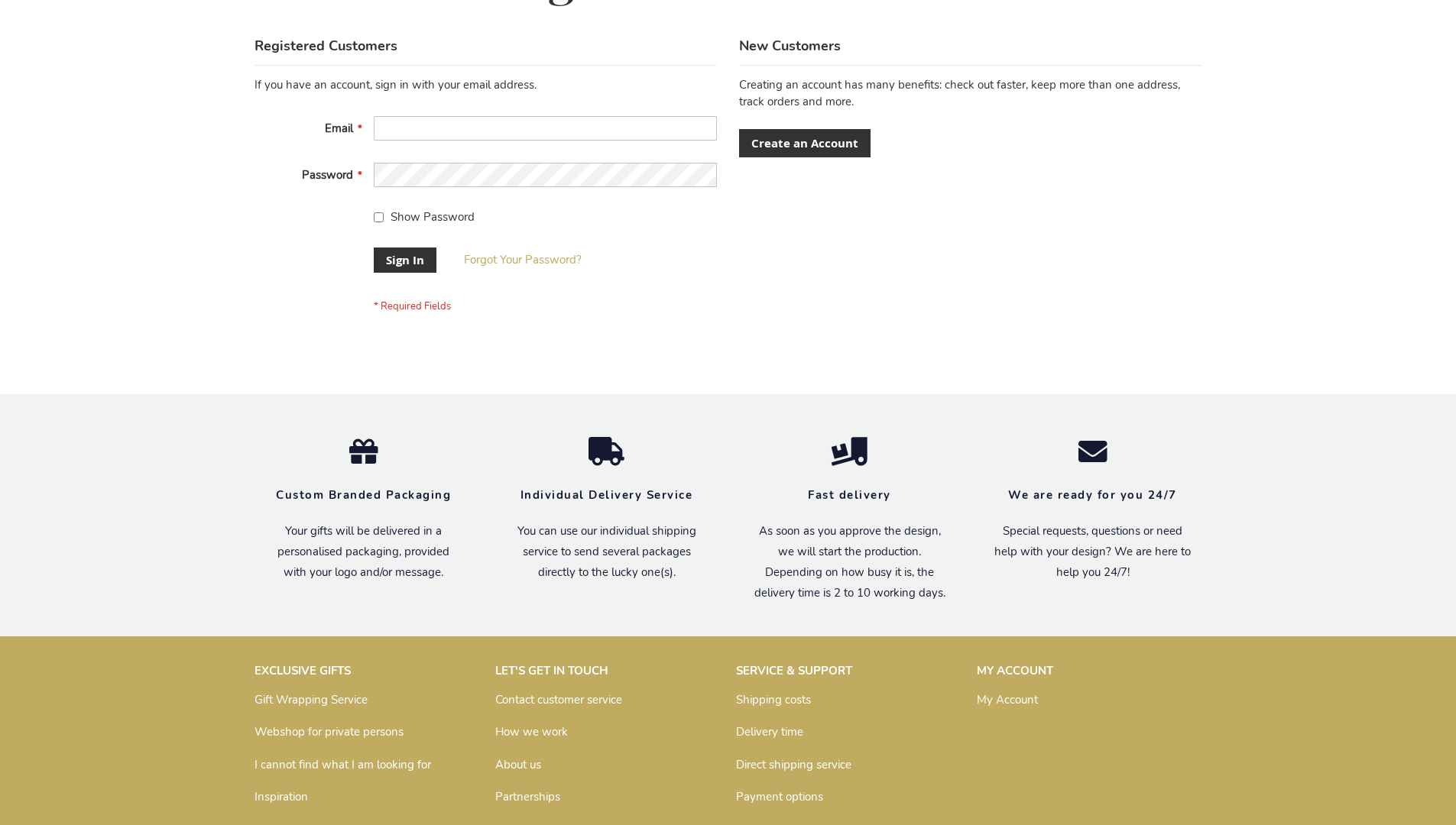
scroll to position [491, 0]
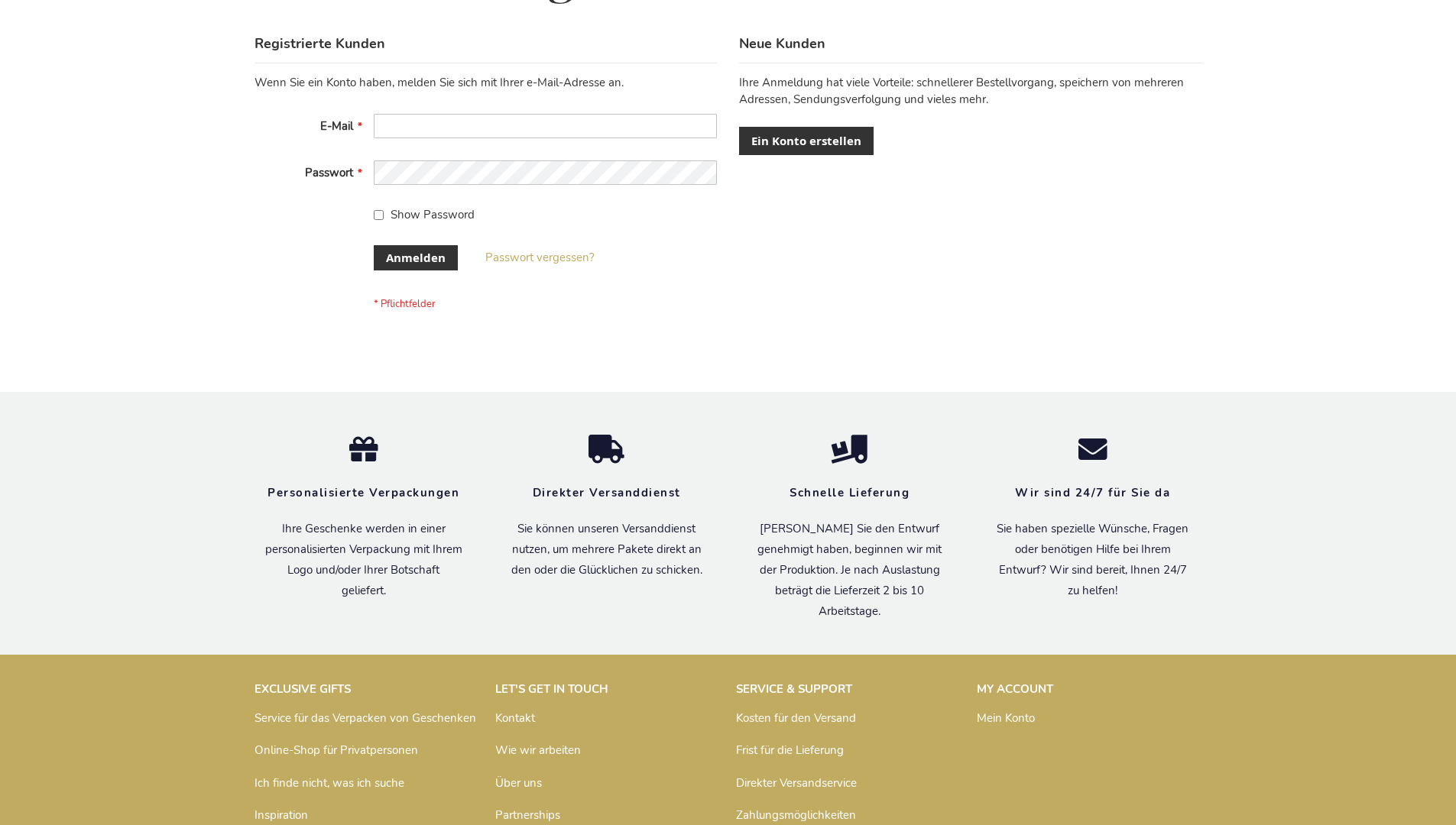
scroll to position [512, 0]
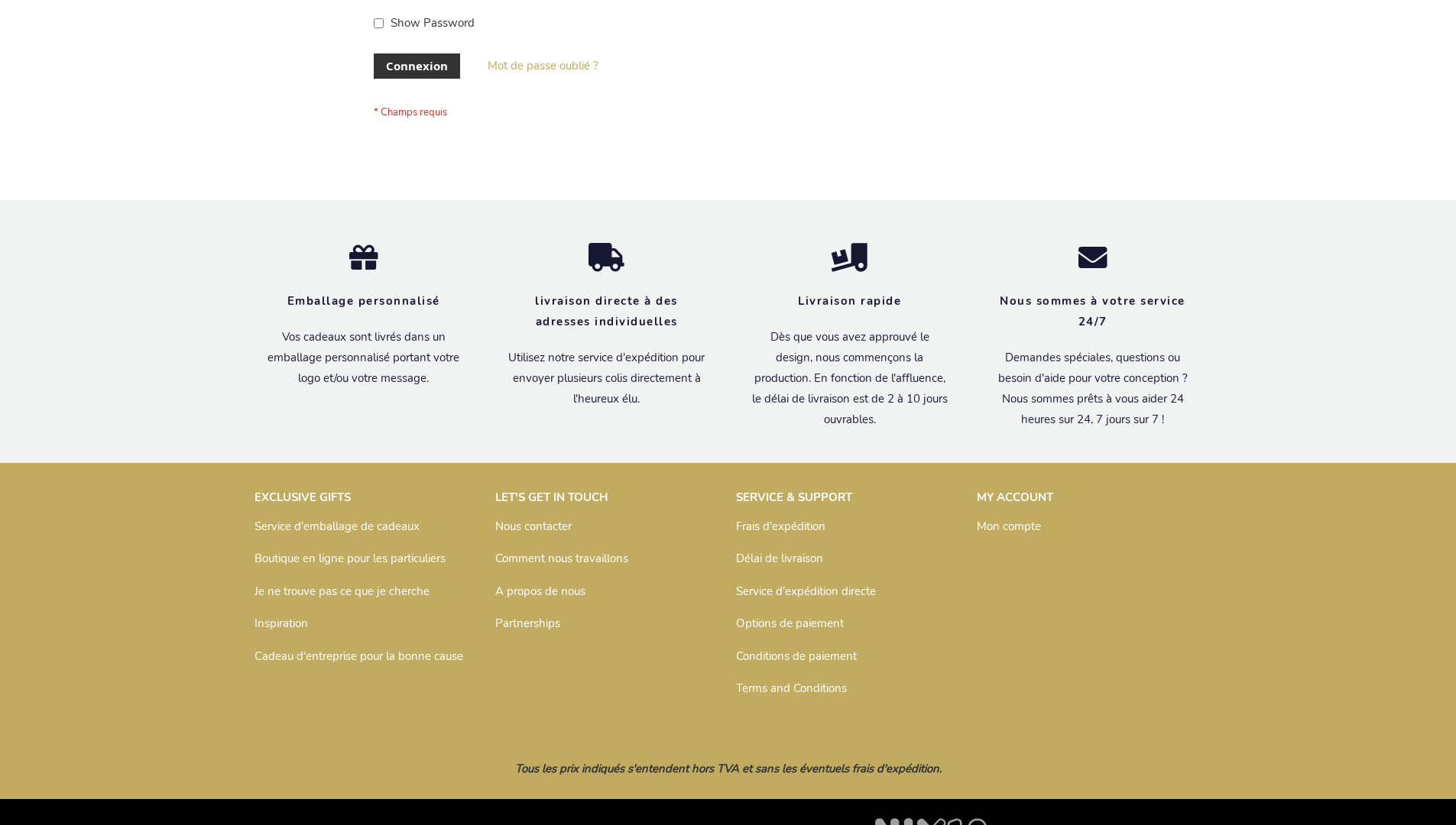
scroll to position [527, 0]
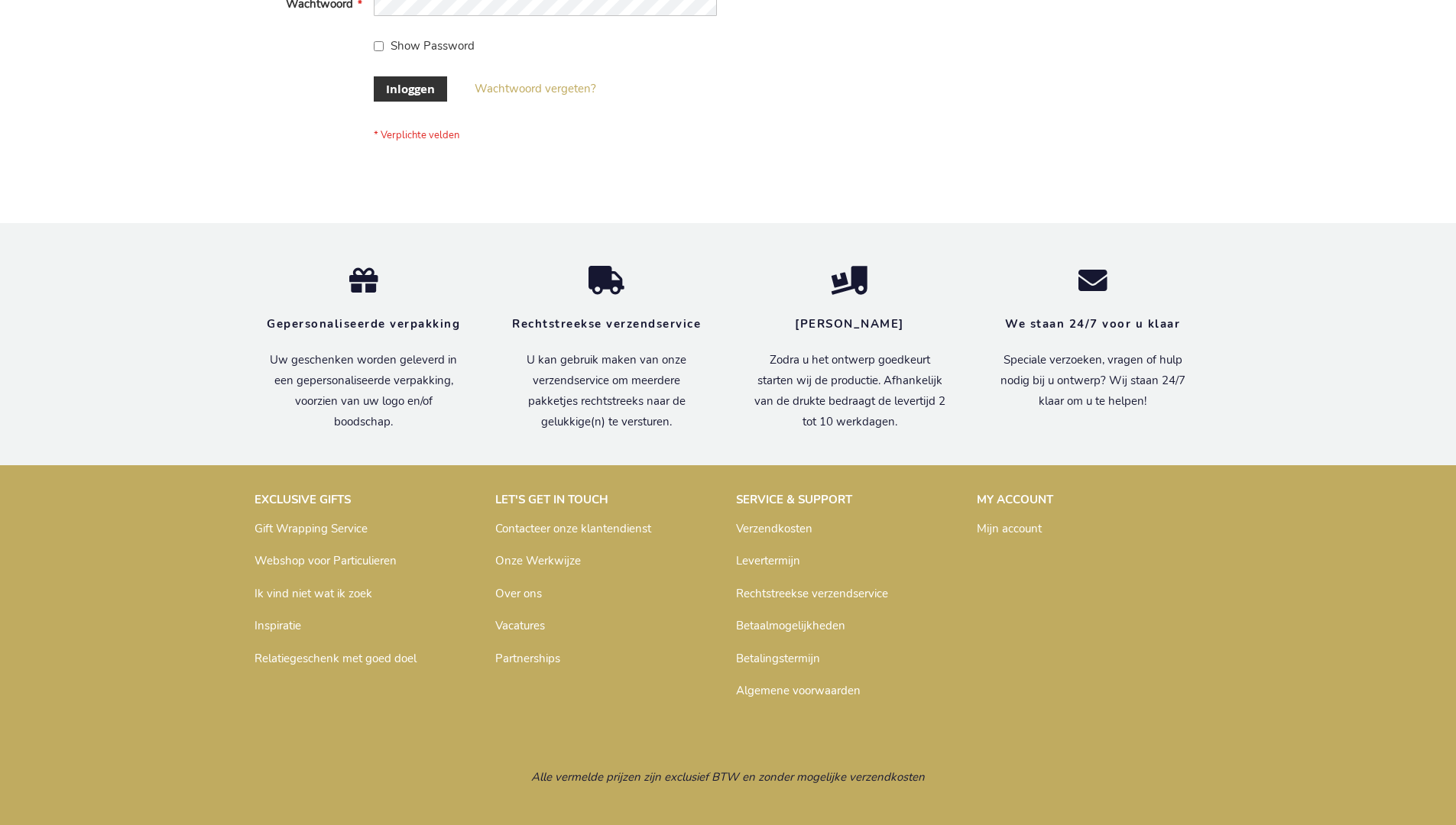
scroll to position [519, 0]
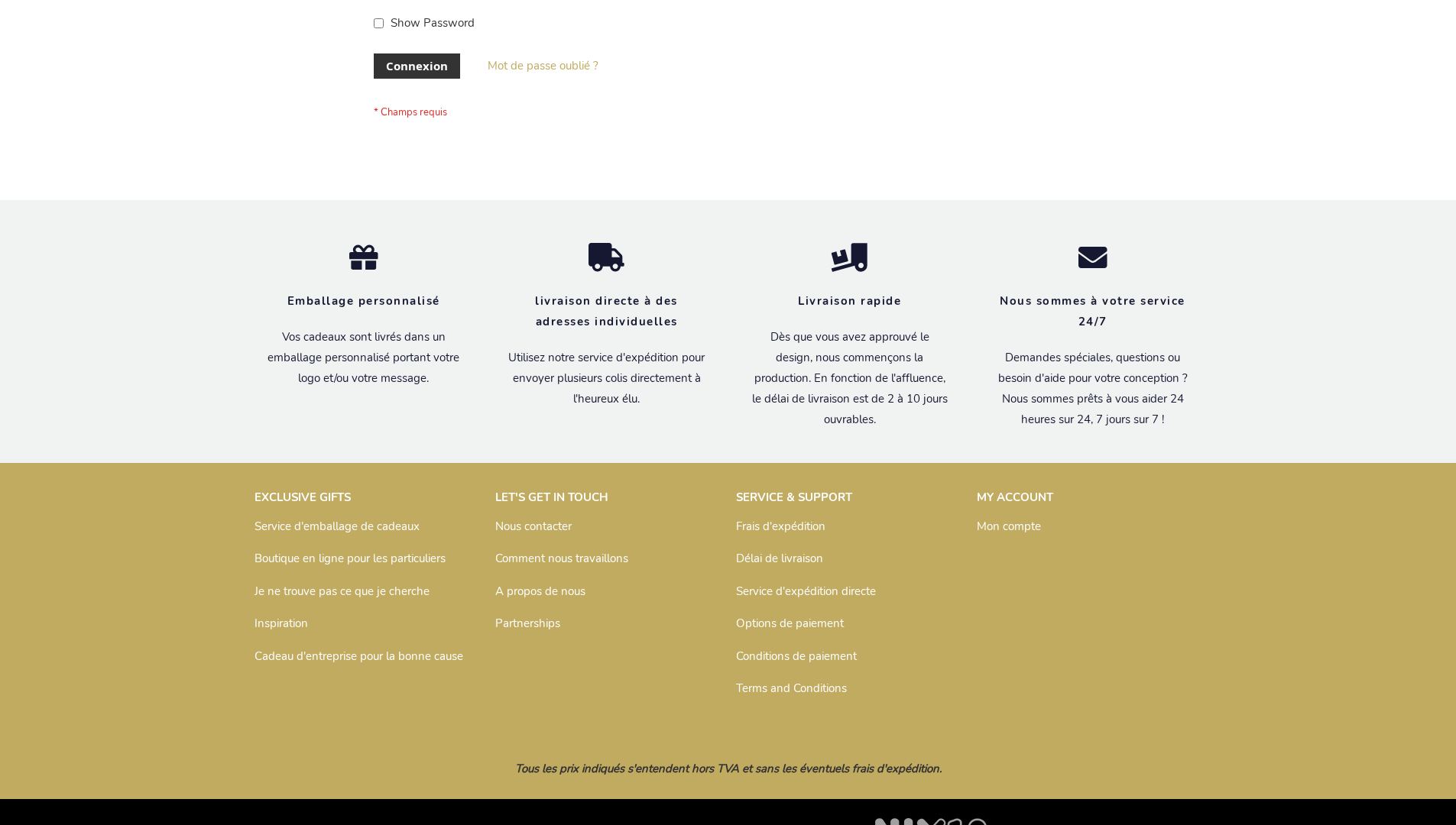
scroll to position [527, 0]
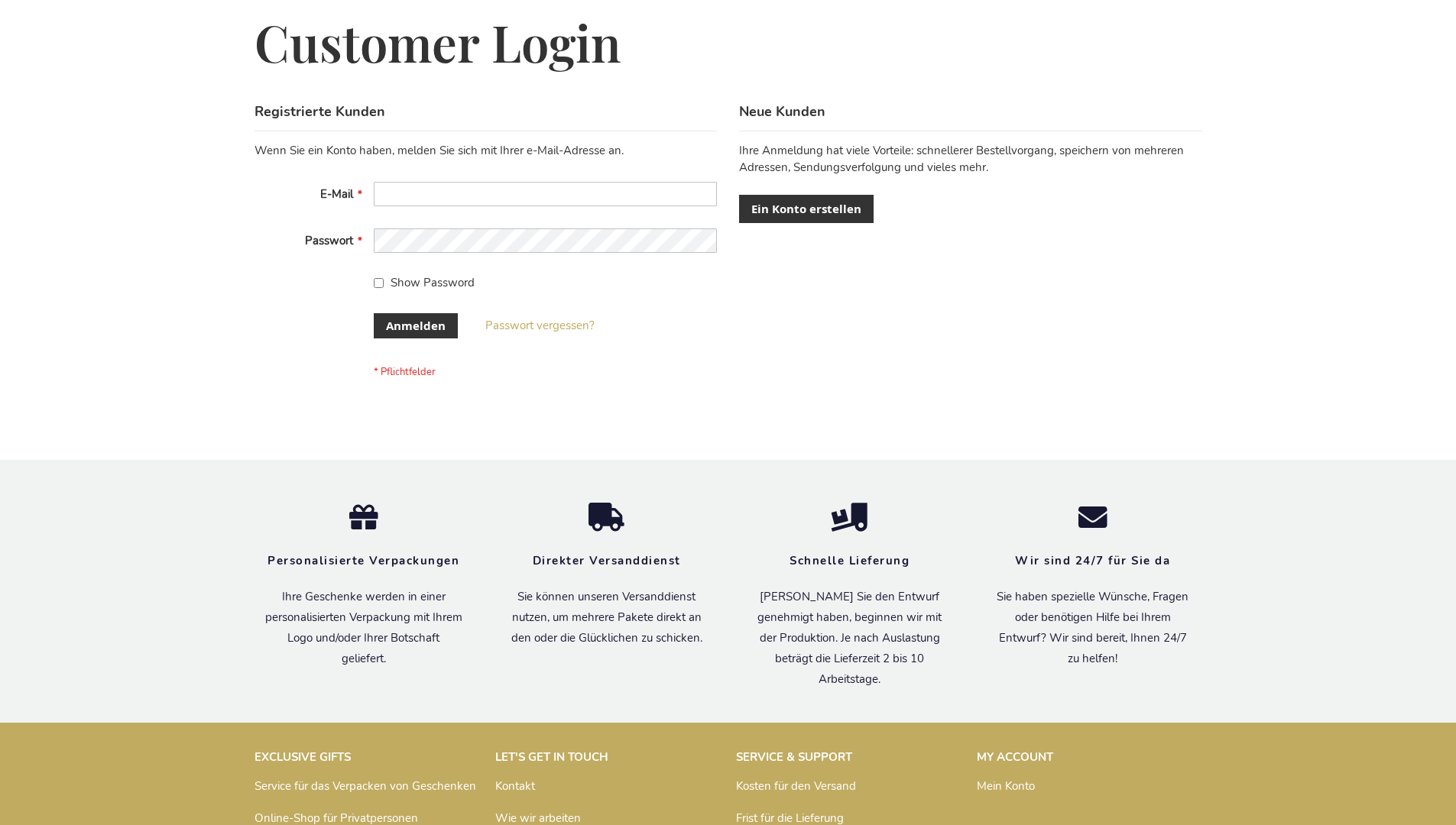
scroll to position [512, 0]
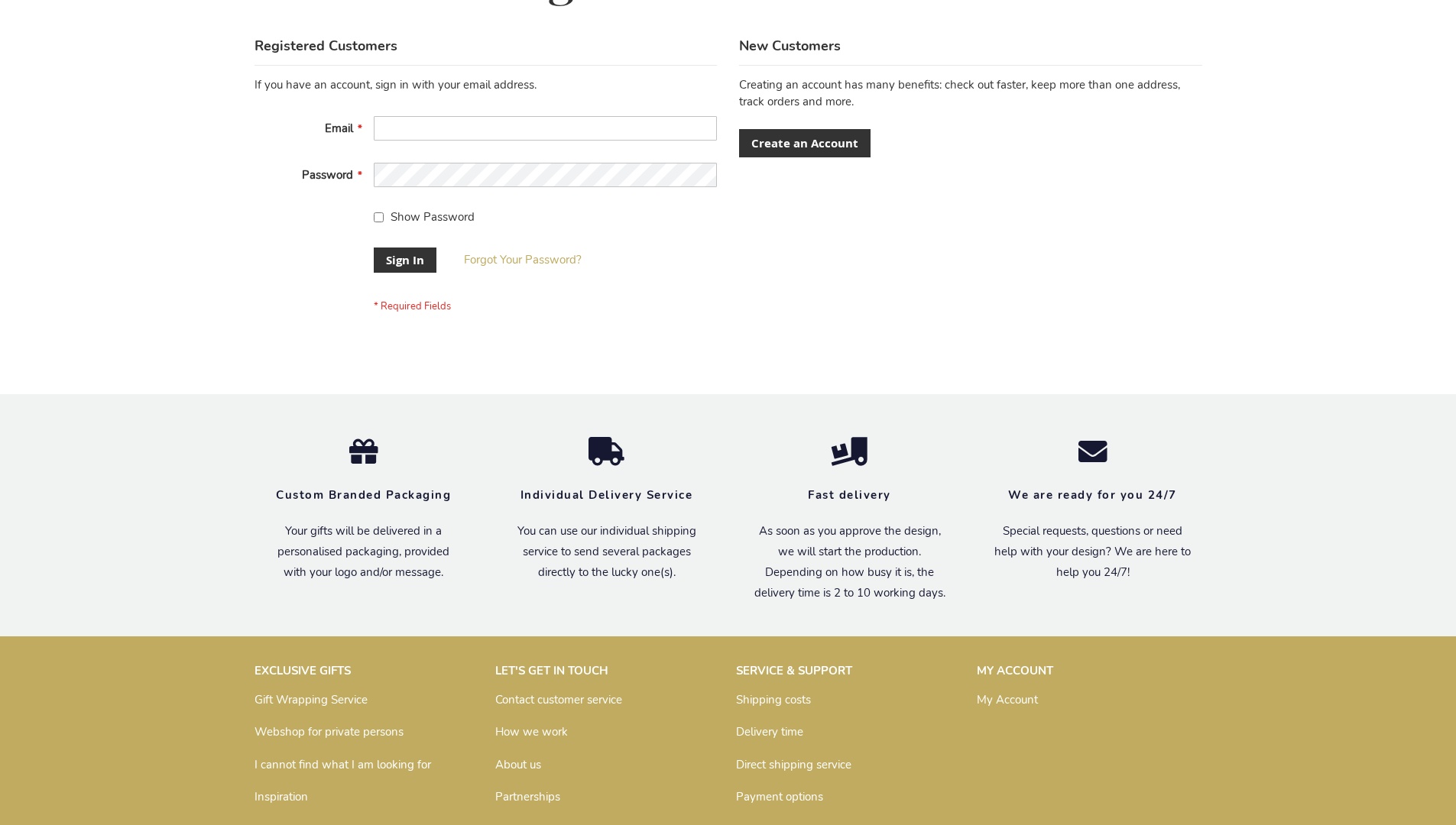
scroll to position [491, 0]
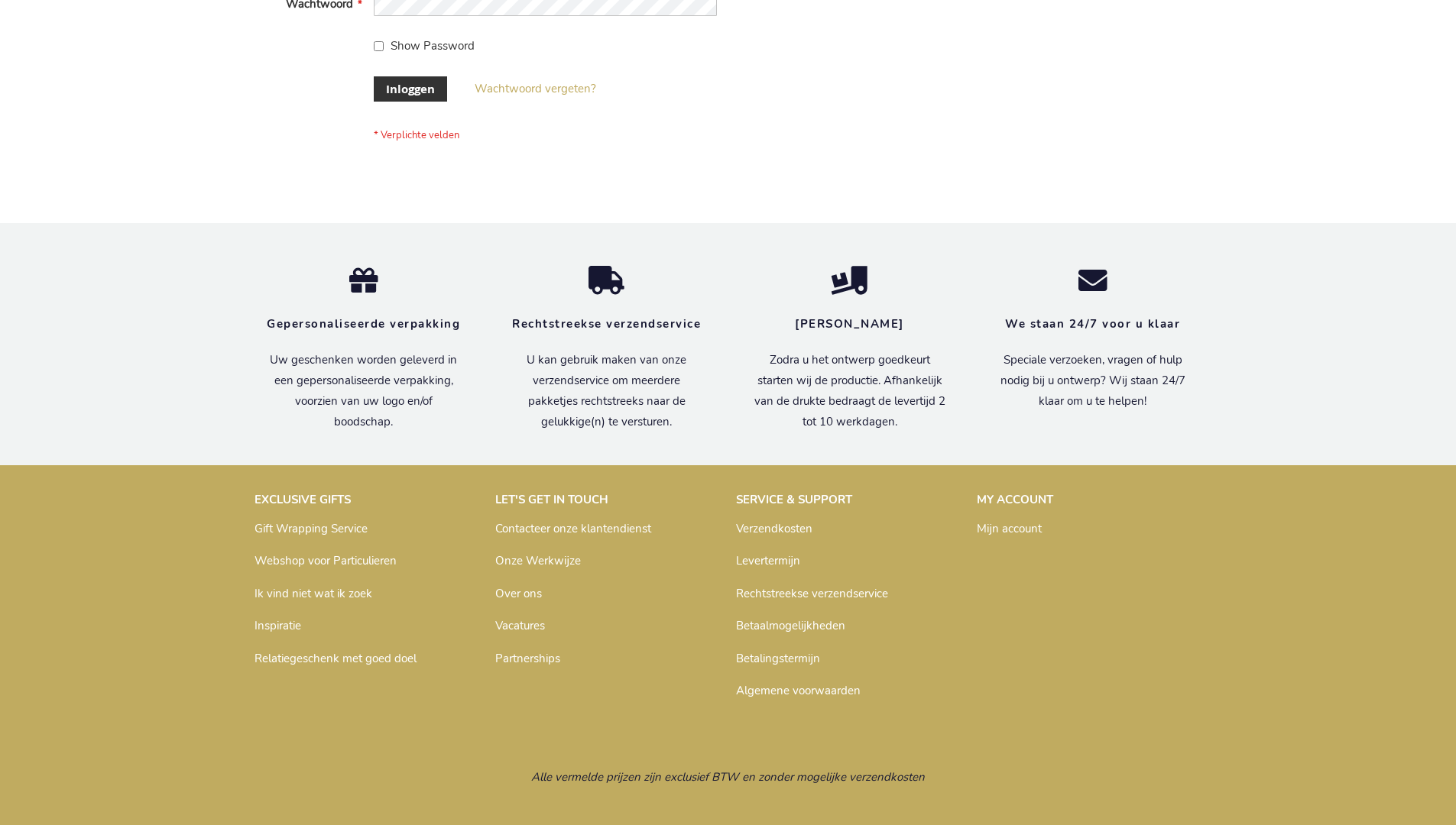
scroll to position [519, 0]
